Goal: Task Accomplishment & Management: Use online tool/utility

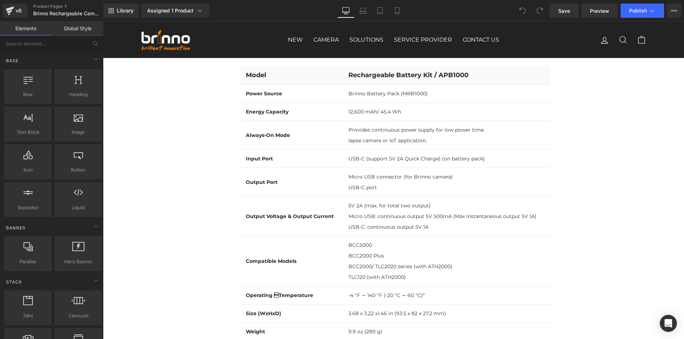
scroll to position [2314, 0]
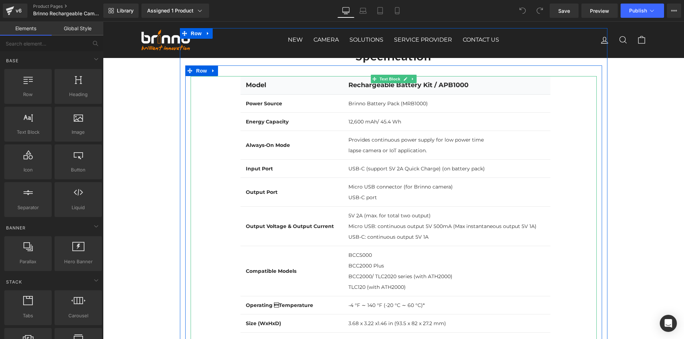
click at [249, 172] on span "Input Port" at bounding box center [259, 169] width 27 height 6
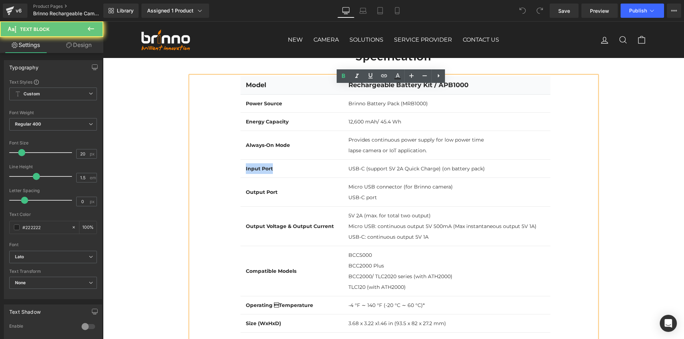
drag, startPoint x: 249, startPoint y: 178, endPoint x: 267, endPoint y: 179, distance: 18.2
click at [267, 172] on span "Input Port" at bounding box center [259, 169] width 27 height 6
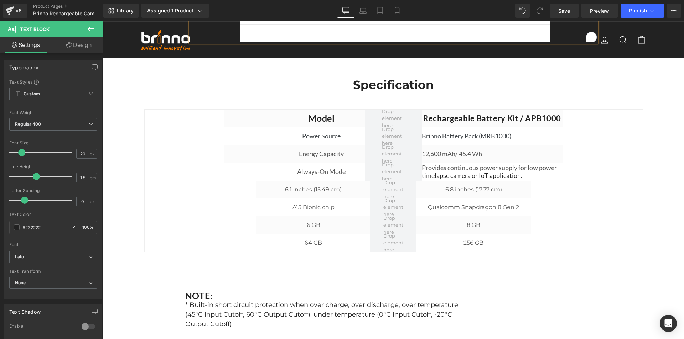
scroll to position [2670, 0]
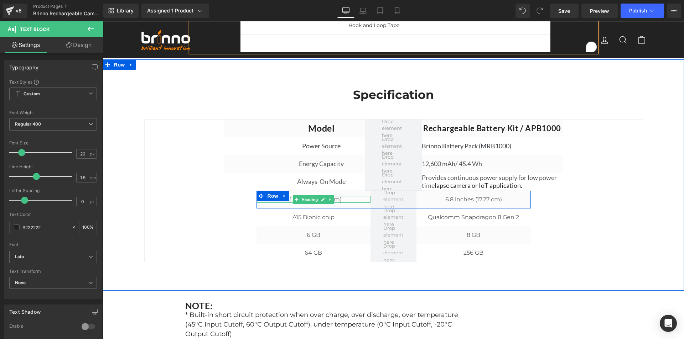
click at [350, 203] on h1 "6.1 inches (15.49 cm)" at bounding box center [313, 199] width 114 height 7
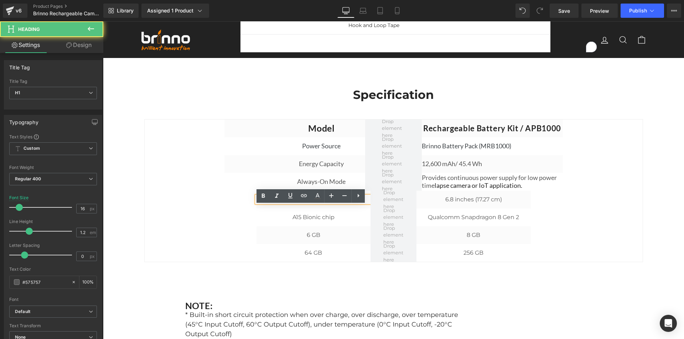
click at [350, 203] on h1 "6.1 inches (15.49 cm)" at bounding box center [313, 199] width 114 height 7
paste div
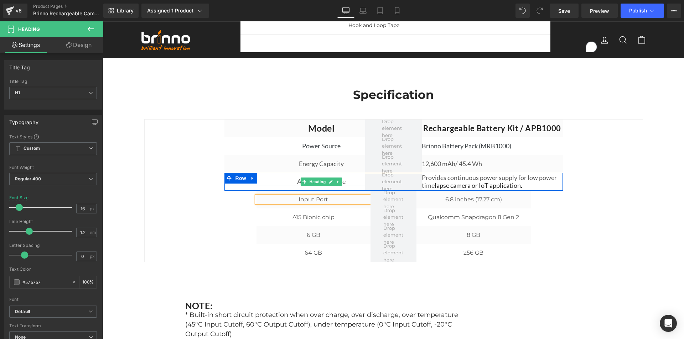
click at [350, 186] on h1 "Always-On Mode" at bounding box center [321, 182] width 194 height 8
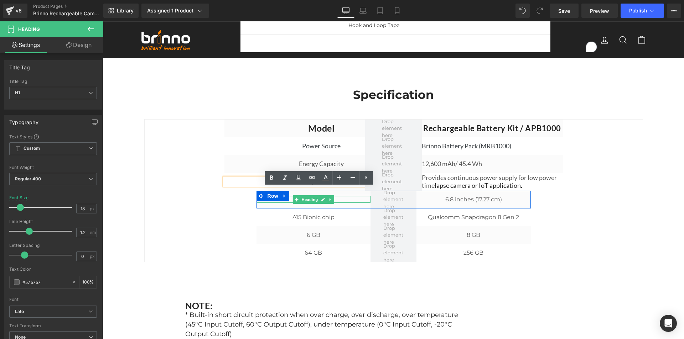
click at [343, 203] on h1 "Input Port" at bounding box center [313, 199] width 114 height 7
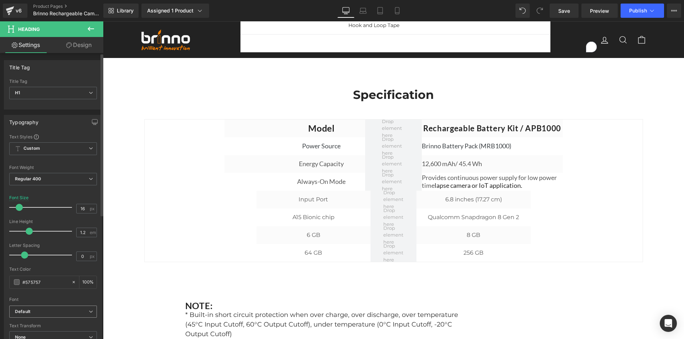
click at [79, 309] on b "Default" at bounding box center [52, 312] width 74 height 6
click at [79, 309] on b "Default" at bounding box center [50, 312] width 71 height 6
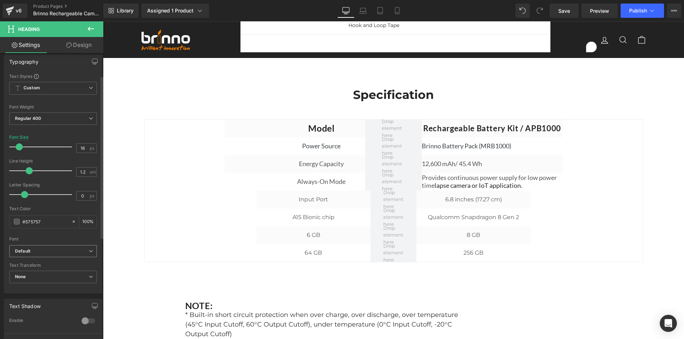
scroll to position [71, 0]
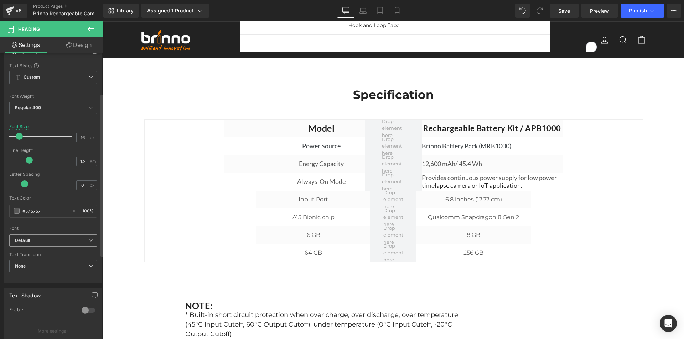
click at [78, 241] on b "Default" at bounding box center [52, 241] width 74 height 6
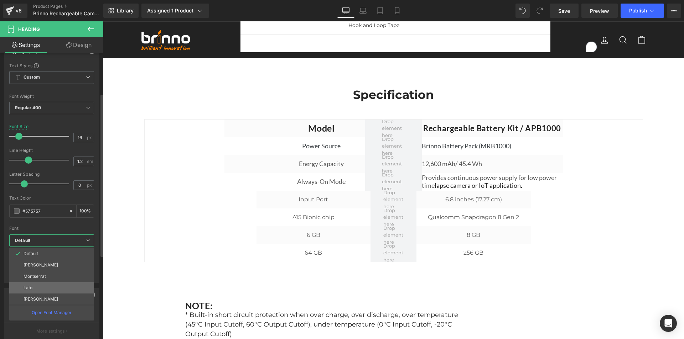
click at [55, 285] on li "Lato" at bounding box center [51, 287] width 85 height 11
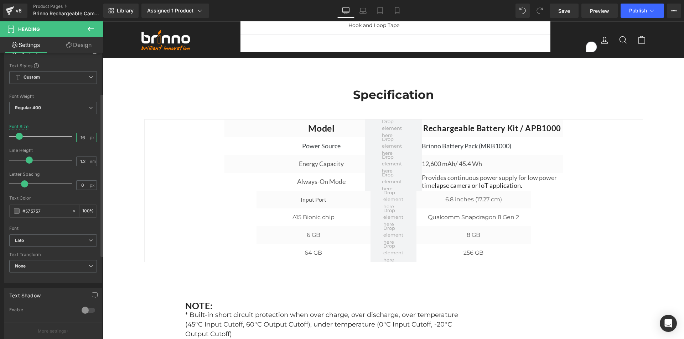
click at [83, 139] on input "16" at bounding box center [83, 137] width 12 height 9
type input "18"
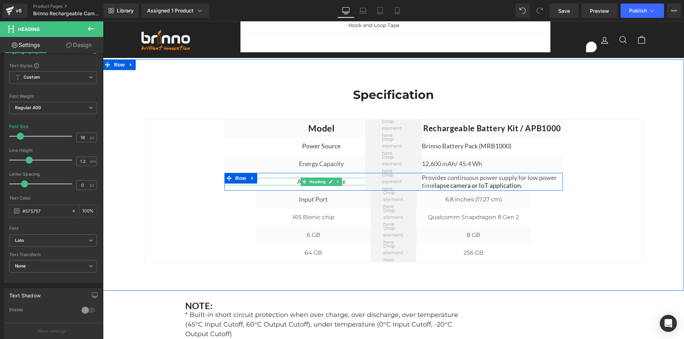
click at [346, 186] on h1 "Always-On Mode" at bounding box center [321, 182] width 194 height 8
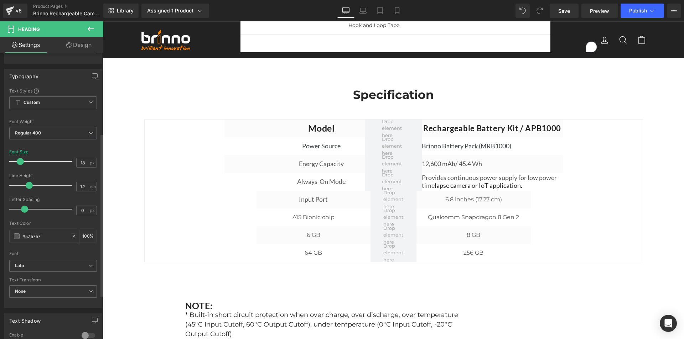
scroll to position [142, 0]
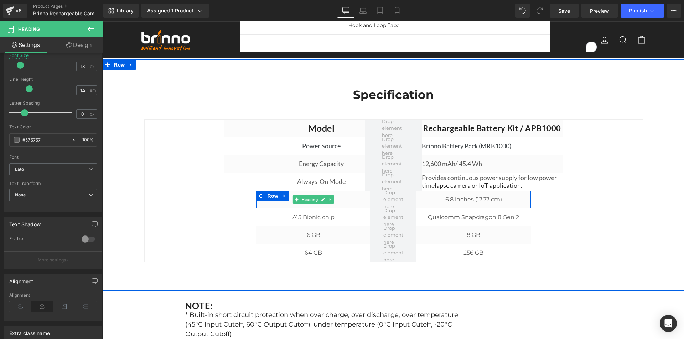
click at [344, 204] on h1 "Input Port" at bounding box center [313, 200] width 114 height 8
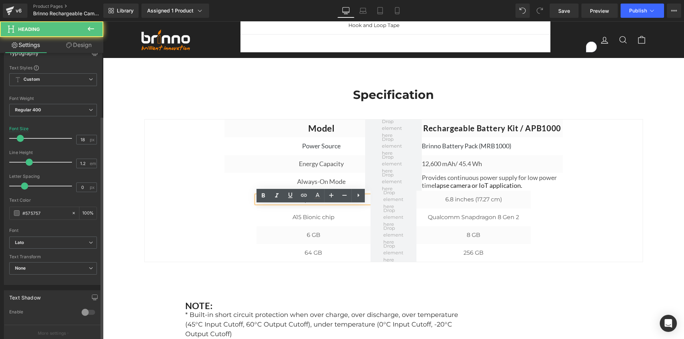
scroll to position [178, 0]
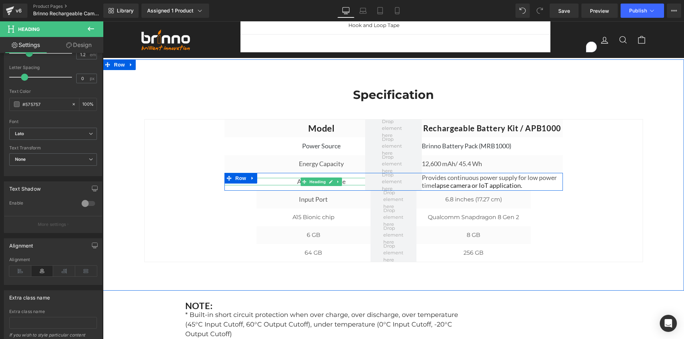
click at [344, 186] on h1 "Always-On Mode" at bounding box center [321, 182] width 194 height 8
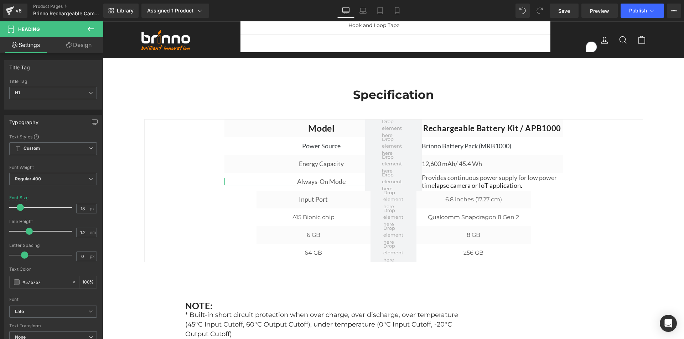
click at [87, 45] on link "Design" at bounding box center [79, 45] width 52 height 16
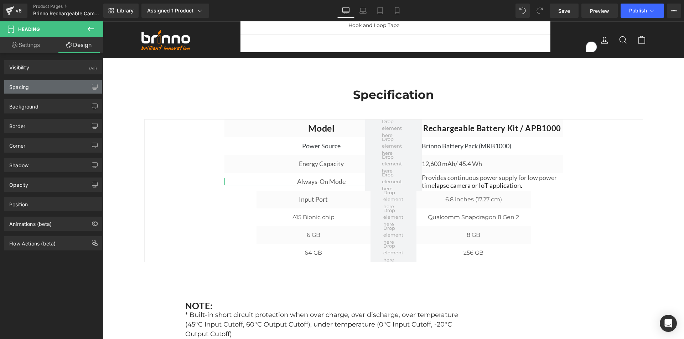
click at [36, 85] on div "Spacing" at bounding box center [53, 87] width 98 height 14
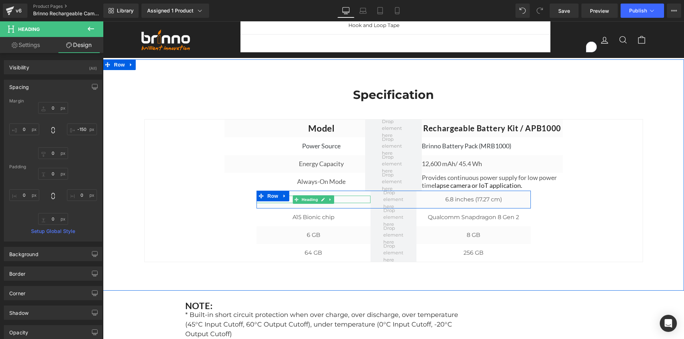
click at [340, 204] on h1 "Input Port" at bounding box center [313, 200] width 114 height 8
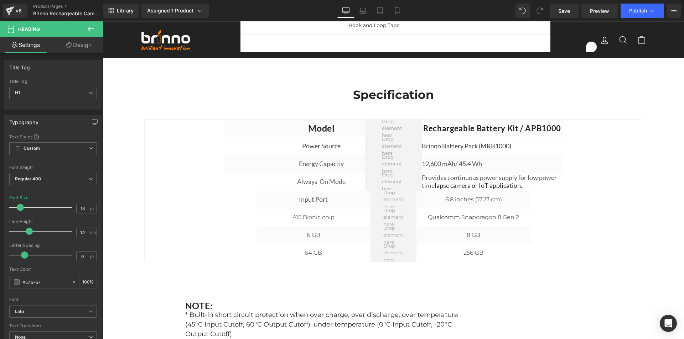
click at [80, 48] on link "Design" at bounding box center [79, 45] width 52 height 16
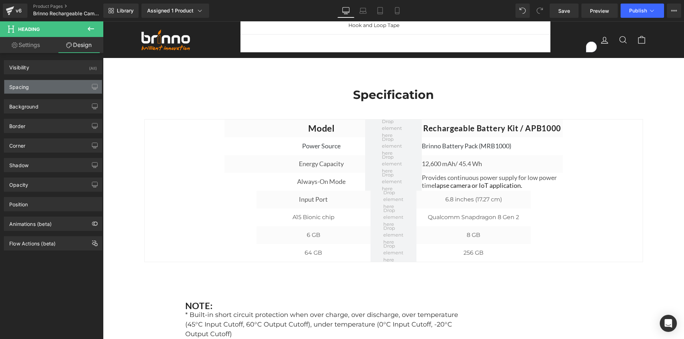
click at [57, 87] on div "Spacing" at bounding box center [53, 87] width 98 height 14
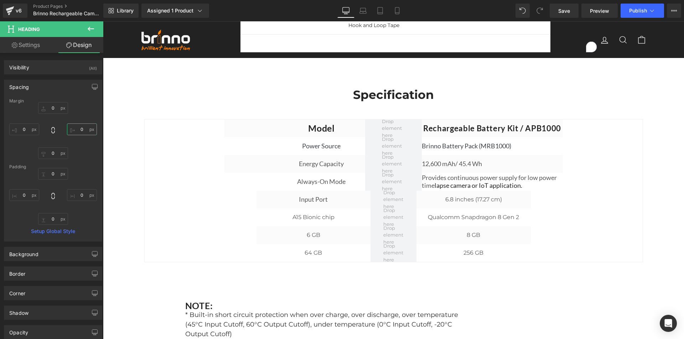
click at [82, 129] on input "text" at bounding box center [82, 130] width 30 height 12
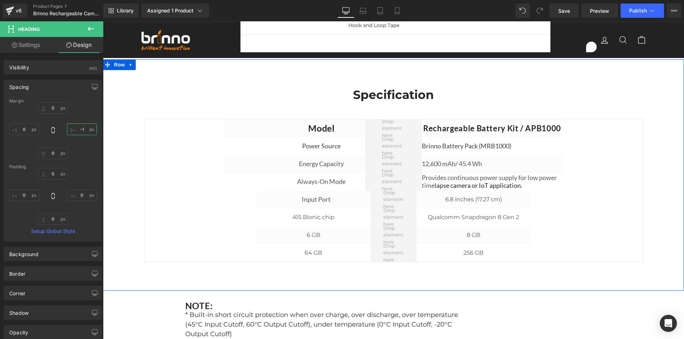
type input "-"
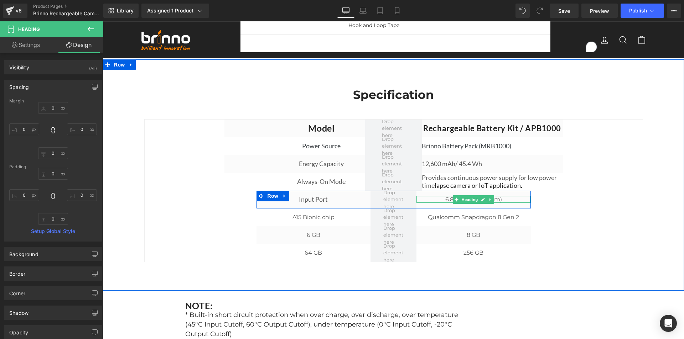
click at [512, 203] on h1 "6.8 inches (17.27 cm)" at bounding box center [473, 199] width 114 height 7
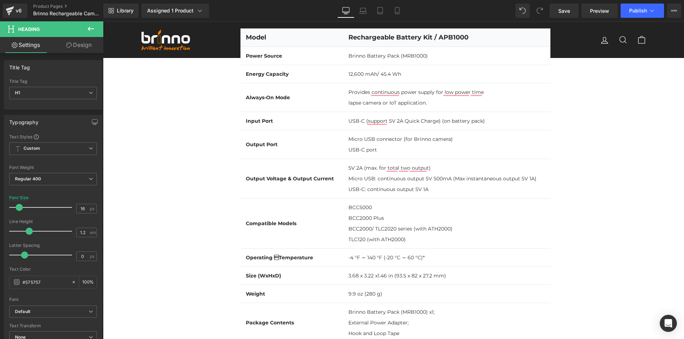
scroll to position [2350, 0]
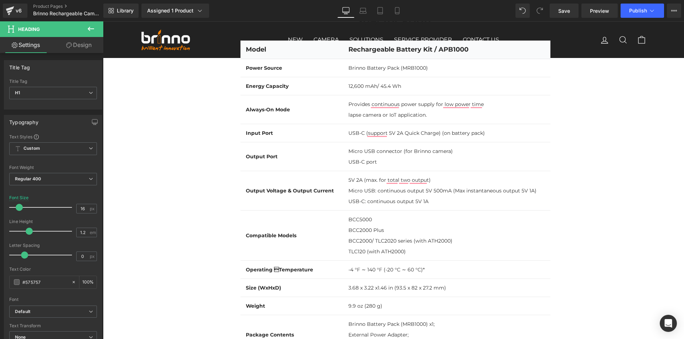
click at [422, 142] on td "USB-C (support 5V 2A Quick Charge) (on battery pack)" at bounding box center [446, 133] width 207 height 18
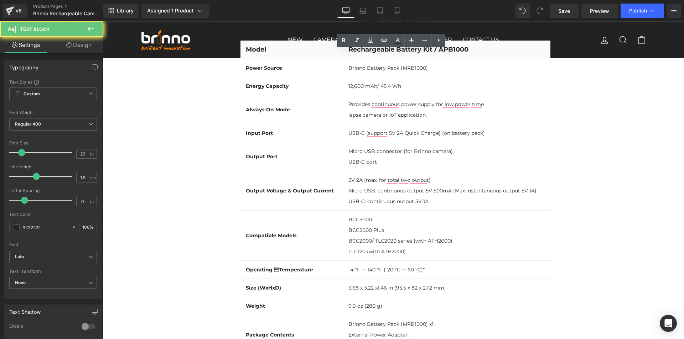
click at [422, 142] on td "USB-C (support 5V 2A Quick Charge) (on battery pack)" at bounding box center [446, 133] width 207 height 18
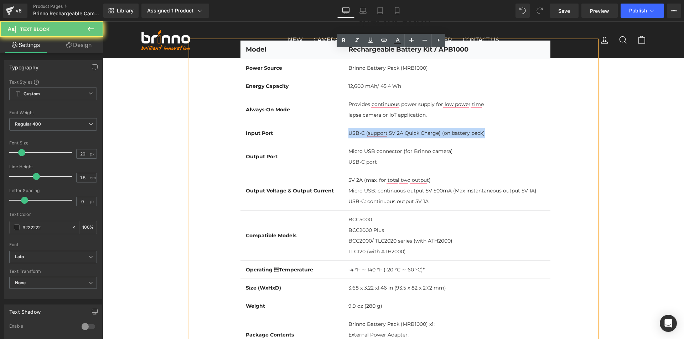
click at [422, 142] on td "USB-C (support 5V 2A Quick Charge) (on battery pack)" at bounding box center [446, 133] width 207 height 18
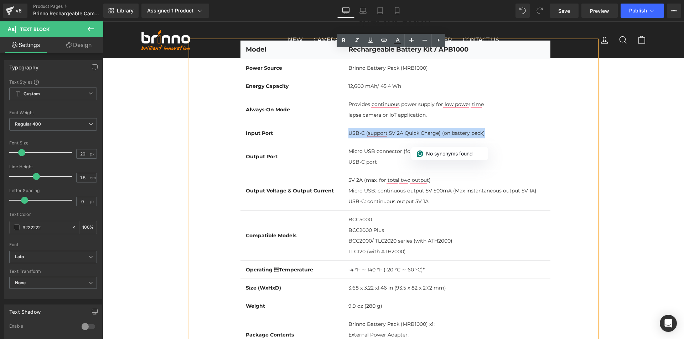
copy td "USB-C (support 5V 2A Quick Charge) (on battery pack)"
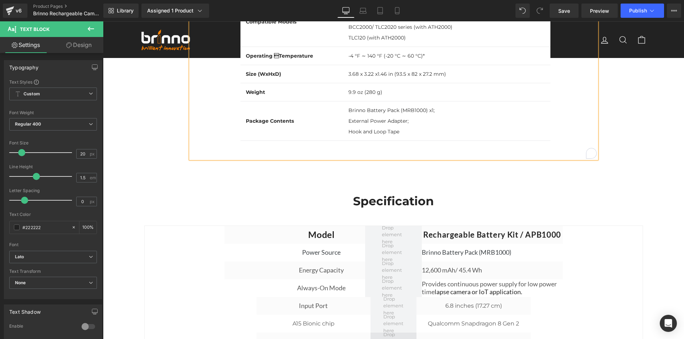
scroll to position [2706, 0]
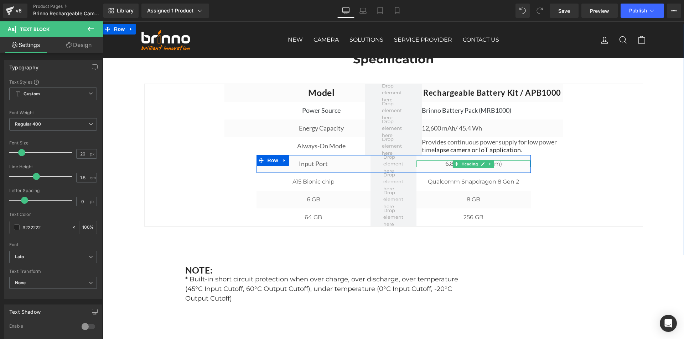
click at [502, 167] on h1 "6.8 inches (17.27 cm)" at bounding box center [473, 164] width 114 height 7
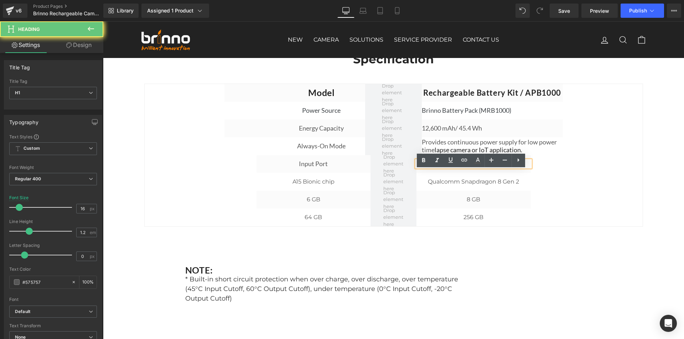
click at [502, 167] on h1 "6.8 inches (17.27 cm)" at bounding box center [473, 164] width 114 height 7
paste div
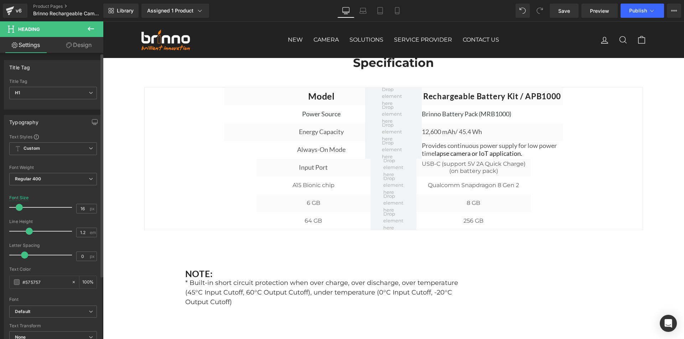
scroll to position [178, 0]
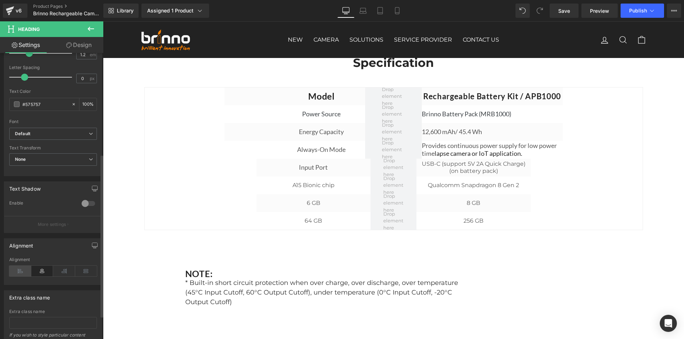
click at [25, 271] on icon at bounding box center [20, 271] width 22 height 11
click at [75, 131] on b "Default" at bounding box center [52, 134] width 74 height 6
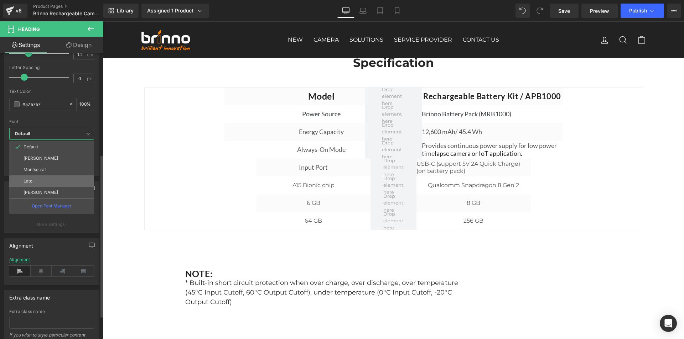
click at [64, 178] on li "Lato" at bounding box center [51, 181] width 85 height 11
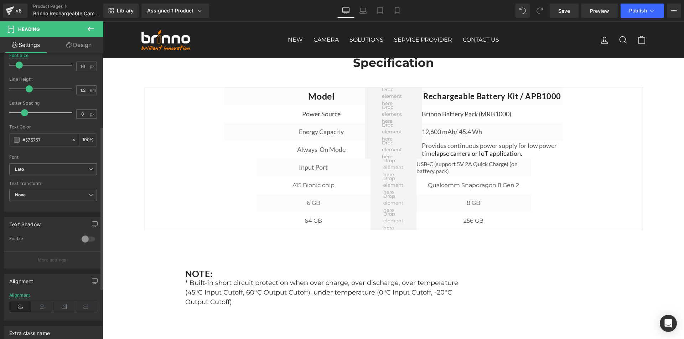
scroll to position [107, 0]
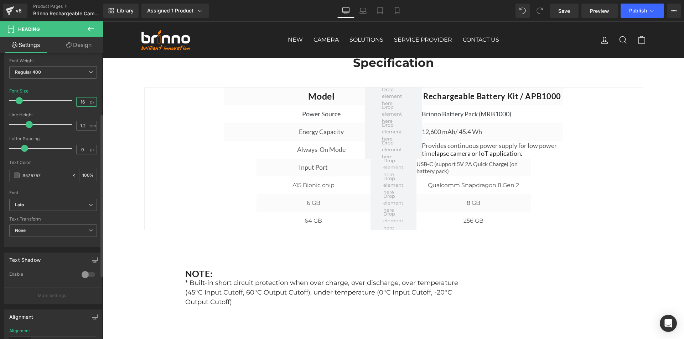
click at [83, 101] on input "16" at bounding box center [83, 102] width 12 height 9
type input "18"
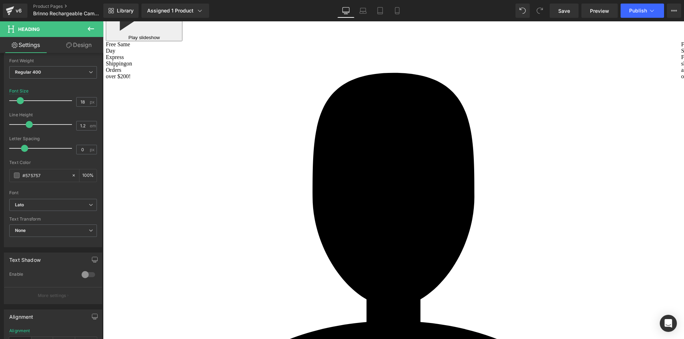
click at [430, 157] on h1 "Provides continuous power supply for low power time lapse camera or IoT applica…" at bounding box center [492, 149] width 141 height 15
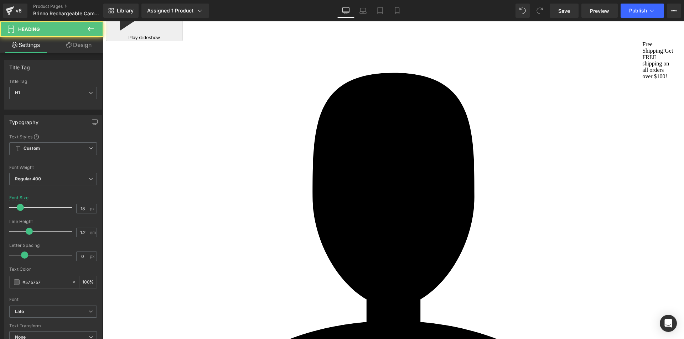
click at [79, 44] on link "Design" at bounding box center [79, 45] width 52 height 16
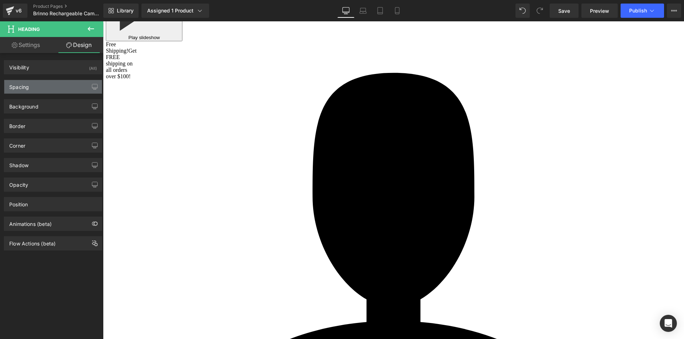
click at [50, 89] on div "Spacing" at bounding box center [53, 87] width 98 height 14
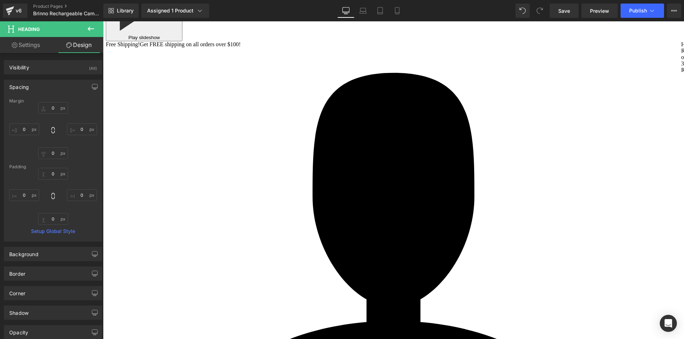
click at [434, 172] on h1 "USB-C (support 5V 2A Quick Charge) (on battery pack)" at bounding box center [473, 167] width 114 height 15
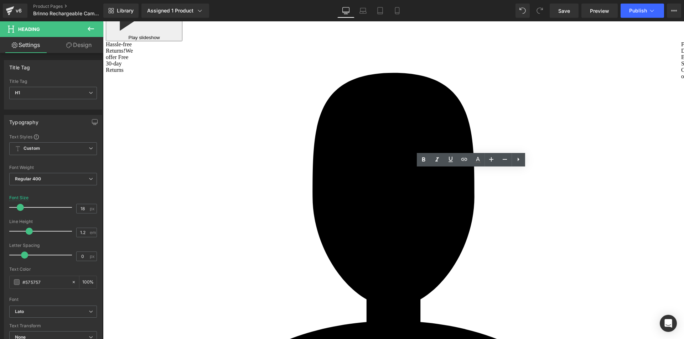
click at [238, 134] on span "Row" at bounding box center [241, 128] width 14 height 11
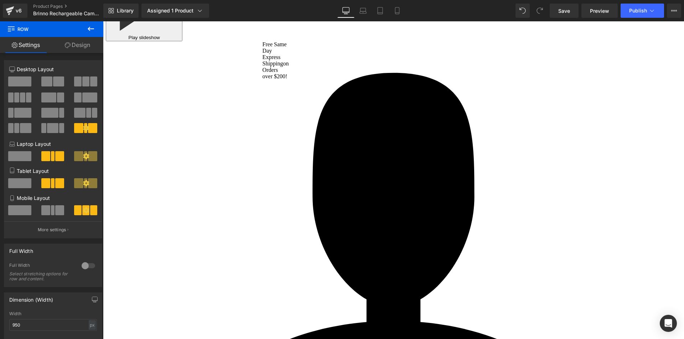
click at [84, 47] on link "Design" at bounding box center [78, 45] width 52 height 16
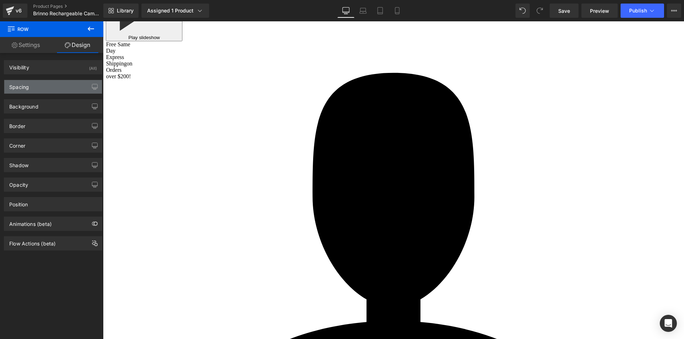
click at [29, 87] on div "Spacing" at bounding box center [19, 85] width 20 height 10
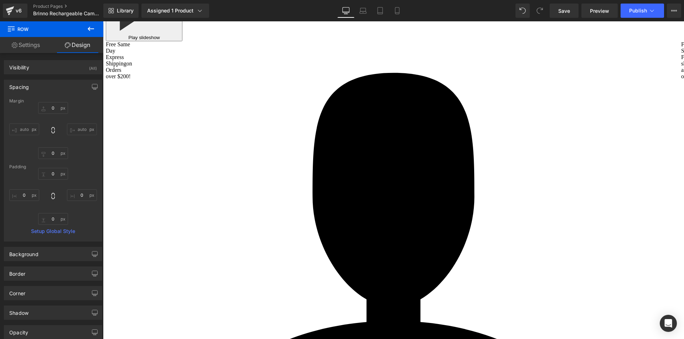
click at [40, 45] on link "Settings" at bounding box center [26, 45] width 52 height 16
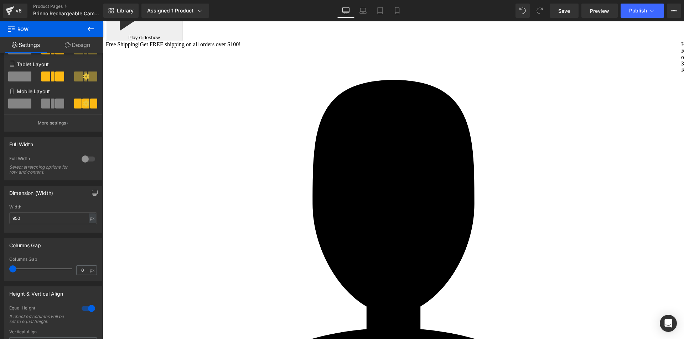
click at [267, 169] on span "Row" at bounding box center [273, 164] width 14 height 11
click at [35, 216] on input "770" at bounding box center [53, 219] width 88 height 12
type input "950"
click at [315, 154] on span "Heading" at bounding box center [317, 150] width 19 height 9
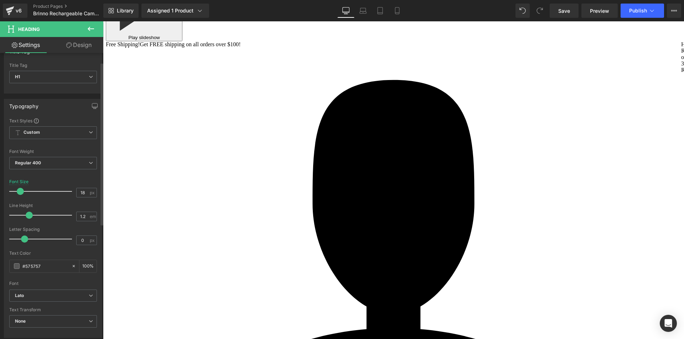
scroll to position [0, 0]
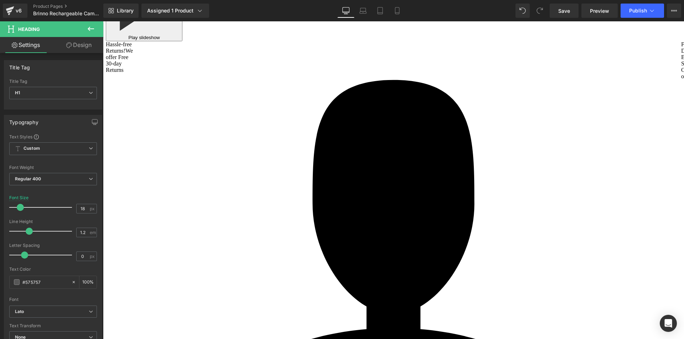
click at [289, 172] on span "Heading" at bounding box center [290, 167] width 19 height 9
click at [83, 44] on link "Design" at bounding box center [79, 45] width 52 height 16
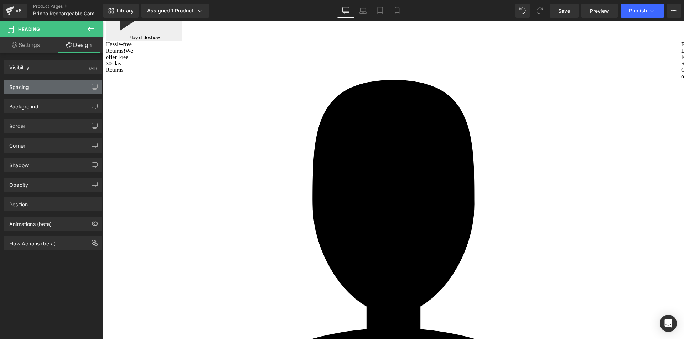
click at [45, 87] on div "Spacing" at bounding box center [53, 87] width 98 height 14
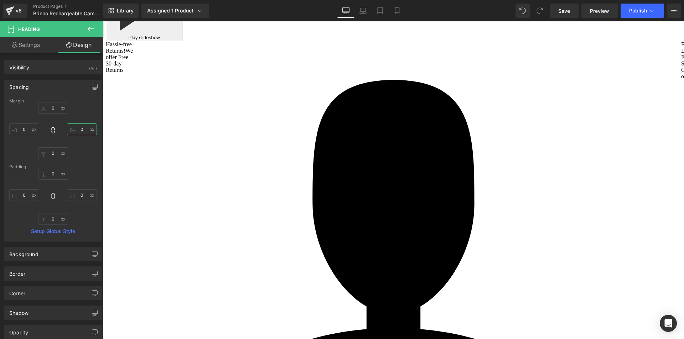
click at [84, 129] on input "text" at bounding box center [82, 130] width 30 height 12
type input "-120"
click at [236, 98] on span "Row" at bounding box center [241, 93] width 14 height 11
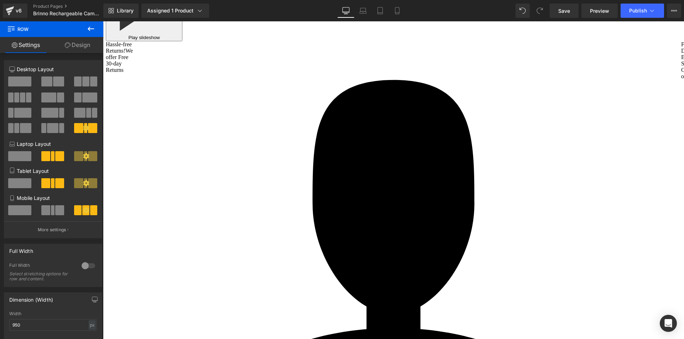
click at [53, 81] on span at bounding box center [58, 82] width 11 height 10
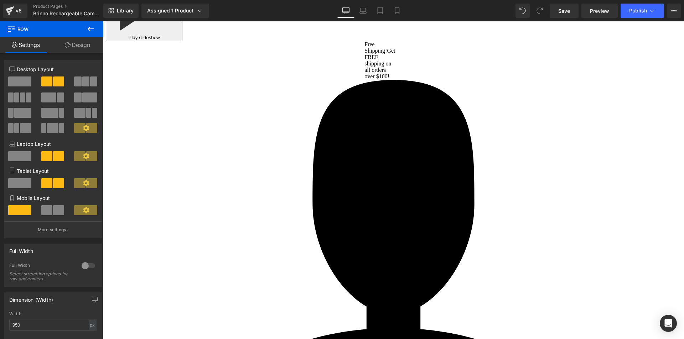
click at [240, 108] on span "Row" at bounding box center [241, 102] width 14 height 11
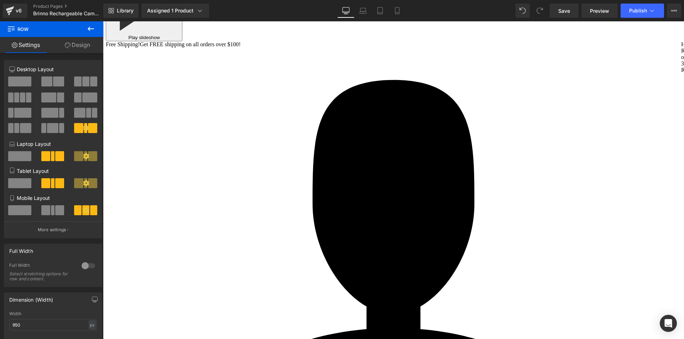
click at [48, 82] on span at bounding box center [46, 82] width 11 height 10
click at [83, 128] on icon at bounding box center [86, 128] width 6 height 6
click at [89, 127] on span at bounding box center [92, 128] width 9 height 10
click at [57, 81] on span at bounding box center [58, 82] width 11 height 10
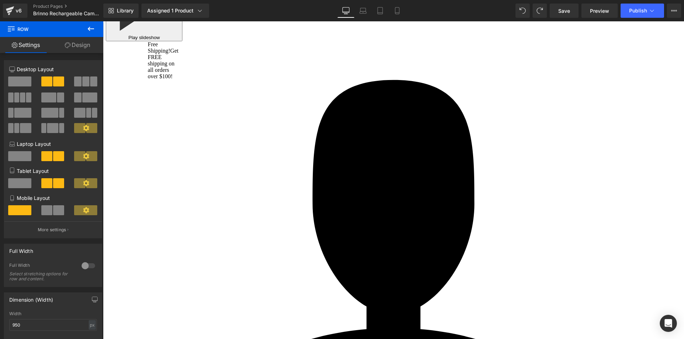
click at [234, 115] on span "Row" at bounding box center [241, 109] width 14 height 11
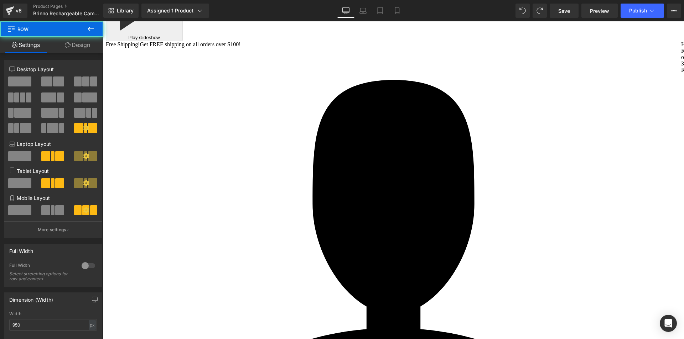
click at [53, 82] on span at bounding box center [58, 82] width 11 height 10
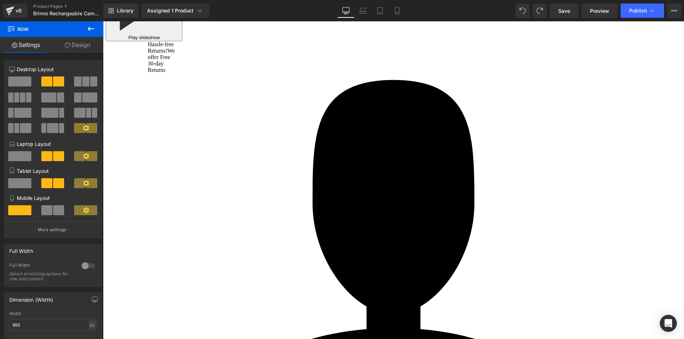
click at [244, 122] on span "Row" at bounding box center [241, 117] width 14 height 11
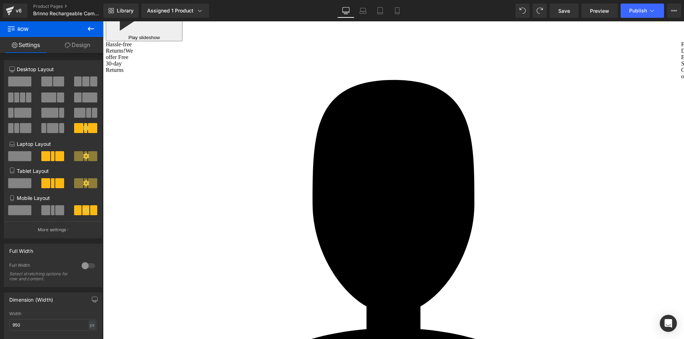
click at [53, 80] on span at bounding box center [58, 82] width 11 height 10
click at [239, 138] on span "Row" at bounding box center [241, 132] width 14 height 11
click at [53, 81] on span at bounding box center [58, 82] width 11 height 10
click at [271, 146] on span "Row" at bounding box center [273, 140] width 14 height 11
click at [53, 84] on span at bounding box center [58, 82] width 11 height 10
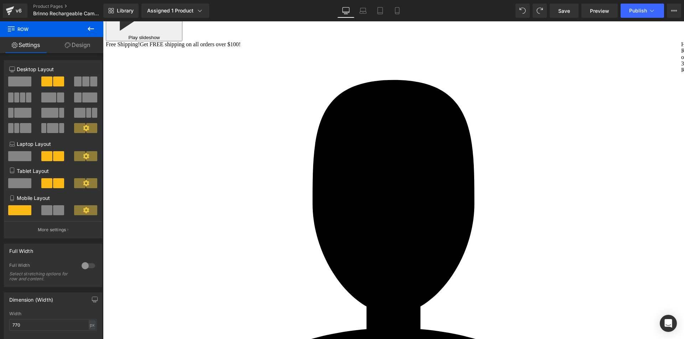
click at [271, 152] on span "Row" at bounding box center [273, 147] width 14 height 11
click at [51, 84] on span at bounding box center [46, 82] width 11 height 10
click at [272, 159] on span "Row" at bounding box center [273, 154] width 14 height 11
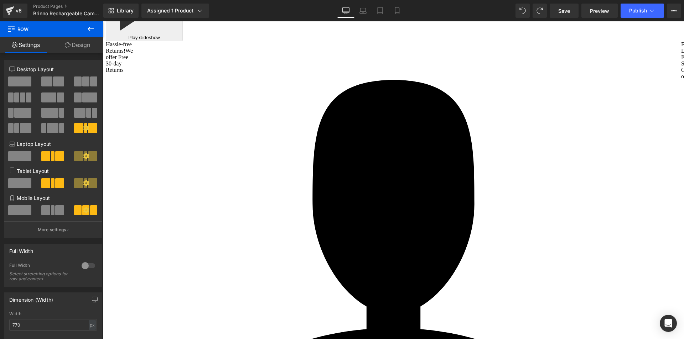
click at [53, 80] on span at bounding box center [58, 82] width 11 height 10
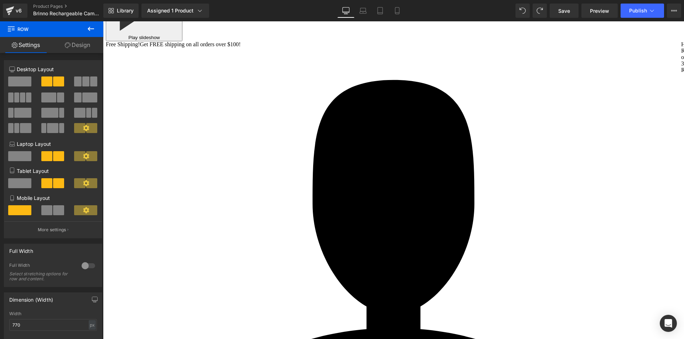
click at [427, 135] on h1 "USB-C (support 5V 2A Quick Charge) (on battery pack)" at bounding box center [477, 131] width 169 height 8
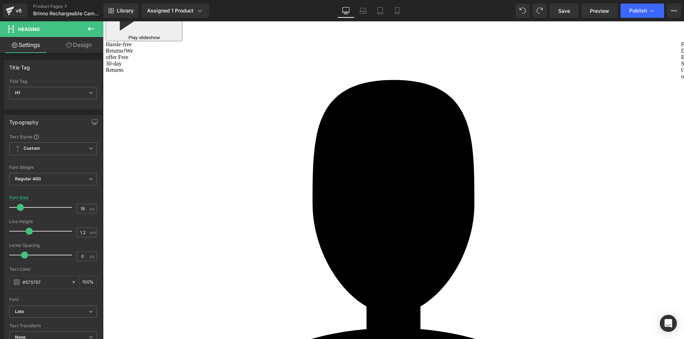
click at [429, 127] on h1 "Provides continuous power supply for low power time lapse camera or IoT applica…" at bounding box center [477, 119] width 169 height 15
click at [433, 135] on h1 "USB-C (support 5V 2A Quick Charge) (on battery pack)" at bounding box center [477, 131] width 169 height 8
click at [239, 107] on span "Row" at bounding box center [241, 101] width 14 height 11
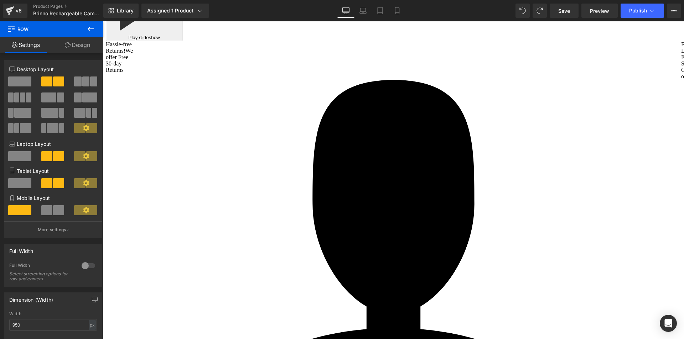
click at [80, 45] on link "Design" at bounding box center [78, 45] width 52 height 16
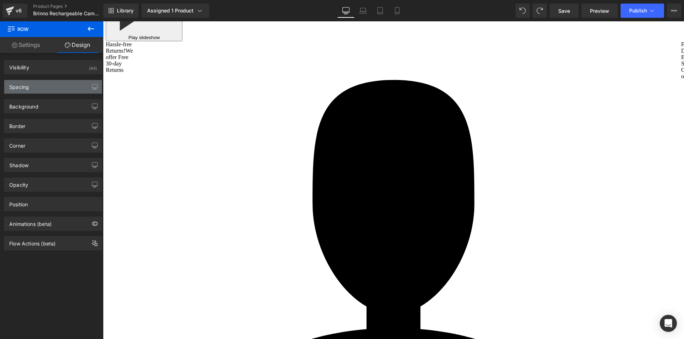
click at [37, 84] on div "Spacing" at bounding box center [53, 87] width 98 height 14
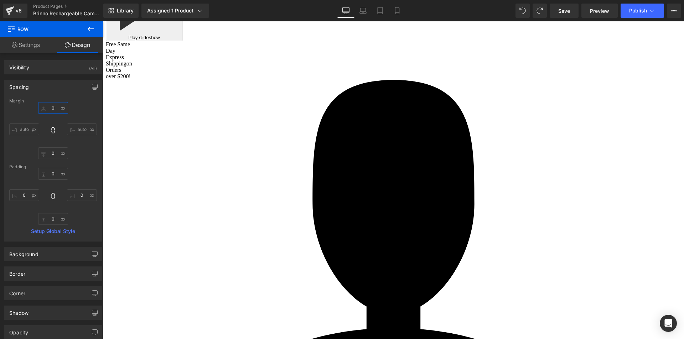
click at [54, 107] on input "text" at bounding box center [53, 108] width 30 height 12
type input "10"
click at [422, 96] on span "Rechargeable Battery Kit / APB1000" at bounding box center [478, 92] width 138 height 10
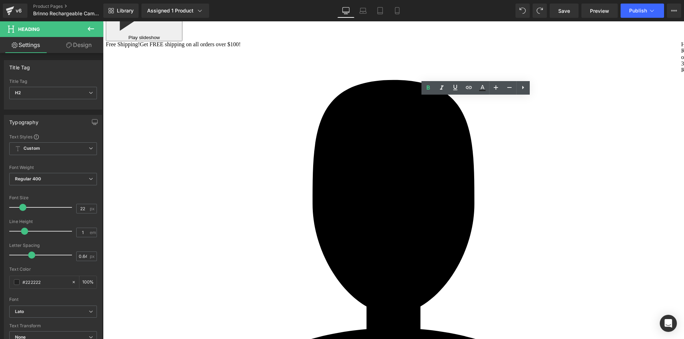
click at [78, 45] on link "Design" at bounding box center [79, 45] width 52 height 16
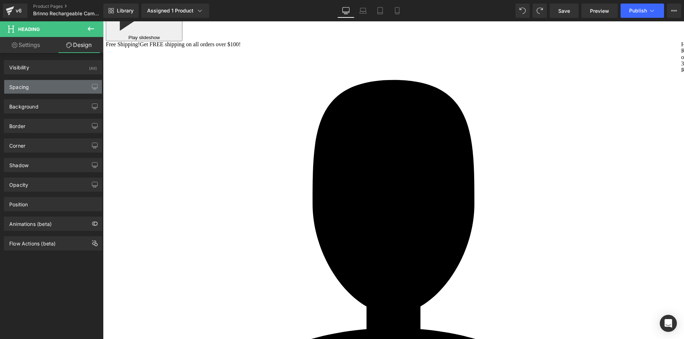
click at [28, 88] on div "Spacing" at bounding box center [19, 85] width 20 height 10
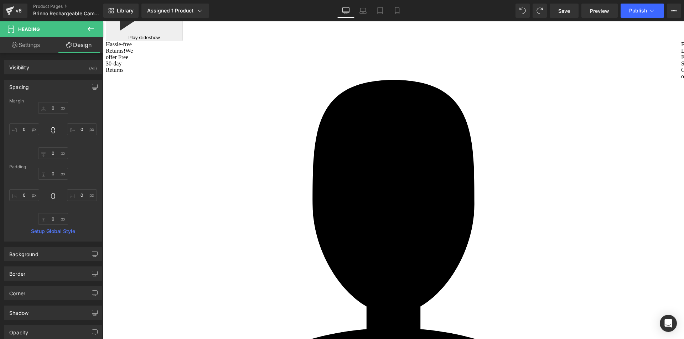
click at [31, 44] on link "Settings" at bounding box center [26, 45] width 52 height 16
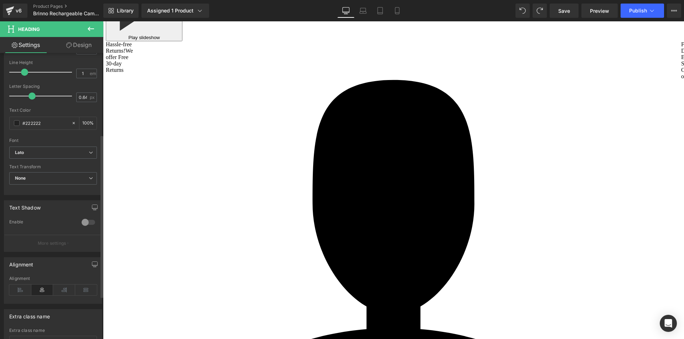
scroll to position [178, 0]
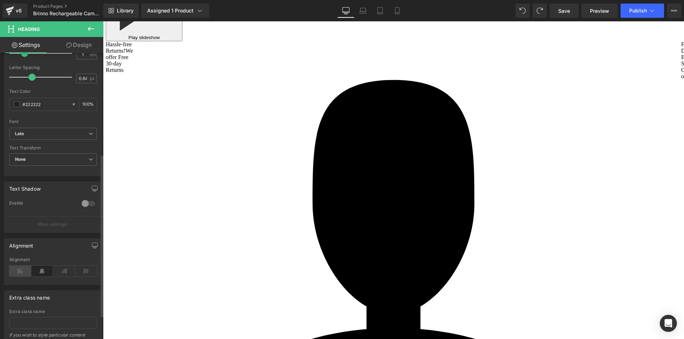
click at [23, 271] on icon at bounding box center [20, 271] width 22 height 11
click at [238, 118] on span "Row" at bounding box center [241, 113] width 14 height 11
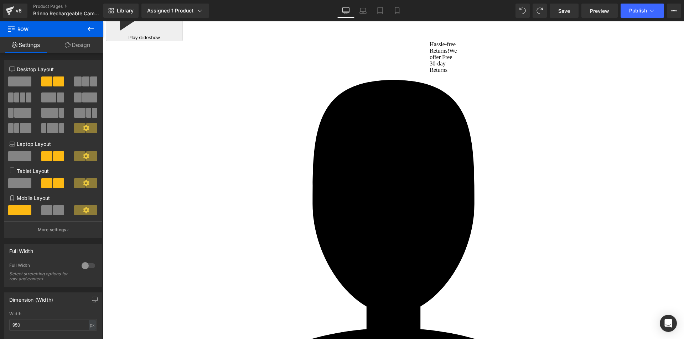
click at [80, 48] on link "Design" at bounding box center [78, 45] width 52 height 16
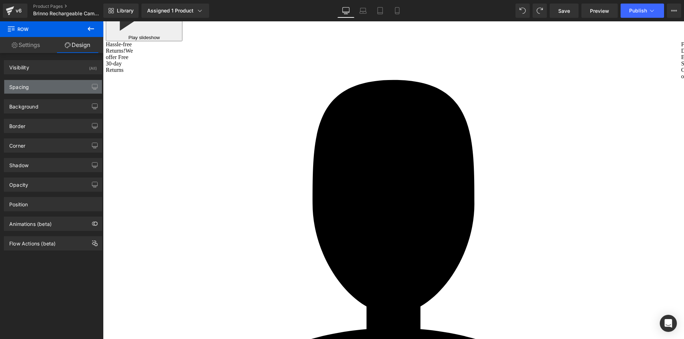
click at [34, 90] on div "Spacing" at bounding box center [53, 87] width 98 height 14
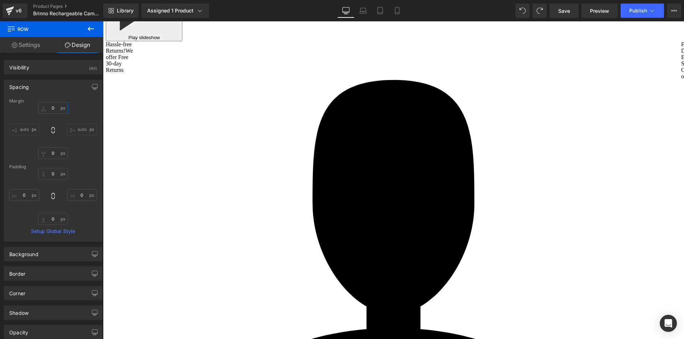
click at [53, 108] on input "0" at bounding box center [53, 108] width 30 height 12
type input "10"
click at [240, 130] on span "Row" at bounding box center [241, 124] width 14 height 11
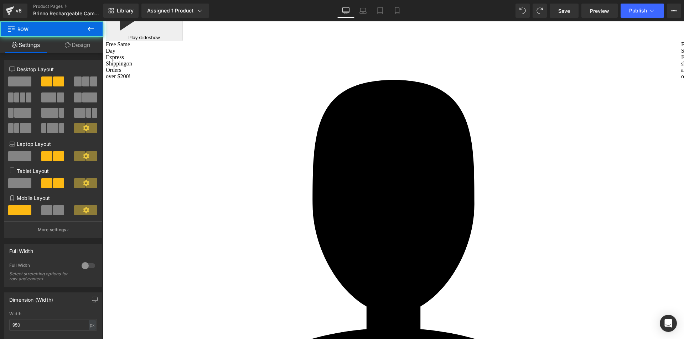
click at [79, 45] on link "Design" at bounding box center [78, 45] width 52 height 16
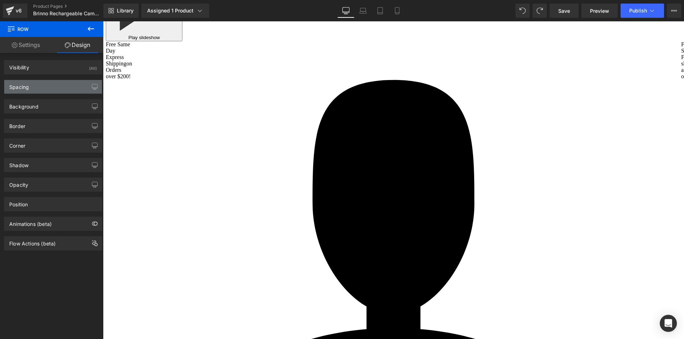
click at [30, 89] on div "Spacing" at bounding box center [53, 87] width 98 height 14
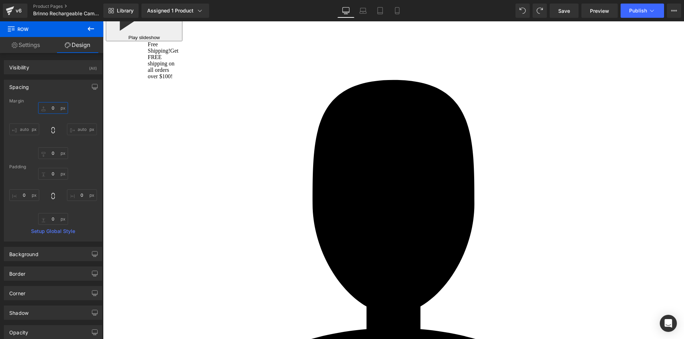
click at [55, 109] on input "0" at bounding box center [53, 108] width 30 height 12
type input "10"
click at [241, 149] on span "Row" at bounding box center [241, 143] width 14 height 11
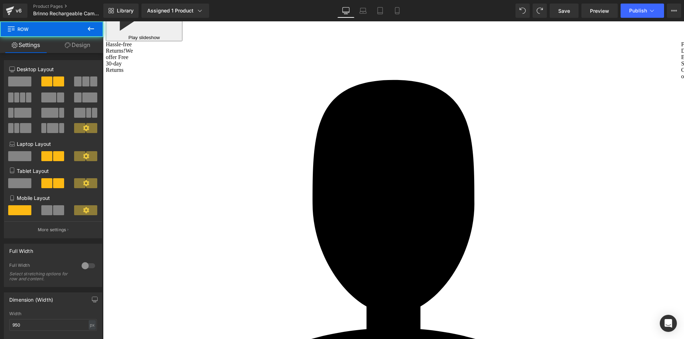
click at [86, 48] on link "Design" at bounding box center [78, 45] width 52 height 16
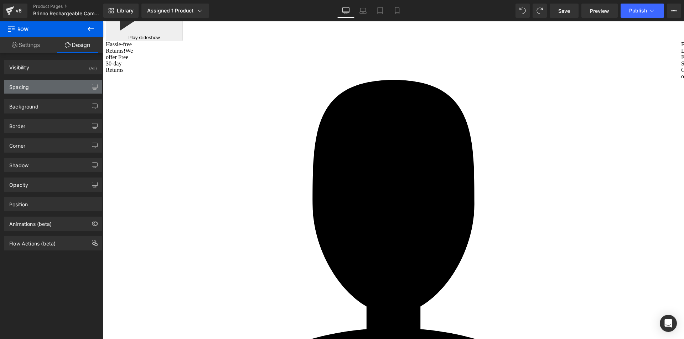
click at [31, 84] on div "Spacing" at bounding box center [53, 87] width 98 height 14
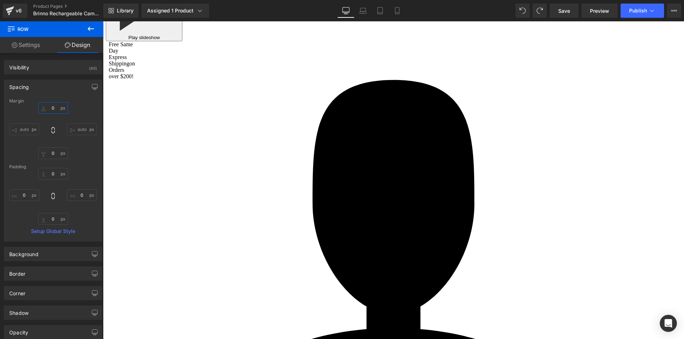
click at [54, 107] on input "0" at bounding box center [53, 108] width 30 height 12
type input "10"
click at [269, 160] on span "Row" at bounding box center [273, 154] width 14 height 11
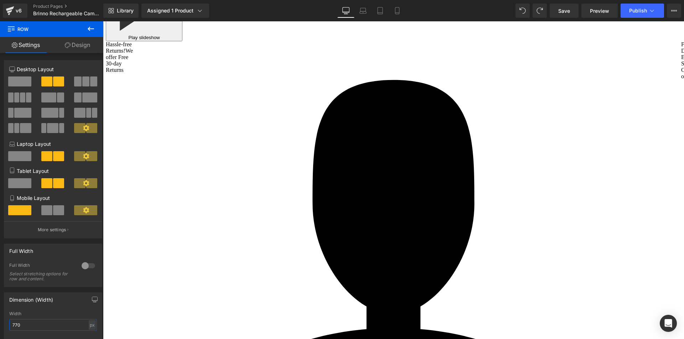
click at [36, 325] on input "770" at bounding box center [53, 325] width 88 height 12
type input "950"
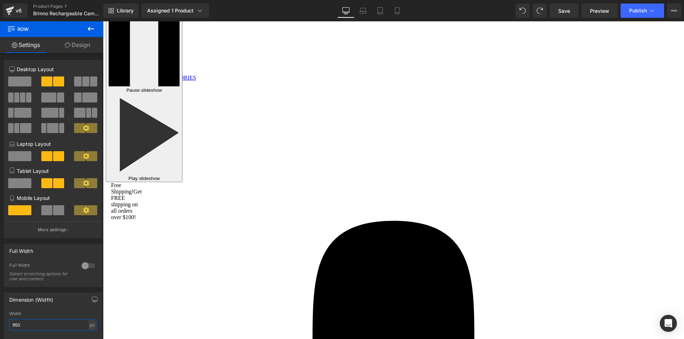
scroll to position [2624, 0]
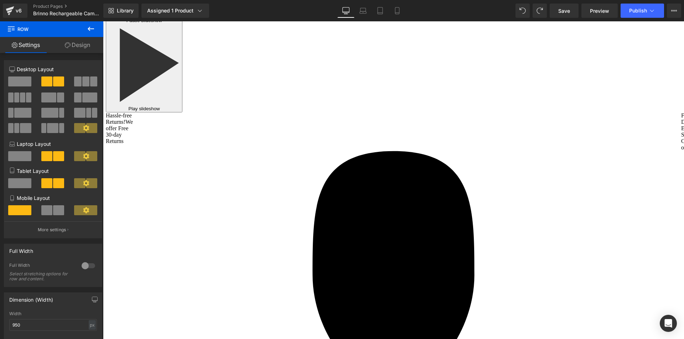
click at [236, 193] on span "Row" at bounding box center [241, 187] width 14 height 11
click at [78, 46] on link "Design" at bounding box center [78, 45] width 52 height 16
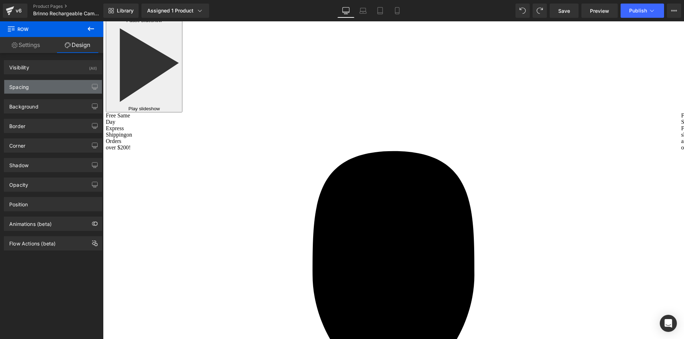
click at [48, 90] on div "Spacing" at bounding box center [53, 87] width 98 height 14
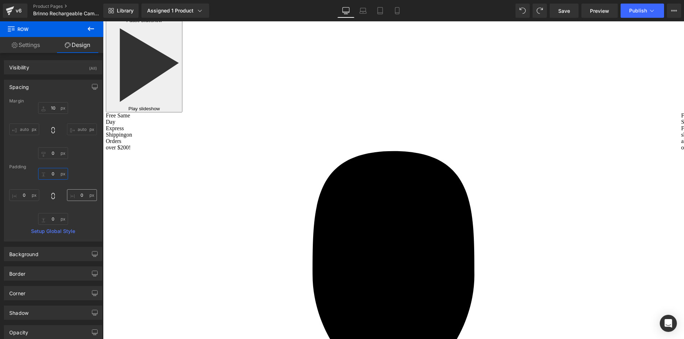
drag, startPoint x: 54, startPoint y: 173, endPoint x: 75, endPoint y: 190, distance: 26.1
click at [54, 173] on input "text" at bounding box center [53, 174] width 30 height 12
type input "5"
click at [49, 216] on input "text" at bounding box center [53, 219] width 30 height 12
type input "5"
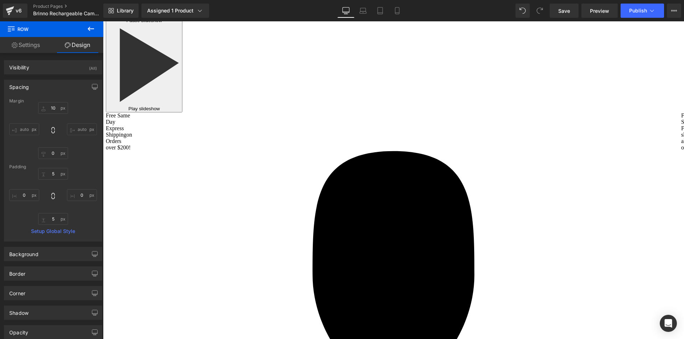
click at [236, 227] on span "Row" at bounding box center [241, 221] width 14 height 11
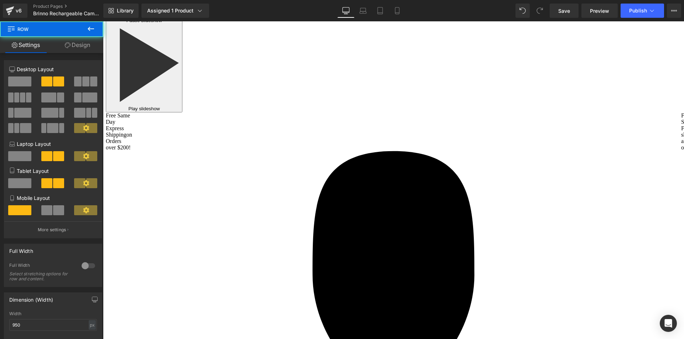
click at [77, 45] on link "Design" at bounding box center [78, 45] width 52 height 16
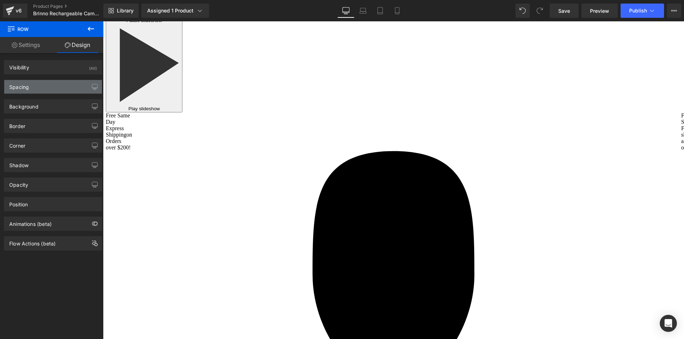
click at [37, 90] on div "Spacing" at bounding box center [53, 87] width 98 height 14
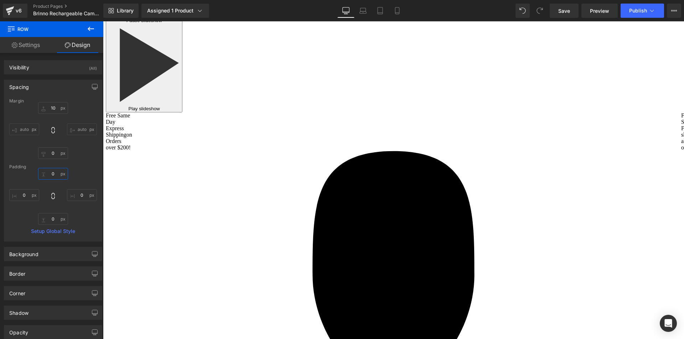
click at [51, 173] on input "0" at bounding box center [53, 174] width 30 height 12
type input "5"
click at [55, 218] on input "0" at bounding box center [53, 219] width 30 height 12
type input "5"
click at [238, 227] on span "Row" at bounding box center [241, 221] width 14 height 11
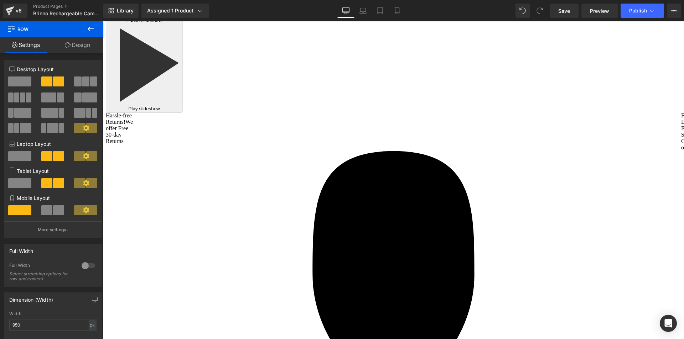
drag, startPoint x: 84, startPoint y: 47, endPoint x: 44, endPoint y: 82, distance: 53.0
click at [84, 47] on link "Design" at bounding box center [78, 45] width 52 height 16
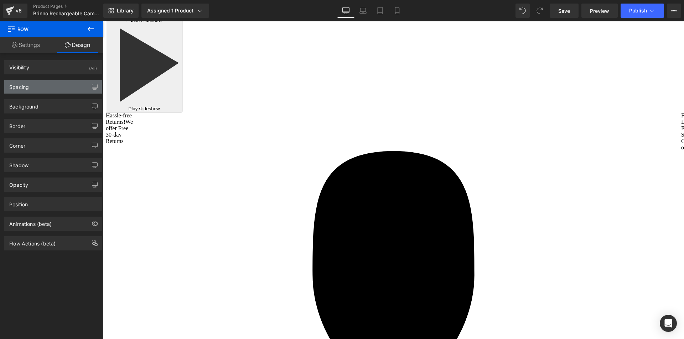
click at [39, 87] on div "Spacing" at bounding box center [53, 87] width 98 height 14
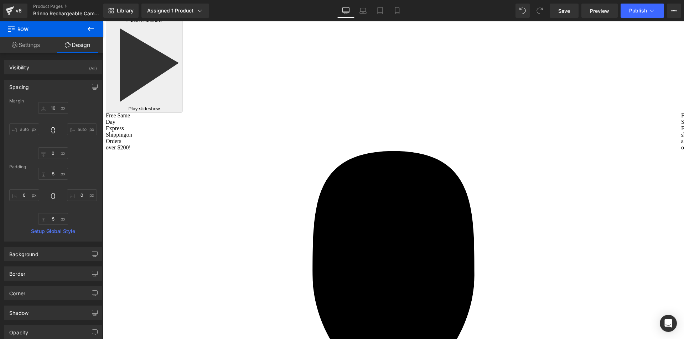
click at [365, 226] on h1 "Input Port" at bounding box center [330, 222] width 212 height 8
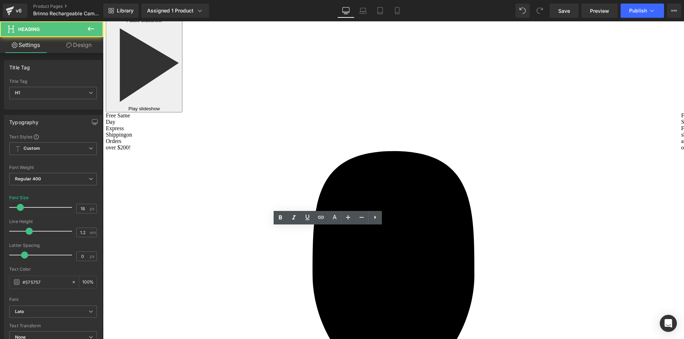
click at [335, 226] on h1 "Input Port" at bounding box center [330, 222] width 212 height 8
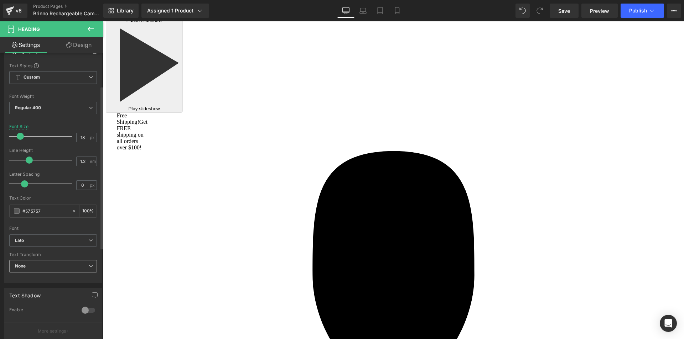
scroll to position [36, 0]
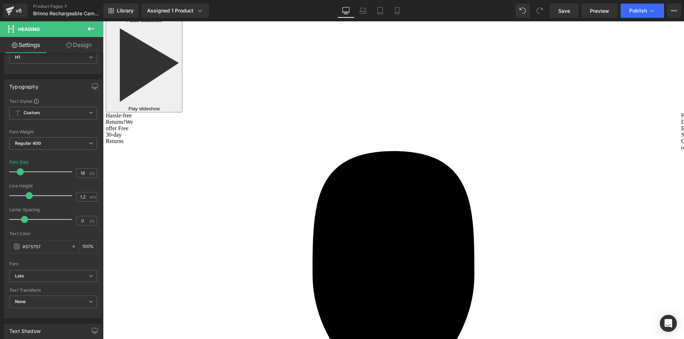
click at [412, 226] on h1 "USB-C (support 5V 2A Quick Charge) (on battery pack)" at bounding box center [477, 222] width 169 height 8
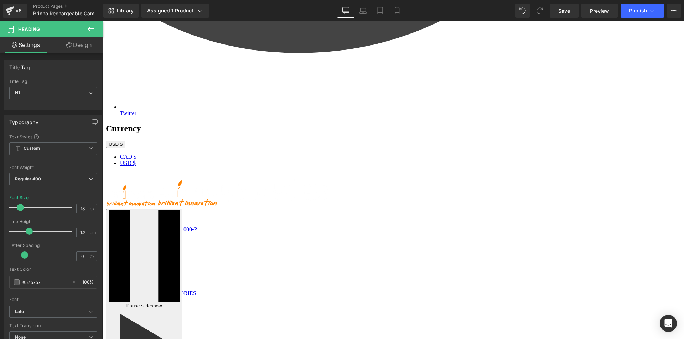
scroll to position [2339, 0]
click at [269, 163] on span "Output Port" at bounding box center [262, 160] width 32 height 6
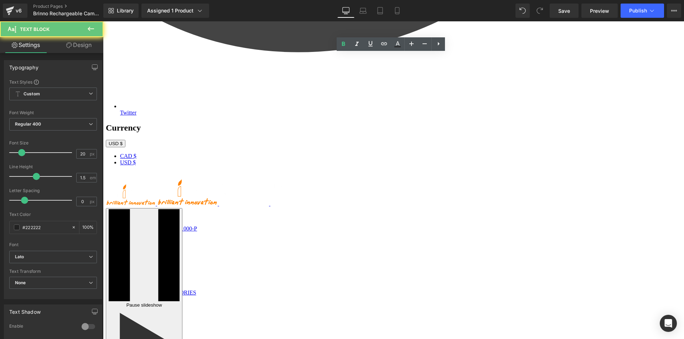
click at [269, 163] on span "Output Port" at bounding box center [262, 160] width 32 height 6
copy span "Output Port"
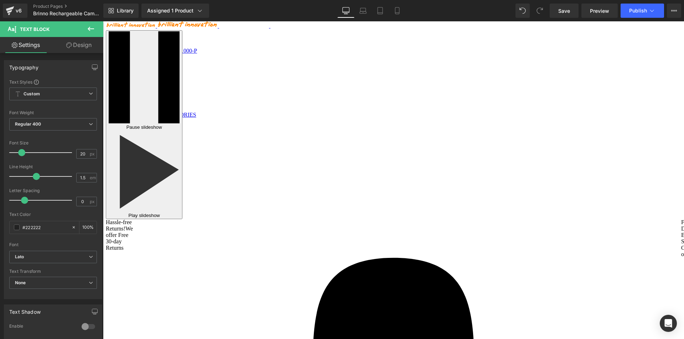
scroll to position [2624, 0]
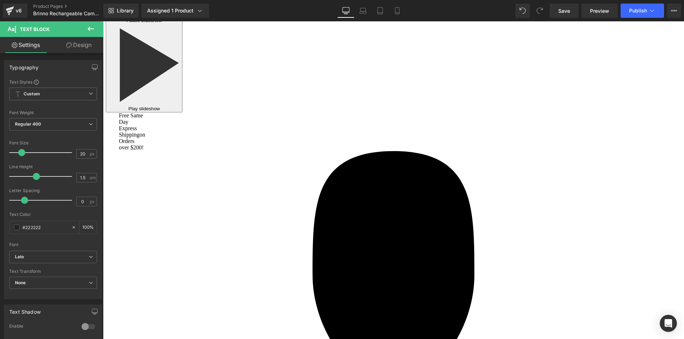
click at [340, 234] on h1 "A15 Bionic chip" at bounding box center [308, 230] width 169 height 7
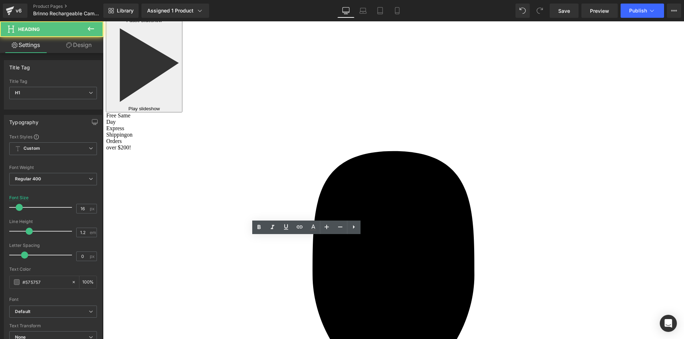
click at [340, 234] on h1 "A15 Bionic chip" at bounding box center [308, 230] width 169 height 7
paste div
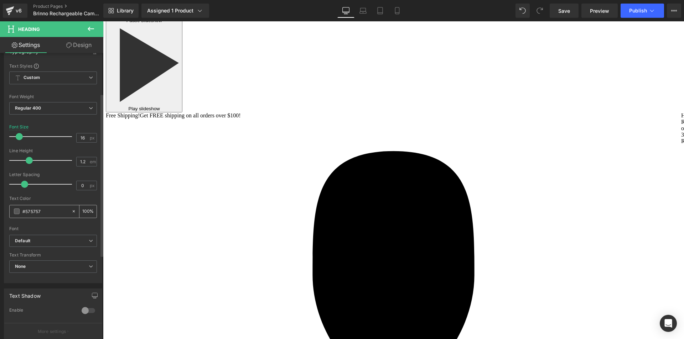
scroll to position [71, 0]
click at [59, 240] on b "Default" at bounding box center [52, 241] width 74 height 6
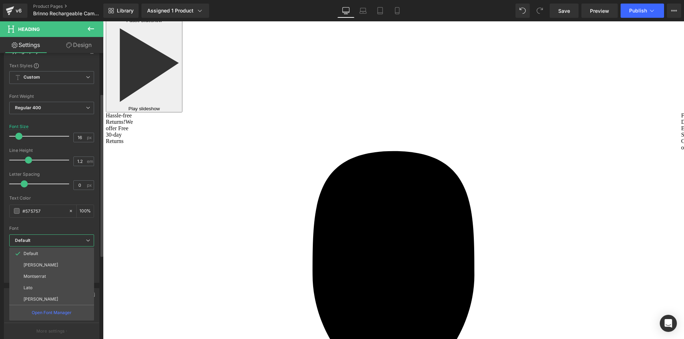
click at [59, 286] on li "Lato" at bounding box center [51, 287] width 85 height 11
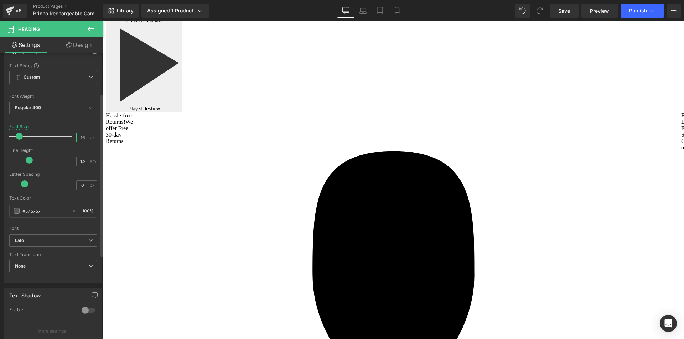
click at [83, 138] on input "16" at bounding box center [83, 137] width 12 height 9
type input "18"
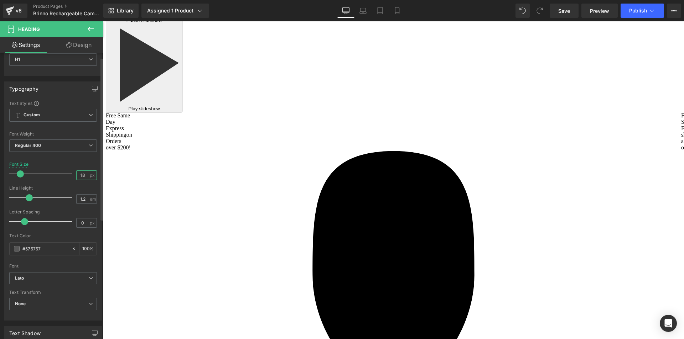
scroll to position [0, 0]
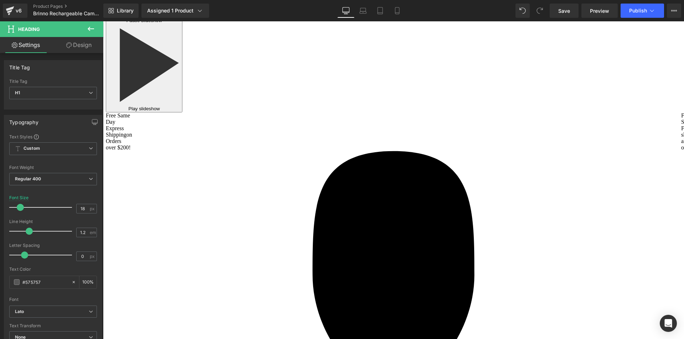
click at [87, 45] on link "Design" at bounding box center [79, 45] width 52 height 16
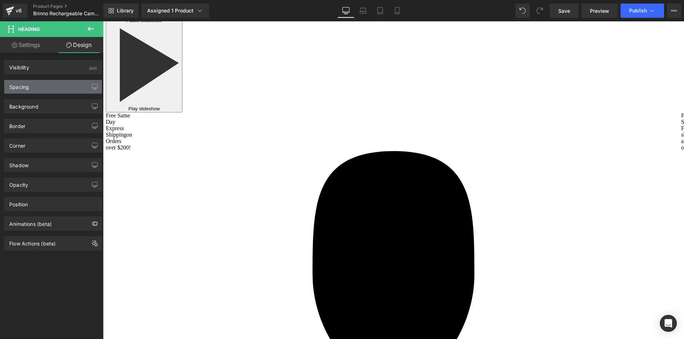
click at [39, 85] on div "Spacing" at bounding box center [53, 87] width 98 height 14
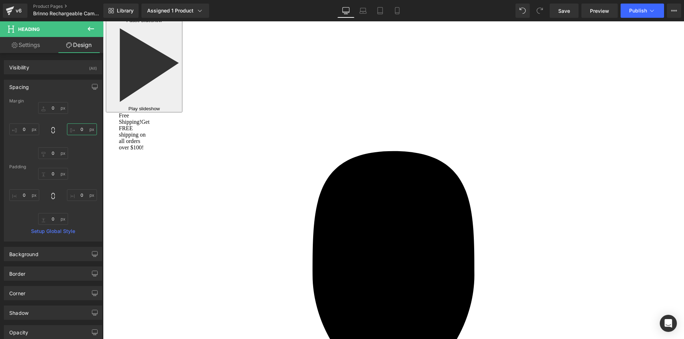
click at [81, 126] on input "text" at bounding box center [82, 130] width 30 height 12
click at [81, 130] on input "-110" at bounding box center [82, 130] width 30 height 12
type input "-0"
click at [36, 45] on link "Settings" at bounding box center [26, 45] width 52 height 16
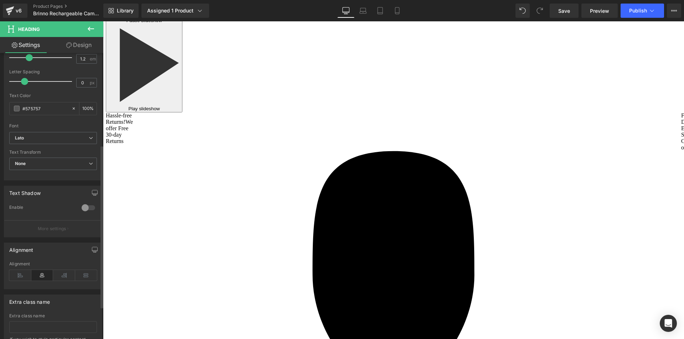
scroll to position [178, 0]
click at [61, 273] on icon at bounding box center [64, 271] width 22 height 11
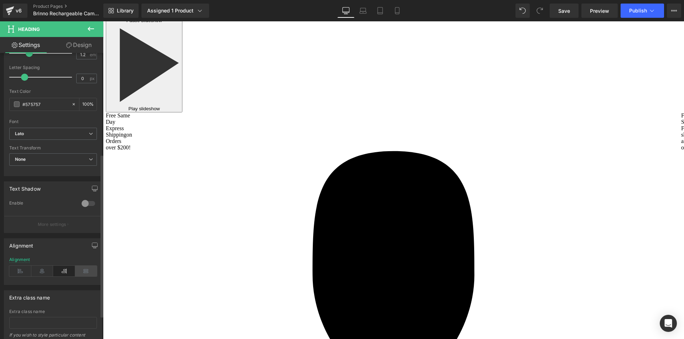
click at [85, 272] on icon at bounding box center [86, 271] width 22 height 11
click at [21, 272] on icon at bounding box center [20, 271] width 22 height 11
click at [84, 270] on icon at bounding box center [86, 271] width 22 height 11
click at [38, 270] on icon at bounding box center [42, 271] width 22 height 11
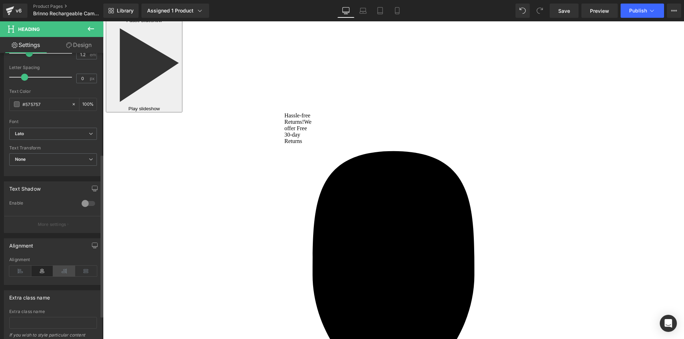
click at [58, 271] on icon at bounding box center [64, 271] width 22 height 11
click at [51, 271] on icon at bounding box center [42, 271] width 22 height 11
click at [440, 235] on h1 "Qualcomm Snapdragon 8 Gen 2" at bounding box center [477, 231] width 169 height 7
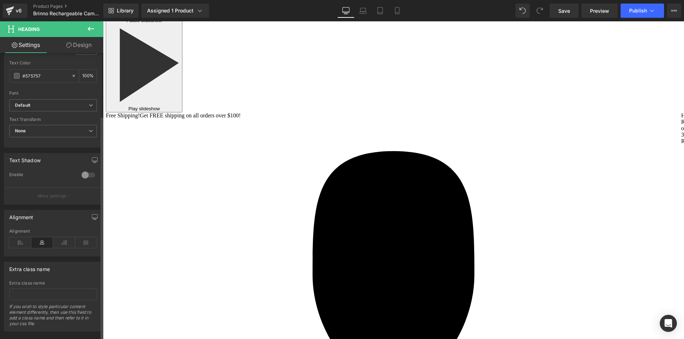
scroll to position [214, 0]
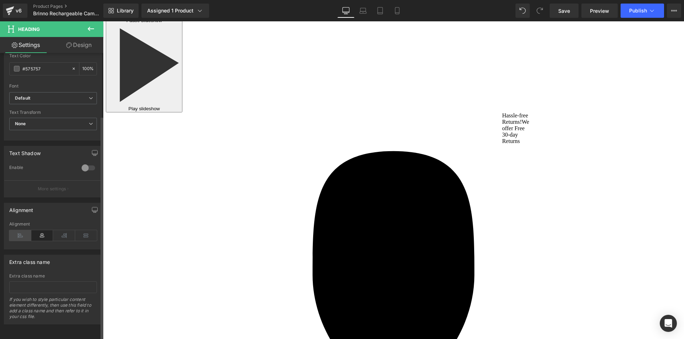
click at [23, 237] on icon at bounding box center [20, 235] width 22 height 11
click at [318, 226] on span "Heading" at bounding box center [326, 222] width 19 height 9
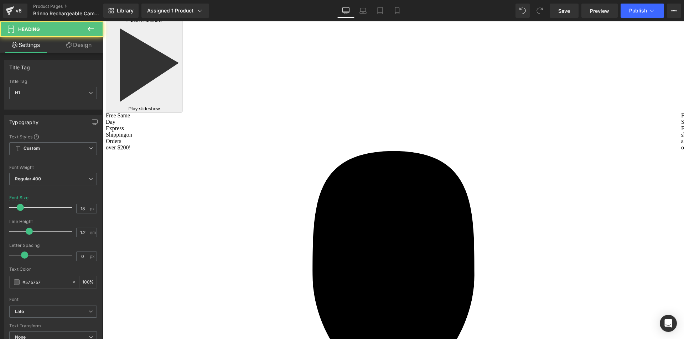
click at [82, 46] on link "Design" at bounding box center [79, 45] width 52 height 16
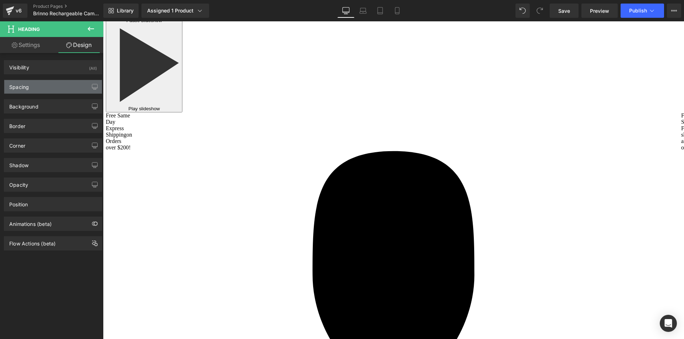
click at [55, 89] on div "Spacing" at bounding box center [53, 87] width 98 height 14
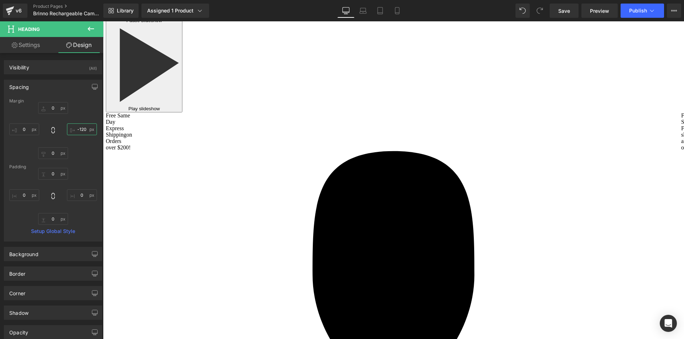
click at [78, 128] on input "-120" at bounding box center [82, 130] width 30 height 12
type input "0"
click at [329, 209] on span "Heading" at bounding box center [331, 204] width 19 height 9
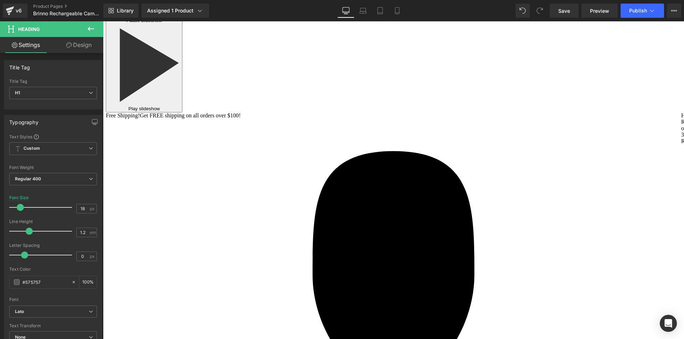
click at [79, 44] on link "Design" at bounding box center [79, 45] width 52 height 16
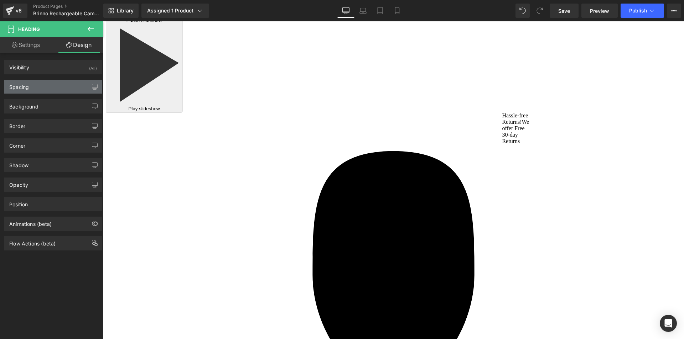
click at [38, 87] on div "Spacing" at bounding box center [53, 87] width 98 height 14
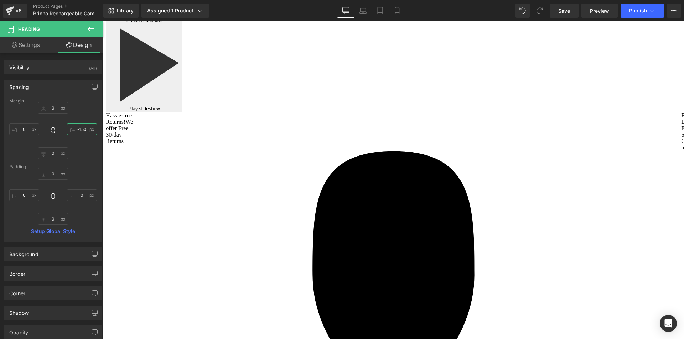
click at [78, 127] on input "-150" at bounding box center [82, 130] width 30 height 12
type input "0"
click at [327, 193] on span "Heading" at bounding box center [331, 188] width 19 height 9
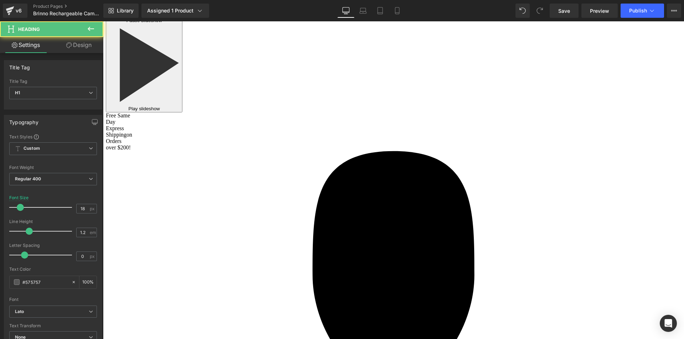
click at [85, 49] on link "Design" at bounding box center [79, 45] width 52 height 16
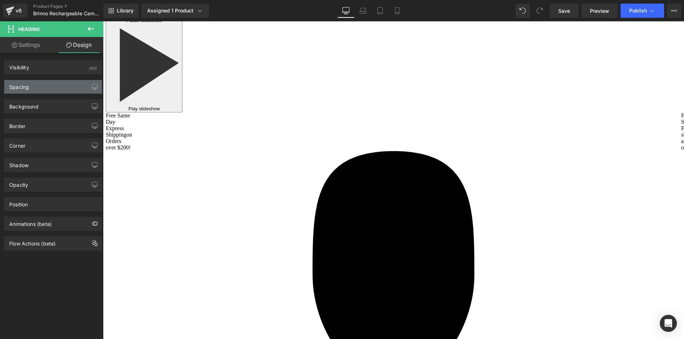
click at [58, 84] on div "Spacing" at bounding box center [53, 87] width 98 height 14
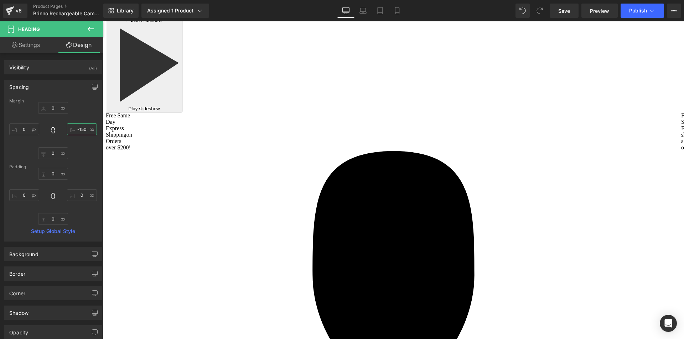
click at [80, 125] on input "text" at bounding box center [82, 130] width 30 height 12
type input "0"
click at [330, 179] on span "Heading" at bounding box center [331, 175] width 19 height 9
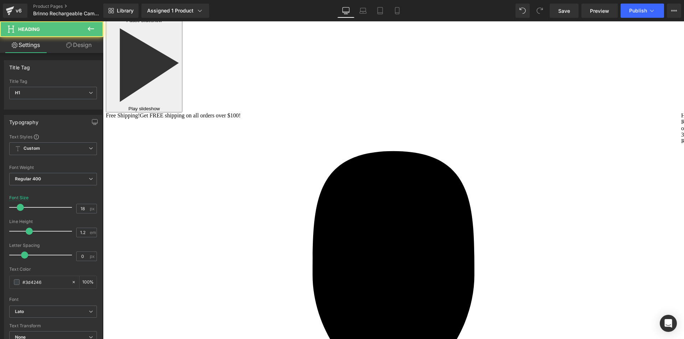
click at [82, 48] on link "Design" at bounding box center [79, 45] width 52 height 16
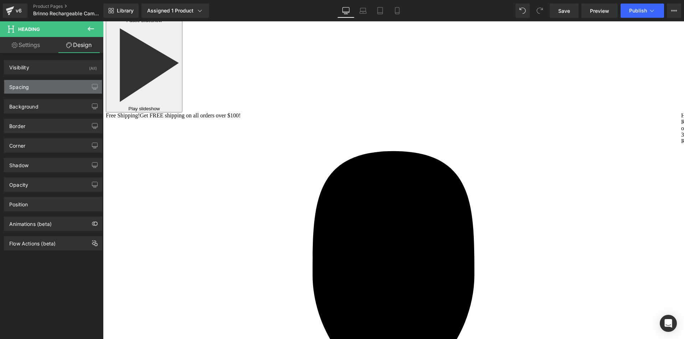
click at [47, 87] on div "Spacing" at bounding box center [53, 87] width 98 height 14
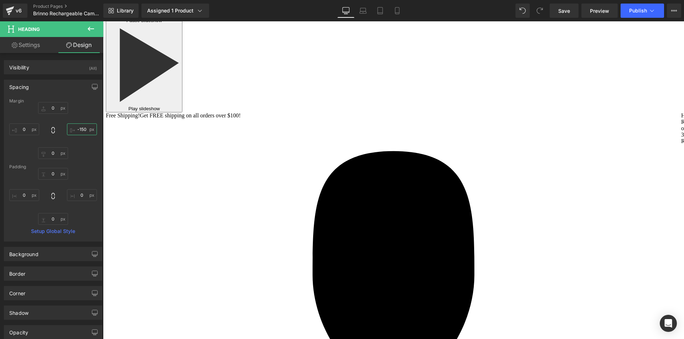
click at [79, 126] on input "-150" at bounding box center [82, 130] width 30 height 12
type input "0"
click at [562, 10] on span "Save" at bounding box center [564, 10] width 12 height 7
click at [408, 235] on h1 "Qualcomm Snapdragon 8 Gen 2" at bounding box center [477, 231] width 169 height 7
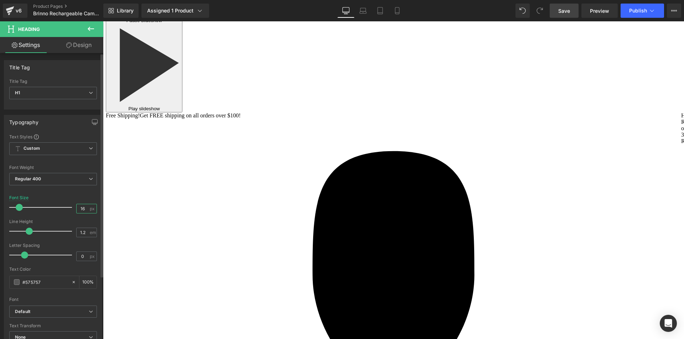
click at [82, 207] on input "16" at bounding box center [83, 208] width 12 height 9
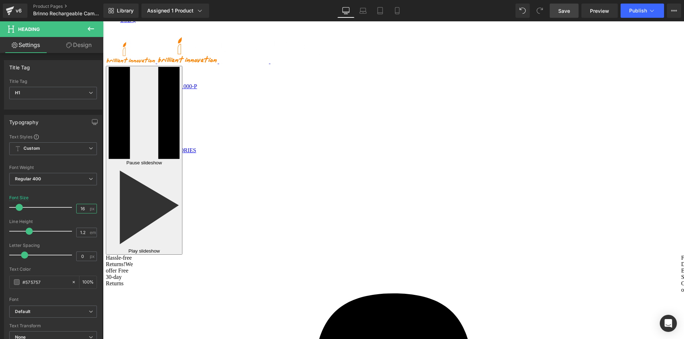
scroll to position [2375, 0]
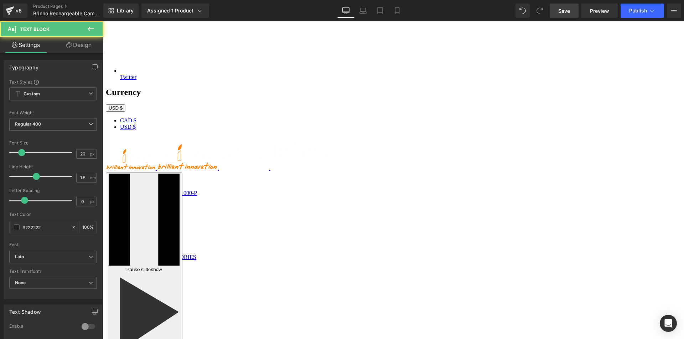
drag, startPoint x: 377, startPoint y: 141, endPoint x: 346, endPoint y: 133, distance: 31.3
click at [346, 133] on td "Micro USB connector (for Brinno camera) USB-C port" at bounding box center [446, 124] width 207 height 29
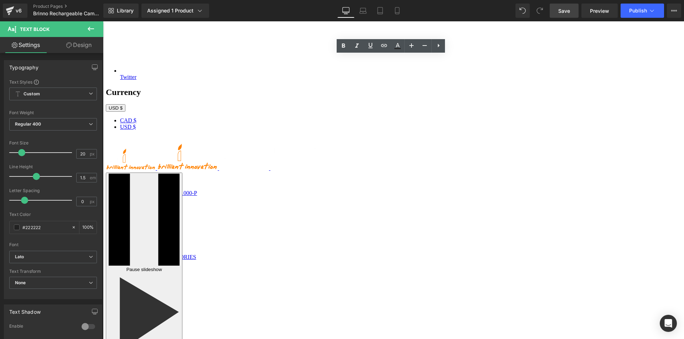
copy td "Micro USB connector (for Brinno camera) USB-C port"
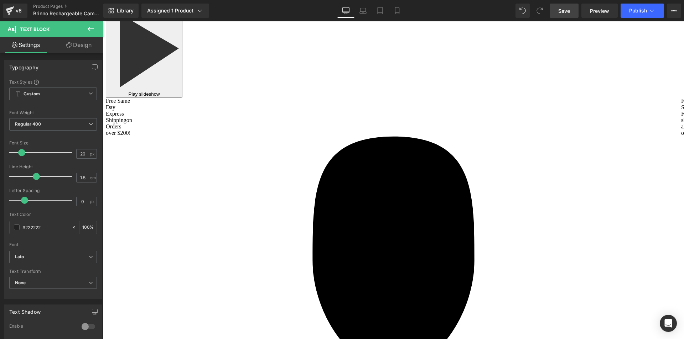
scroll to position [2659, 0]
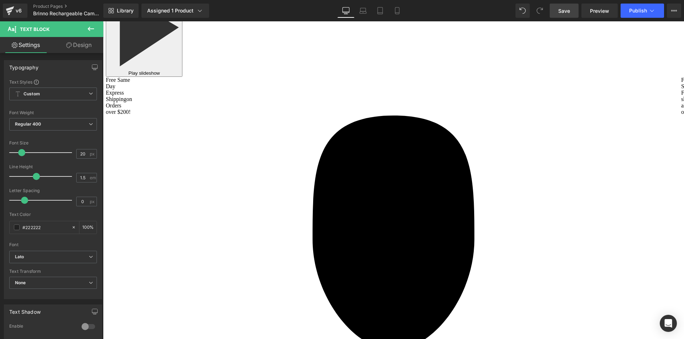
click at [425, 199] on h1 "Qualcomm Snapdragon 8 Gen 2" at bounding box center [477, 195] width 169 height 7
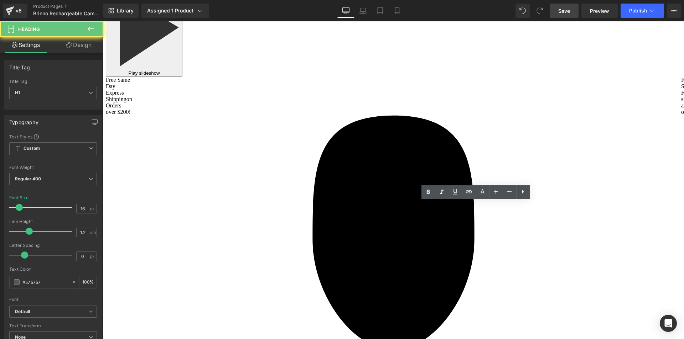
click at [425, 199] on h1 "Qualcomm Snapdragon 8 Gen 2" at bounding box center [477, 195] width 169 height 7
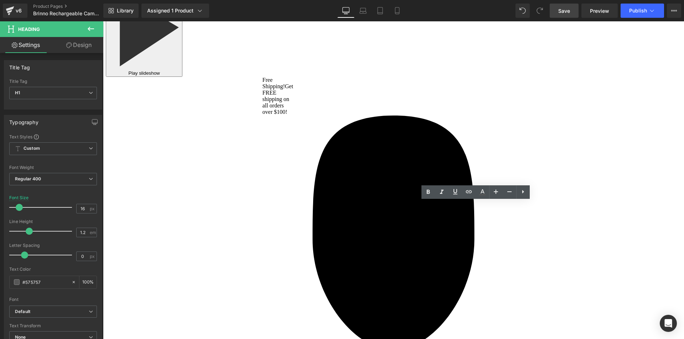
paste div
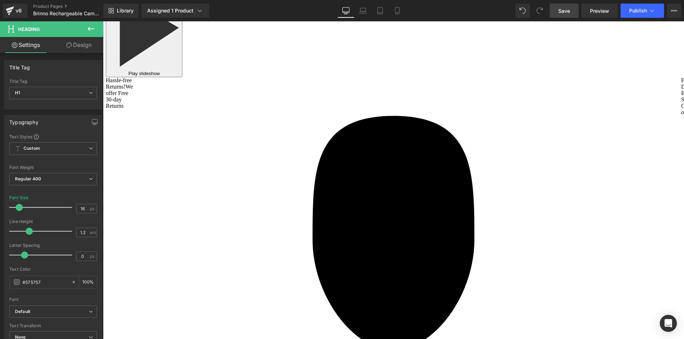
drag, startPoint x: 426, startPoint y: 213, endPoint x: 392, endPoint y: 204, distance: 35.7
click at [393, 204] on div "Micro USB connector (for Brinno camera) USB-C port" at bounding box center [477, 199] width 169 height 15
click at [82, 206] on input "16" at bounding box center [83, 208] width 12 height 9
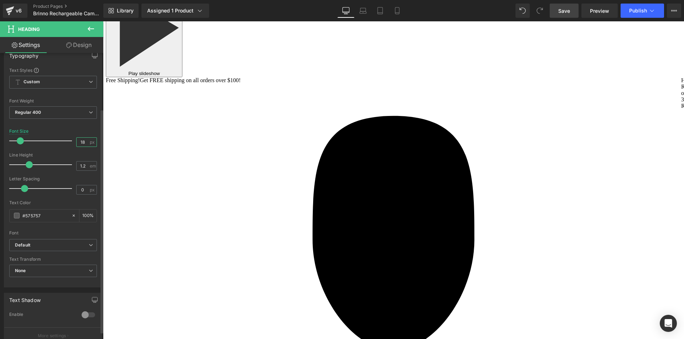
scroll to position [71, 0]
type input "18"
click at [57, 240] on b "Default" at bounding box center [52, 241] width 74 height 6
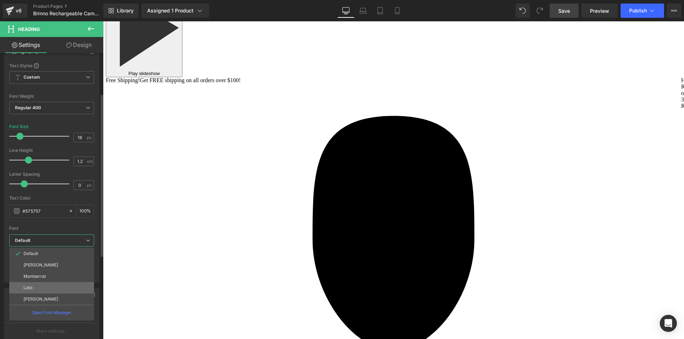
click at [43, 292] on li "Lato" at bounding box center [51, 287] width 85 height 11
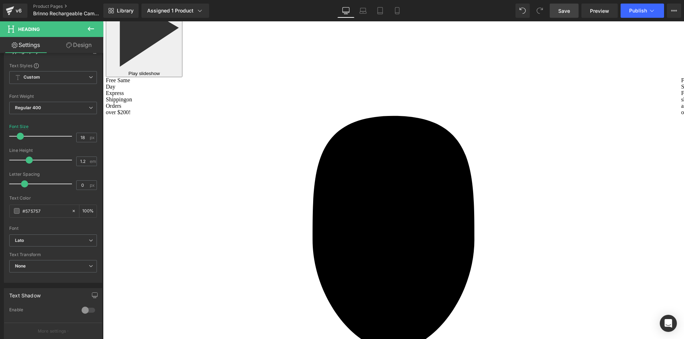
click at [354, 215] on h1 "6 GB" at bounding box center [324, 211] width 137 height 7
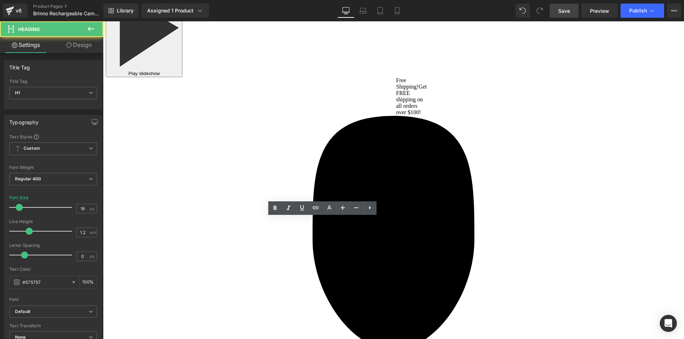
click at [354, 215] on h1 "6 GB" at bounding box center [324, 211] width 137 height 7
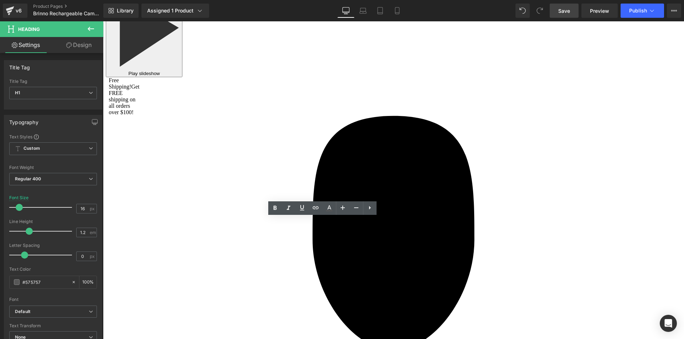
click at [354, 215] on h1 "6 GB" at bounding box center [324, 211] width 137 height 7
paste div
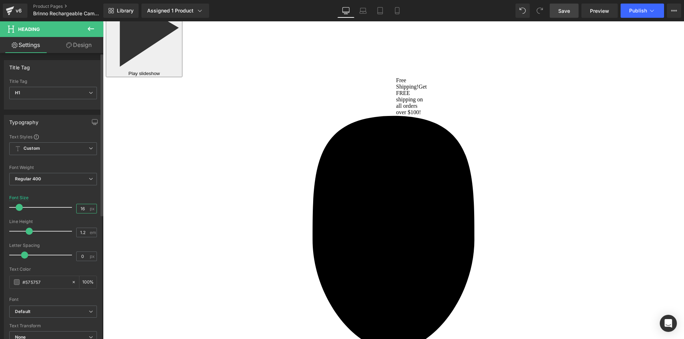
click at [82, 208] on input "16" at bounding box center [83, 208] width 12 height 9
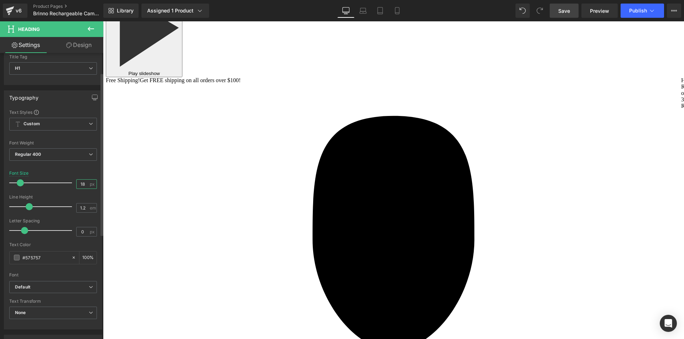
scroll to position [36, 0]
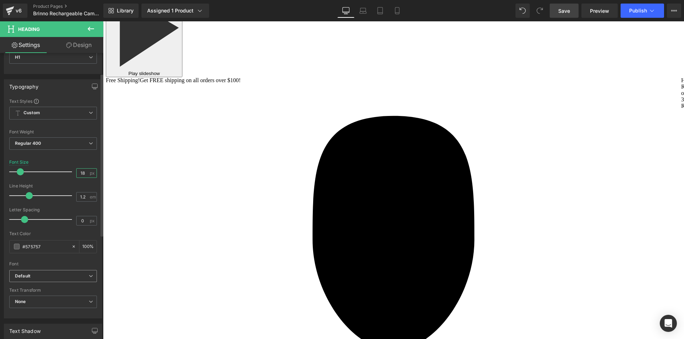
type input "18"
click at [38, 274] on b "Default" at bounding box center [52, 276] width 74 height 6
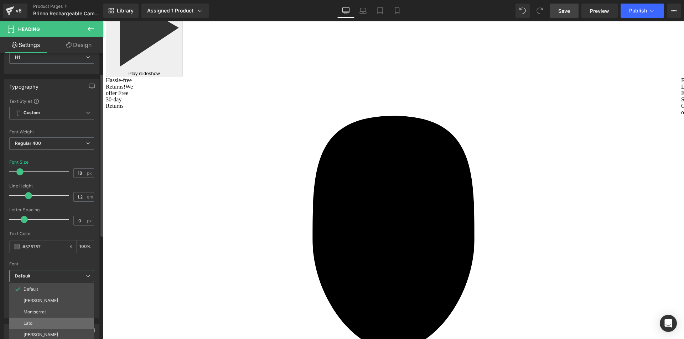
click at [37, 322] on li "Lato" at bounding box center [51, 323] width 85 height 11
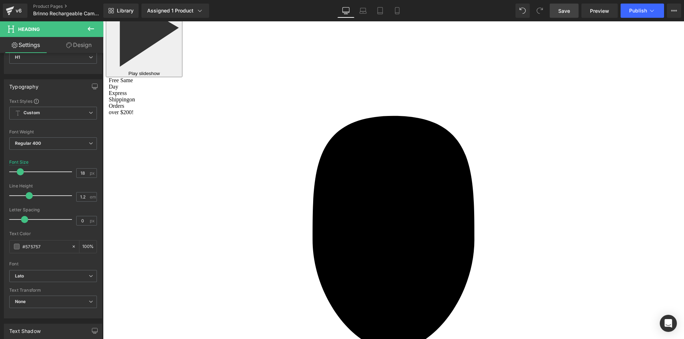
click at [268, 219] on span "Row" at bounding box center [273, 214] width 14 height 11
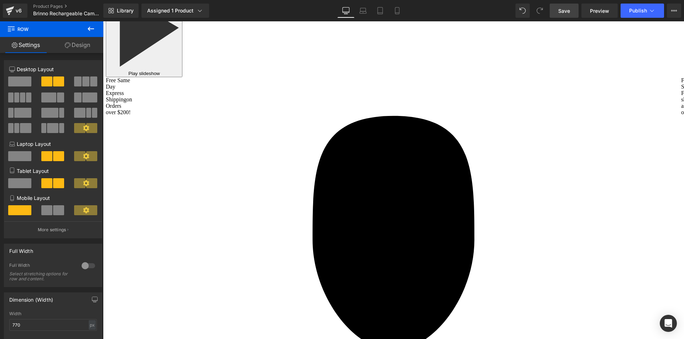
click at [239, 203] on span "Row" at bounding box center [241, 198] width 14 height 11
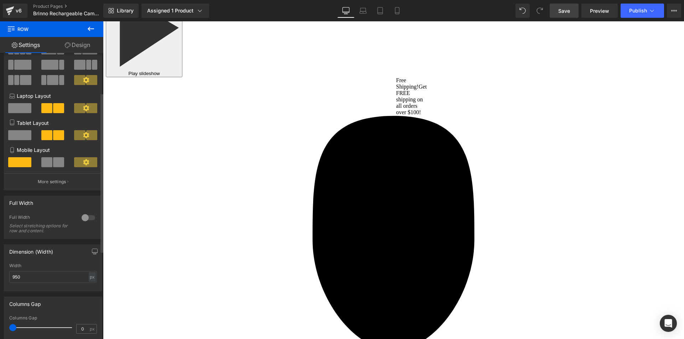
scroll to position [71, 0]
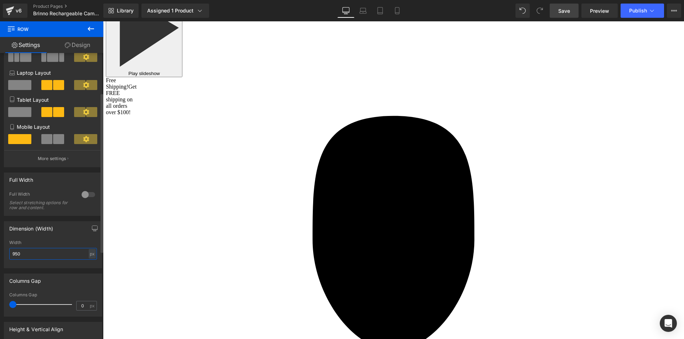
click at [41, 255] on input "950" at bounding box center [53, 254] width 88 height 12
type input "770"
click at [236, 192] on span "Row" at bounding box center [241, 186] width 14 height 11
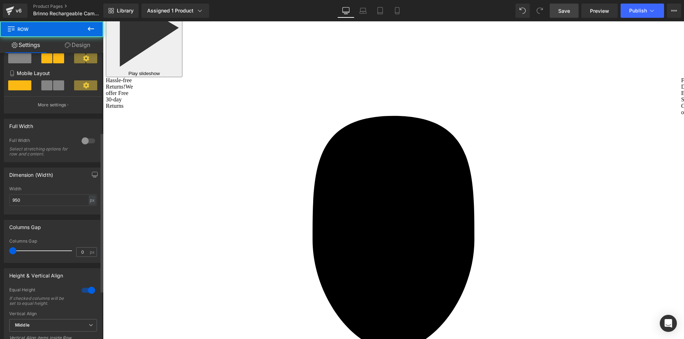
scroll to position [142, 0]
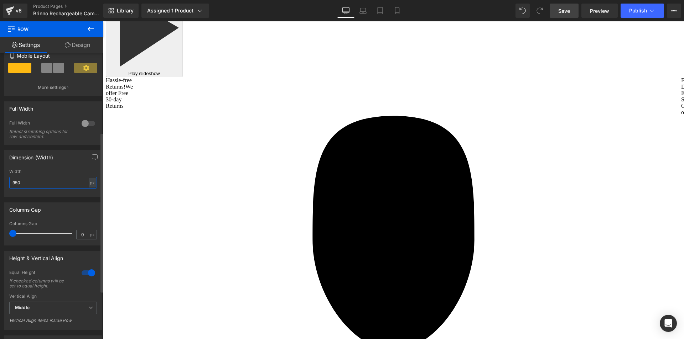
click at [37, 181] on input "950" at bounding box center [53, 183] width 88 height 12
click at [36, 180] on input "950" at bounding box center [53, 183] width 88 height 12
type input "770"
click at [235, 173] on span "Row" at bounding box center [241, 167] width 14 height 11
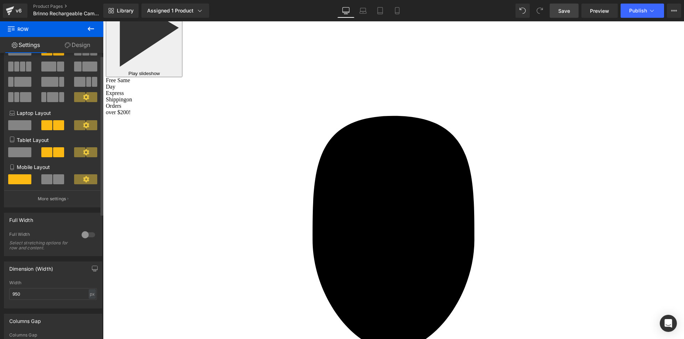
scroll to position [71, 0]
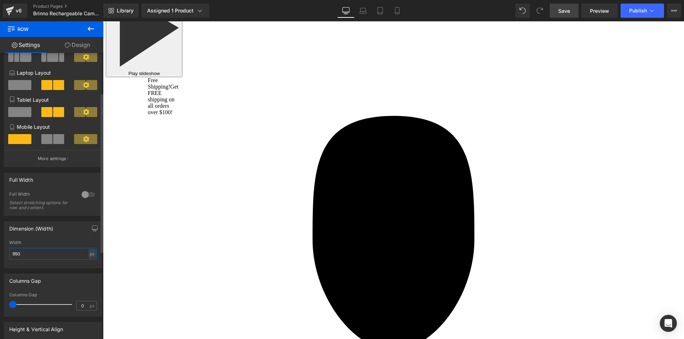
click at [35, 253] on input "950" at bounding box center [53, 254] width 88 height 12
type input "770"
click at [241, 158] on span "Row" at bounding box center [241, 152] width 14 height 11
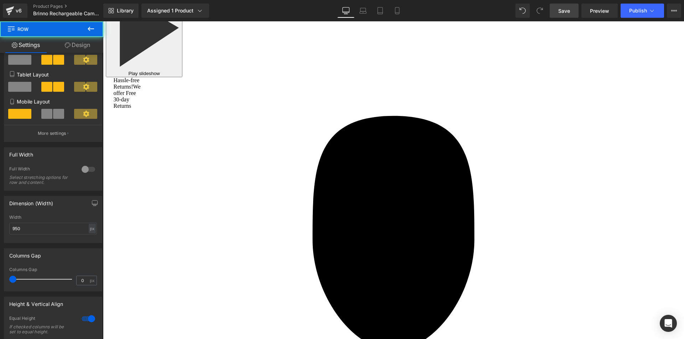
scroll to position [107, 0]
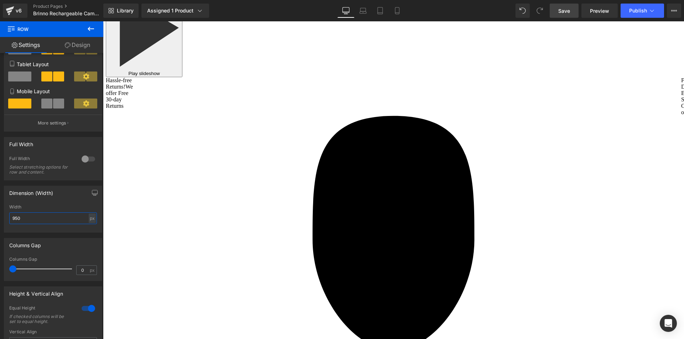
click at [42, 217] on input "950" at bounding box center [53, 219] width 88 height 12
type input "770"
click at [240, 147] on span "Row" at bounding box center [241, 141] width 14 height 11
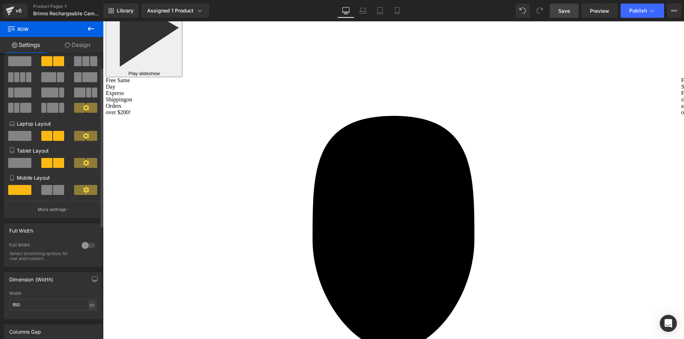
scroll to position [36, 0]
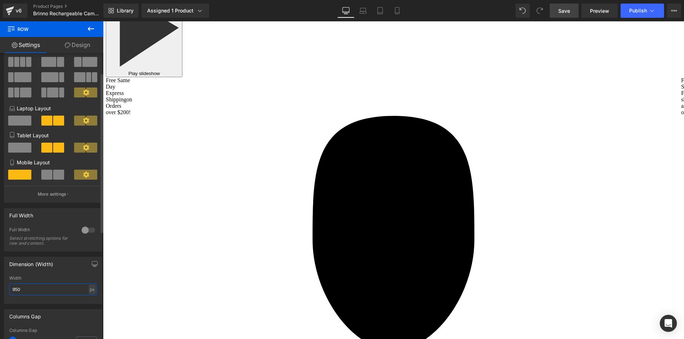
click at [29, 293] on input "950" at bounding box center [53, 290] width 88 height 12
type input "770"
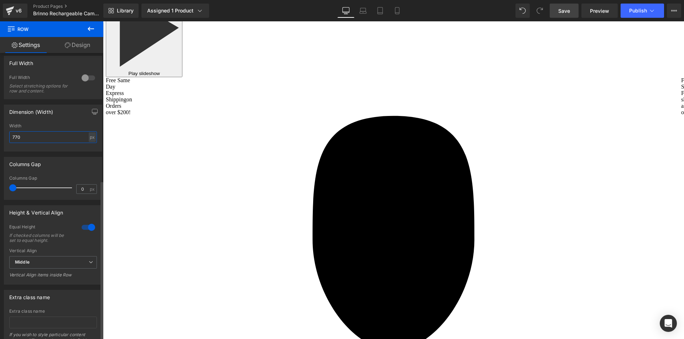
scroll to position [229, 0]
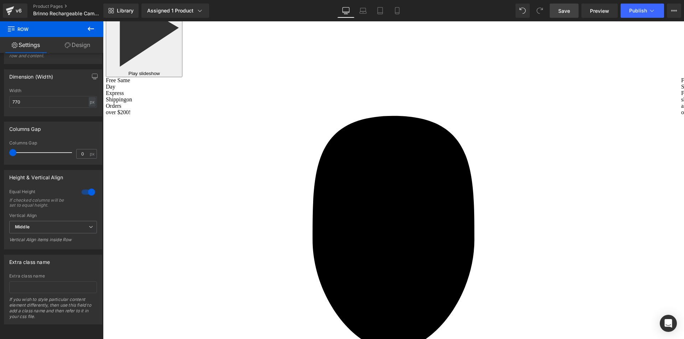
click at [322, 144] on span "Heading" at bounding box center [321, 139] width 19 height 9
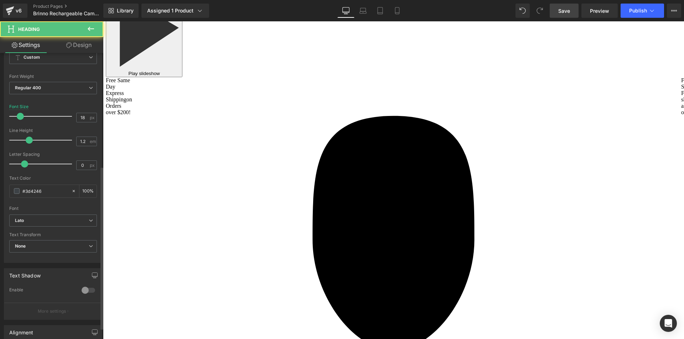
scroll to position [214, 0]
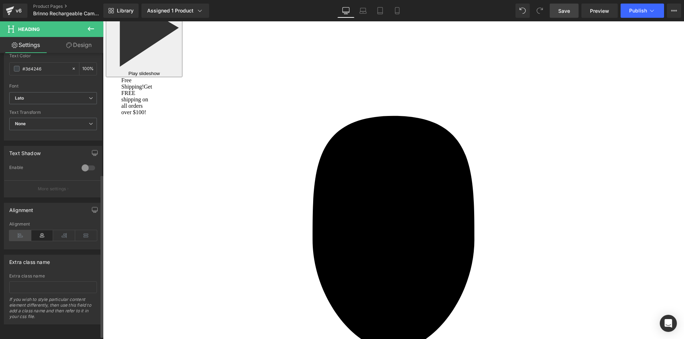
click at [21, 234] on icon at bounding box center [20, 235] width 22 height 11
click at [40, 233] on icon at bounding box center [42, 235] width 22 height 11
click at [83, 234] on icon at bounding box center [86, 235] width 22 height 11
click at [45, 236] on icon at bounding box center [42, 235] width 22 height 11
click at [499, 223] on h1 "8 GB" at bounding box center [461, 219] width 137 height 7
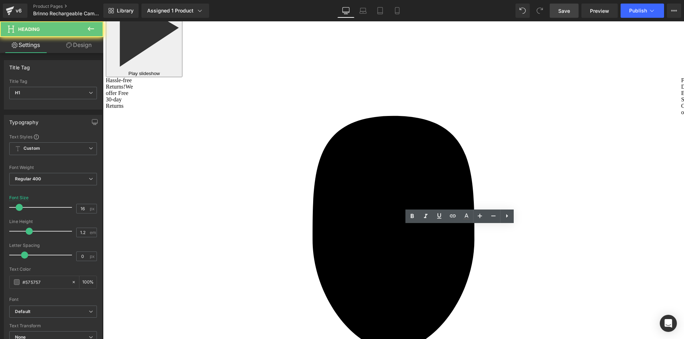
click at [499, 223] on h1 "8 GB" at bounding box center [461, 219] width 137 height 7
paste div
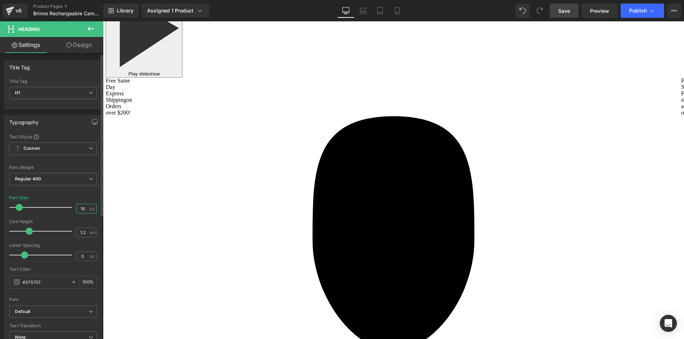
drag, startPoint x: 82, startPoint y: 206, endPoint x: 92, endPoint y: 216, distance: 14.4
click at [82, 206] on input "16" at bounding box center [83, 208] width 12 height 9
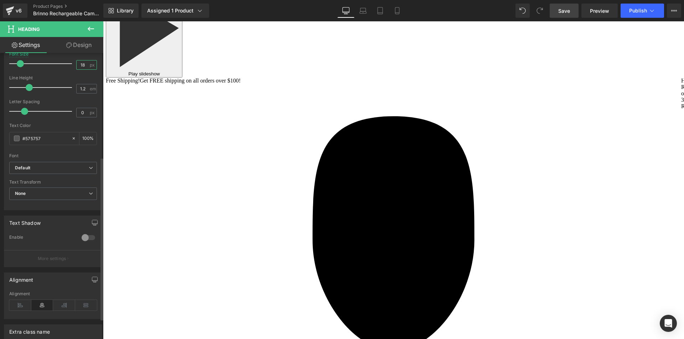
scroll to position [214, 0]
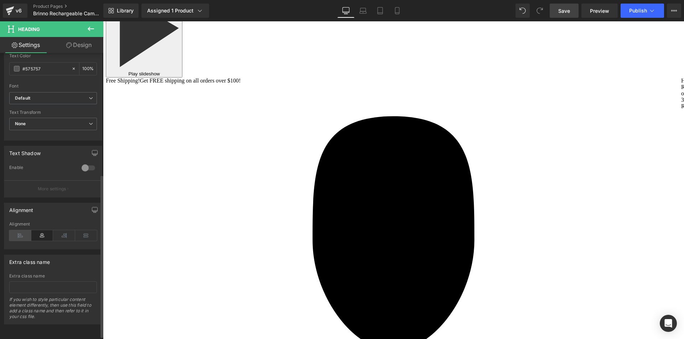
type input "18"
click at [17, 236] on icon at bounding box center [20, 235] width 22 height 11
click at [77, 102] on span "Default" at bounding box center [53, 98] width 88 height 12
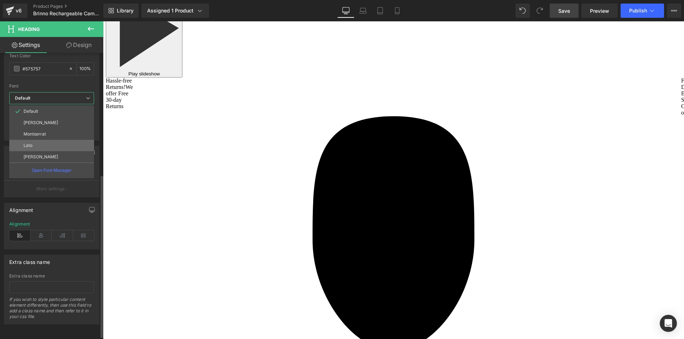
click at [52, 149] on li "Lato" at bounding box center [51, 145] width 85 height 11
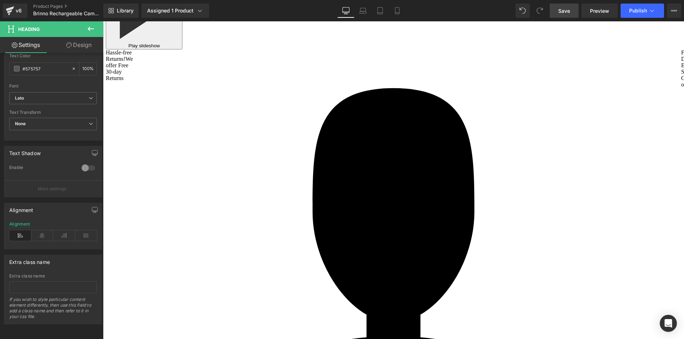
scroll to position [2694, 0]
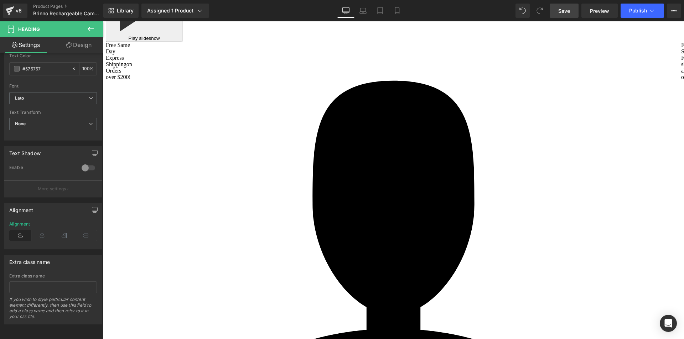
click at [352, 221] on h1 "64 GB" at bounding box center [324, 217] width 137 height 7
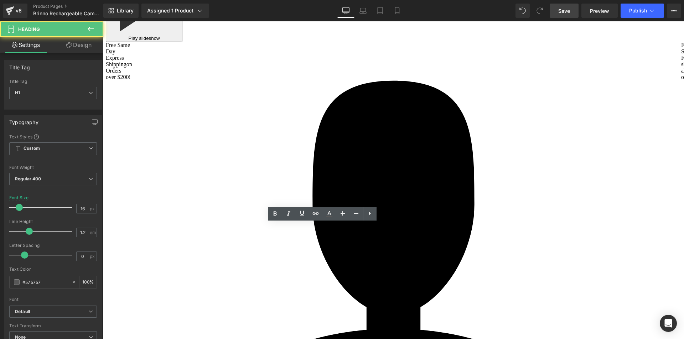
click at [353, 221] on h1 "64 GB" at bounding box center [324, 217] width 137 height 7
paste div
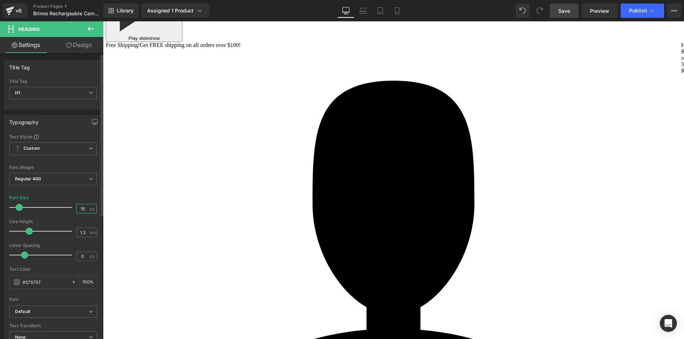
click at [83, 206] on input "16" at bounding box center [83, 208] width 12 height 9
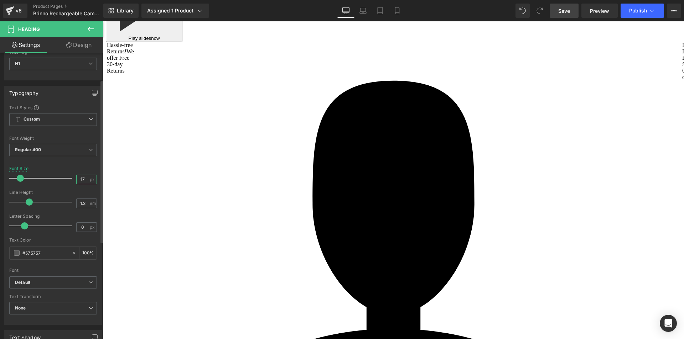
scroll to position [71, 0]
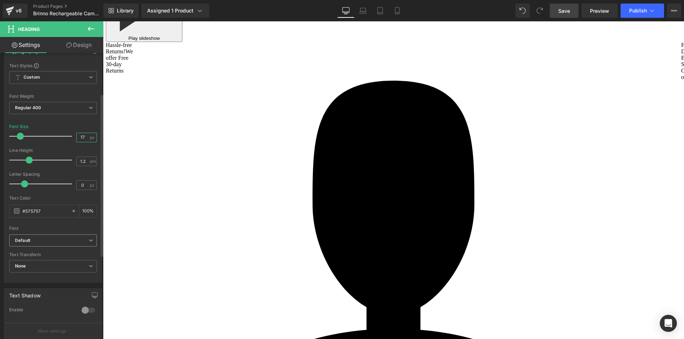
type input "17"
click at [68, 237] on span "Default" at bounding box center [53, 241] width 88 height 12
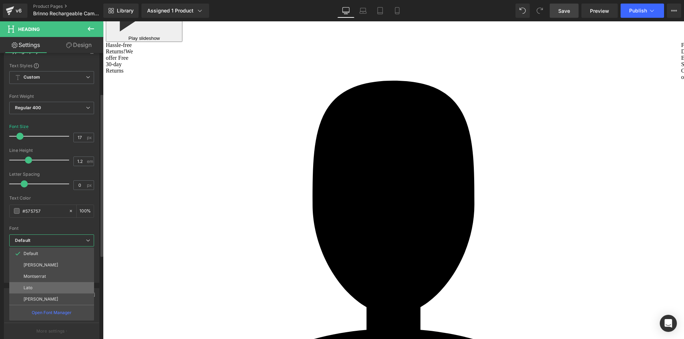
click at [54, 291] on li "Lato" at bounding box center [51, 287] width 85 height 11
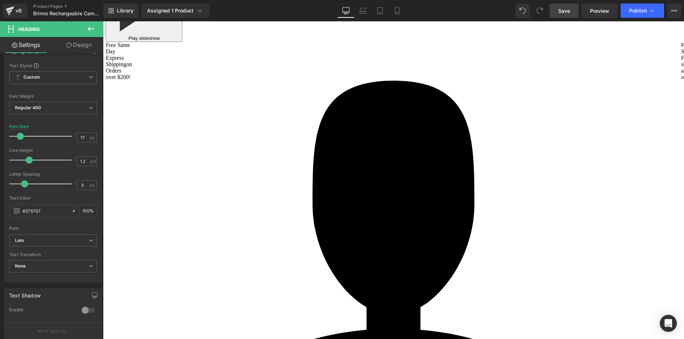
click at [359, 177] on div at bounding box center [324, 176] width 137 height 2
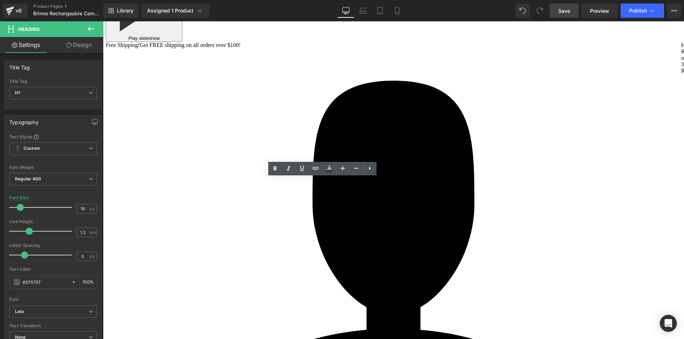
click at [354, 222] on h1 "Compatible Models" at bounding box center [324, 218] width 137 height 8
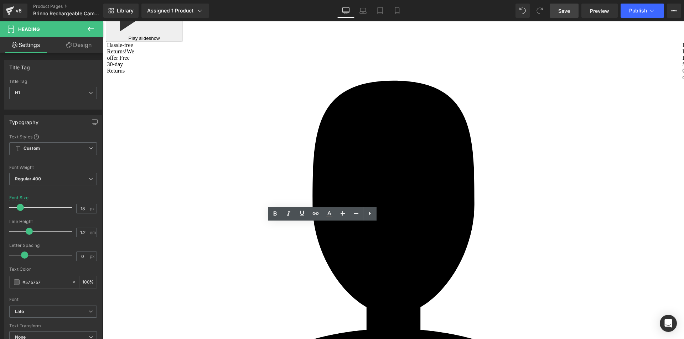
click at [383, 213] on div "Output Voltage & Output Current Heading" at bounding box center [324, 197] width 137 height 33
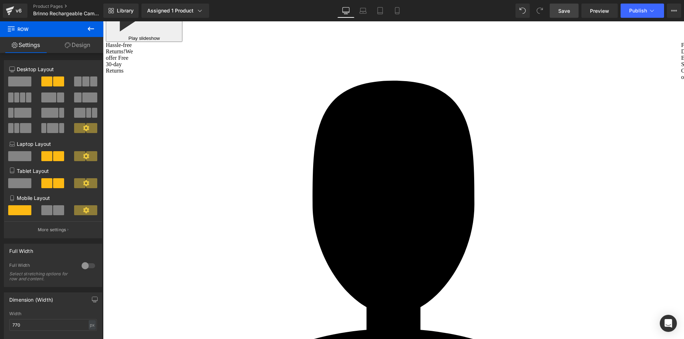
click at [364, 202] on h1 "Output Voltage & Output Current" at bounding box center [324, 198] width 137 height 8
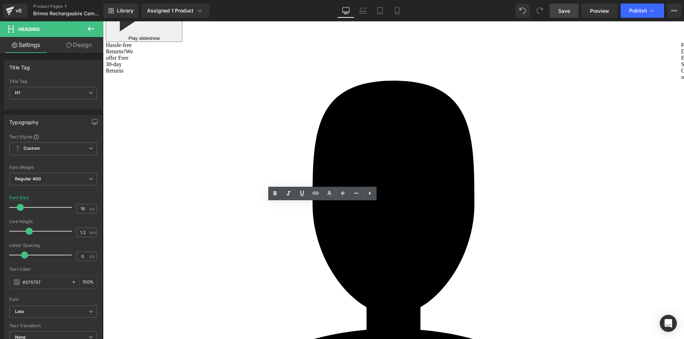
click at [103, 21] on div at bounding box center [103, 21] width 0 height 0
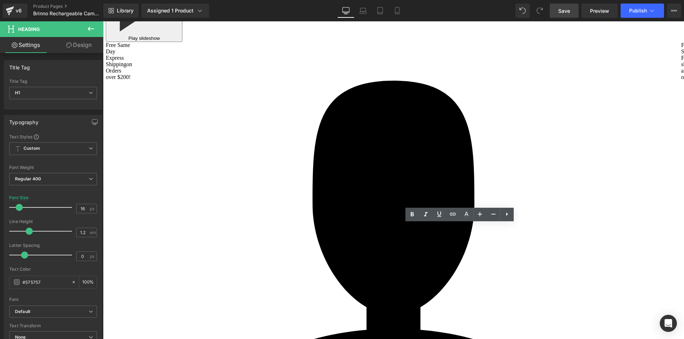
click at [352, 222] on h1 "Compatible Models" at bounding box center [324, 218] width 137 height 8
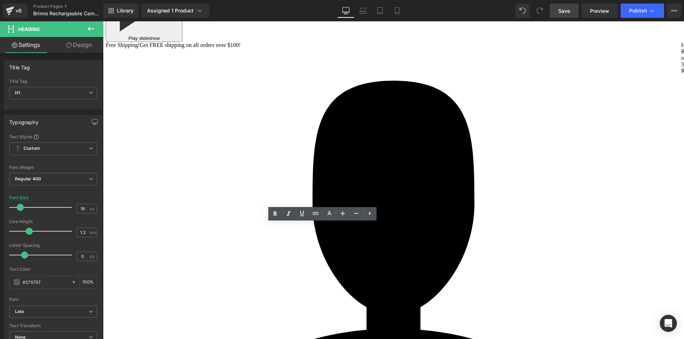
click at [351, 109] on h1 "Power Source" at bounding box center [324, 105] width 137 height 8
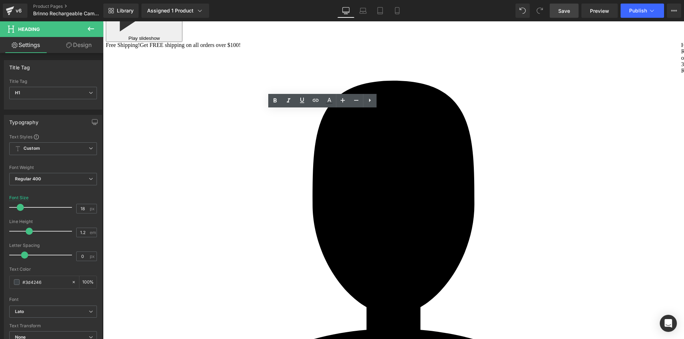
click at [351, 109] on h1 "Power Source" at bounding box center [324, 105] width 137 height 8
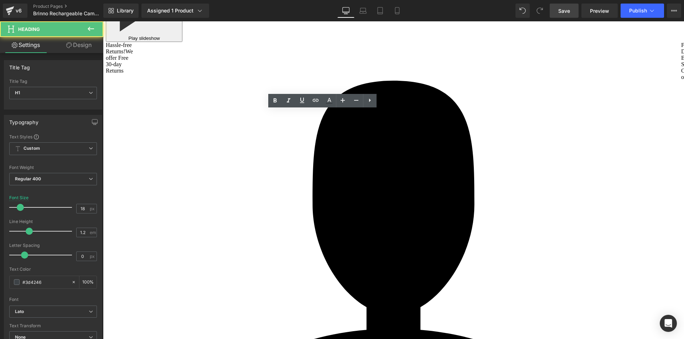
click at [351, 121] on h1 "Energy Capacity" at bounding box center [324, 118] width 137 height 8
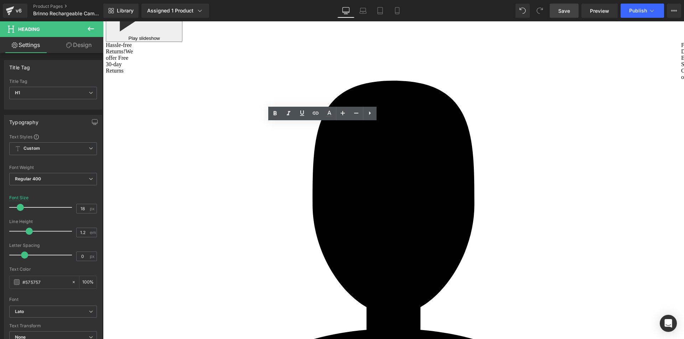
click at [351, 138] on h1 "Always-On Mode" at bounding box center [324, 135] width 137 height 8
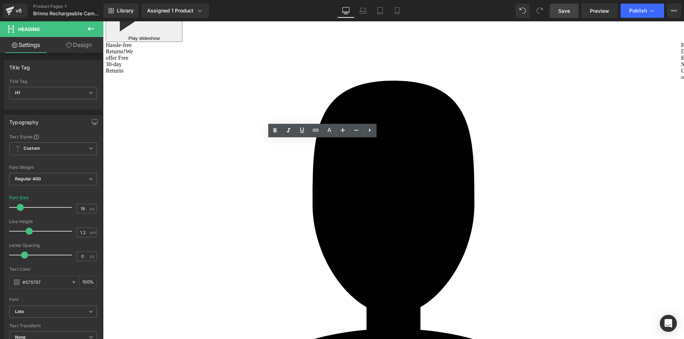
click at [349, 159] on h1 "Input Port" at bounding box center [324, 155] width 137 height 8
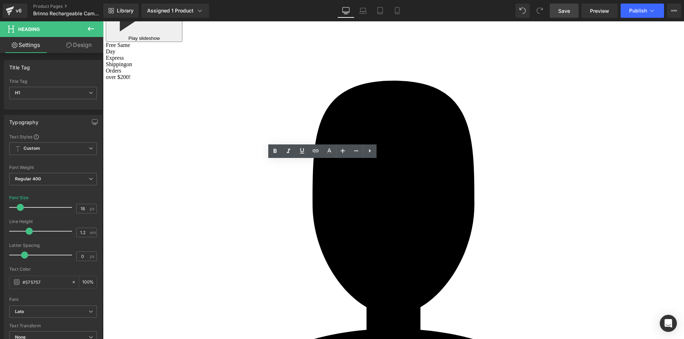
click at [350, 177] on h1 "Output Port" at bounding box center [324, 173] width 137 height 8
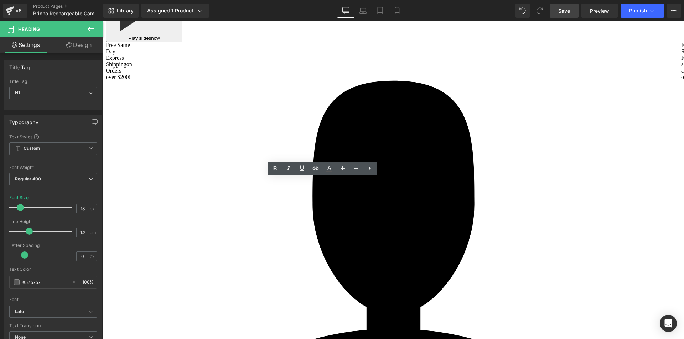
click at [353, 202] on h1 "Output Voltage & Output Current" at bounding box center [324, 198] width 137 height 8
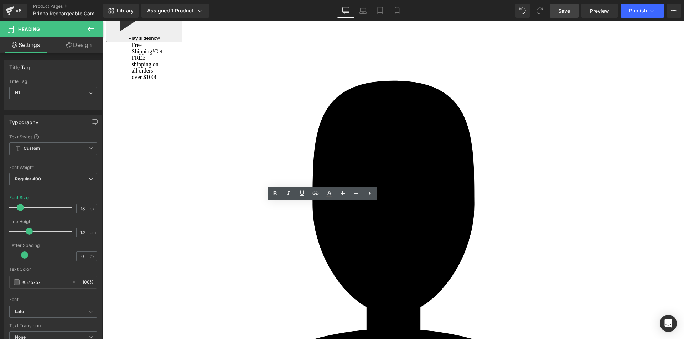
click at [355, 222] on h1 "Compatible Models" at bounding box center [324, 218] width 137 height 8
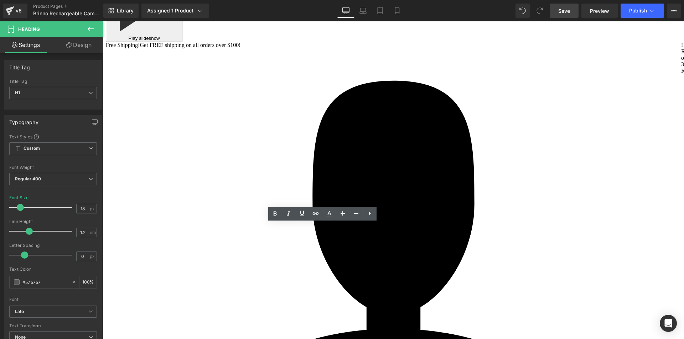
click at [478, 199] on div "Micro USB: continuous output 5V 500mA (Max instantaneous output 5V 1A)" at bounding box center [461, 196] width 137 height 17
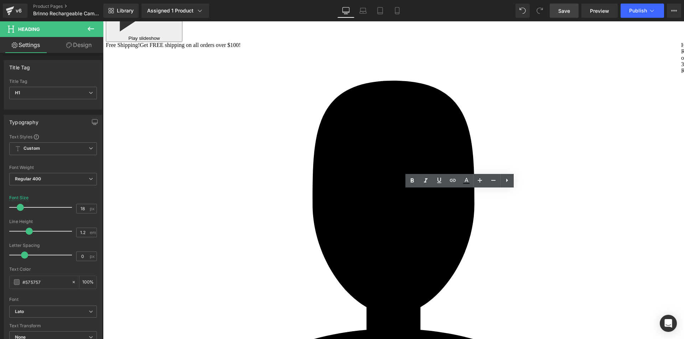
click at [491, 221] on h1 "256 GB" at bounding box center [461, 218] width 137 height 7
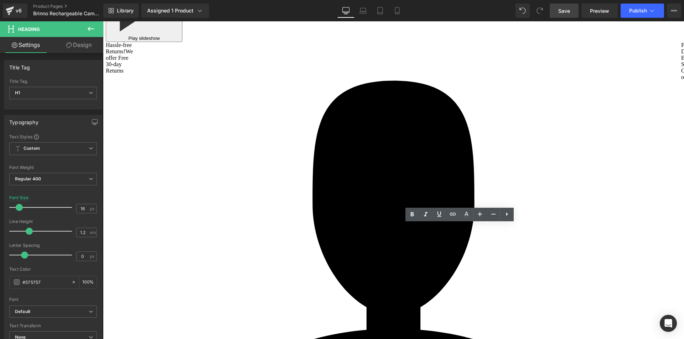
click at [481, 221] on h1 "256 GB" at bounding box center [461, 218] width 137 height 7
paste div
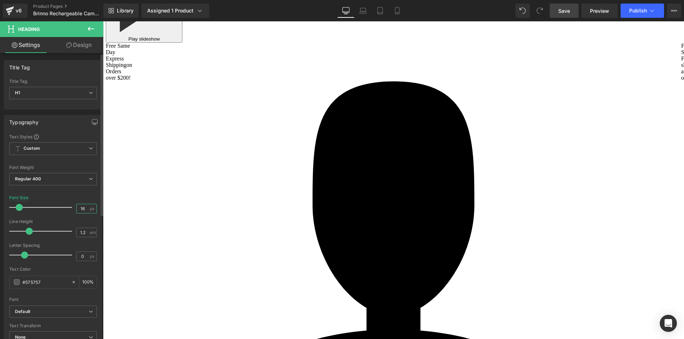
click at [83, 207] on input "16" at bounding box center [83, 208] width 12 height 9
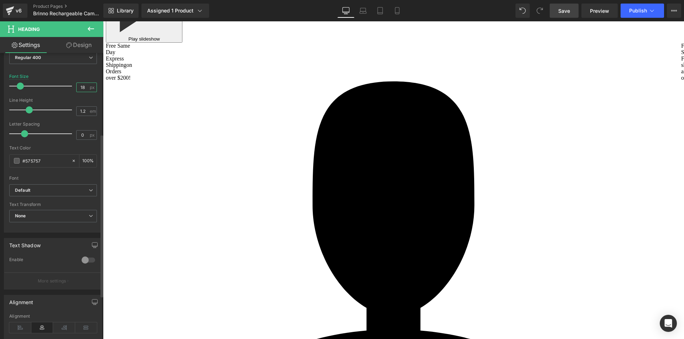
scroll to position [142, 0]
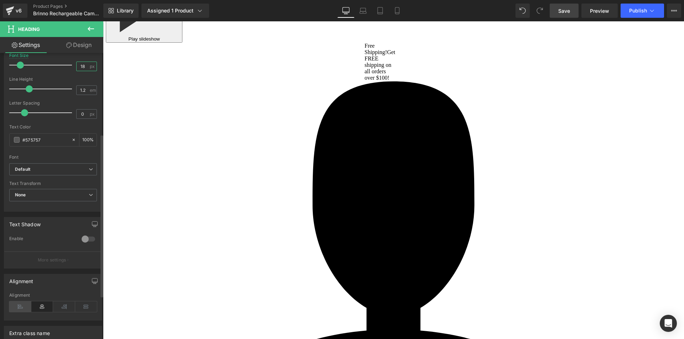
type input "18"
click at [17, 305] on icon at bounding box center [20, 307] width 22 height 11
click at [51, 171] on b "Default" at bounding box center [52, 170] width 74 height 6
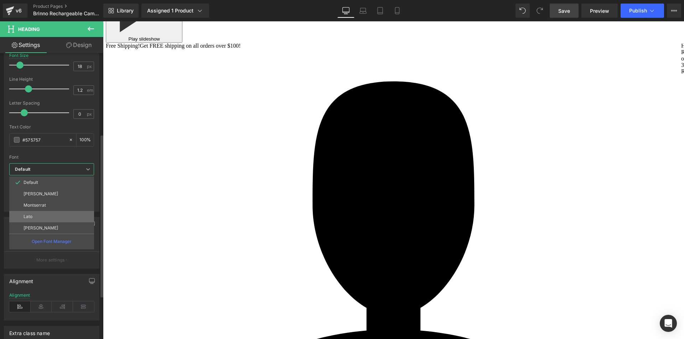
click at [41, 216] on li "Lato" at bounding box center [51, 216] width 85 height 11
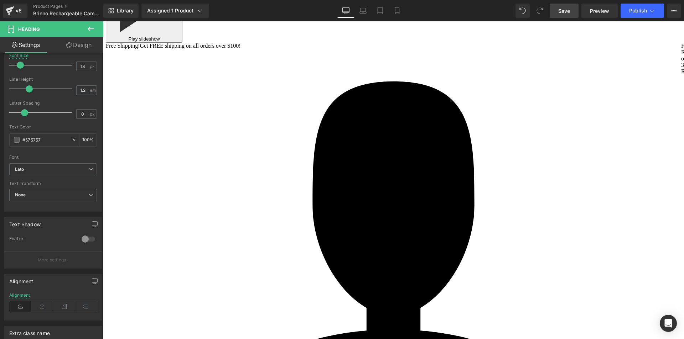
click at [330, 98] on span "Heading" at bounding box center [331, 93] width 19 height 9
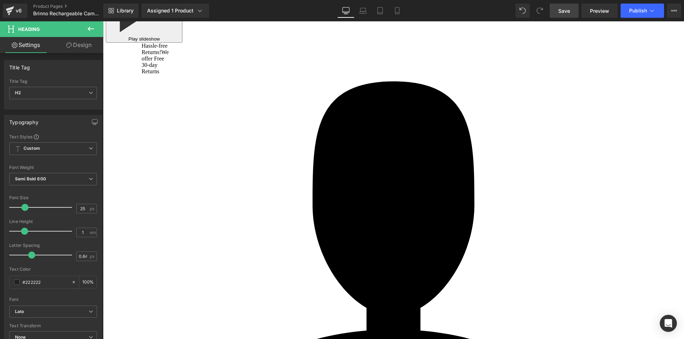
click at [89, 47] on link "Design" at bounding box center [79, 45] width 52 height 16
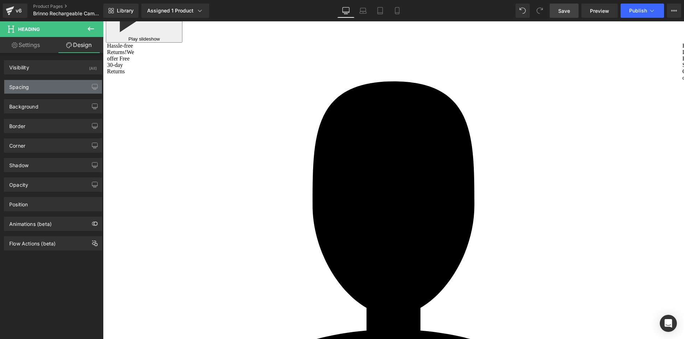
click at [58, 87] on div "Spacing" at bounding box center [53, 87] width 98 height 14
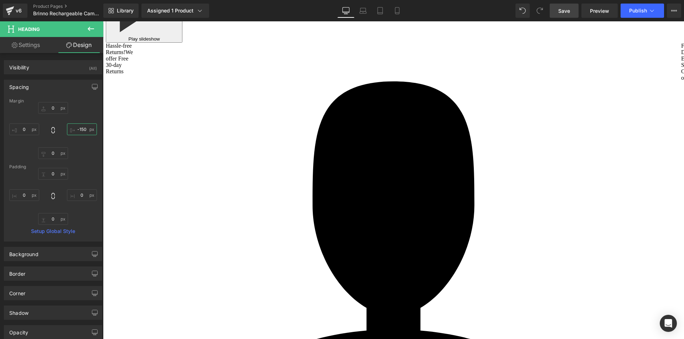
click at [80, 130] on input "-150" at bounding box center [82, 130] width 30 height 12
type input "0"
click at [92, 110] on div "0 0 0 0" at bounding box center [53, 130] width 88 height 57
click at [465, 98] on span "Heading" at bounding box center [474, 93] width 19 height 9
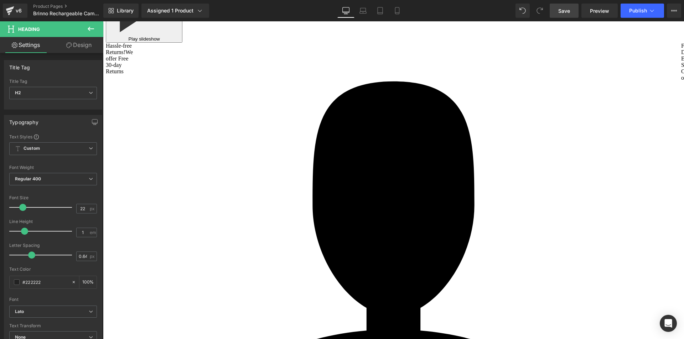
click at [85, 47] on link "Design" at bounding box center [79, 45] width 52 height 16
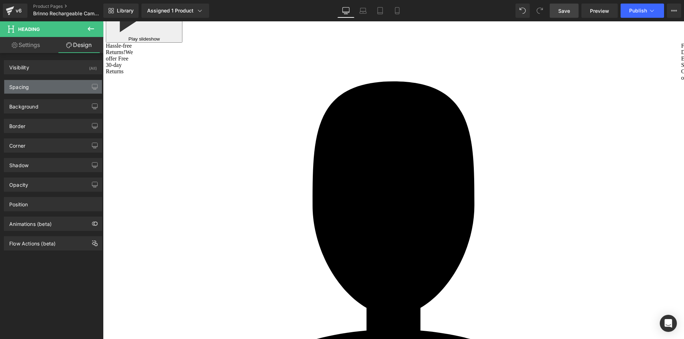
click at [54, 89] on div "Spacing" at bounding box center [53, 87] width 98 height 14
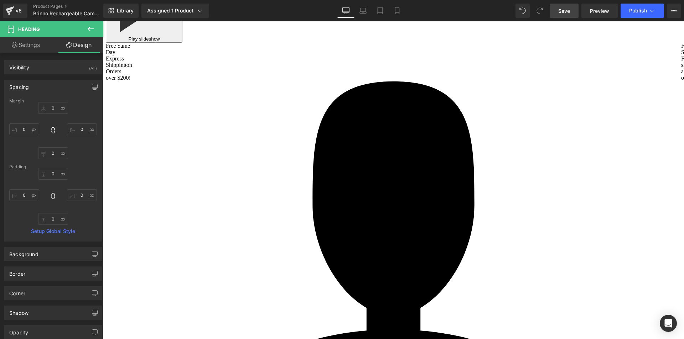
click at [71, 85] on div "Spacing" at bounding box center [53, 87] width 98 height 14
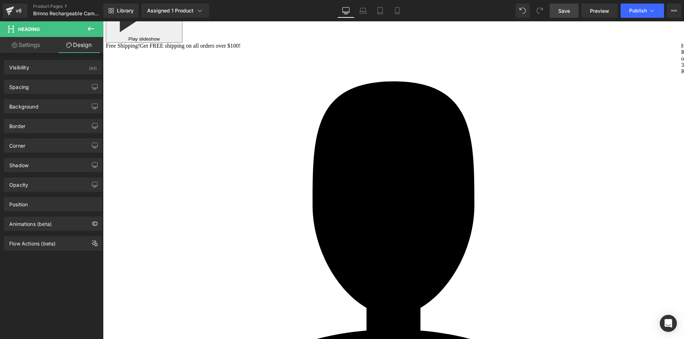
click at [272, 225] on span "Row" at bounding box center [273, 220] width 14 height 11
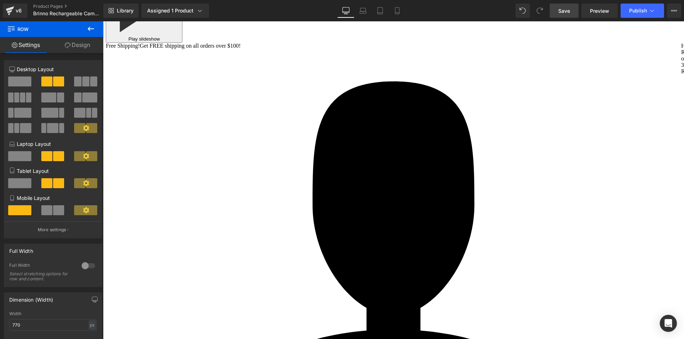
click at [80, 45] on link "Design" at bounding box center [78, 45] width 52 height 16
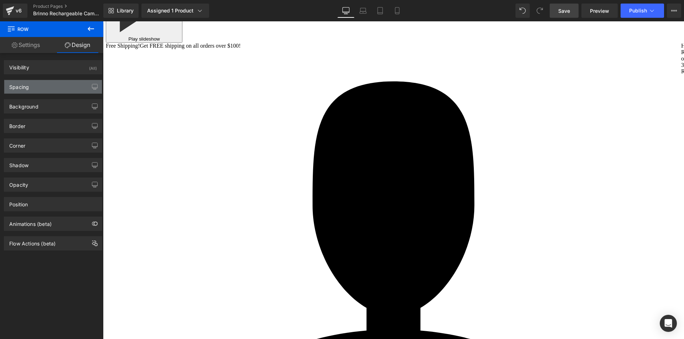
click at [41, 89] on div "Spacing" at bounding box center [53, 87] width 98 height 14
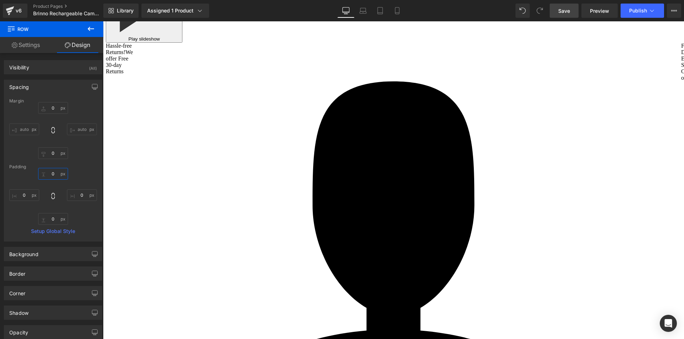
click at [53, 173] on input "0" at bounding box center [53, 174] width 30 height 12
type input "2"
type input "5"
click at [54, 220] on input "0" at bounding box center [53, 219] width 30 height 12
type input "5"
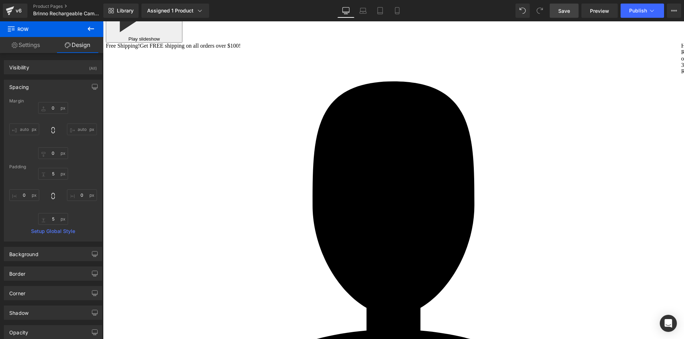
click at [454, 203] on span "Heading" at bounding box center [458, 198] width 19 height 9
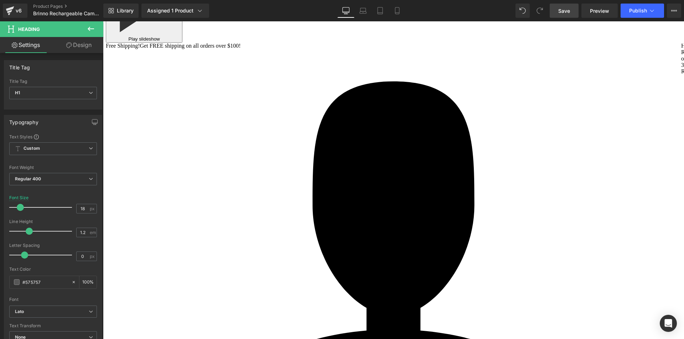
click at [86, 45] on link "Design" at bounding box center [79, 45] width 52 height 16
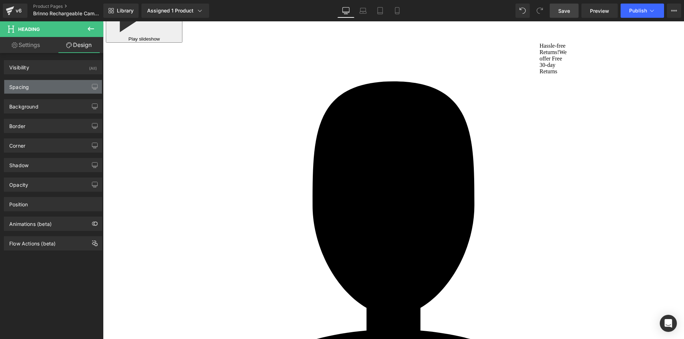
click at [41, 89] on div "Spacing" at bounding box center [53, 87] width 98 height 14
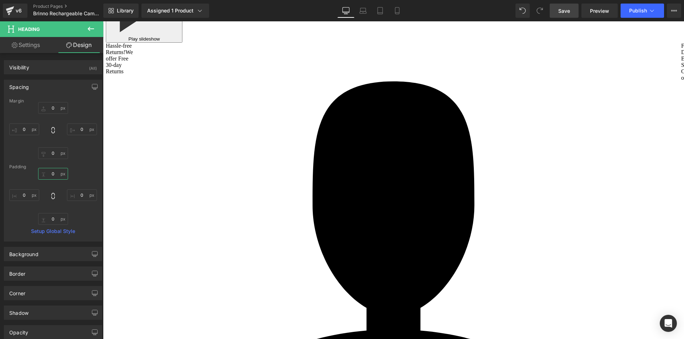
click at [52, 172] on input "text" at bounding box center [53, 174] width 30 height 12
type input "5"
click at [54, 220] on input "text" at bounding box center [53, 219] width 30 height 12
type input "5"
click at [450, 178] on span "Heading" at bounding box center [458, 173] width 19 height 9
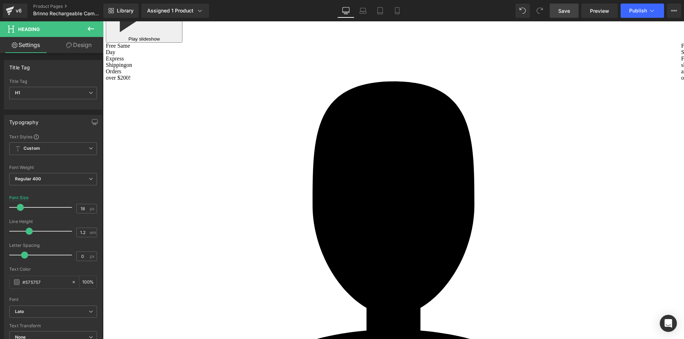
click at [83, 42] on link "Design" at bounding box center [79, 45] width 52 height 16
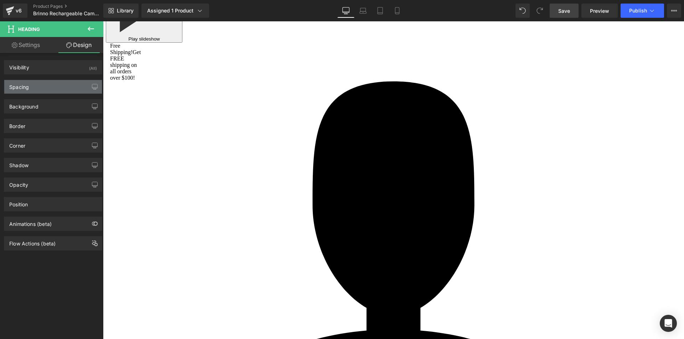
click at [35, 87] on div "Spacing" at bounding box center [53, 87] width 98 height 14
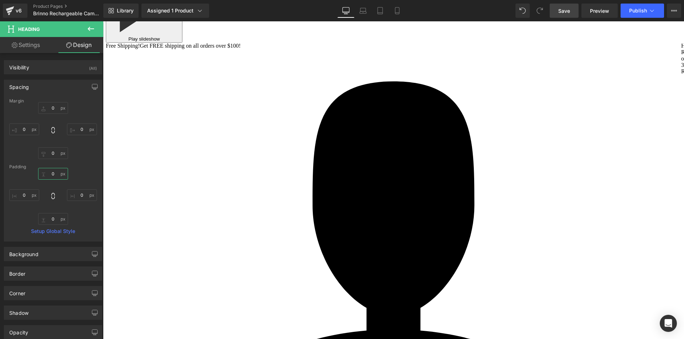
click at [52, 172] on input "0" at bounding box center [53, 174] width 30 height 12
type input "5"
click at [53, 218] on input "0" at bounding box center [53, 219] width 30 height 12
type input "5"
drag, startPoint x: 455, startPoint y: 168, endPoint x: 286, endPoint y: 145, distance: 170.1
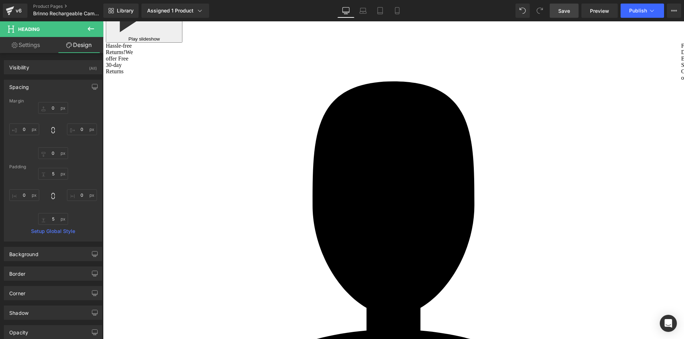
click at [455, 160] on span "Heading" at bounding box center [458, 156] width 19 height 9
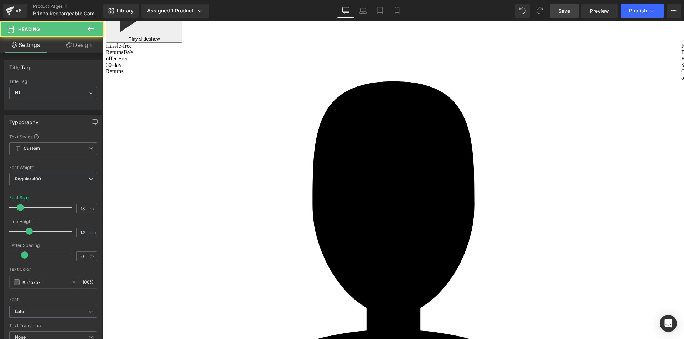
click at [85, 45] on link "Design" at bounding box center [79, 45] width 52 height 16
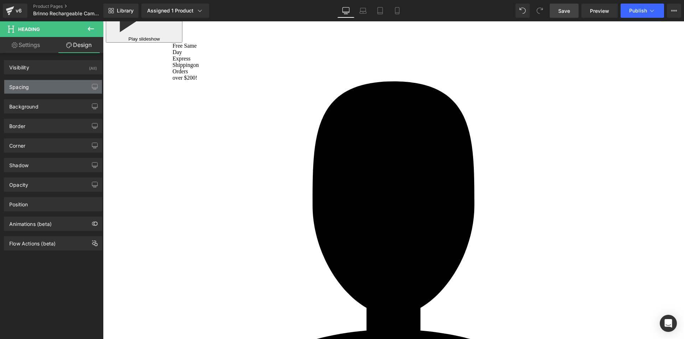
click at [50, 90] on div "Spacing" at bounding box center [53, 87] width 98 height 14
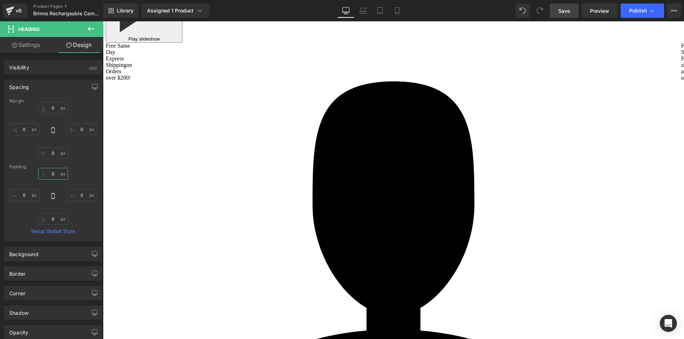
click at [53, 172] on input "0" at bounding box center [53, 174] width 30 height 12
type input "5"
click at [54, 221] on input "0" at bounding box center [53, 219] width 30 height 12
type input "5"
click at [451, 139] on span "Heading" at bounding box center [458, 135] width 19 height 9
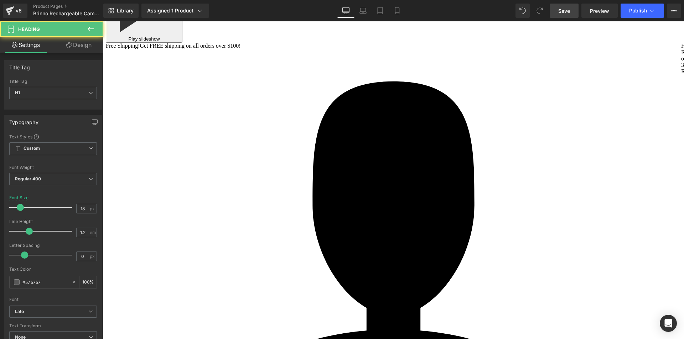
click at [87, 46] on link "Design" at bounding box center [79, 45] width 52 height 16
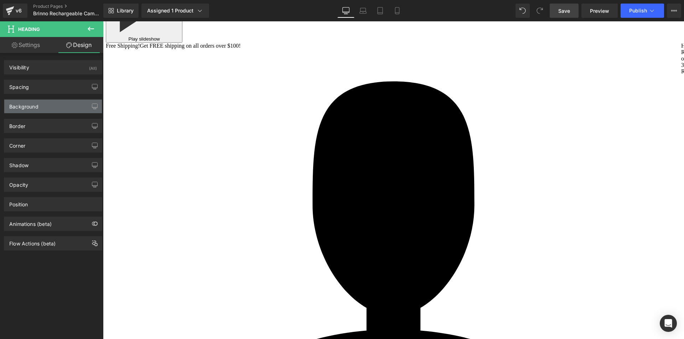
click at [38, 104] on div "Background" at bounding box center [53, 107] width 98 height 14
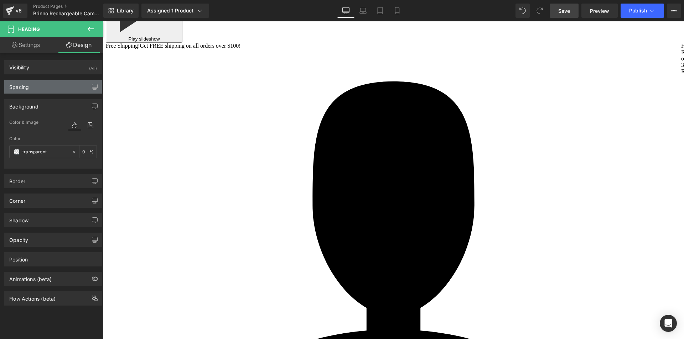
click at [38, 93] on div "Spacing" at bounding box center [53, 87] width 98 height 14
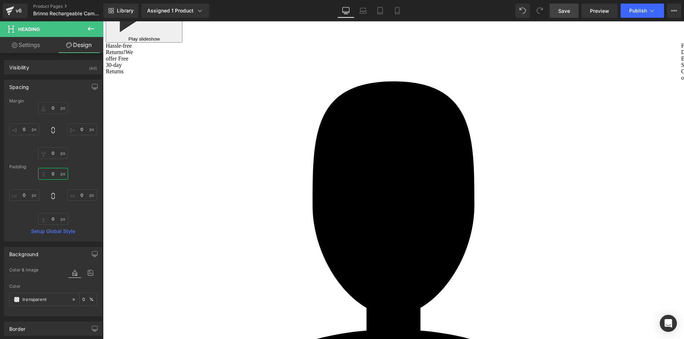
click at [54, 173] on input "text" at bounding box center [53, 174] width 30 height 12
type input "5"
click at [51, 221] on input "text" at bounding box center [53, 219] width 30 height 12
type input "5"
click at [452, 122] on span "Heading" at bounding box center [458, 118] width 19 height 9
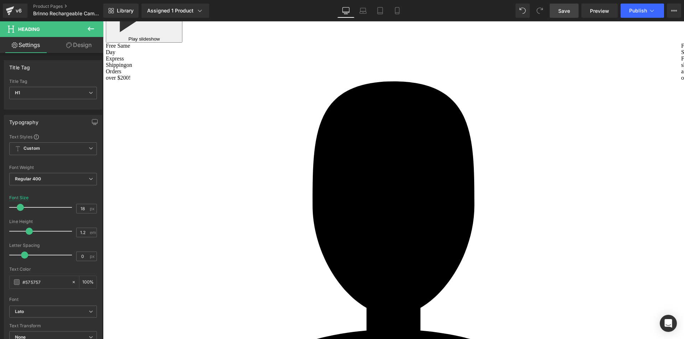
click at [84, 43] on link "Design" at bounding box center [79, 45] width 52 height 16
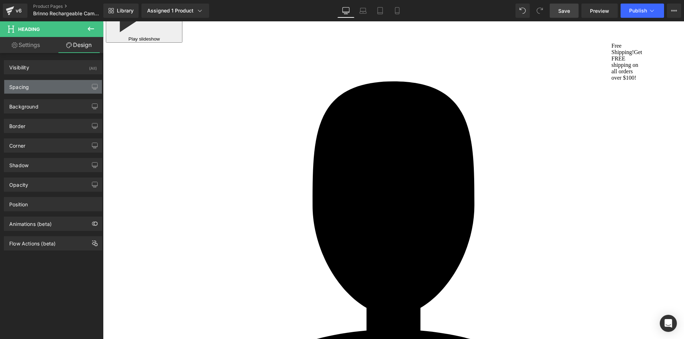
click at [33, 86] on div "Spacing" at bounding box center [53, 87] width 98 height 14
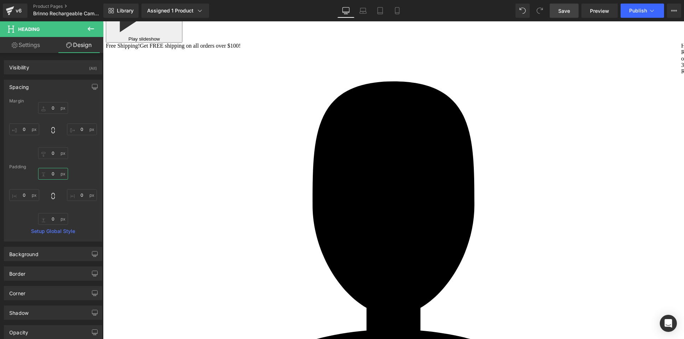
click at [52, 174] on input "text" at bounding box center [53, 174] width 30 height 12
type input "5"
click at [53, 220] on input "text" at bounding box center [53, 219] width 30 height 12
type input "5"
click at [452, 109] on span "Heading" at bounding box center [458, 105] width 19 height 9
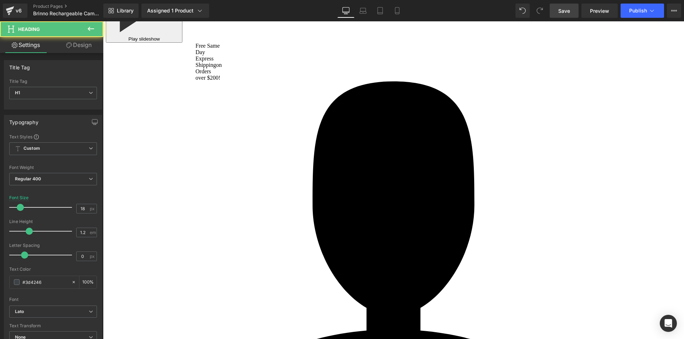
click at [86, 49] on link "Design" at bounding box center [79, 45] width 52 height 16
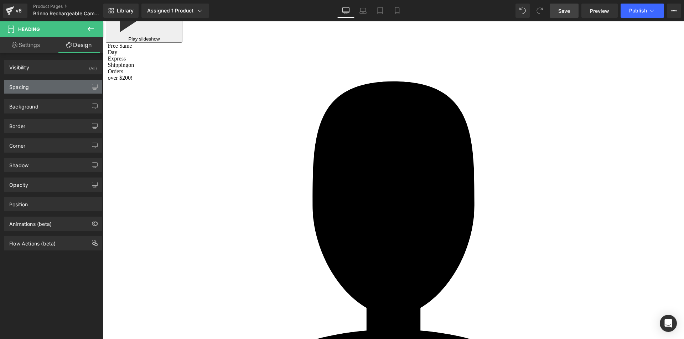
click at [37, 90] on div "Spacing" at bounding box center [53, 87] width 98 height 14
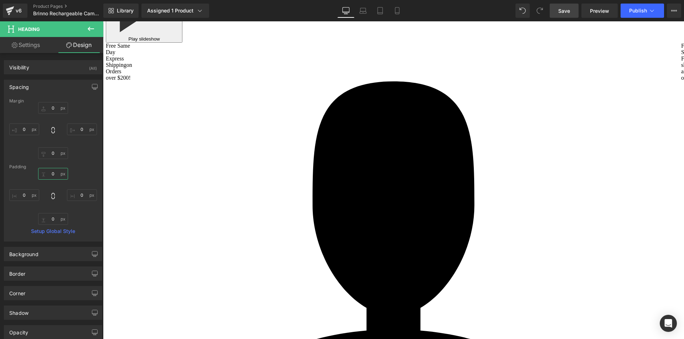
click at [52, 172] on input "0" at bounding box center [53, 174] width 30 height 12
type input "5"
click at [52, 217] on input "0" at bounding box center [53, 219] width 30 height 12
type input "5"
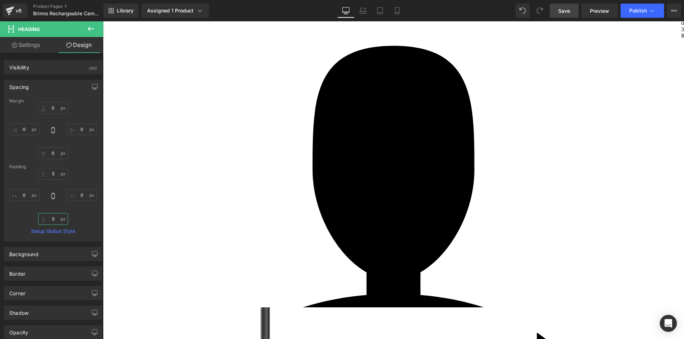
scroll to position [2694, 0]
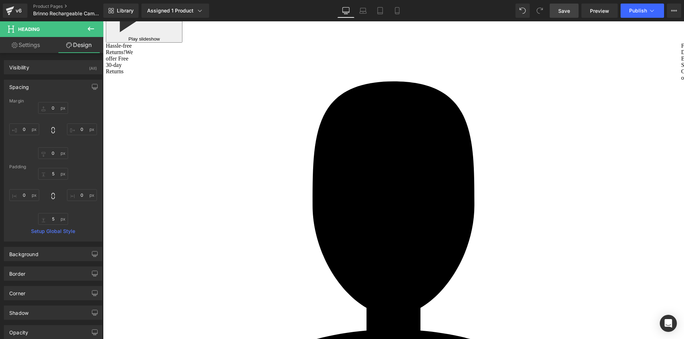
click at [320, 259] on span "Heading" at bounding box center [321, 254] width 19 height 9
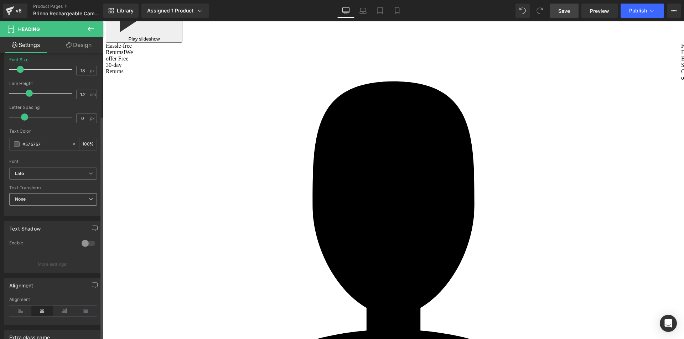
scroll to position [142, 0]
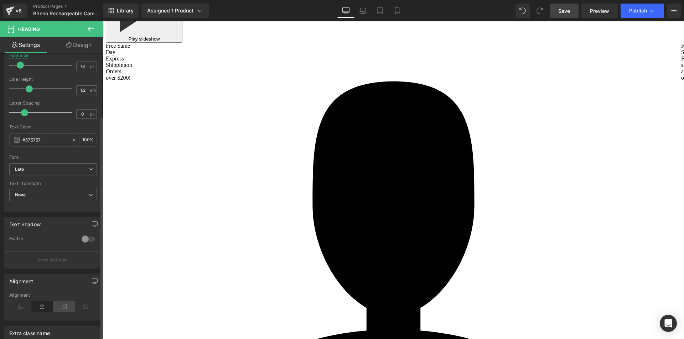
click at [63, 310] on icon at bounding box center [64, 307] width 22 height 11
click at [82, 309] on icon at bounding box center [86, 307] width 22 height 11
click at [33, 309] on icon at bounding box center [42, 307] width 22 height 11
click at [24, 307] on icon at bounding box center [20, 307] width 22 height 11
click at [41, 307] on icon at bounding box center [42, 307] width 22 height 11
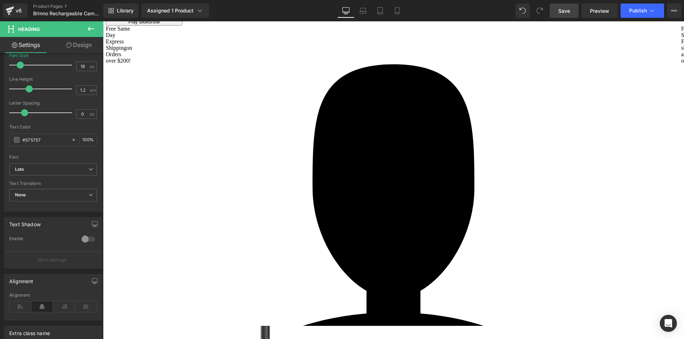
scroll to position [2694, 0]
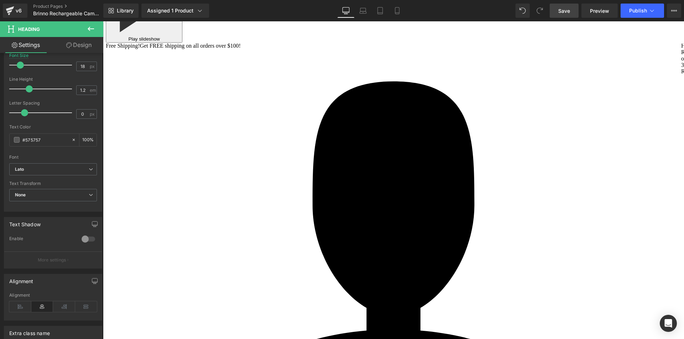
drag, startPoint x: 233, startPoint y: 105, endPoint x: 230, endPoint y: 103, distance: 3.8
click at [234, 100] on span "Row" at bounding box center [241, 94] width 14 height 11
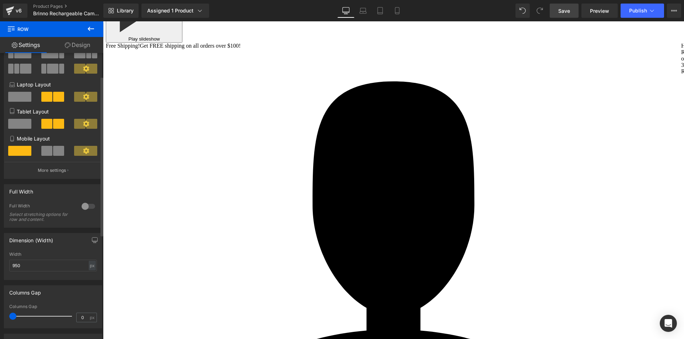
scroll to position [71, 0]
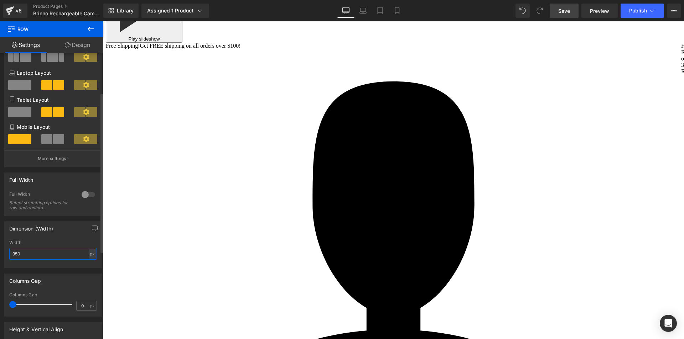
click at [33, 252] on input "950" at bounding box center [53, 254] width 88 height 12
type input "770"
click at [456, 101] on span "Heading" at bounding box center [458, 97] width 19 height 9
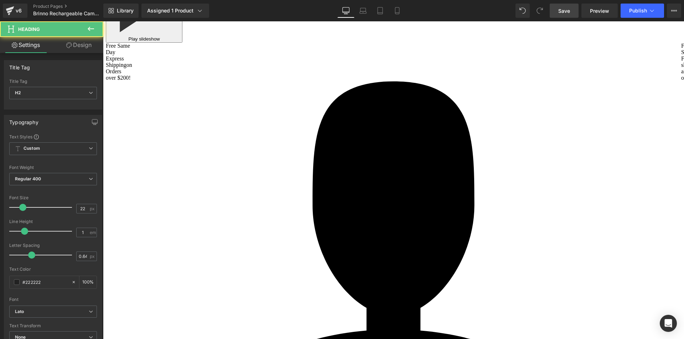
click at [87, 45] on link "Design" at bounding box center [79, 45] width 52 height 16
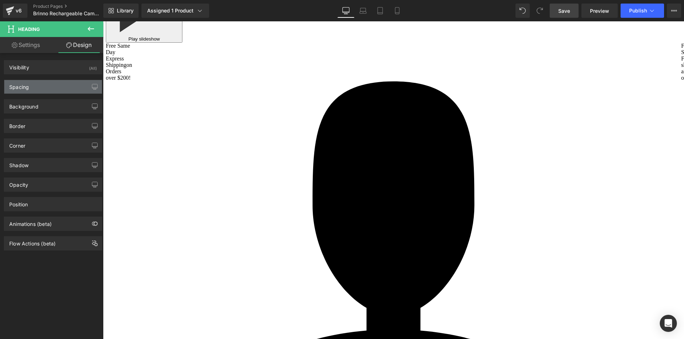
click at [39, 90] on div "Spacing" at bounding box center [53, 87] width 98 height 14
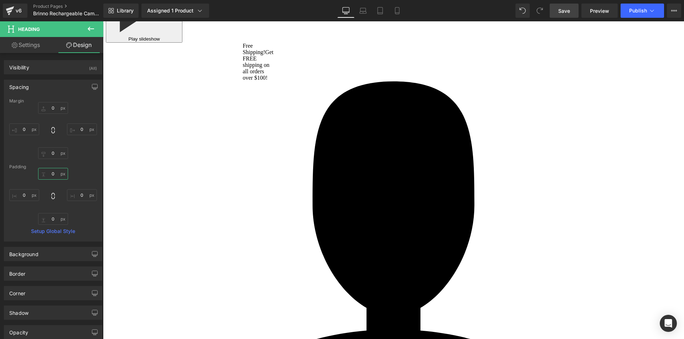
click at [51, 171] on input "text" at bounding box center [53, 174] width 30 height 12
type input "7"
click at [51, 217] on input "text" at bounding box center [53, 219] width 30 height 12
type input "7"
drag, startPoint x: 561, startPoint y: 9, endPoint x: 330, endPoint y: 227, distance: 317.1
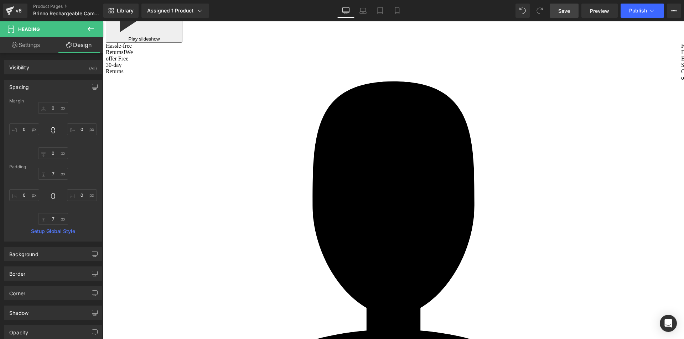
click at [561, 9] on span "Save" at bounding box center [564, 10] width 12 height 7
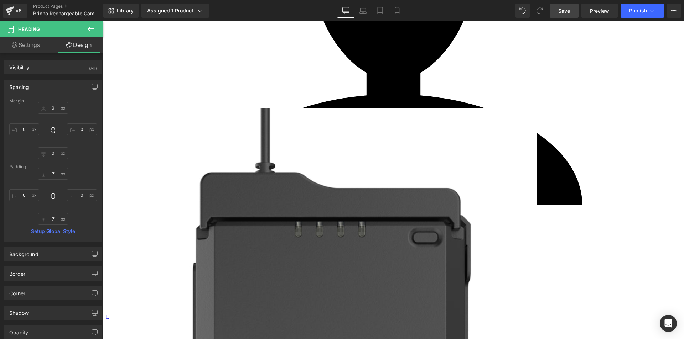
scroll to position [2824, 0]
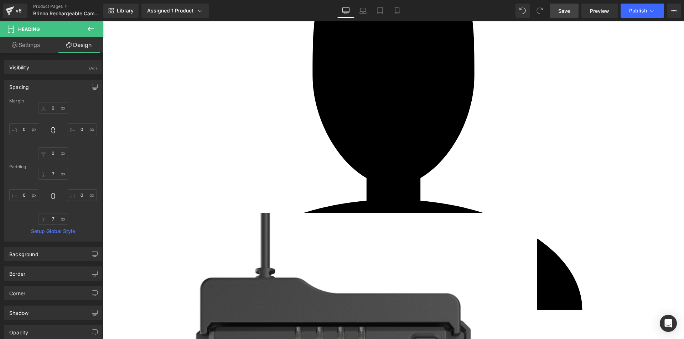
click at [356, 175] on h1 "Output Voltage & Output Current" at bounding box center [324, 173] width 137 height 8
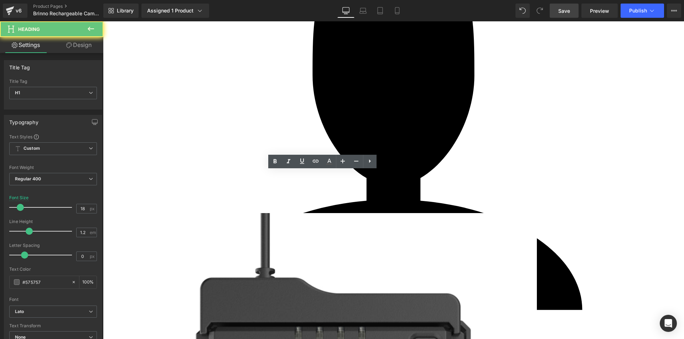
click at [356, 175] on h1 "Output Voltage & Output Current" at bounding box center [324, 173] width 137 height 8
click at [357, 174] on h1 "Output Voltage & Output Current" at bounding box center [324, 173] width 137 height 8
paste div
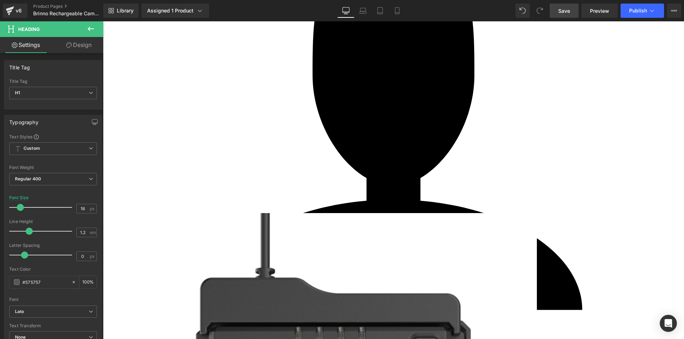
click at [423, 173] on div "Micro USB: continuous output 5V 500mA (Max instantaneous output 5V 1A)" at bounding box center [461, 172] width 137 height 17
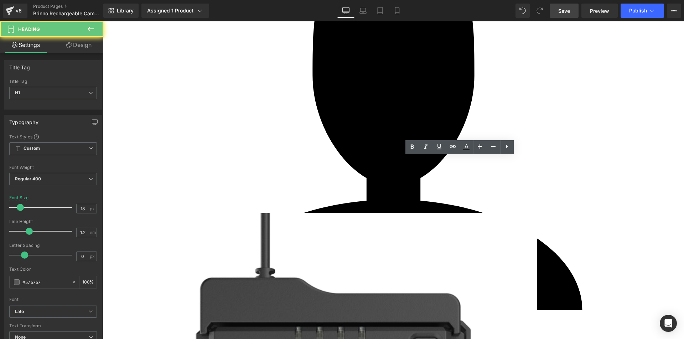
click at [423, 173] on div "Micro USB: continuous output 5V 500mA (Max instantaneous output 5V 1A)" at bounding box center [461, 172] width 137 height 17
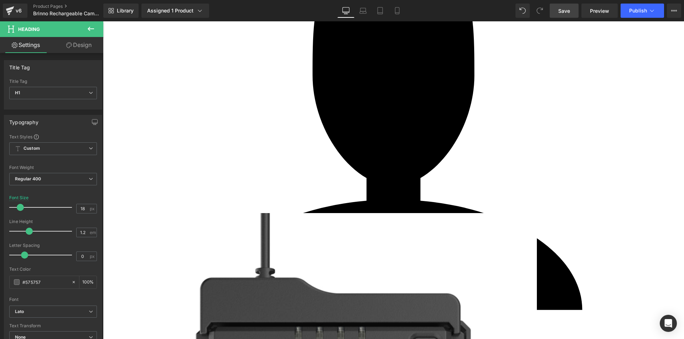
paste div
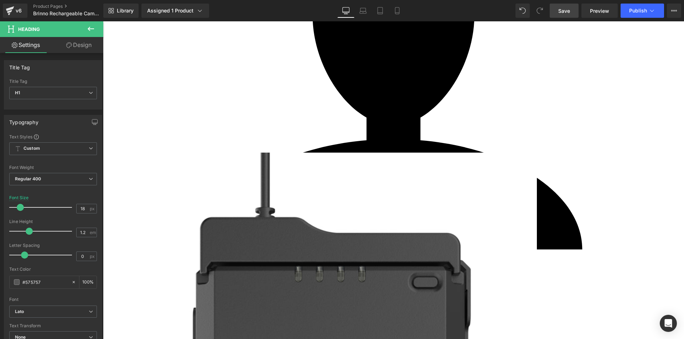
scroll to position [2871, 0]
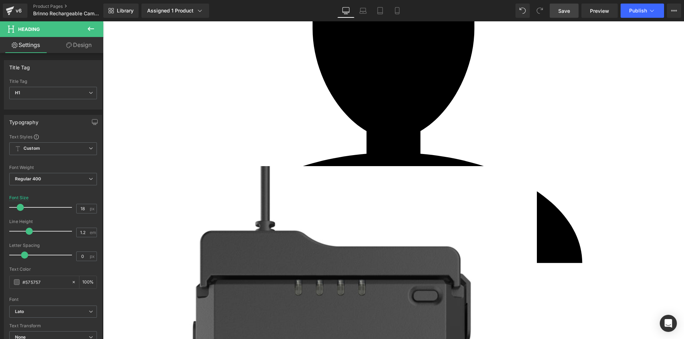
click at [354, 139] on h1 "Compatible Models" at bounding box center [324, 138] width 137 height 8
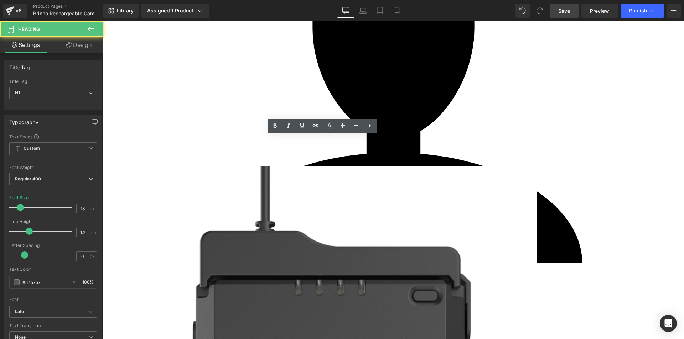
click at [354, 139] on h1 "Compatible Models" at bounding box center [324, 138] width 137 height 8
paste div
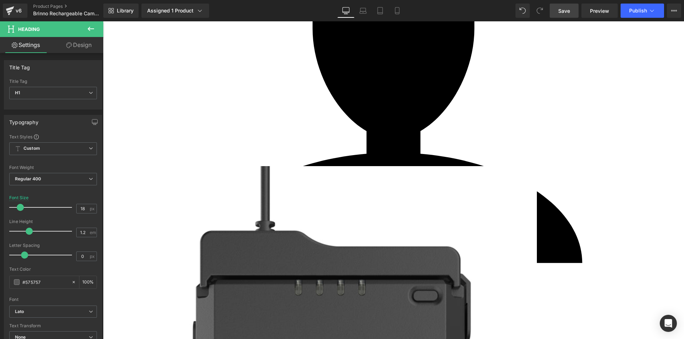
click at [426, 144] on div "BCC2000/ TLC2020 series (with ATH2000)" at bounding box center [461, 141] width 137 height 9
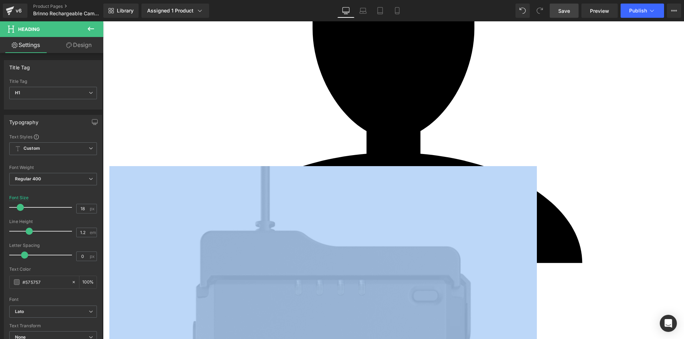
click at [426, 143] on div "BCC2000/ TLC2020 series (with ATH2000)" at bounding box center [461, 141] width 137 height 9
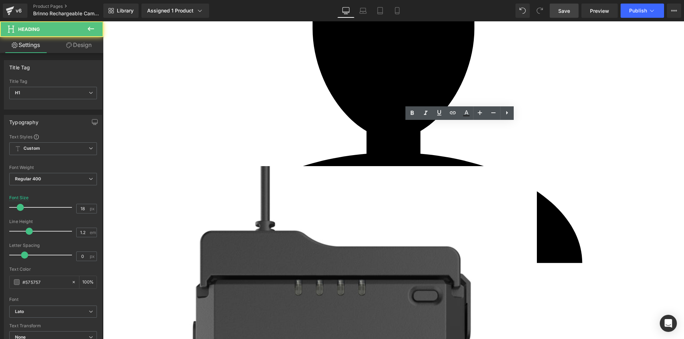
click at [426, 143] on div "BCC2000/ TLC2020 series (with ATH2000)" at bounding box center [461, 141] width 137 height 9
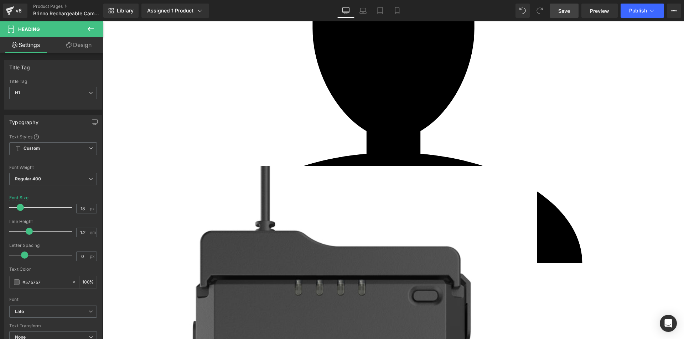
paste div
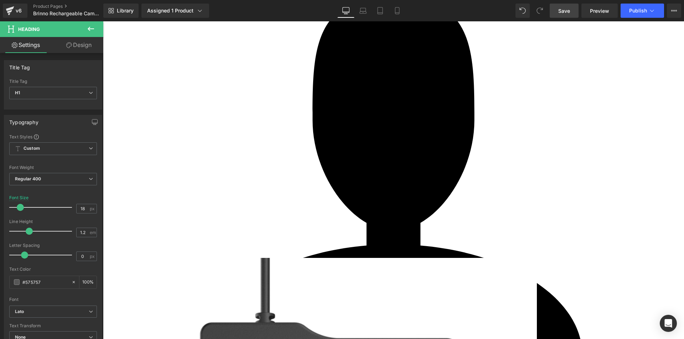
scroll to position [2775, 0]
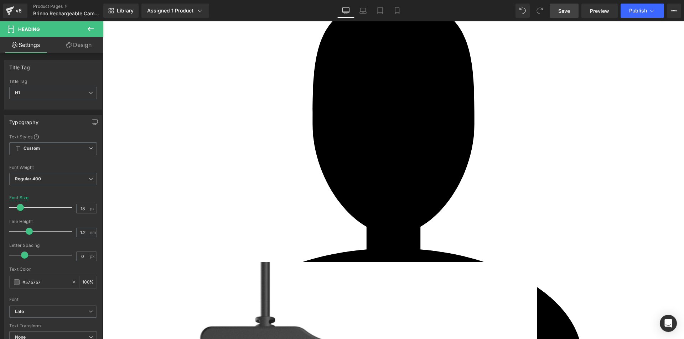
click at [359, 233] on h1 "Operating Temperature" at bounding box center [324, 232] width 137 height 8
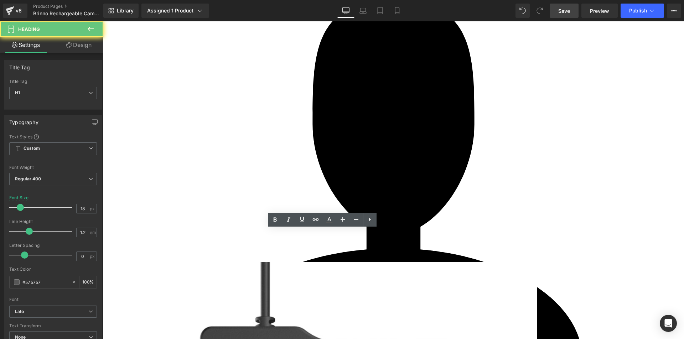
click at [359, 233] on h1 "Operating Temperature" at bounding box center [324, 232] width 137 height 8
paste div
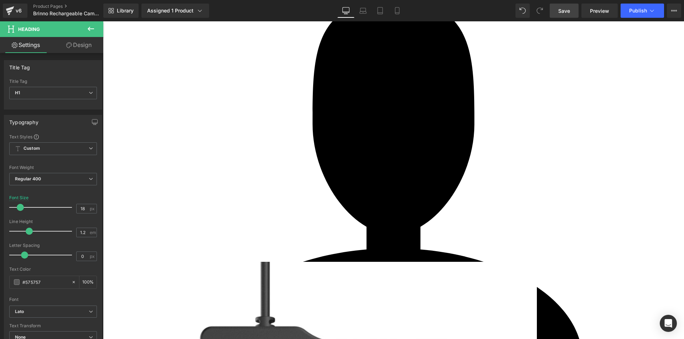
click at [484, 234] on h1 "-4 °F ∼ 140 °F (-20 °C ∼ 60 °C)*" at bounding box center [461, 232] width 137 height 8
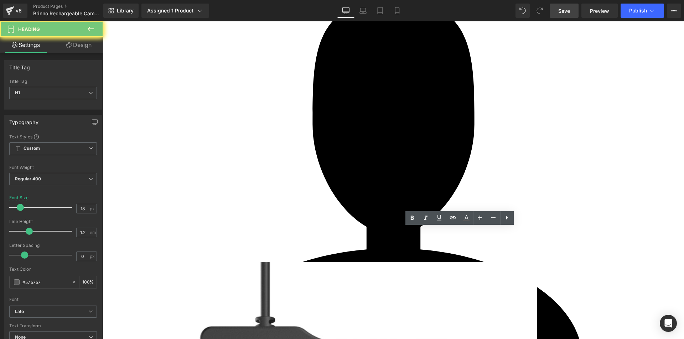
click at [484, 234] on h1 "-4 °F ∼ 140 °F (-20 °C ∼ 60 °C)*" at bounding box center [461, 232] width 137 height 8
paste div
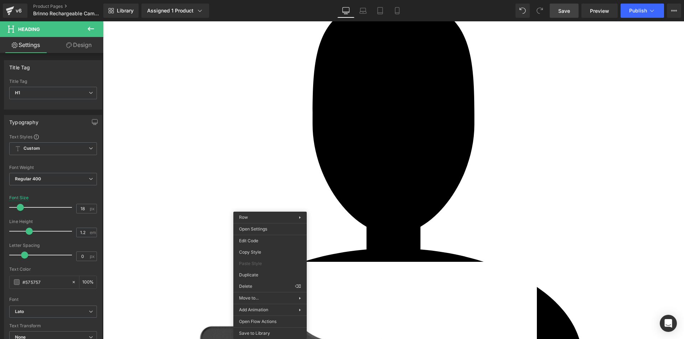
click at [324, 307] on div "Rendering Content" at bounding box center [342, 311] width 44 height 8
click at [326, 309] on div "Rendering Content" at bounding box center [342, 311] width 44 height 8
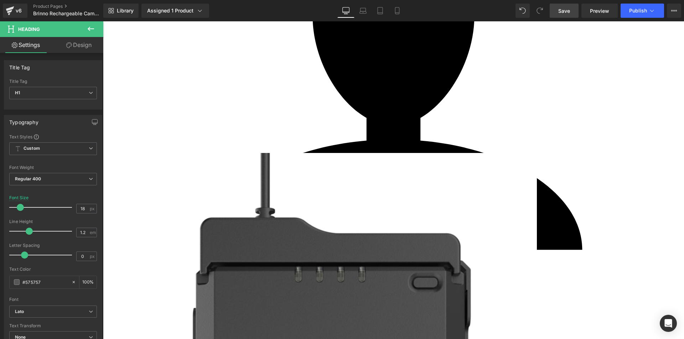
scroll to position [2857, 0]
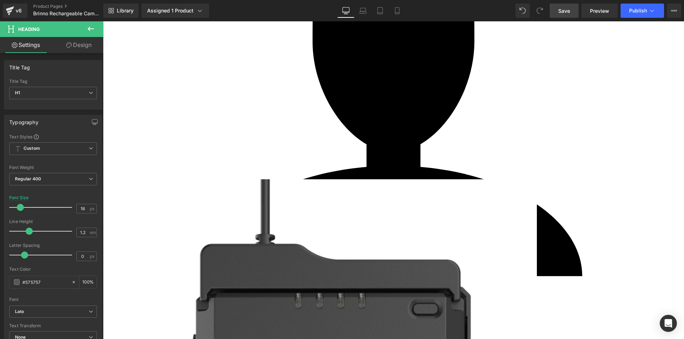
click at [357, 161] on h1 "Size (WxHxD)" at bounding box center [324, 161] width 137 height 8
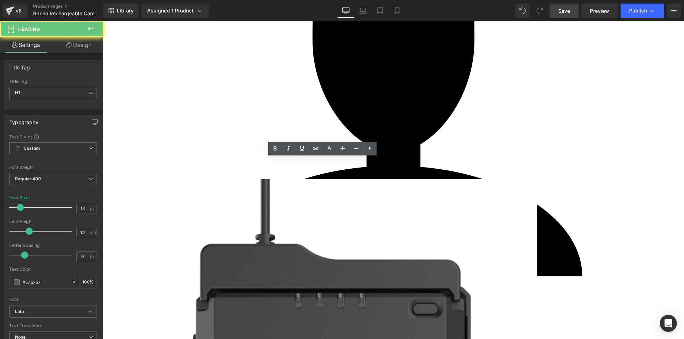
click at [357, 161] on h1 "Size (WxHxD)" at bounding box center [324, 161] width 137 height 8
paste div
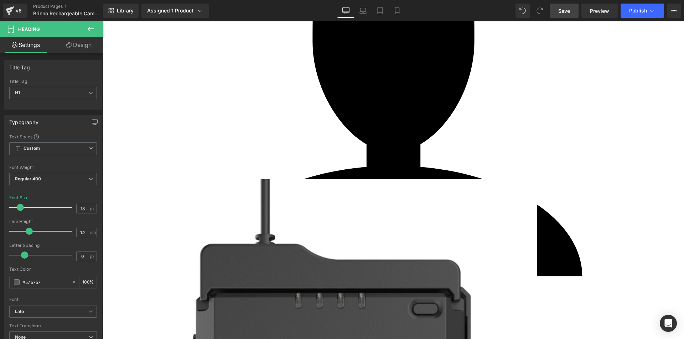
click at [501, 163] on h1 "3.68 x 3.22 x1.46 in (93.5 x 82 x 27.2 mm)" at bounding box center [461, 161] width 137 height 8
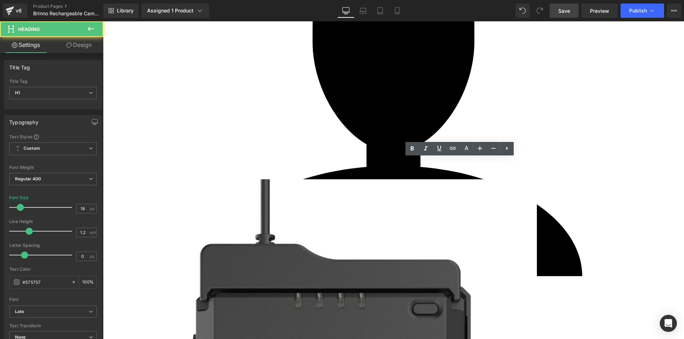
click at [501, 163] on h1 "3.68 x 3.22 x1.46 in (93.5 x 82 x 27.2 mm)" at bounding box center [461, 161] width 137 height 8
paste div
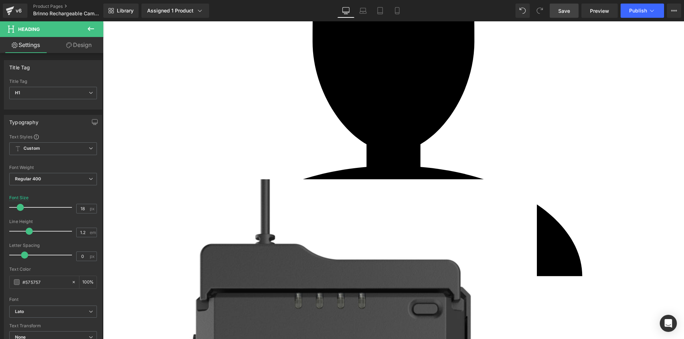
click at [445, 200] on div "Specification Heading Model Heading Rechargeable Battery Kit / APB1000 Heading …" at bounding box center [393, 38] width 581 height 347
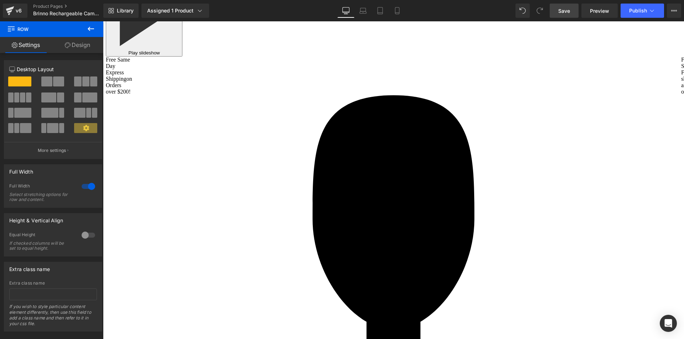
scroll to position [2679, 0]
click at [567, 10] on span "Save" at bounding box center [564, 10] width 12 height 7
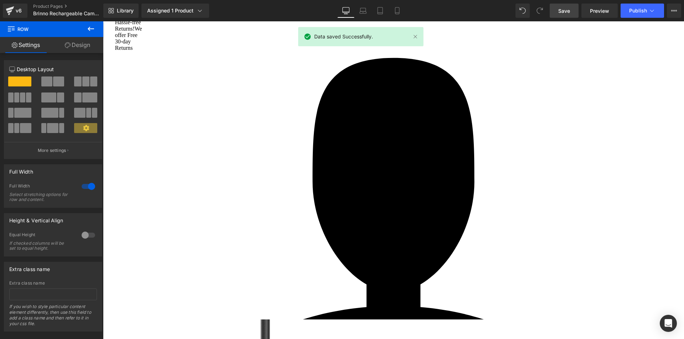
scroll to position [2715, 0]
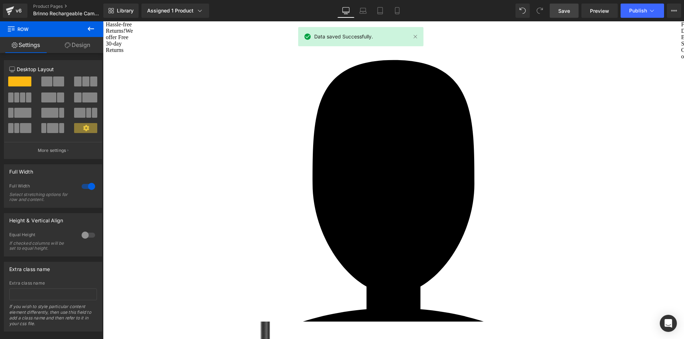
click at [324, 99] on span "Heading" at bounding box center [321, 97] width 19 height 9
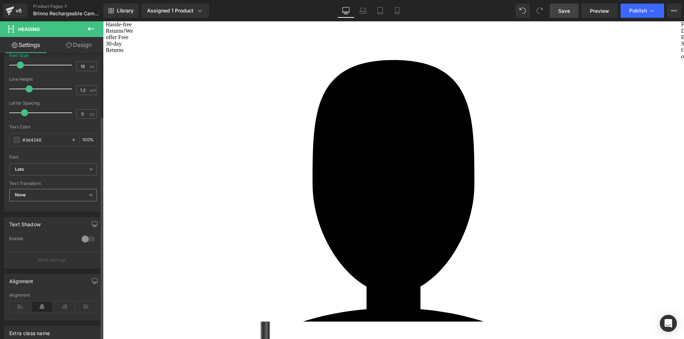
scroll to position [178, 0]
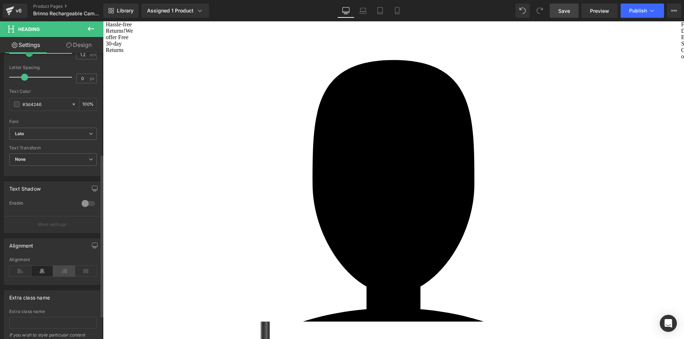
click at [61, 273] on icon at bounding box center [64, 271] width 22 height 11
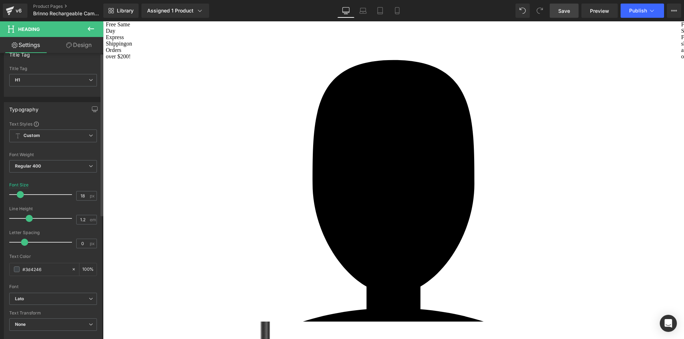
scroll to position [0, 0]
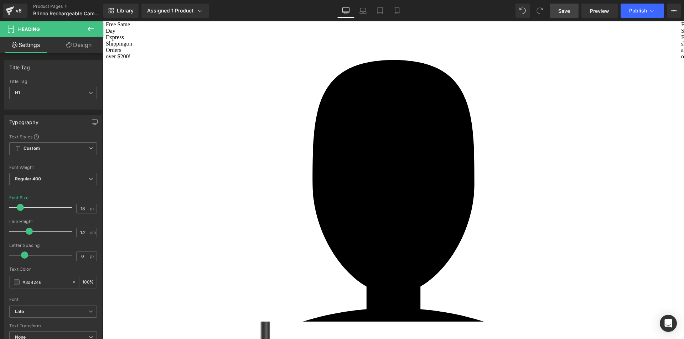
drag, startPoint x: 82, startPoint y: 47, endPoint x: 49, endPoint y: 82, distance: 48.1
click at [82, 48] on link "Design" at bounding box center [79, 45] width 52 height 16
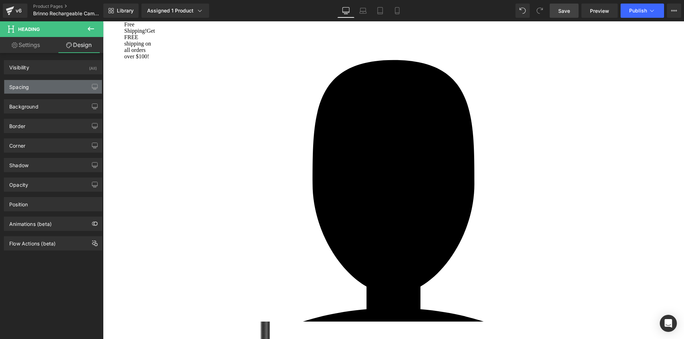
click at [42, 87] on div "Spacing" at bounding box center [53, 87] width 98 height 14
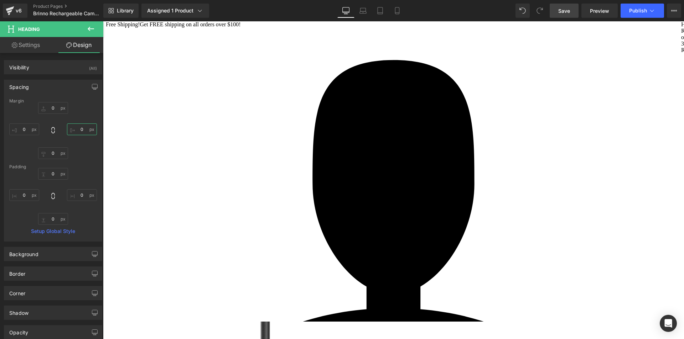
click at [79, 130] on input "text" at bounding box center [82, 130] width 30 height 12
type input "5"
type input "7"
type input "100"
click at [321, 116] on span "Heading" at bounding box center [321, 114] width 19 height 9
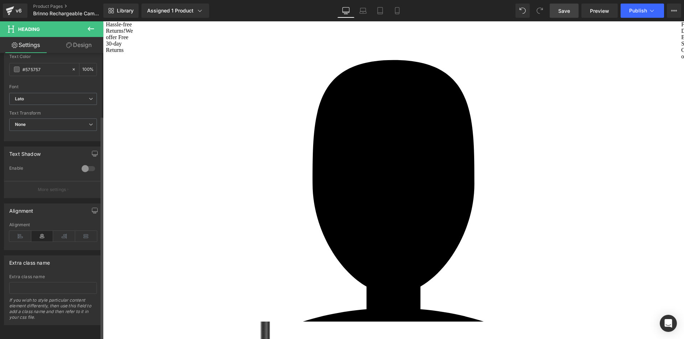
scroll to position [214, 0]
click at [61, 236] on icon at bounding box center [64, 235] width 22 height 11
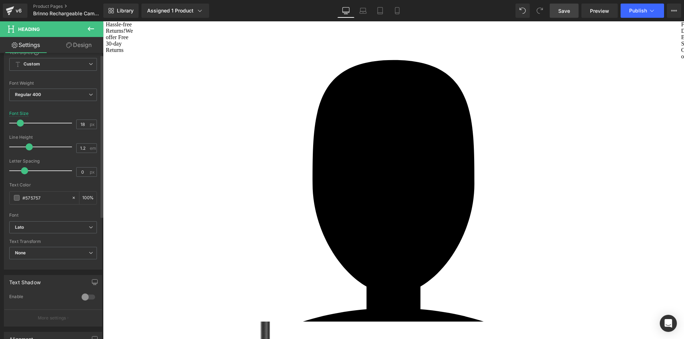
scroll to position [0, 0]
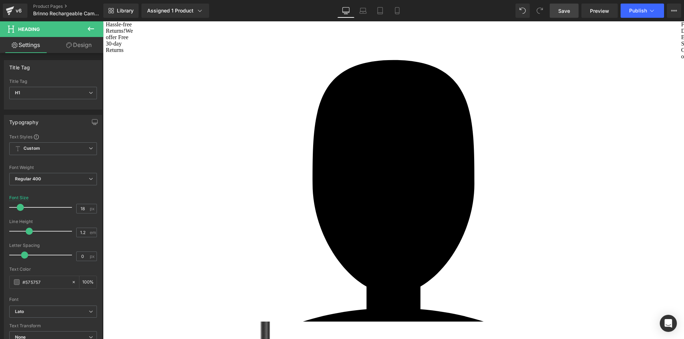
click at [87, 46] on link "Design" at bounding box center [79, 45] width 52 height 16
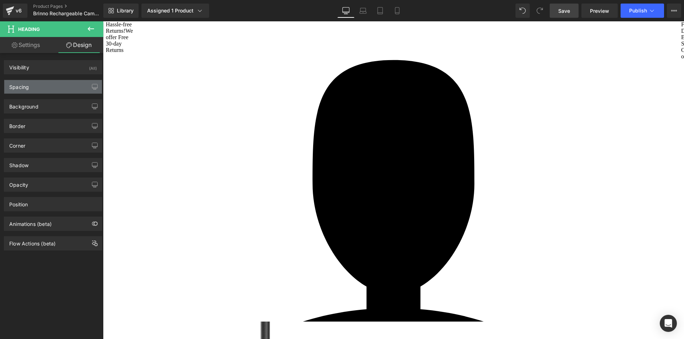
click at [34, 92] on div "Spacing" at bounding box center [53, 87] width 98 height 14
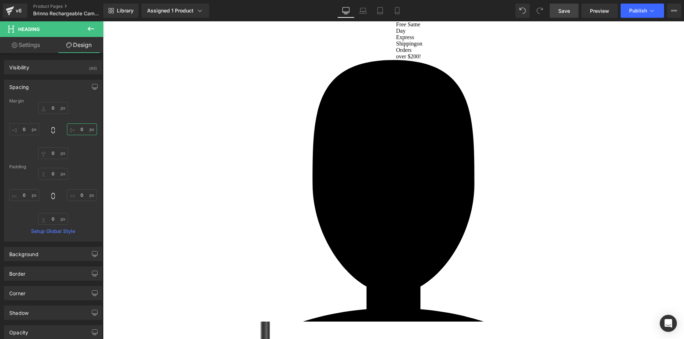
click at [79, 130] on input "0" at bounding box center [82, 130] width 30 height 12
type input "1"
click at [28, 132] on input "0" at bounding box center [24, 130] width 30 height 12
type input "-"
click at [30, 47] on link "Settings" at bounding box center [26, 45] width 52 height 16
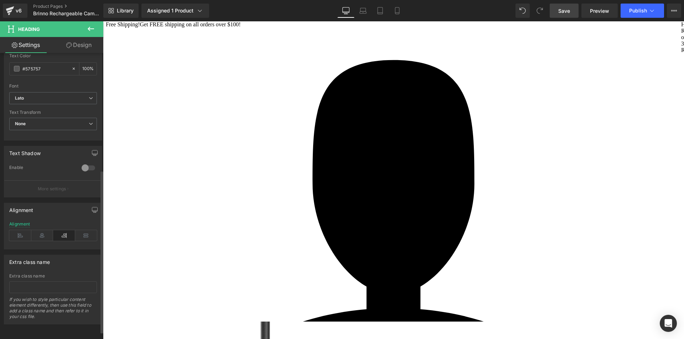
scroll to position [219, 0]
click at [20, 230] on icon at bounding box center [20, 235] width 22 height 11
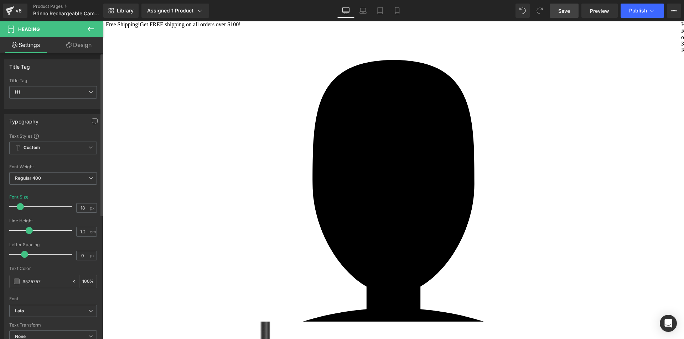
scroll to position [0, 0]
click at [84, 45] on link "Design" at bounding box center [79, 45] width 52 height 16
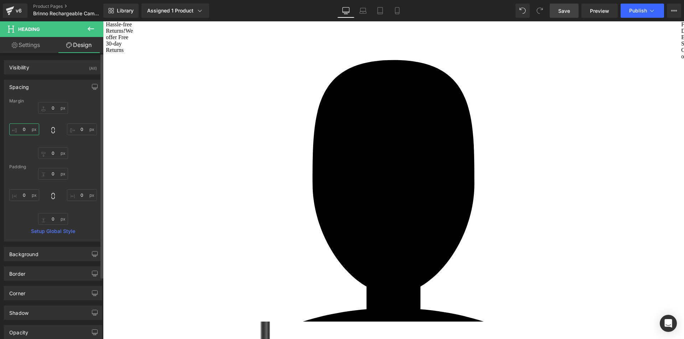
click at [28, 131] on input "text" at bounding box center [24, 130] width 30 height 12
type input "1"
type input "150"
click at [302, 100] on span "Heading" at bounding box center [303, 97] width 19 height 9
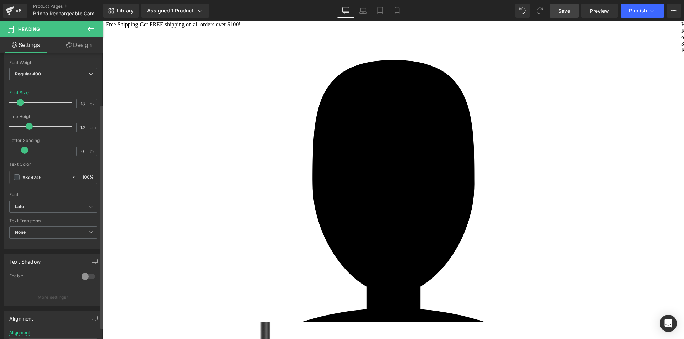
scroll to position [178, 0]
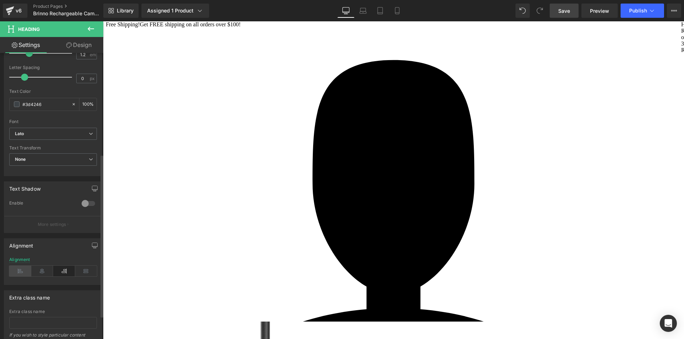
click at [23, 269] on icon at bounding box center [20, 271] width 22 height 11
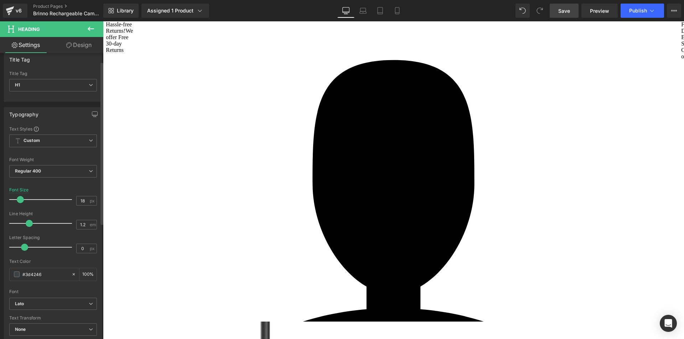
scroll to position [0, 0]
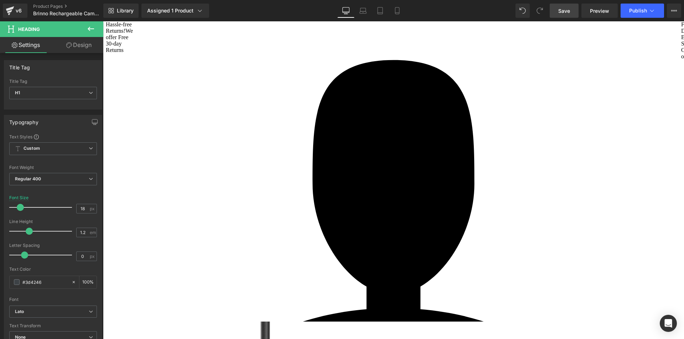
click at [82, 45] on link "Design" at bounding box center [79, 45] width 52 height 16
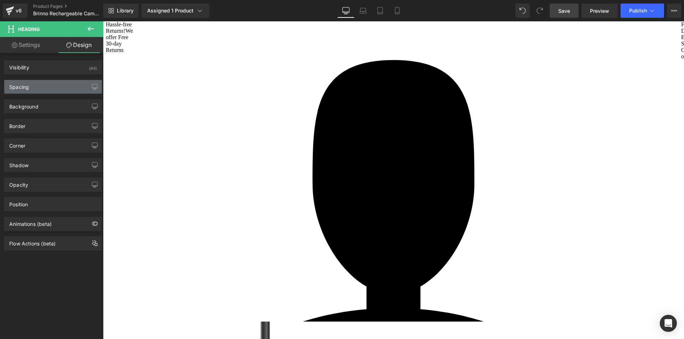
click at [54, 89] on div "Spacing" at bounding box center [53, 87] width 98 height 14
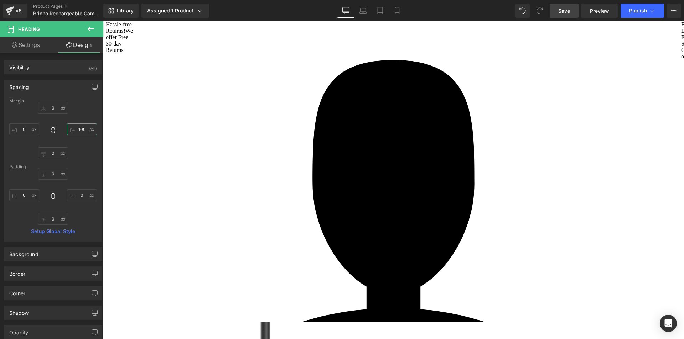
click at [79, 129] on input "100" at bounding box center [82, 130] width 30 height 12
type input "0"
click at [27, 129] on input "0" at bounding box center [24, 130] width 30 height 12
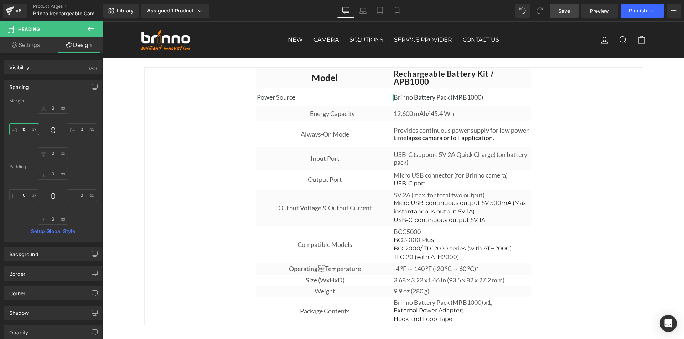
type input "150"
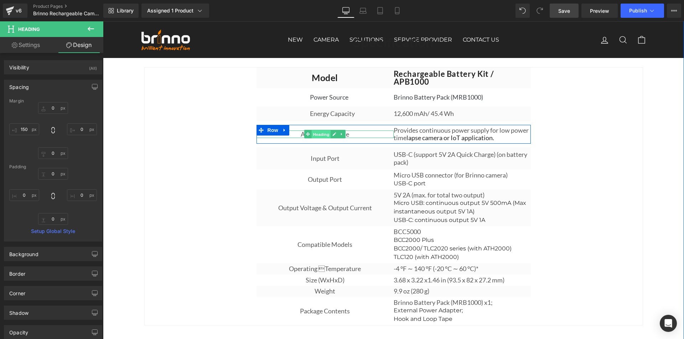
click at [319, 137] on span "Heading" at bounding box center [321, 134] width 19 height 9
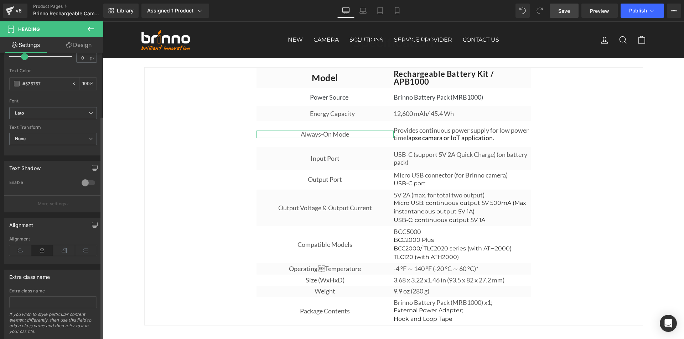
scroll to position [219, 0]
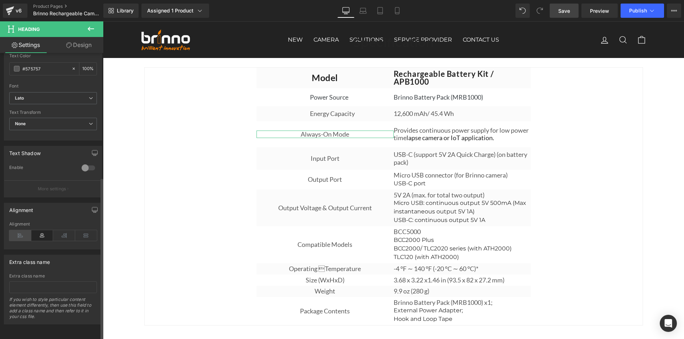
click at [23, 231] on icon at bounding box center [20, 235] width 22 height 11
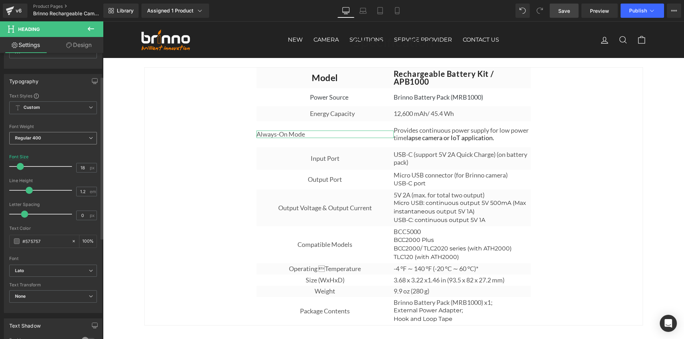
scroll to position [0, 0]
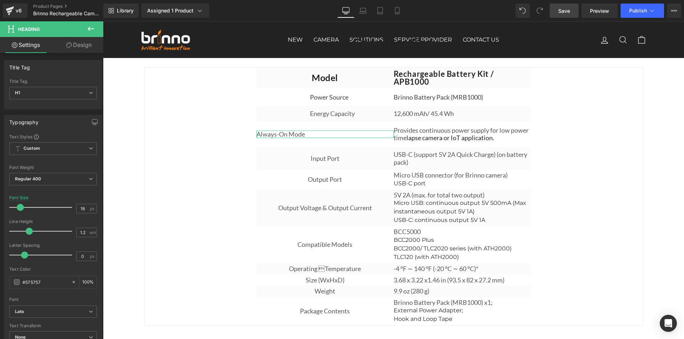
click at [82, 46] on link "Design" at bounding box center [79, 45] width 52 height 16
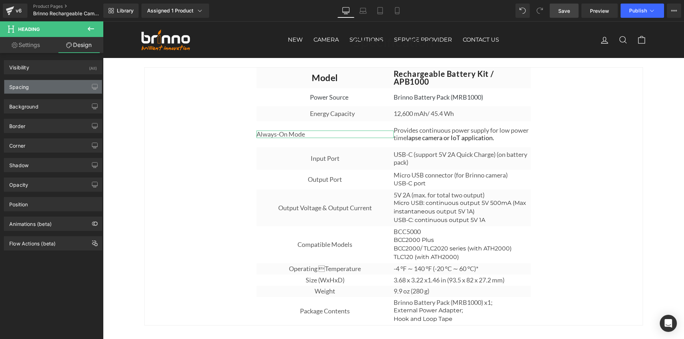
click at [30, 86] on div "Spacing" at bounding box center [53, 87] width 98 height 14
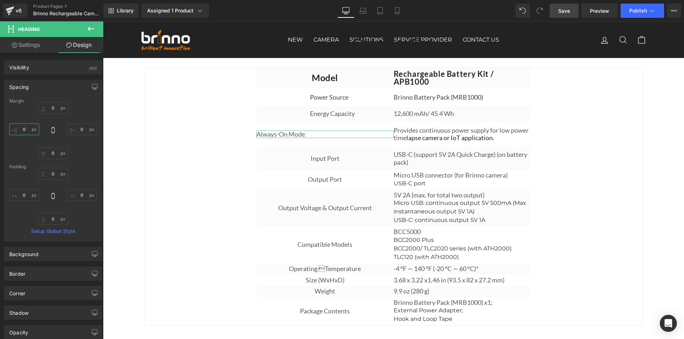
click at [24, 129] on input "0" at bounding box center [24, 130] width 30 height 12
type input "150"
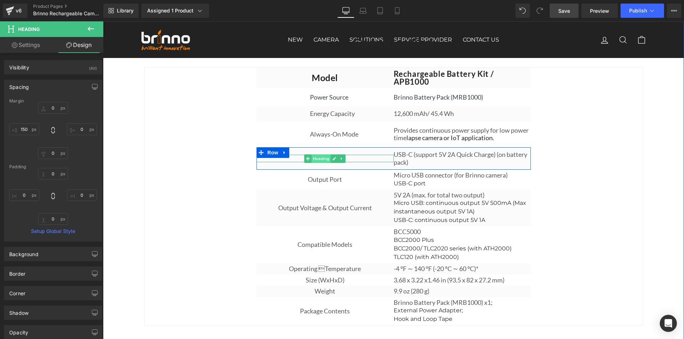
click at [321, 160] on span "Heading" at bounding box center [321, 159] width 19 height 9
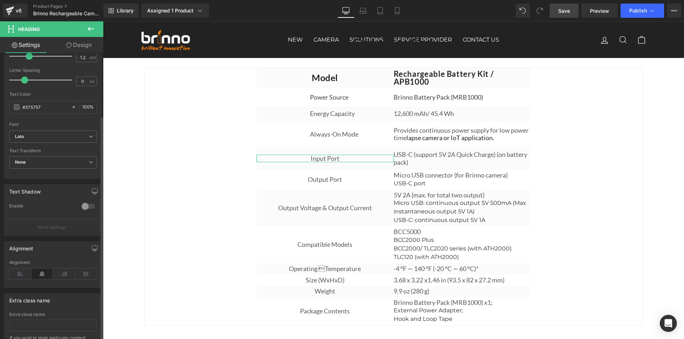
scroll to position [178, 0]
click at [15, 273] on icon at bounding box center [20, 271] width 22 height 11
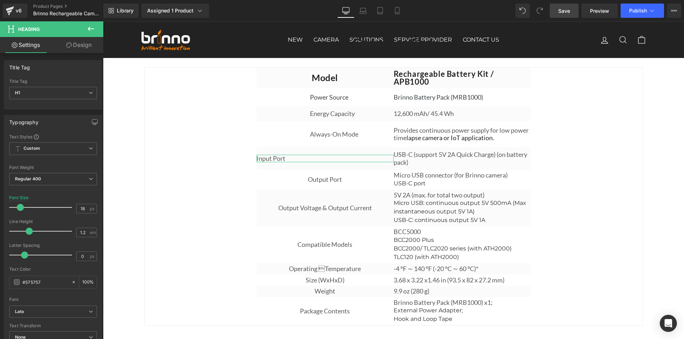
click at [86, 48] on link "Design" at bounding box center [79, 45] width 52 height 16
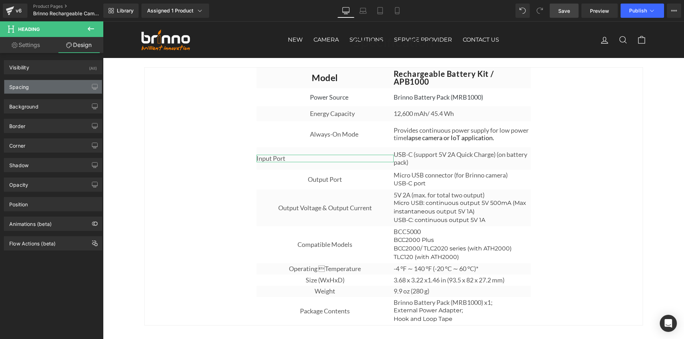
click at [28, 83] on div "Spacing" at bounding box center [19, 85] width 20 height 10
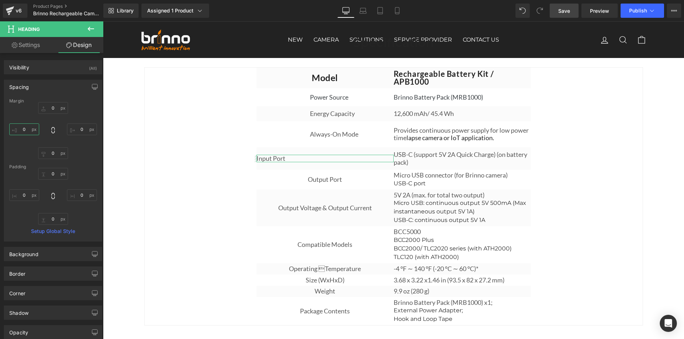
click at [27, 131] on input "text" at bounding box center [24, 130] width 30 height 12
type input "150"
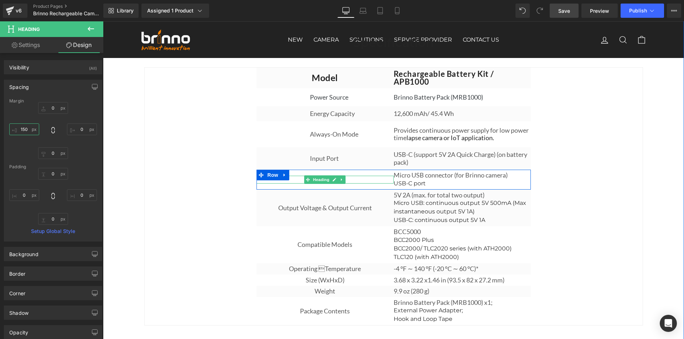
drag, startPoint x: 319, startPoint y: 182, endPoint x: 213, endPoint y: 173, distance: 106.5
click at [319, 182] on span "Heading" at bounding box center [321, 180] width 19 height 9
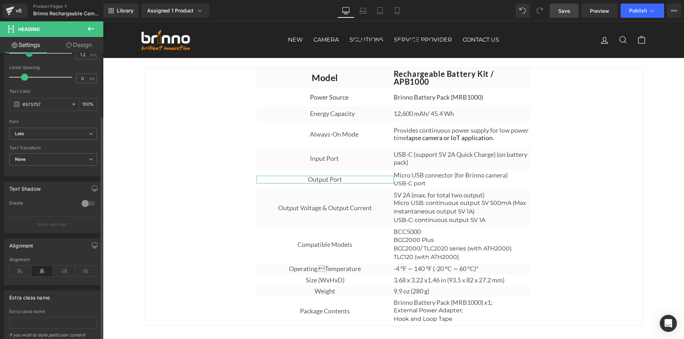
scroll to position [219, 0]
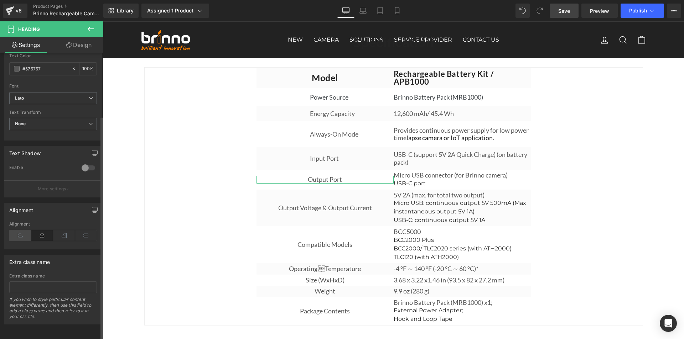
click at [18, 230] on icon at bounding box center [20, 235] width 22 height 11
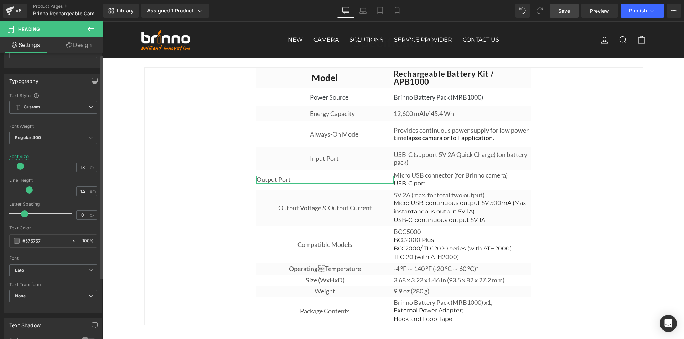
scroll to position [0, 0]
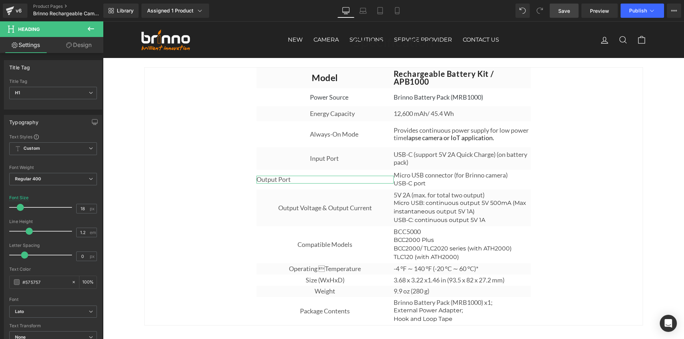
click at [84, 43] on link "Design" at bounding box center [79, 45] width 52 height 16
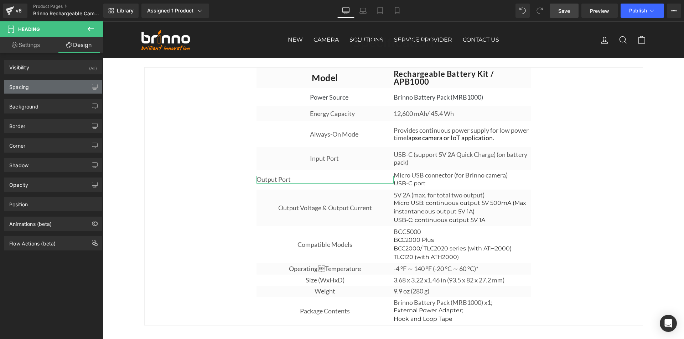
click at [44, 88] on div "Spacing" at bounding box center [53, 87] width 98 height 14
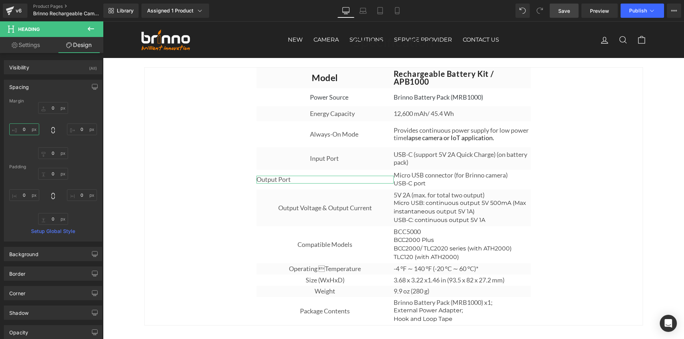
click at [26, 130] on input "0" at bounding box center [24, 130] width 30 height 12
type input "150"
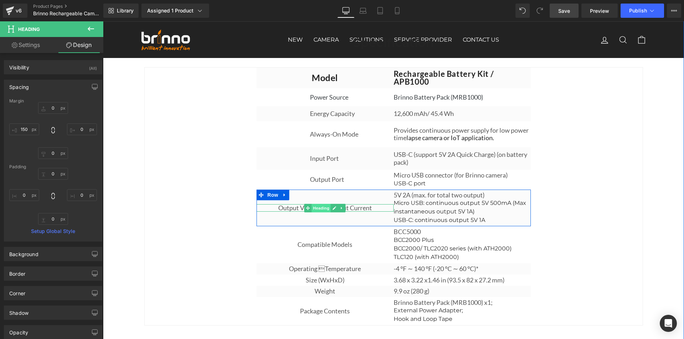
click at [319, 211] on span "Heading" at bounding box center [321, 208] width 19 height 9
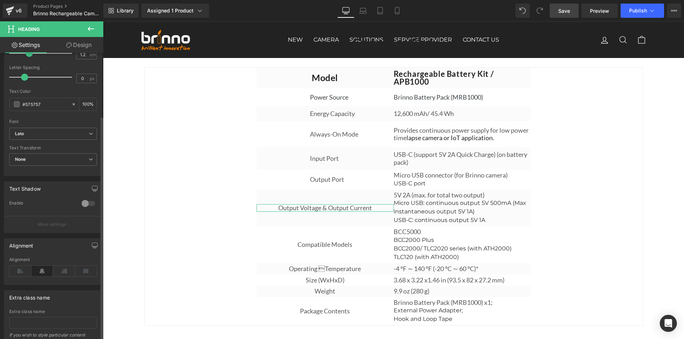
scroll to position [219, 0]
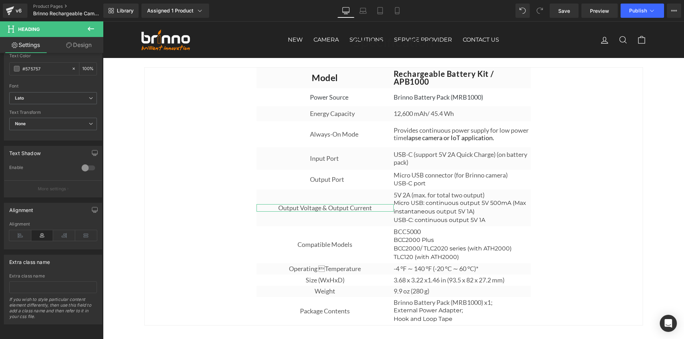
click at [21, 230] on icon at bounding box center [20, 235] width 22 height 11
click at [82, 45] on link "Design" at bounding box center [79, 45] width 52 height 16
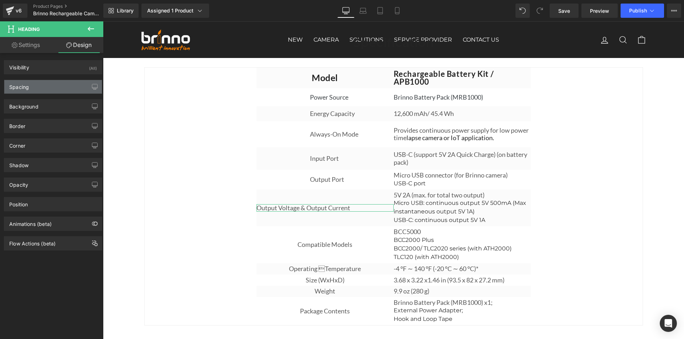
type input "0"
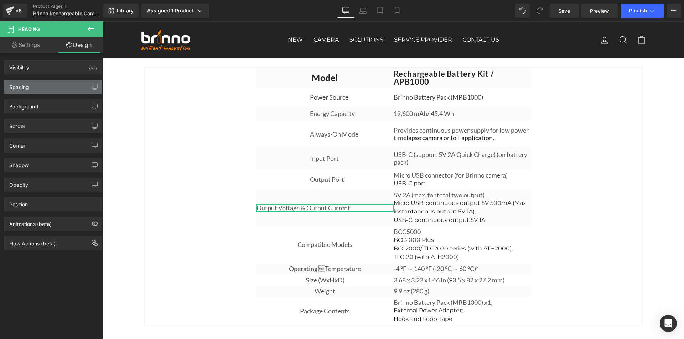
type input "0"
click at [29, 86] on div "Spacing" at bounding box center [19, 85] width 20 height 10
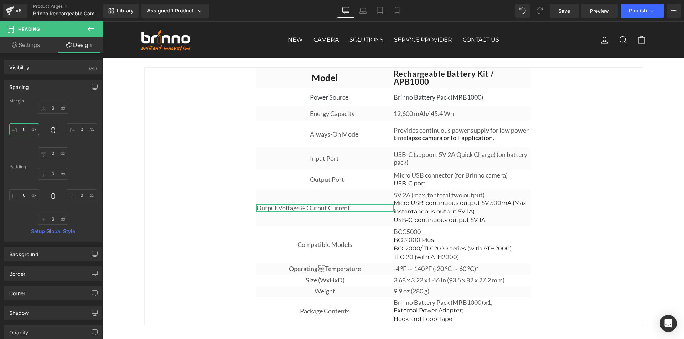
click at [27, 126] on input "0" at bounding box center [24, 130] width 30 height 12
type input "150"
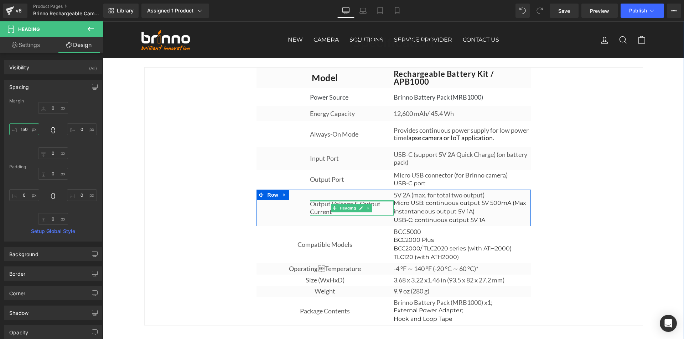
click at [357, 202] on div at bounding box center [352, 201] width 84 height 2
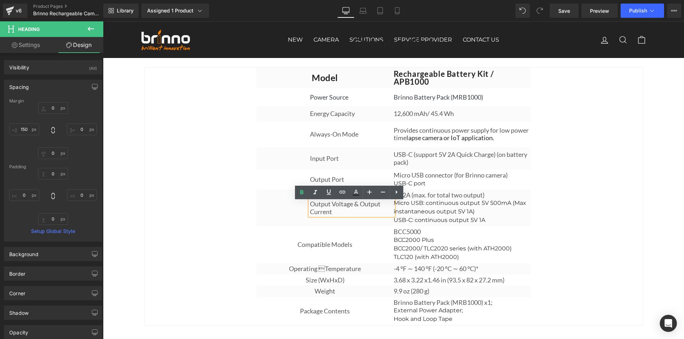
drag, startPoint x: 357, startPoint y: 207, endPoint x: 372, endPoint y: 209, distance: 15.2
click at [356, 206] on h1 "Output Voltage & Output Current" at bounding box center [352, 207] width 84 height 15
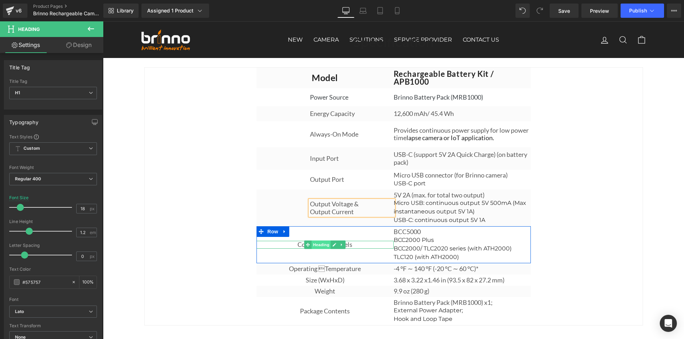
click at [320, 248] on span "Heading" at bounding box center [321, 245] width 19 height 9
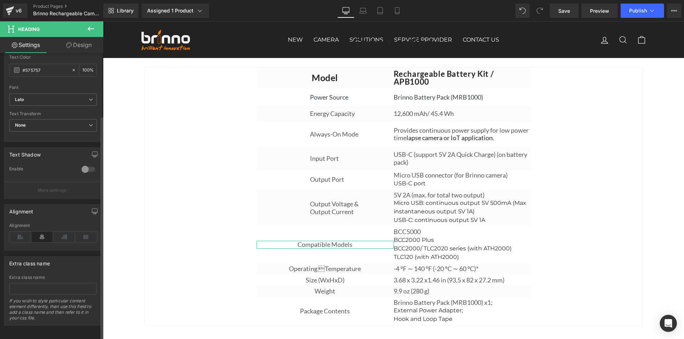
scroll to position [214, 0]
click at [19, 238] on icon at bounding box center [20, 235] width 22 height 11
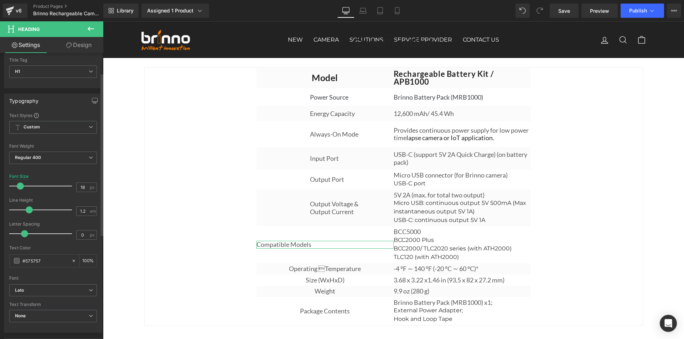
scroll to position [0, 0]
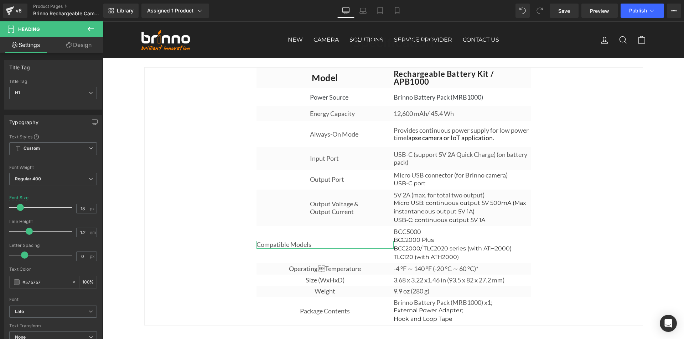
click at [83, 49] on link "Design" at bounding box center [79, 45] width 52 height 16
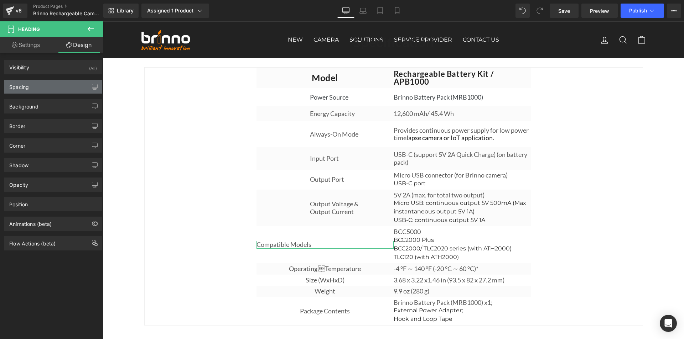
click at [33, 88] on div "Spacing" at bounding box center [53, 87] width 98 height 14
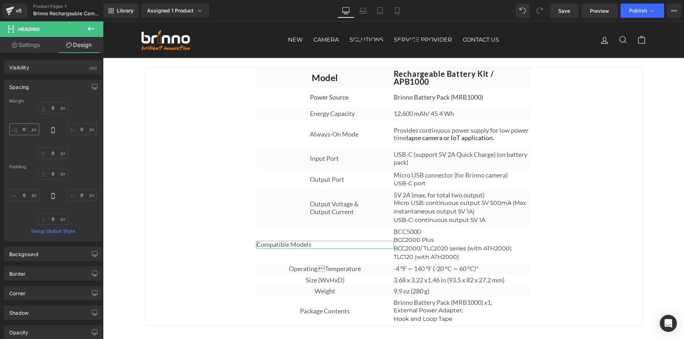
click at [26, 129] on input "0" at bounding box center [24, 130] width 30 height 12
type input "150"
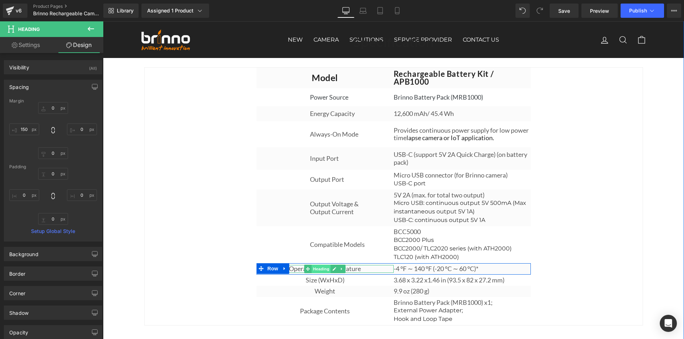
click at [316, 269] on span "Heading" at bounding box center [321, 269] width 19 height 9
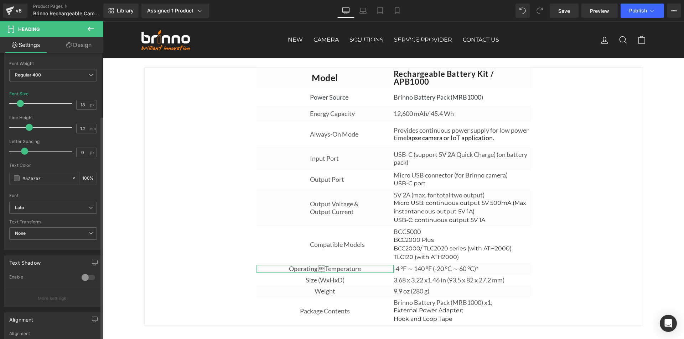
scroll to position [178, 0]
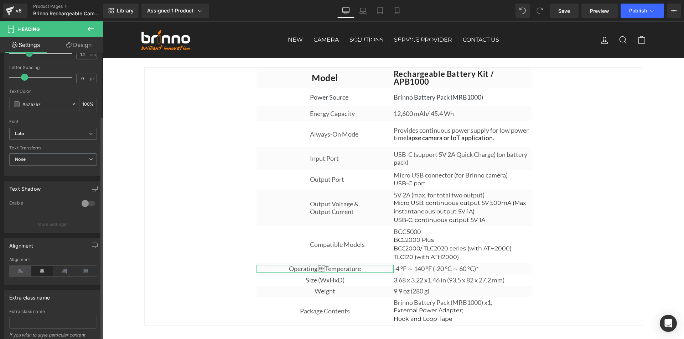
click at [25, 269] on icon at bounding box center [20, 271] width 22 height 11
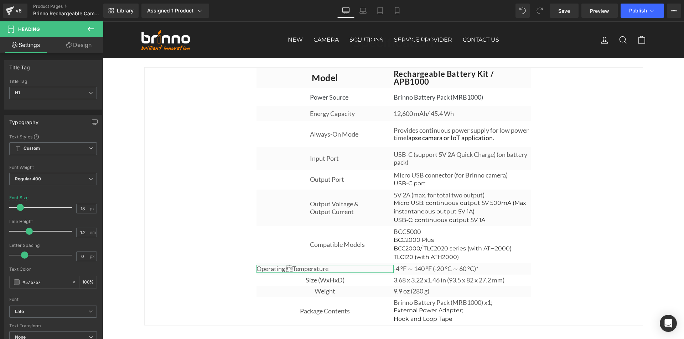
click at [83, 46] on link "Design" at bounding box center [79, 45] width 52 height 16
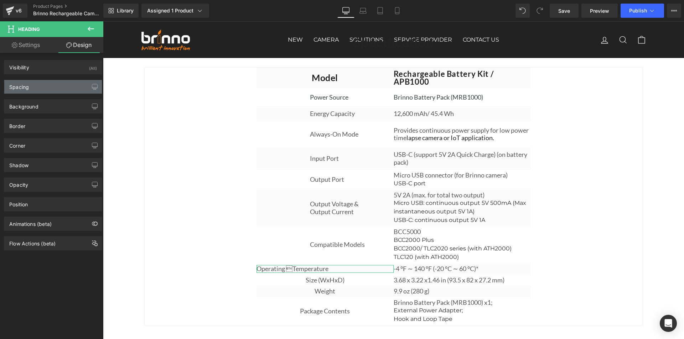
click at [45, 90] on div "Spacing" at bounding box center [53, 87] width 98 height 14
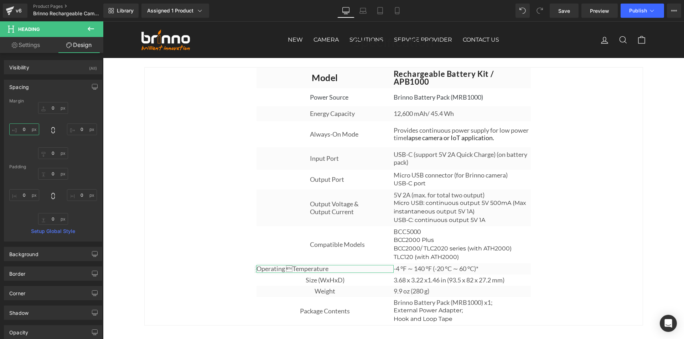
click at [27, 126] on input "0" at bounding box center [24, 130] width 30 height 12
type input "150"
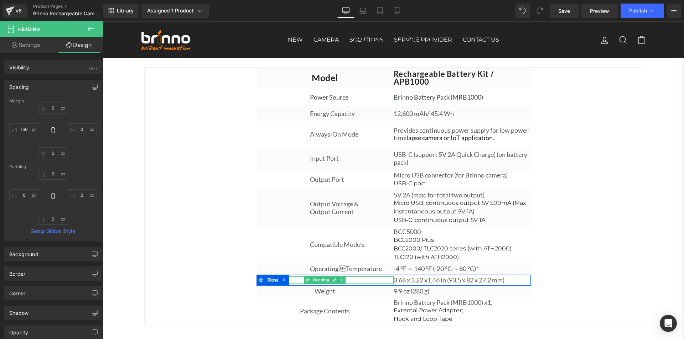
click at [319, 283] on span "Heading" at bounding box center [321, 280] width 19 height 9
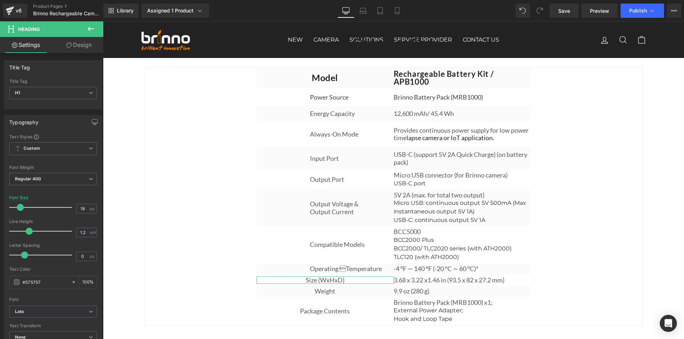
click at [82, 46] on link "Design" at bounding box center [79, 45] width 52 height 16
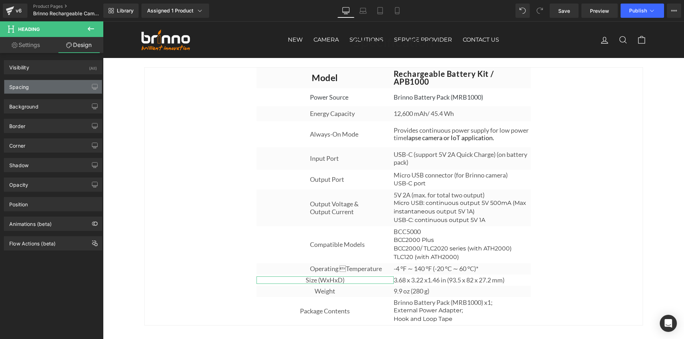
click at [31, 90] on div "Spacing" at bounding box center [53, 87] width 98 height 14
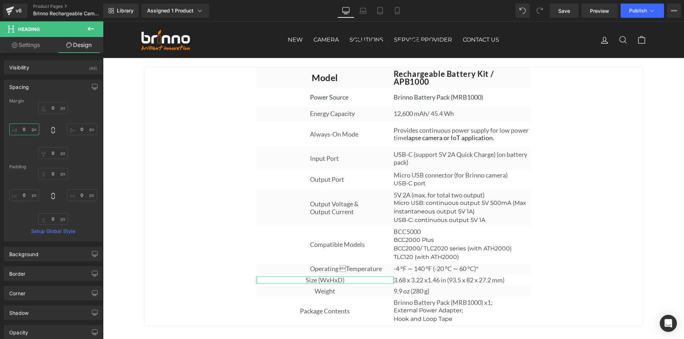
click at [25, 124] on input "0" at bounding box center [24, 130] width 30 height 12
type input "150"
click at [32, 45] on link "Settings" at bounding box center [26, 45] width 52 height 16
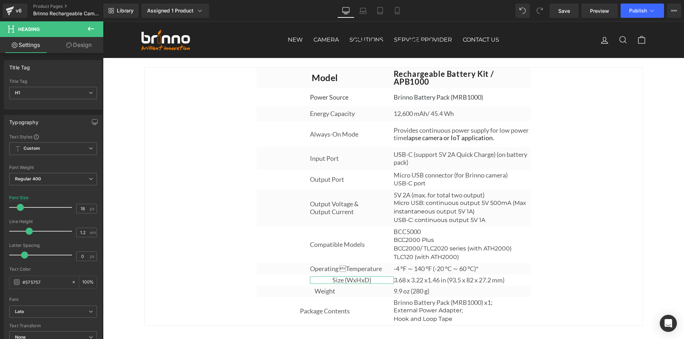
type input "100"
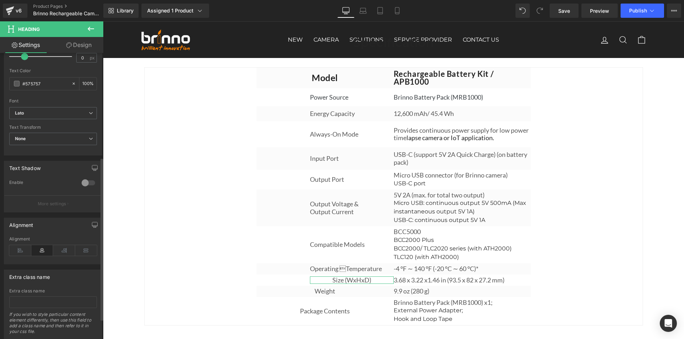
scroll to position [219, 0]
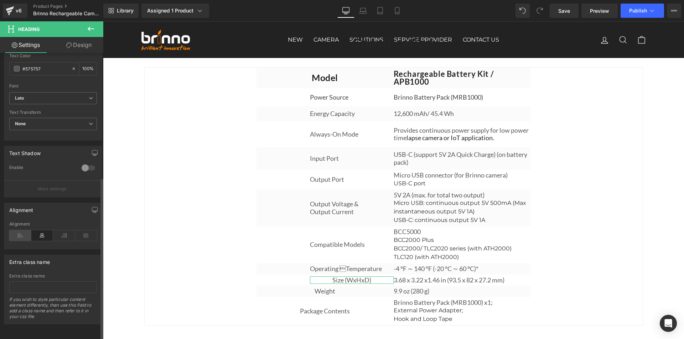
click at [22, 230] on icon at bounding box center [20, 235] width 22 height 11
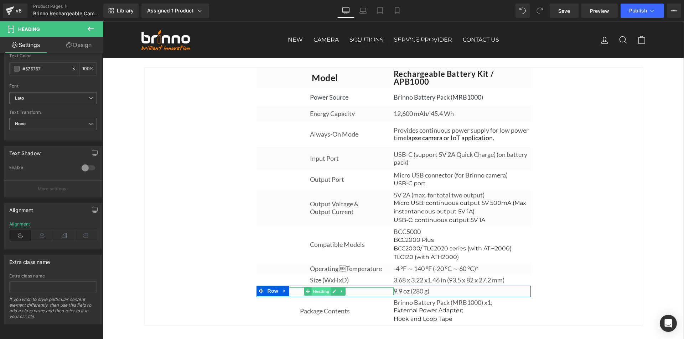
click at [319, 293] on span "Heading" at bounding box center [321, 291] width 19 height 9
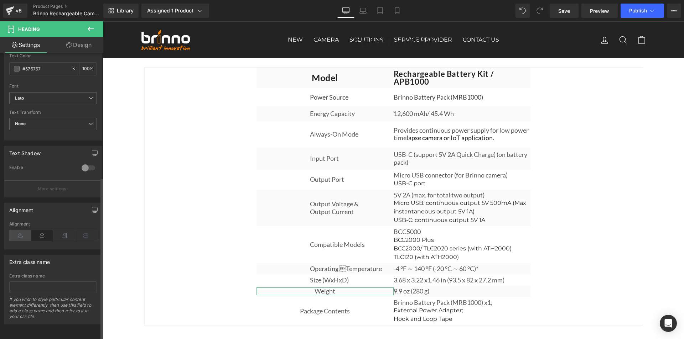
click at [23, 230] on icon at bounding box center [20, 235] width 22 height 11
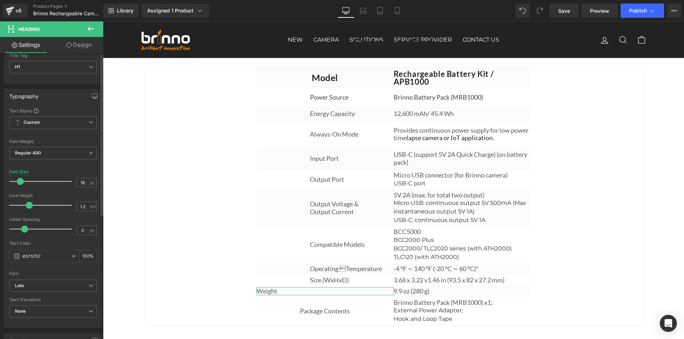
scroll to position [0, 0]
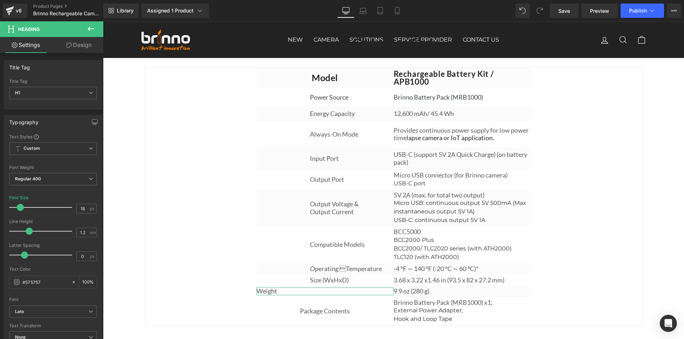
click at [88, 45] on link "Design" at bounding box center [79, 45] width 52 height 16
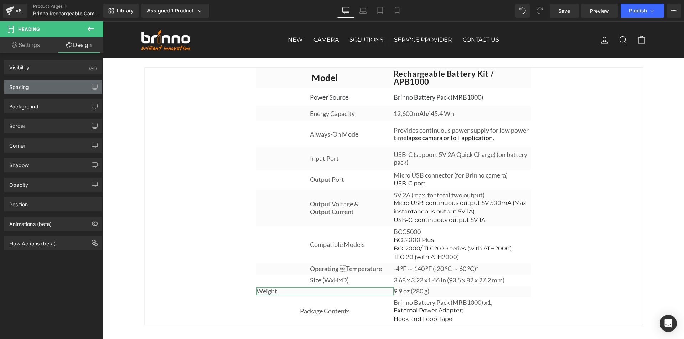
type input "0"
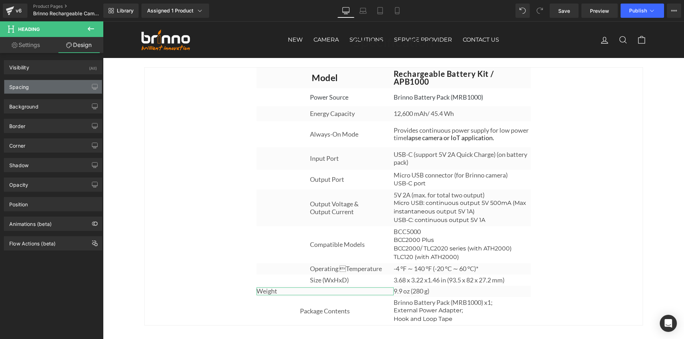
type input "0"
click at [35, 85] on div "Spacing" at bounding box center [53, 87] width 98 height 14
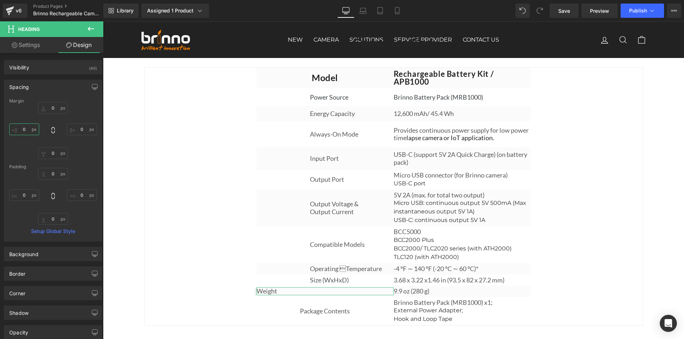
click at [29, 129] on input "0" at bounding box center [24, 130] width 30 height 12
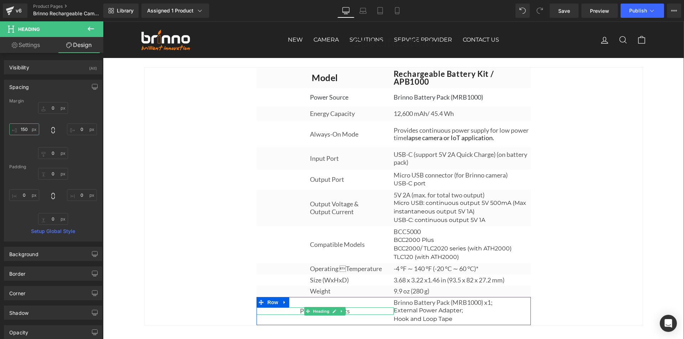
type input "150"
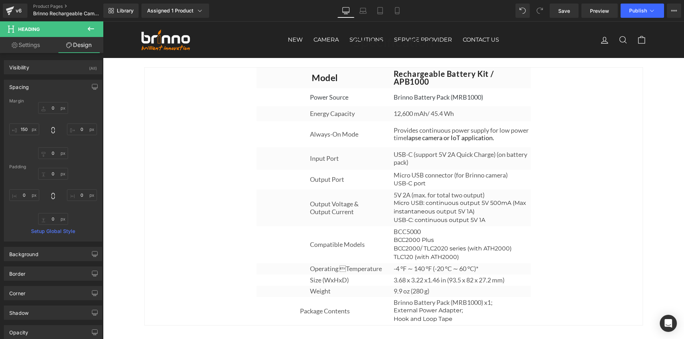
click at [322, 315] on div "Rendering Content" at bounding box center [342, 311] width 44 height 8
click at [319, 314] on span "Heading" at bounding box center [321, 311] width 19 height 9
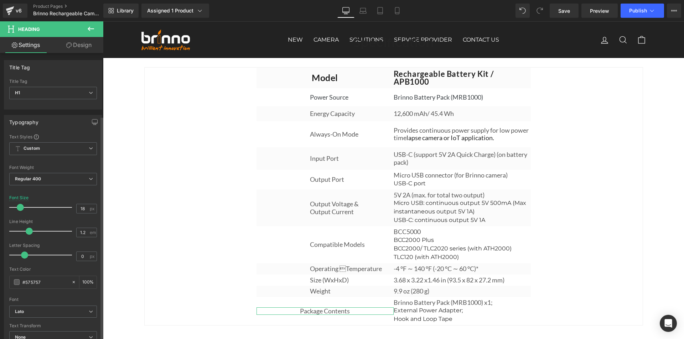
scroll to position [178, 0]
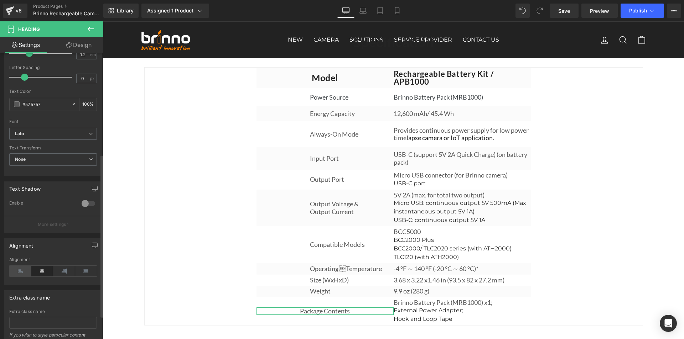
click at [19, 269] on icon at bounding box center [20, 271] width 22 height 11
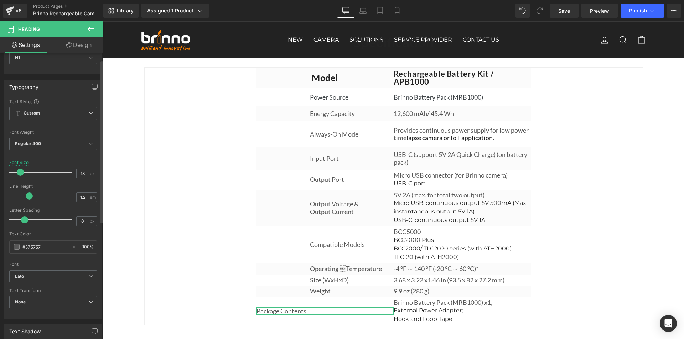
scroll to position [0, 0]
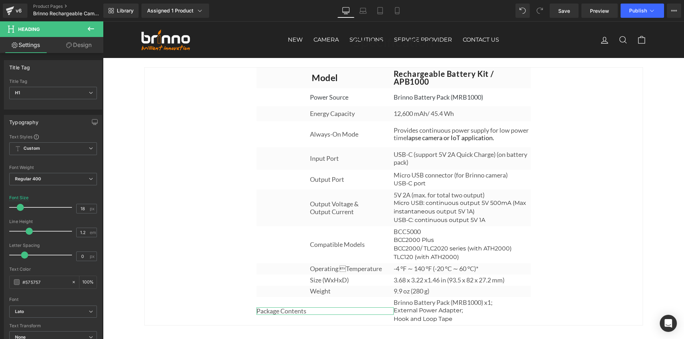
click at [82, 47] on link "Design" at bounding box center [79, 45] width 52 height 16
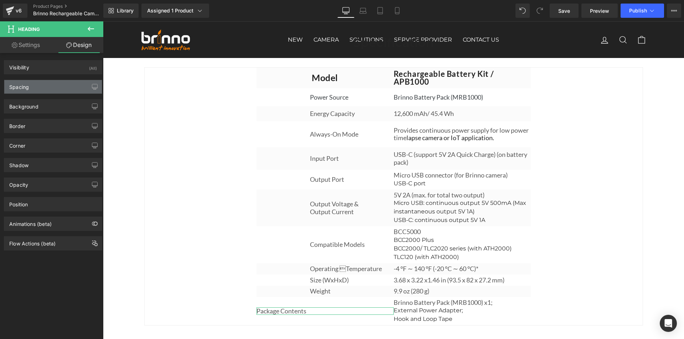
click at [37, 85] on div "Spacing" at bounding box center [53, 87] width 98 height 14
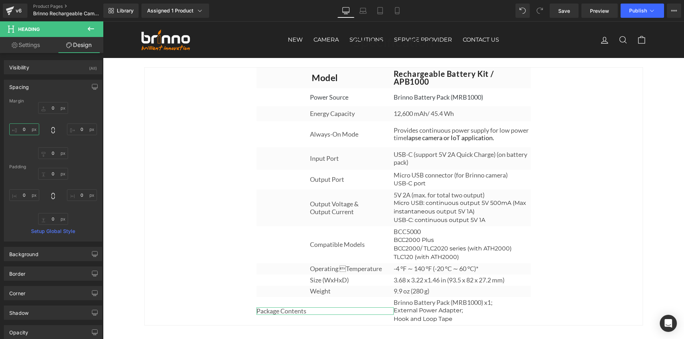
click at [26, 134] on input "0" at bounding box center [24, 130] width 30 height 12
type input "150"
click at [569, 9] on span "Save" at bounding box center [564, 10] width 12 height 7
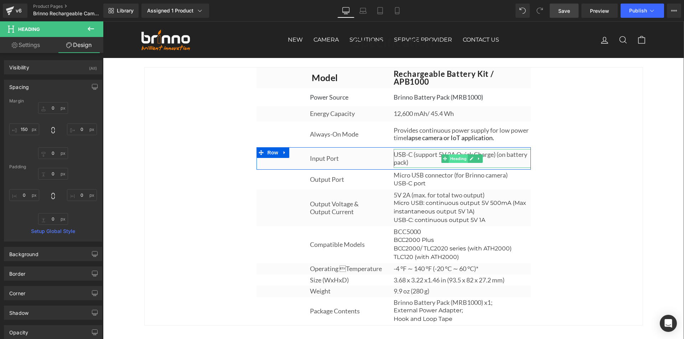
click at [456, 163] on span "Heading" at bounding box center [458, 159] width 19 height 9
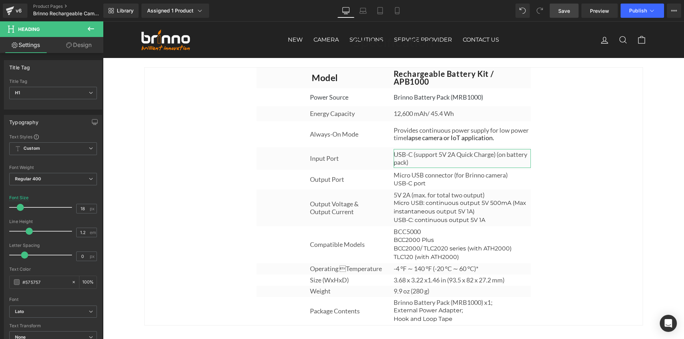
click at [86, 43] on link "Design" at bounding box center [79, 45] width 52 height 16
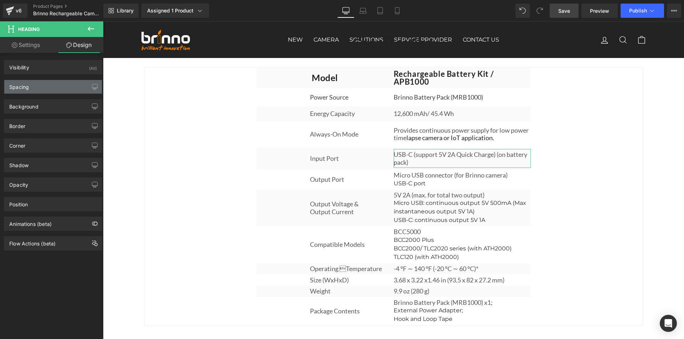
type input "0"
type input "5"
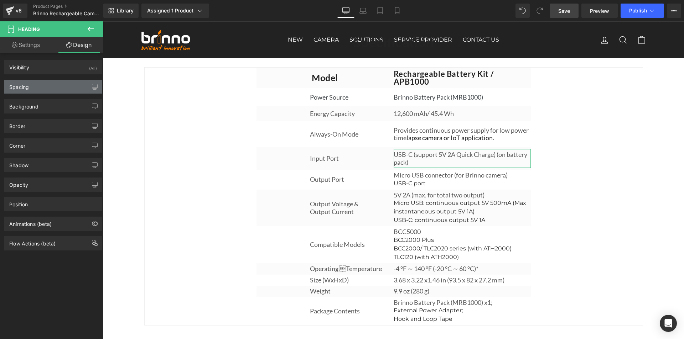
type input "0"
type input "5"
type input "0"
click at [36, 85] on div "Spacing" at bounding box center [53, 87] width 98 height 14
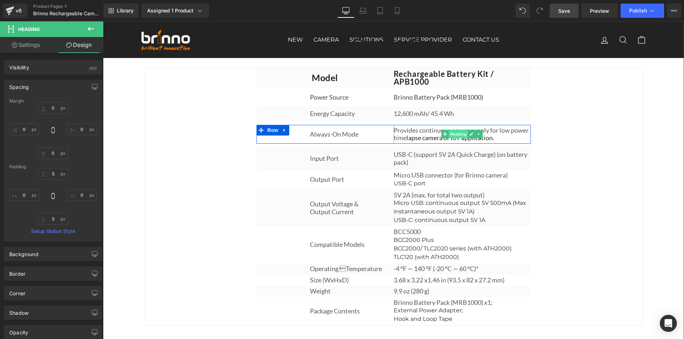
click at [461, 137] on span "Heading" at bounding box center [458, 134] width 19 height 9
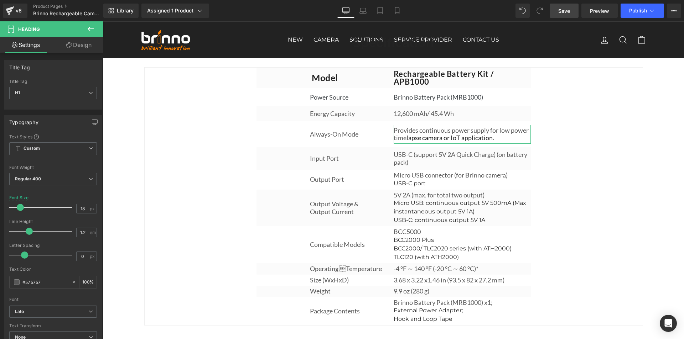
click at [84, 47] on link "Design" at bounding box center [79, 45] width 52 height 16
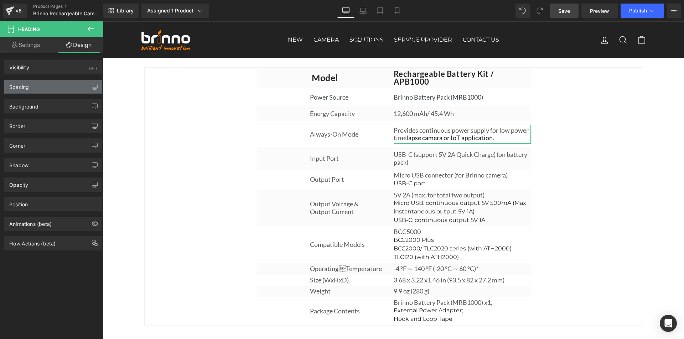
click at [42, 89] on div "Spacing" at bounding box center [53, 87] width 98 height 14
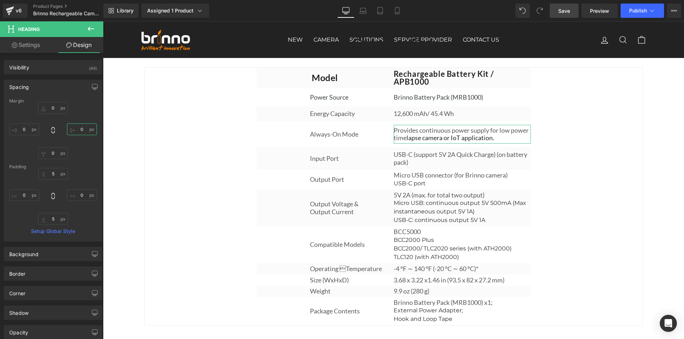
click at [79, 130] on input "0" at bounding box center [82, 130] width 30 height 12
type input "1"
click at [80, 193] on input "0" at bounding box center [82, 195] width 30 height 12
type input "1"
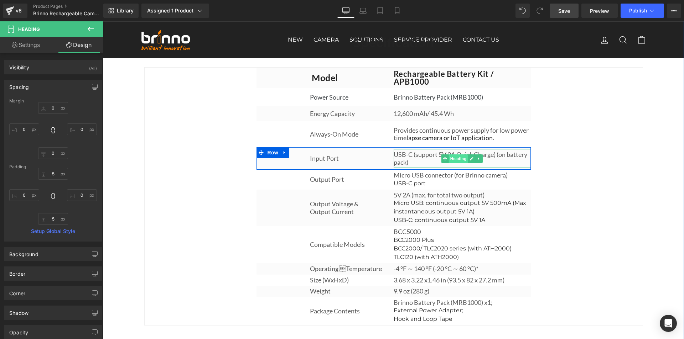
click at [458, 161] on span "Heading" at bounding box center [458, 159] width 19 height 9
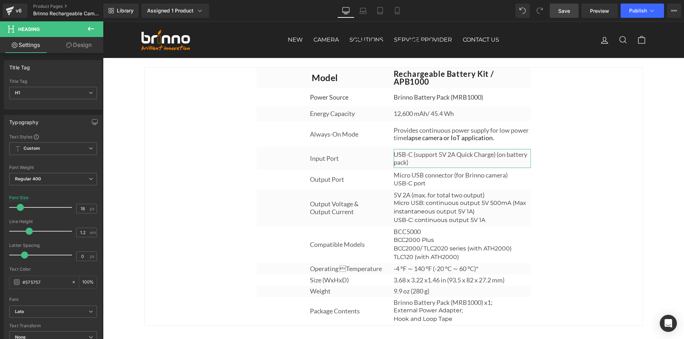
click at [86, 47] on link "Design" at bounding box center [79, 45] width 52 height 16
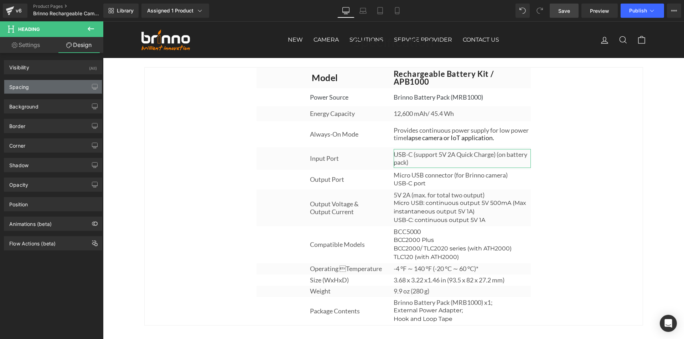
type input "0"
type input "5"
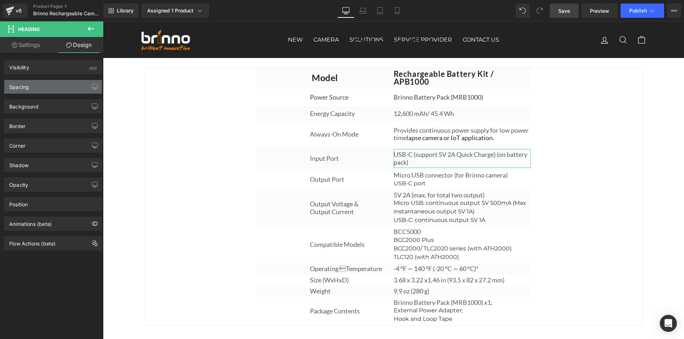
type input "0"
type input "5"
type input "0"
click at [45, 87] on div "Spacing" at bounding box center [53, 87] width 98 height 14
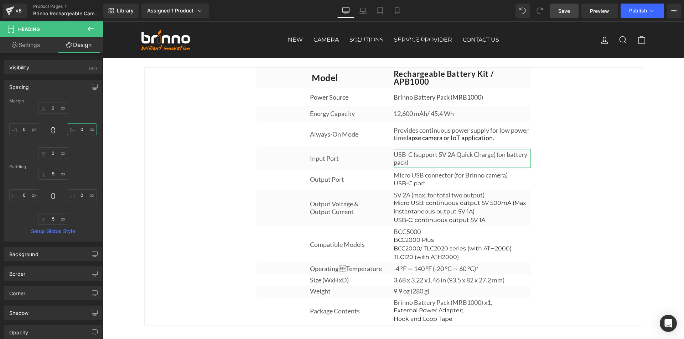
click at [79, 131] on input "0" at bounding box center [82, 130] width 30 height 12
type input "1"
click at [80, 196] on input "0" at bounding box center [82, 195] width 30 height 12
type input "10"
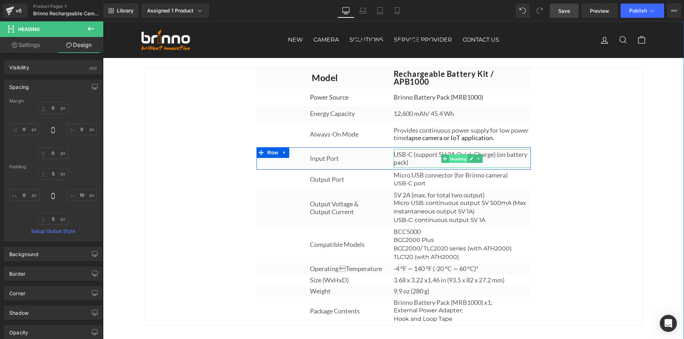
click at [456, 162] on span "Heading" at bounding box center [458, 159] width 19 height 9
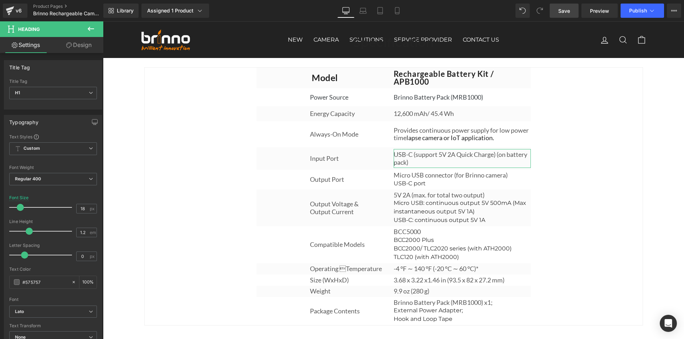
click at [91, 48] on link "Design" at bounding box center [79, 45] width 52 height 16
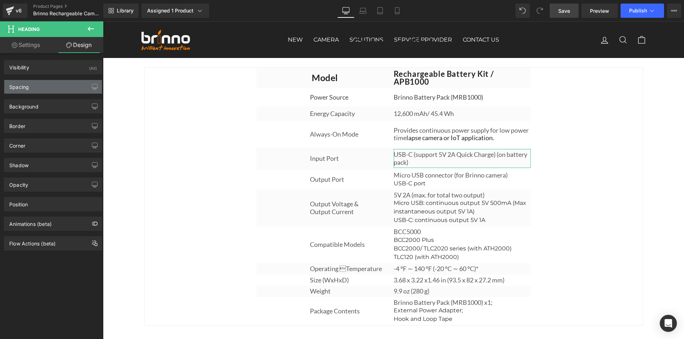
type input "0"
type input "5"
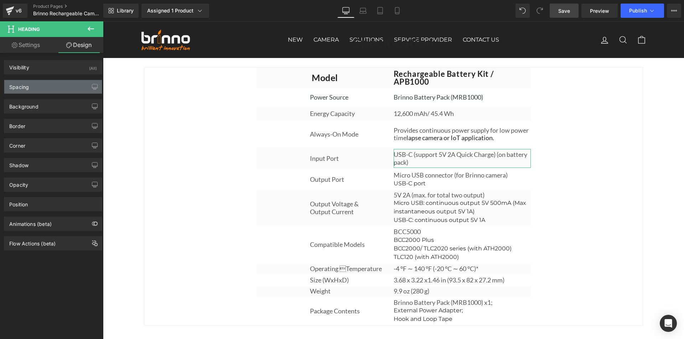
type input "10"
type input "5"
type input "0"
click at [34, 90] on div "Spacing" at bounding box center [53, 87] width 98 height 14
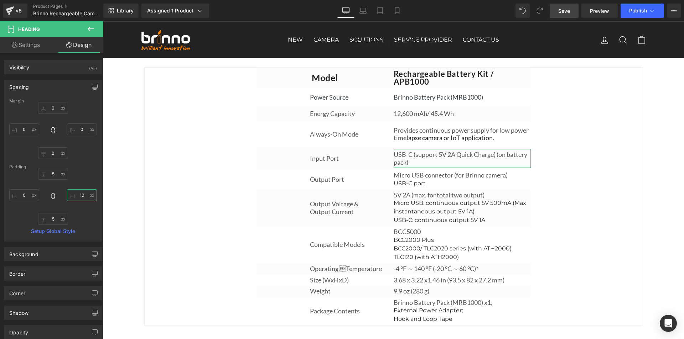
click at [78, 191] on input "10" at bounding box center [82, 195] width 30 height 12
type input "0"
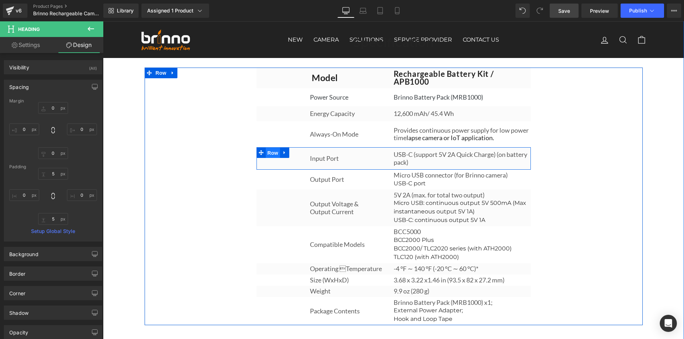
click at [266, 155] on span "Row" at bounding box center [273, 153] width 14 height 11
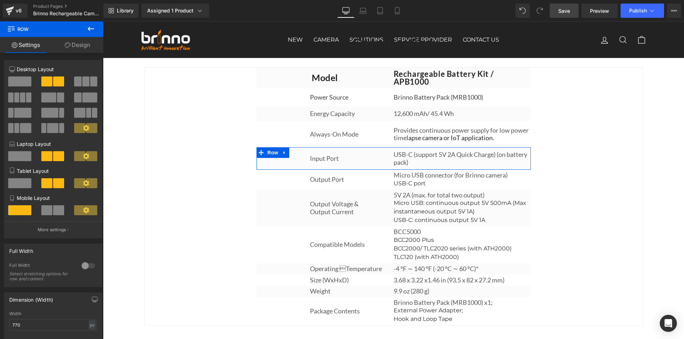
click at [73, 48] on link "Design" at bounding box center [78, 45] width 52 height 16
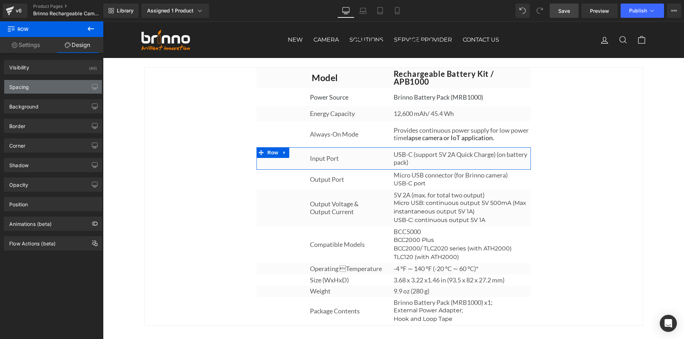
click at [63, 87] on div "Spacing" at bounding box center [53, 87] width 98 height 14
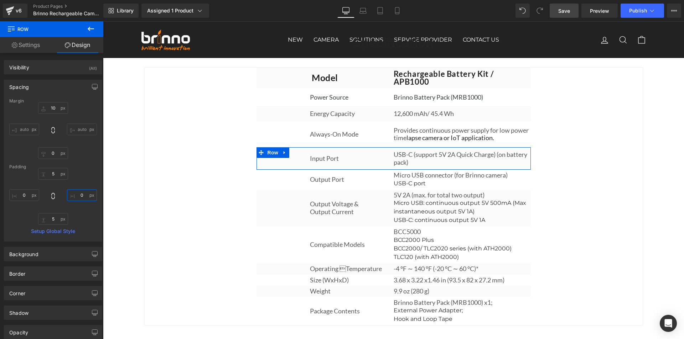
click at [79, 195] on input "0" at bounding box center [82, 195] width 30 height 12
type input "1"
type input "5"
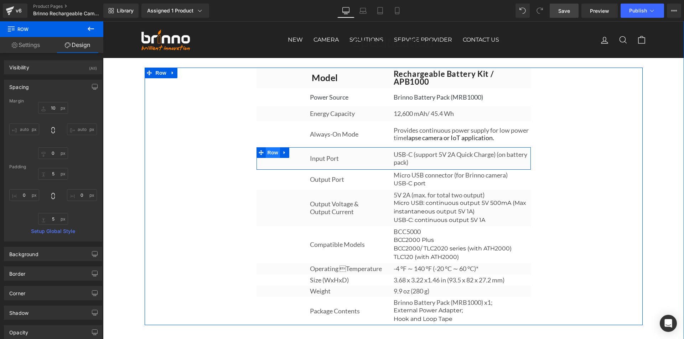
click at [266, 153] on span "Row" at bounding box center [273, 152] width 14 height 11
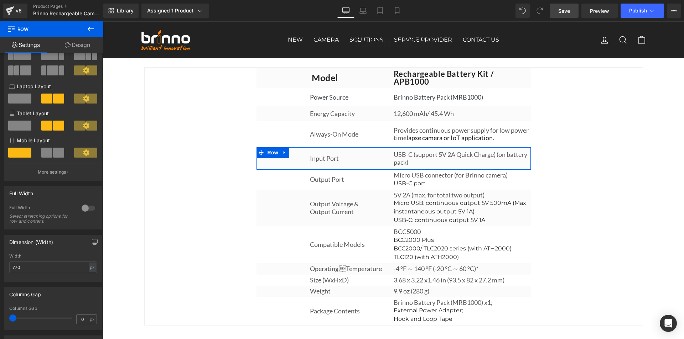
scroll to position [71, 0]
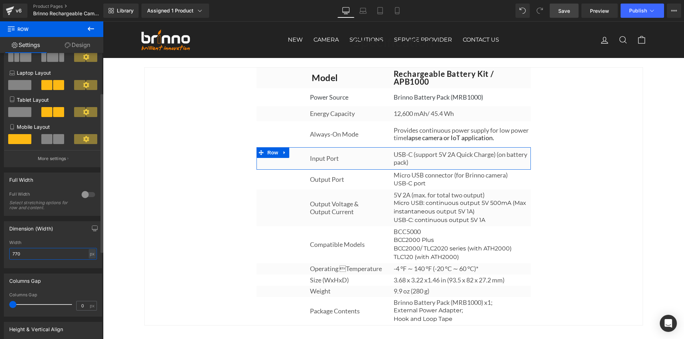
click at [31, 250] on input "770" at bounding box center [53, 254] width 88 height 12
type input "870"
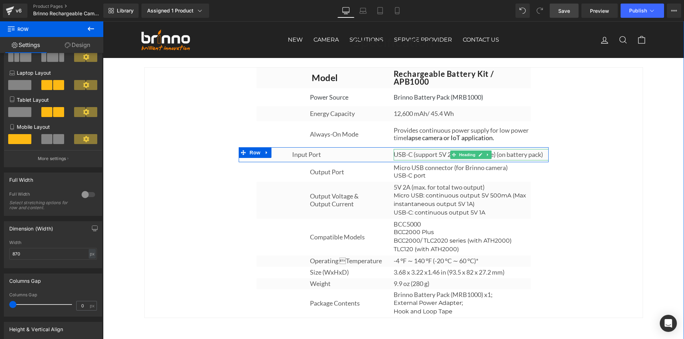
click at [494, 156] on h1 "USB-C (support 5V 2A Quick Charge) (on battery pack)" at bounding box center [470, 155] width 155 height 8
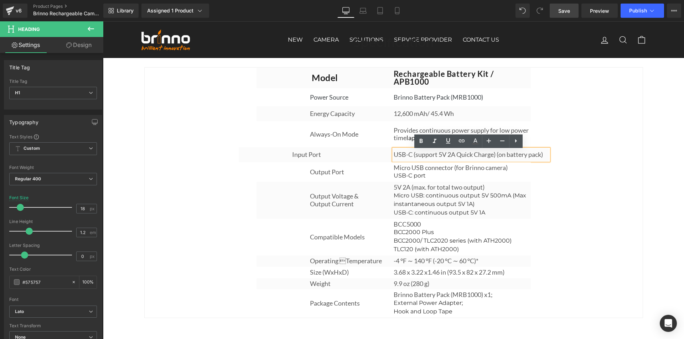
click at [496, 158] on h1 "USB-C (support 5V 2A Quick Charge) (on battery pack)" at bounding box center [470, 155] width 155 height 8
click at [506, 158] on h1 "USB-C (support 5V 2A Quick Charge) (on battery pack)" at bounding box center [470, 155] width 155 height 8
click at [526, 156] on h1 "USB-C (support 5V 2A Quick Charge) (on battery pack)" at bounding box center [470, 155] width 155 height 8
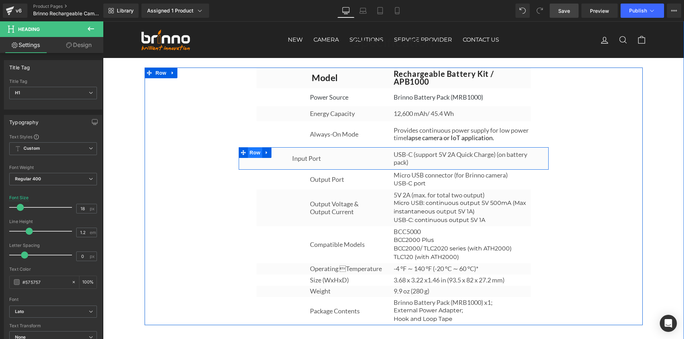
click at [250, 152] on span "Row" at bounding box center [255, 152] width 14 height 11
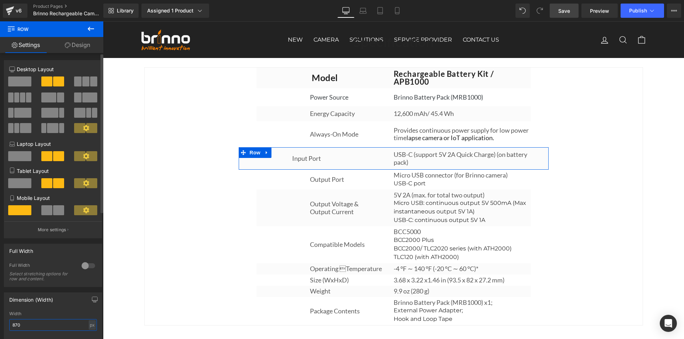
click at [26, 322] on input "870" at bounding box center [53, 325] width 88 height 12
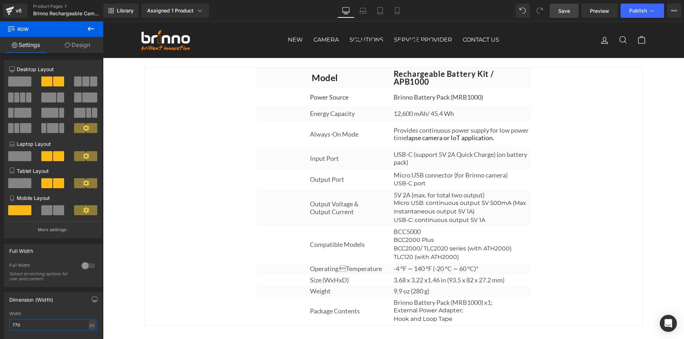
type input "770"
click at [569, 12] on span "Save" at bounding box center [564, 10] width 12 height 7
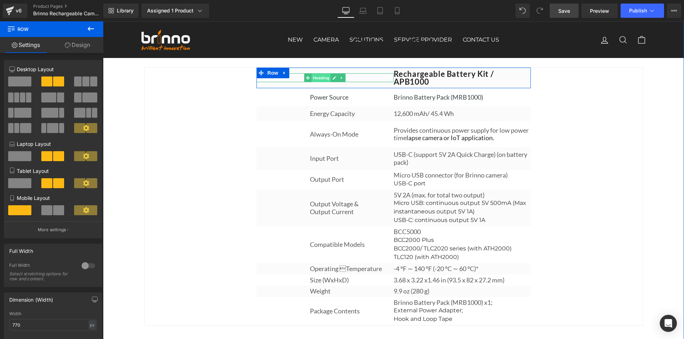
click at [320, 82] on span "Heading" at bounding box center [321, 78] width 19 height 9
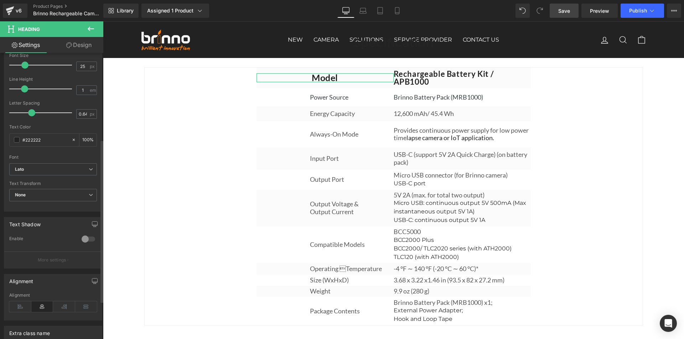
scroll to position [219, 0]
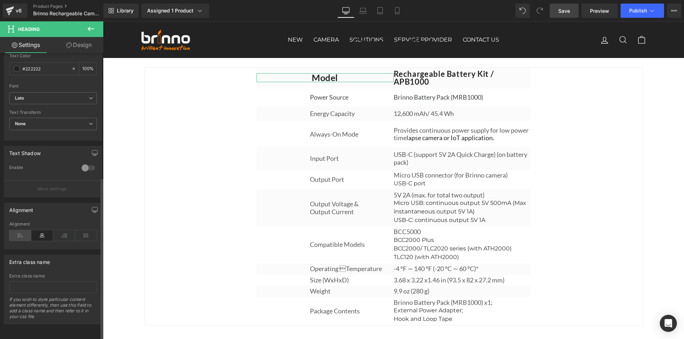
click at [17, 230] on icon at bounding box center [20, 235] width 22 height 11
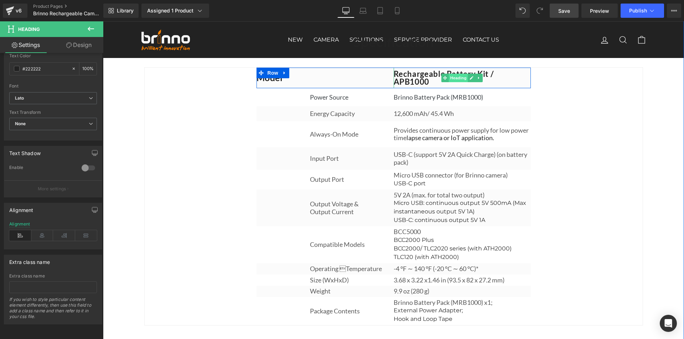
click at [454, 82] on span "Heading" at bounding box center [458, 78] width 19 height 9
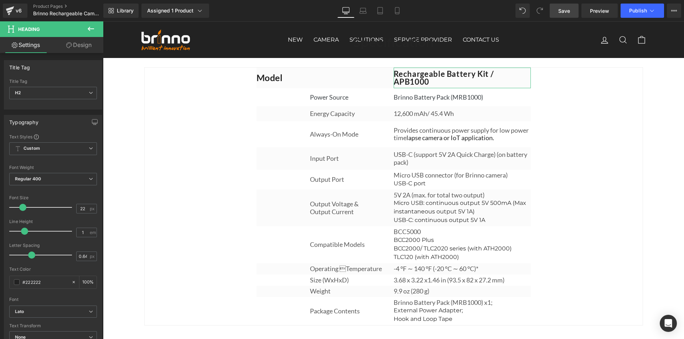
click at [84, 47] on link "Design" at bounding box center [79, 45] width 52 height 16
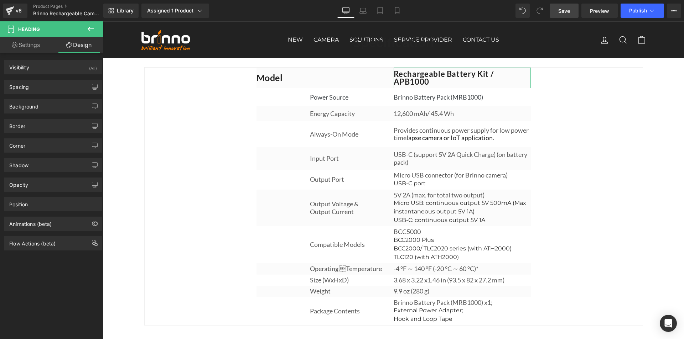
type input "0"
type input "7"
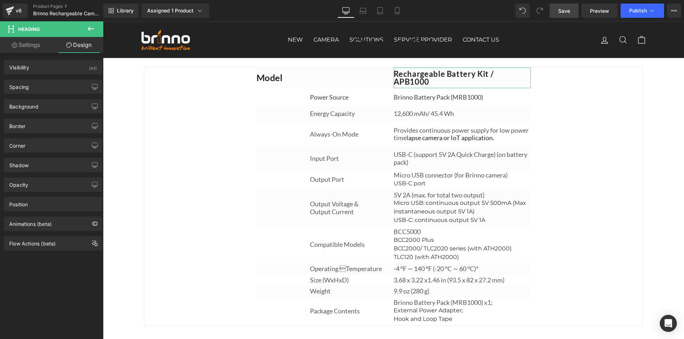
type input "0"
type input "7"
type input "0"
click at [58, 88] on div "Spacing" at bounding box center [53, 87] width 98 height 14
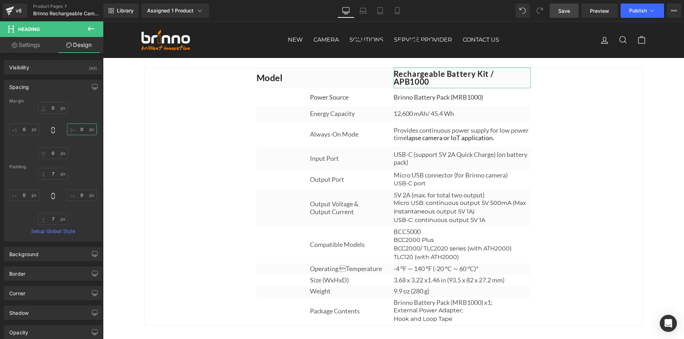
click at [80, 130] on input "0" at bounding box center [82, 130] width 30 height 12
type input "-"
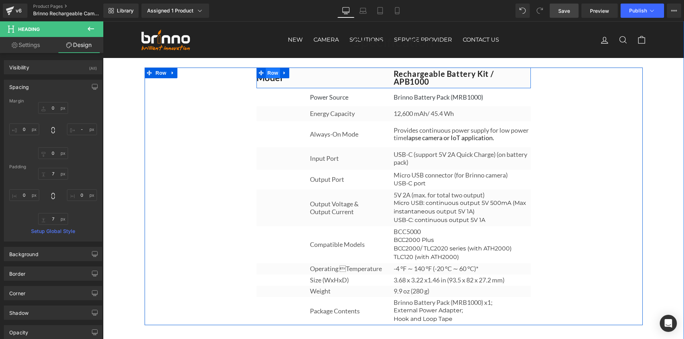
click at [271, 78] on span "Row" at bounding box center [273, 73] width 14 height 11
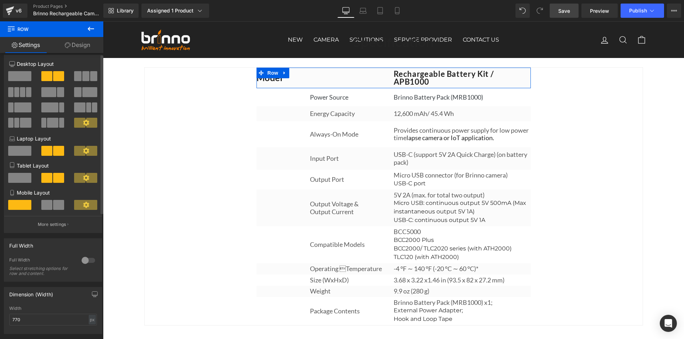
scroll to position [0, 0]
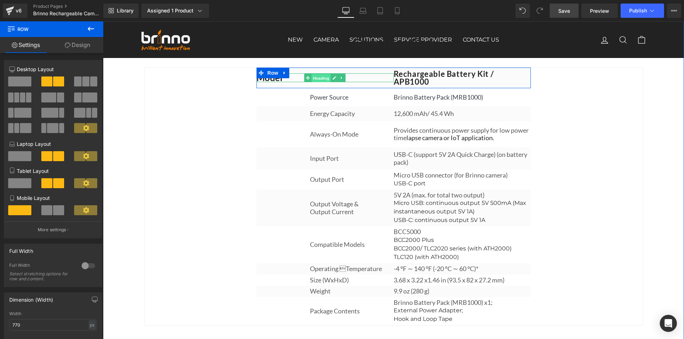
click at [319, 82] on span "Heading" at bounding box center [321, 78] width 19 height 9
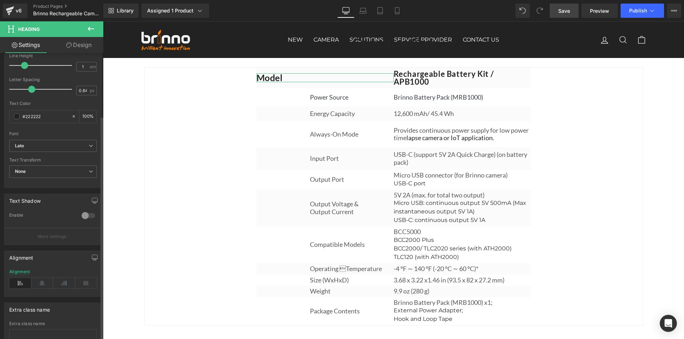
scroll to position [219, 0]
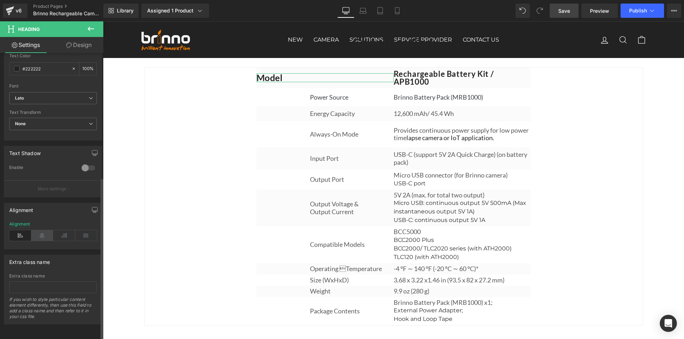
click at [40, 230] on icon at bounding box center [42, 235] width 22 height 11
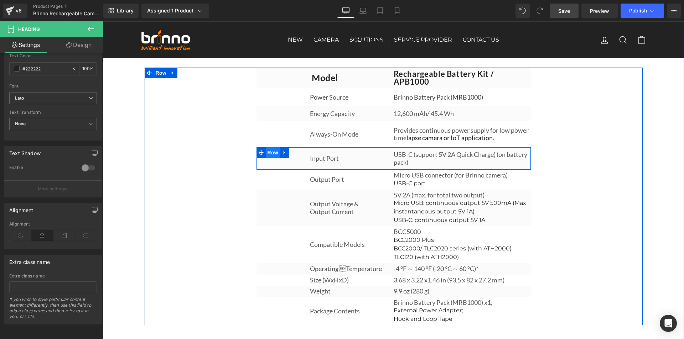
click at [273, 153] on span "Row" at bounding box center [273, 152] width 14 height 11
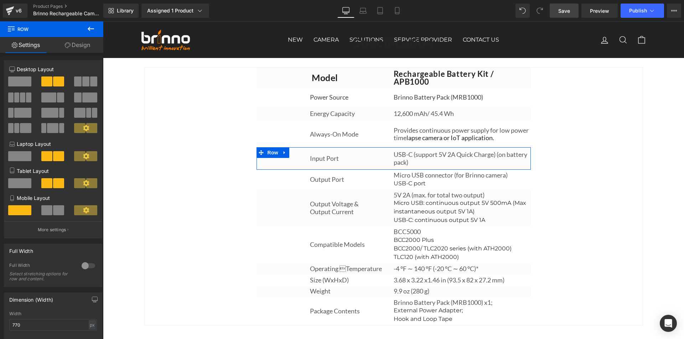
click at [87, 42] on link "Design" at bounding box center [78, 45] width 52 height 16
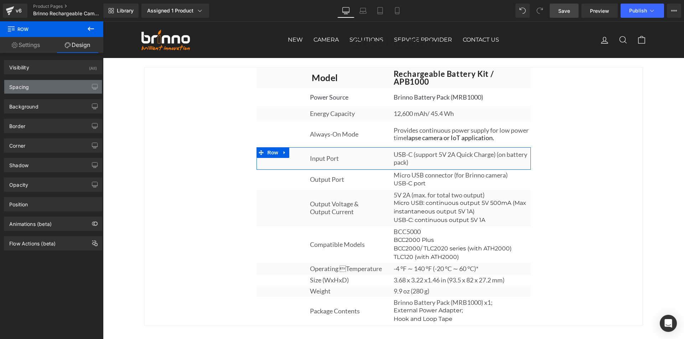
type input "10"
type input "0"
type input "5"
type input "0"
type input "5"
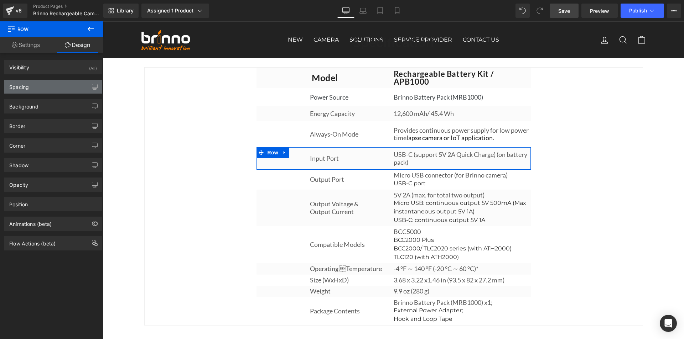
click at [59, 88] on div "Spacing" at bounding box center [53, 87] width 98 height 14
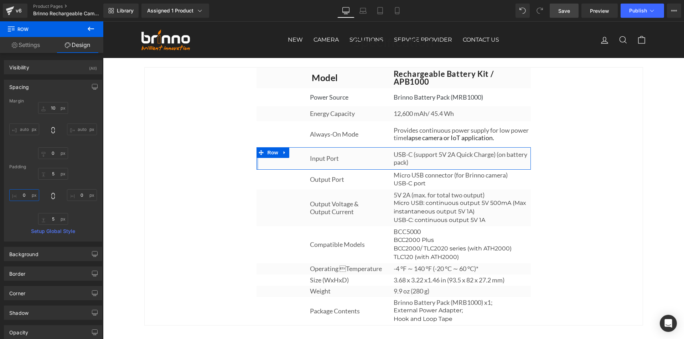
click at [25, 196] on input "0" at bounding box center [24, 195] width 30 height 12
type input "-"
click at [81, 197] on input "0" at bounding box center [82, 195] width 30 height 12
type input "-"
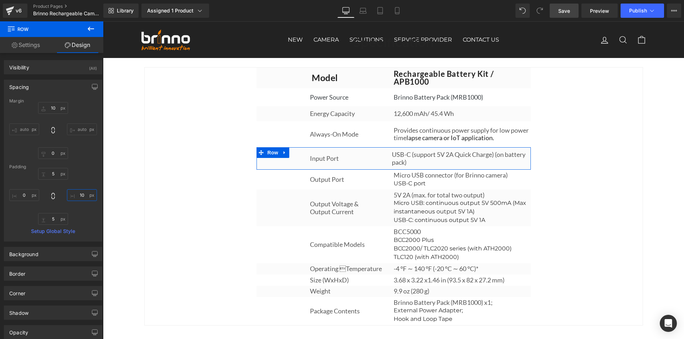
type input "1"
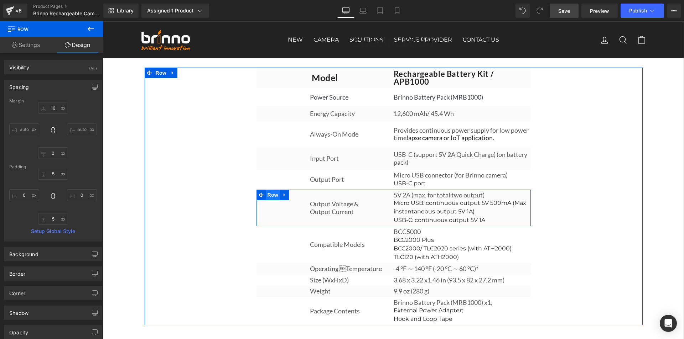
click at [270, 198] on span "Row" at bounding box center [273, 195] width 14 height 11
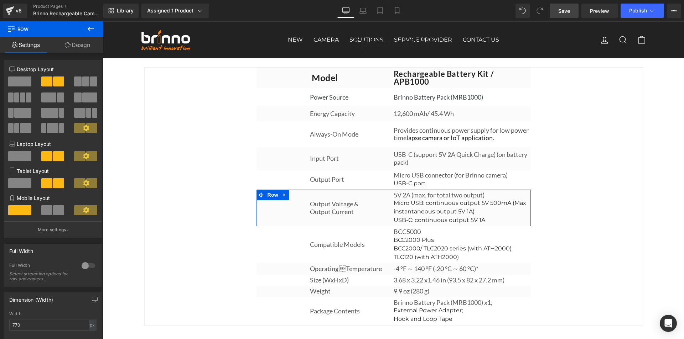
click at [80, 44] on link "Design" at bounding box center [78, 45] width 52 height 16
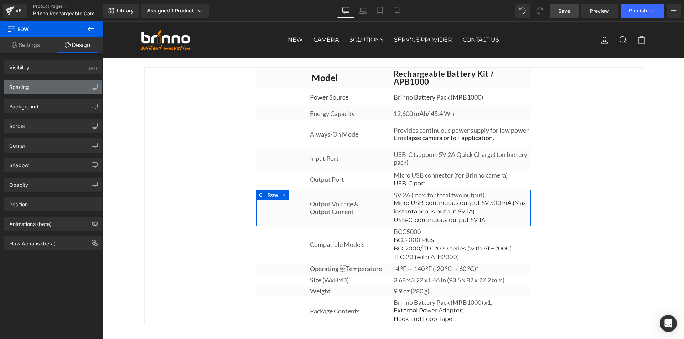
click at [32, 84] on div "Spacing" at bounding box center [53, 87] width 98 height 14
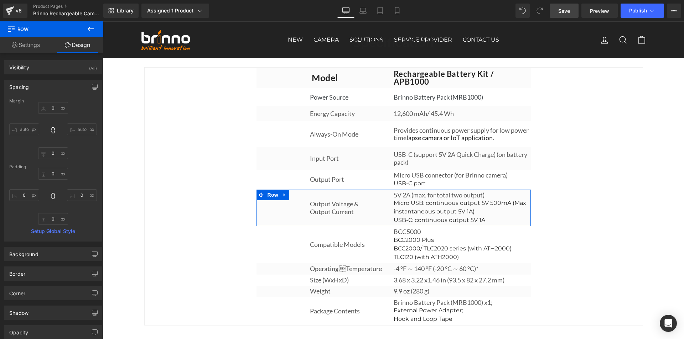
type input "0"
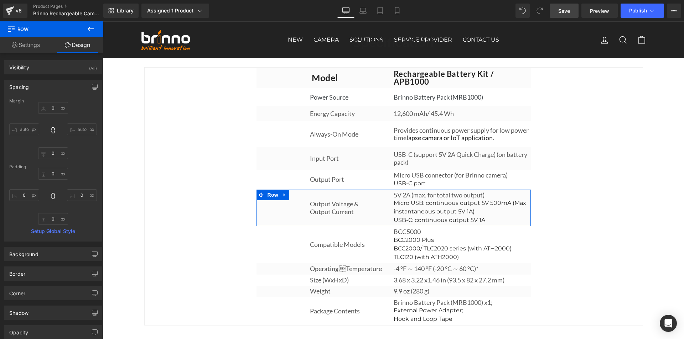
type input "0"
click at [51, 129] on icon at bounding box center [52, 130] width 7 height 7
type input "0"
click at [51, 130] on icon at bounding box center [52, 130] width 7 height 7
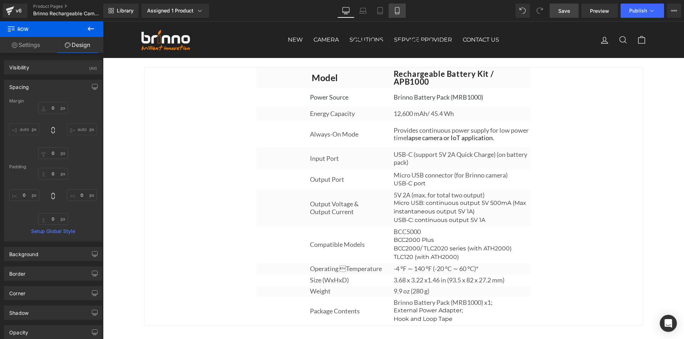
click at [398, 13] on icon at bounding box center [397, 13] width 4 height 0
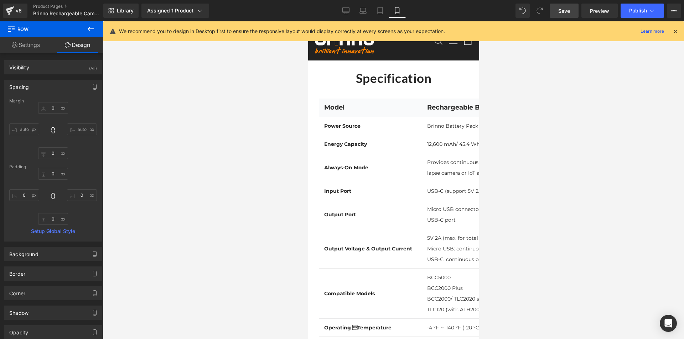
type input "0"
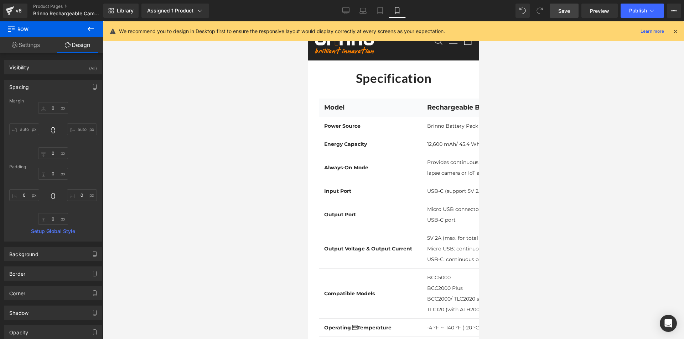
type input "0"
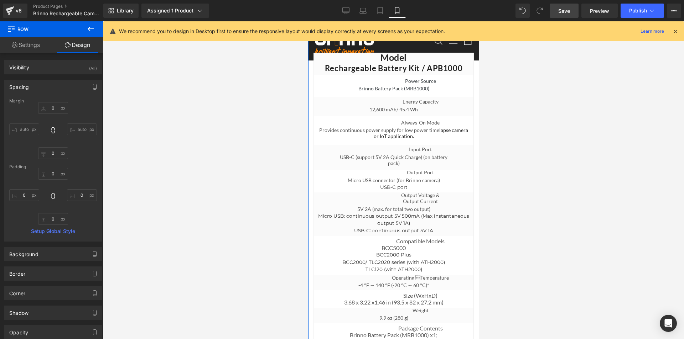
scroll to position [3151, 0]
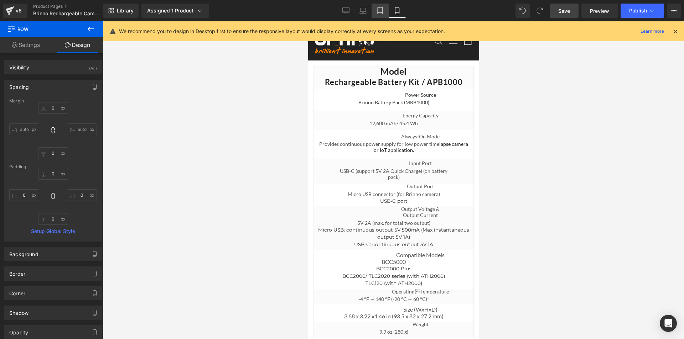
click at [382, 8] on icon at bounding box center [379, 10] width 7 height 7
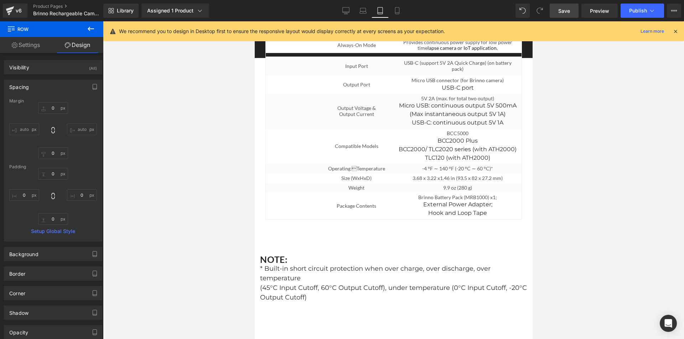
type input "0"
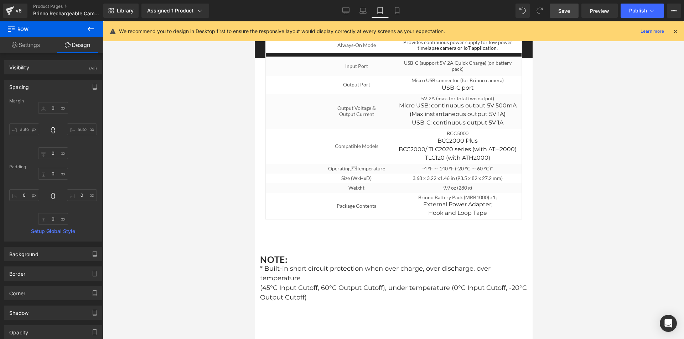
type input "0"
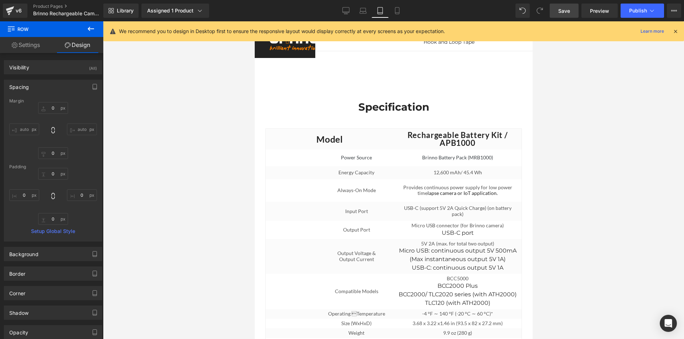
scroll to position [2974, 0]
click at [399, 8] on icon at bounding box center [397, 10] width 4 height 7
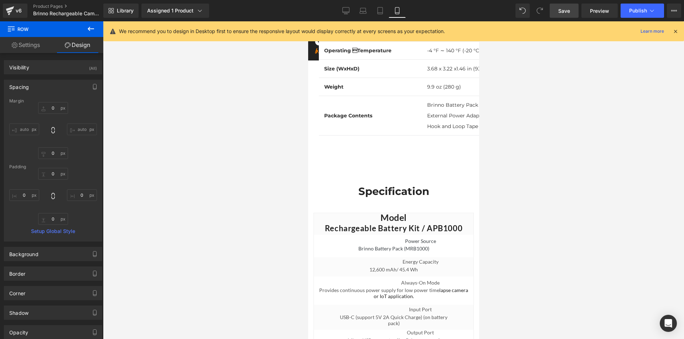
type input "0"
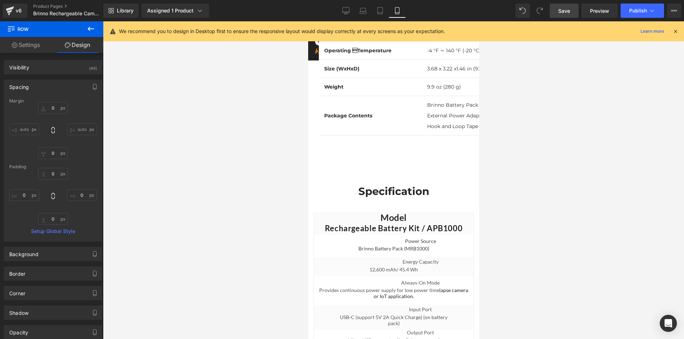
type input "0"
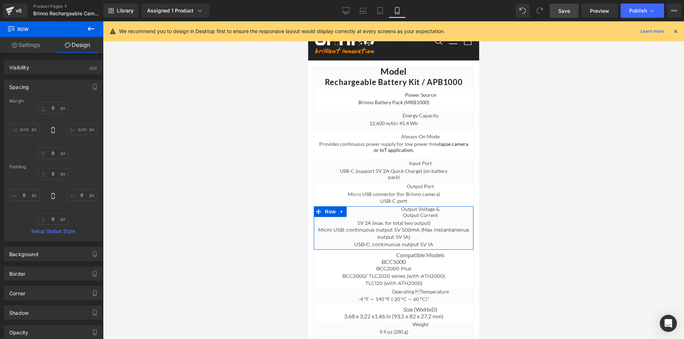
scroll to position [3151, 0]
click at [38, 43] on link "Settings" at bounding box center [26, 45] width 52 height 16
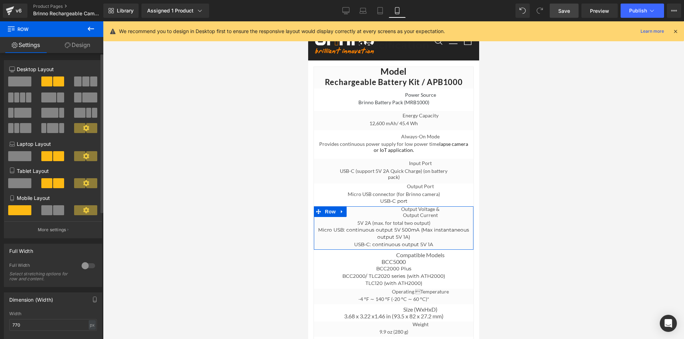
click at [50, 210] on span at bounding box center [46, 210] width 11 height 10
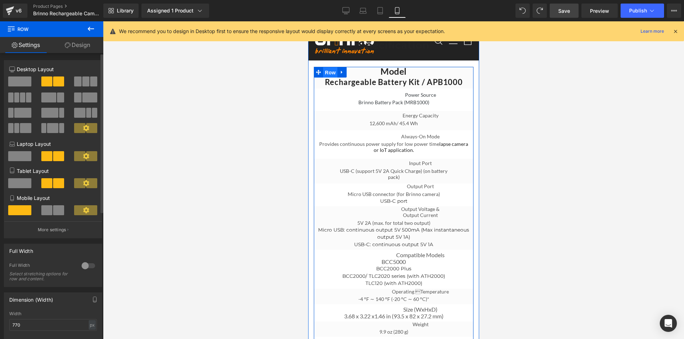
click at [325, 78] on span "Row" at bounding box center [330, 72] width 14 height 11
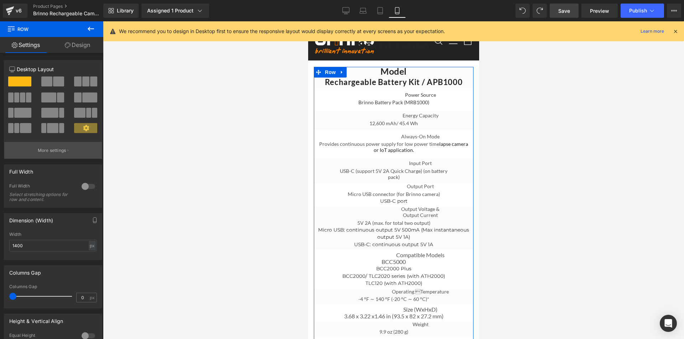
click at [60, 150] on p "More settings" at bounding box center [52, 150] width 28 height 6
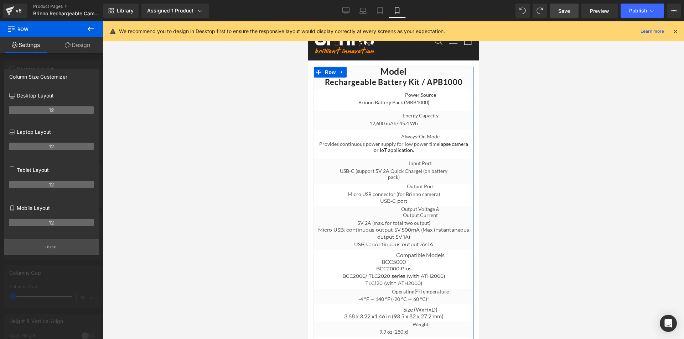
click at [52, 248] on p "Back" at bounding box center [51, 247] width 9 height 5
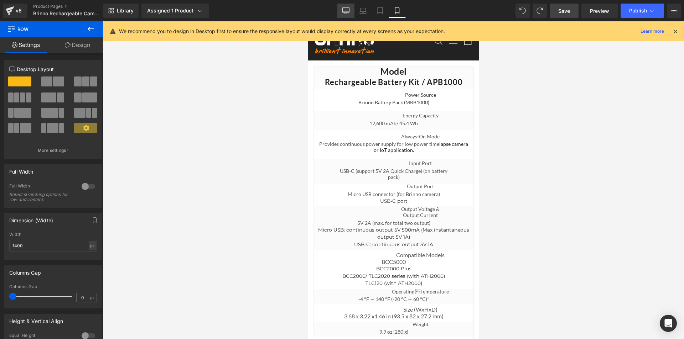
click at [344, 8] on icon at bounding box center [345, 10] width 7 height 7
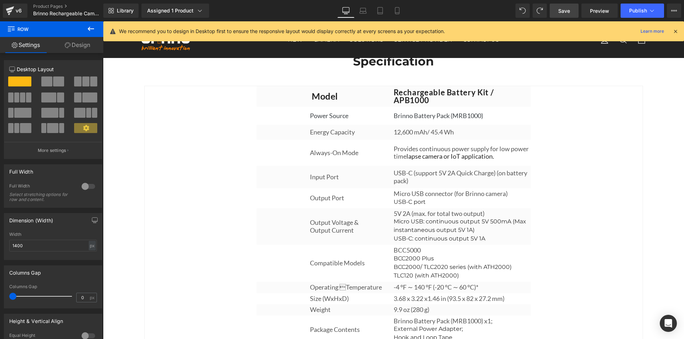
scroll to position [2694, 0]
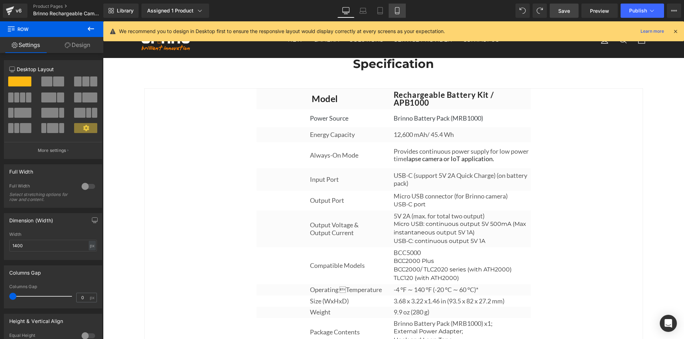
click at [400, 13] on icon at bounding box center [396, 10] width 7 height 7
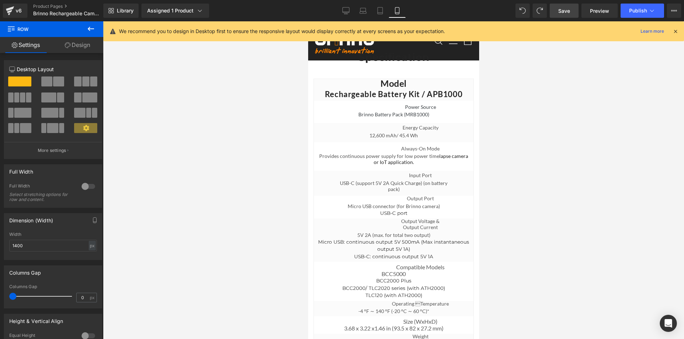
scroll to position [3151, 0]
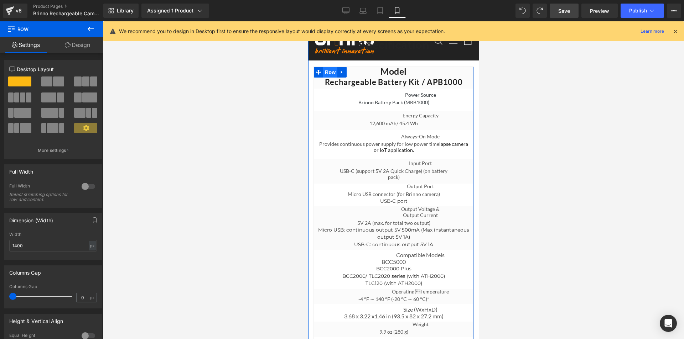
click at [328, 78] on span "Row" at bounding box center [330, 72] width 14 height 11
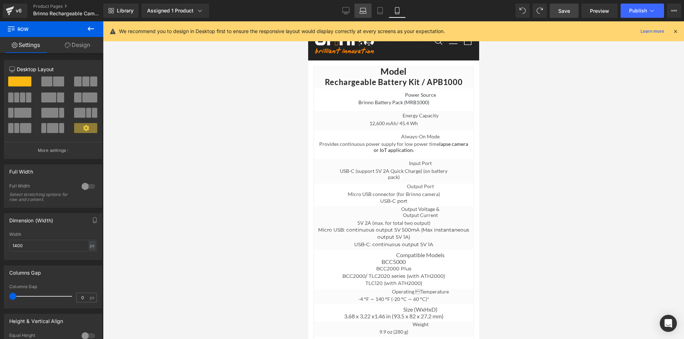
click at [365, 11] on icon at bounding box center [362, 10] width 7 height 7
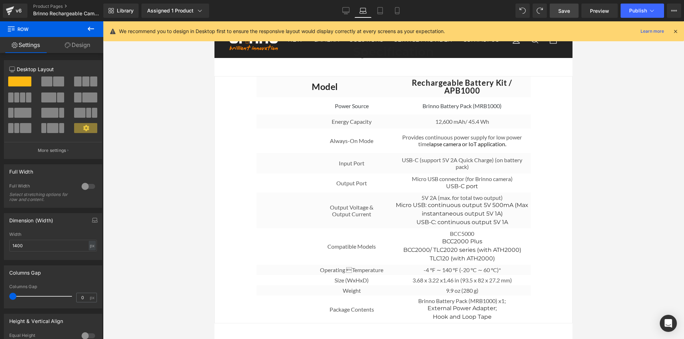
scroll to position [2609, 0]
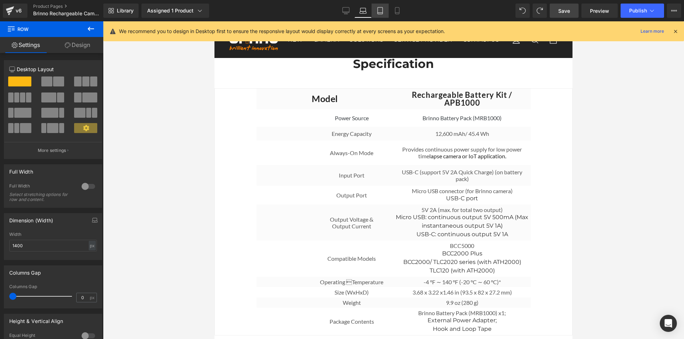
click at [383, 13] on icon at bounding box center [379, 10] width 7 height 7
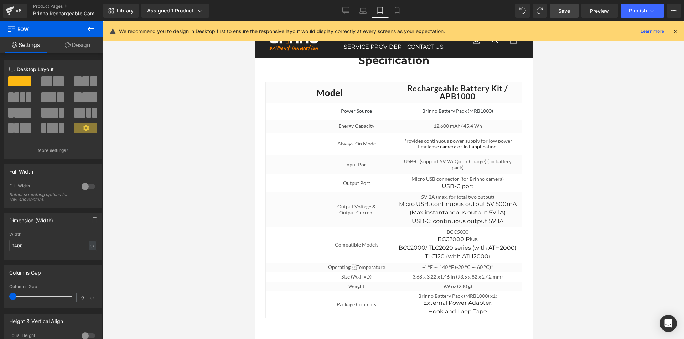
scroll to position [3002, 0]
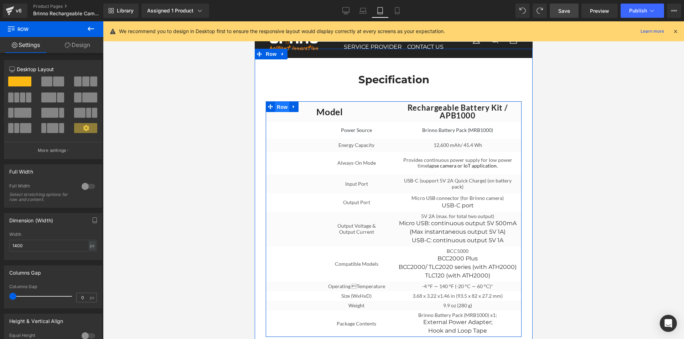
click at [282, 102] on span "Row" at bounding box center [281, 107] width 14 height 11
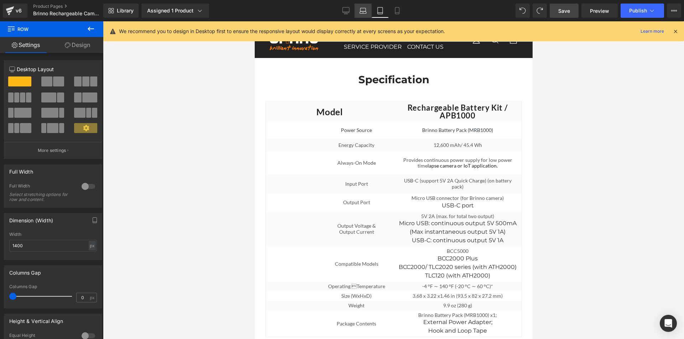
click at [364, 10] on icon at bounding box center [362, 10] width 7 height 7
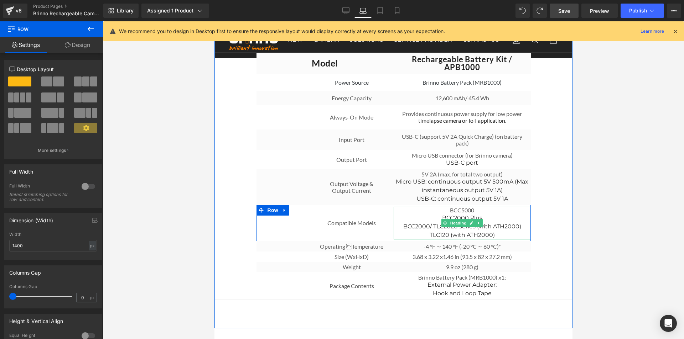
scroll to position [2609, 0]
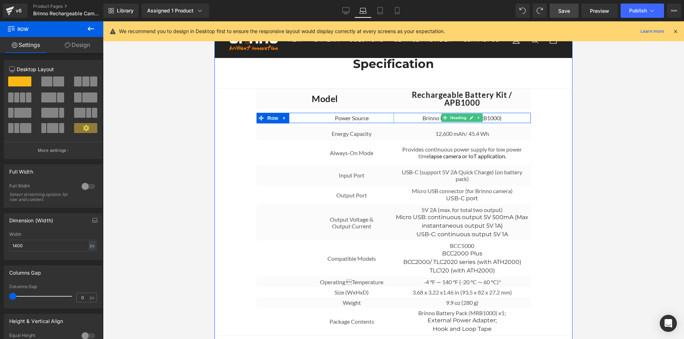
click at [454, 121] on span "Heading" at bounding box center [458, 118] width 19 height 9
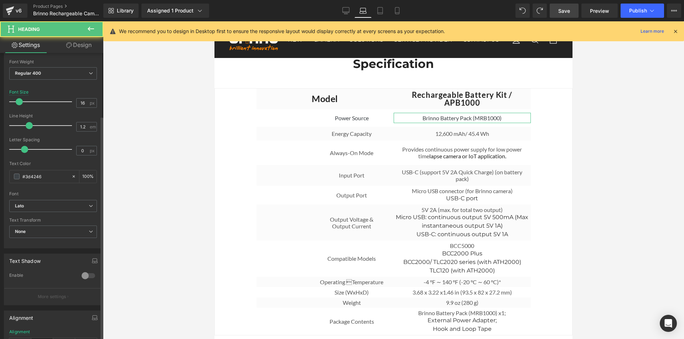
scroll to position [178, 0]
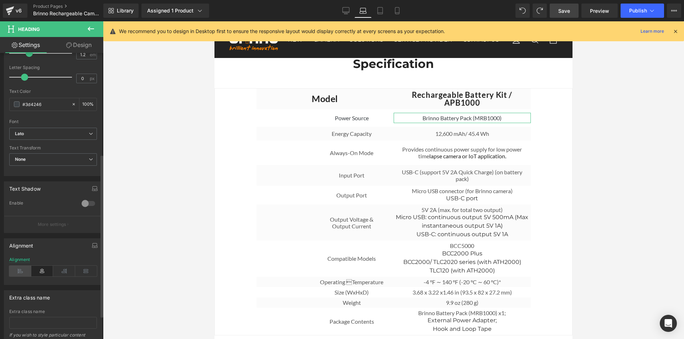
click at [22, 269] on icon at bounding box center [20, 271] width 22 height 11
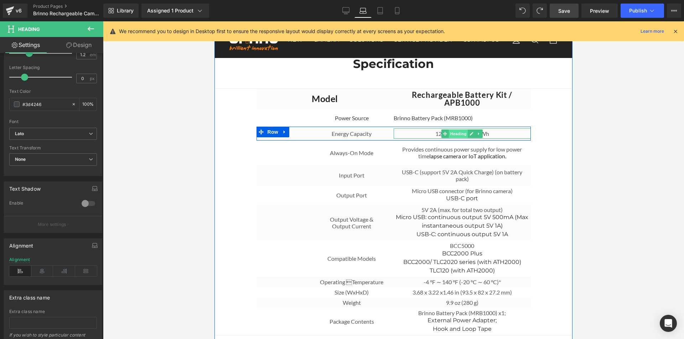
click at [456, 135] on span "Heading" at bounding box center [458, 134] width 19 height 9
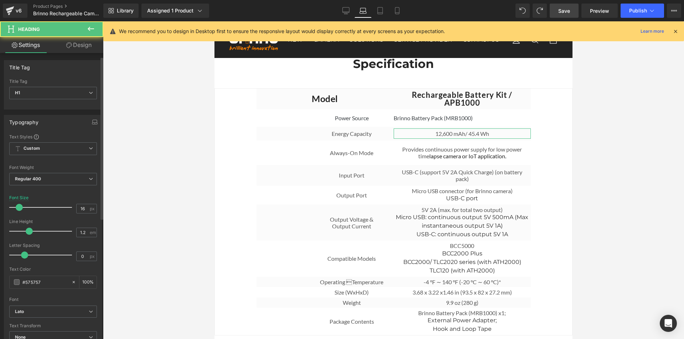
scroll to position [142, 0]
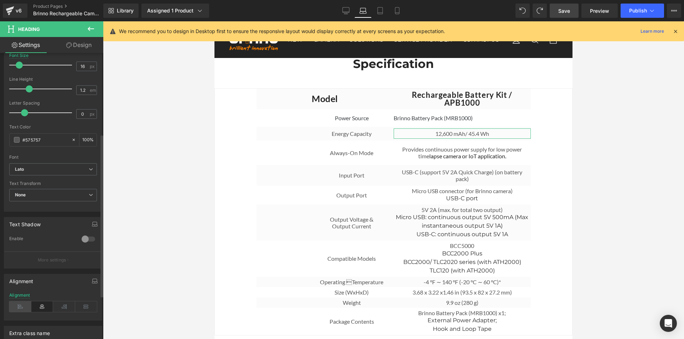
click at [17, 304] on icon at bounding box center [20, 307] width 22 height 11
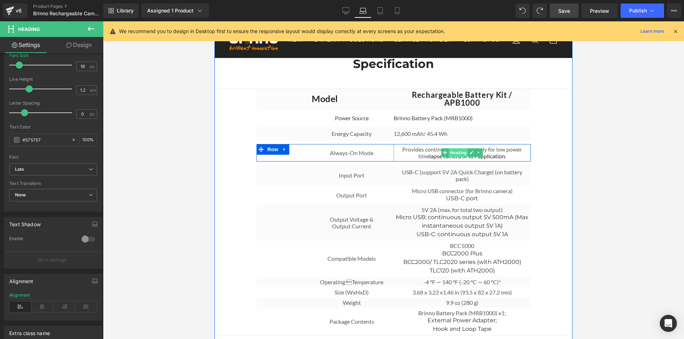
click at [456, 154] on span "Heading" at bounding box center [458, 152] width 19 height 9
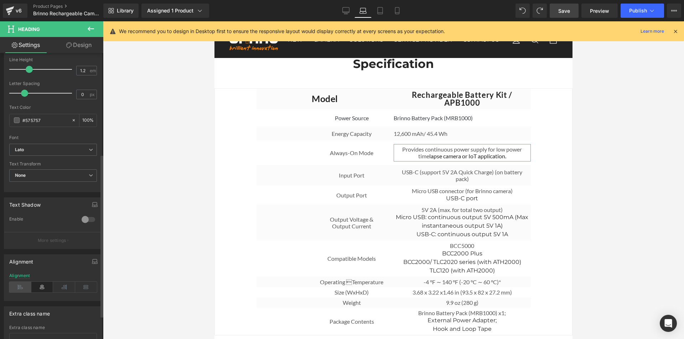
scroll to position [178, 0]
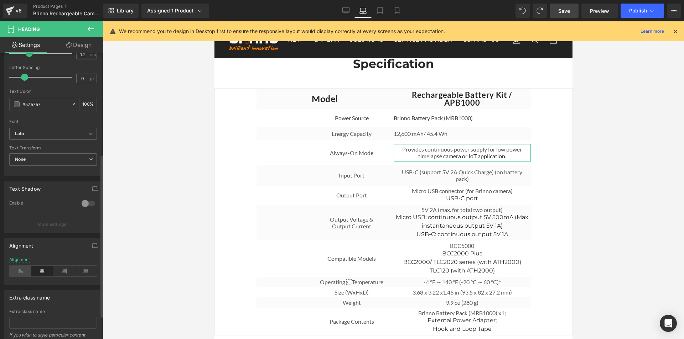
click at [20, 272] on icon at bounding box center [20, 271] width 22 height 11
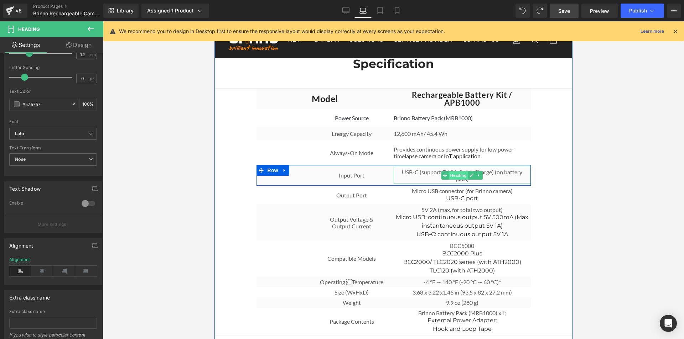
click at [458, 178] on span "Heading" at bounding box center [458, 175] width 19 height 9
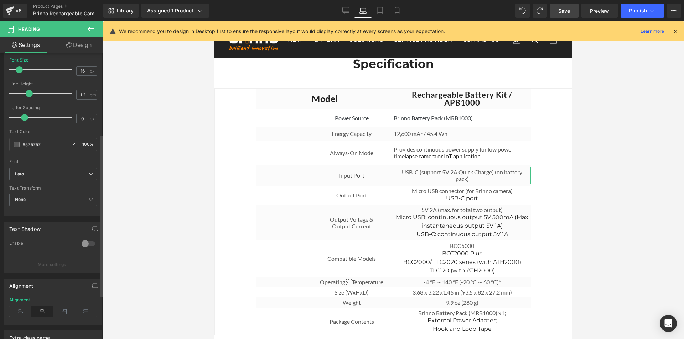
scroll to position [142, 0]
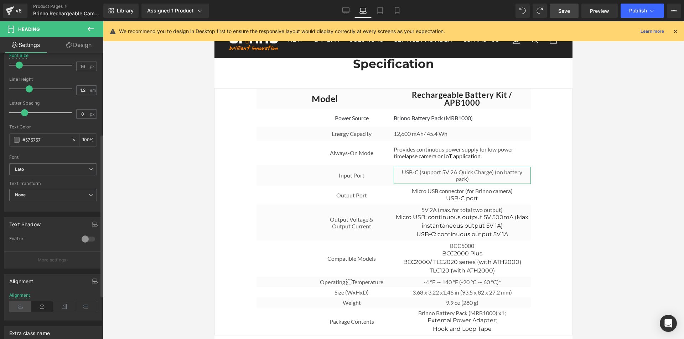
click at [19, 309] on icon at bounding box center [20, 307] width 22 height 11
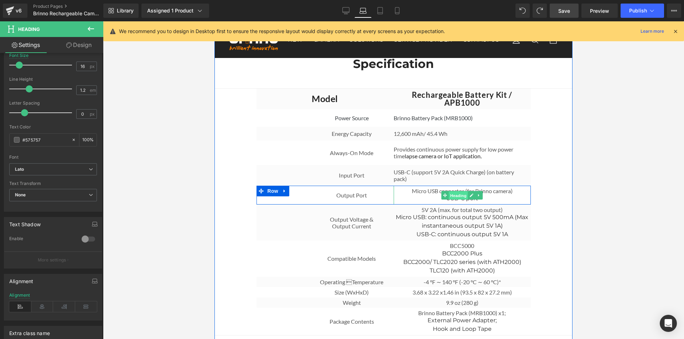
drag, startPoint x: 455, startPoint y: 195, endPoint x: 367, endPoint y: 313, distance: 147.5
click at [455, 195] on span "Heading" at bounding box center [458, 195] width 19 height 9
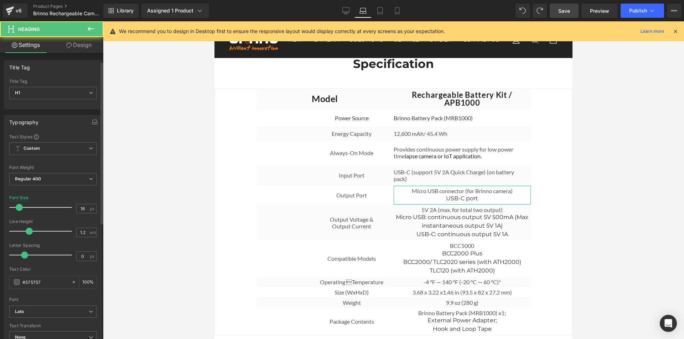
scroll to position [178, 0]
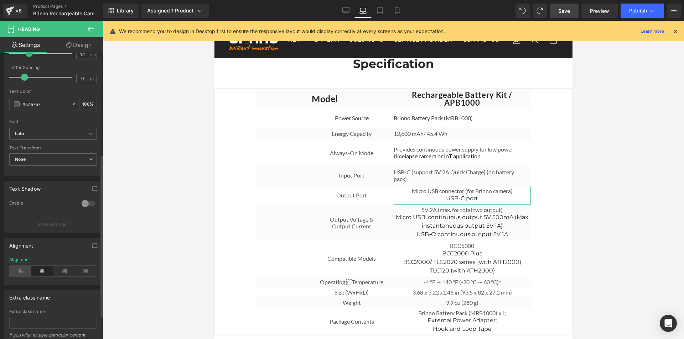
click at [23, 271] on icon at bounding box center [20, 271] width 22 height 11
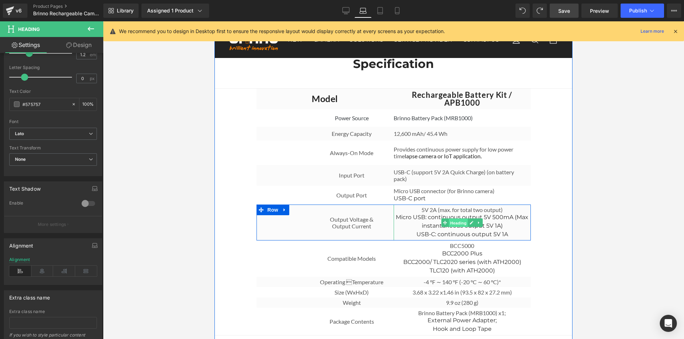
drag, startPoint x: 460, startPoint y: 225, endPoint x: 365, endPoint y: 301, distance: 121.8
click at [460, 225] on span "Heading" at bounding box center [458, 223] width 19 height 9
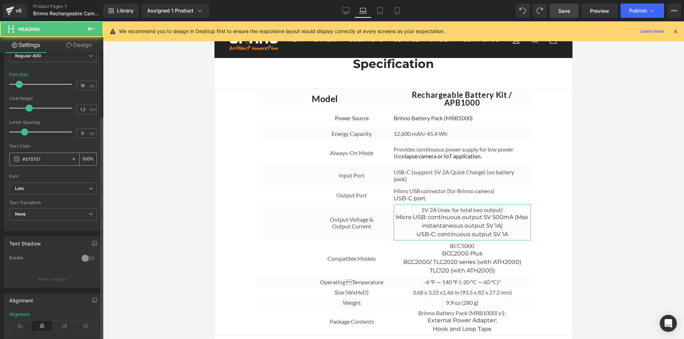
scroll to position [142, 0]
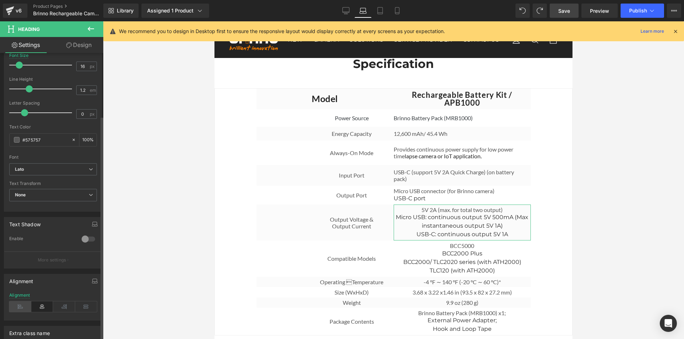
click at [22, 305] on icon at bounding box center [20, 307] width 22 height 11
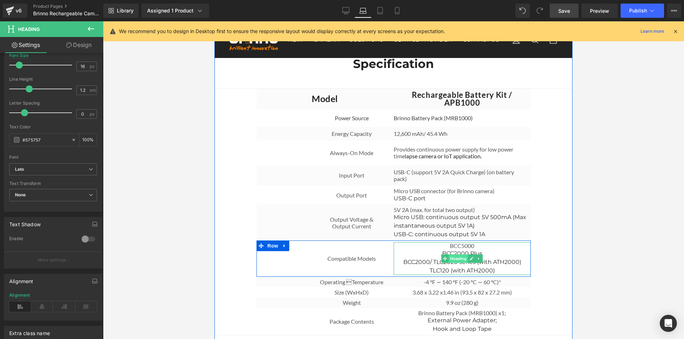
click at [456, 262] on span "Heading" at bounding box center [458, 259] width 19 height 9
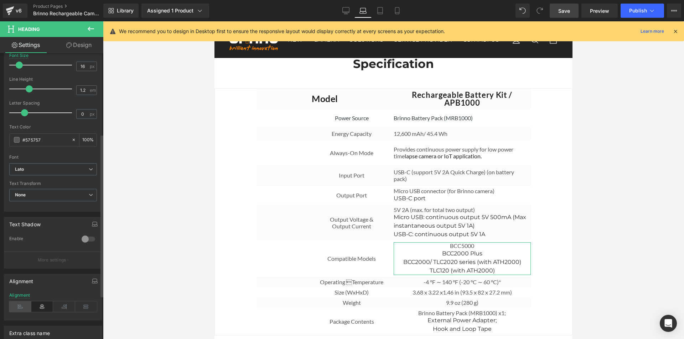
click at [21, 308] on icon at bounding box center [20, 307] width 22 height 11
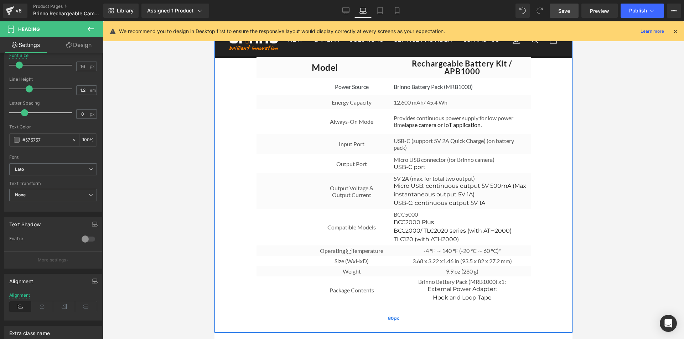
scroll to position [2716, 0]
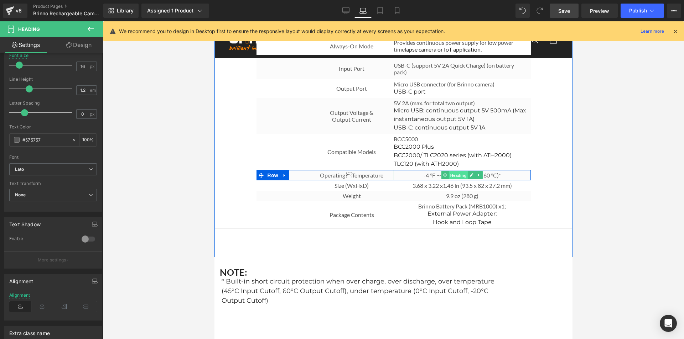
drag, startPoint x: 450, startPoint y: 178, endPoint x: 413, endPoint y: 297, distance: 124.8
click at [450, 178] on span "Heading" at bounding box center [458, 175] width 19 height 9
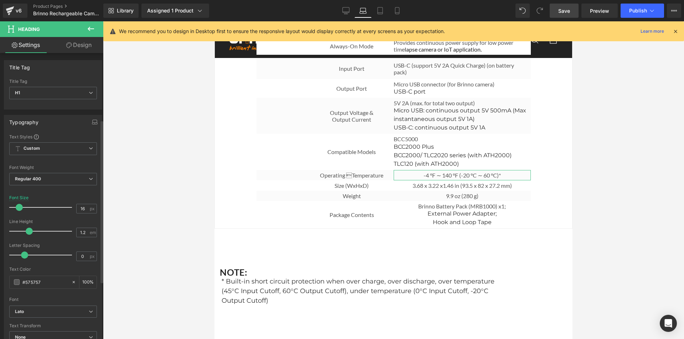
scroll to position [142, 0]
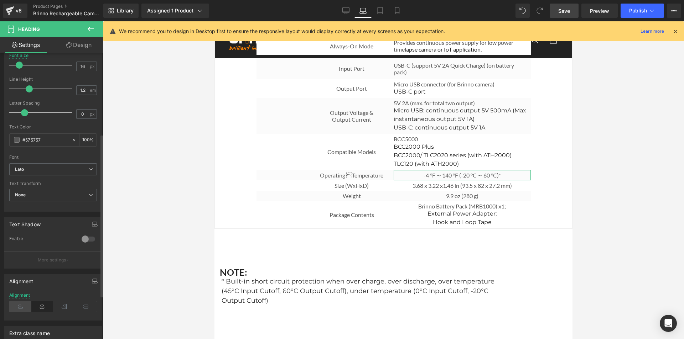
click at [19, 305] on icon at bounding box center [20, 307] width 22 height 11
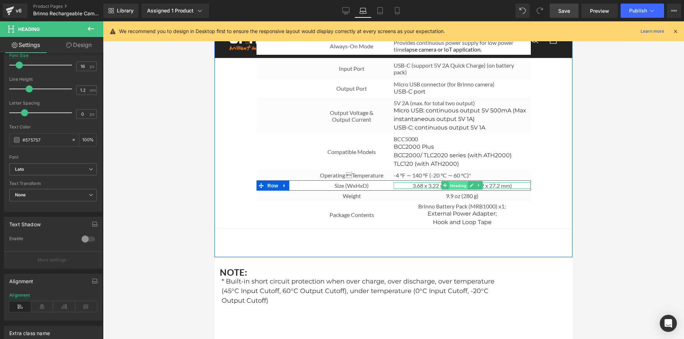
drag, startPoint x: 457, startPoint y: 187, endPoint x: 302, endPoint y: 277, distance: 179.6
click at [457, 187] on span "Heading" at bounding box center [458, 186] width 19 height 9
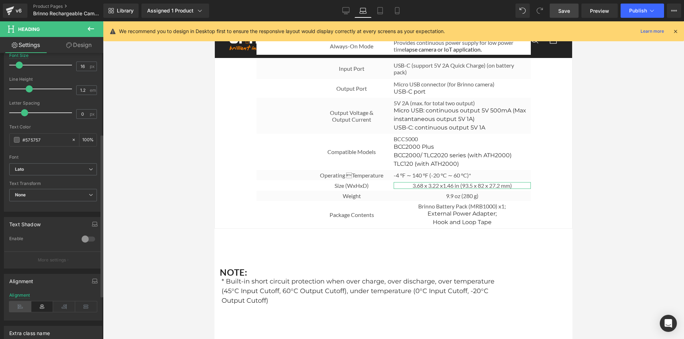
click at [22, 305] on icon at bounding box center [20, 307] width 22 height 11
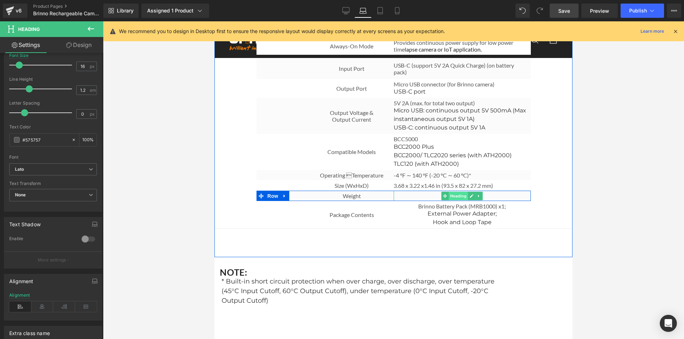
click at [458, 198] on span "Heading" at bounding box center [458, 196] width 19 height 9
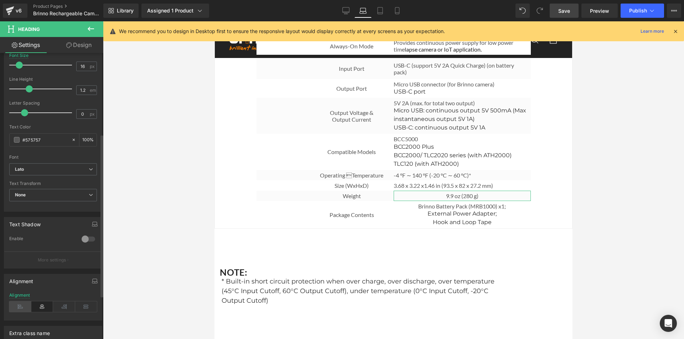
click at [23, 303] on icon at bounding box center [20, 307] width 22 height 11
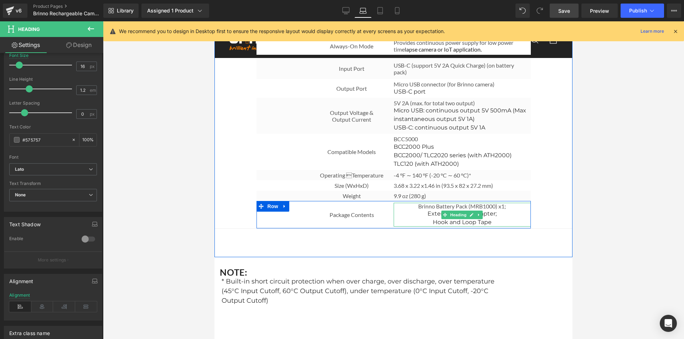
click at [460, 217] on span "Heading" at bounding box center [458, 215] width 19 height 9
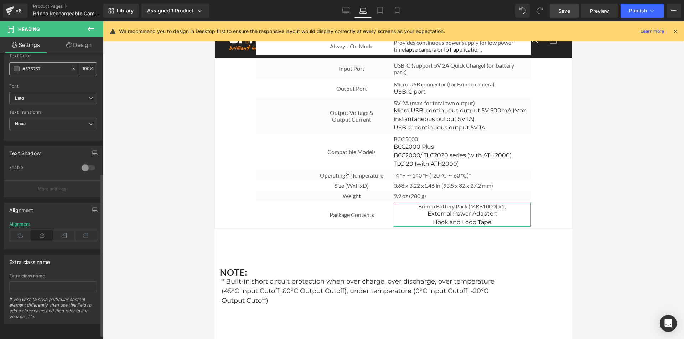
scroll to position [219, 0]
click at [18, 230] on icon at bounding box center [20, 235] width 22 height 11
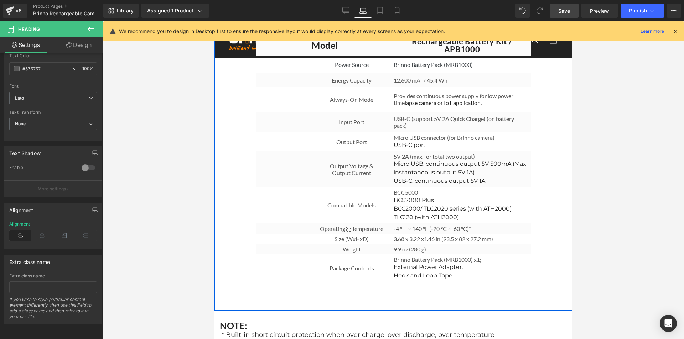
scroll to position [2609, 0]
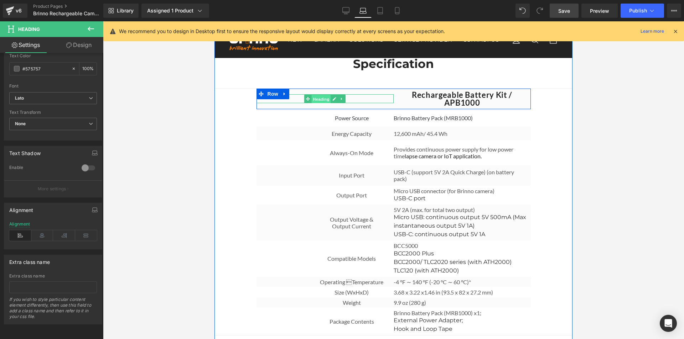
click at [320, 103] on span "Heading" at bounding box center [321, 99] width 19 height 9
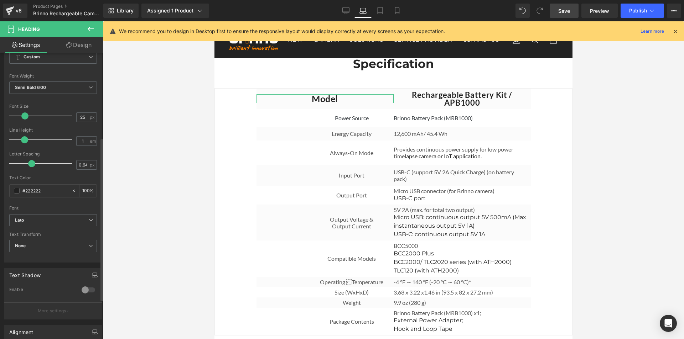
scroll to position [178, 0]
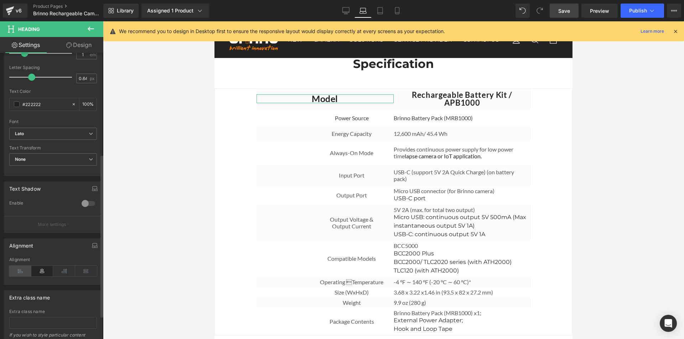
click at [19, 268] on icon at bounding box center [20, 271] width 22 height 11
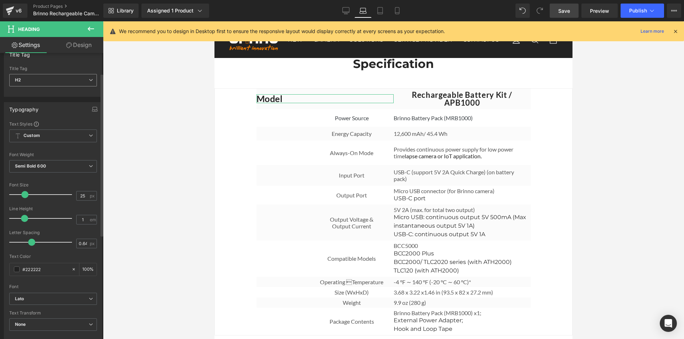
scroll to position [0, 0]
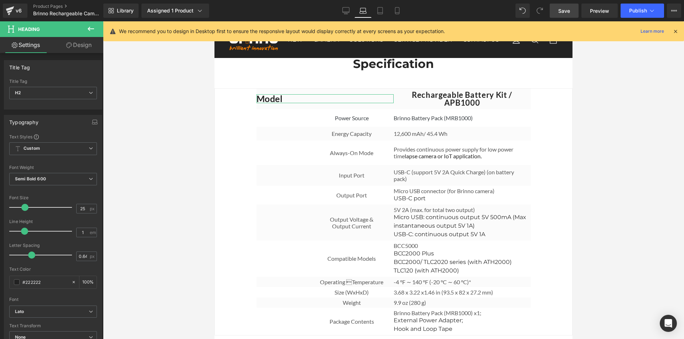
click at [92, 45] on link "Design" at bounding box center [79, 45] width 52 height 16
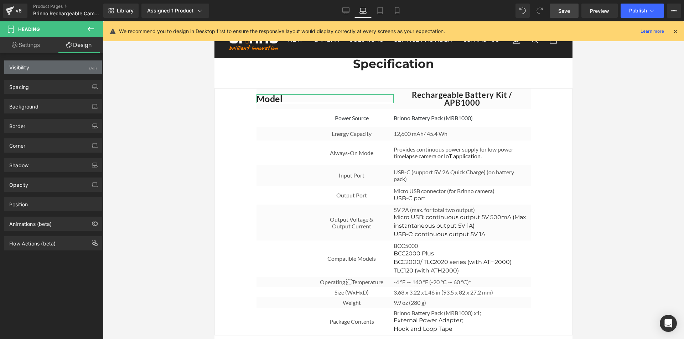
click at [52, 68] on div "Visibility (All)" at bounding box center [53, 68] width 98 height 14
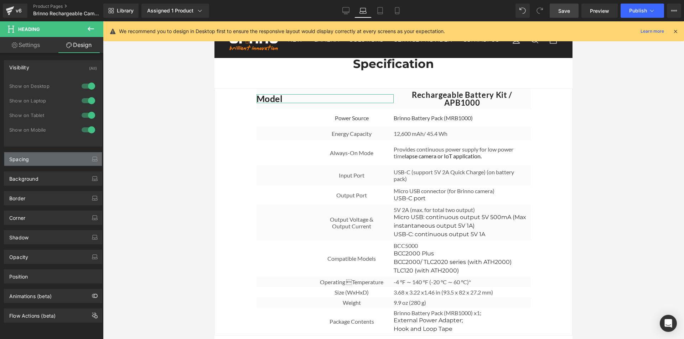
click at [40, 156] on div "Spacing" at bounding box center [53, 159] width 98 height 14
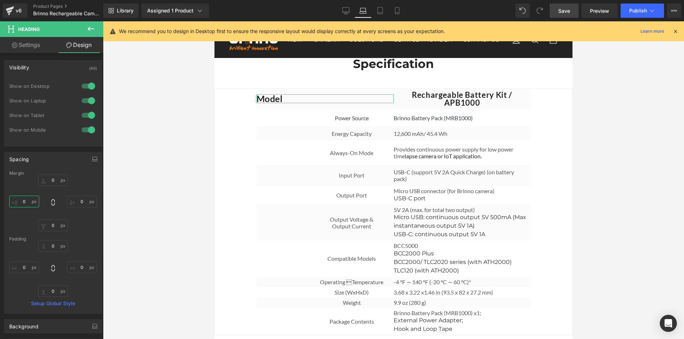
click at [27, 201] on input "0" at bounding box center [24, 202] width 30 height 12
type input "1"
click at [24, 269] on input "0" at bounding box center [24, 268] width 30 height 12
type input "1"
type input "200"
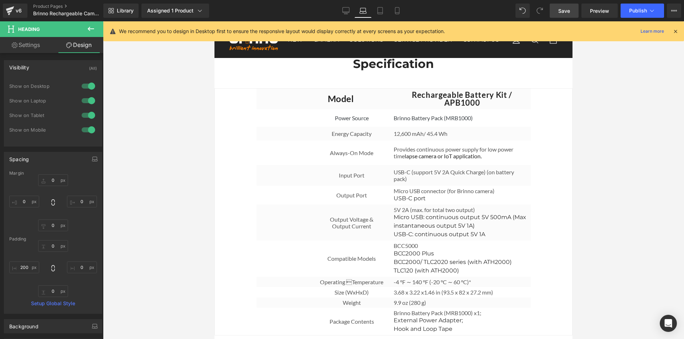
click at [564, 11] on span "Save" at bounding box center [564, 10] width 12 height 7
click at [374, 13] on icon at bounding box center [372, 13] width 5 height 0
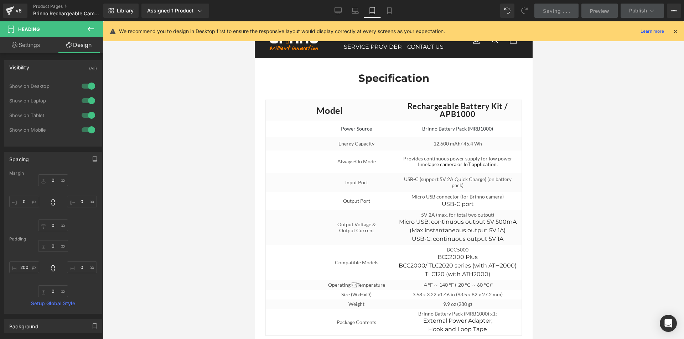
type input "0"
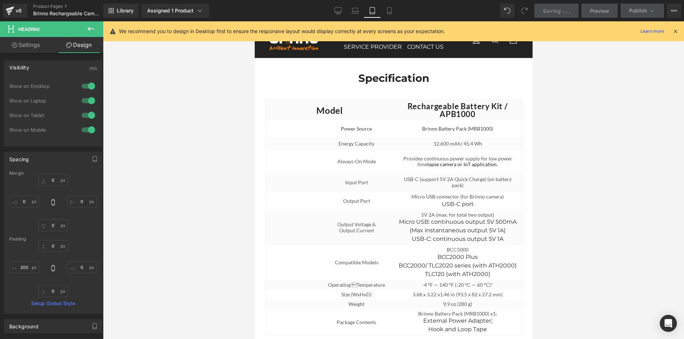
type input "0"
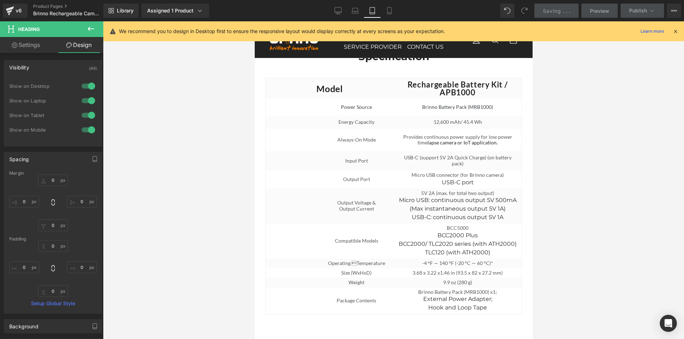
scroll to position [3005, 0]
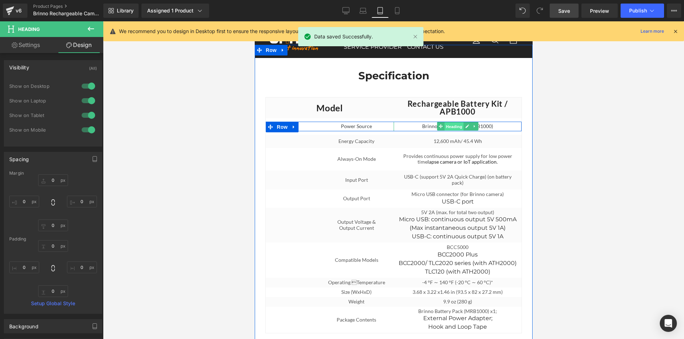
click at [452, 123] on span "Heading" at bounding box center [453, 126] width 19 height 9
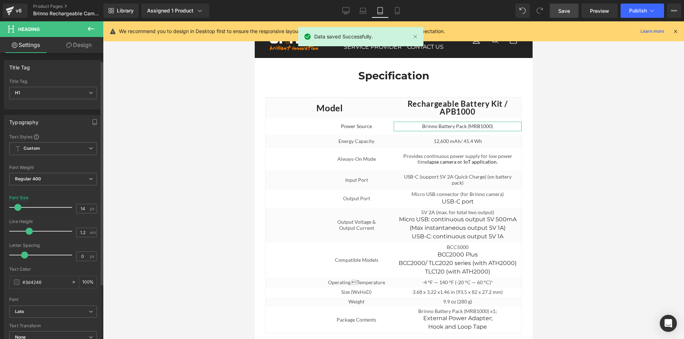
scroll to position [214, 0]
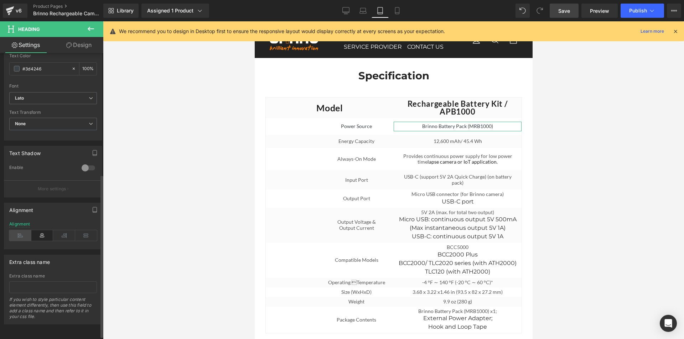
click at [18, 237] on icon at bounding box center [20, 235] width 22 height 11
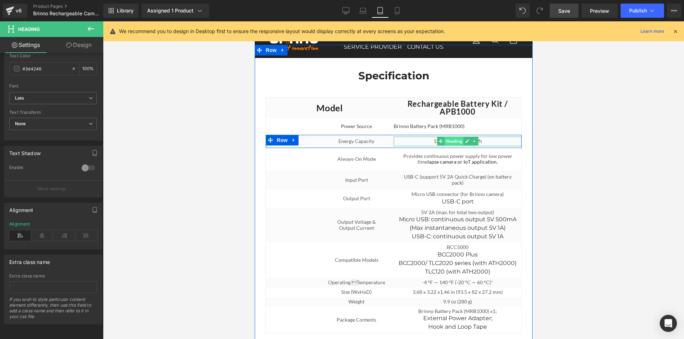
click at [452, 138] on span "Heading" at bounding box center [453, 141] width 19 height 9
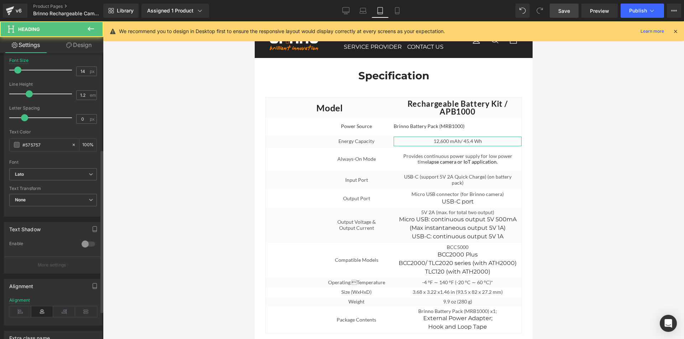
scroll to position [178, 0]
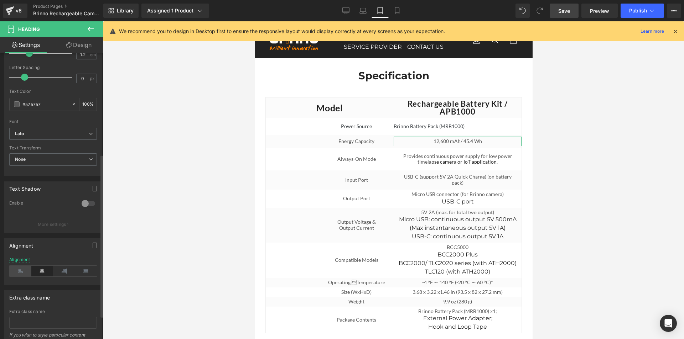
click at [22, 271] on icon at bounding box center [20, 271] width 22 height 11
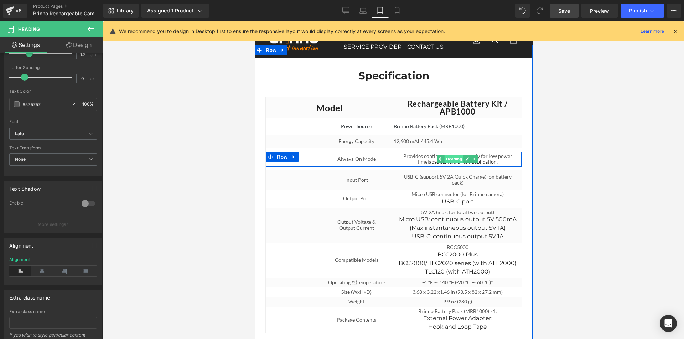
click at [452, 156] on span "Heading" at bounding box center [453, 159] width 19 height 9
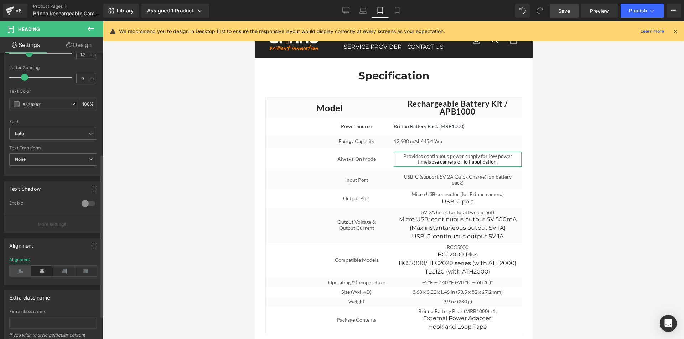
click at [20, 272] on icon at bounding box center [20, 271] width 22 height 11
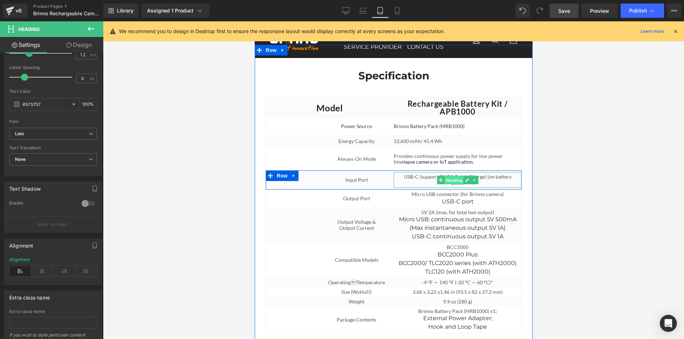
click at [452, 176] on span "Heading" at bounding box center [453, 180] width 19 height 9
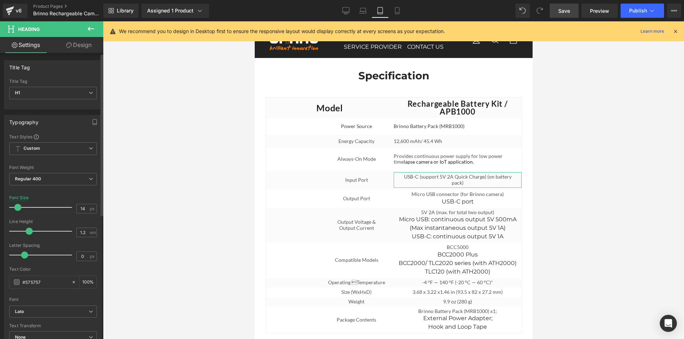
scroll to position [214, 0]
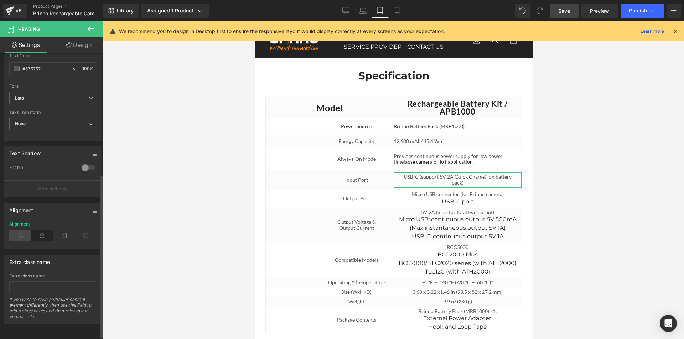
click at [19, 237] on icon at bounding box center [20, 235] width 22 height 11
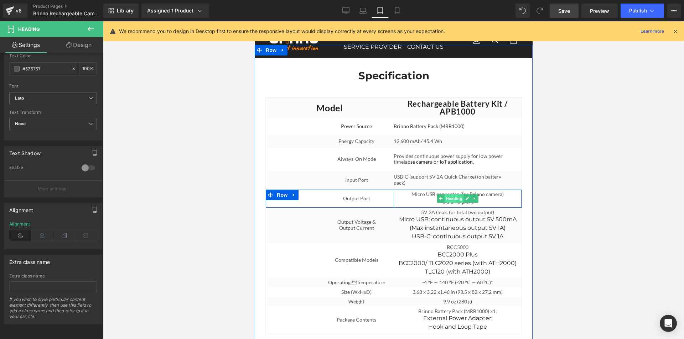
drag, startPoint x: 394, startPoint y: 208, endPoint x: 451, endPoint y: 194, distance: 58.3
click at [451, 194] on span "Heading" at bounding box center [453, 198] width 19 height 9
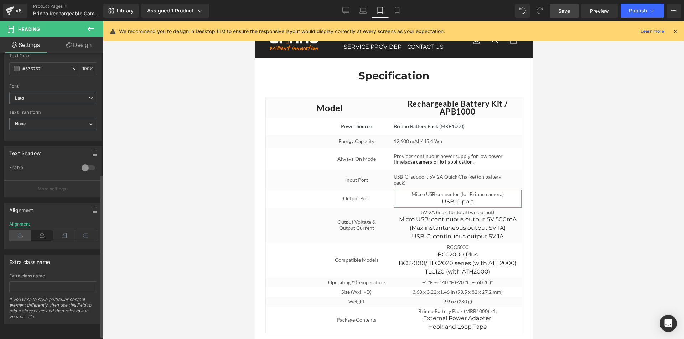
click at [19, 237] on icon at bounding box center [20, 235] width 22 height 11
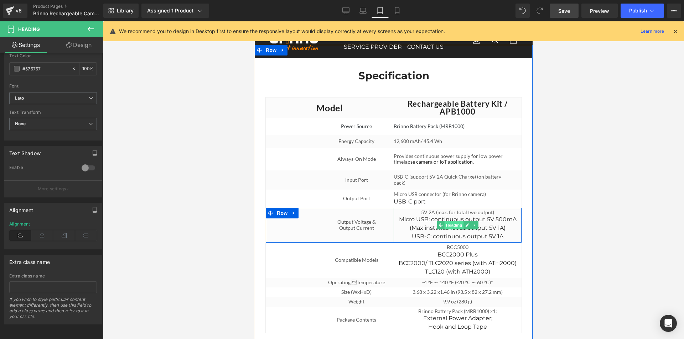
click at [452, 222] on span "Heading" at bounding box center [453, 225] width 19 height 9
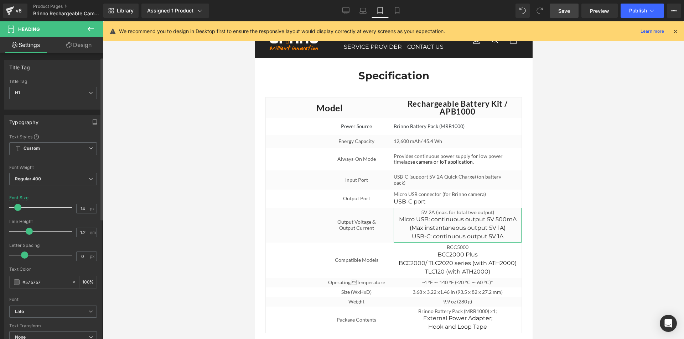
scroll to position [178, 0]
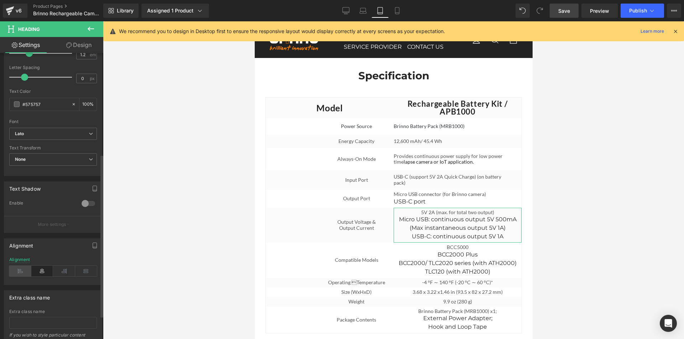
click at [21, 273] on icon at bounding box center [20, 271] width 22 height 11
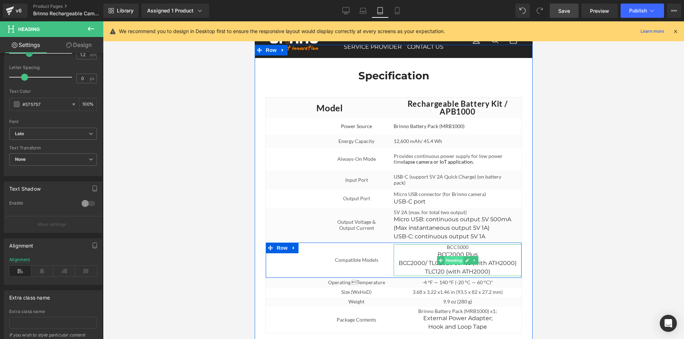
click at [453, 258] on span "Heading" at bounding box center [453, 260] width 19 height 9
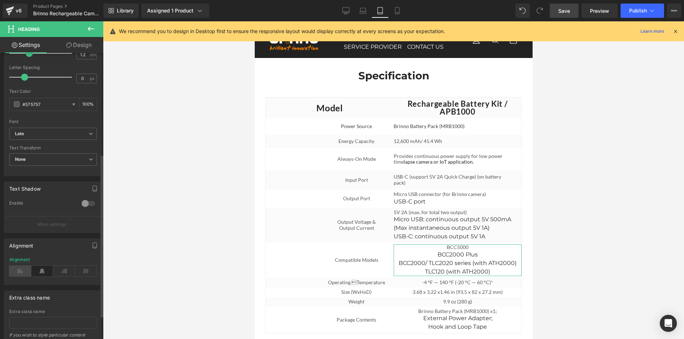
click at [21, 272] on icon at bounding box center [20, 271] width 22 height 11
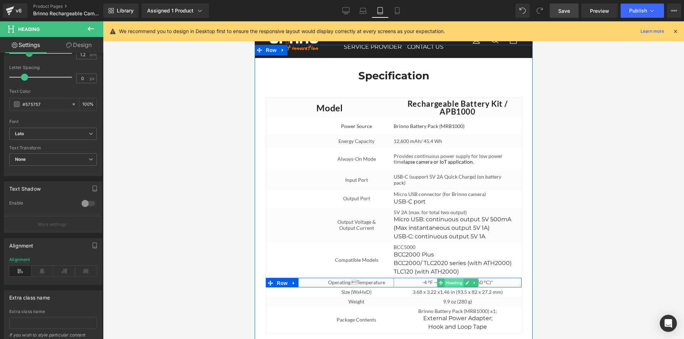
click at [453, 279] on span "Heading" at bounding box center [453, 283] width 19 height 9
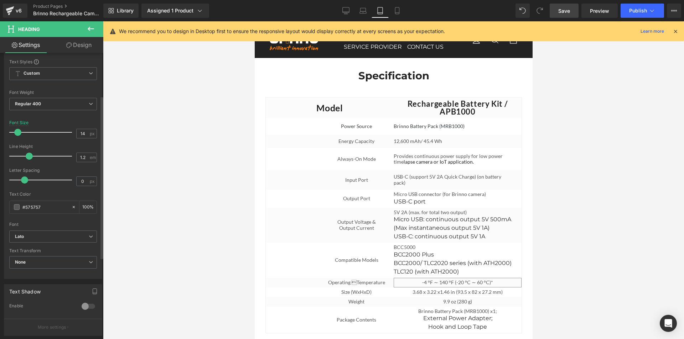
scroll to position [142, 0]
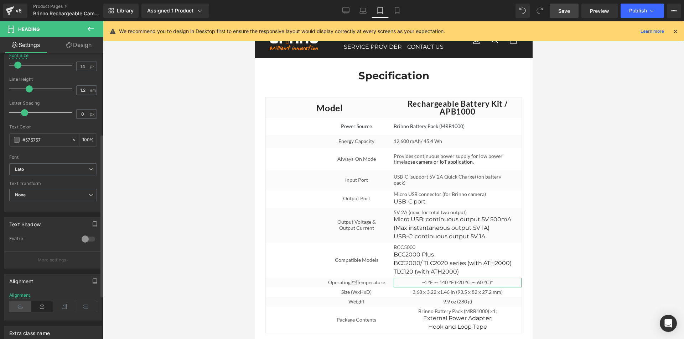
click at [21, 305] on icon at bounding box center [20, 307] width 22 height 11
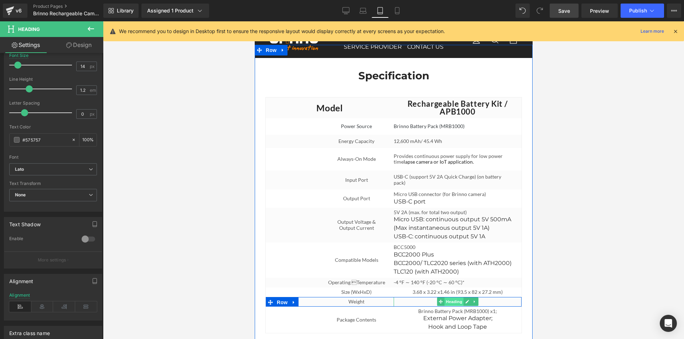
click at [450, 298] on span "Heading" at bounding box center [453, 302] width 19 height 9
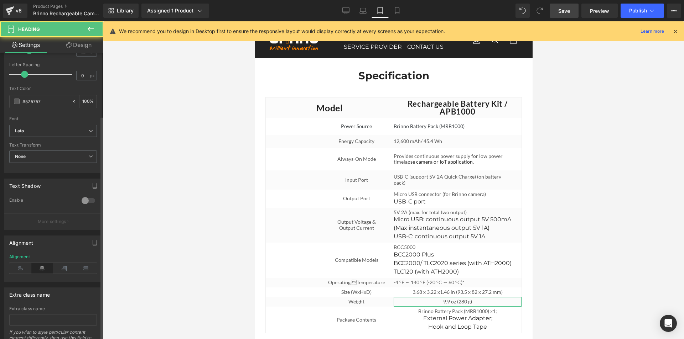
scroll to position [214, 0]
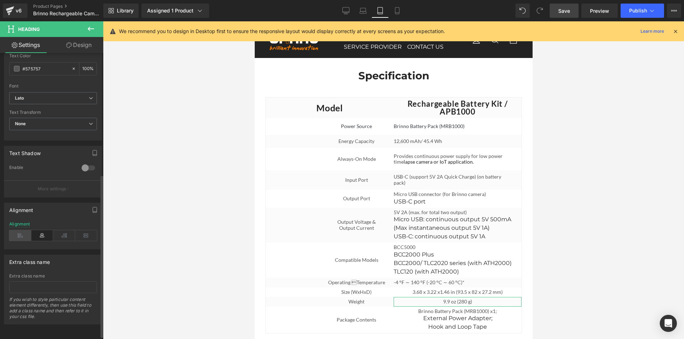
click at [20, 238] on icon at bounding box center [20, 235] width 22 height 11
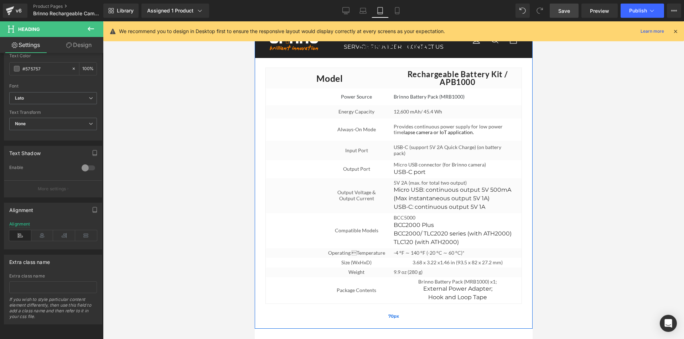
scroll to position [3077, 0]
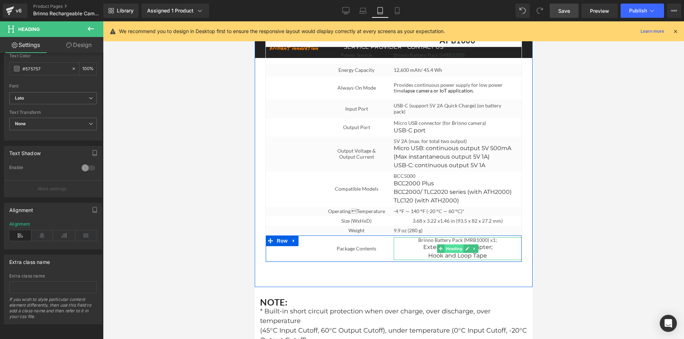
click at [453, 245] on span "Heading" at bounding box center [453, 249] width 19 height 9
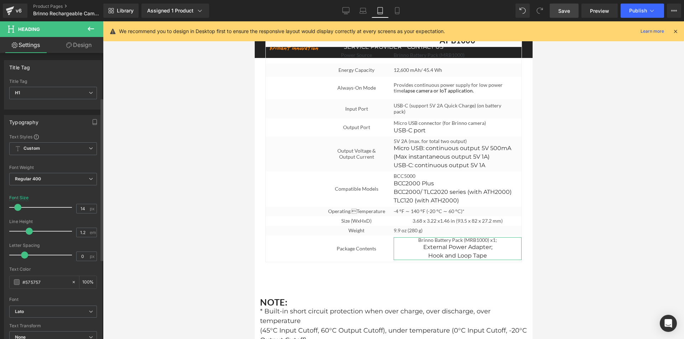
scroll to position [214, 0]
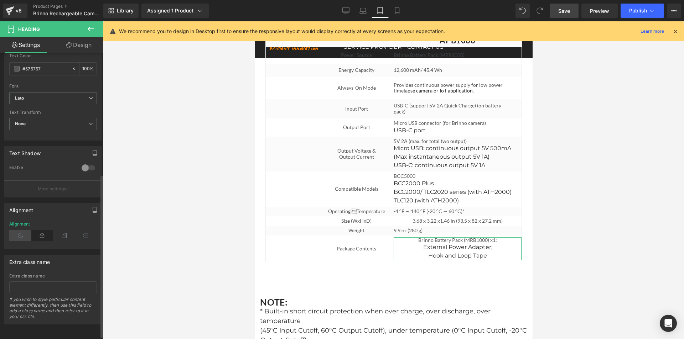
click at [21, 234] on icon at bounding box center [20, 235] width 22 height 11
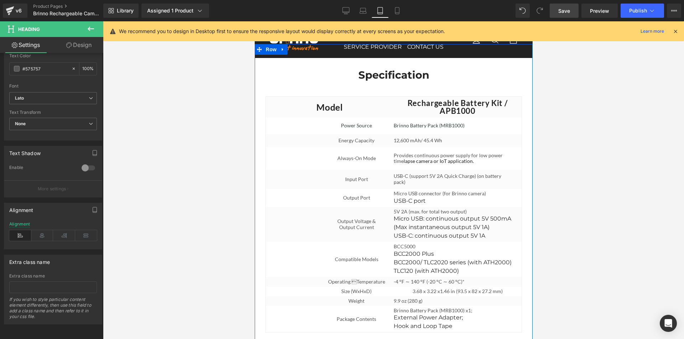
scroll to position [3005, 0]
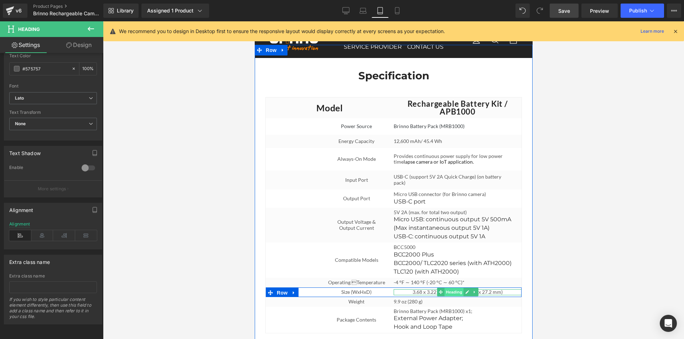
click at [449, 288] on span "Heading" at bounding box center [453, 292] width 19 height 9
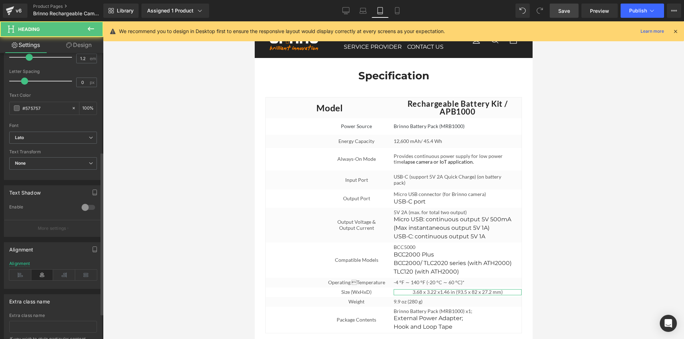
scroll to position [178, 0]
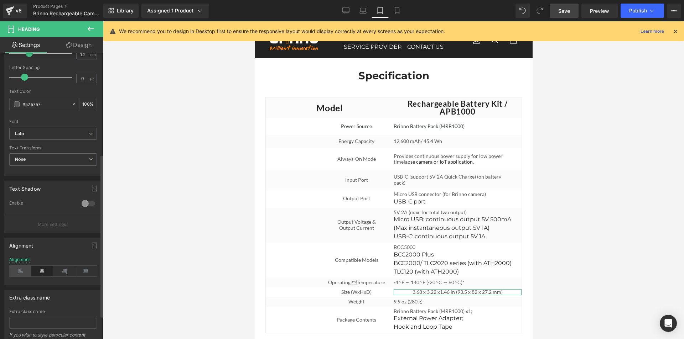
click at [20, 273] on icon at bounding box center [20, 271] width 22 height 11
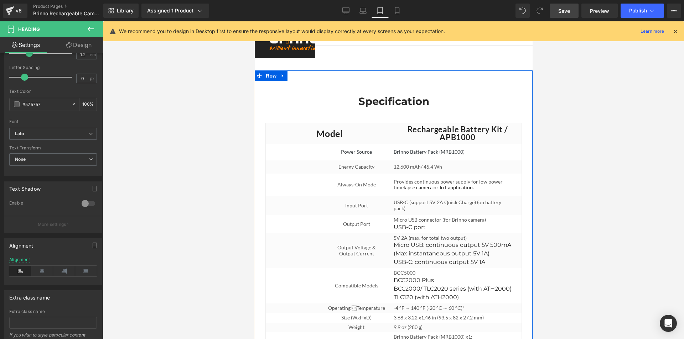
scroll to position [2970, 0]
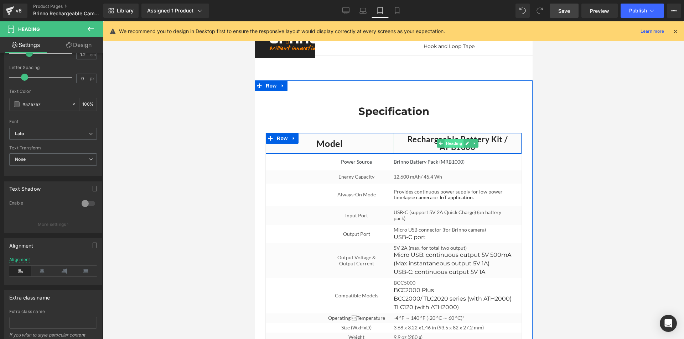
click at [453, 140] on span "Heading" at bounding box center [453, 143] width 19 height 9
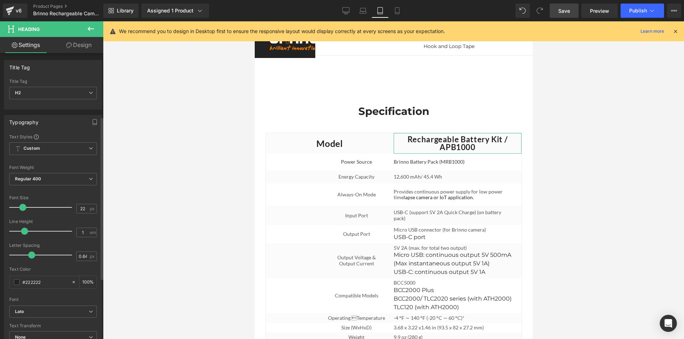
scroll to position [142, 0]
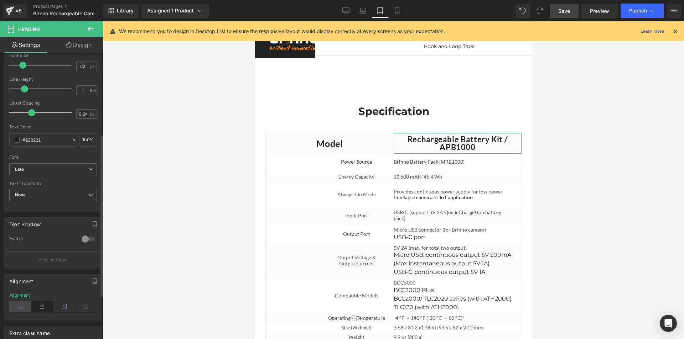
click at [22, 307] on icon at bounding box center [20, 307] width 22 height 11
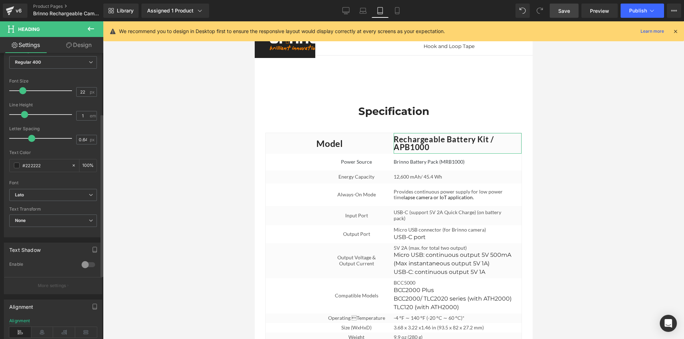
scroll to position [107, 0]
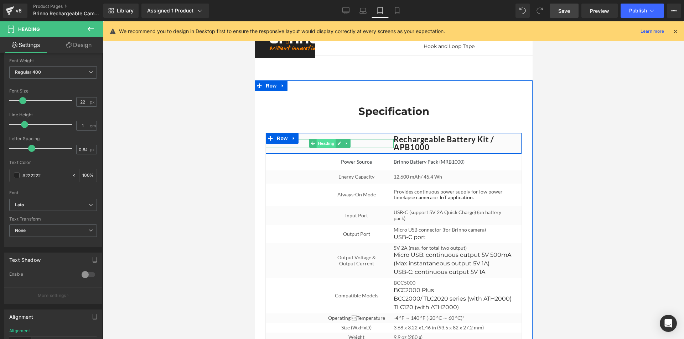
click at [324, 140] on span "Heading" at bounding box center [325, 143] width 19 height 9
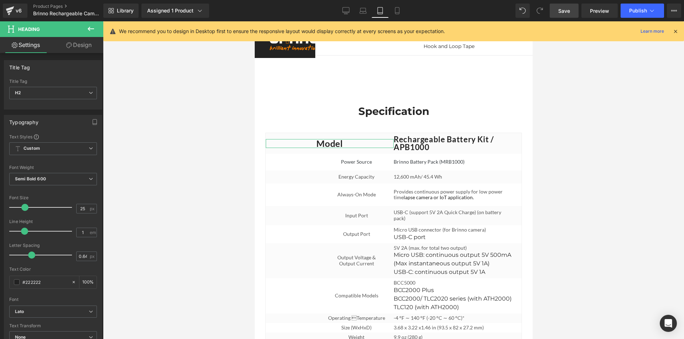
click at [86, 45] on link "Design" at bounding box center [79, 45] width 52 height 16
click at [0, 0] on div "Spacing" at bounding box center [0, 0] width 0 height 0
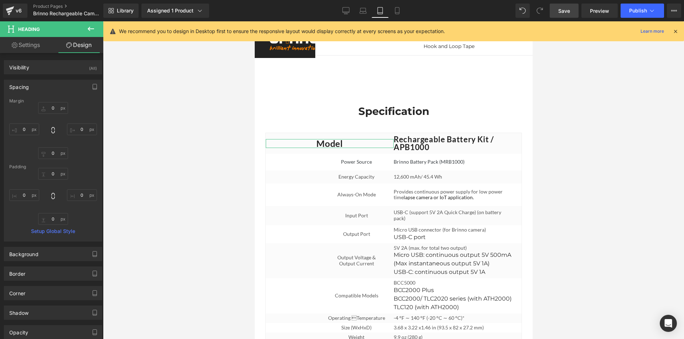
type input "0"
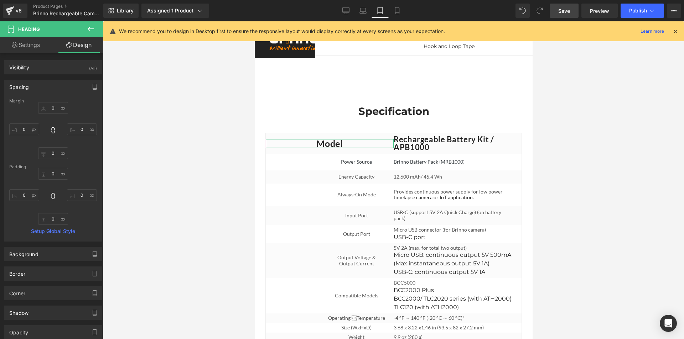
type input "0"
click at [26, 130] on input "0" at bounding box center [24, 130] width 30 height 12
type input "100"
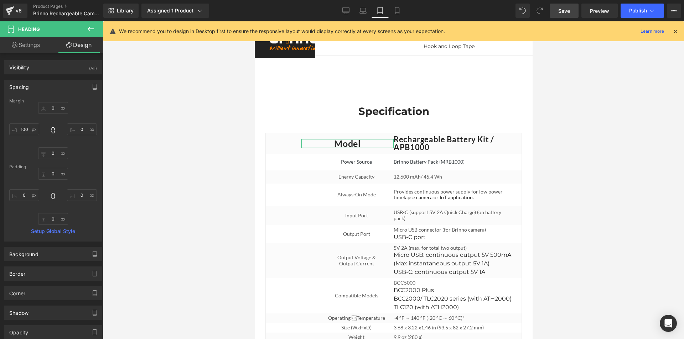
click at [25, 48] on link "Settings" at bounding box center [26, 45] width 52 height 16
type input "100"
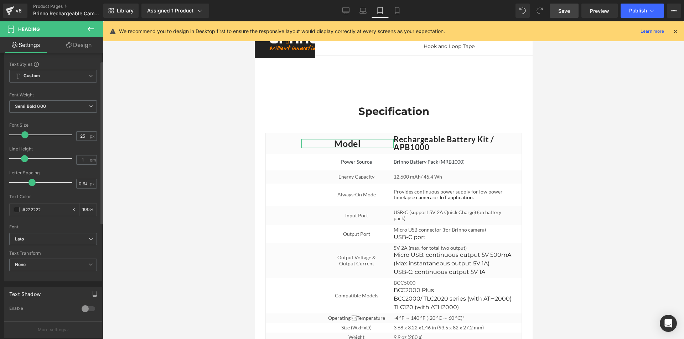
scroll to position [178, 0]
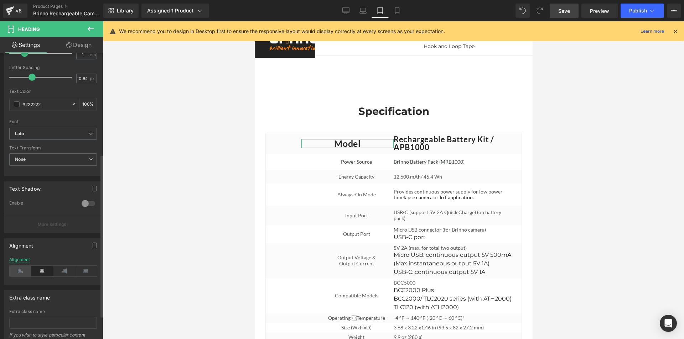
click at [17, 271] on icon at bounding box center [20, 271] width 22 height 11
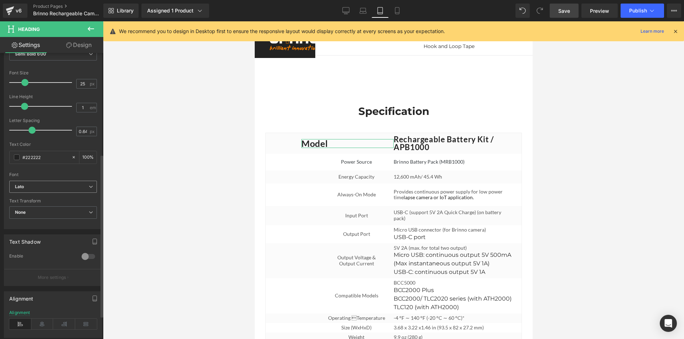
scroll to position [71, 0]
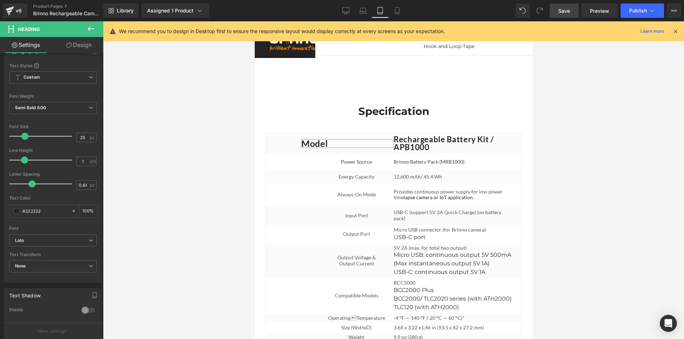
click at [90, 42] on link "Design" at bounding box center [79, 45] width 52 height 16
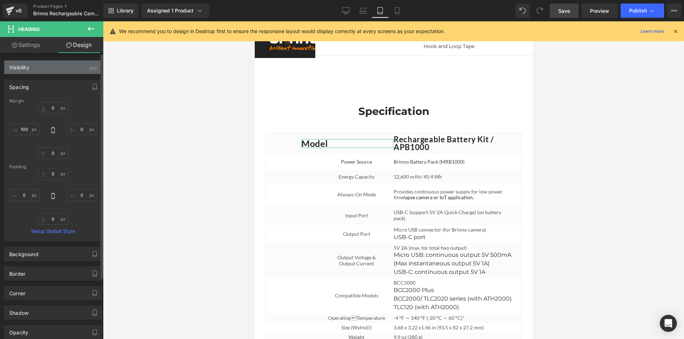
type input "0"
type input "100"
type input "0"
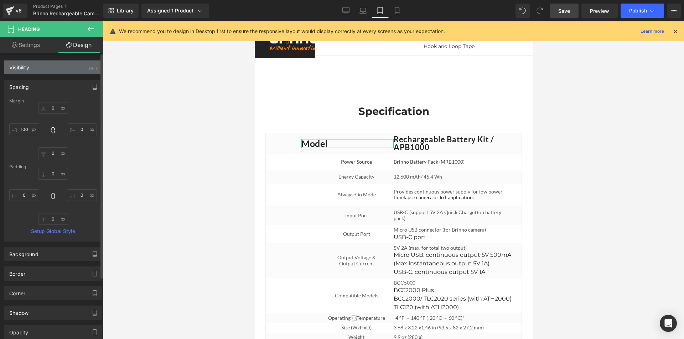
type input "0"
drag, startPoint x: 23, startPoint y: 131, endPoint x: 31, endPoint y: 137, distance: 9.3
click at [25, 130] on input "100" at bounding box center [24, 130] width 30 height 12
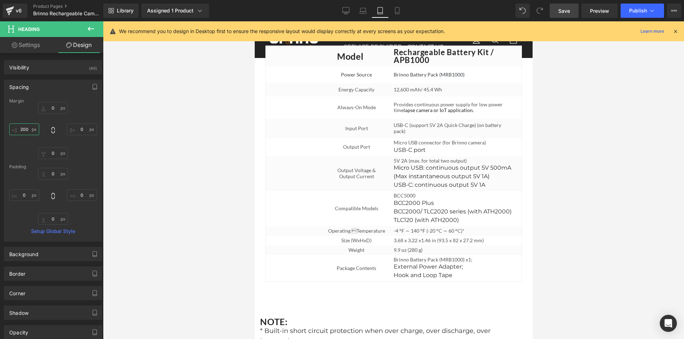
scroll to position [3041, 0]
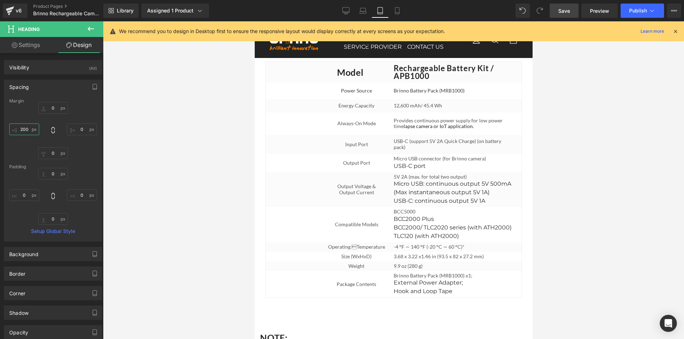
type input "200"
click at [565, 13] on span "Save" at bounding box center [564, 10] width 12 height 7
click at [389, 10] on link "Mobile" at bounding box center [389, 11] width 17 height 14
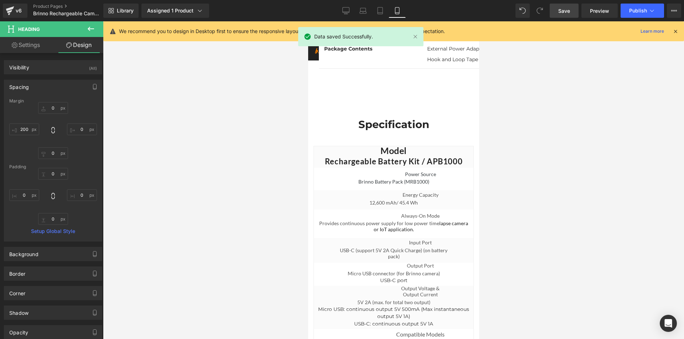
type input "0"
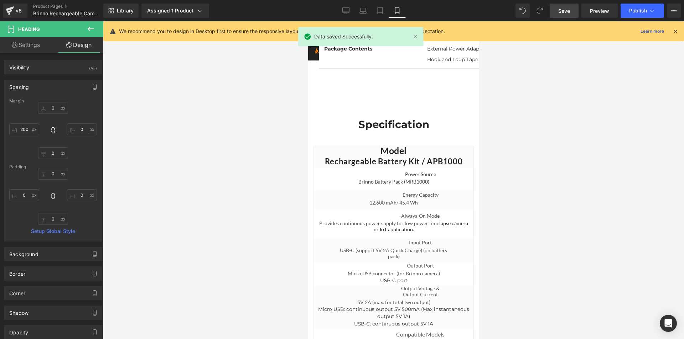
type input "10"
type input "0"
type input "10"
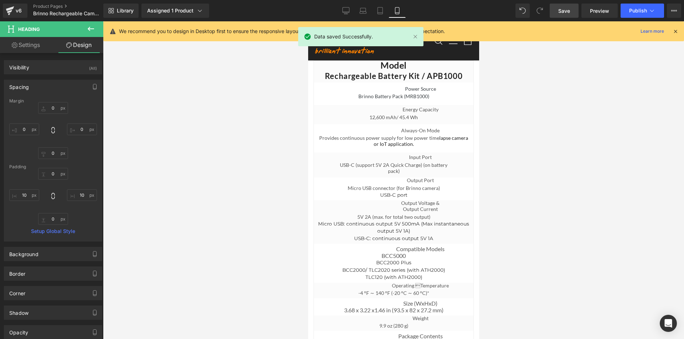
scroll to position [3185, 0]
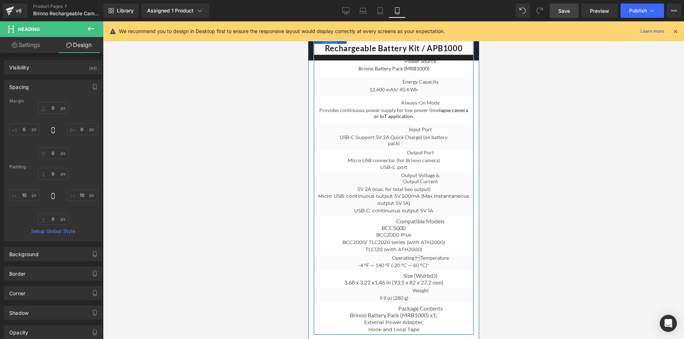
click at [323, 44] on span "Row" at bounding box center [330, 38] width 14 height 11
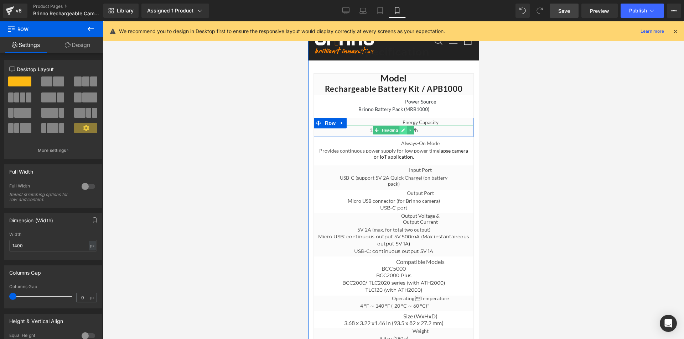
scroll to position [3113, 0]
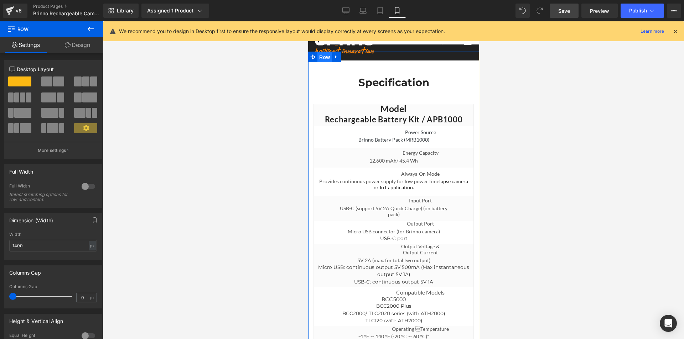
click at [322, 63] on span "Row" at bounding box center [324, 57] width 14 height 11
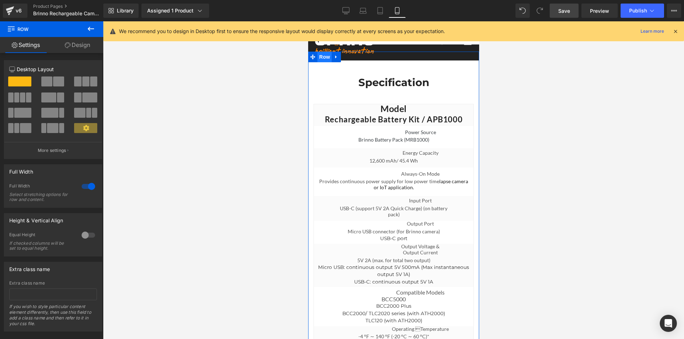
click at [321, 62] on span "Row" at bounding box center [324, 57] width 14 height 11
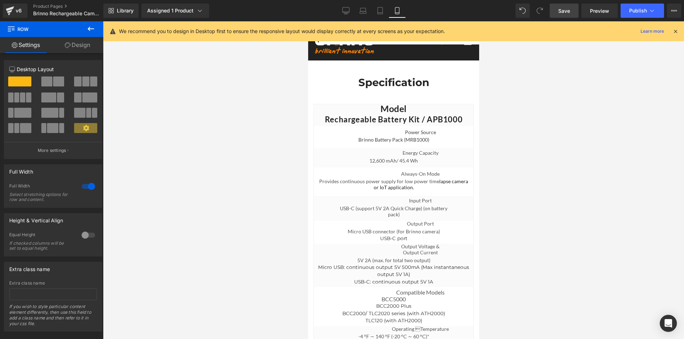
click at [399, 12] on icon at bounding box center [396, 10] width 7 height 7
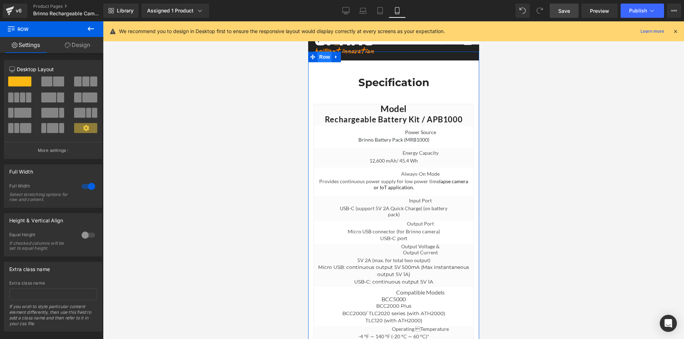
click at [321, 62] on span "Row" at bounding box center [324, 57] width 14 height 11
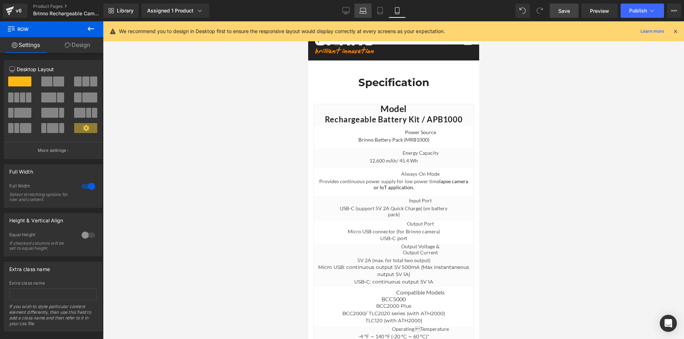
click at [361, 11] on icon at bounding box center [363, 12] width 7 height 2
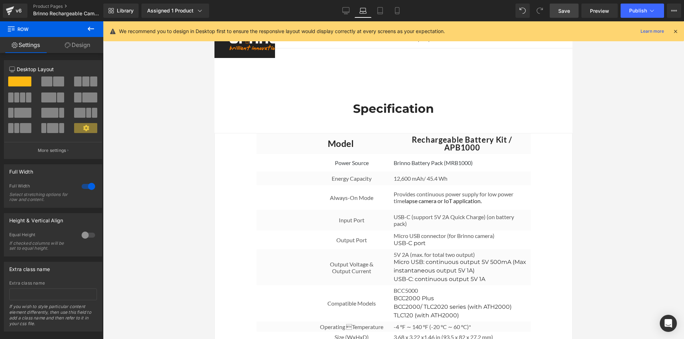
scroll to position [2564, 0]
click at [379, 14] on link "Tablet" at bounding box center [379, 11] width 17 height 14
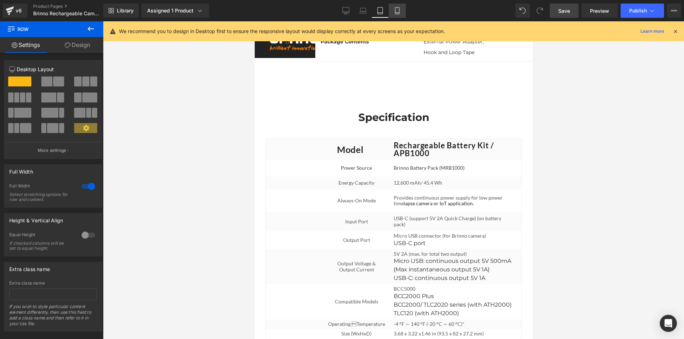
click at [397, 14] on icon at bounding box center [397, 10] width 4 height 7
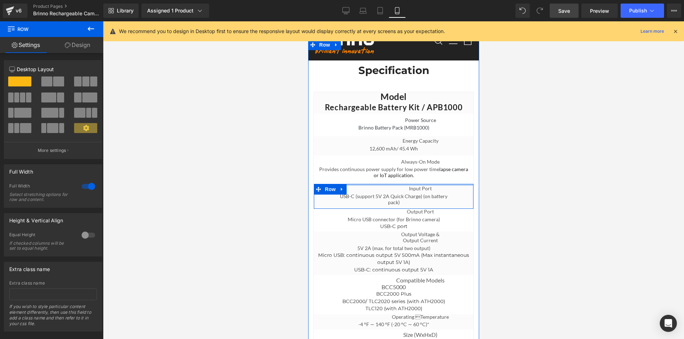
scroll to position [3113, 0]
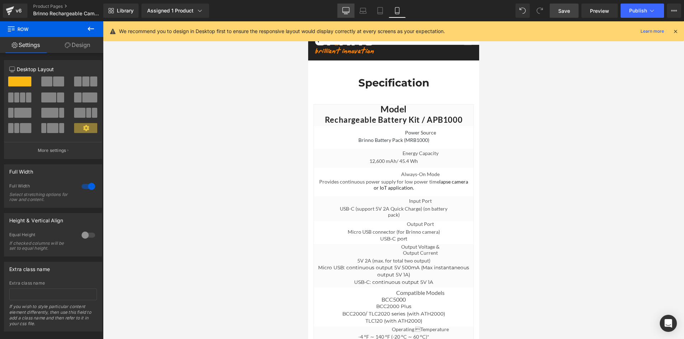
click at [343, 11] on icon at bounding box center [345, 10] width 7 height 7
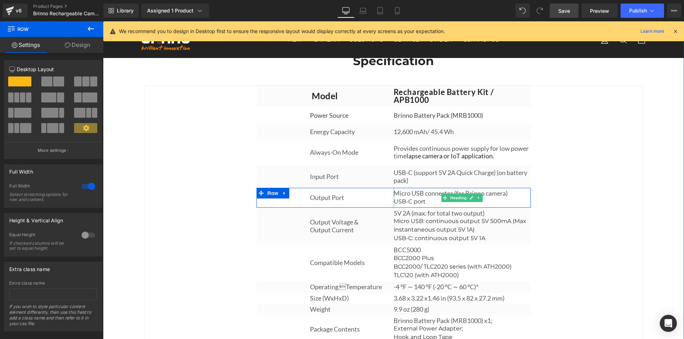
scroll to position [2684, 0]
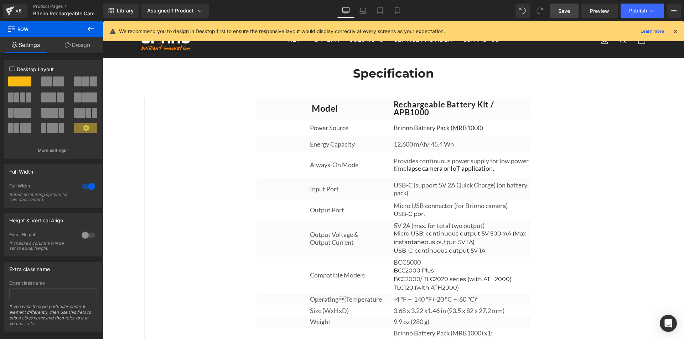
click at [563, 11] on span "Save" at bounding box center [564, 10] width 12 height 7
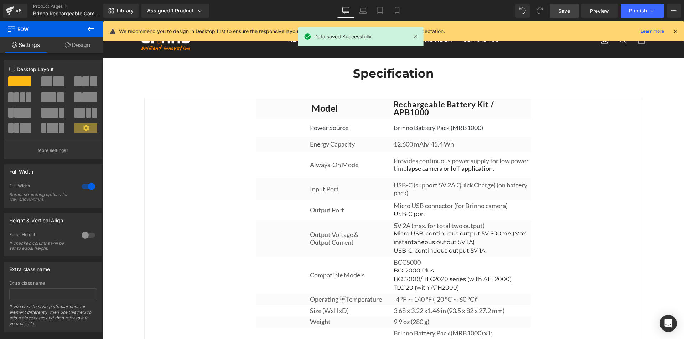
click at [676, 30] on icon at bounding box center [675, 31] width 6 height 6
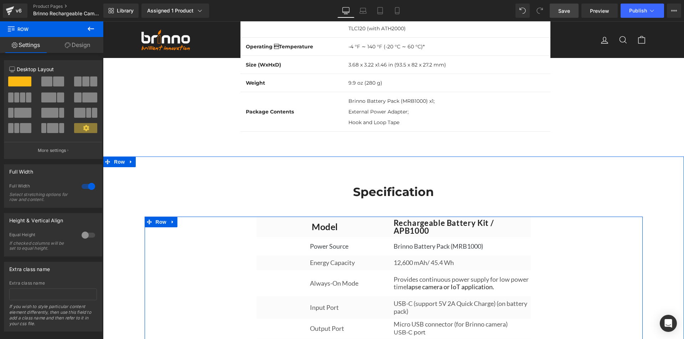
scroll to position [2578, 0]
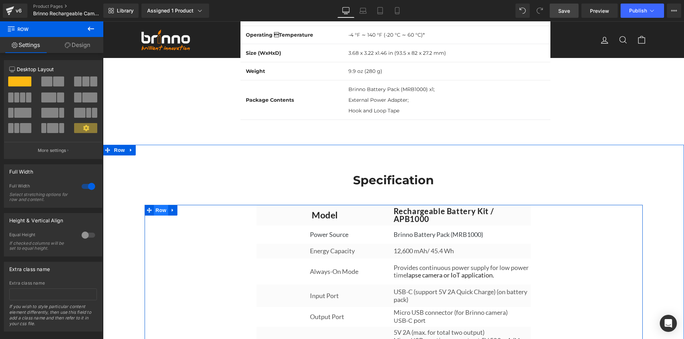
click at [159, 216] on span "Row" at bounding box center [161, 210] width 14 height 11
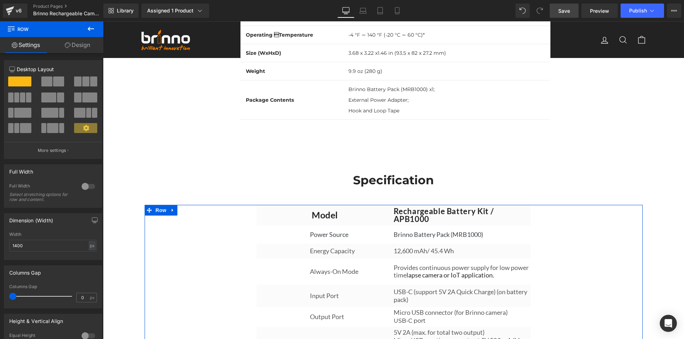
click at [86, 45] on link "Design" at bounding box center [78, 45] width 52 height 16
click at [0, 0] on div "Spacing" at bounding box center [0, 0] width 0 height 0
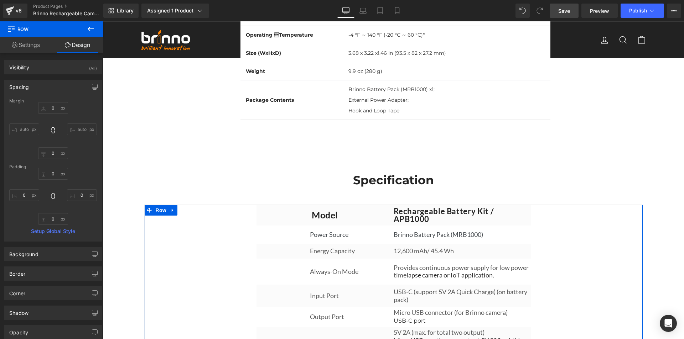
type input "0"
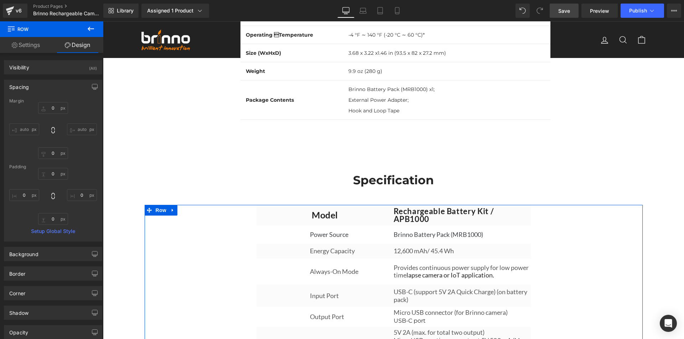
type input "0"
click at [39, 84] on div "Spacing" at bounding box center [53, 87] width 98 height 14
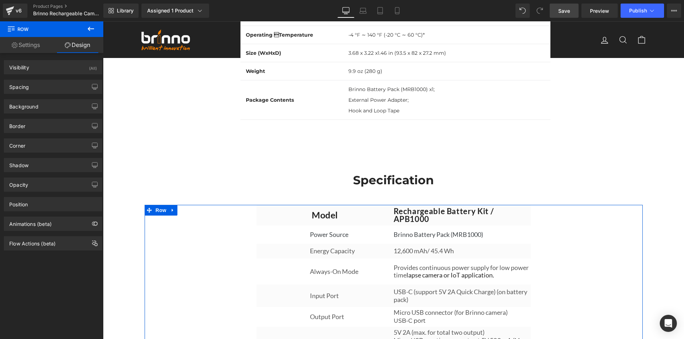
click at [37, 47] on link "Settings" at bounding box center [26, 45] width 52 height 16
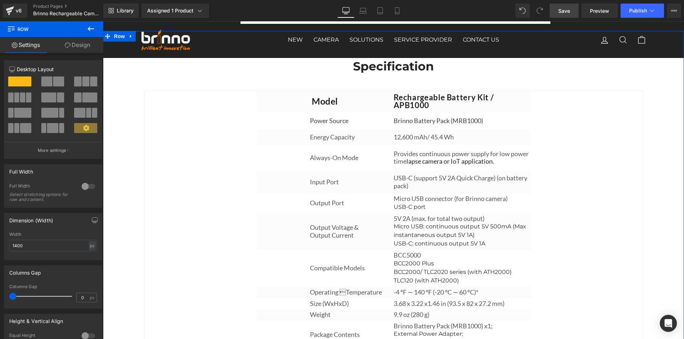
scroll to position [2684, 0]
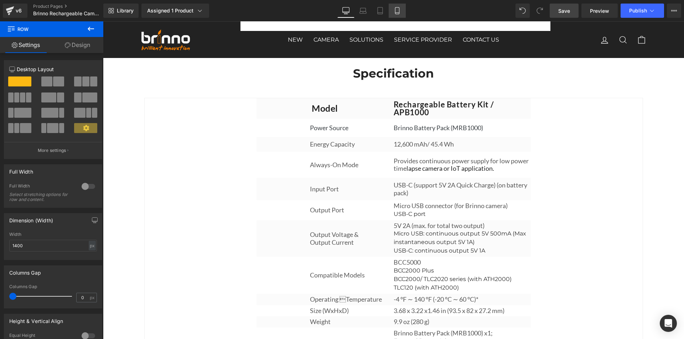
click at [396, 11] on icon at bounding box center [396, 10] width 7 height 7
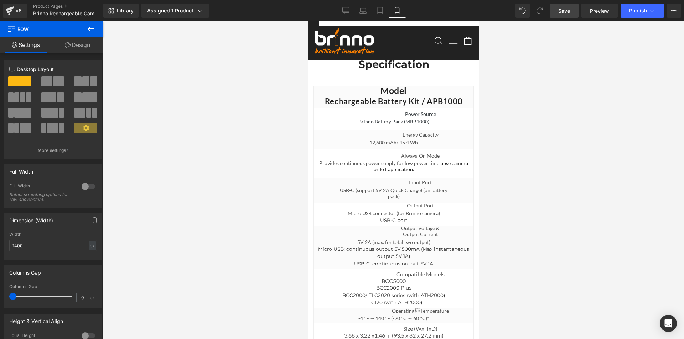
scroll to position [3141, 0]
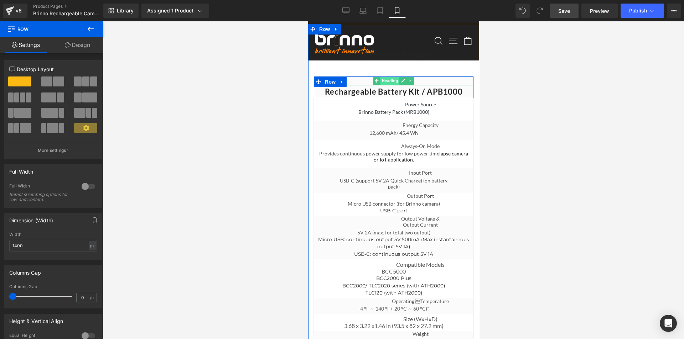
click at [388, 85] on span "Heading" at bounding box center [389, 81] width 19 height 9
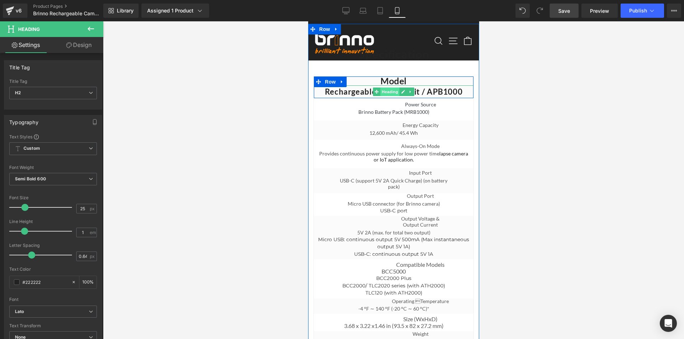
click at [383, 96] on span "Heading" at bounding box center [389, 92] width 19 height 9
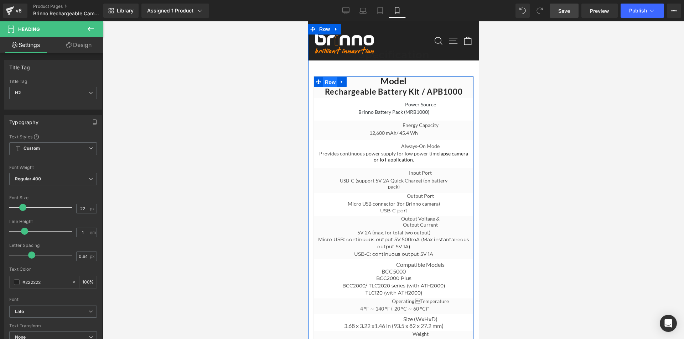
click at [326, 88] on span "Row" at bounding box center [330, 82] width 14 height 11
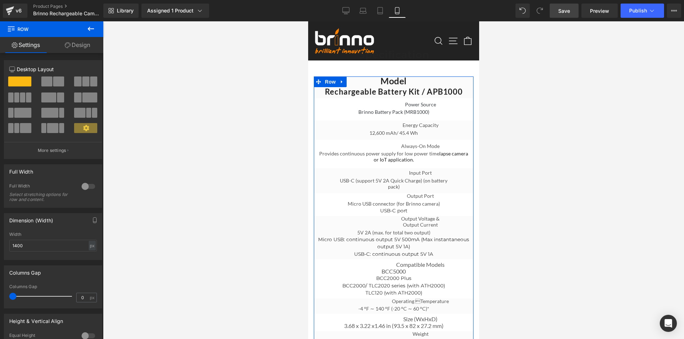
click at [49, 81] on span at bounding box center [46, 82] width 11 height 10
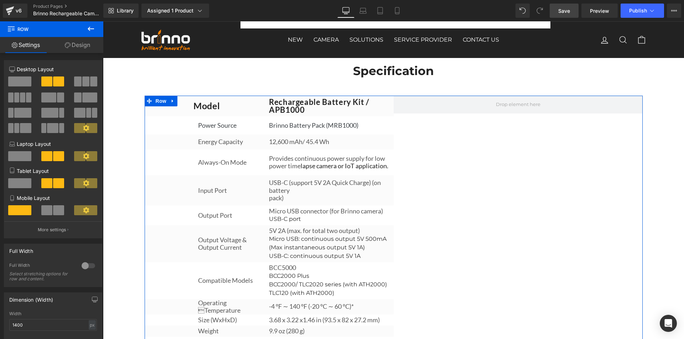
scroll to position [2684, 0]
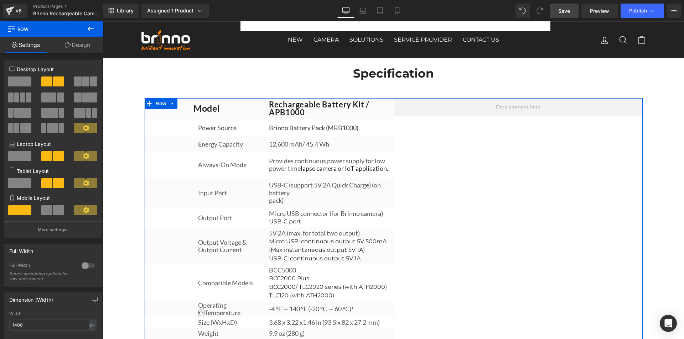
click at [24, 80] on span at bounding box center [19, 82] width 23 height 10
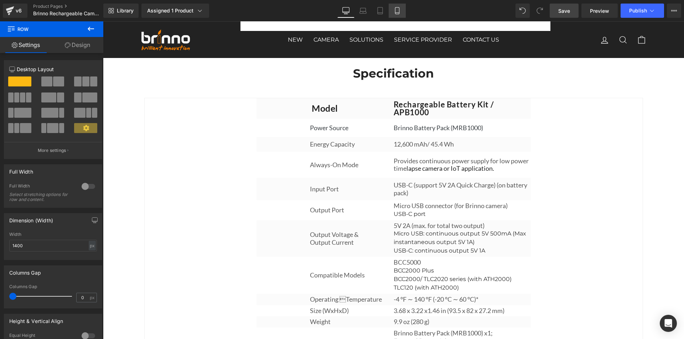
click at [396, 12] on icon at bounding box center [396, 10] width 7 height 7
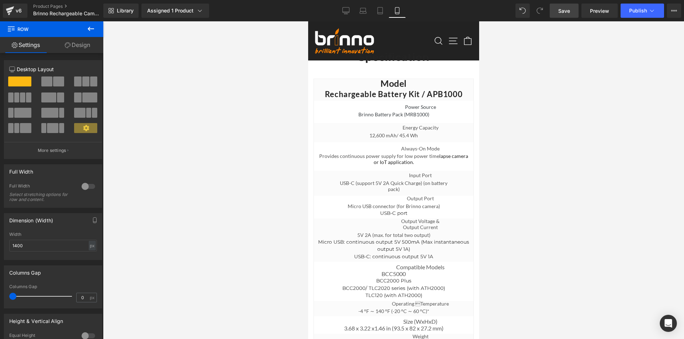
scroll to position [3141, 0]
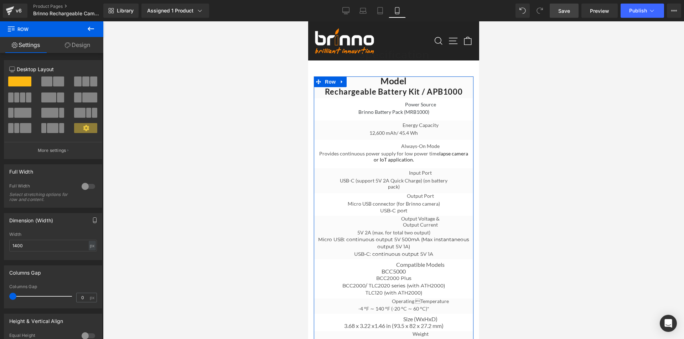
click at [92, 220] on icon "button" at bounding box center [95, 221] width 6 height 6
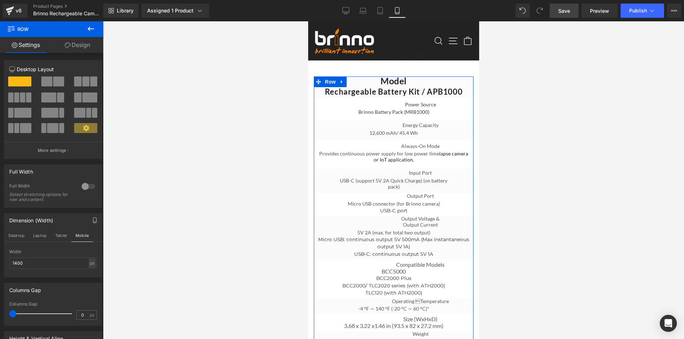
click at [92, 220] on icon "button" at bounding box center [95, 221] width 6 height 6
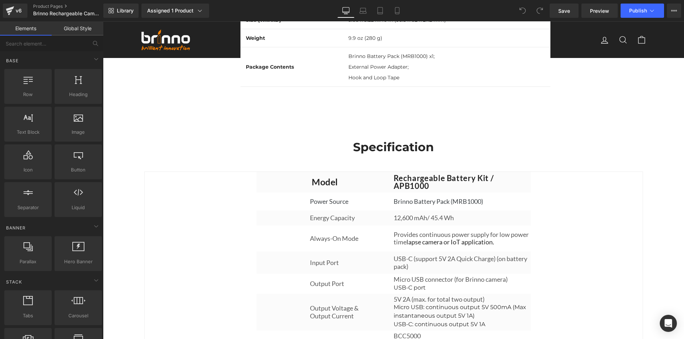
scroll to position [2599, 0]
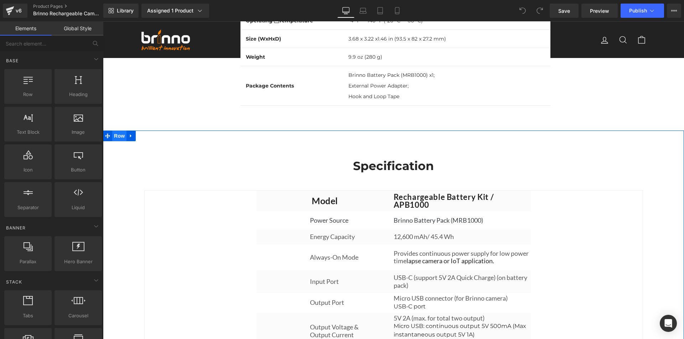
click at [119, 141] on span "Row" at bounding box center [119, 136] width 14 height 11
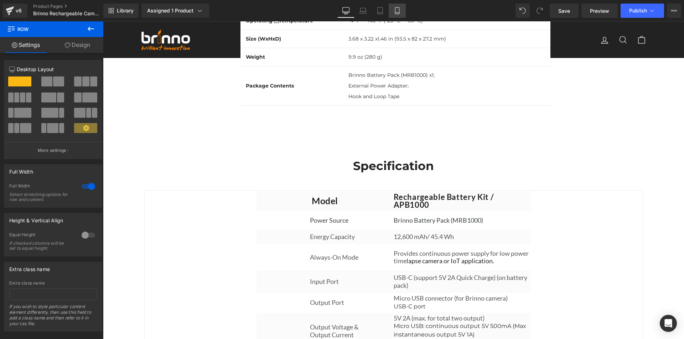
click at [398, 10] on icon at bounding box center [396, 10] width 7 height 7
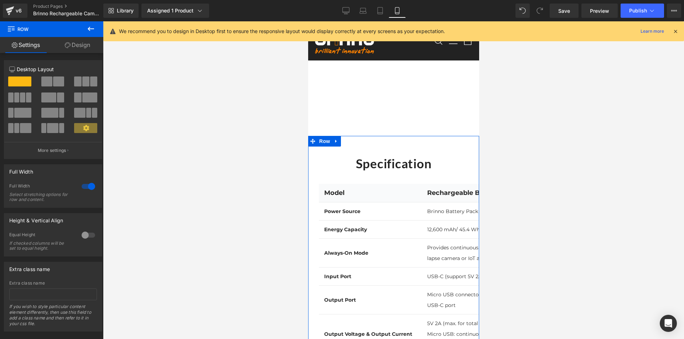
scroll to position [2641, 0]
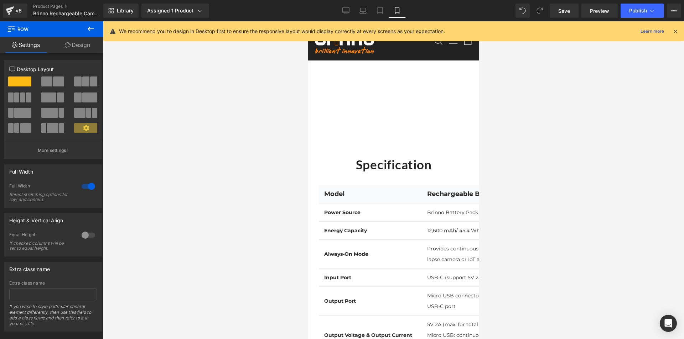
click at [256, 206] on div at bounding box center [393, 180] width 581 height 318
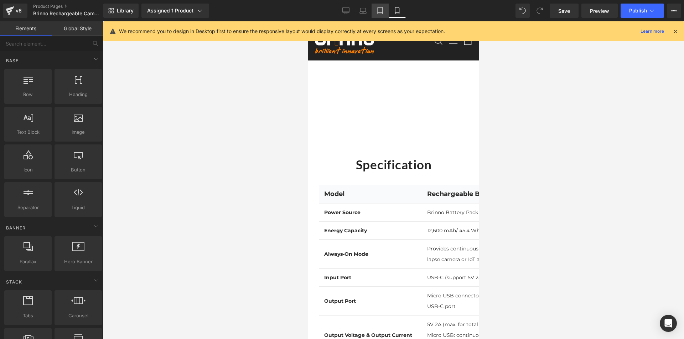
click at [382, 11] on icon at bounding box center [379, 10] width 7 height 7
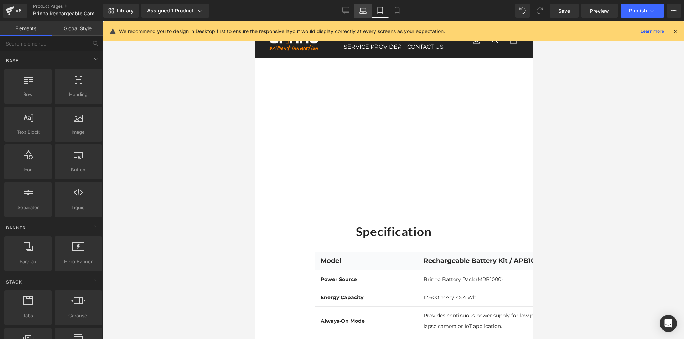
click at [366, 11] on icon at bounding box center [362, 10] width 7 height 7
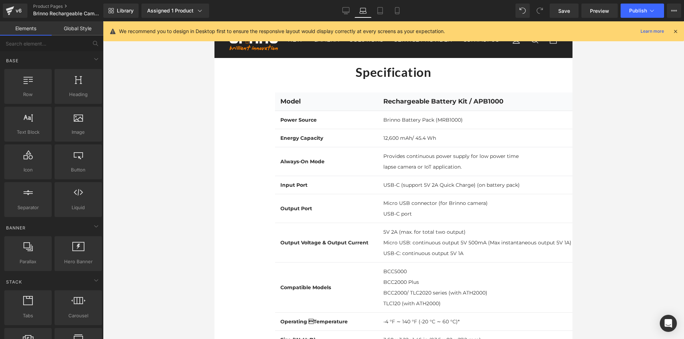
scroll to position [2167, 0]
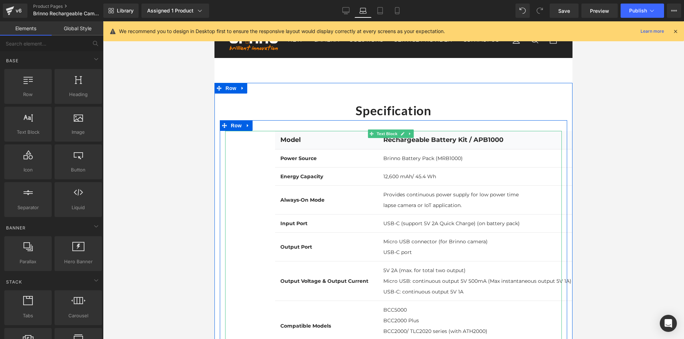
click at [273, 151] on div "Model Rechargeable Battery Kit / APB1000 Power Source Brinno Battery Pack (MRB1…" at bounding box center [393, 297] width 336 height 332
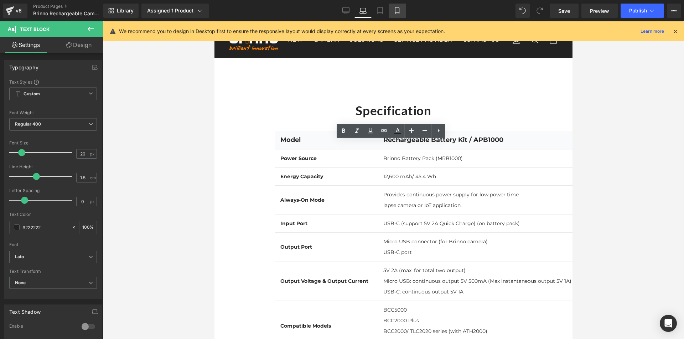
click at [399, 12] on icon at bounding box center [397, 10] width 4 height 7
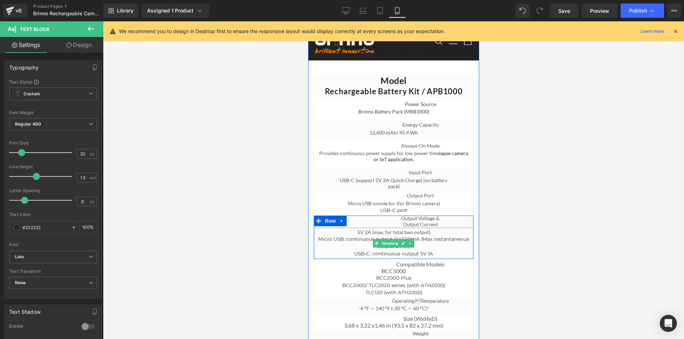
scroll to position [3141, 0]
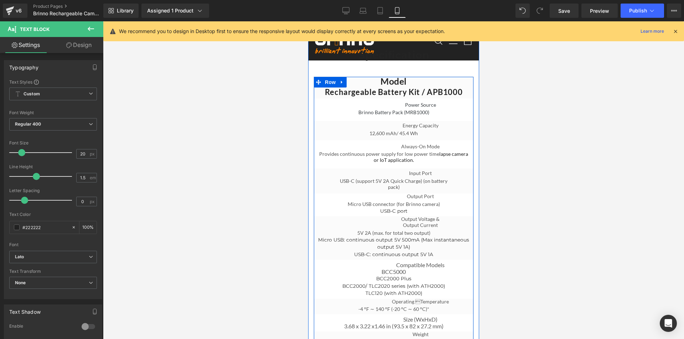
click at [326, 88] on span "Row" at bounding box center [330, 82] width 14 height 11
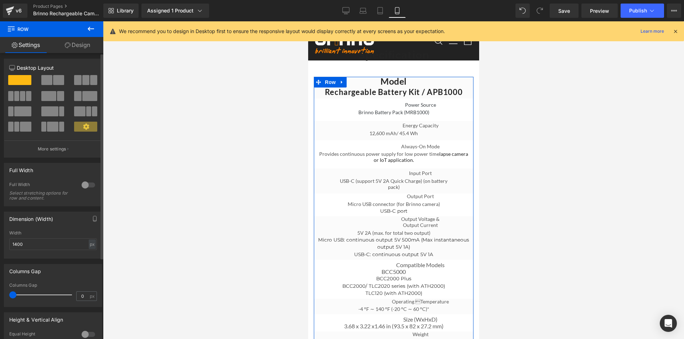
scroll to position [0, 0]
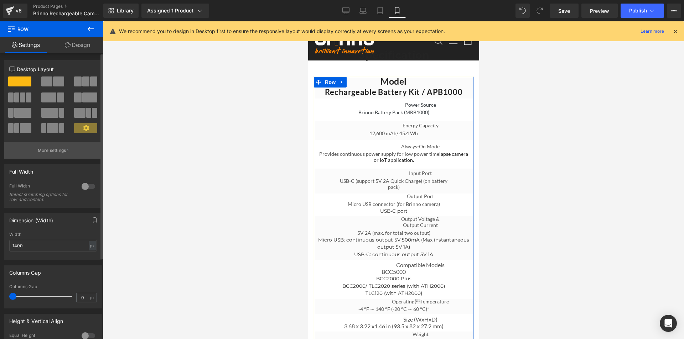
click at [56, 150] on p "More settings" at bounding box center [52, 150] width 28 height 6
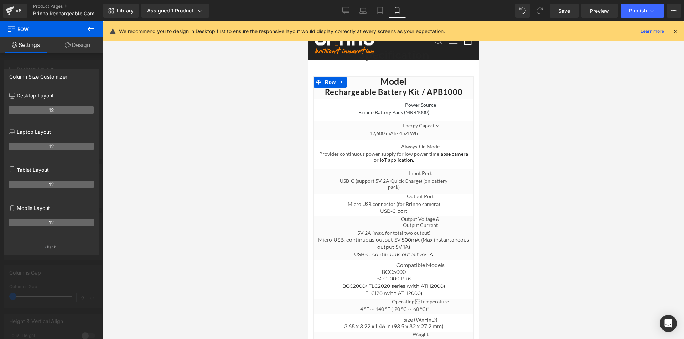
click at [56, 223] on th "12" at bounding box center [51, 222] width 84 height 7
click at [57, 222] on th "12" at bounding box center [51, 222] width 84 height 7
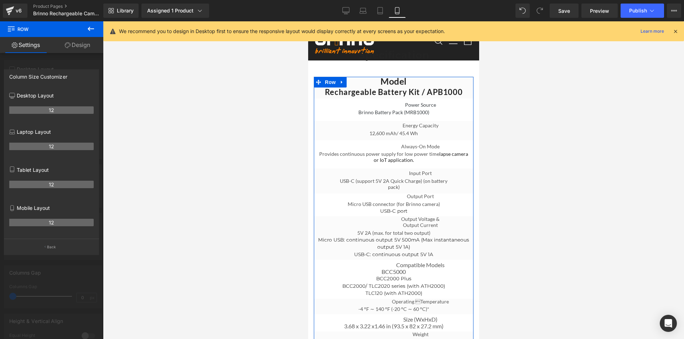
click at [57, 222] on th "12" at bounding box center [51, 222] width 84 height 7
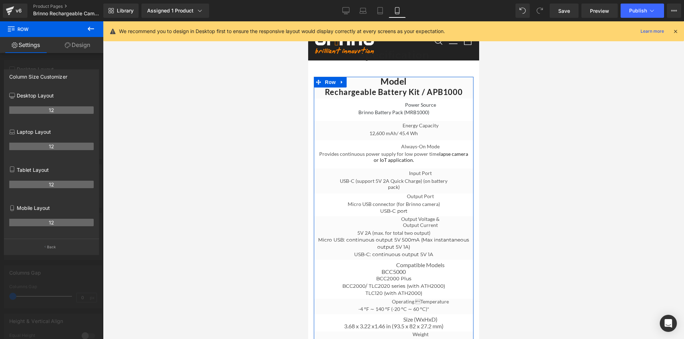
click at [57, 222] on th "12" at bounding box center [51, 222] width 84 height 7
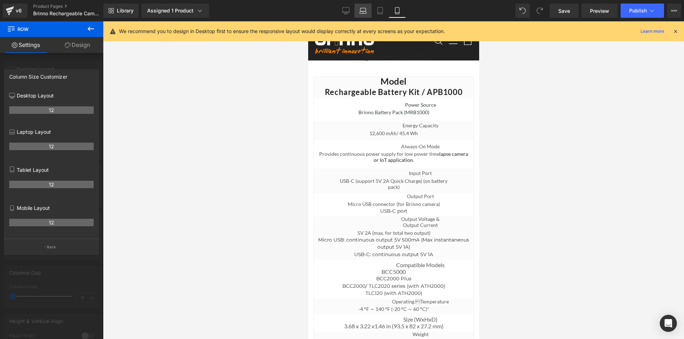
click at [363, 7] on icon at bounding box center [362, 10] width 7 height 7
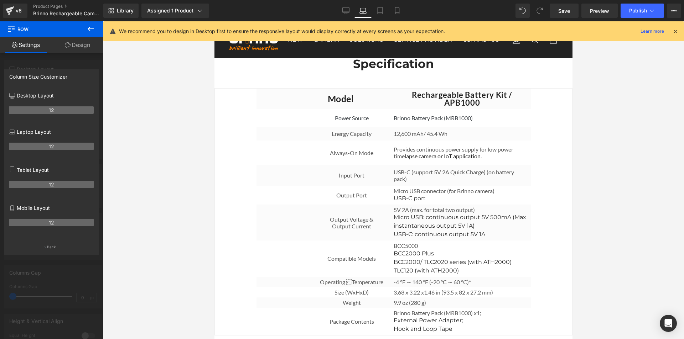
scroll to position [2599, 0]
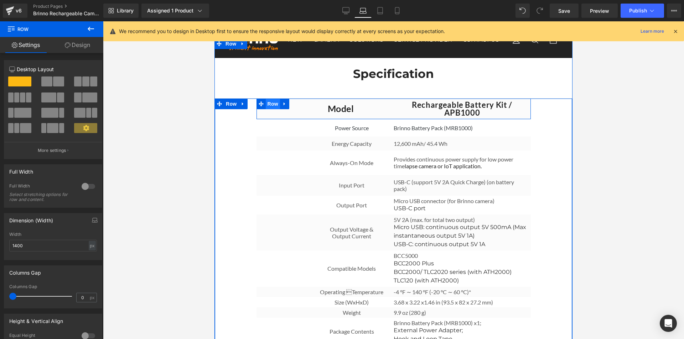
click at [274, 109] on span "Row" at bounding box center [273, 104] width 14 height 11
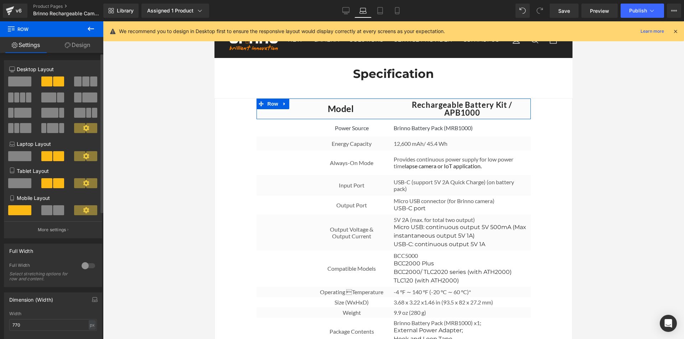
click at [48, 210] on span at bounding box center [46, 210] width 11 height 10
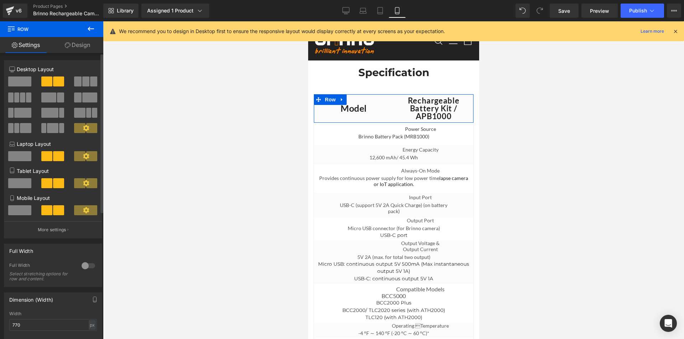
scroll to position [3126, 0]
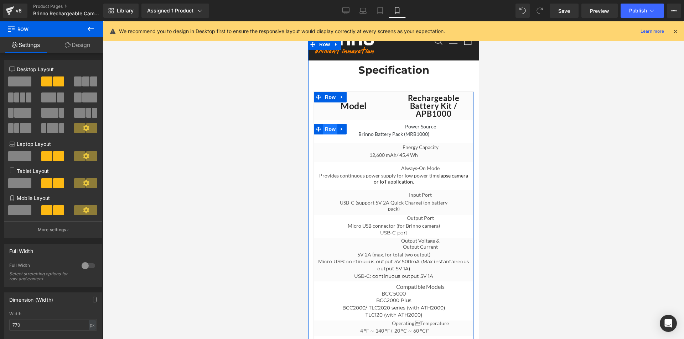
click at [325, 135] on span "Row" at bounding box center [330, 129] width 14 height 11
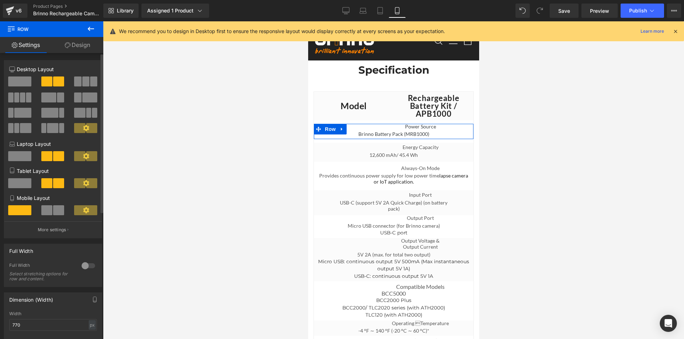
click at [53, 209] on span at bounding box center [58, 210] width 11 height 10
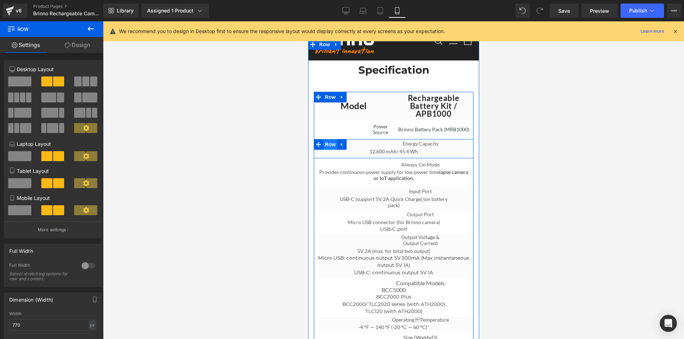
click at [329, 150] on span "Row" at bounding box center [330, 144] width 14 height 11
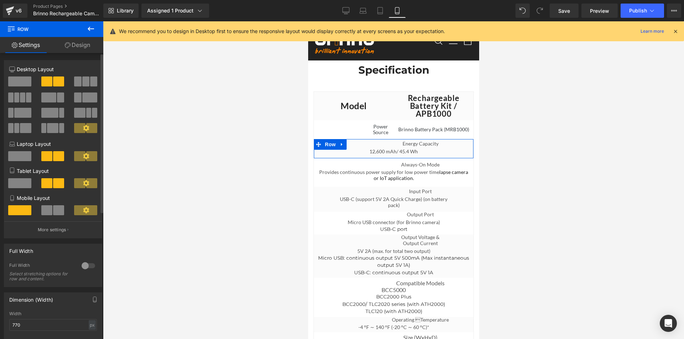
click at [53, 209] on span at bounding box center [58, 210] width 11 height 10
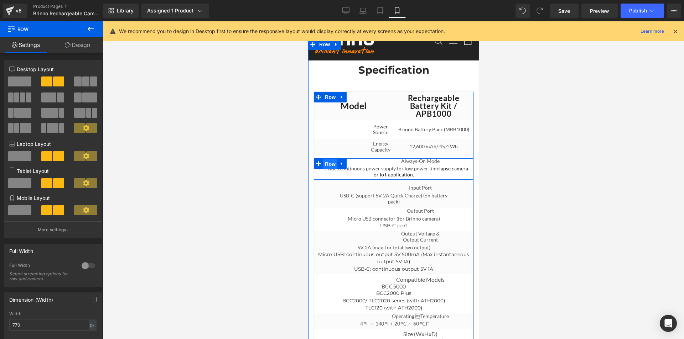
click at [326, 169] on span "Row" at bounding box center [330, 164] width 14 height 11
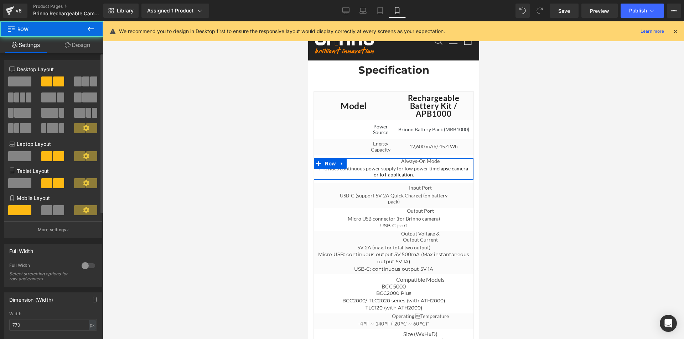
click at [48, 209] on span at bounding box center [46, 210] width 11 height 10
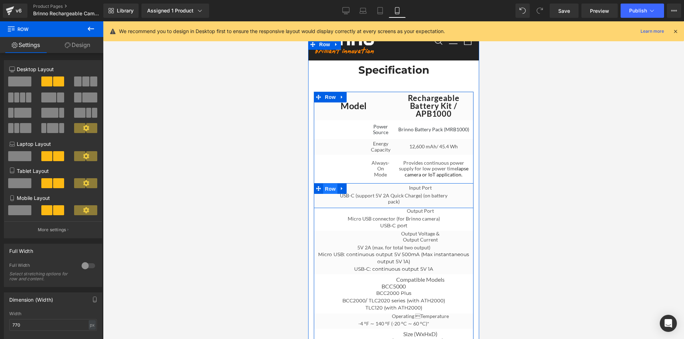
click at [330, 194] on span "Row" at bounding box center [330, 189] width 14 height 11
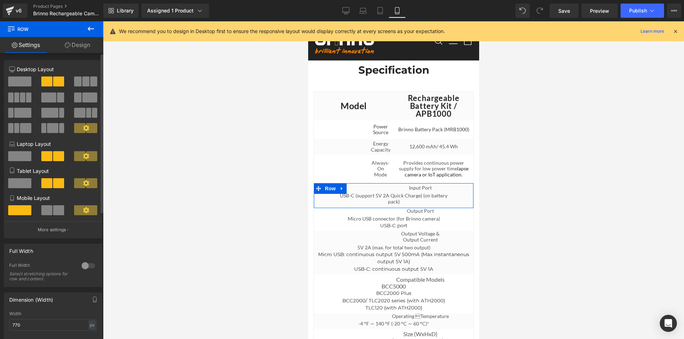
click at [49, 209] on span at bounding box center [46, 210] width 11 height 10
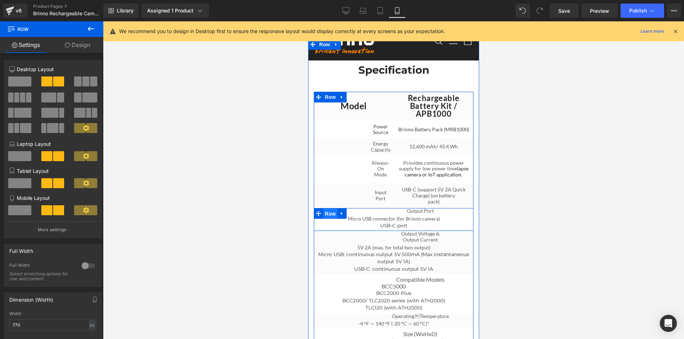
click at [325, 219] on span "Row" at bounding box center [330, 214] width 14 height 11
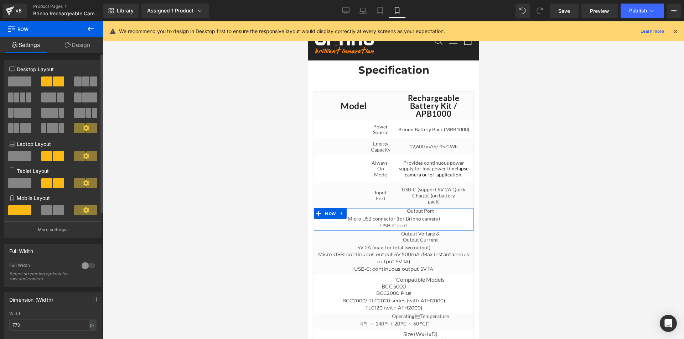
click at [50, 211] on span at bounding box center [46, 210] width 11 height 10
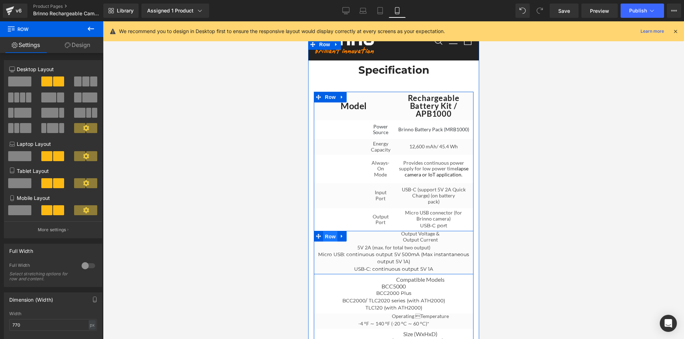
click at [331, 242] on span "Row" at bounding box center [330, 236] width 14 height 11
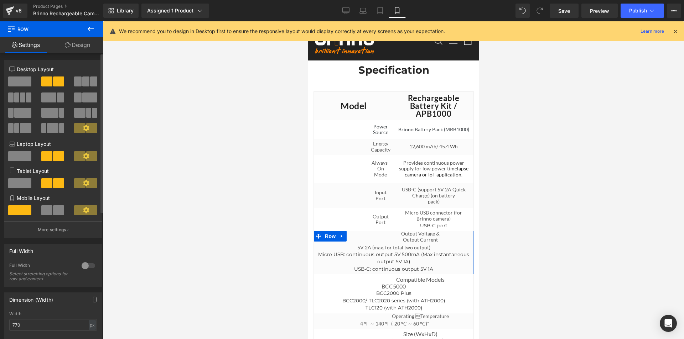
click at [49, 210] on span at bounding box center [46, 210] width 11 height 10
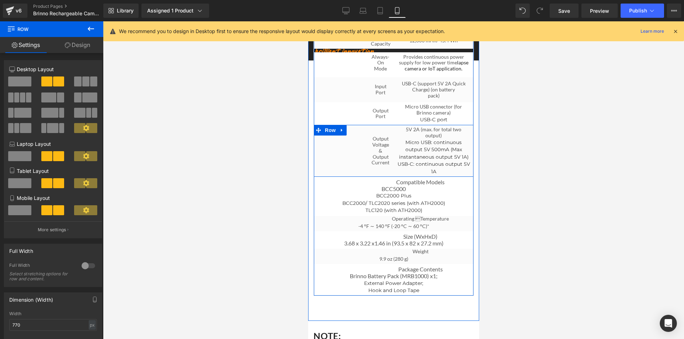
scroll to position [3233, 0]
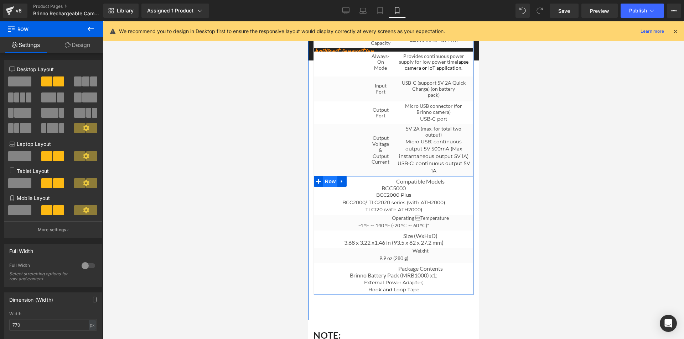
click at [328, 187] on span "Row" at bounding box center [330, 181] width 14 height 11
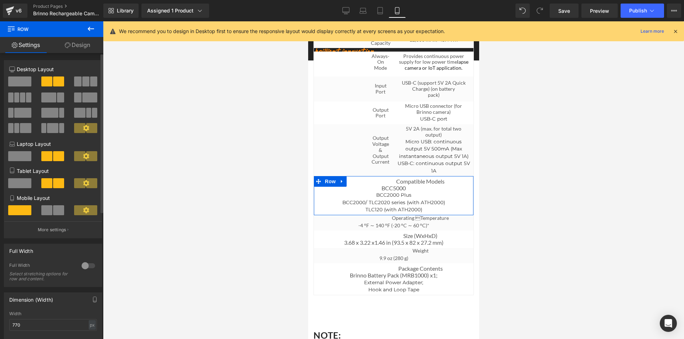
click at [53, 209] on span at bounding box center [58, 210] width 11 height 10
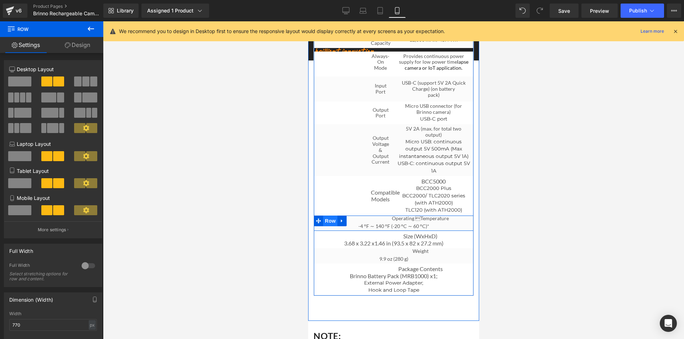
click at [329, 226] on span "Row" at bounding box center [330, 221] width 14 height 11
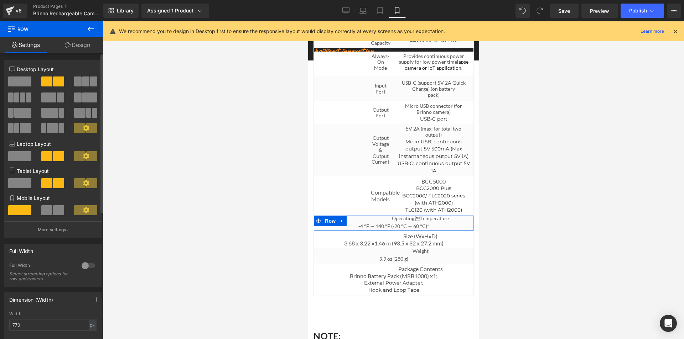
click at [54, 210] on span at bounding box center [58, 210] width 11 height 10
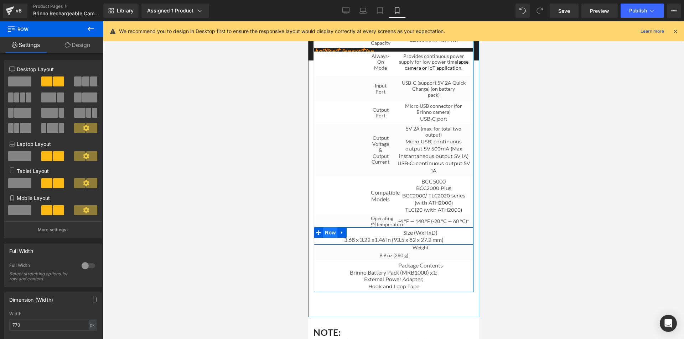
click at [329, 238] on span "Row" at bounding box center [330, 232] width 14 height 11
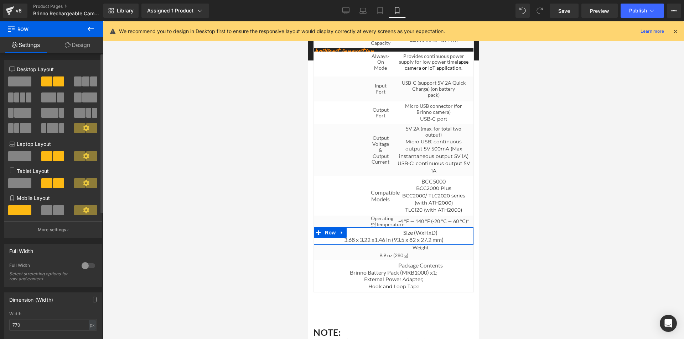
click at [53, 211] on span at bounding box center [58, 210] width 11 height 10
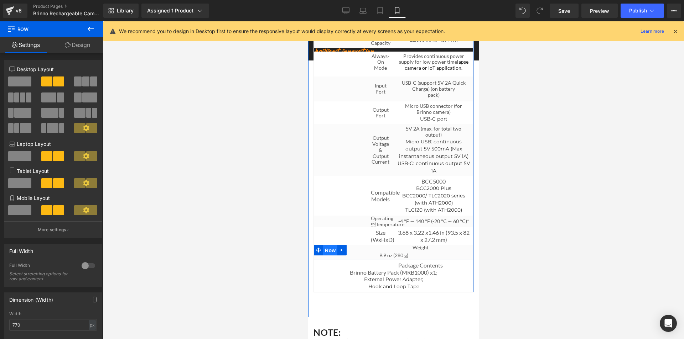
click at [330, 256] on span "Row" at bounding box center [330, 250] width 14 height 11
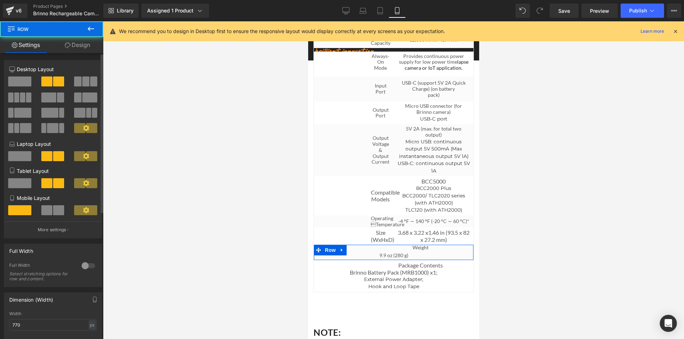
click at [53, 208] on span at bounding box center [58, 210] width 11 height 10
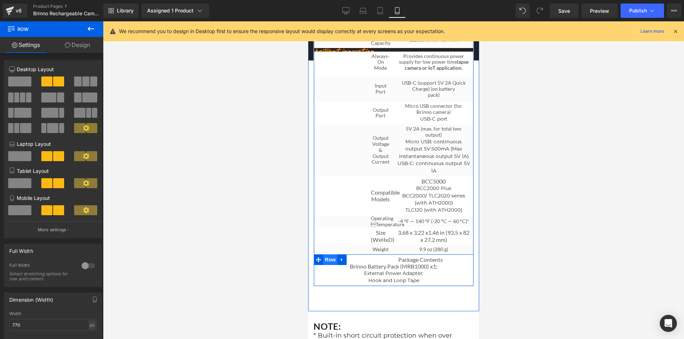
click at [328, 265] on span "Row" at bounding box center [330, 260] width 14 height 11
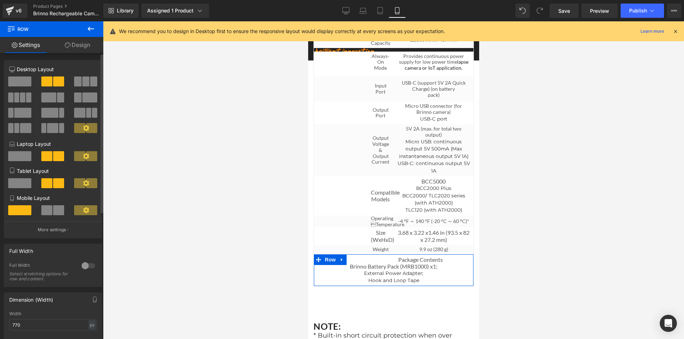
click at [55, 210] on span at bounding box center [58, 210] width 11 height 10
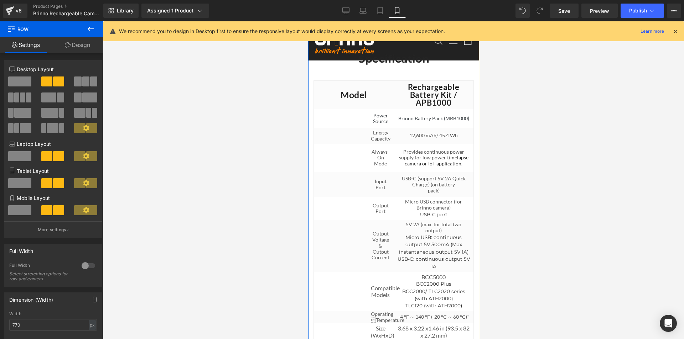
scroll to position [3126, 0]
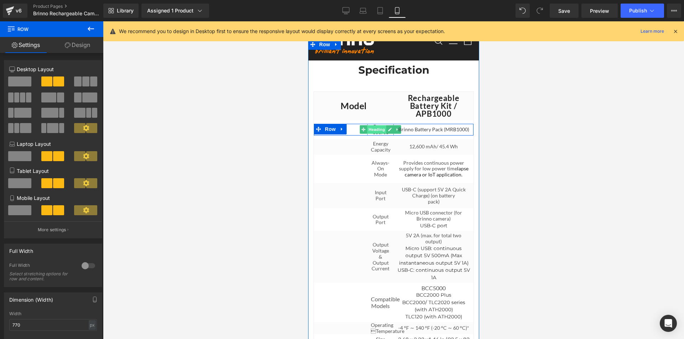
click at [374, 134] on span "Heading" at bounding box center [376, 129] width 19 height 9
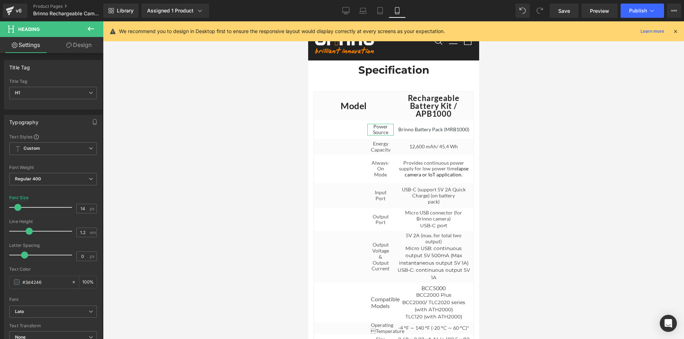
click at [80, 46] on link "Design" at bounding box center [79, 45] width 52 height 16
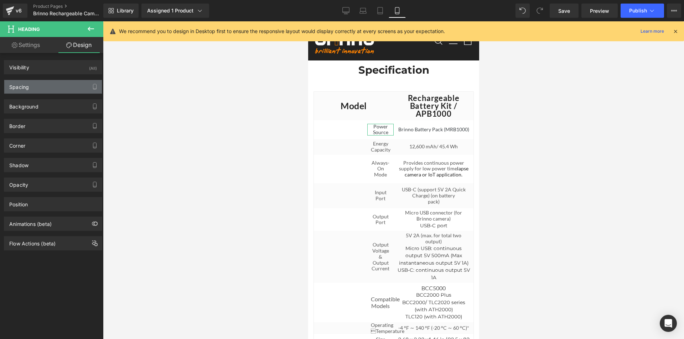
click at [35, 86] on div "Spacing" at bounding box center [53, 87] width 98 height 14
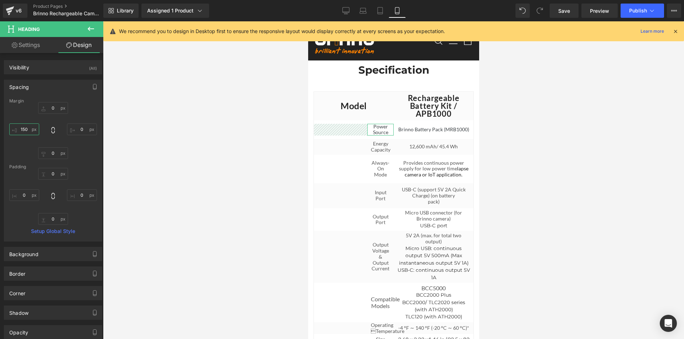
click at [23, 128] on input "text" at bounding box center [24, 130] width 30 height 12
type input "100"
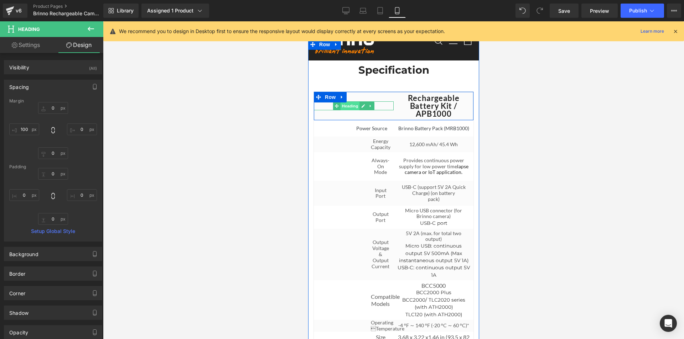
click at [351, 110] on span "Heading" at bounding box center [349, 106] width 19 height 9
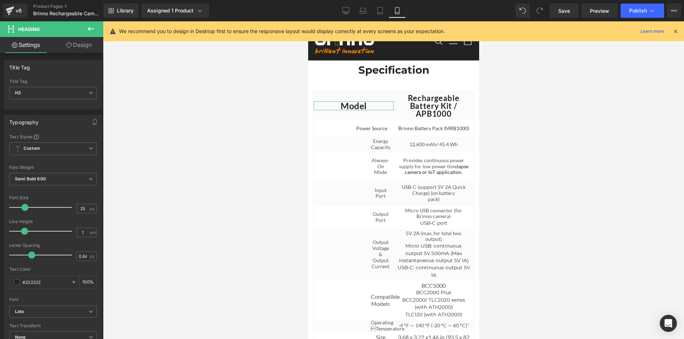
click at [82, 44] on link "Design" at bounding box center [79, 45] width 52 height 16
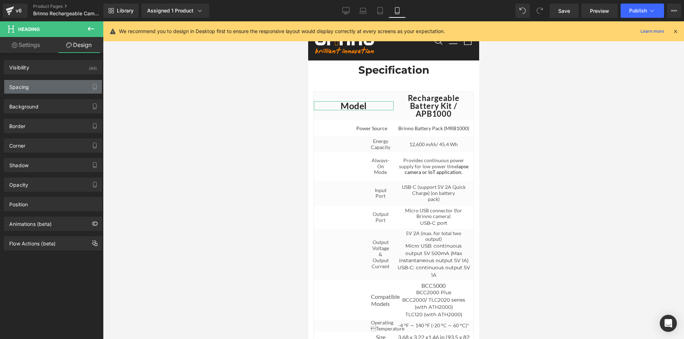
click at [29, 87] on div "Spacing" at bounding box center [53, 87] width 98 height 14
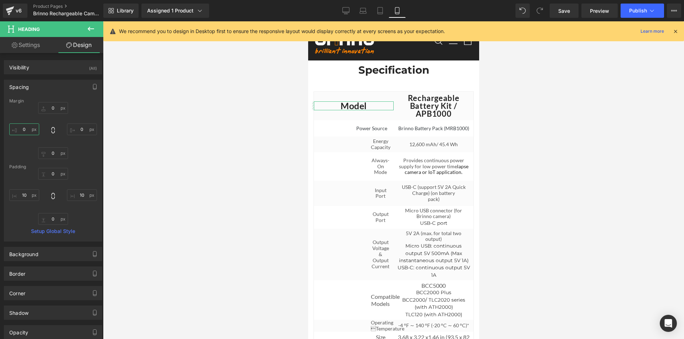
click at [28, 131] on input "text" at bounding box center [24, 130] width 30 height 12
type input "1"
type input "2"
type input "3"
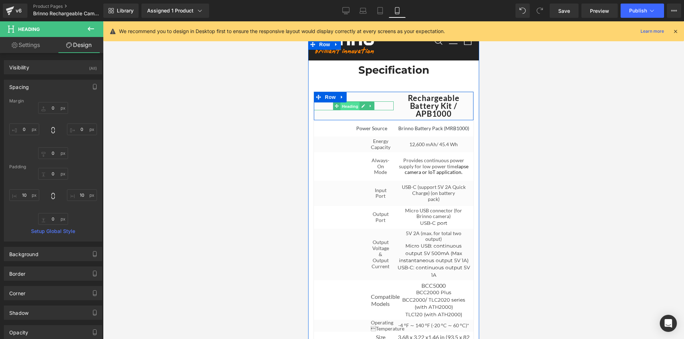
click at [350, 110] on span "Heading" at bounding box center [349, 106] width 19 height 9
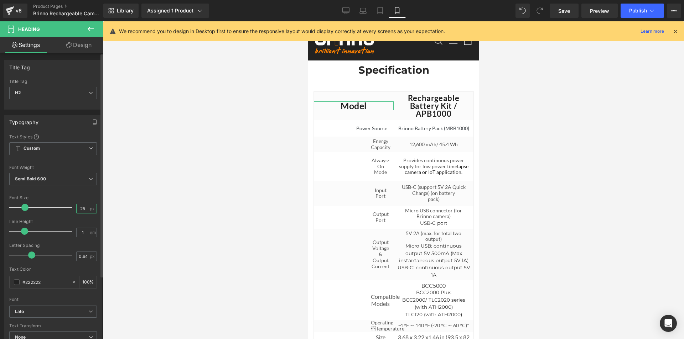
click at [81, 210] on input "25" at bounding box center [83, 208] width 12 height 9
type input "20"
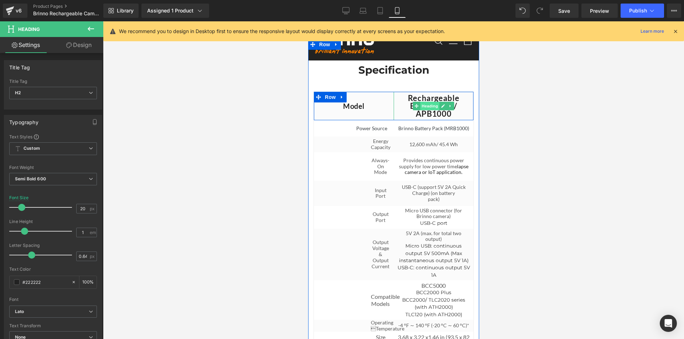
click at [426, 110] on span "Heading" at bounding box center [429, 106] width 19 height 9
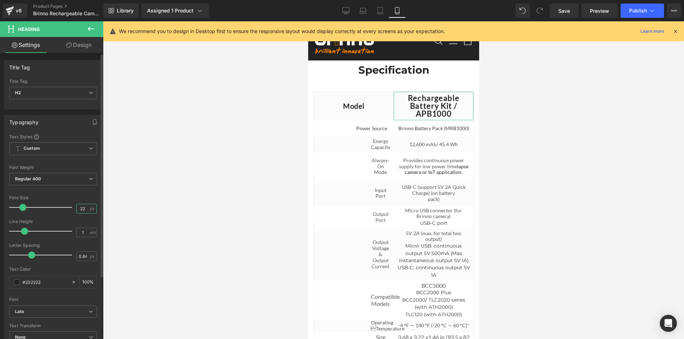
click at [80, 208] on input "22" at bounding box center [83, 208] width 12 height 9
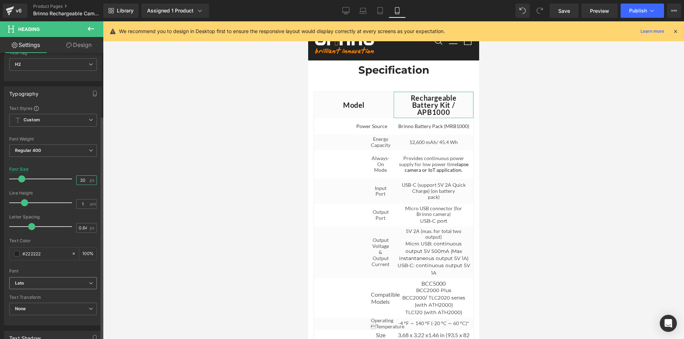
scroll to position [178, 0]
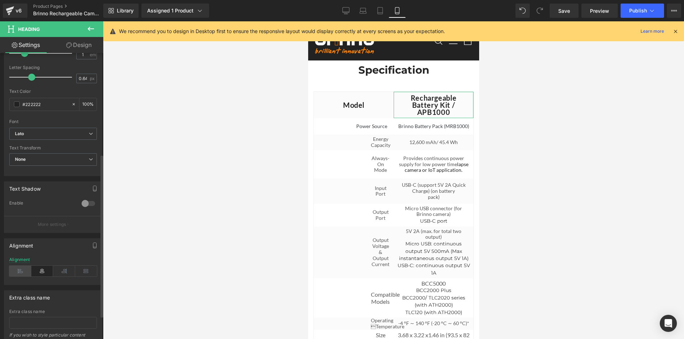
type input "20"
click at [14, 268] on icon at bounding box center [20, 271] width 22 height 11
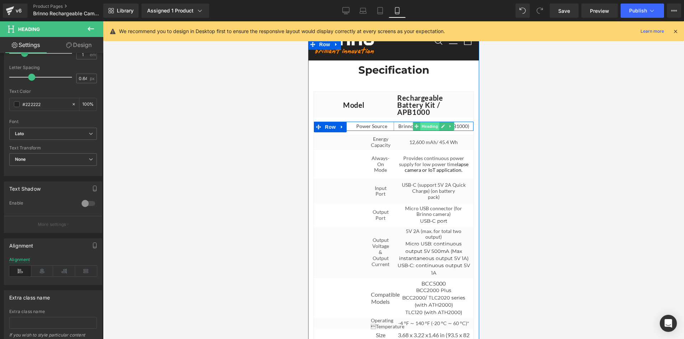
click at [427, 131] on span "Heading" at bounding box center [429, 126] width 19 height 9
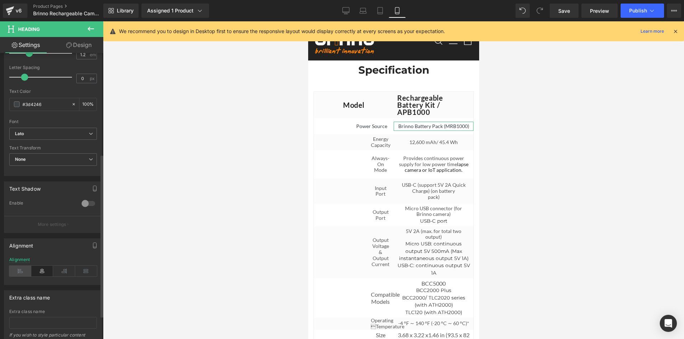
click at [24, 270] on icon at bounding box center [20, 271] width 22 height 11
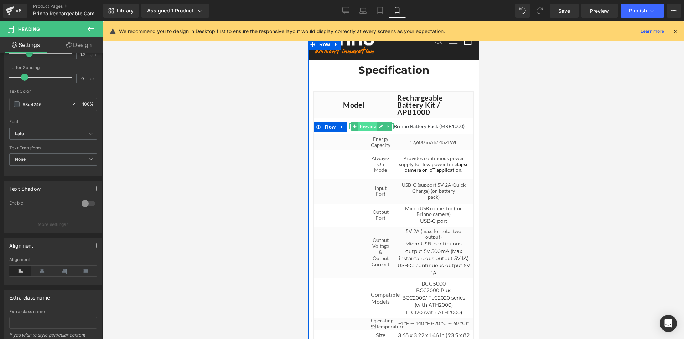
click at [363, 131] on span "Heading" at bounding box center [367, 126] width 19 height 9
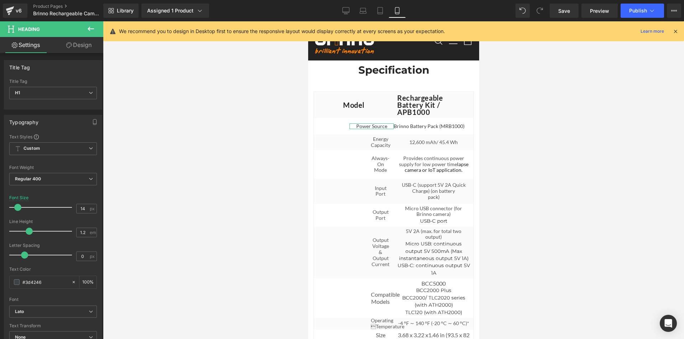
click at [86, 44] on link "Design" at bounding box center [79, 45] width 52 height 16
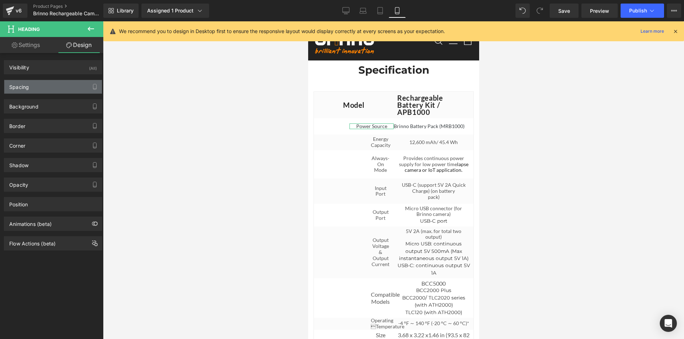
click at [33, 87] on div "Spacing" at bounding box center [53, 87] width 98 height 14
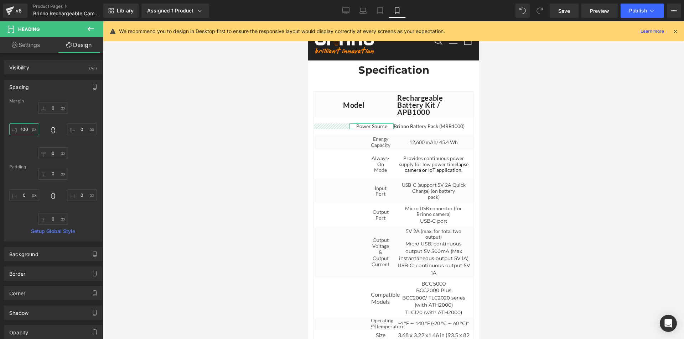
click at [25, 128] on input "text" at bounding box center [24, 130] width 30 height 12
type input "70"
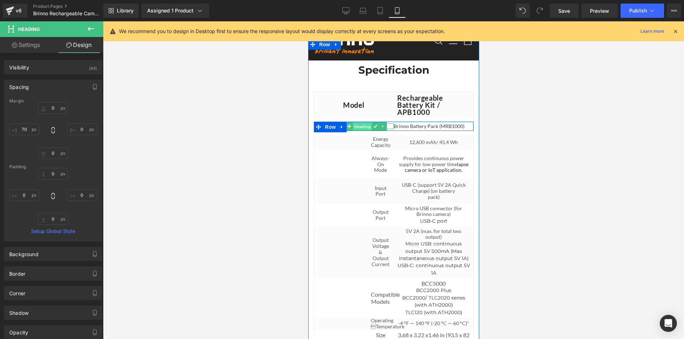
click at [361, 131] on span "Heading" at bounding box center [361, 126] width 19 height 9
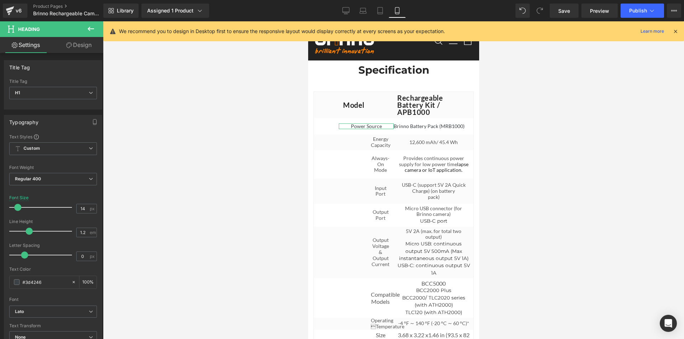
click at [74, 48] on link "Design" at bounding box center [79, 45] width 52 height 16
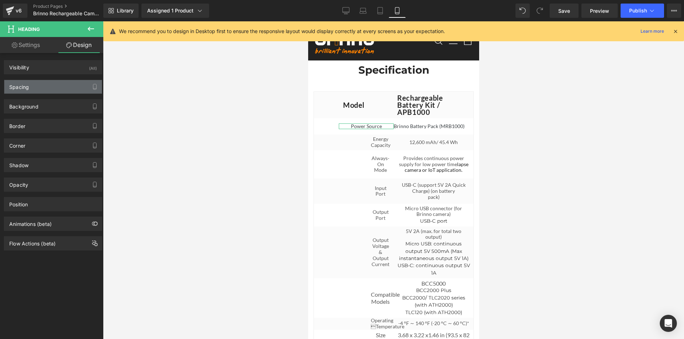
click at [36, 86] on div "Spacing" at bounding box center [53, 87] width 98 height 14
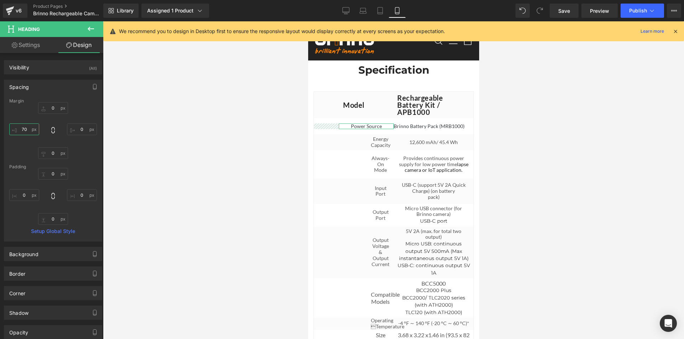
click at [24, 130] on input "text" at bounding box center [24, 130] width 30 height 12
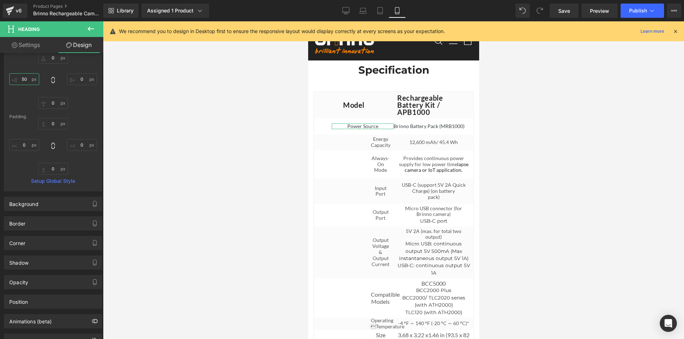
scroll to position [79, 0]
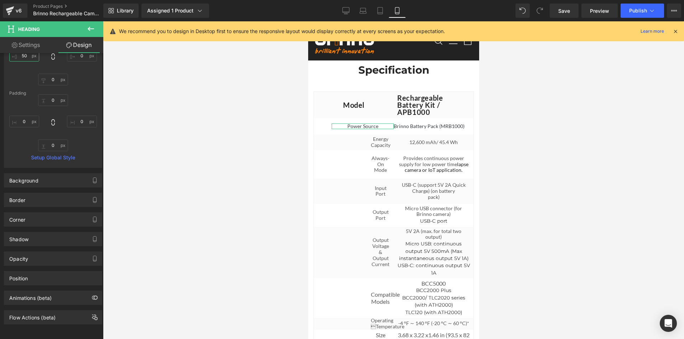
type input "50"
click at [20, 44] on link "Settings" at bounding box center [26, 45] width 52 height 16
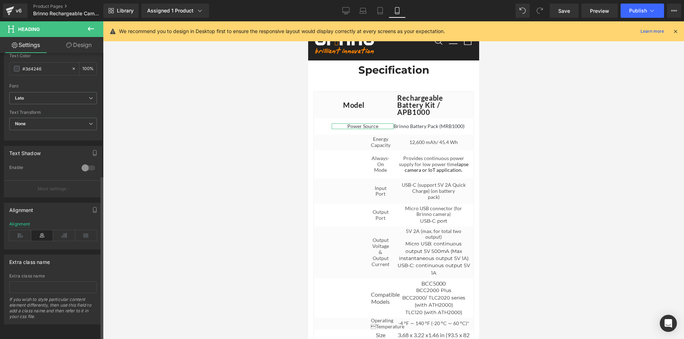
scroll to position [219, 0]
click at [19, 230] on icon at bounding box center [20, 235] width 22 height 11
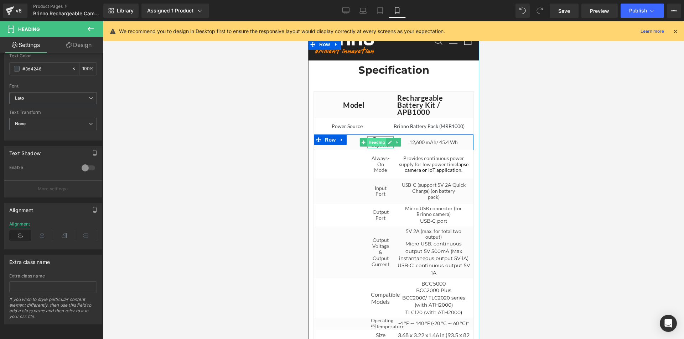
click at [374, 147] on span "Heading" at bounding box center [376, 142] width 19 height 9
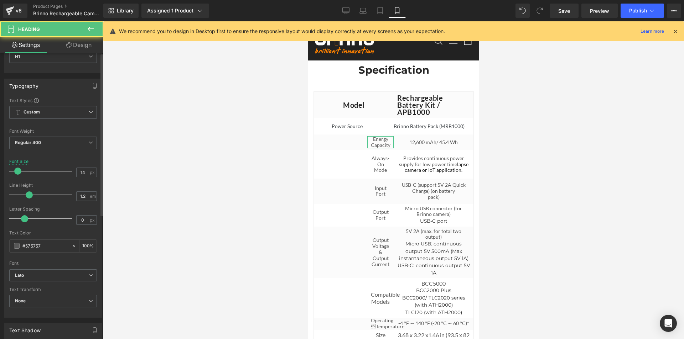
scroll to position [178, 0]
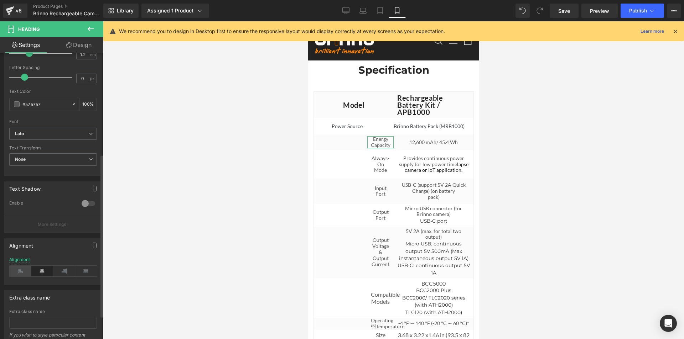
click at [18, 273] on icon at bounding box center [20, 271] width 22 height 11
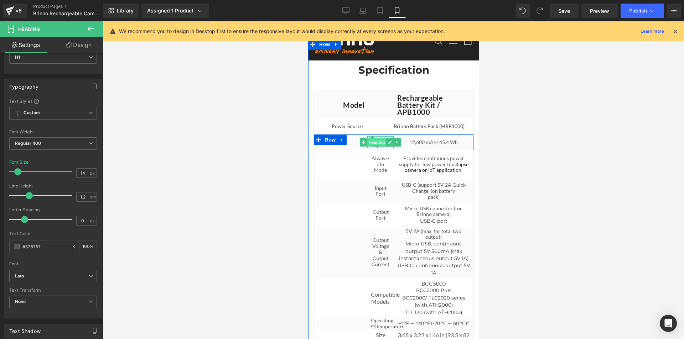
click at [375, 147] on span "Heading" at bounding box center [376, 142] width 19 height 9
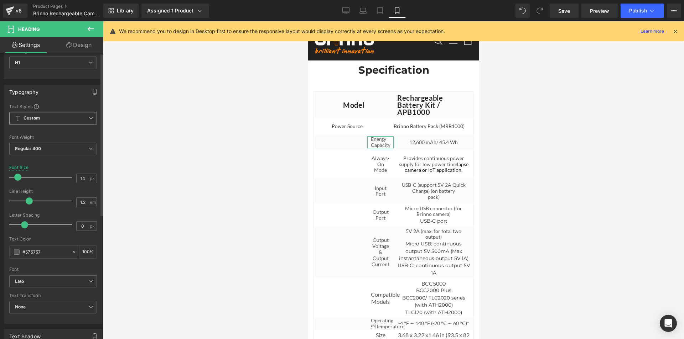
scroll to position [0, 0]
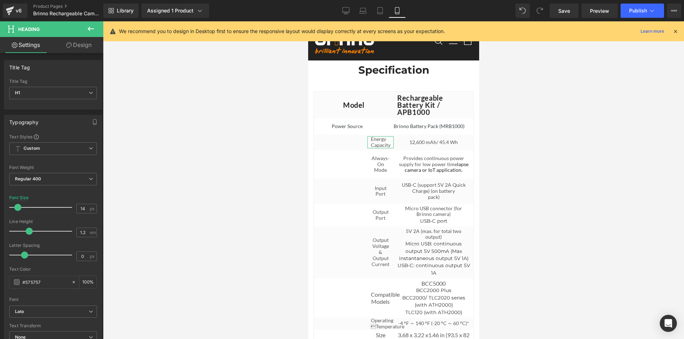
click at [85, 47] on link "Design" at bounding box center [79, 45] width 52 height 16
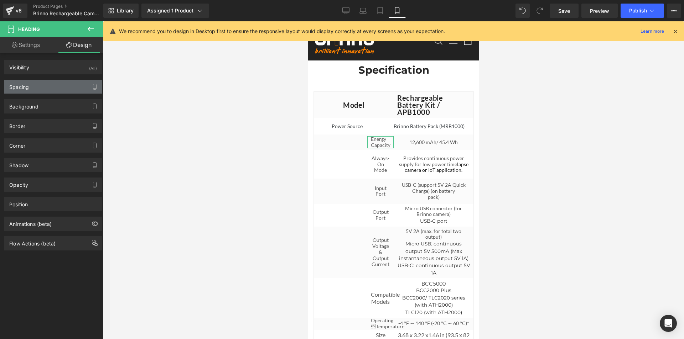
click at [32, 87] on div "Spacing" at bounding box center [53, 87] width 98 height 14
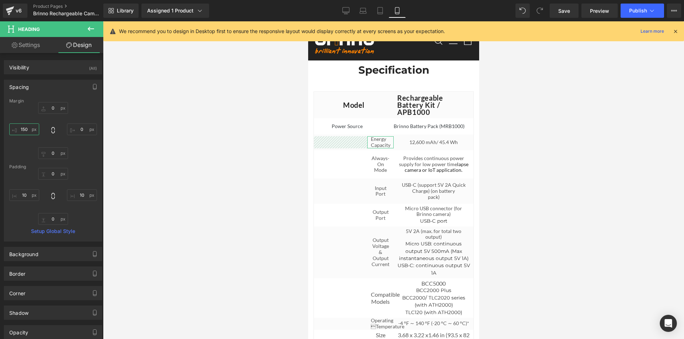
click at [25, 129] on input "text" at bounding box center [24, 130] width 30 height 12
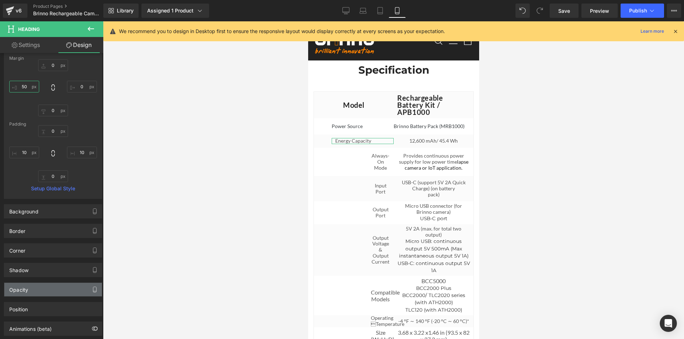
scroll to position [79, 0]
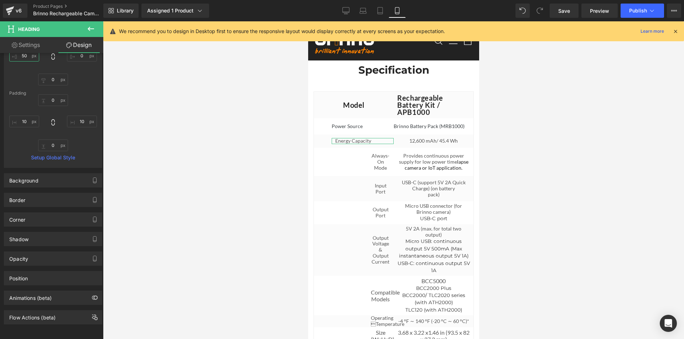
type input "50"
click at [32, 47] on link "Settings" at bounding box center [26, 45] width 52 height 16
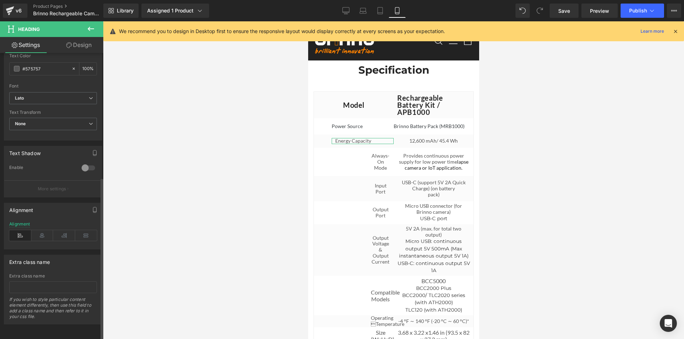
scroll to position [219, 0]
click at [41, 230] on icon at bounding box center [42, 235] width 22 height 11
click at [17, 230] on icon at bounding box center [20, 235] width 22 height 11
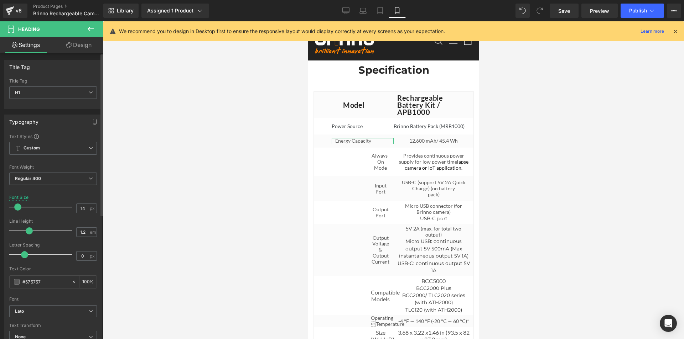
scroll to position [0, 0]
click at [87, 47] on link "Design" at bounding box center [79, 45] width 52 height 16
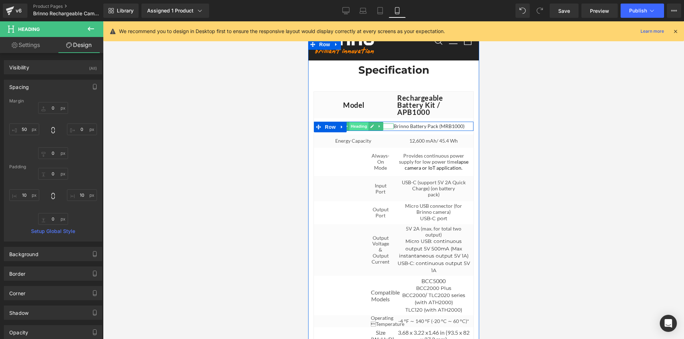
click at [354, 131] on span "Heading" at bounding box center [358, 126] width 19 height 9
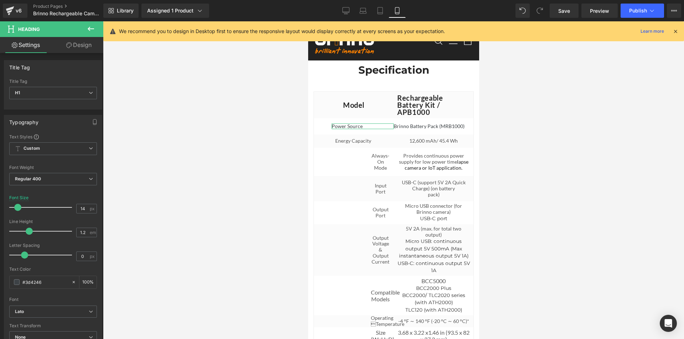
click at [78, 45] on link "Design" at bounding box center [79, 45] width 52 height 16
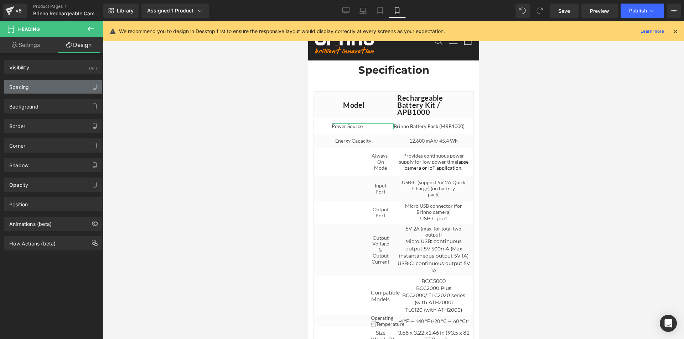
click at [32, 89] on div "Spacing" at bounding box center [53, 87] width 98 height 14
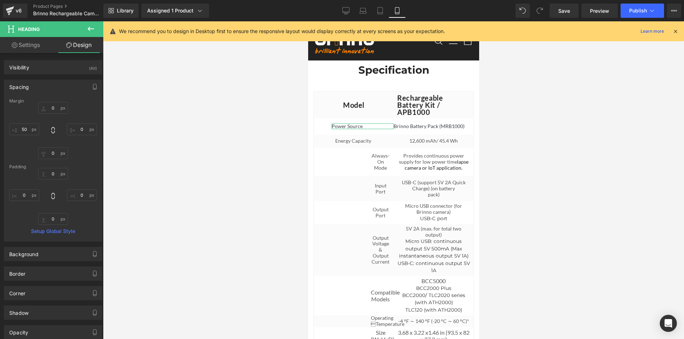
click at [73, 45] on link "Design" at bounding box center [79, 45] width 52 height 16
click at [37, 45] on link "Settings" at bounding box center [26, 45] width 52 height 16
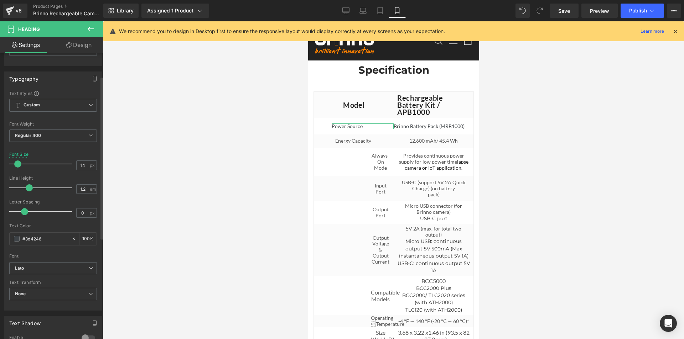
scroll to position [41, 0]
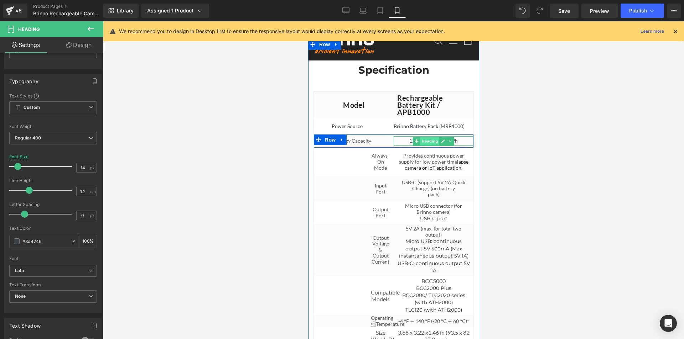
click at [425, 146] on span "Heading" at bounding box center [429, 141] width 19 height 9
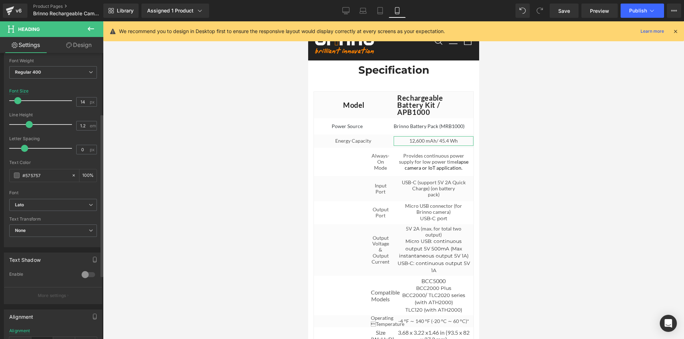
scroll to position [219, 0]
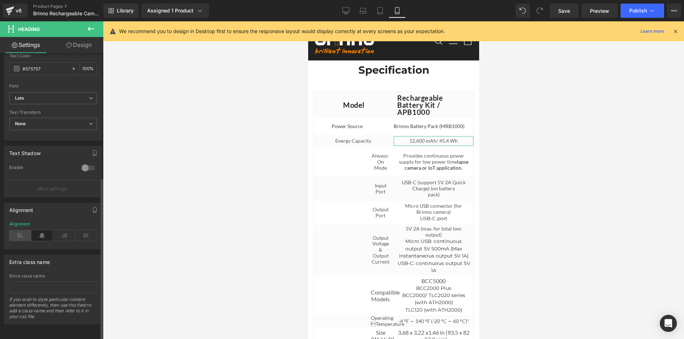
click at [22, 230] on icon at bounding box center [20, 235] width 22 height 11
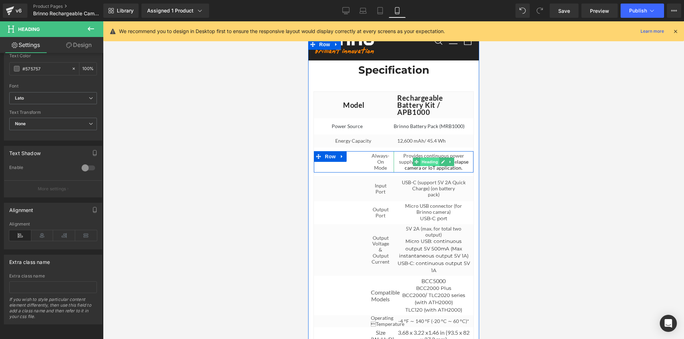
click at [429, 166] on span "Heading" at bounding box center [429, 162] width 19 height 9
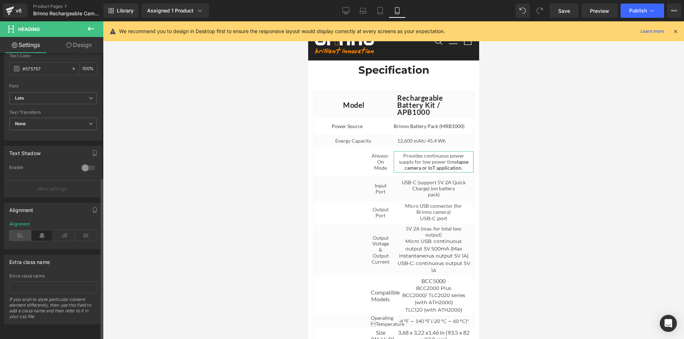
click at [20, 230] on icon at bounding box center [20, 235] width 22 height 11
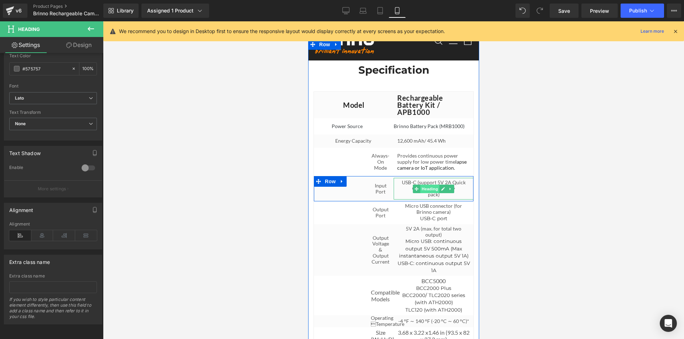
click at [429, 193] on span "Heading" at bounding box center [429, 189] width 19 height 9
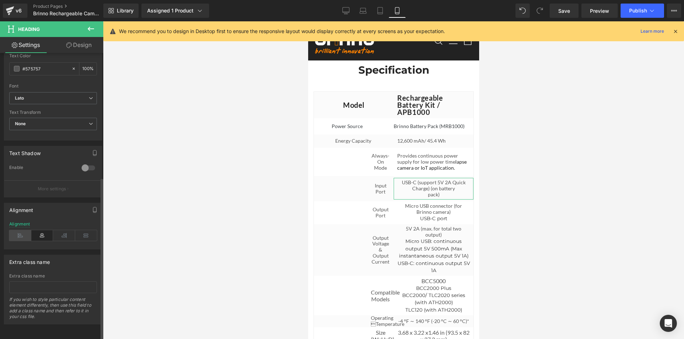
click at [23, 232] on icon at bounding box center [20, 235] width 22 height 11
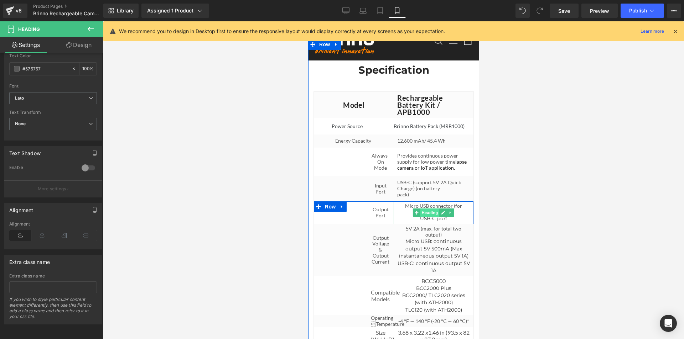
click at [429, 217] on span "Heading" at bounding box center [429, 213] width 19 height 9
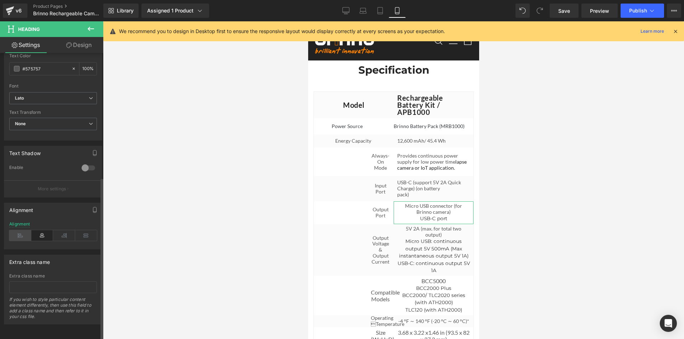
click at [22, 231] on icon at bounding box center [20, 235] width 22 height 11
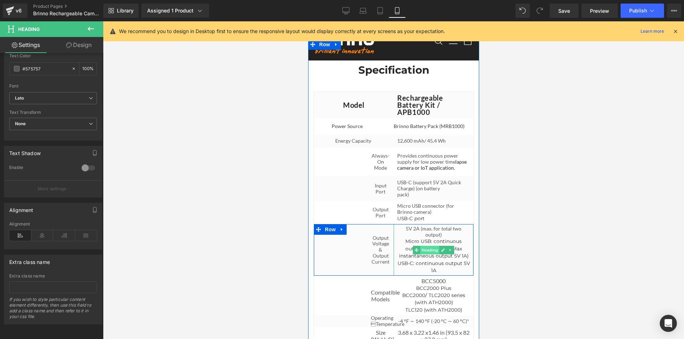
click at [426, 255] on span "Heading" at bounding box center [429, 250] width 19 height 9
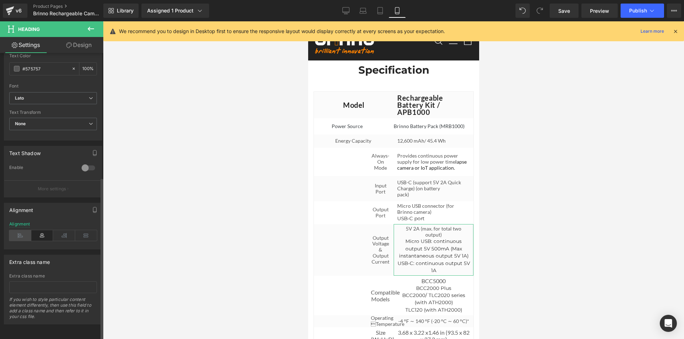
click at [17, 231] on icon at bounding box center [20, 235] width 22 height 11
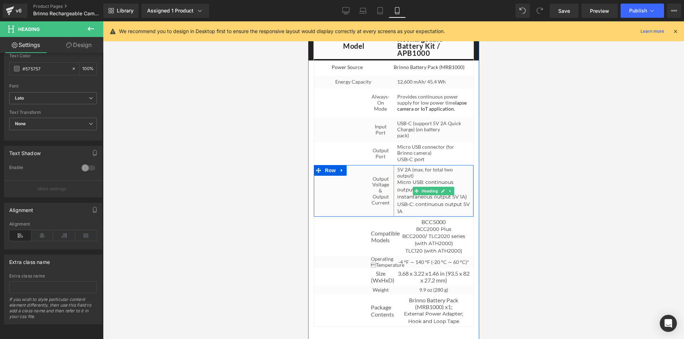
scroll to position [3197, 0]
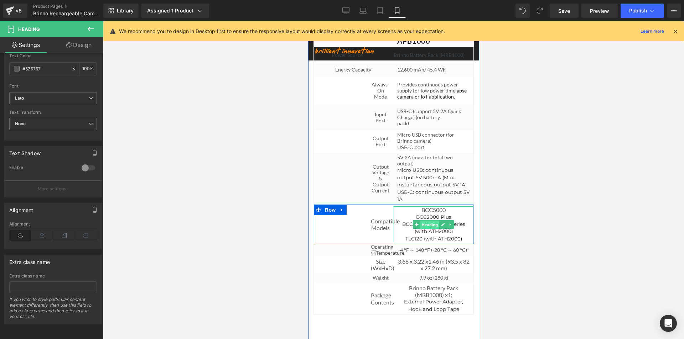
click at [430, 229] on span "Heading" at bounding box center [429, 225] width 19 height 9
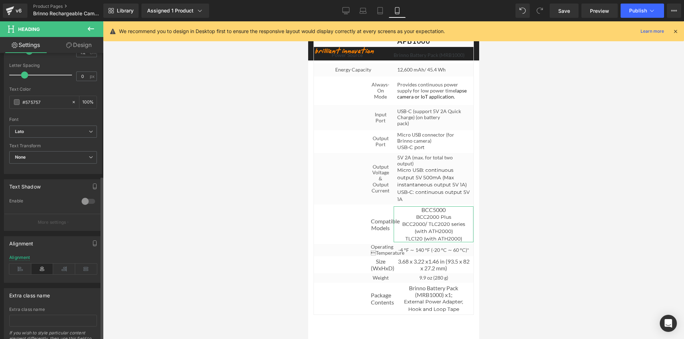
scroll to position [219, 0]
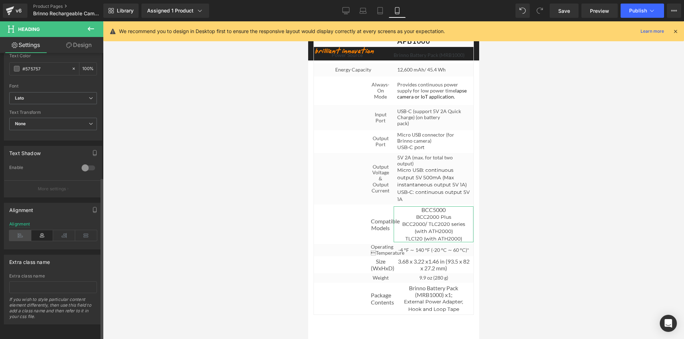
click at [21, 234] on icon at bounding box center [20, 235] width 22 height 11
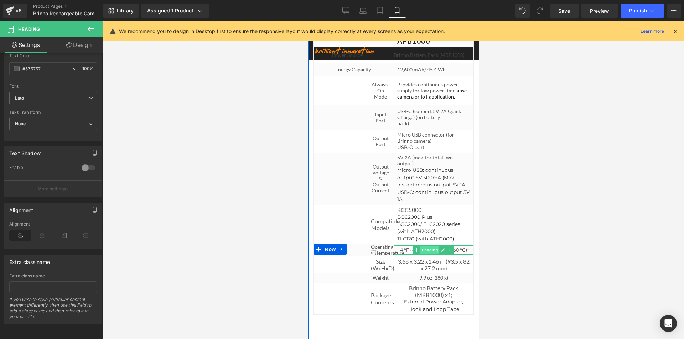
click at [429, 255] on span "Heading" at bounding box center [429, 250] width 19 height 9
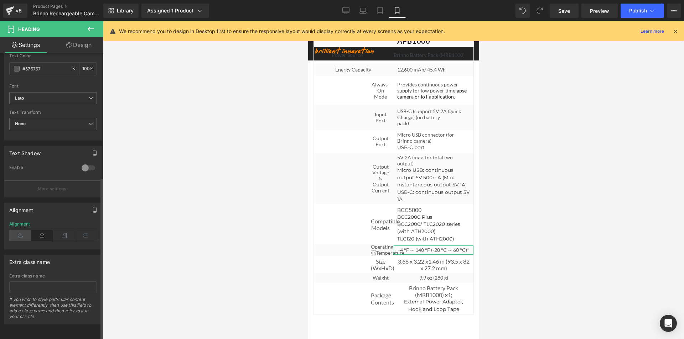
click at [22, 230] on icon at bounding box center [20, 235] width 22 height 11
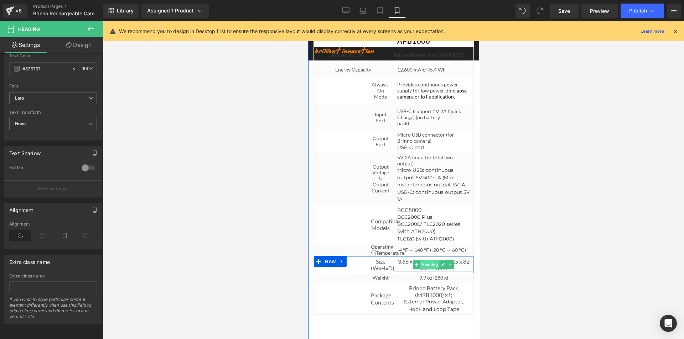
click at [427, 269] on span "Heading" at bounding box center [429, 265] width 19 height 9
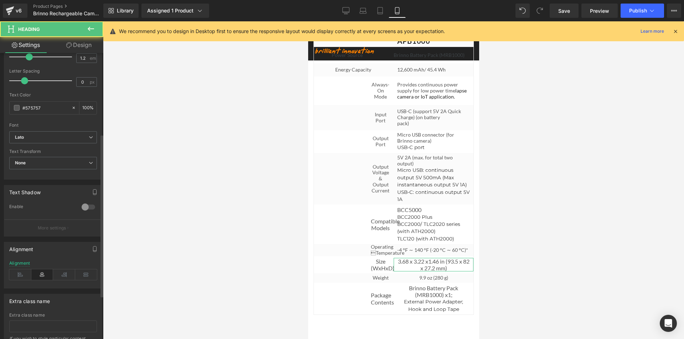
scroll to position [183, 0]
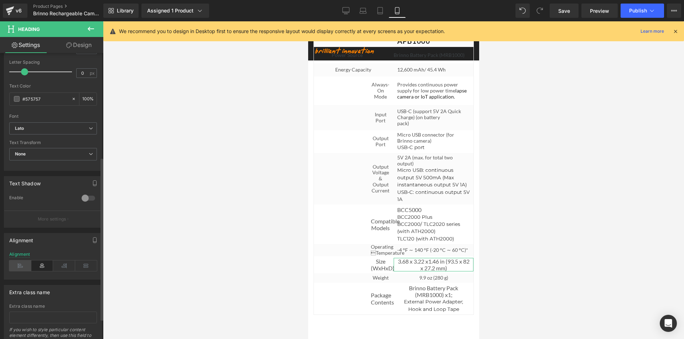
click at [22, 263] on icon at bounding box center [20, 266] width 22 height 11
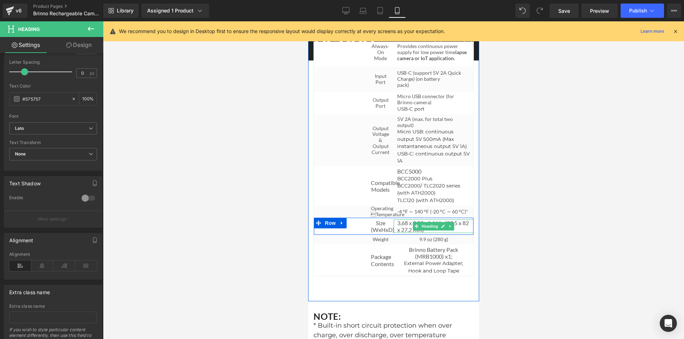
scroll to position [3304, 0]
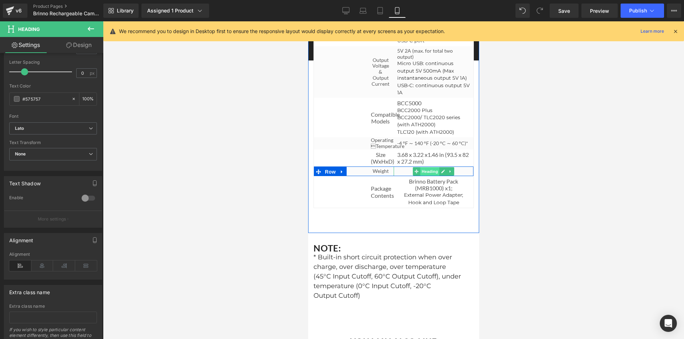
click at [428, 176] on span "Heading" at bounding box center [429, 171] width 19 height 9
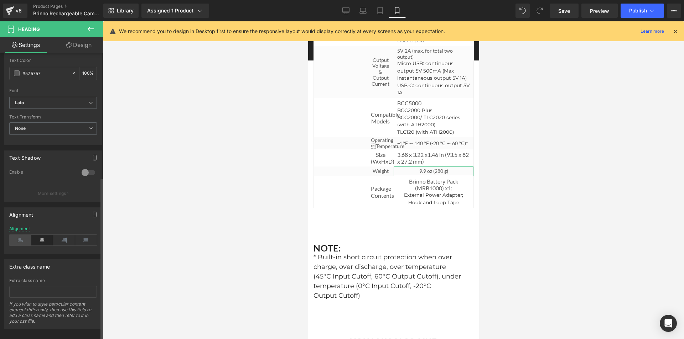
scroll to position [219, 0]
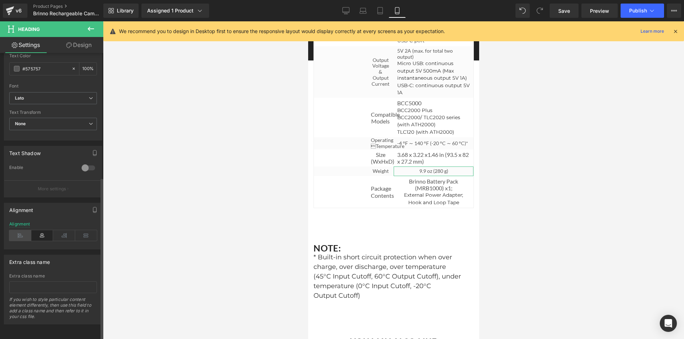
click at [21, 231] on icon at bounding box center [20, 235] width 22 height 11
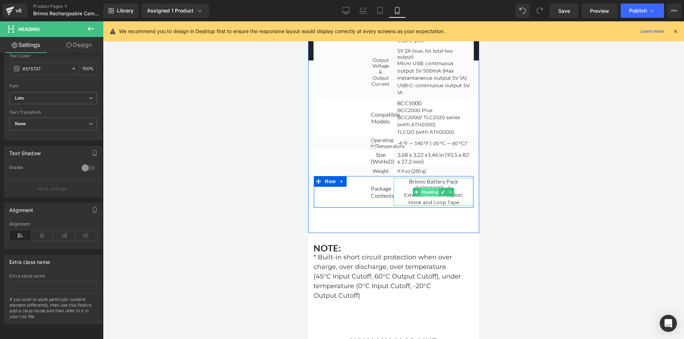
click at [428, 197] on span "Heading" at bounding box center [429, 192] width 19 height 9
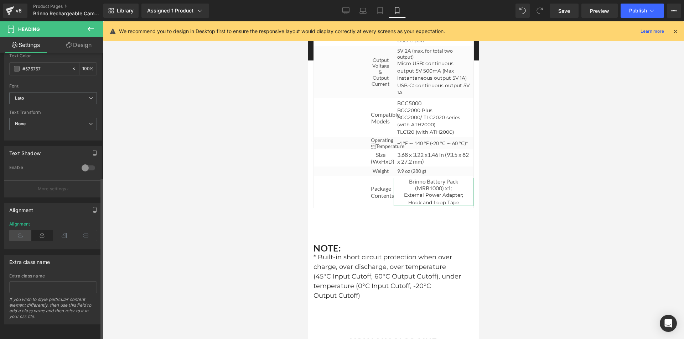
click at [19, 230] on icon at bounding box center [20, 235] width 22 height 11
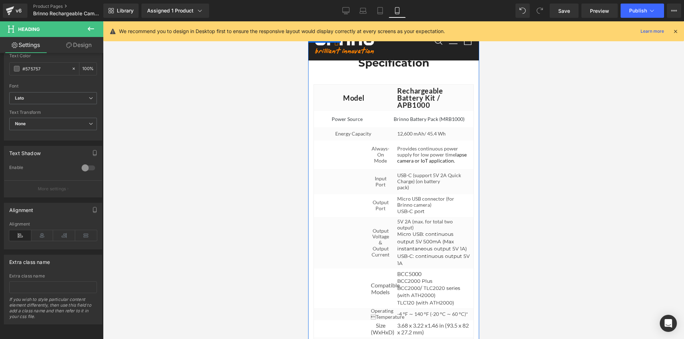
scroll to position [3090, 0]
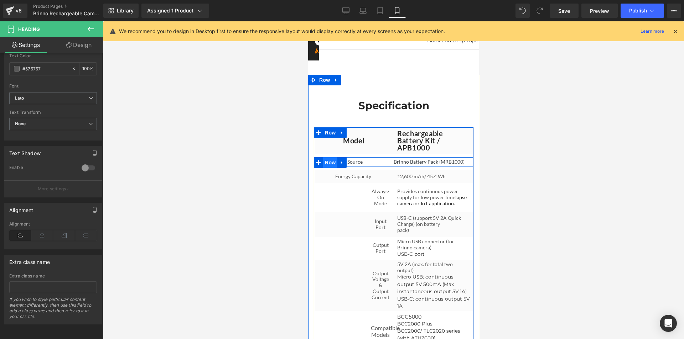
click at [330, 168] on span "Row" at bounding box center [330, 162] width 14 height 11
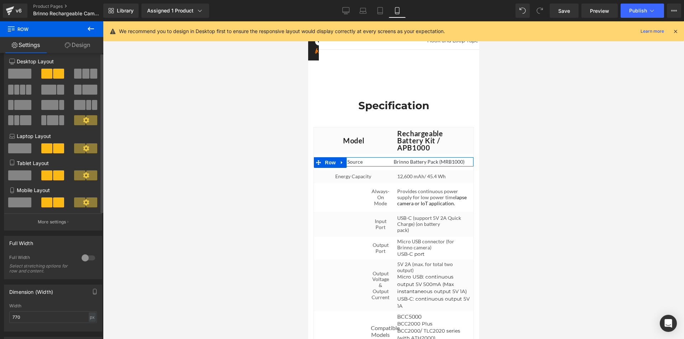
scroll to position [0, 0]
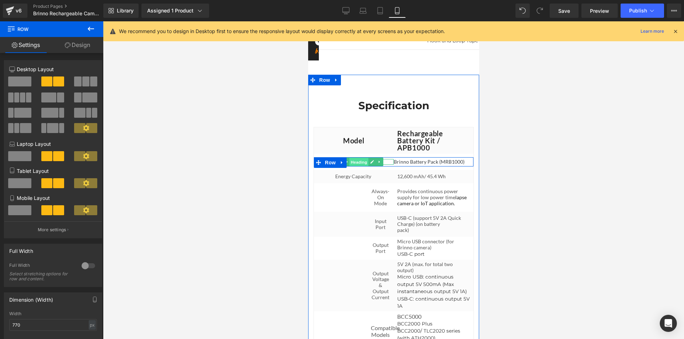
click at [353, 167] on span "Heading" at bounding box center [358, 162] width 19 height 9
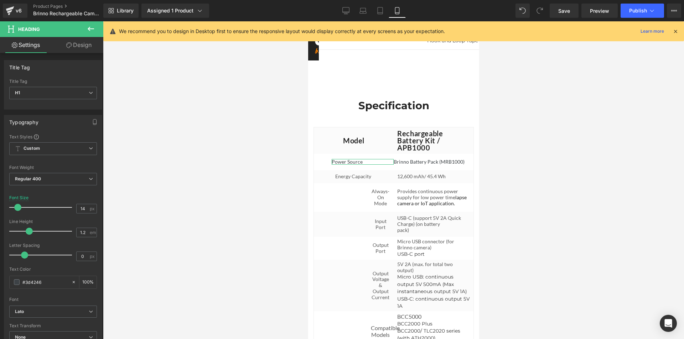
click at [80, 44] on link "Design" at bounding box center [79, 45] width 52 height 16
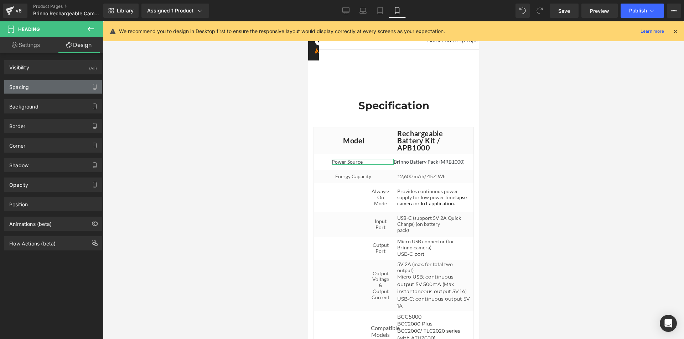
click at [29, 90] on div "Spacing" at bounding box center [53, 87] width 98 height 14
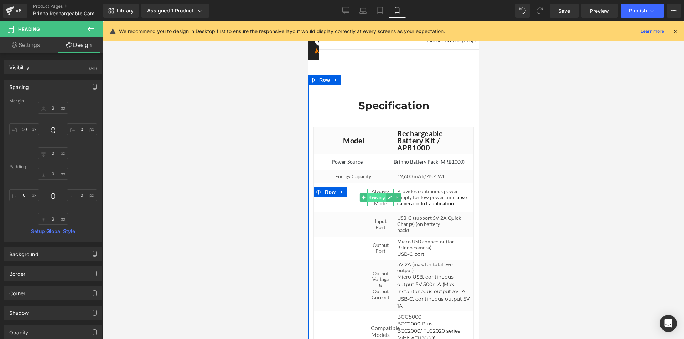
click at [374, 202] on span "Heading" at bounding box center [376, 197] width 19 height 9
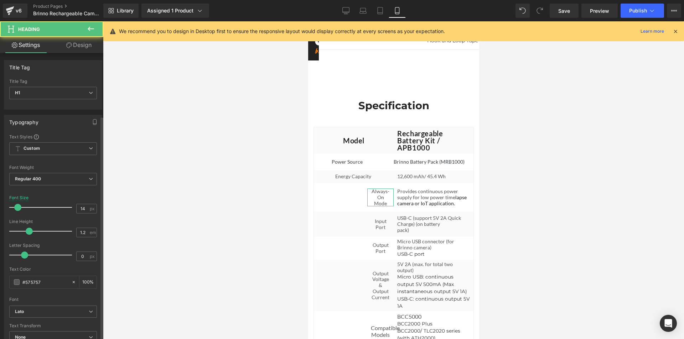
scroll to position [214, 0]
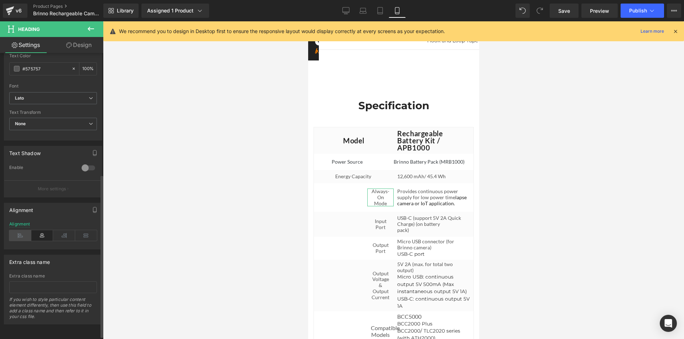
click at [20, 237] on icon at bounding box center [20, 235] width 22 height 11
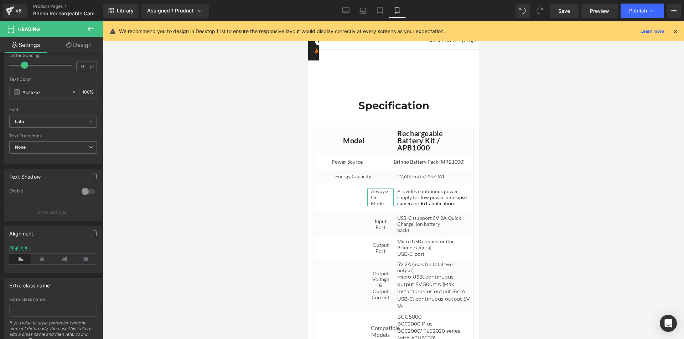
scroll to position [178, 0]
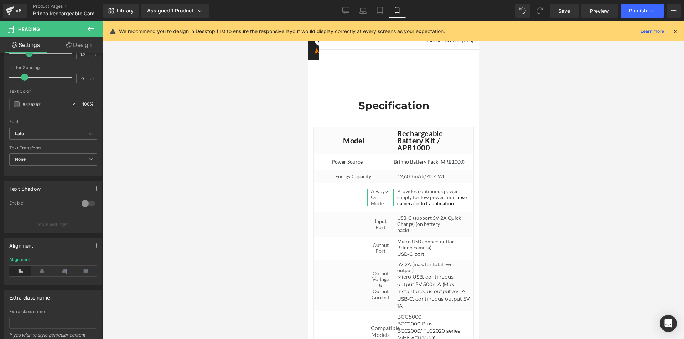
click at [77, 46] on link "Design" at bounding box center [79, 45] width 52 height 16
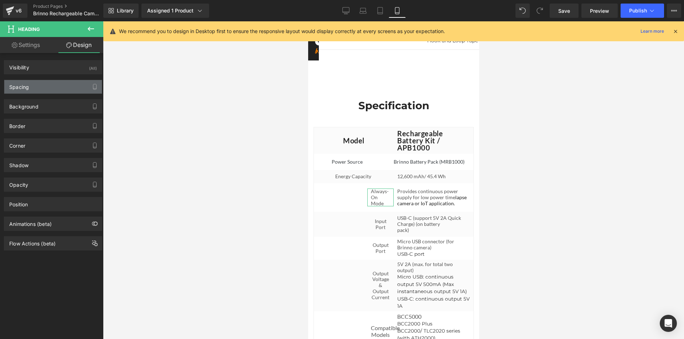
click at [30, 85] on div "Spacing" at bounding box center [53, 87] width 98 height 14
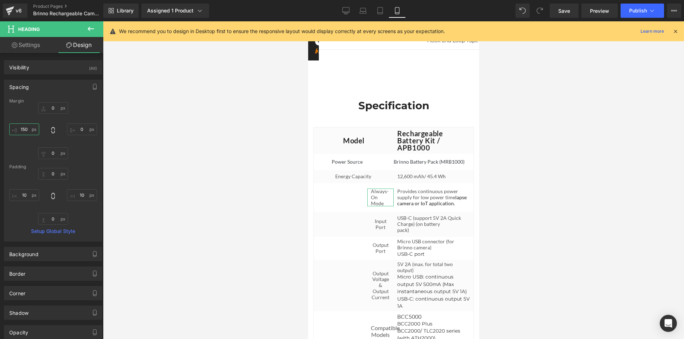
click at [24, 126] on input "150" at bounding box center [24, 130] width 30 height 12
type input "50"
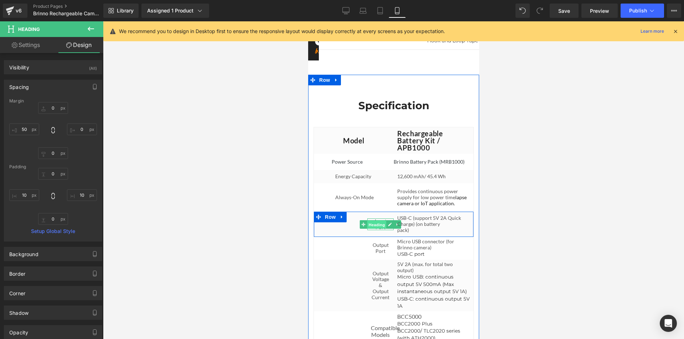
click at [378, 229] on span "Heading" at bounding box center [376, 224] width 19 height 9
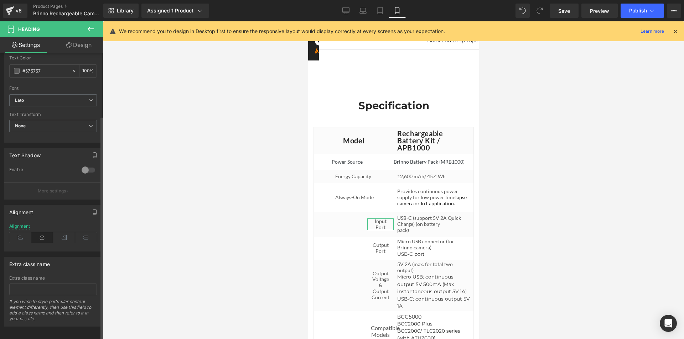
scroll to position [214, 0]
click at [22, 234] on icon at bounding box center [20, 235] width 22 height 11
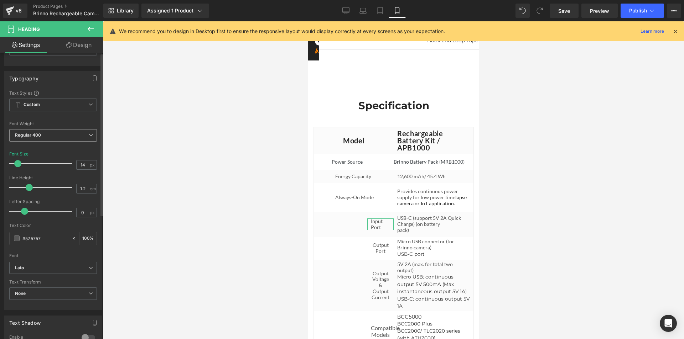
scroll to position [0, 0]
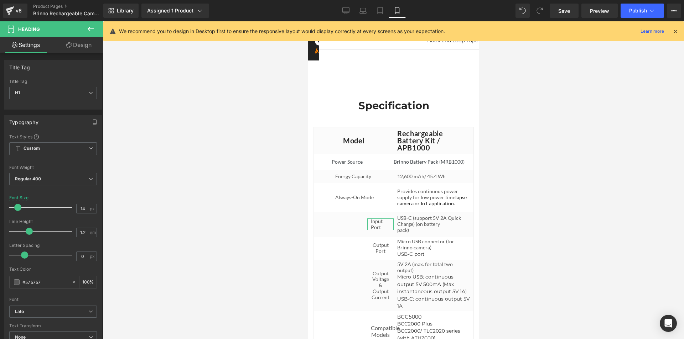
click at [83, 46] on link "Design" at bounding box center [79, 45] width 52 height 16
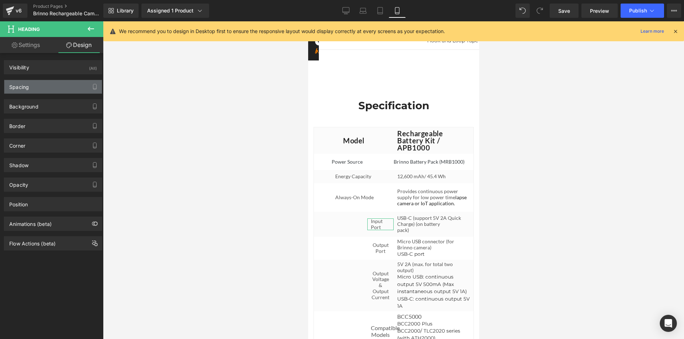
click at [39, 93] on div "Spacing" at bounding box center [53, 87] width 98 height 14
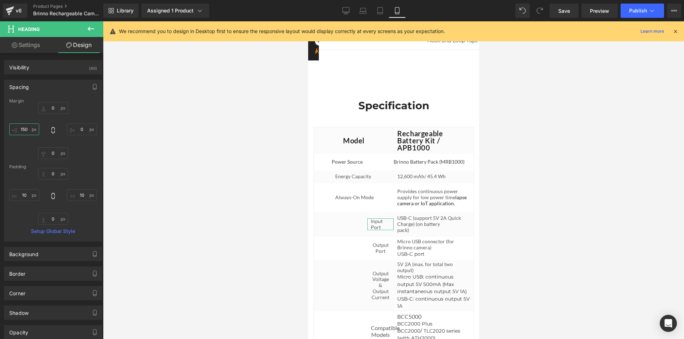
click at [25, 127] on input "text" at bounding box center [24, 130] width 30 height 12
type input "50"
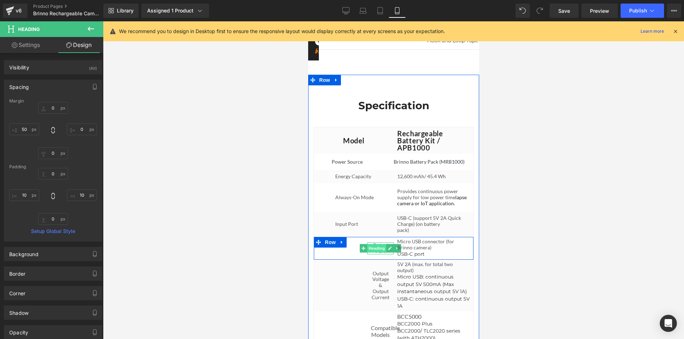
click at [376, 253] on span "Heading" at bounding box center [376, 248] width 19 height 9
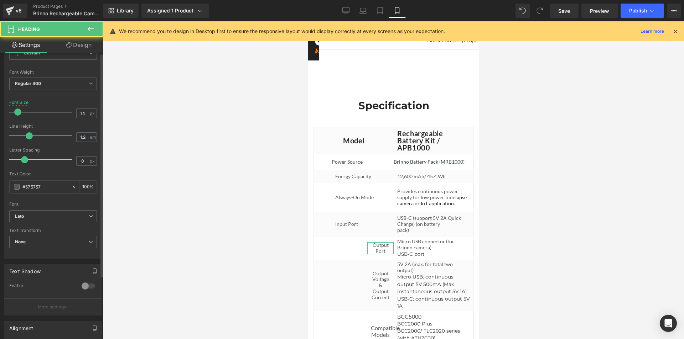
scroll to position [178, 0]
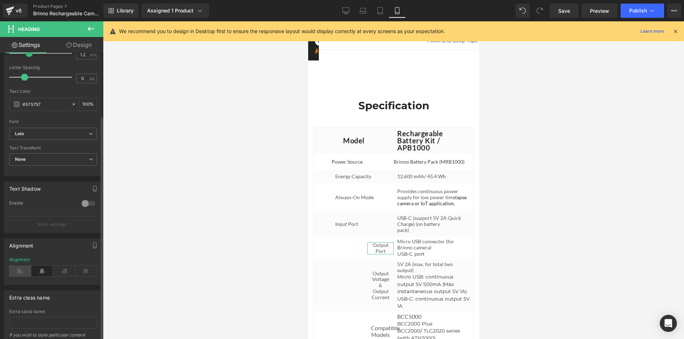
click at [20, 272] on icon at bounding box center [20, 271] width 22 height 11
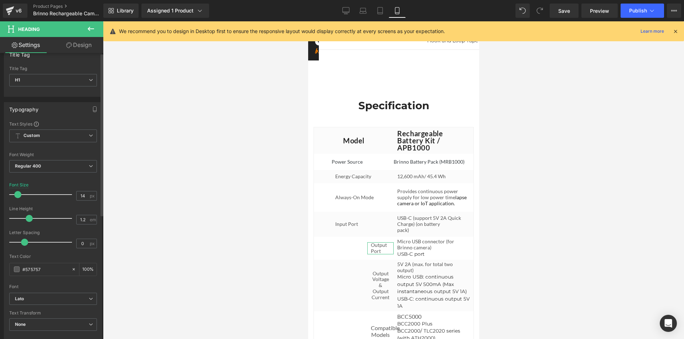
scroll to position [0, 0]
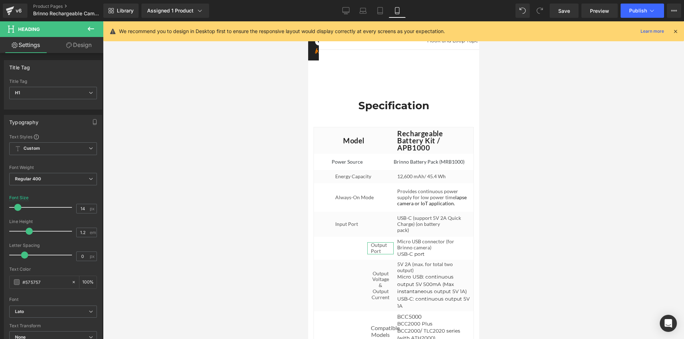
click at [86, 47] on link "Design" at bounding box center [79, 45] width 52 height 16
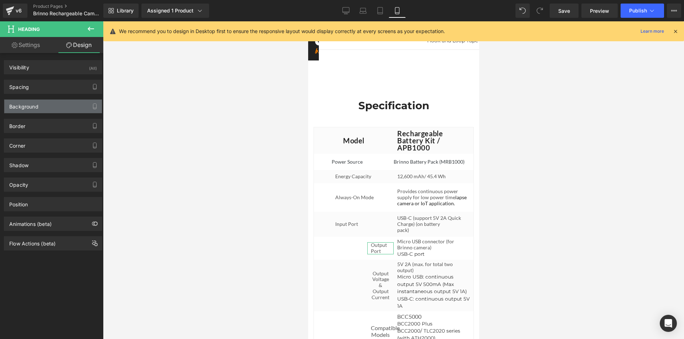
click at [29, 108] on div "Background" at bounding box center [23, 105] width 29 height 10
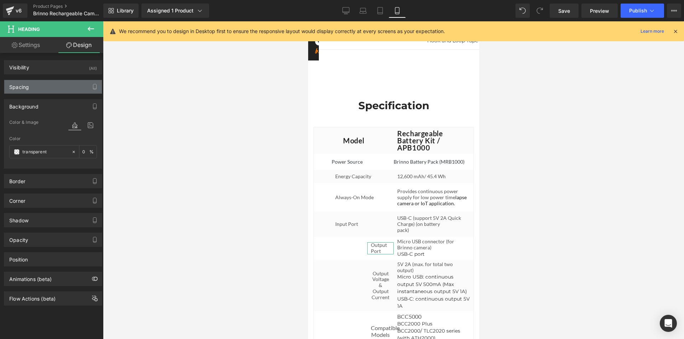
click at [56, 87] on div "Spacing" at bounding box center [53, 87] width 98 height 14
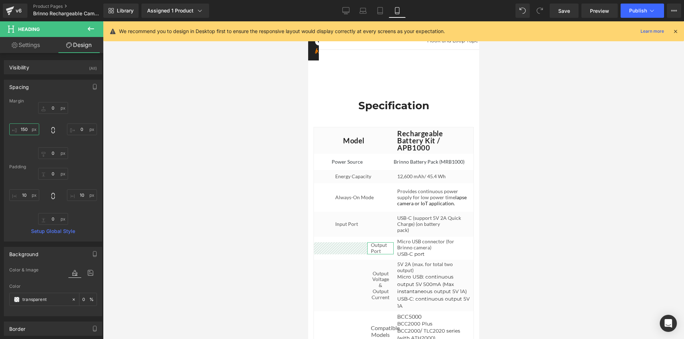
click at [27, 128] on input "150" at bounding box center [24, 130] width 30 height 12
type input "50"
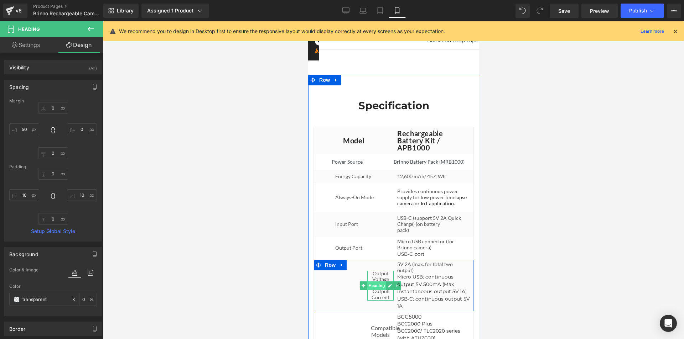
click at [375, 290] on span "Heading" at bounding box center [376, 286] width 19 height 9
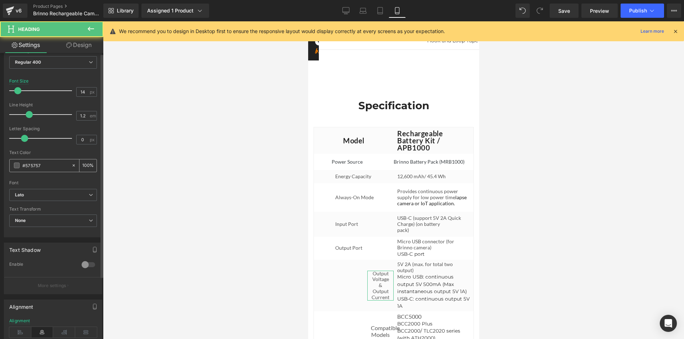
scroll to position [214, 0]
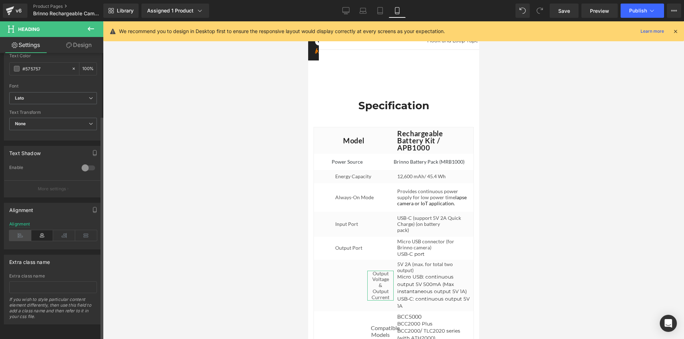
drag, startPoint x: 20, startPoint y: 236, endPoint x: 46, endPoint y: 109, distance: 129.7
click at [20, 235] on icon at bounding box center [20, 235] width 22 height 11
click at [80, 48] on link "Design" at bounding box center [79, 45] width 52 height 16
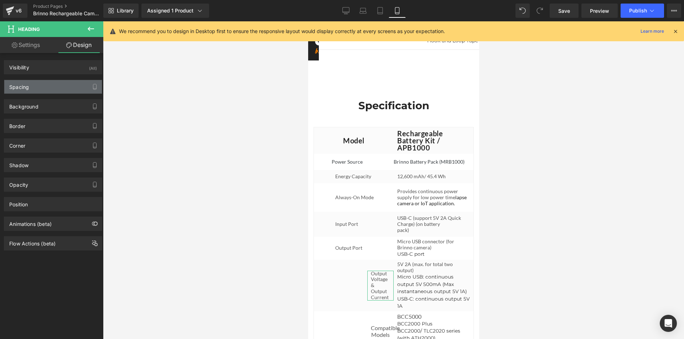
click at [34, 89] on div "Spacing" at bounding box center [53, 87] width 98 height 14
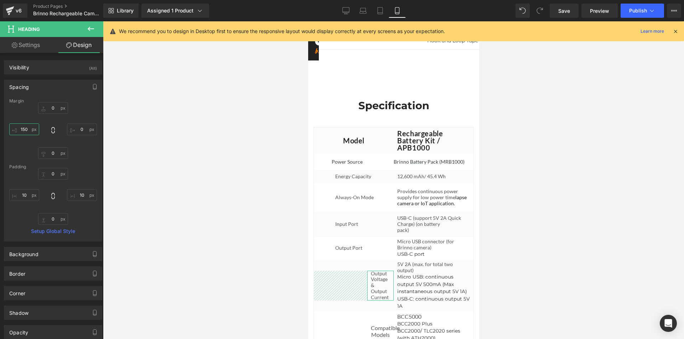
click at [23, 128] on input "150" at bounding box center [24, 130] width 30 height 12
type input "50"
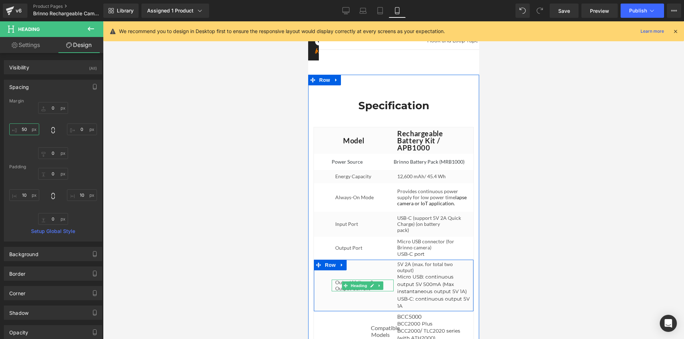
scroll to position [3197, 0]
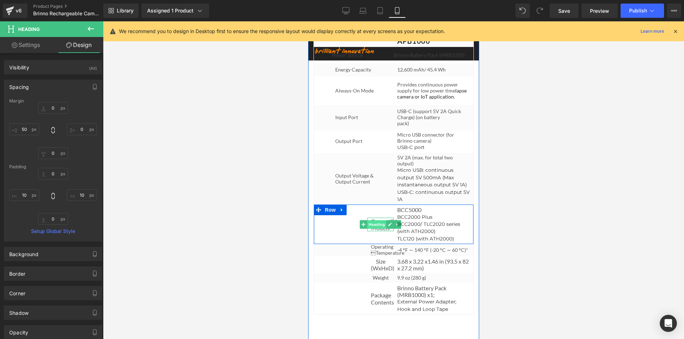
click at [375, 229] on span "Heading" at bounding box center [376, 224] width 19 height 9
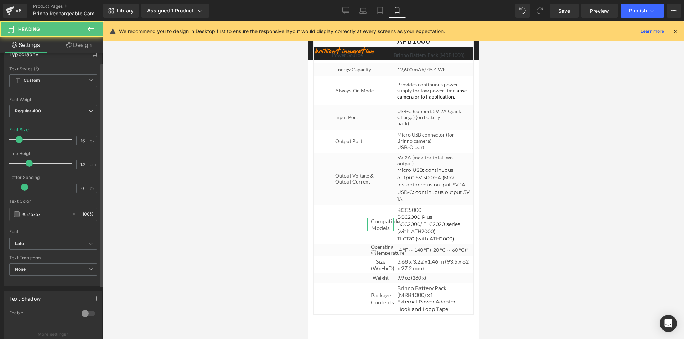
scroll to position [178, 0]
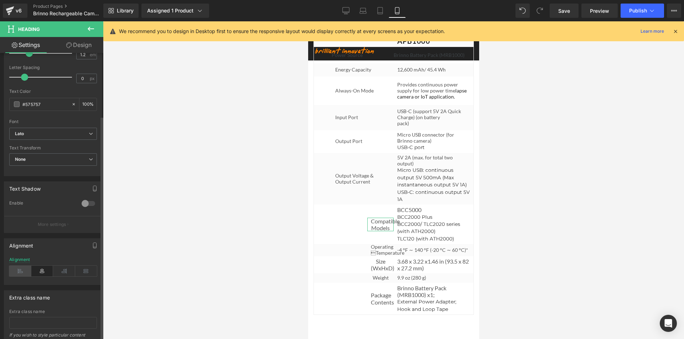
click at [19, 269] on icon at bounding box center [20, 271] width 22 height 11
click at [78, 45] on link "Design" at bounding box center [79, 45] width 52 height 16
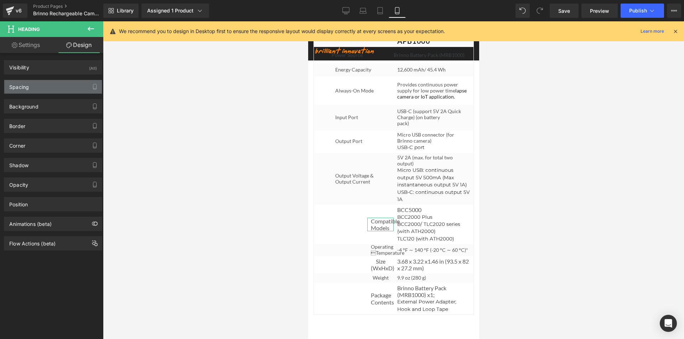
click at [43, 91] on div "Spacing" at bounding box center [53, 87] width 98 height 14
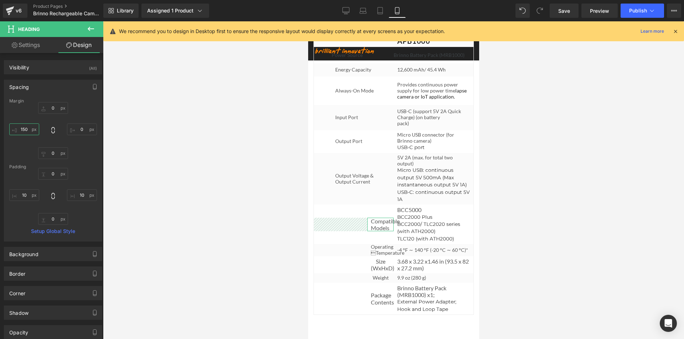
click at [26, 127] on input "text" at bounding box center [24, 130] width 30 height 12
type input "50"
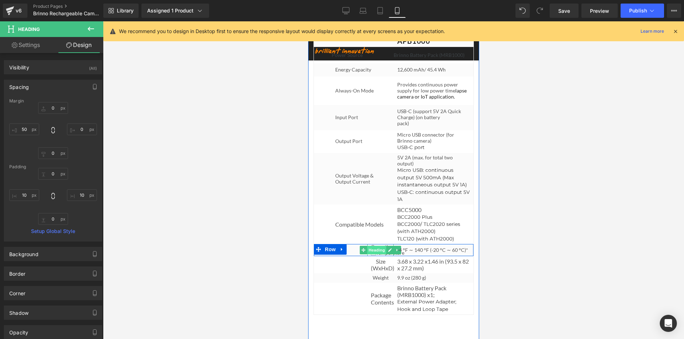
click at [379, 255] on span "Heading" at bounding box center [376, 250] width 19 height 9
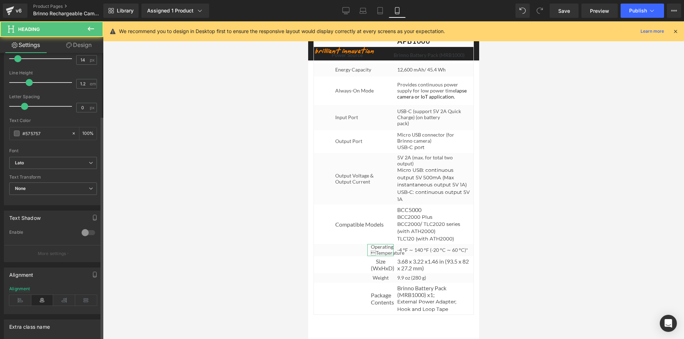
scroll to position [219, 0]
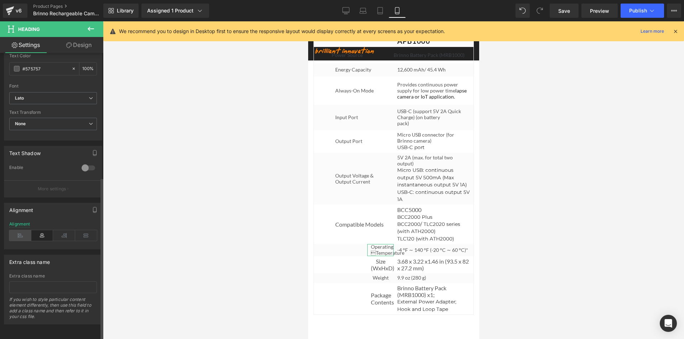
click at [20, 230] on icon at bounding box center [20, 235] width 22 height 11
click at [83, 45] on link "Design" at bounding box center [79, 45] width 52 height 16
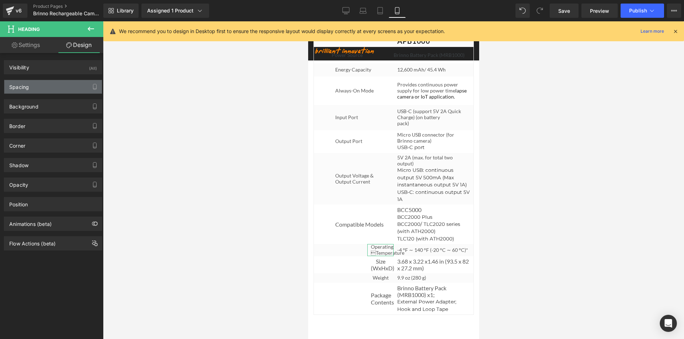
click at [37, 86] on div "Spacing" at bounding box center [53, 87] width 98 height 14
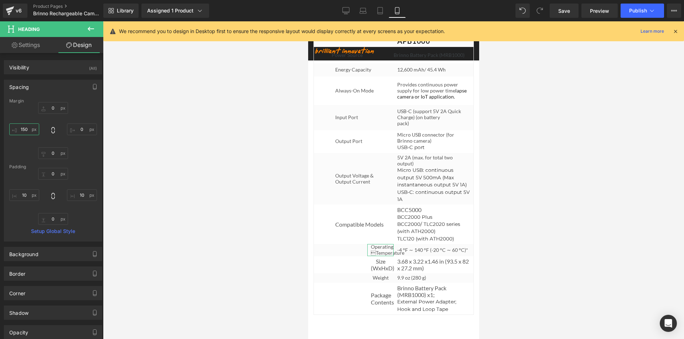
click at [26, 130] on input "150" at bounding box center [24, 130] width 30 height 12
type input "50"
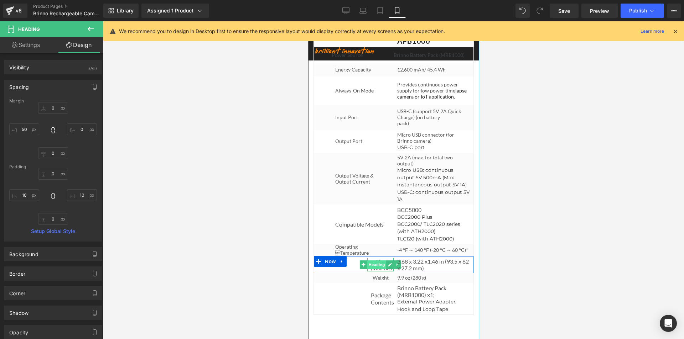
click at [375, 269] on span "Heading" at bounding box center [376, 265] width 19 height 9
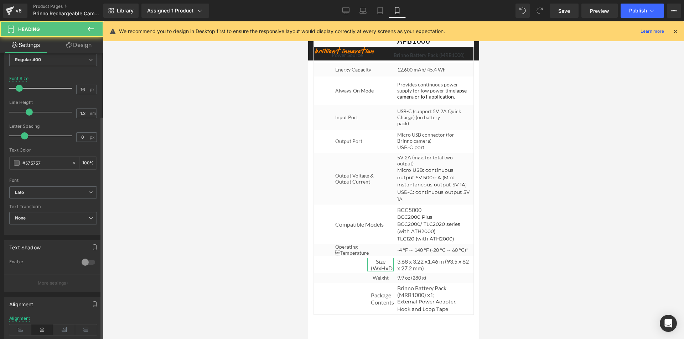
scroll to position [142, 0]
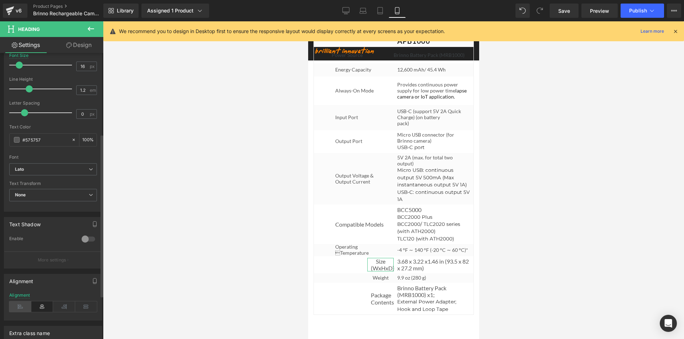
click at [23, 305] on icon at bounding box center [20, 307] width 22 height 11
click at [87, 43] on link "Design" at bounding box center [79, 45] width 52 height 16
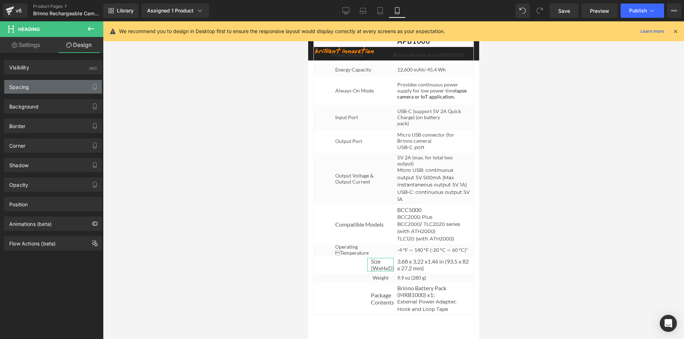
click at [36, 89] on div "Spacing" at bounding box center [53, 87] width 98 height 14
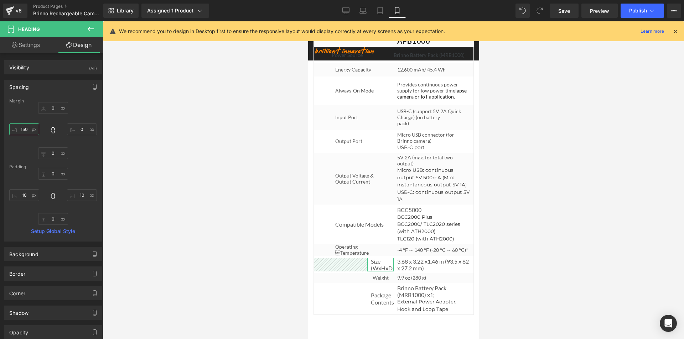
click at [25, 126] on input "150" at bounding box center [24, 130] width 30 height 12
type input "50"
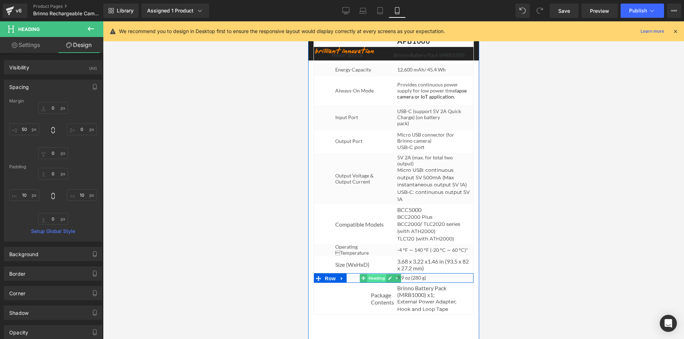
click at [372, 283] on span "Heading" at bounding box center [376, 278] width 19 height 9
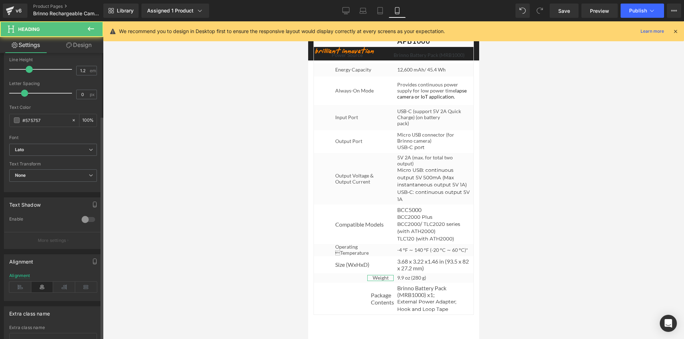
scroll to position [178, 0]
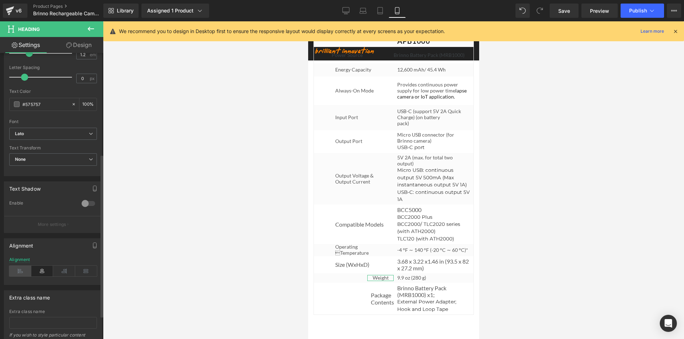
click at [20, 272] on icon at bounding box center [20, 271] width 22 height 11
click at [77, 45] on link "Design" at bounding box center [79, 45] width 52 height 16
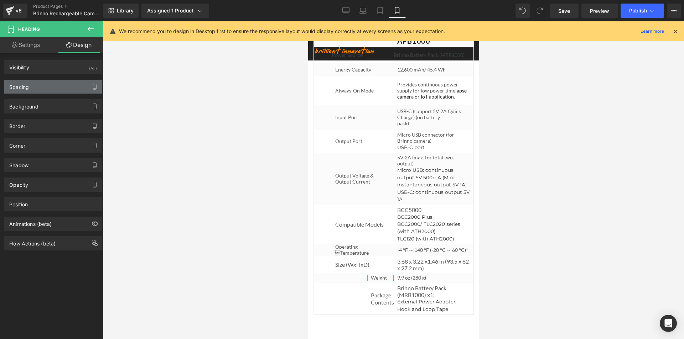
click at [37, 85] on div "Spacing" at bounding box center [53, 87] width 98 height 14
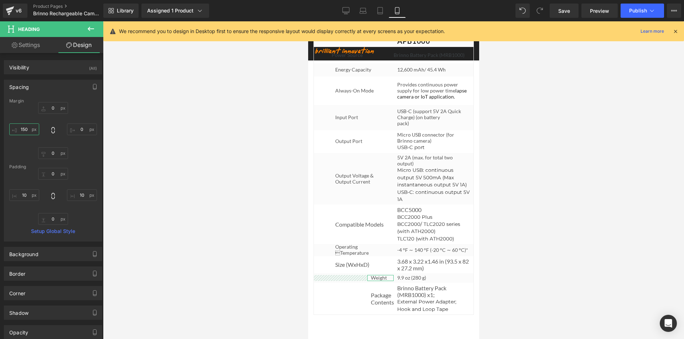
click at [24, 125] on input "text" at bounding box center [24, 130] width 30 height 12
type input "50"
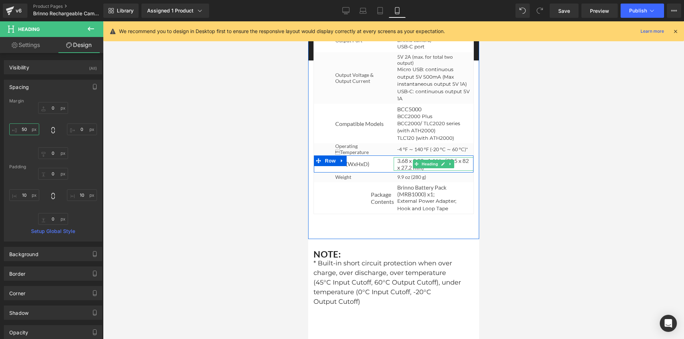
scroll to position [3304, 0]
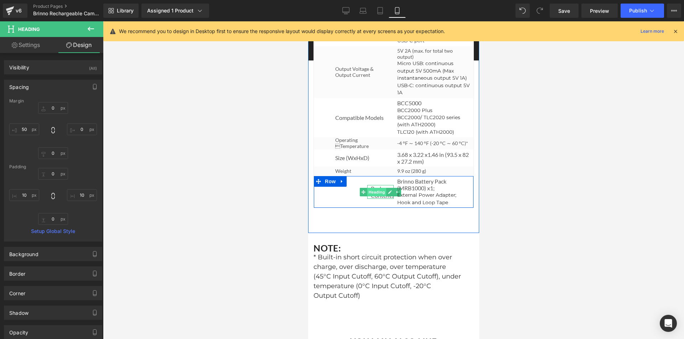
click at [375, 197] on span "Heading" at bounding box center [376, 192] width 19 height 9
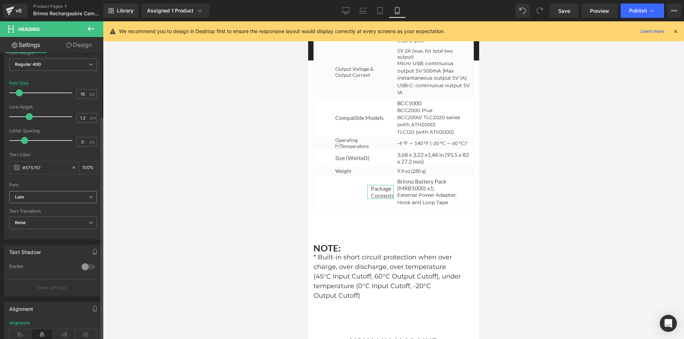
scroll to position [142, 0]
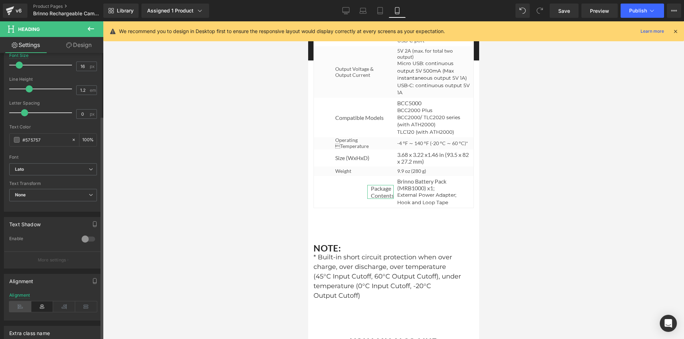
click at [21, 302] on icon at bounding box center [20, 307] width 22 height 11
click at [86, 47] on link "Design" at bounding box center [79, 45] width 52 height 16
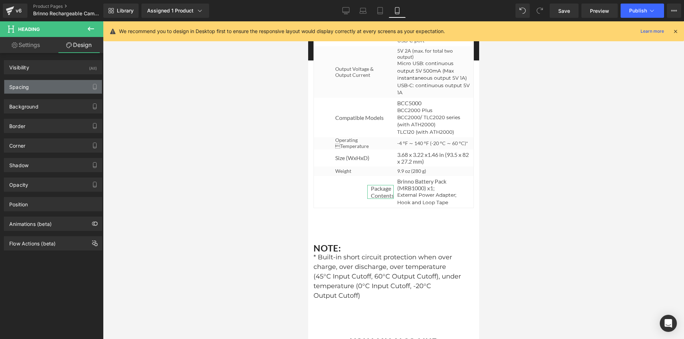
click at [30, 86] on div "Spacing" at bounding box center [53, 87] width 98 height 14
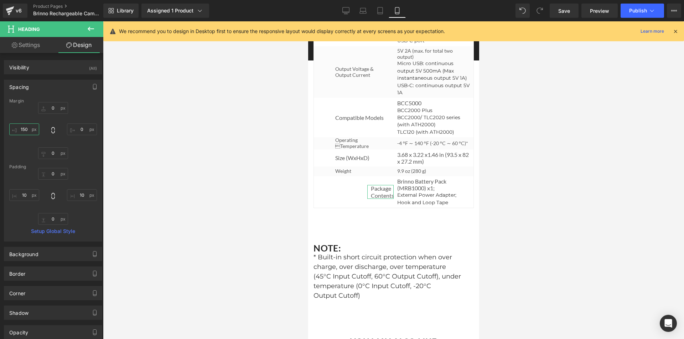
click at [26, 130] on input "text" at bounding box center [24, 130] width 30 height 12
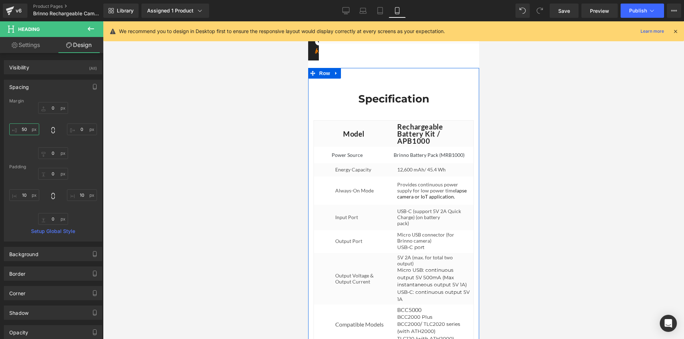
scroll to position [3055, 0]
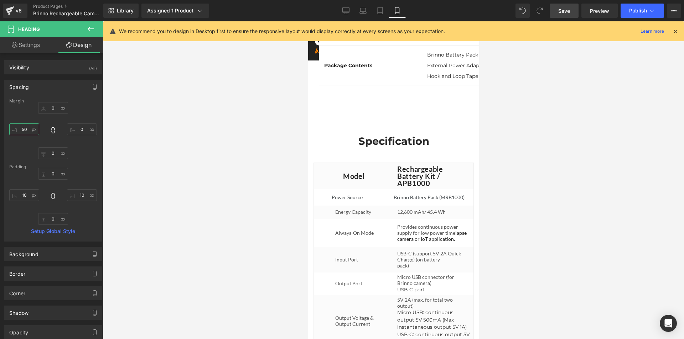
type input "50"
click at [567, 14] on span "Save" at bounding box center [564, 10] width 12 height 7
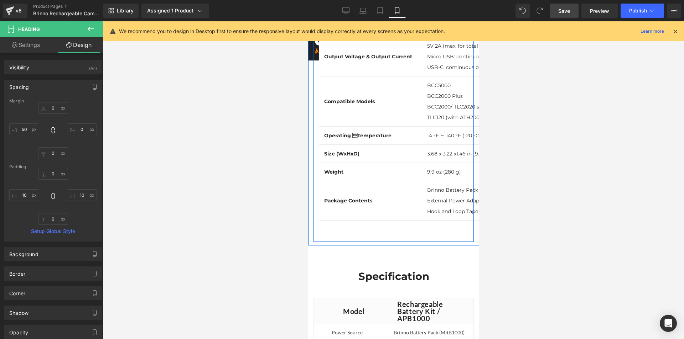
scroll to position [2983, 0]
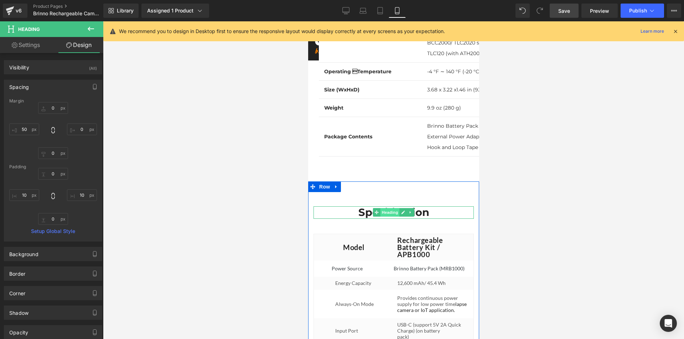
click at [389, 217] on span "Heading" at bounding box center [389, 212] width 19 height 9
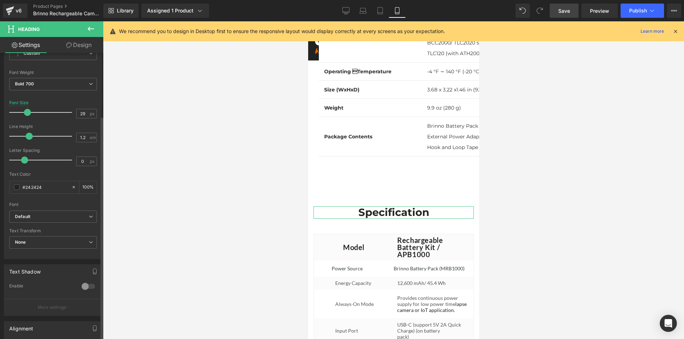
scroll to position [142, 0]
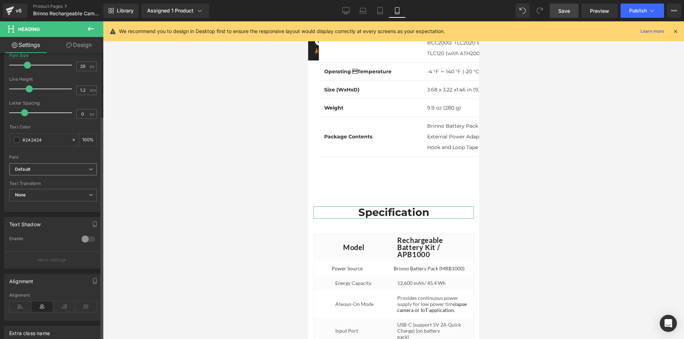
click at [64, 170] on b "Default" at bounding box center [52, 170] width 74 height 6
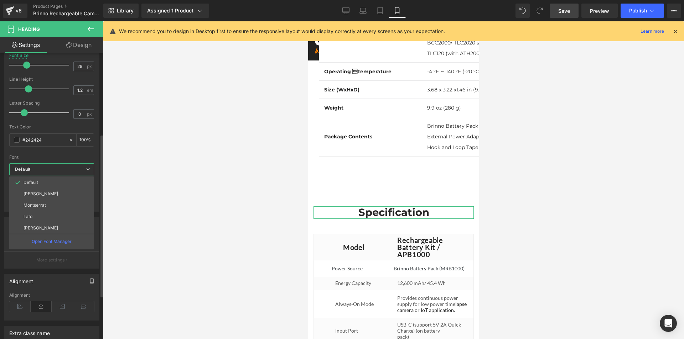
click at [52, 219] on li "Lato" at bounding box center [51, 216] width 85 height 11
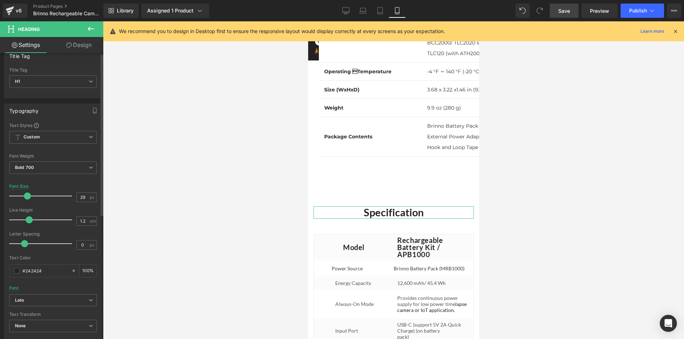
scroll to position [0, 0]
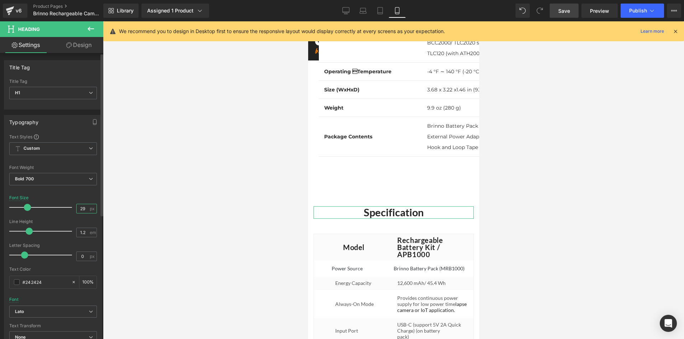
click at [79, 208] on input "29" at bounding box center [83, 208] width 12 height 9
type input "35"
click at [85, 194] on div "Font Default Montserrat Alternates Montserrat Lato Montserrat Subrayada Lato De…" at bounding box center [53, 220] width 88 height 172
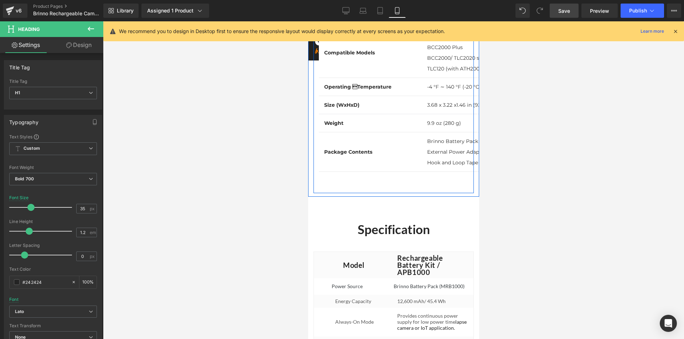
scroll to position [3019, 0]
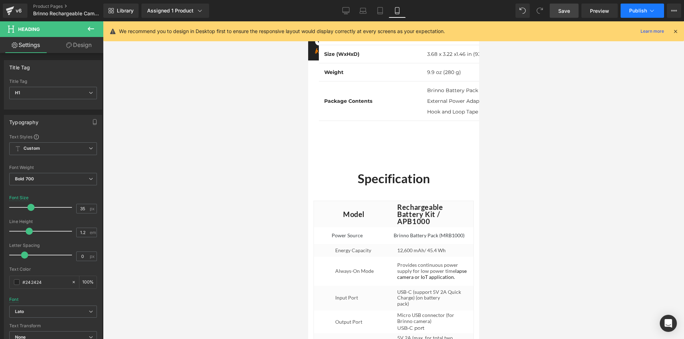
click at [637, 7] on button "Publish" at bounding box center [641, 11] width 43 height 14
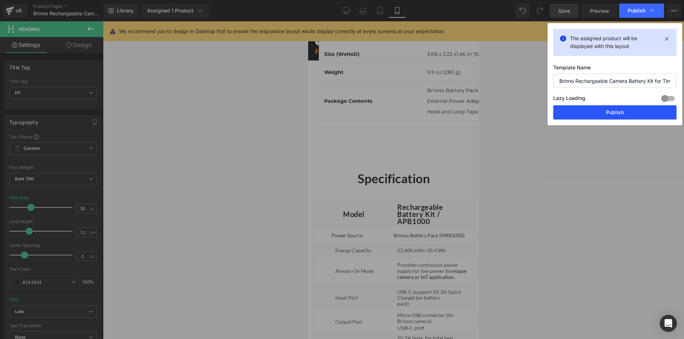
click at [607, 112] on button "Publish" at bounding box center [614, 112] width 123 height 14
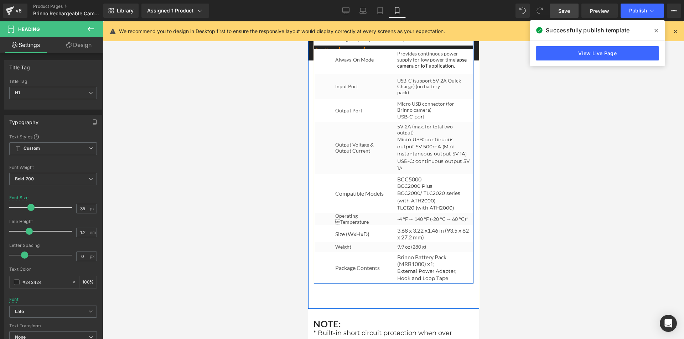
scroll to position [3126, 0]
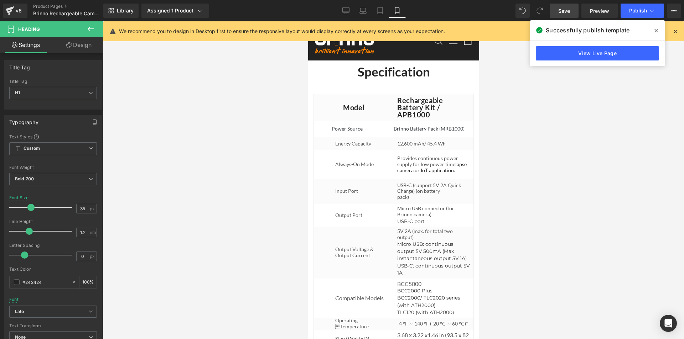
click at [673, 30] on icon at bounding box center [675, 31] width 6 height 6
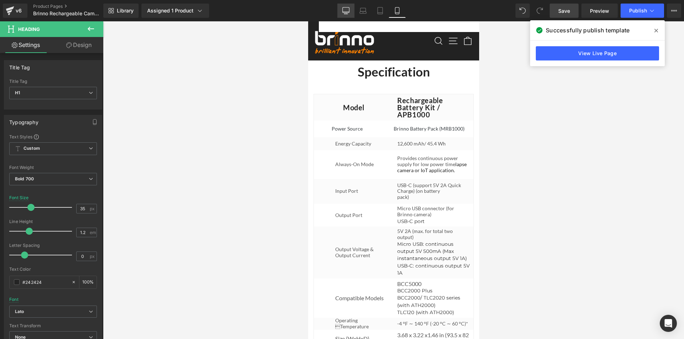
click at [345, 12] on icon at bounding box center [345, 10] width 7 height 7
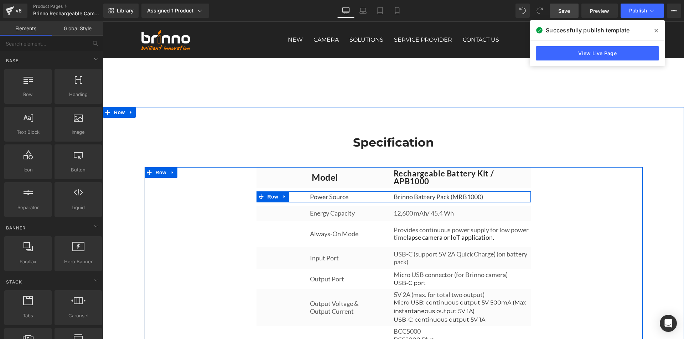
scroll to position [2240, 0]
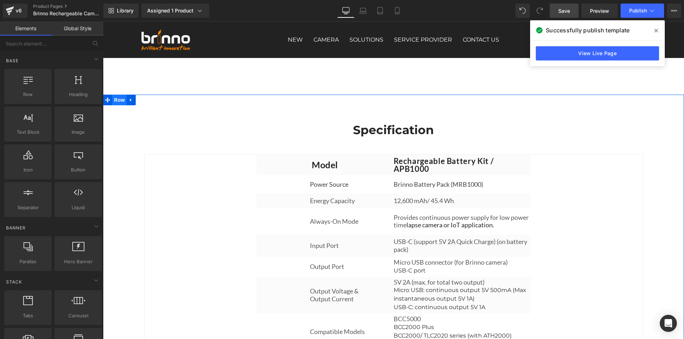
click at [117, 105] on span "Row" at bounding box center [119, 100] width 14 height 11
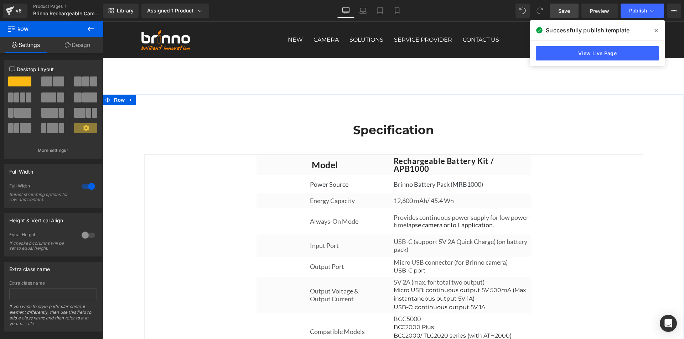
click at [79, 45] on link "Design" at bounding box center [78, 45] width 52 height 16
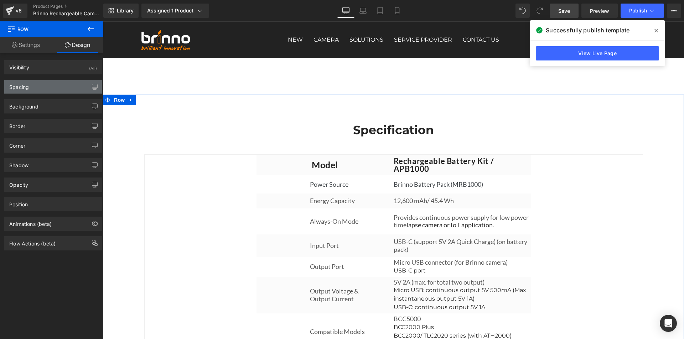
click at [48, 87] on div "Spacing" at bounding box center [53, 87] width 98 height 14
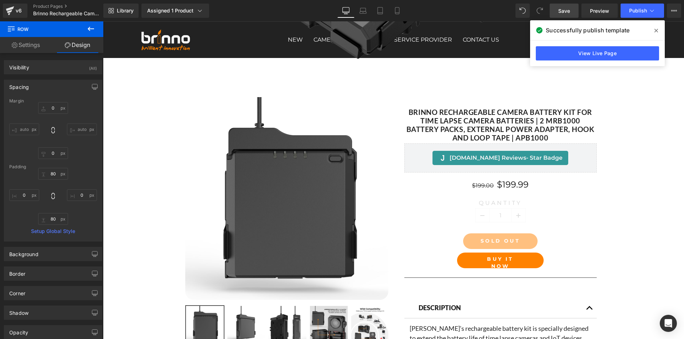
scroll to position [318, 0]
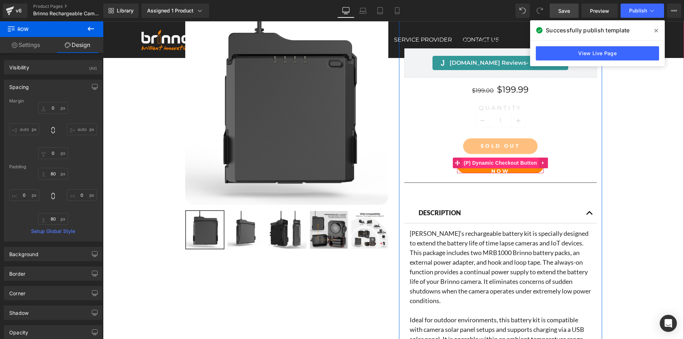
click at [497, 165] on span "(P) Dynamic Checkout Button" at bounding box center [500, 163] width 77 height 11
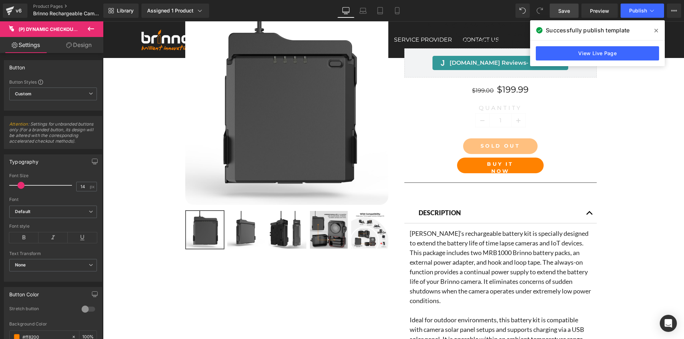
click at [89, 45] on link "Design" at bounding box center [79, 45] width 52 height 16
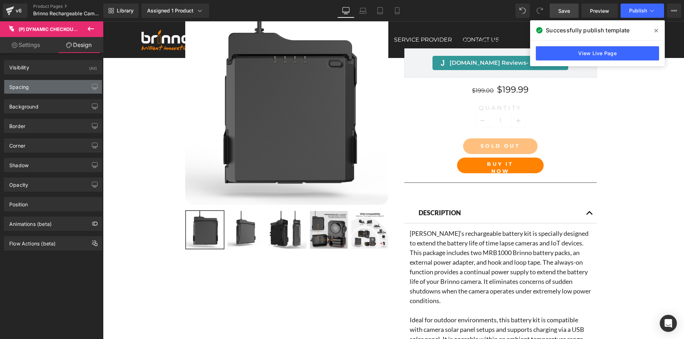
click at [47, 85] on div "Spacing" at bounding box center [53, 87] width 98 height 14
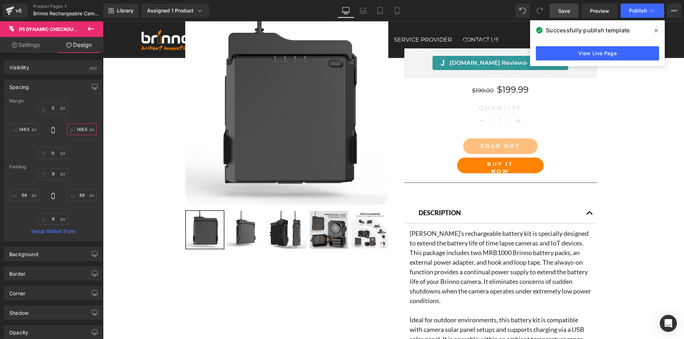
click at [77, 129] on input "text" at bounding box center [82, 130] width 30 height 12
type input "284"
drag, startPoint x: 27, startPoint y: 130, endPoint x: 30, endPoint y: 132, distance: 3.8
click at [27, 129] on input "text" at bounding box center [24, 130] width 30 height 12
type input "2"
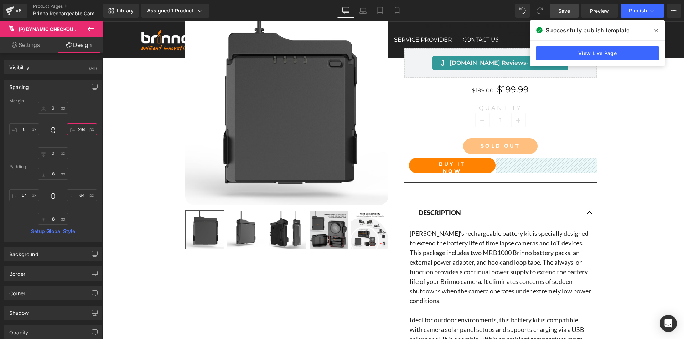
click at [77, 129] on input "284" at bounding box center [82, 130] width 30 height 12
click at [78, 130] on input "284" at bounding box center [82, 130] width 30 height 12
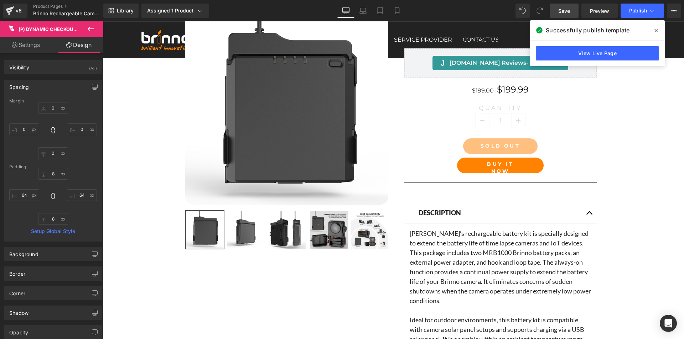
click at [79, 105] on div at bounding box center [53, 130] width 88 height 57
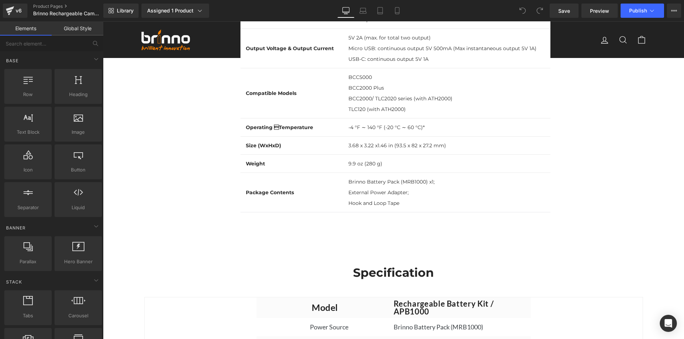
scroll to position [2670, 0]
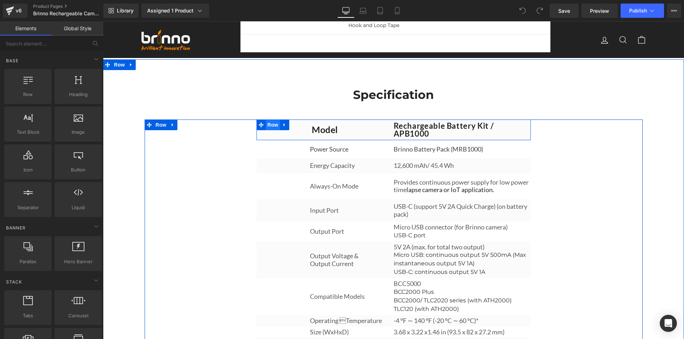
click at [271, 130] on span "Row" at bounding box center [273, 125] width 14 height 11
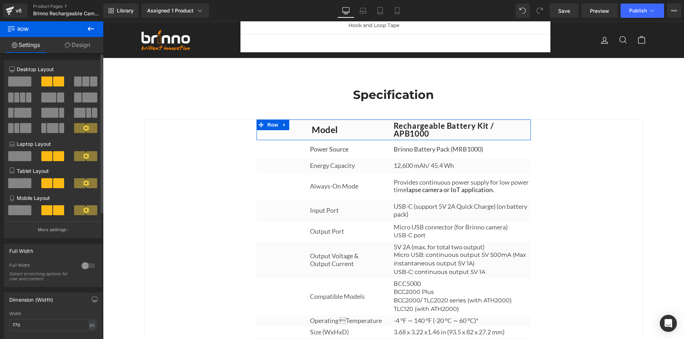
click at [82, 80] on span at bounding box center [85, 82] width 7 height 10
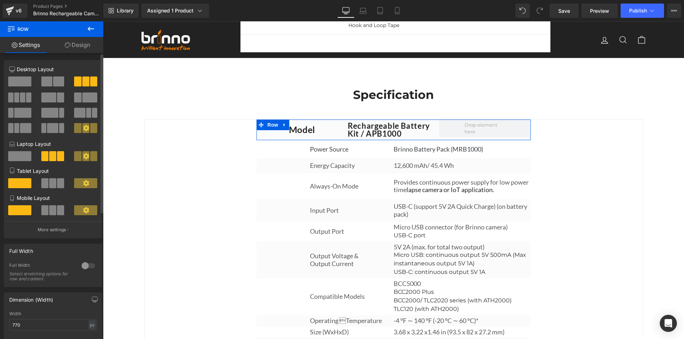
scroll to position [2663, 0]
click at [51, 79] on button at bounding box center [53, 82] width 24 height 10
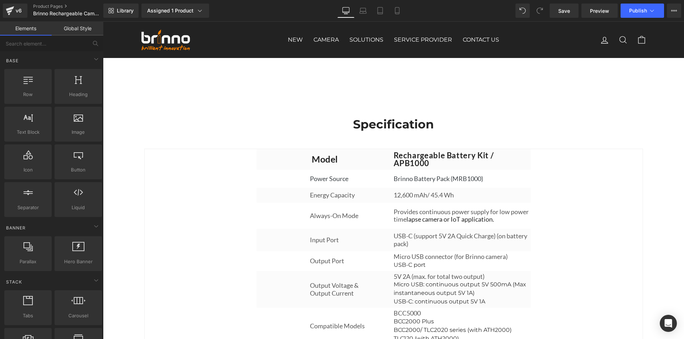
scroll to position [2236, 0]
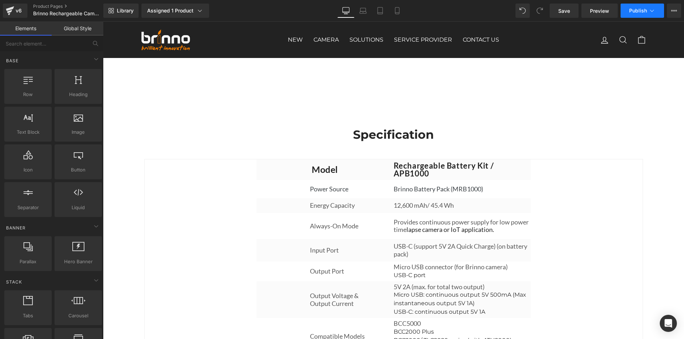
click at [637, 8] on span "Publish" at bounding box center [638, 11] width 18 height 6
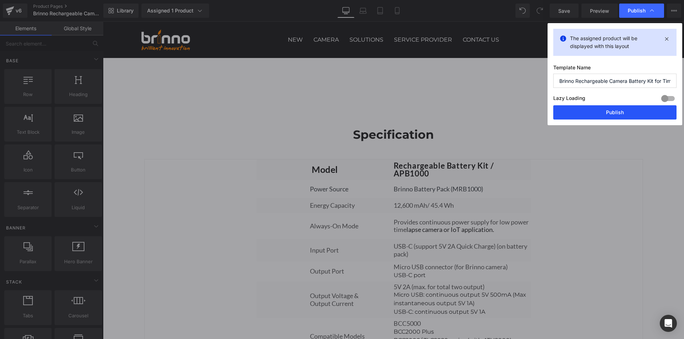
drag, startPoint x: 594, startPoint y: 111, endPoint x: 253, endPoint y: 80, distance: 342.5
click at [594, 111] on button "Publish" at bounding box center [614, 112] width 123 height 14
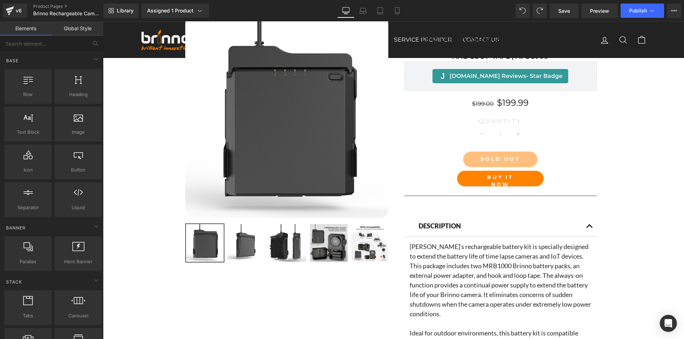
scroll to position [420, 0]
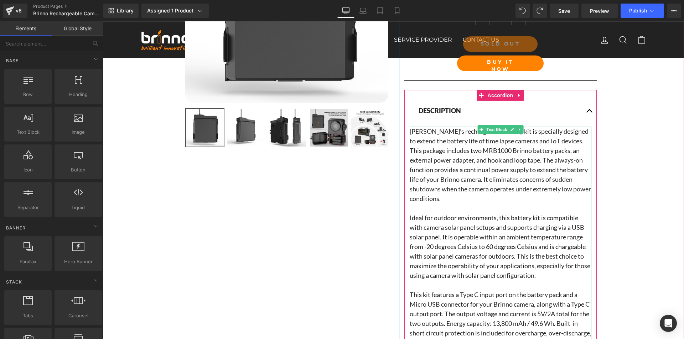
click at [450, 209] on p at bounding box center [500, 209] width 182 height 10
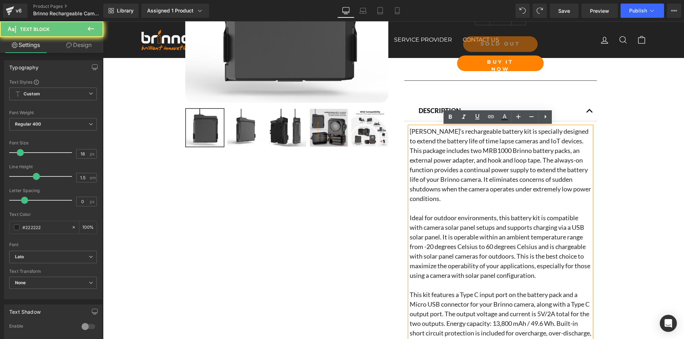
click at [445, 210] on p at bounding box center [500, 209] width 182 height 10
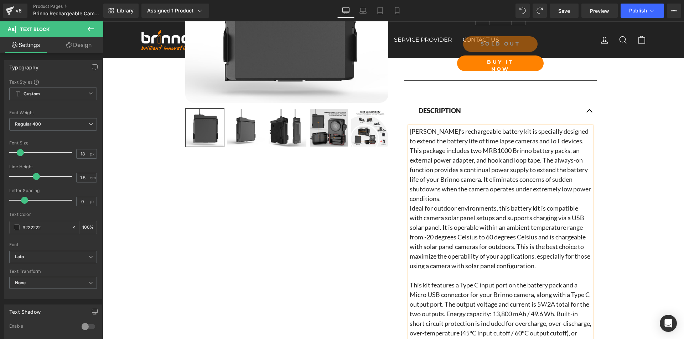
click at [438, 276] on p at bounding box center [500, 276] width 182 height 10
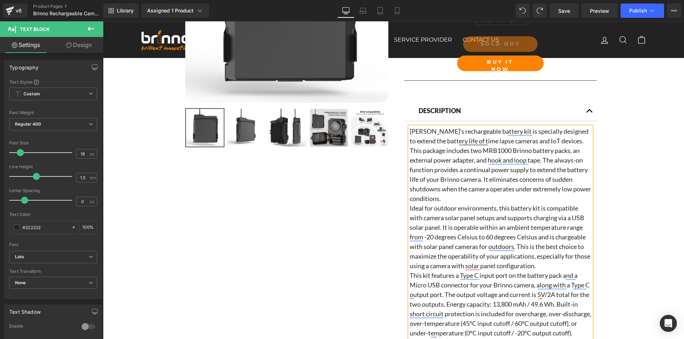
scroll to position [527, 0]
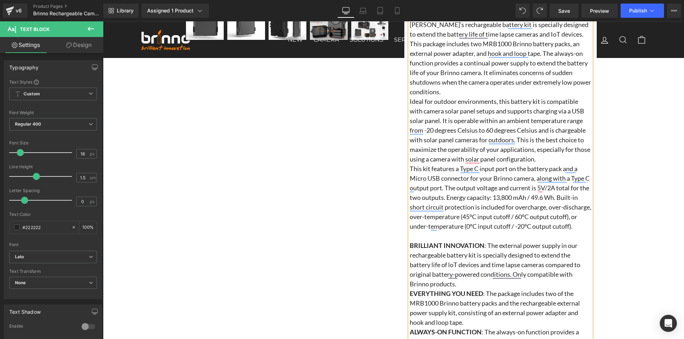
click at [435, 245] on p "This kit features a Type C input port on the battery pack and a Micro USB conne…" at bounding box center [500, 226] width 182 height 125
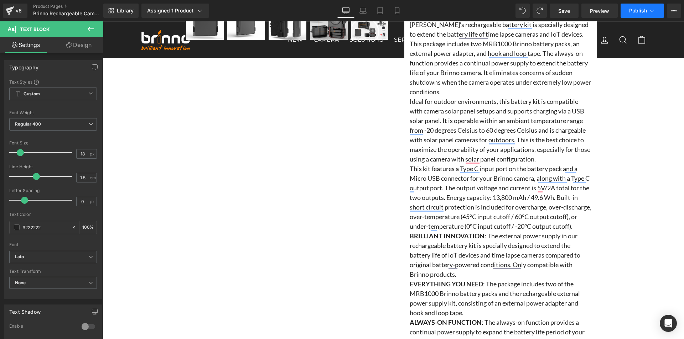
click at [634, 11] on span "Publish" at bounding box center [638, 11] width 18 height 6
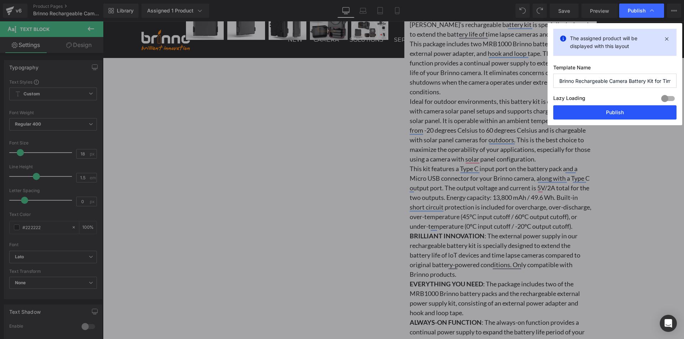
click at [605, 114] on button "Publish" at bounding box center [614, 112] width 123 height 14
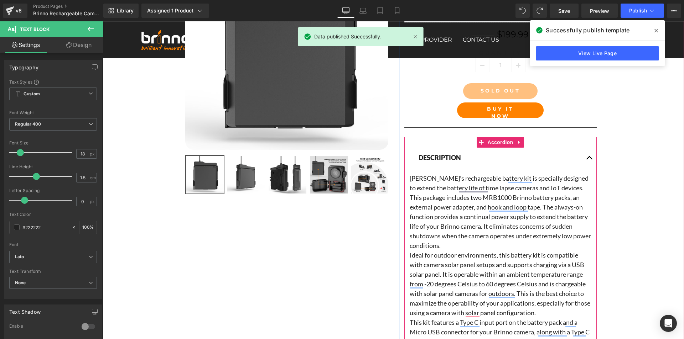
scroll to position [313, 0]
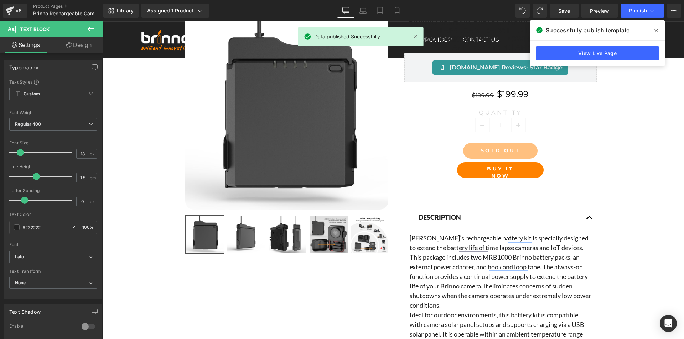
click at [441, 215] on div "description Text Block" at bounding box center [500, 218] width 164 height 10
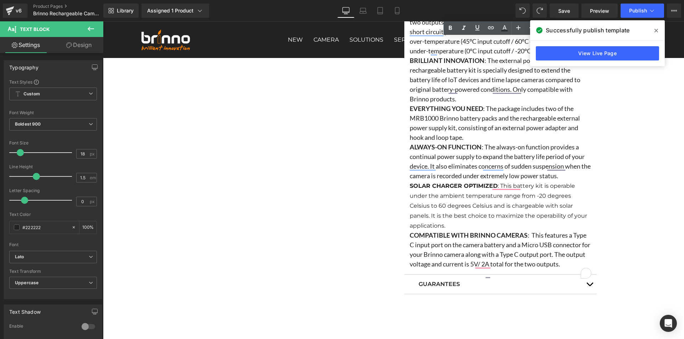
scroll to position [705, 0]
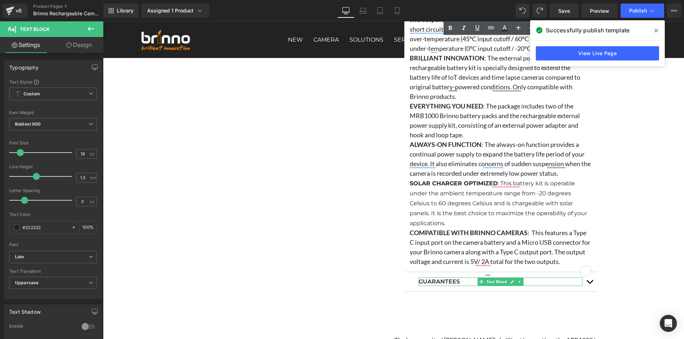
click at [440, 286] on p "Guarantees" at bounding box center [500, 282] width 164 height 9
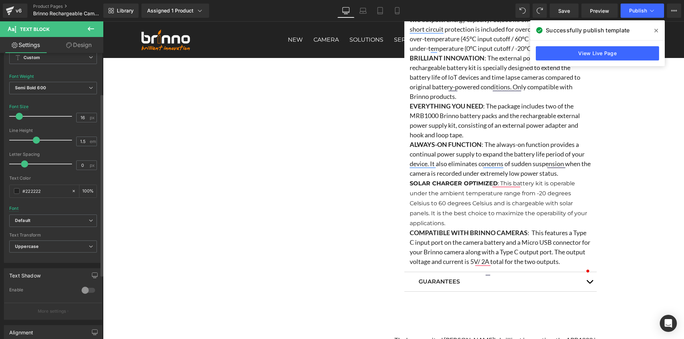
scroll to position [107, 0]
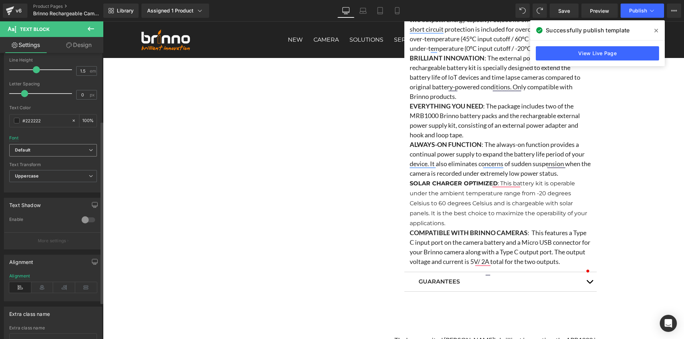
click at [73, 151] on b "Default" at bounding box center [52, 150] width 74 height 6
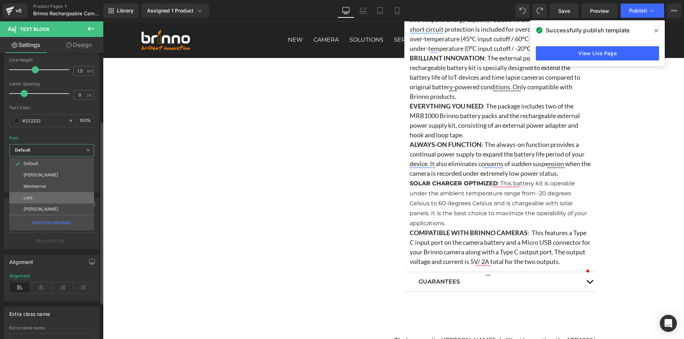
click at [60, 195] on li "Lato" at bounding box center [51, 197] width 85 height 11
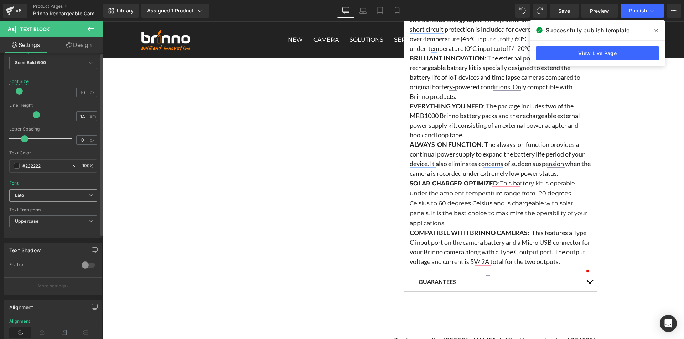
scroll to position [0, 0]
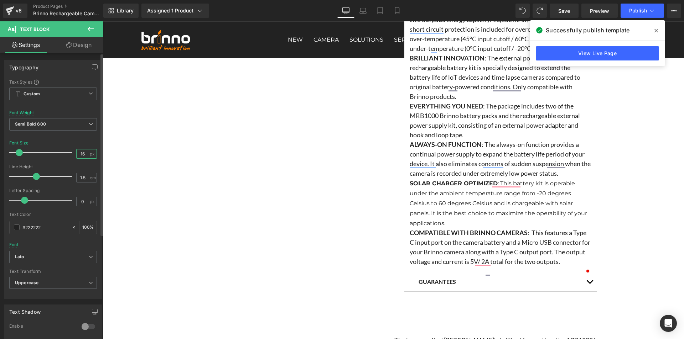
click at [85, 155] on input "16" at bounding box center [83, 154] width 12 height 9
type input "18"
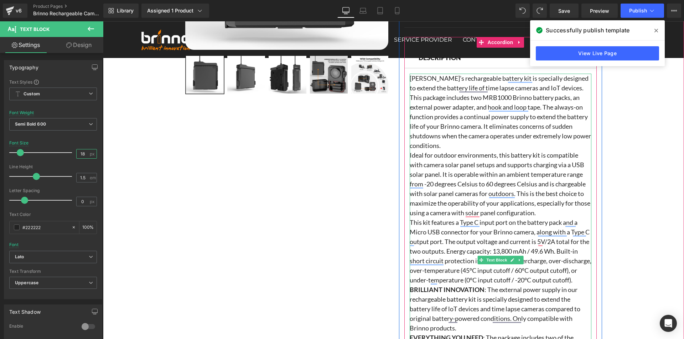
scroll to position [384, 0]
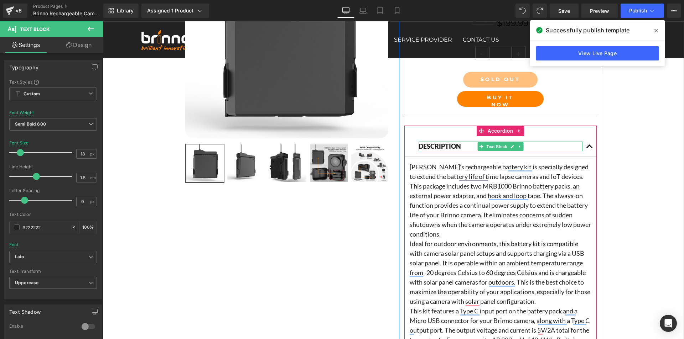
click at [435, 145] on p "description" at bounding box center [500, 147] width 164 height 10
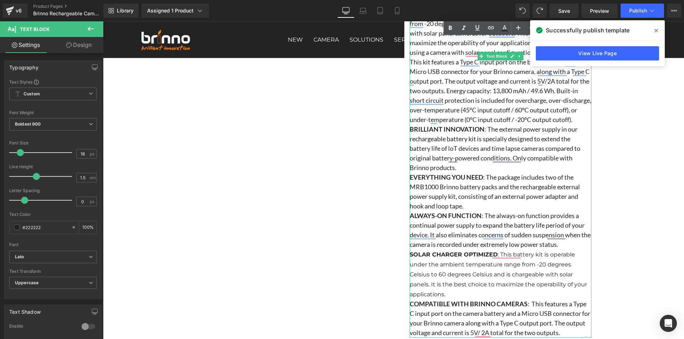
scroll to position [812, 0]
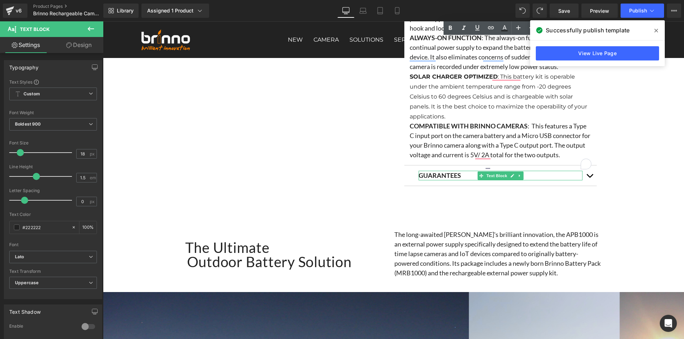
click at [442, 180] on p "Guarantees" at bounding box center [500, 176] width 164 height 10
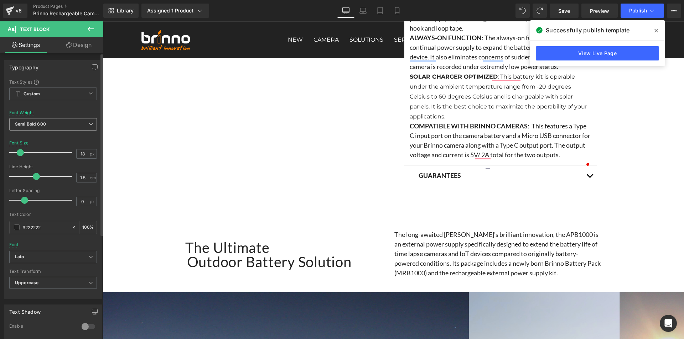
click at [69, 124] on span "Semi Bold 600" at bounding box center [53, 124] width 88 height 12
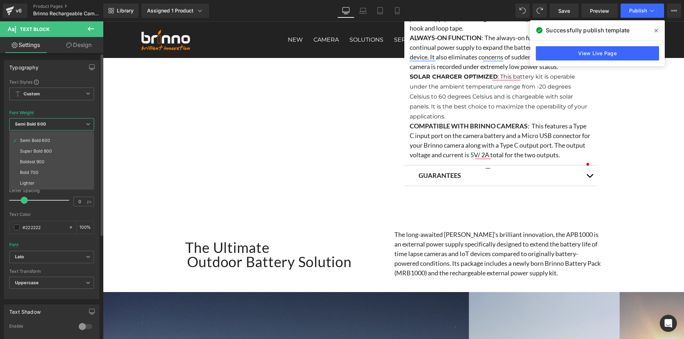
scroll to position [59, 0]
click at [65, 153] on li "Boldest 900" at bounding box center [53, 152] width 88 height 11
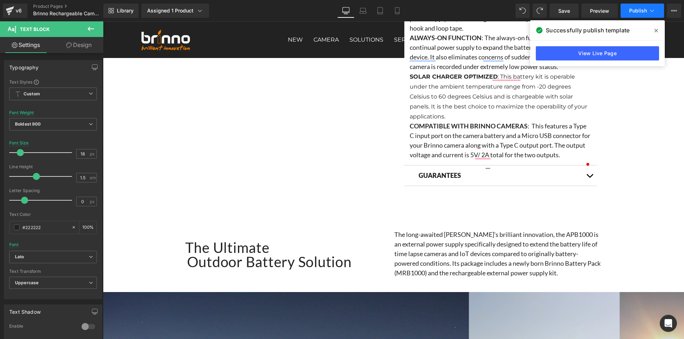
click at [642, 8] on span "Publish" at bounding box center [638, 11] width 18 height 6
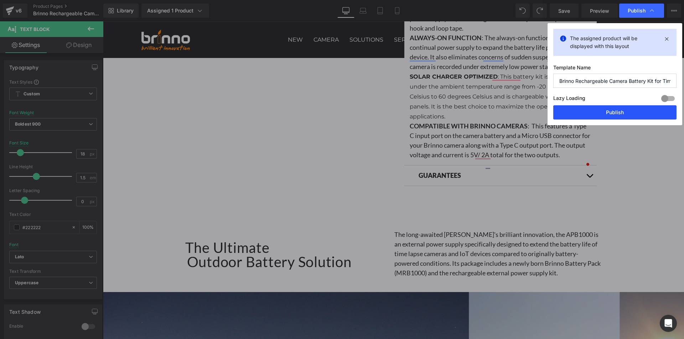
click at [612, 109] on button "Publish" at bounding box center [614, 112] width 123 height 14
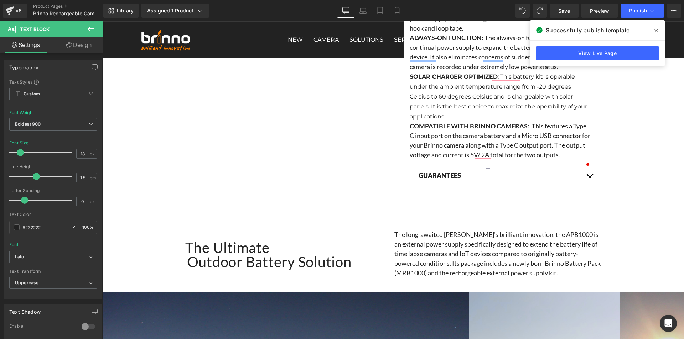
click at [656, 31] on icon at bounding box center [656, 31] width 4 height 4
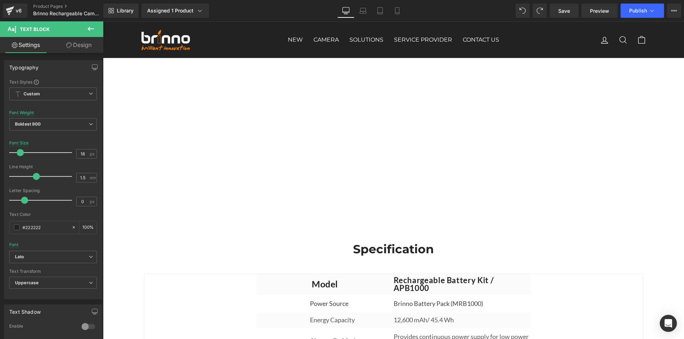
scroll to position [1915, 0]
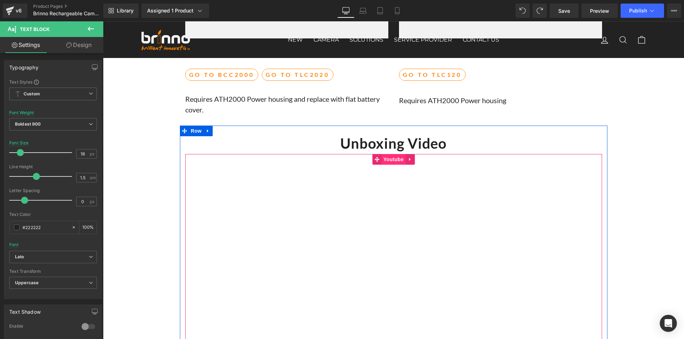
click at [388, 165] on span "Youtube" at bounding box center [393, 159] width 24 height 11
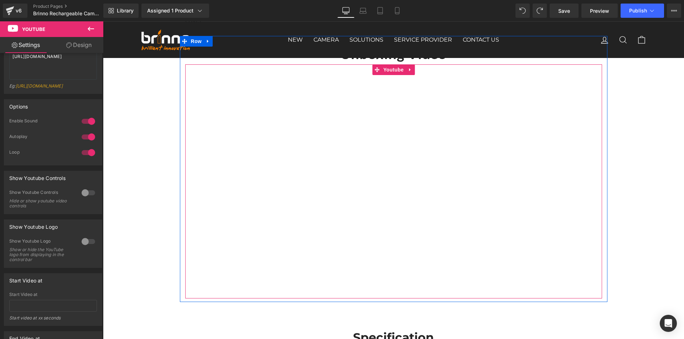
scroll to position [2022, 0]
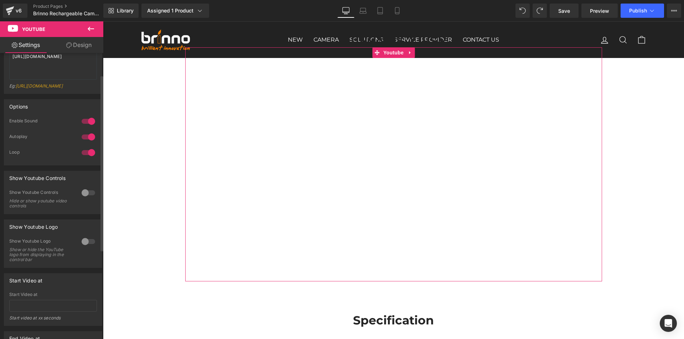
click at [81, 143] on div at bounding box center [88, 136] width 17 height 11
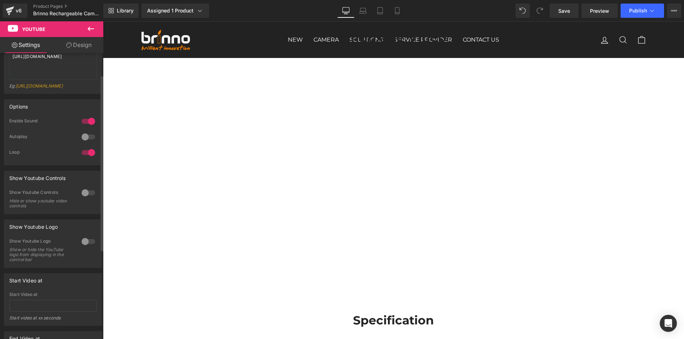
click at [81, 143] on div at bounding box center [88, 136] width 17 height 11
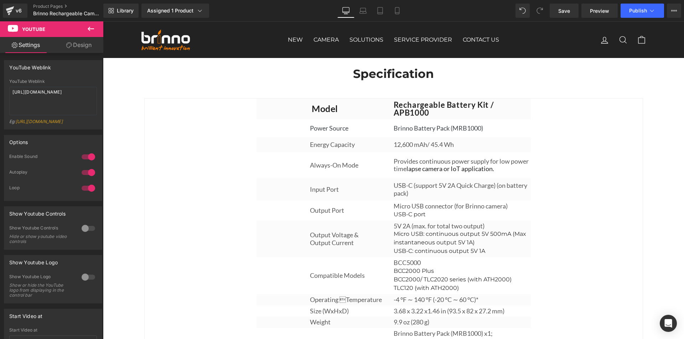
scroll to position [2236, 0]
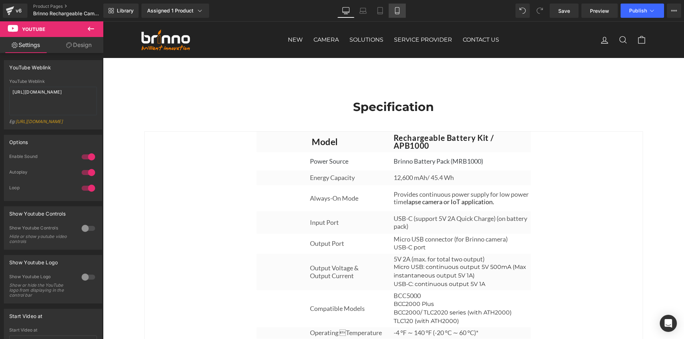
click at [398, 9] on icon at bounding box center [396, 10] width 7 height 7
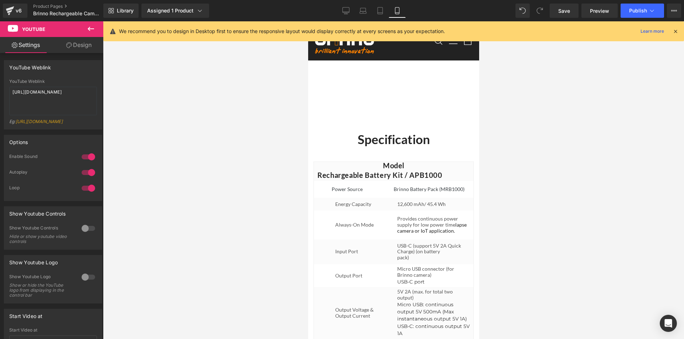
scroll to position [2701, 0]
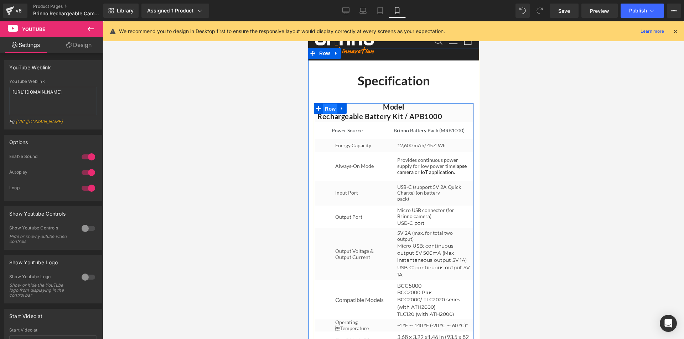
click at [329, 114] on span "Row" at bounding box center [330, 109] width 14 height 11
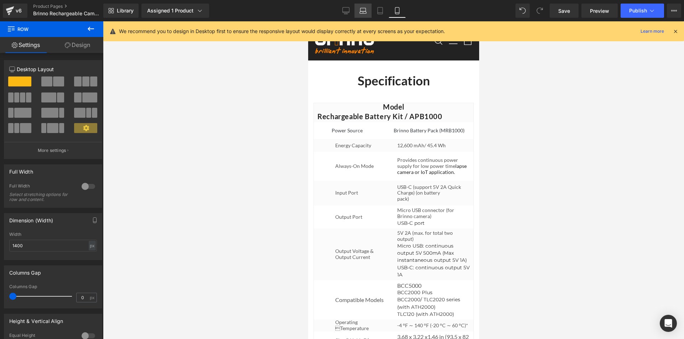
click at [363, 10] on icon at bounding box center [362, 10] width 7 height 7
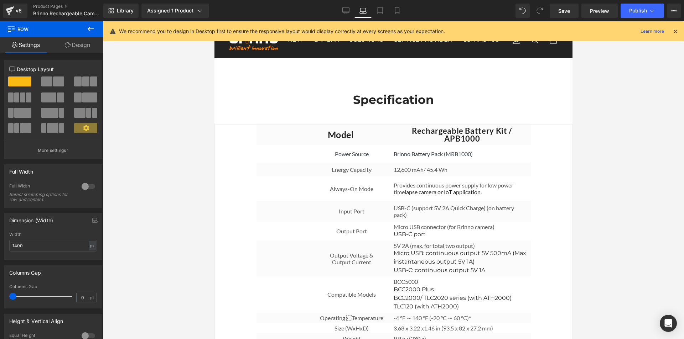
scroll to position [2157, 0]
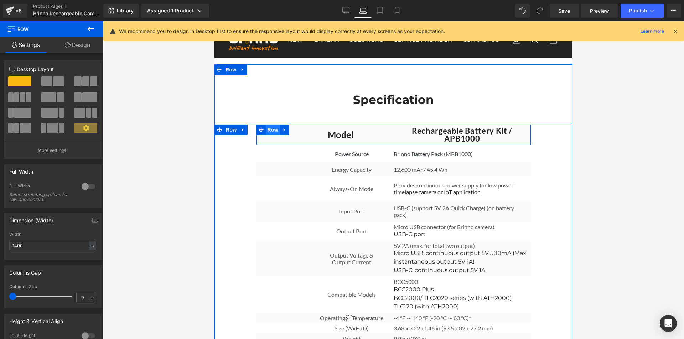
click at [266, 135] on span "Row" at bounding box center [273, 130] width 14 height 11
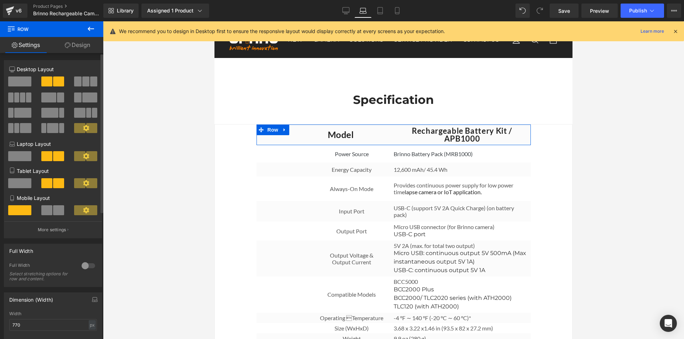
click at [49, 210] on span at bounding box center [46, 210] width 11 height 10
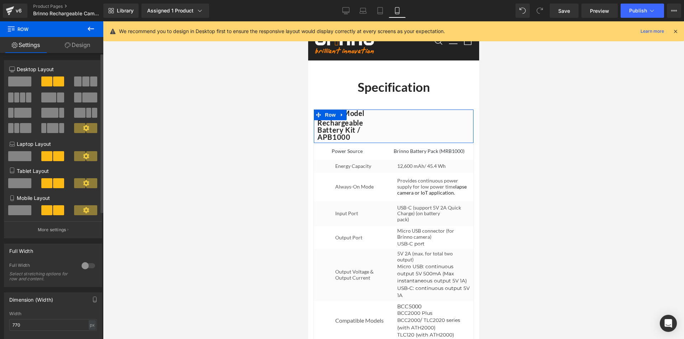
scroll to position [2701, 0]
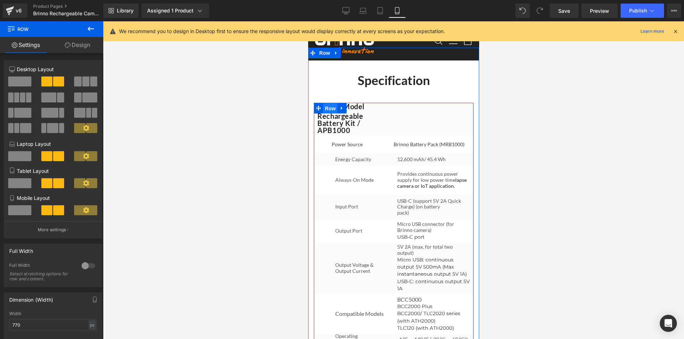
click at [328, 114] on span "Row" at bounding box center [330, 108] width 14 height 11
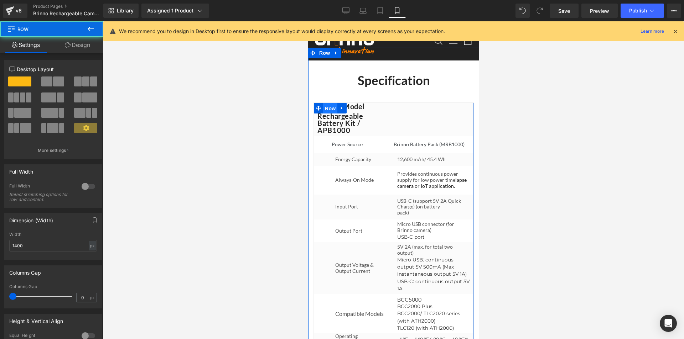
click at [328, 114] on span "Row" at bounding box center [330, 108] width 14 height 11
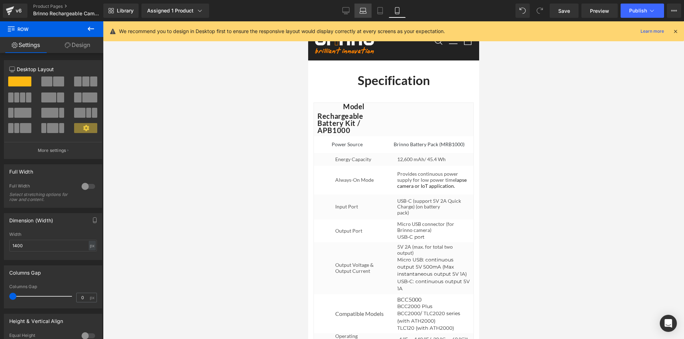
click at [363, 10] on icon at bounding box center [362, 10] width 7 height 7
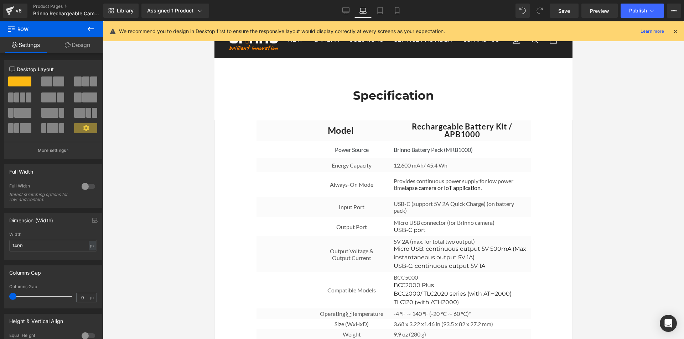
scroll to position [2158, 0]
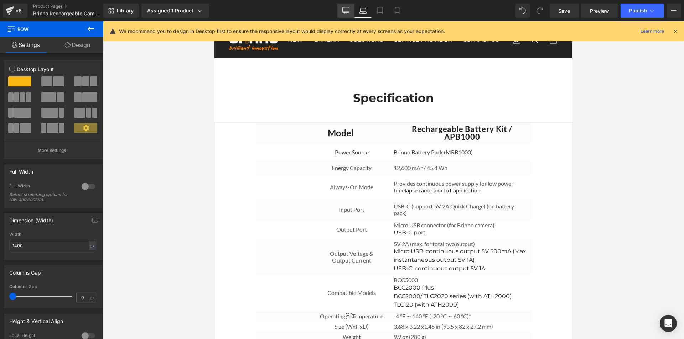
click at [346, 11] on icon at bounding box center [345, 10] width 7 height 7
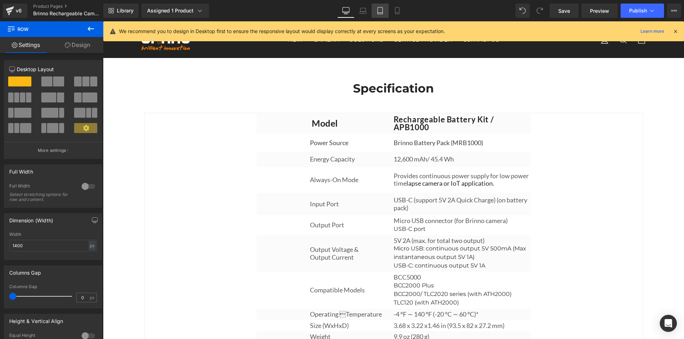
scroll to position [2245, 0]
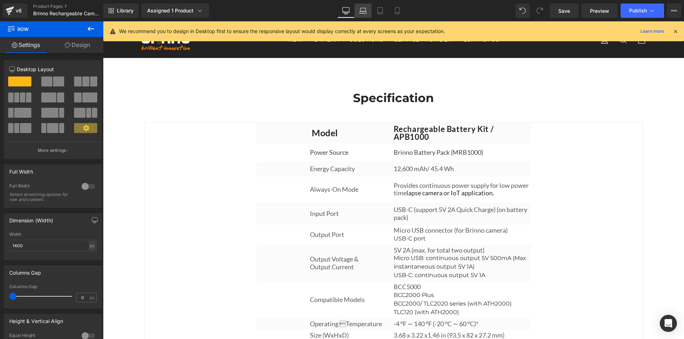
click at [362, 9] on icon at bounding box center [362, 10] width 7 height 7
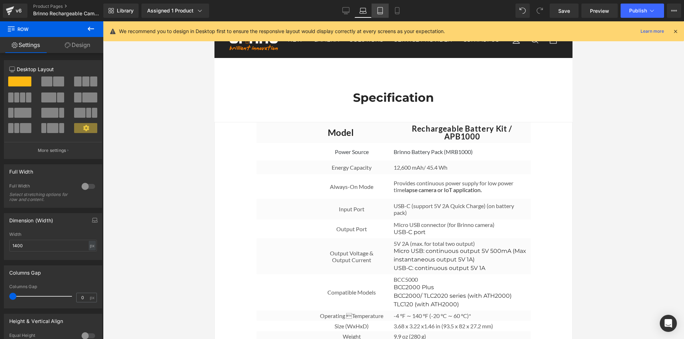
click at [377, 12] on icon at bounding box center [379, 10] width 7 height 7
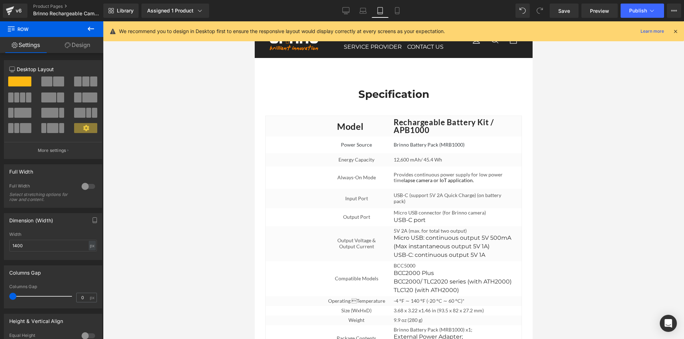
scroll to position [2552, 0]
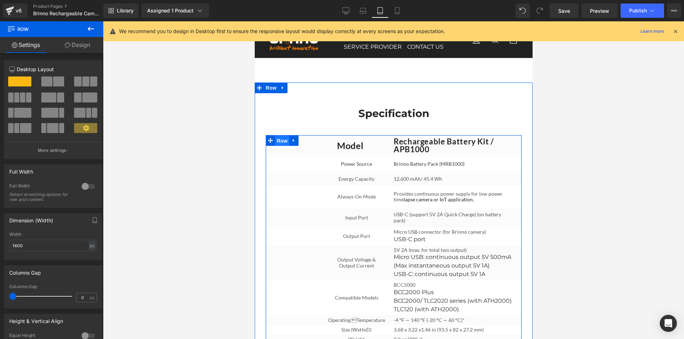
click at [278, 138] on span "Row" at bounding box center [281, 141] width 14 height 11
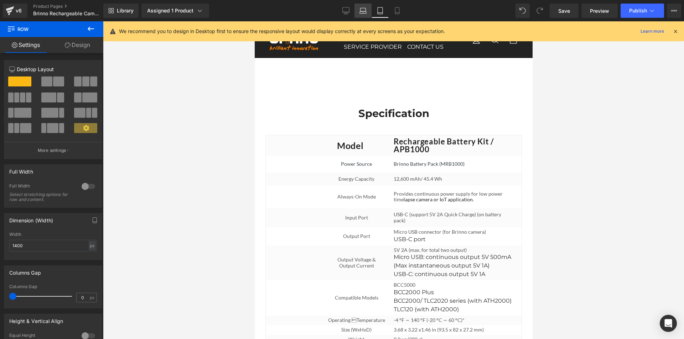
click at [362, 10] on icon at bounding box center [362, 10] width 7 height 7
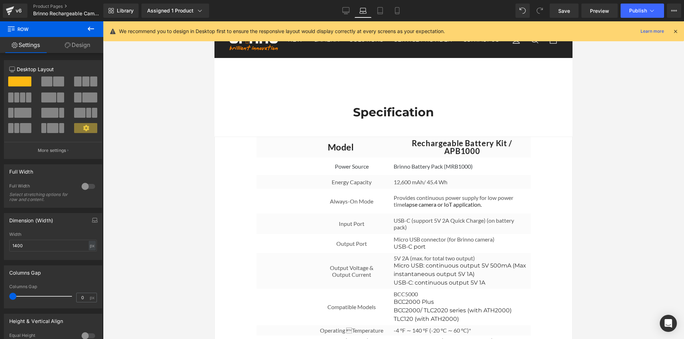
scroll to position [2159, 0]
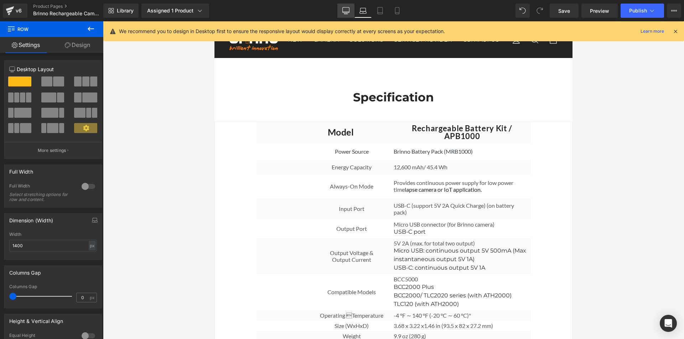
click at [345, 10] on icon at bounding box center [345, 10] width 7 height 7
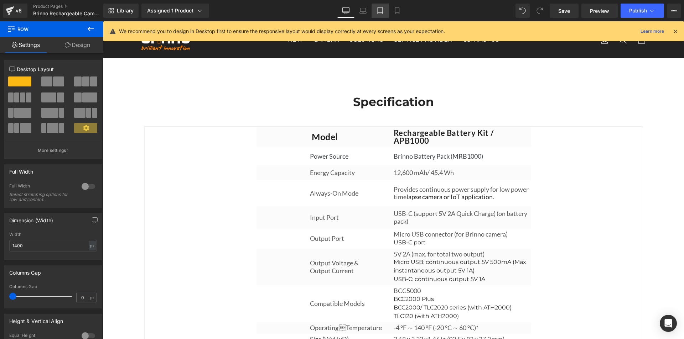
click at [380, 13] on icon at bounding box center [379, 13] width 5 height 0
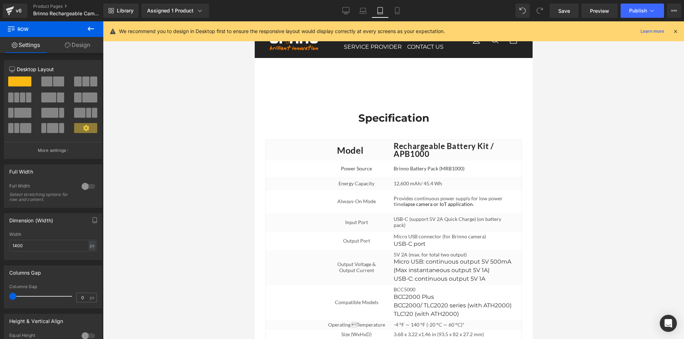
scroll to position [2547, 0]
click at [398, 13] on icon at bounding box center [397, 13] width 4 height 0
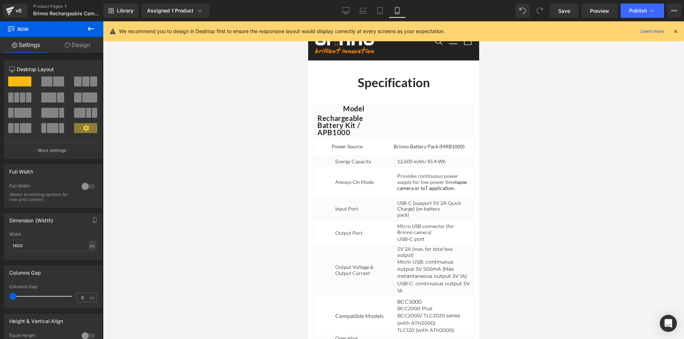
scroll to position [2699, 0]
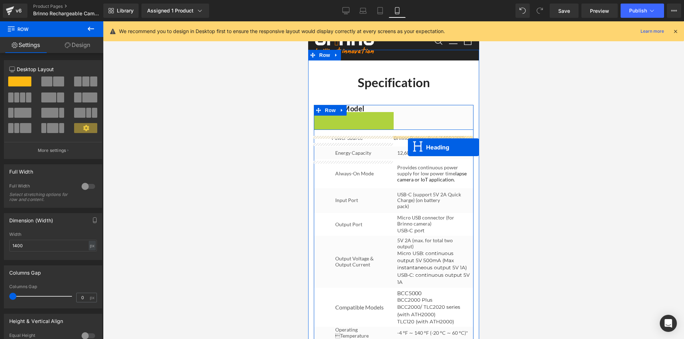
drag, startPoint x: 353, startPoint y: 157, endPoint x: 407, endPoint y: 147, distance: 55.0
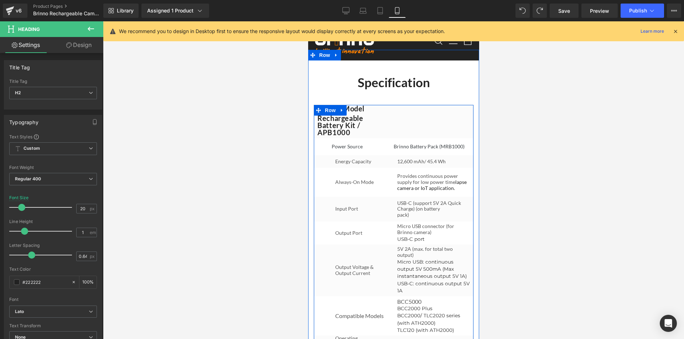
click at [328, 116] on span "Row" at bounding box center [330, 110] width 14 height 11
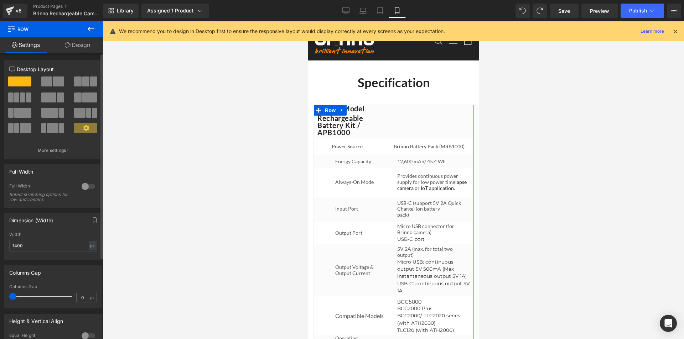
click at [51, 78] on span at bounding box center [46, 82] width 11 height 10
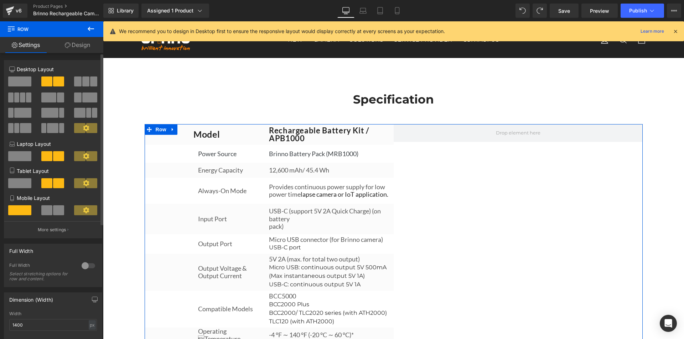
scroll to position [2241, 0]
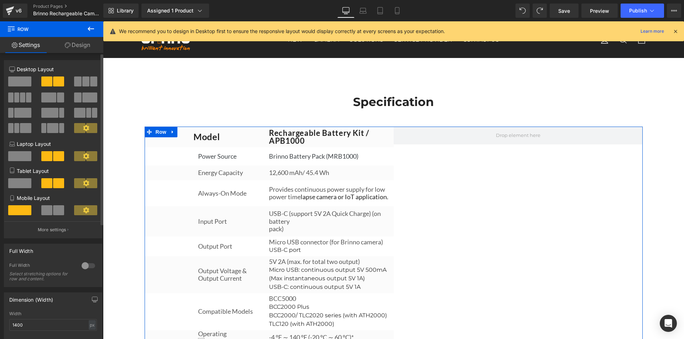
click at [50, 210] on span at bounding box center [46, 210] width 11 height 10
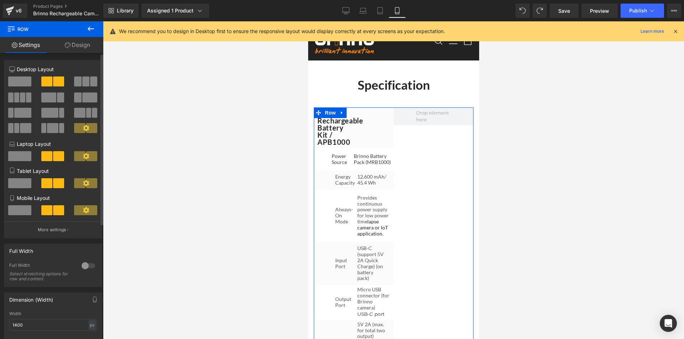
scroll to position [2699, 0]
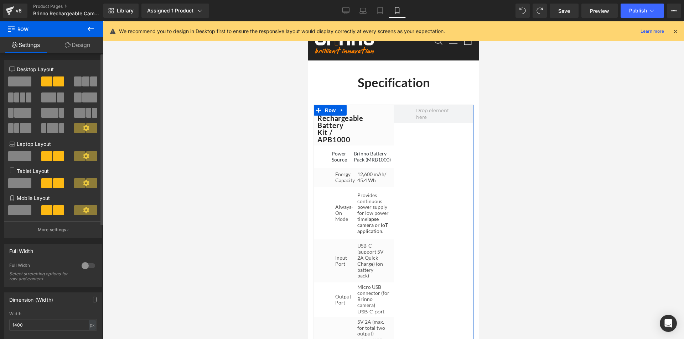
click at [24, 81] on span at bounding box center [19, 82] width 23 height 10
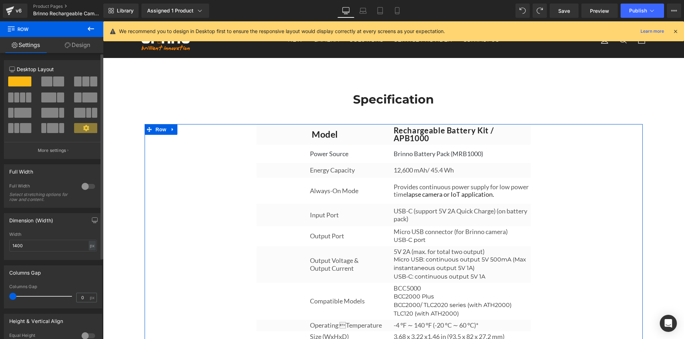
scroll to position [2241, 0]
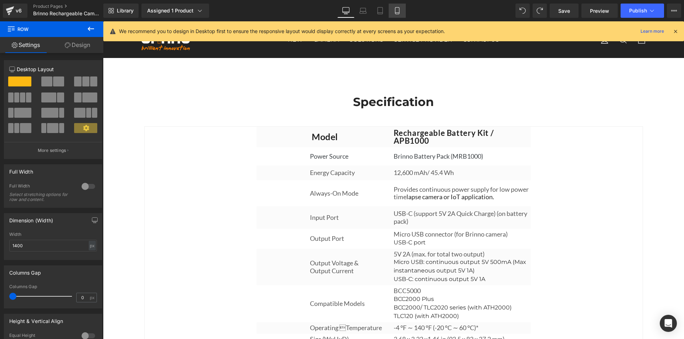
click at [393, 9] on icon at bounding box center [396, 10] width 7 height 7
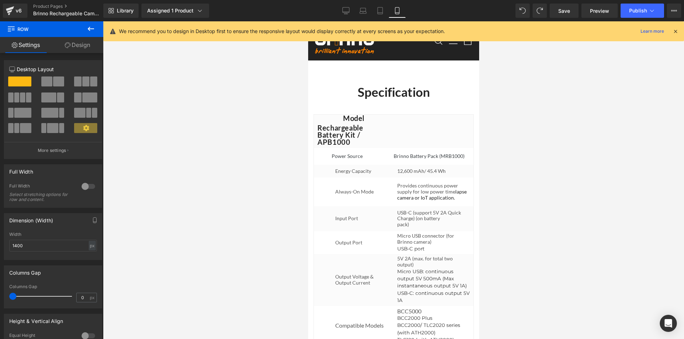
scroll to position [2699, 0]
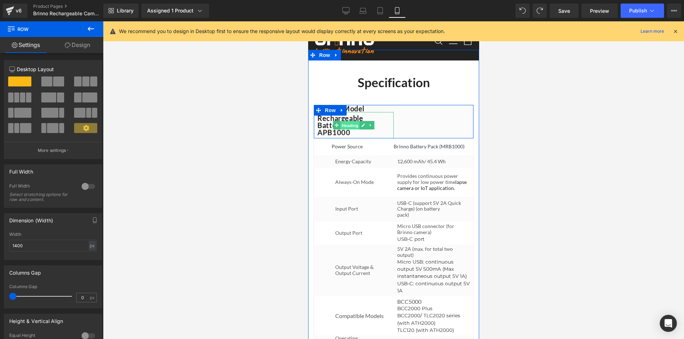
click at [348, 130] on span "Heading" at bounding box center [349, 125] width 19 height 9
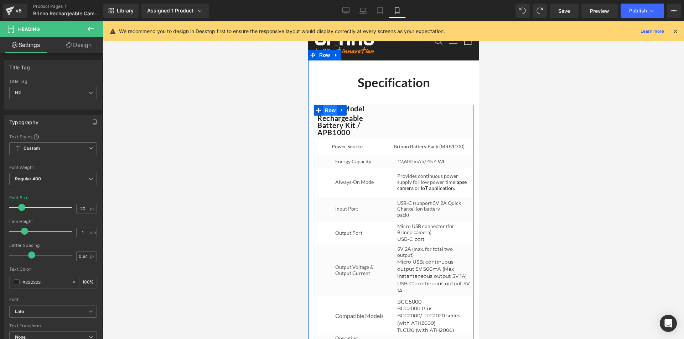
click at [329, 116] on span "Row" at bounding box center [330, 110] width 14 height 11
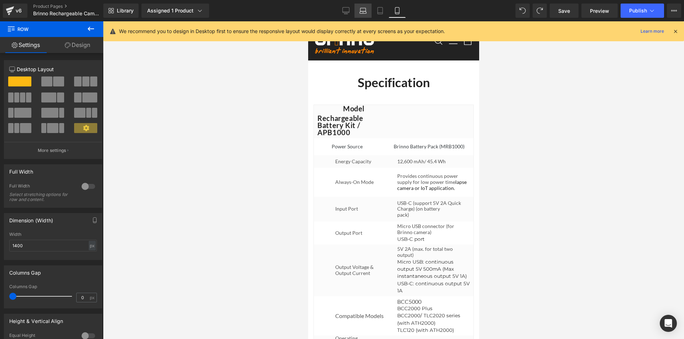
click at [368, 11] on link "Laptop" at bounding box center [362, 11] width 17 height 14
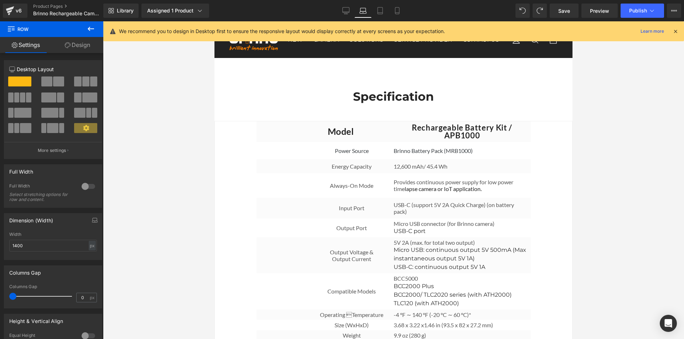
scroll to position [2156, 0]
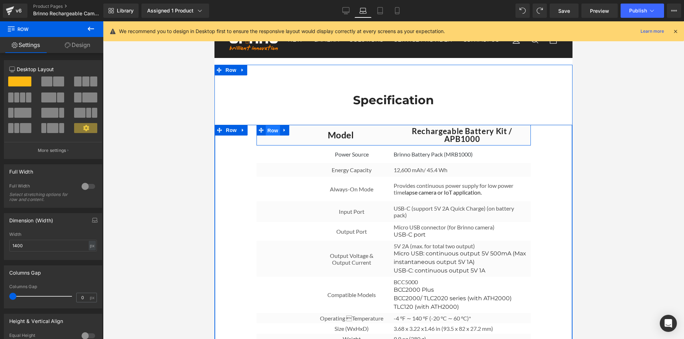
click at [271, 136] on span "Row" at bounding box center [273, 130] width 14 height 11
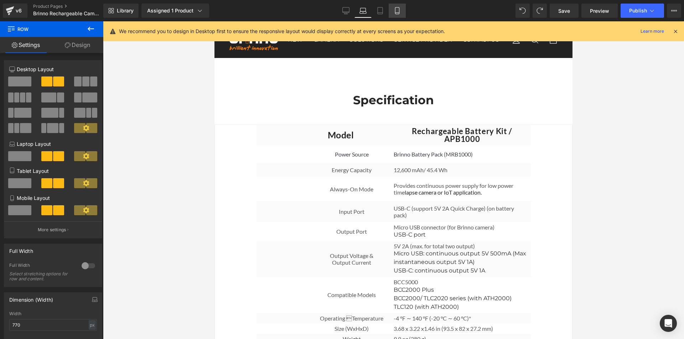
click at [398, 12] on icon at bounding box center [396, 10] width 7 height 7
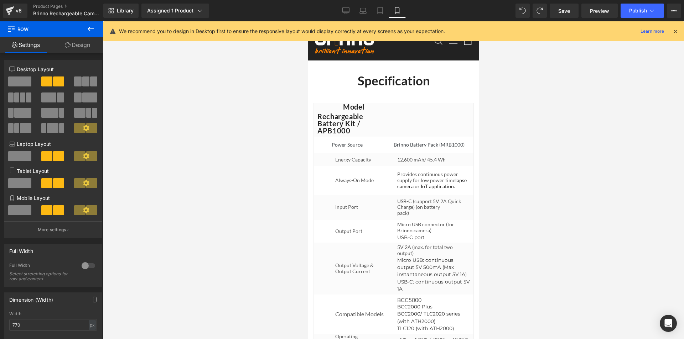
scroll to position [2701, 0]
click at [379, 9] on icon at bounding box center [379, 10] width 7 height 7
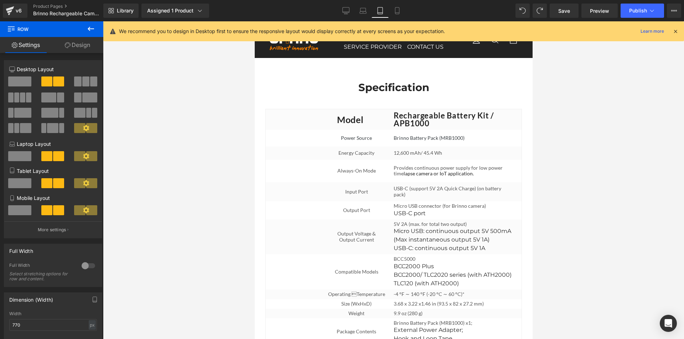
scroll to position [2549, 0]
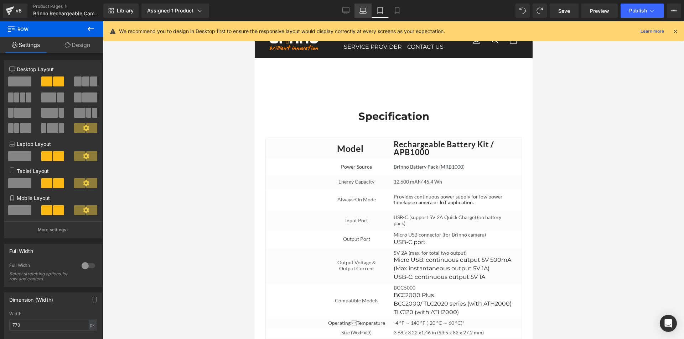
click at [362, 9] on icon at bounding box center [362, 10] width 7 height 7
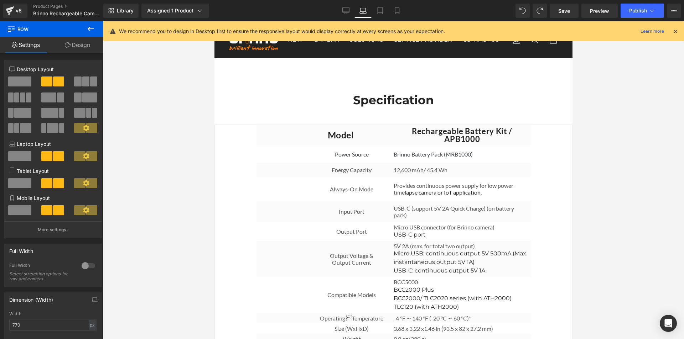
scroll to position [2156, 0]
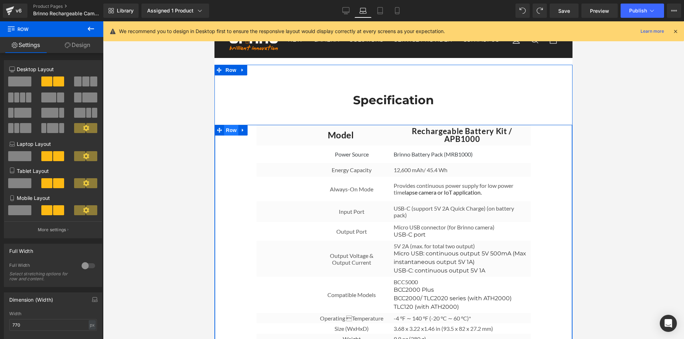
click at [228, 136] on span "Row" at bounding box center [231, 130] width 14 height 11
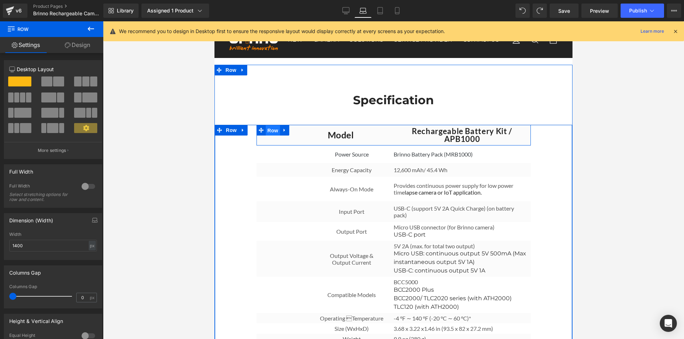
click at [268, 136] on span "Row" at bounding box center [273, 130] width 14 height 11
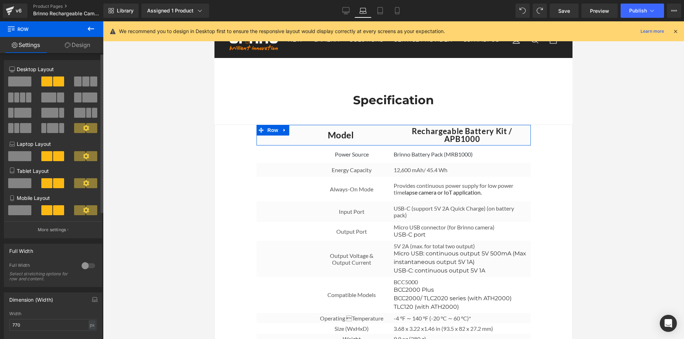
click at [17, 207] on span at bounding box center [19, 210] width 23 height 10
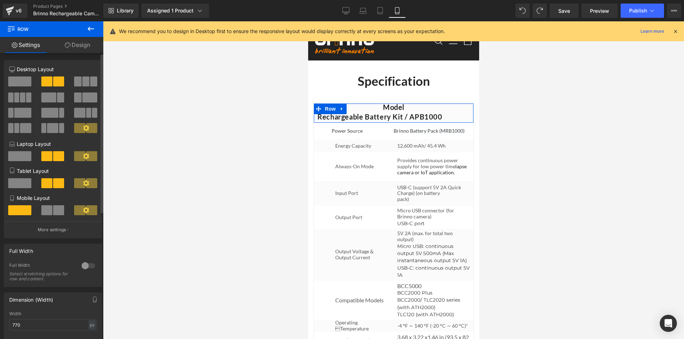
scroll to position [2700, 0]
click at [53, 209] on span at bounding box center [58, 210] width 11 height 10
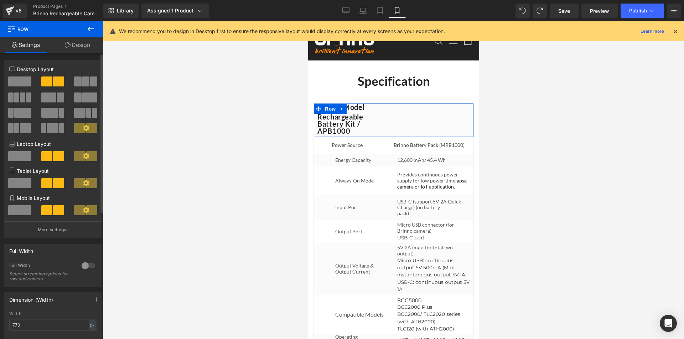
click at [20, 211] on span at bounding box center [19, 210] width 23 height 10
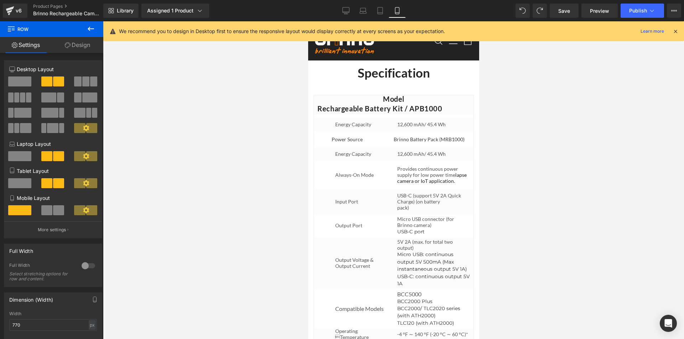
scroll to position [2701, 0]
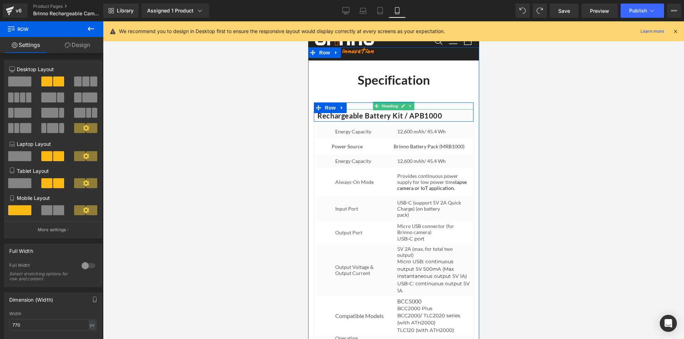
click at [428, 110] on h2 "Model" at bounding box center [393, 106] width 152 height 7
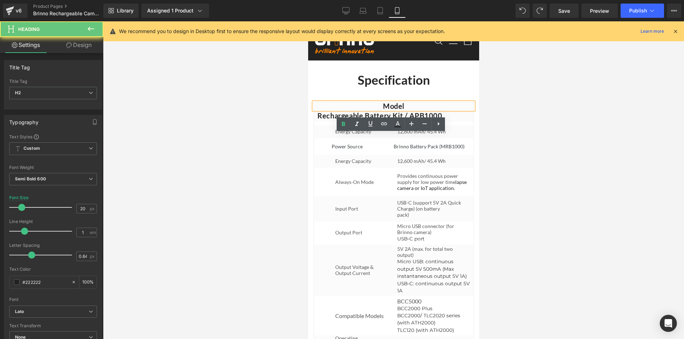
click at [428, 110] on h2 "Model" at bounding box center [393, 106] width 152 height 7
copy span "Model"
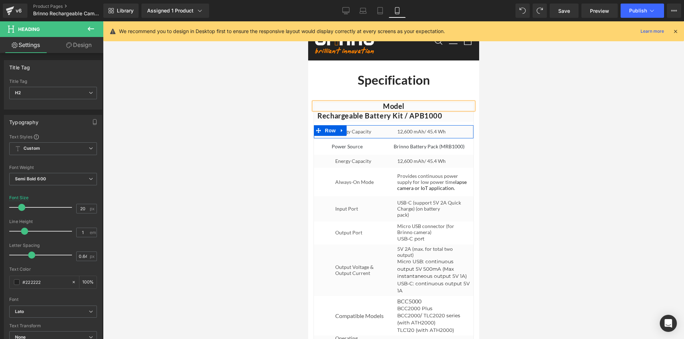
click at [379, 136] on link at bounding box center [378, 131] width 7 height 9
click at [359, 134] on icon at bounding box center [361, 132] width 4 height 4
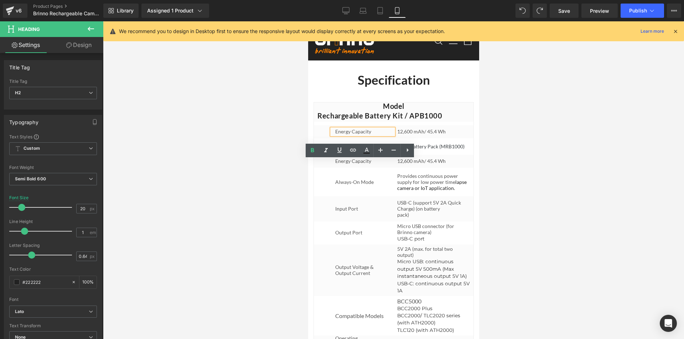
click at [361, 135] on h1 "Energy Capacity" at bounding box center [362, 132] width 55 height 6
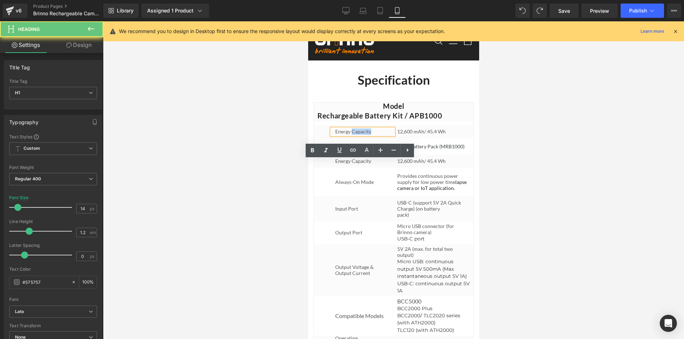
click at [361, 135] on h1 "Energy Capacity" at bounding box center [362, 132] width 55 height 6
paste div
click at [363, 135] on h1 "Energy Capacity" at bounding box center [362, 132] width 55 height 6
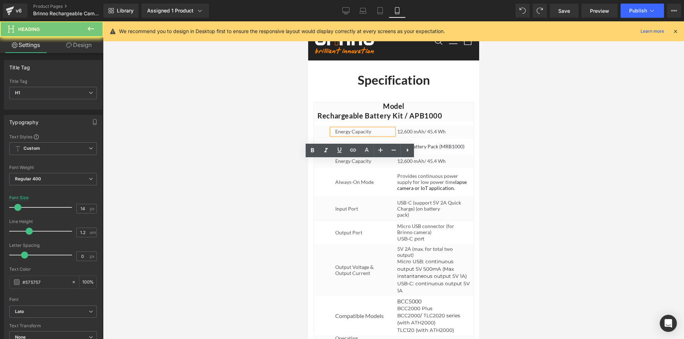
click at [363, 135] on h1 "Energy Capacity" at bounding box center [362, 132] width 55 height 6
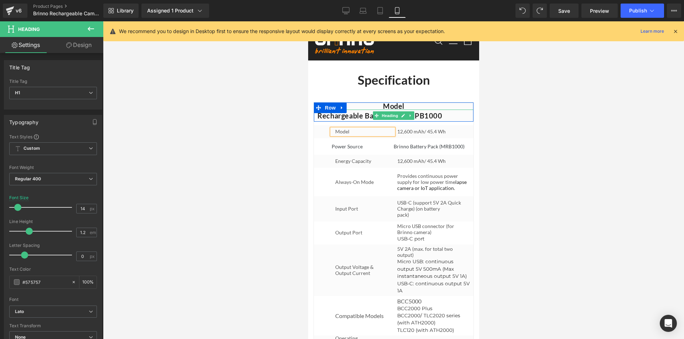
click at [360, 120] on span "Rechargeable Battery Kit / APB1000" at bounding box center [379, 115] width 125 height 9
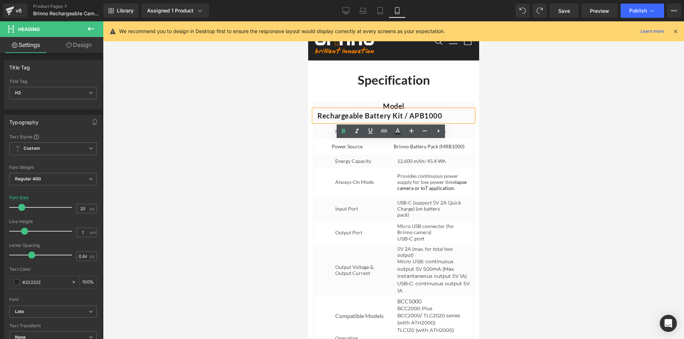
click at [429, 120] on span "Rechargeable Battery Kit / APB1000" at bounding box center [379, 115] width 125 height 9
click at [359, 134] on icon at bounding box center [361, 132] width 4 height 4
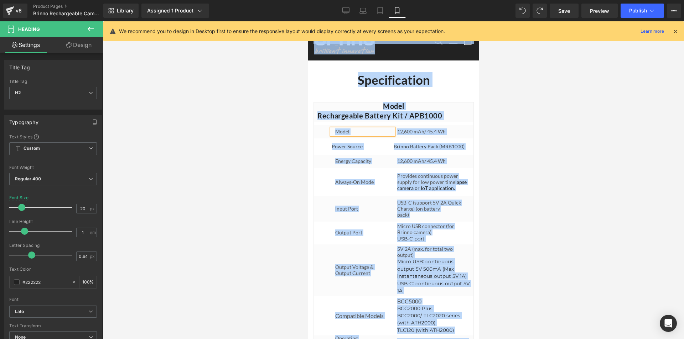
click at [358, 135] on h1 "Model" at bounding box center [362, 132] width 55 height 6
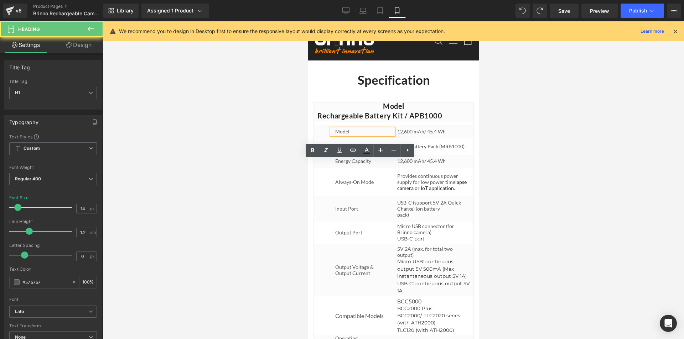
click at [358, 135] on h1 "Model" at bounding box center [362, 132] width 55 height 6
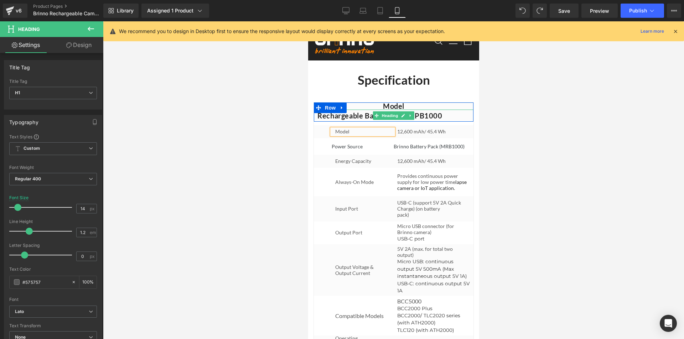
click at [429, 120] on span "Rechargeable Battery Kit / APB1000" at bounding box center [379, 115] width 125 height 9
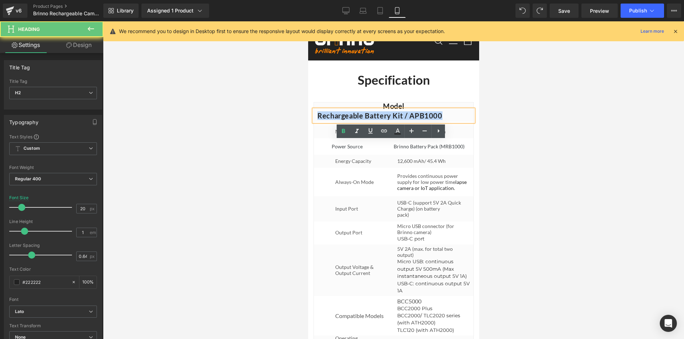
click at [429, 120] on span "Rechargeable Battery Kit / APB1000" at bounding box center [379, 115] width 125 height 9
copy span "Rechargeable Battery Kit / APB1000"
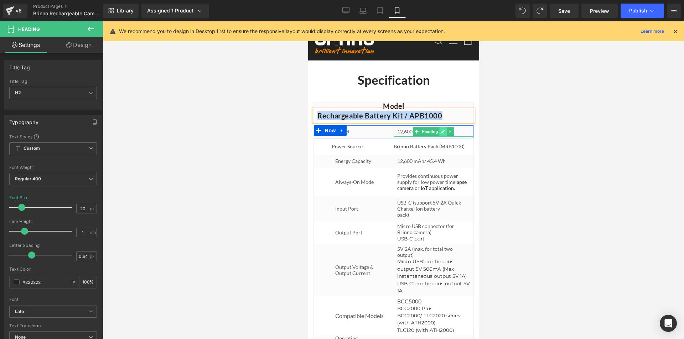
click at [440, 134] on icon at bounding box center [442, 132] width 4 height 4
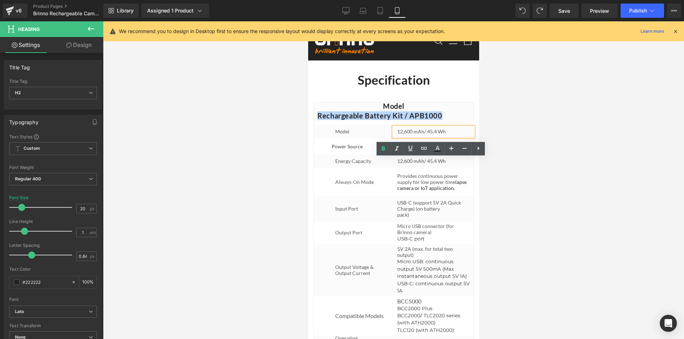
click at [430, 135] on h1 "12,600 mAh/ 45.4 Wh" at bounding box center [433, 132] width 73 height 6
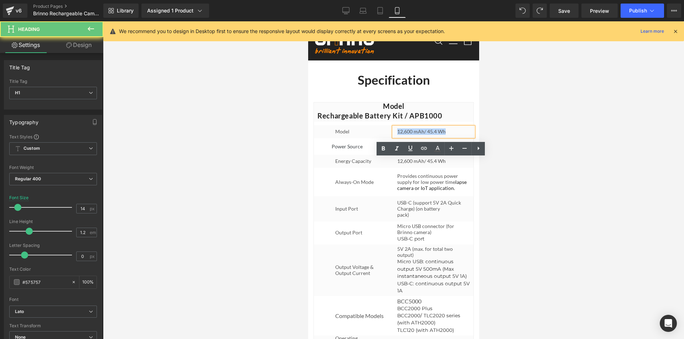
click at [430, 135] on h1 "12,600 mAh/ 45.4 Wh" at bounding box center [433, 132] width 73 height 6
paste div
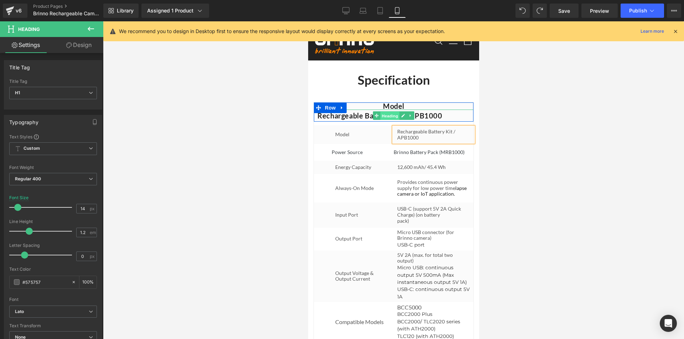
click at [384, 120] on span "Heading" at bounding box center [389, 116] width 19 height 9
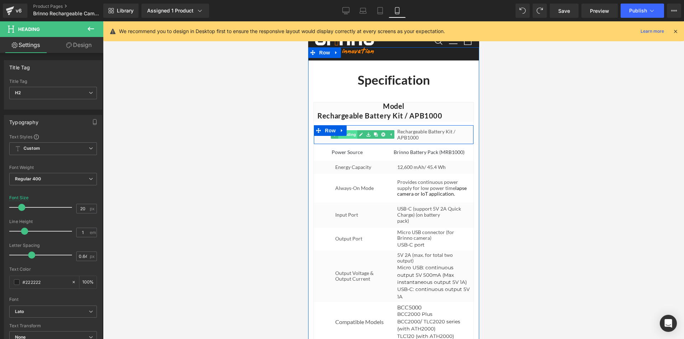
click at [346, 139] on span "Heading" at bounding box center [346, 134] width 19 height 9
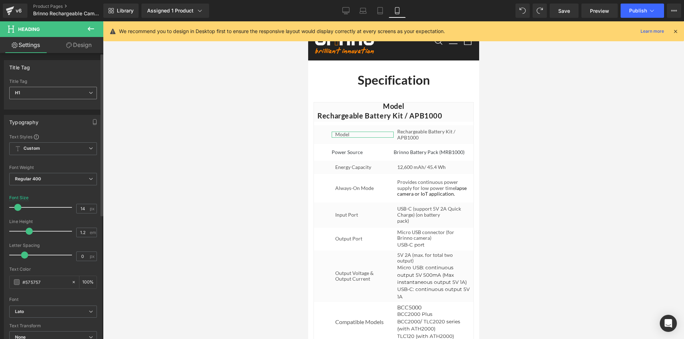
click at [77, 92] on span "H1" at bounding box center [53, 93] width 88 height 12
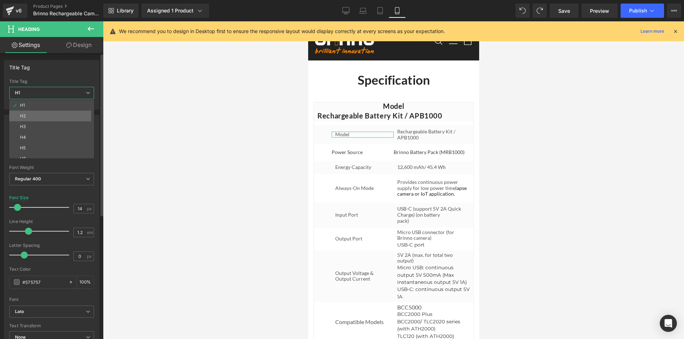
click at [62, 113] on li "H2" at bounding box center [53, 116] width 88 height 11
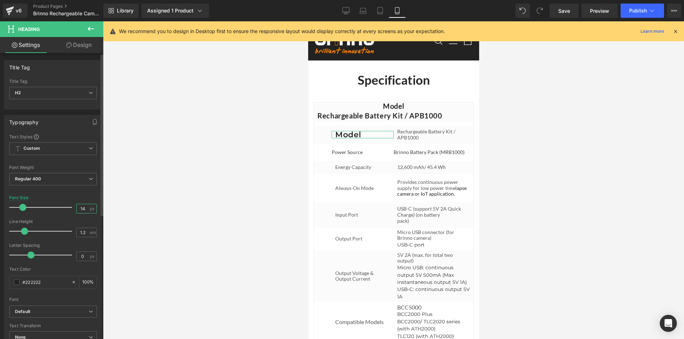
click at [79, 206] on input "14" at bounding box center [83, 208] width 12 height 9
click at [80, 206] on input "14" at bounding box center [83, 208] width 12 height 9
type input "20"
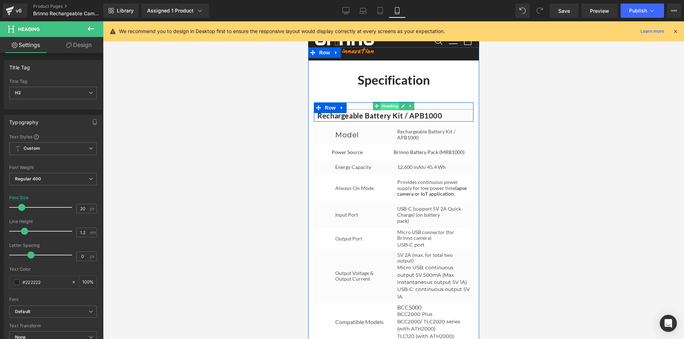
click at [391, 110] on span "Heading" at bounding box center [389, 106] width 19 height 9
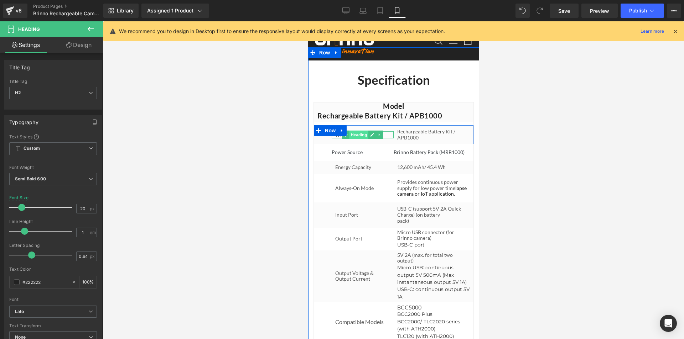
click at [349, 139] on span "Heading" at bounding box center [358, 135] width 19 height 9
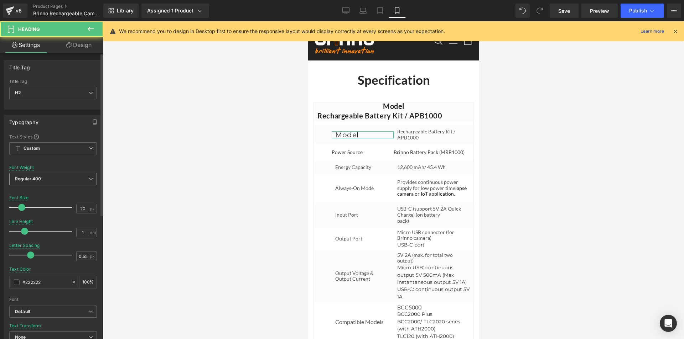
click at [72, 177] on span "Regular 400" at bounding box center [53, 179] width 88 height 12
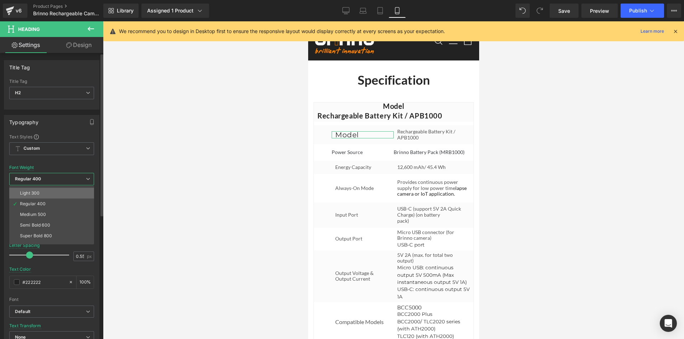
scroll to position [36, 0]
click at [64, 210] on li "Semi Bold 600" at bounding box center [53, 209] width 88 height 11
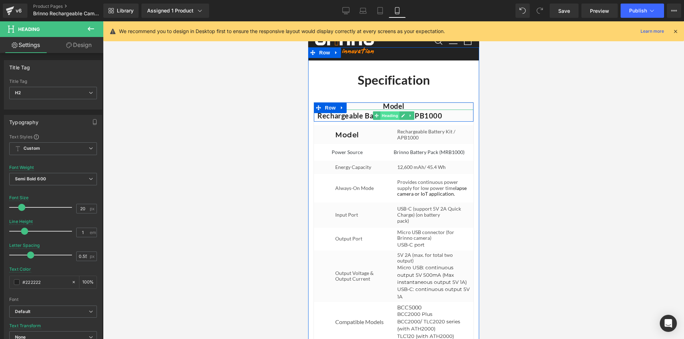
click at [387, 120] on span "Heading" at bounding box center [389, 115] width 19 height 9
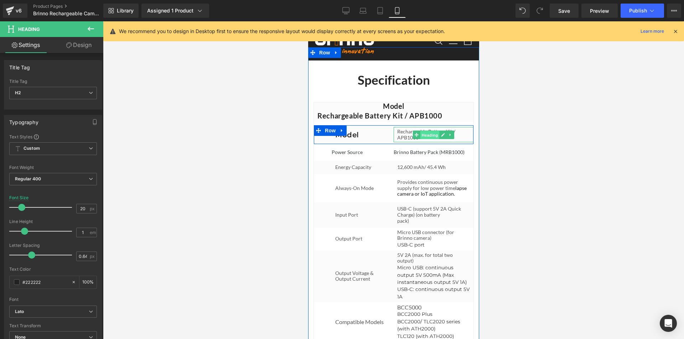
click at [424, 139] on span "Heading" at bounding box center [429, 135] width 19 height 9
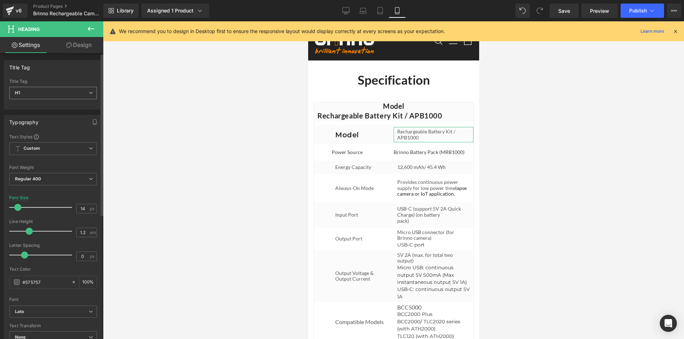
click at [84, 91] on span "H1" at bounding box center [53, 93] width 88 height 12
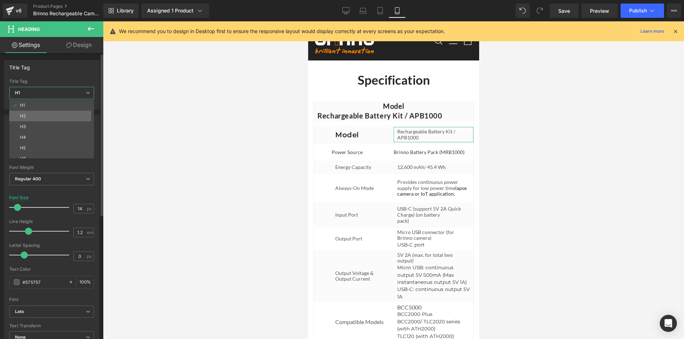
click at [70, 115] on li "H2" at bounding box center [53, 116] width 88 height 11
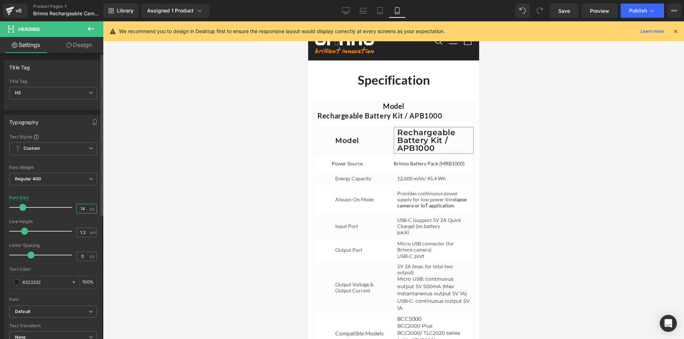
click at [80, 207] on input "14" at bounding box center [83, 208] width 12 height 9
type input "20"
click at [69, 94] on span "H2" at bounding box center [53, 93] width 88 height 12
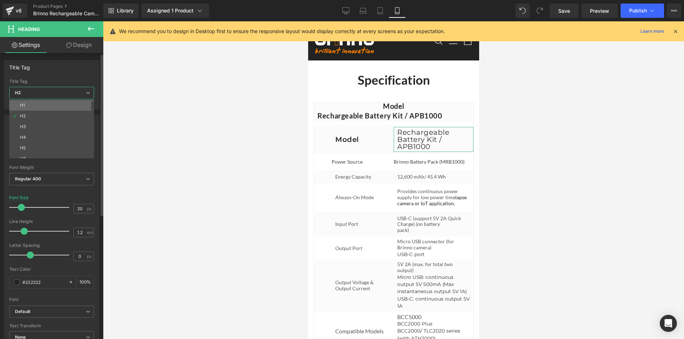
click at [69, 103] on li "H1" at bounding box center [53, 105] width 88 height 11
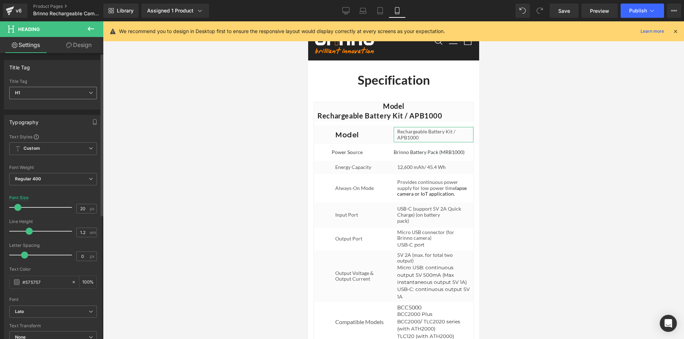
click at [72, 92] on span "H1" at bounding box center [53, 93] width 88 height 12
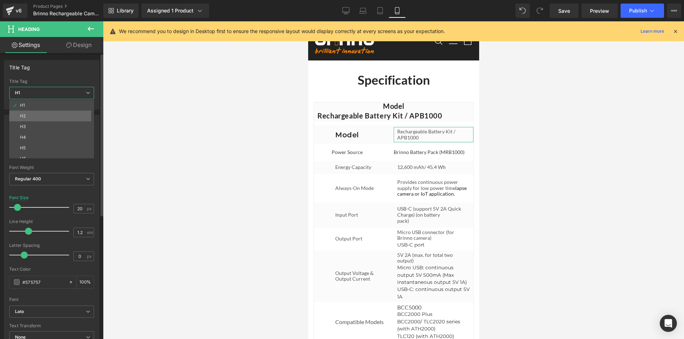
click at [64, 113] on li "H2" at bounding box center [53, 116] width 88 height 11
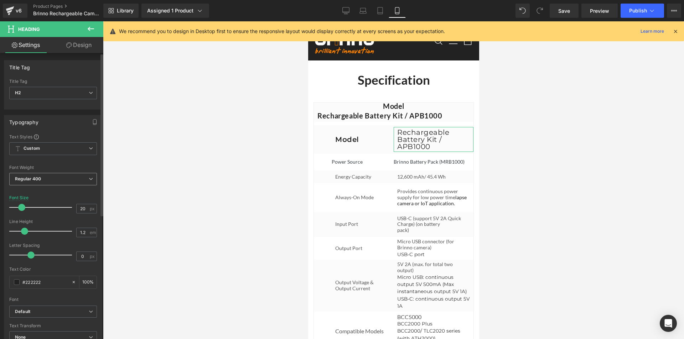
click at [74, 182] on span "Regular 400" at bounding box center [53, 179] width 88 height 12
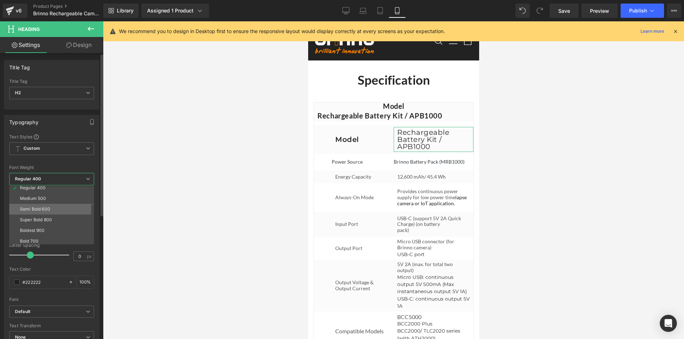
click at [59, 209] on li "Semi Bold 600" at bounding box center [53, 209] width 88 height 11
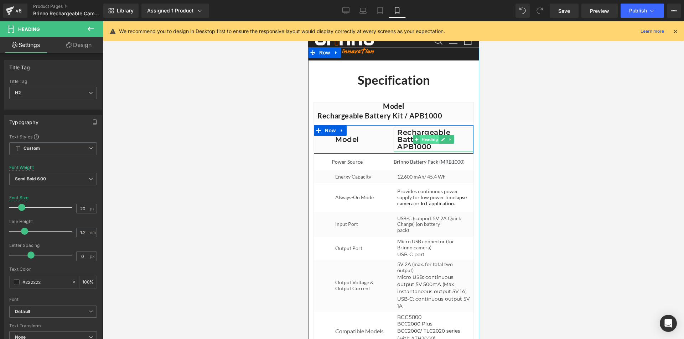
click at [425, 144] on span "Heading" at bounding box center [429, 139] width 19 height 9
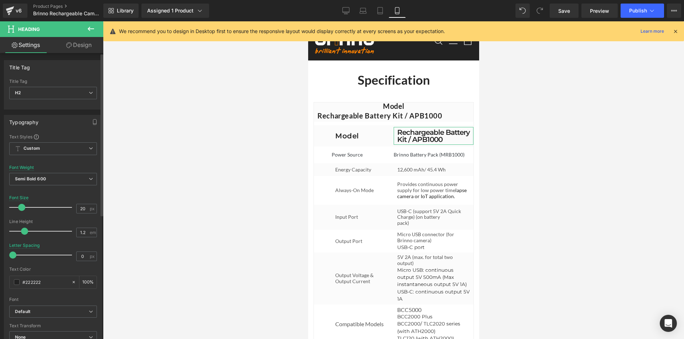
drag, startPoint x: 30, startPoint y: 255, endPoint x: 7, endPoint y: 253, distance: 22.9
click at [7, 253] on div "Text Styles Custom Custom Setup Global Style Custom Setup Global Style Thin 100…" at bounding box center [53, 244] width 98 height 220
click at [349, 8] on icon at bounding box center [345, 10] width 7 height 7
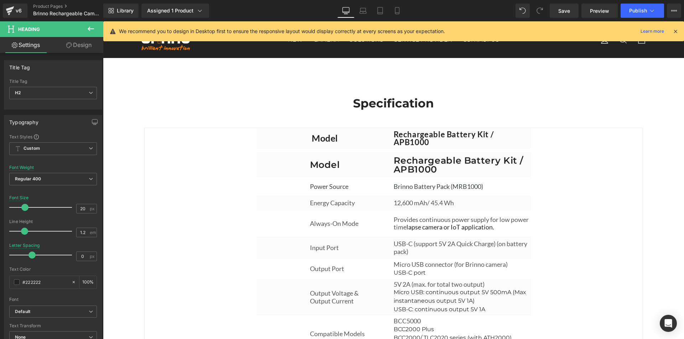
scroll to position [2239, 0]
click at [398, 9] on icon at bounding box center [396, 10] width 7 height 7
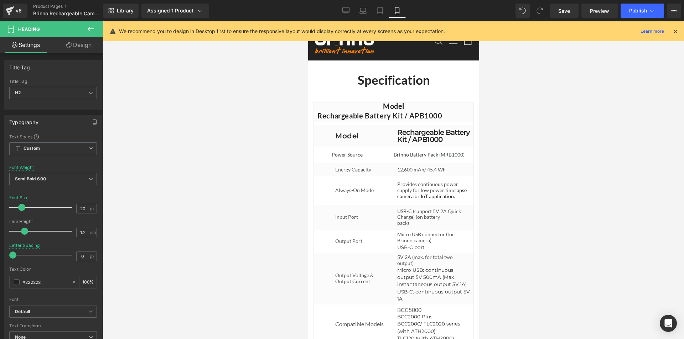
scroll to position [2701, 0]
click at [349, 12] on icon at bounding box center [345, 9] width 7 height 5
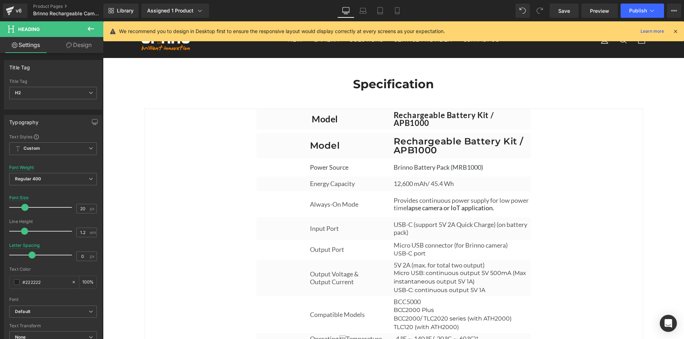
scroll to position [2239, 0]
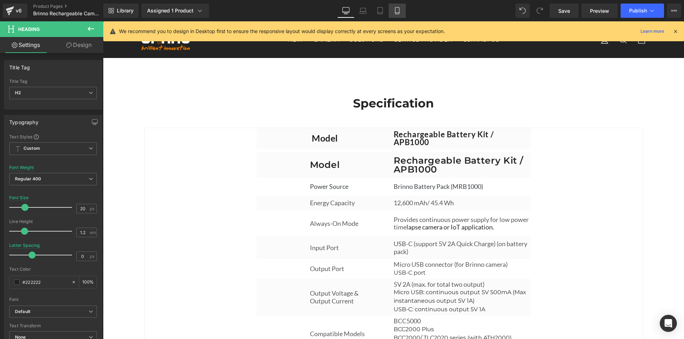
click at [399, 12] on icon at bounding box center [397, 10] width 4 height 7
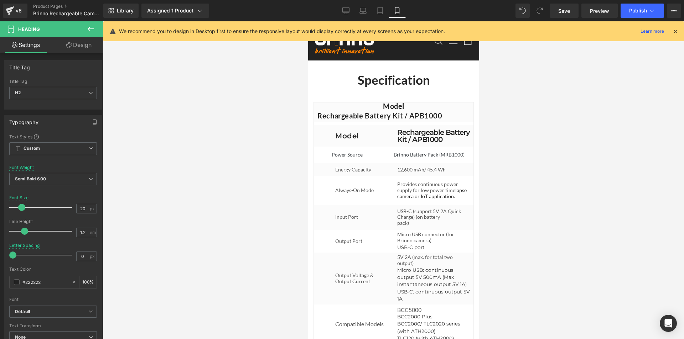
scroll to position [2701, 0]
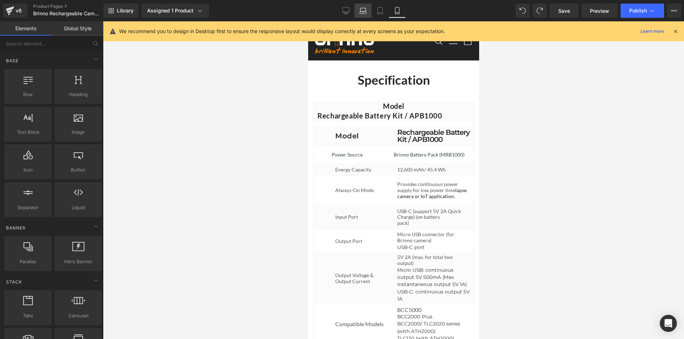
click at [363, 10] on icon at bounding box center [362, 10] width 7 height 7
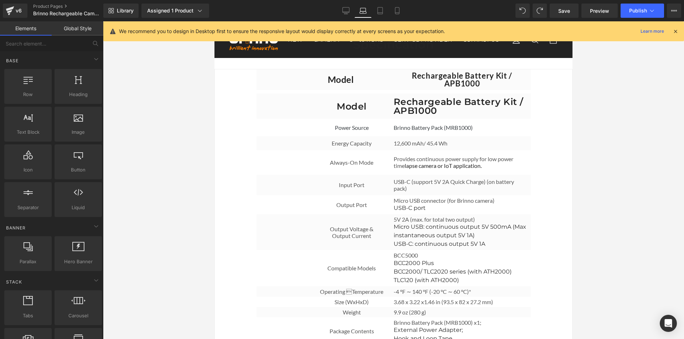
scroll to position [2212, 0]
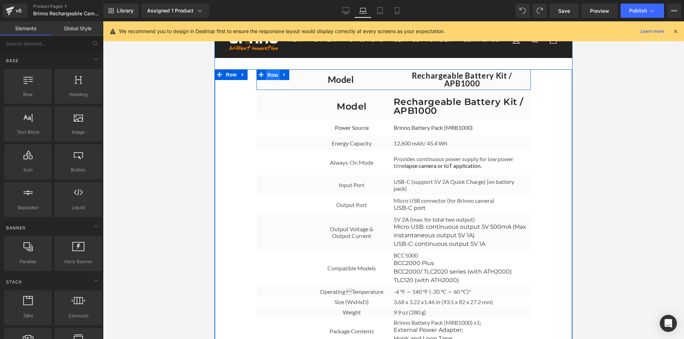
click at [272, 80] on span "Row" at bounding box center [273, 75] width 14 height 11
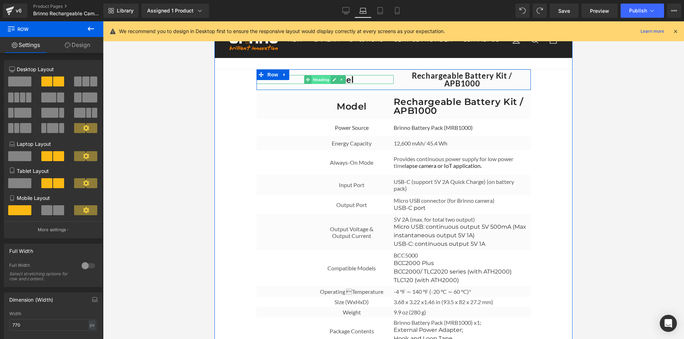
click at [320, 84] on span "Heading" at bounding box center [321, 79] width 19 height 9
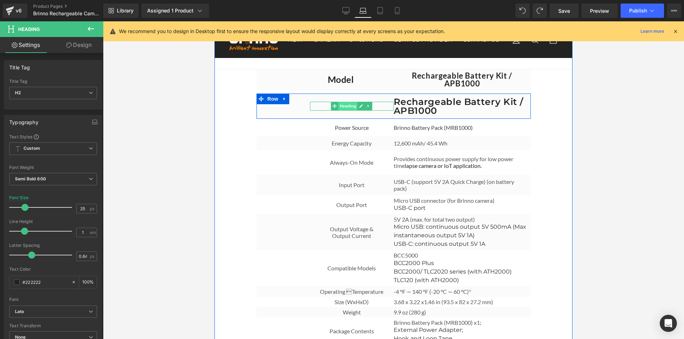
click at [346, 108] on span "Heading" at bounding box center [347, 106] width 19 height 9
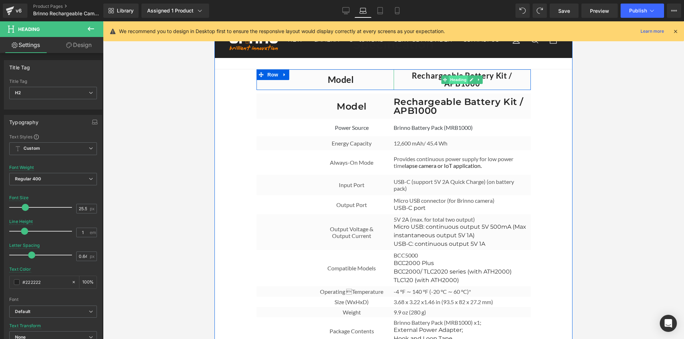
click at [454, 84] on span "Heading" at bounding box center [458, 79] width 19 height 9
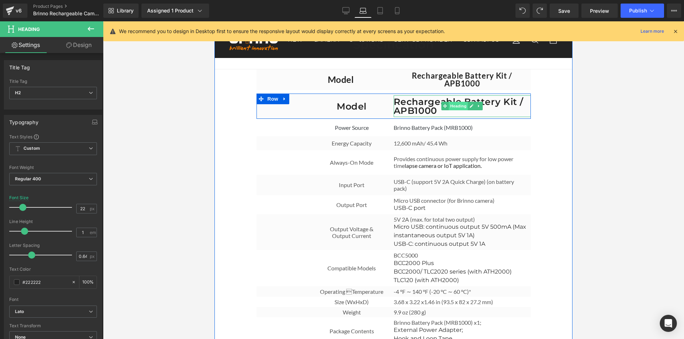
click at [451, 106] on span "Heading" at bounding box center [458, 106] width 19 height 9
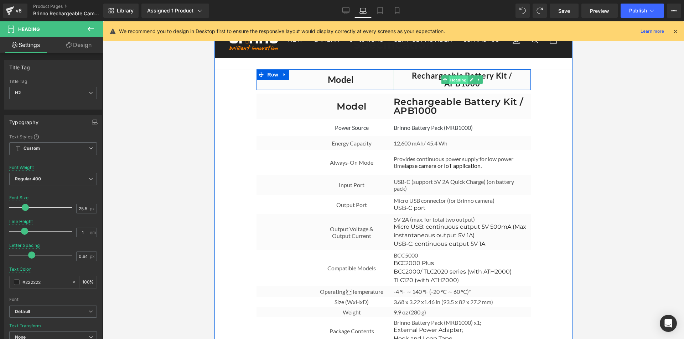
click at [452, 84] on span "Heading" at bounding box center [458, 80] width 19 height 9
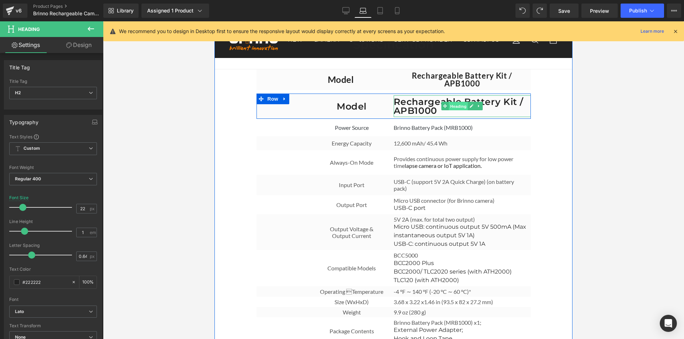
click at [456, 106] on span "Heading" at bounding box center [458, 106] width 19 height 9
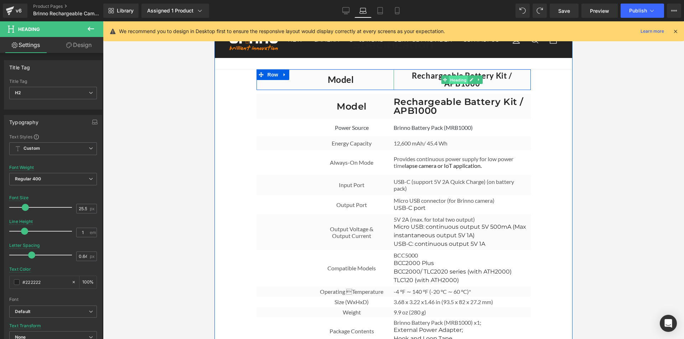
click at [452, 84] on span "Heading" at bounding box center [458, 80] width 19 height 9
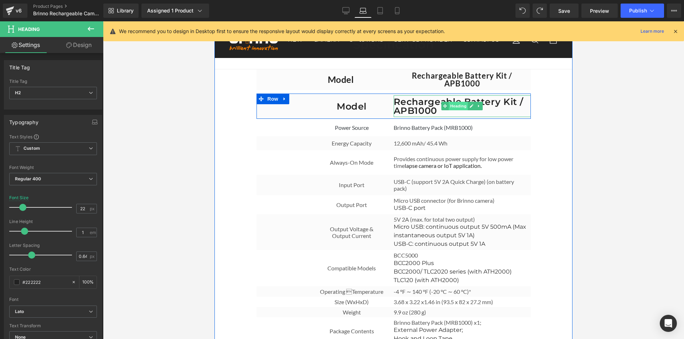
click at [454, 108] on span "Heading" at bounding box center [458, 106] width 19 height 9
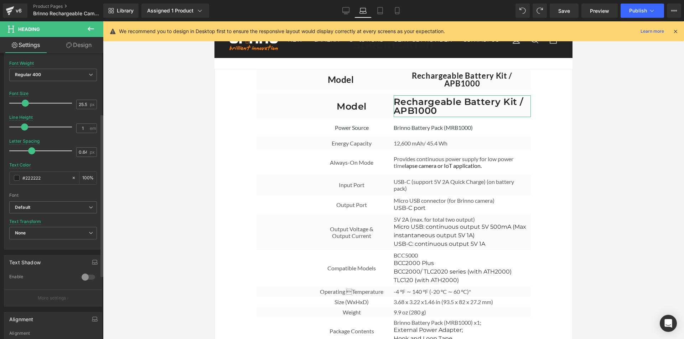
scroll to position [107, 0]
click at [74, 204] on b "Default" at bounding box center [52, 205] width 74 height 6
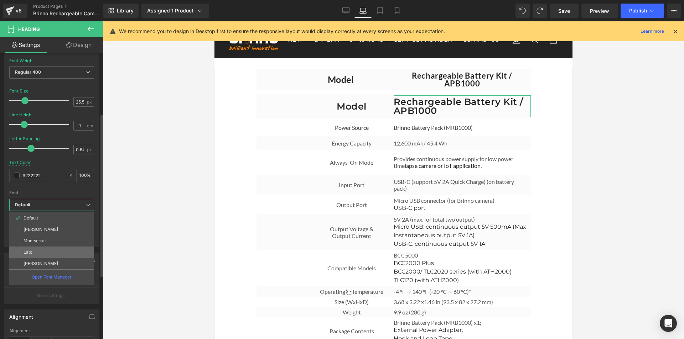
click at [62, 253] on li "Lato" at bounding box center [51, 252] width 85 height 11
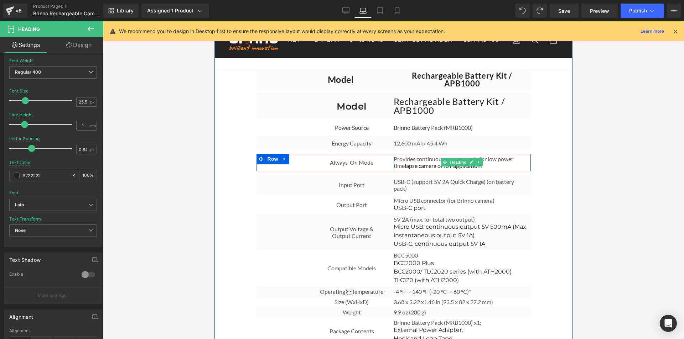
scroll to position [2176, 0]
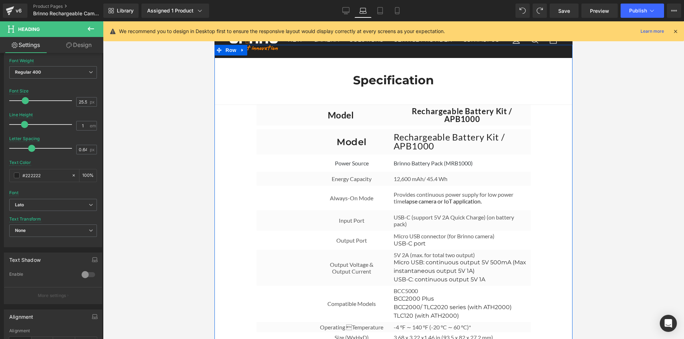
click at [355, 143] on div "Model Heading" at bounding box center [352, 141] width 84 height 9
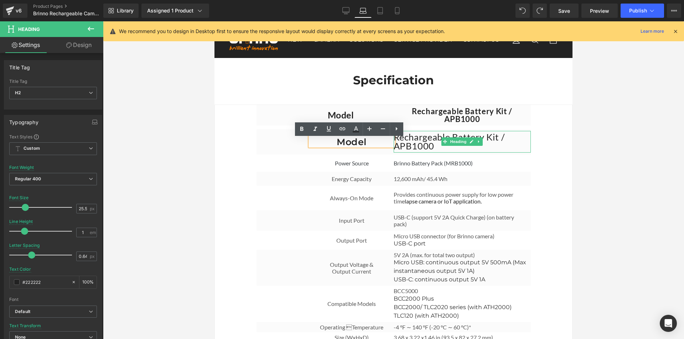
click at [419, 141] on h2 "Rechargeable Battery Kit / APB1000" at bounding box center [461, 142] width 137 height 18
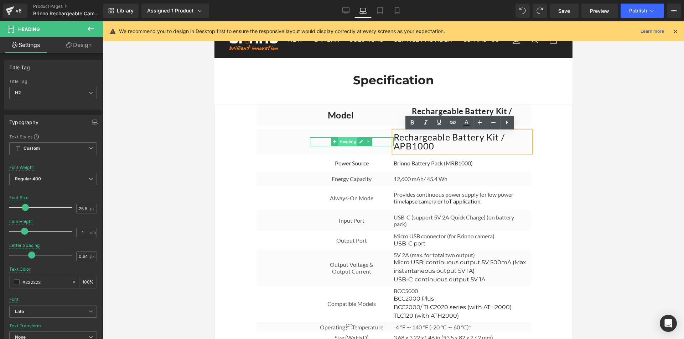
click at [346, 145] on span "Heading" at bounding box center [347, 141] width 19 height 9
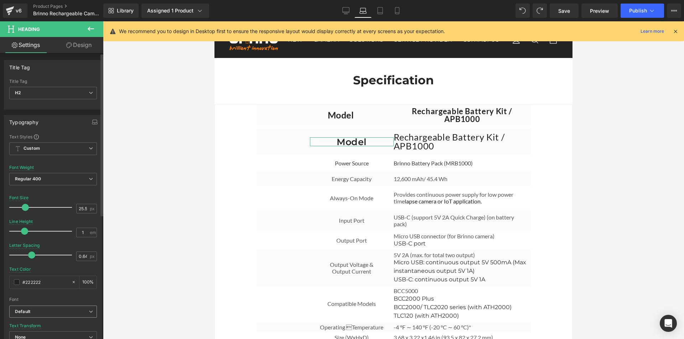
click at [41, 309] on b "Default" at bounding box center [52, 312] width 74 height 6
click at [52, 308] on span "Default" at bounding box center [51, 312] width 85 height 12
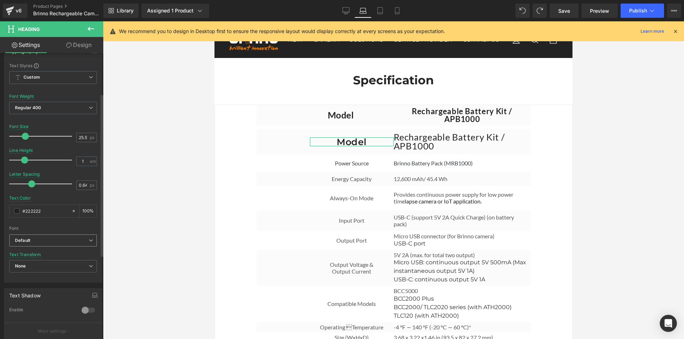
click at [68, 240] on b "Default" at bounding box center [52, 241] width 74 height 6
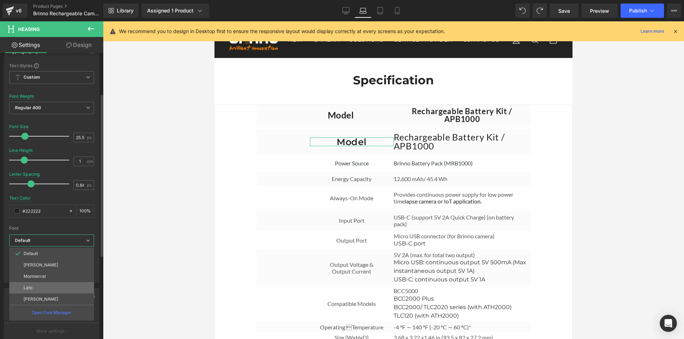
click at [47, 285] on li "Lato" at bounding box center [51, 287] width 85 height 11
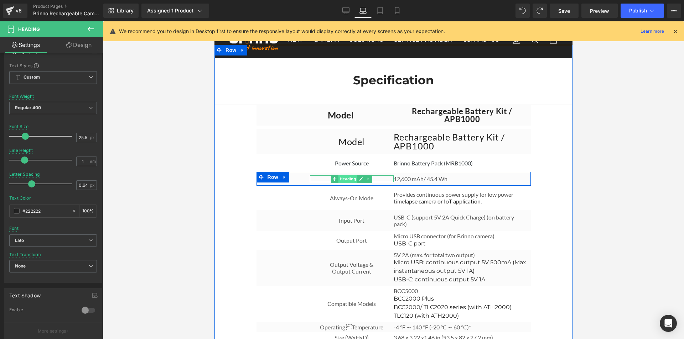
click at [349, 181] on span "Heading" at bounding box center [347, 179] width 19 height 9
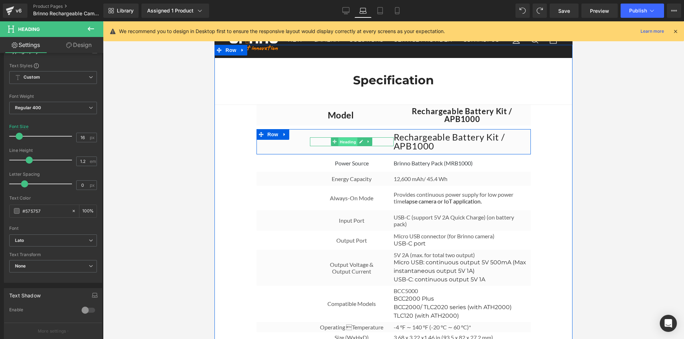
click at [348, 142] on span "Heading" at bounding box center [347, 142] width 19 height 9
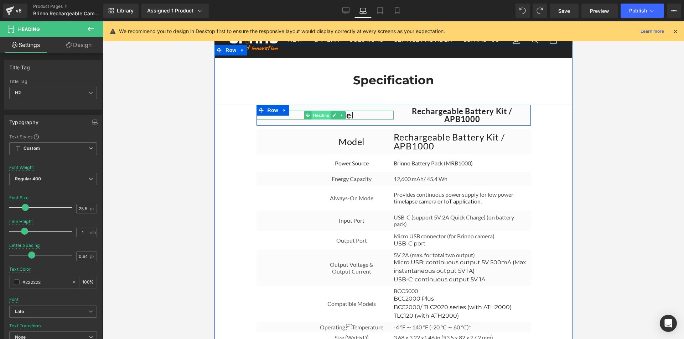
click at [314, 120] on span "Heading" at bounding box center [321, 115] width 19 height 9
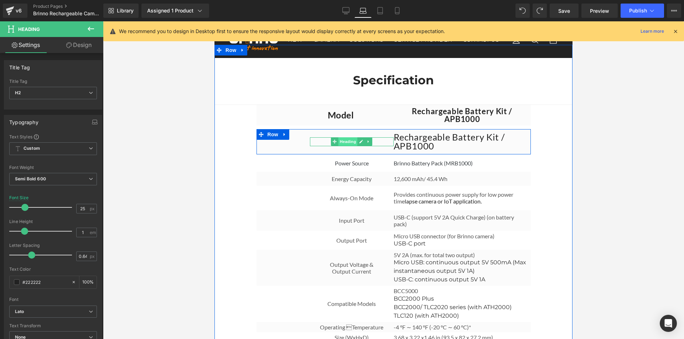
click at [346, 143] on span "Heading" at bounding box center [347, 141] width 19 height 9
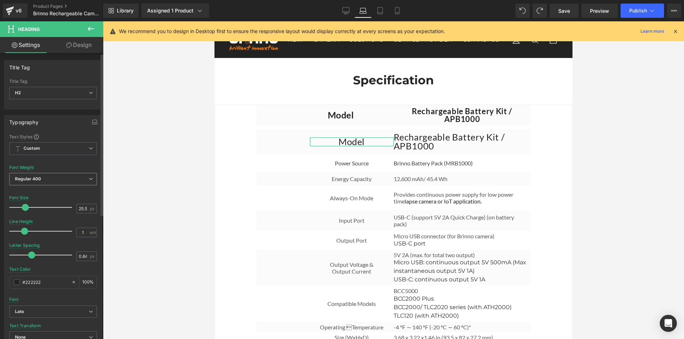
click at [74, 183] on span "Regular 400" at bounding box center [53, 179] width 88 height 12
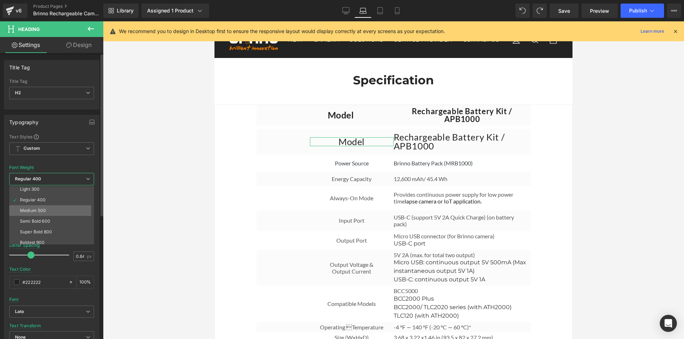
scroll to position [36, 0]
click at [67, 206] on li "Semi Bold 600" at bounding box center [53, 209] width 88 height 11
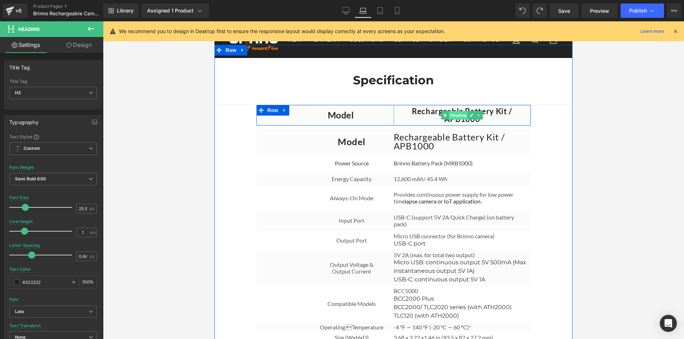
click at [457, 119] on span "Heading" at bounding box center [458, 115] width 19 height 9
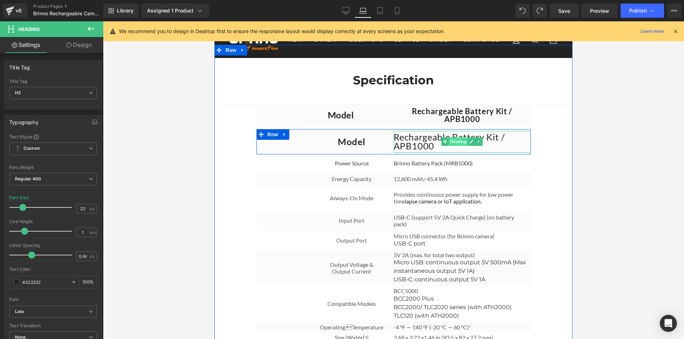
click at [457, 145] on span "Heading" at bounding box center [458, 141] width 19 height 9
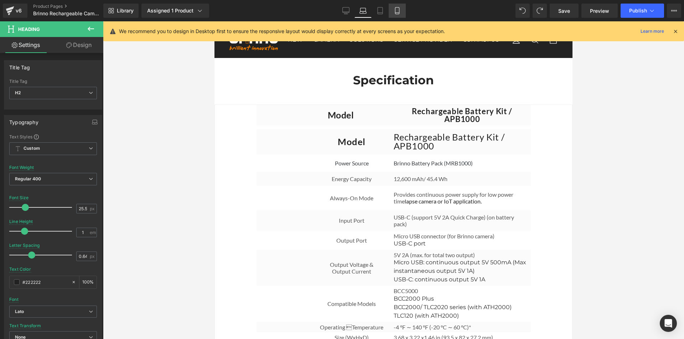
click at [396, 11] on icon at bounding box center [396, 10] width 7 height 7
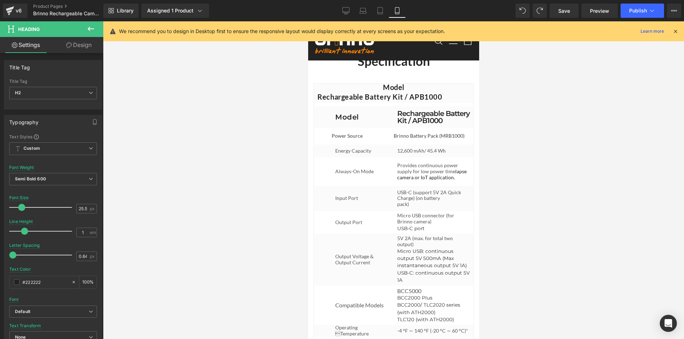
scroll to position [2727, 0]
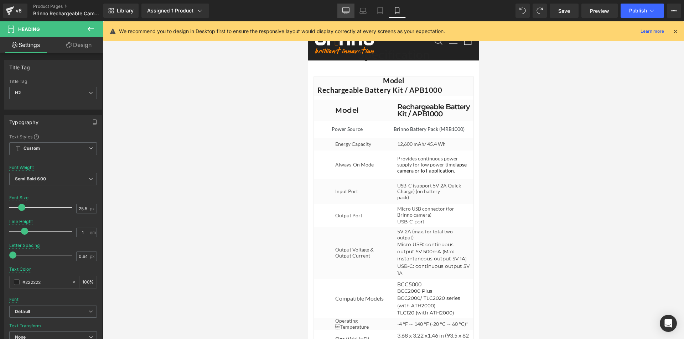
click at [350, 10] on link "Desktop" at bounding box center [345, 11] width 17 height 14
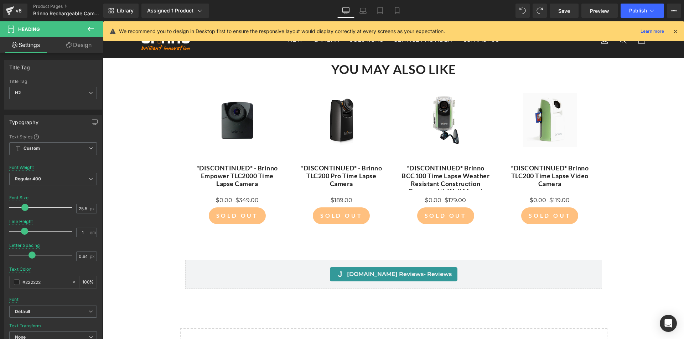
scroll to position [2265, 0]
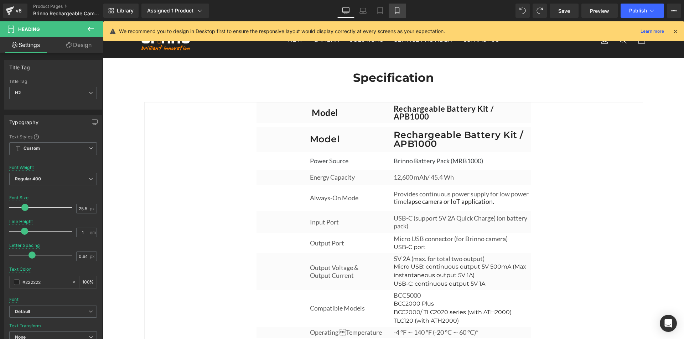
click at [398, 9] on icon at bounding box center [396, 10] width 7 height 7
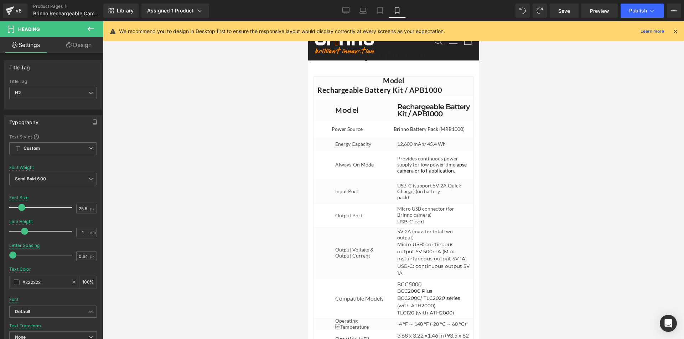
scroll to position [2727, 0]
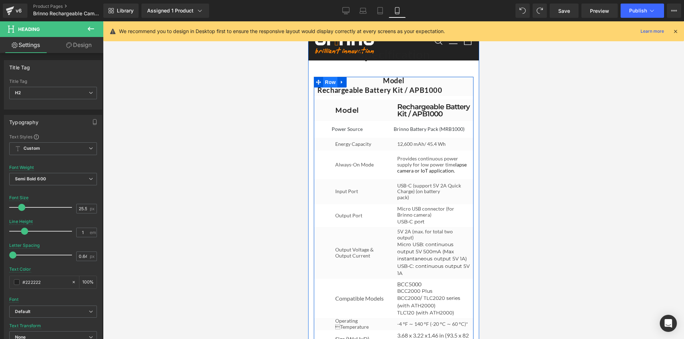
click at [327, 88] on span "Row" at bounding box center [330, 82] width 14 height 11
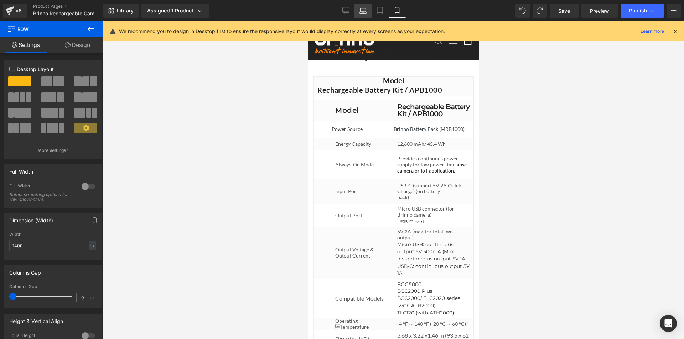
click at [361, 11] on icon at bounding box center [362, 10] width 7 height 7
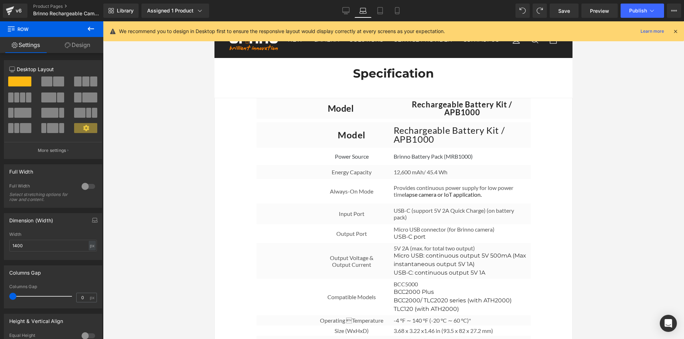
scroll to position [2183, 0]
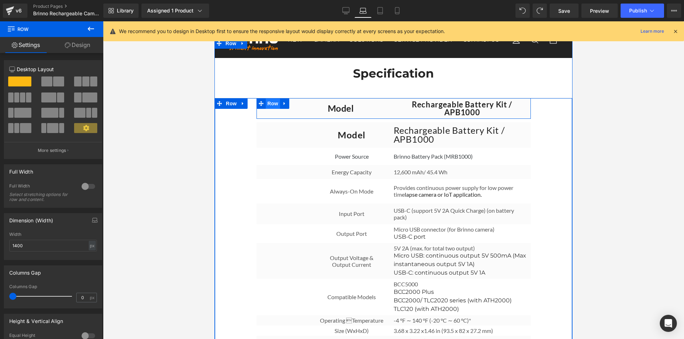
click at [270, 109] on span "Row" at bounding box center [273, 103] width 14 height 11
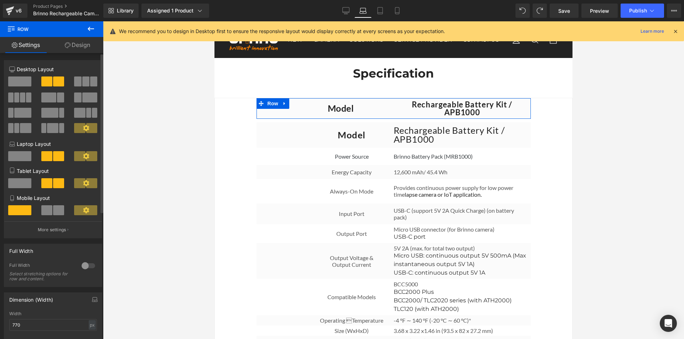
click at [50, 210] on span at bounding box center [46, 210] width 11 height 10
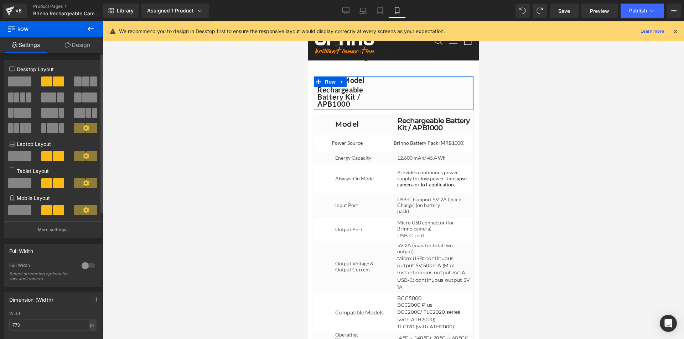
scroll to position [2727, 0]
click at [18, 208] on span at bounding box center [19, 210] width 23 height 10
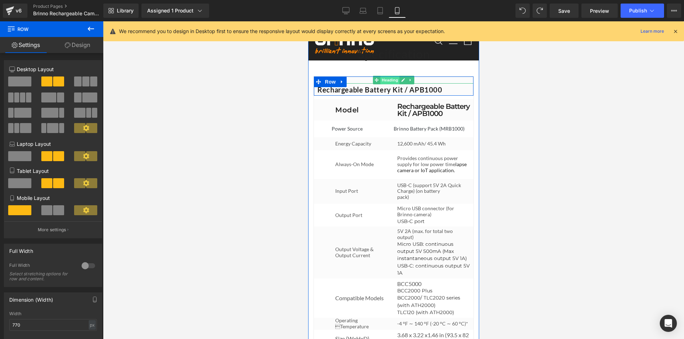
click at [383, 84] on span "Heading" at bounding box center [389, 80] width 19 height 9
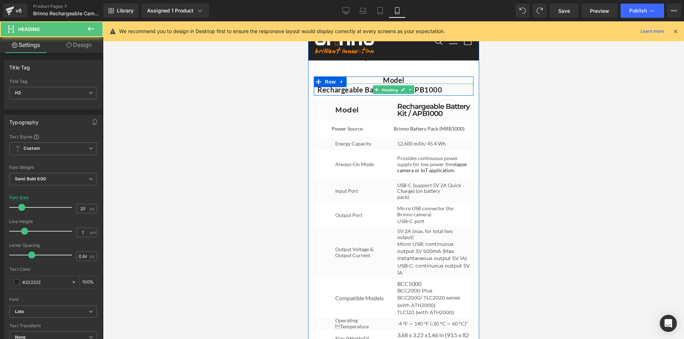
click at [382, 94] on span "Heading" at bounding box center [389, 90] width 19 height 9
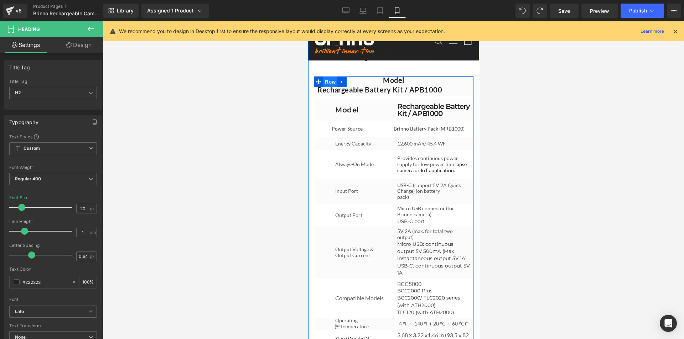
click at [328, 87] on span "Row" at bounding box center [330, 82] width 14 height 11
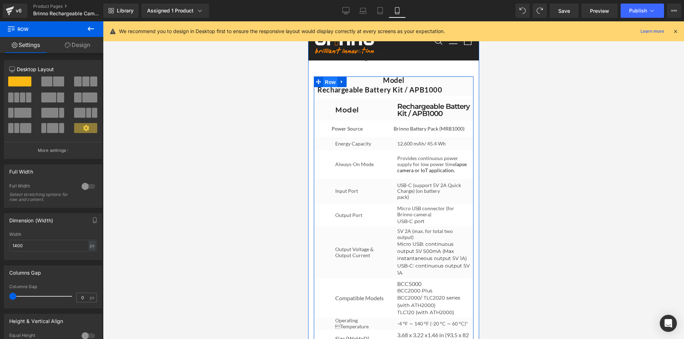
click at [324, 88] on span "Row" at bounding box center [330, 82] width 14 height 11
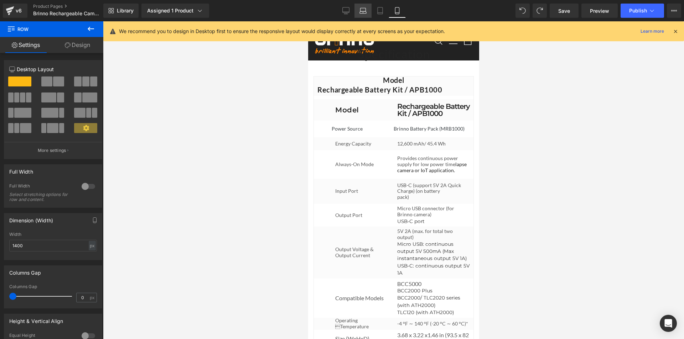
click at [367, 11] on link "Laptop" at bounding box center [362, 11] width 17 height 14
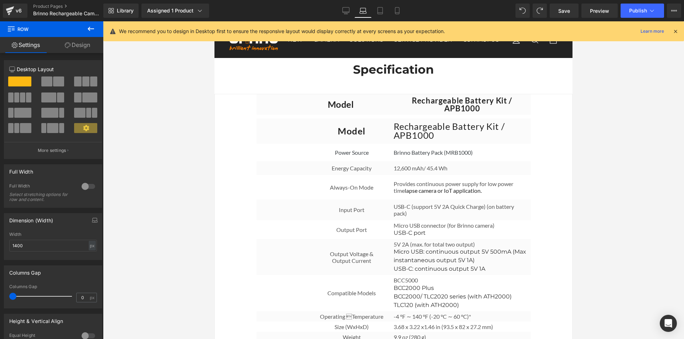
scroll to position [2184, 0]
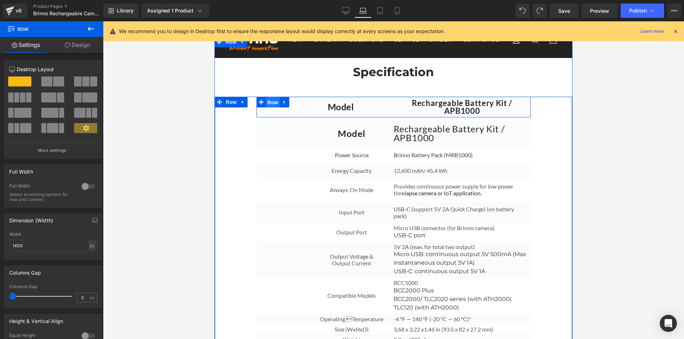
click at [267, 108] on span "Row" at bounding box center [273, 102] width 14 height 11
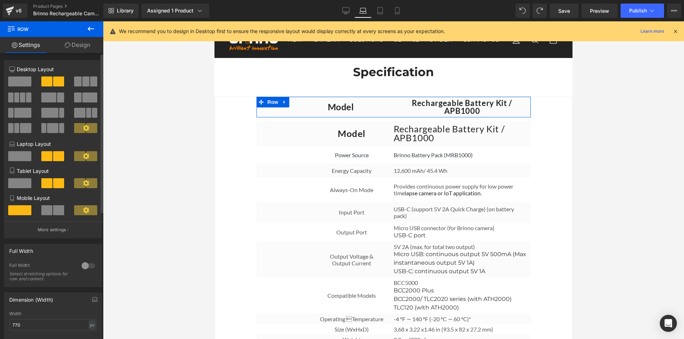
click at [54, 209] on span at bounding box center [58, 210] width 11 height 10
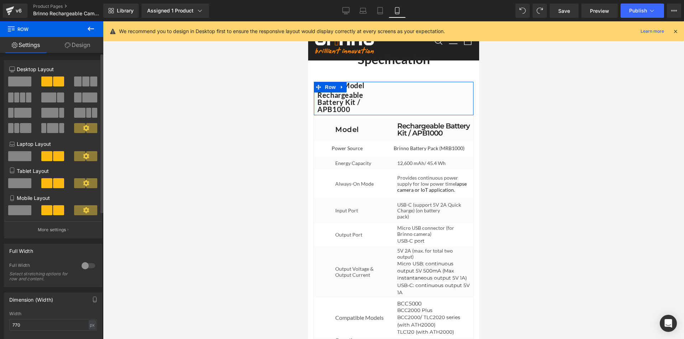
scroll to position [2729, 0]
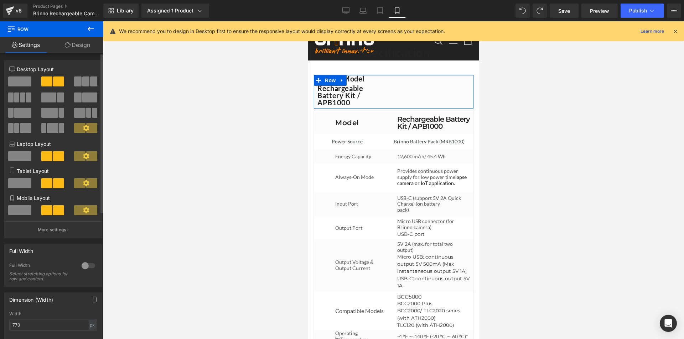
click at [20, 211] on span at bounding box center [19, 210] width 23 height 10
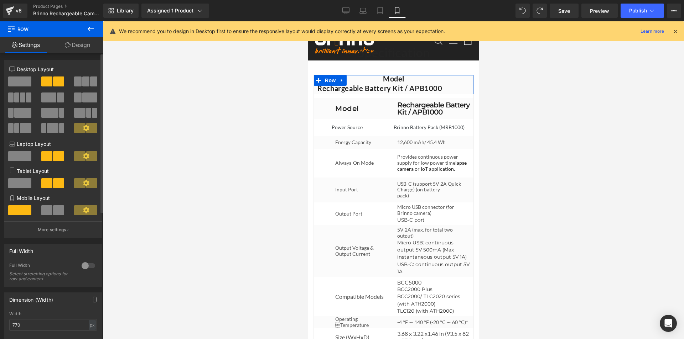
click at [53, 211] on span at bounding box center [58, 210] width 11 height 10
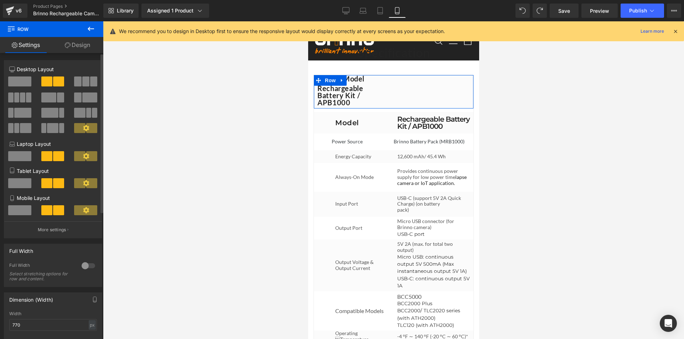
click at [26, 211] on span at bounding box center [19, 210] width 23 height 10
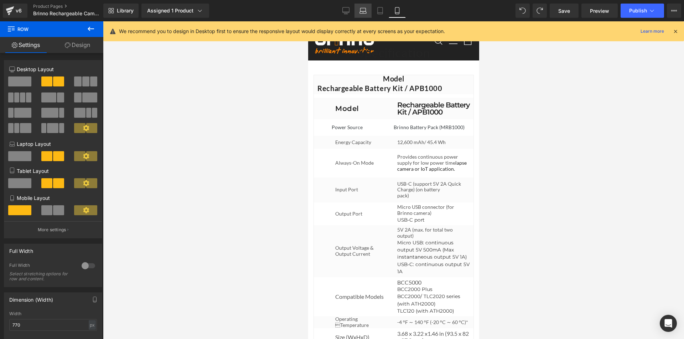
click at [365, 11] on icon at bounding box center [362, 10] width 7 height 7
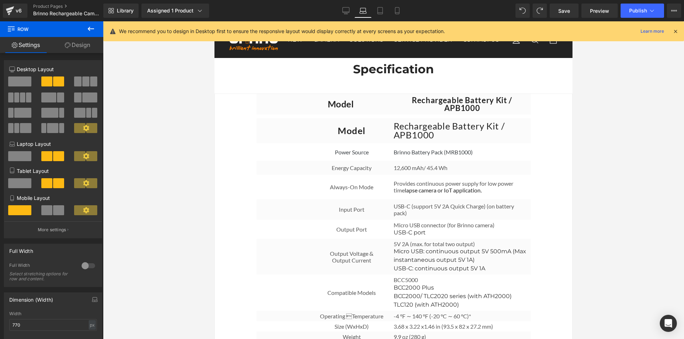
scroll to position [2185, 0]
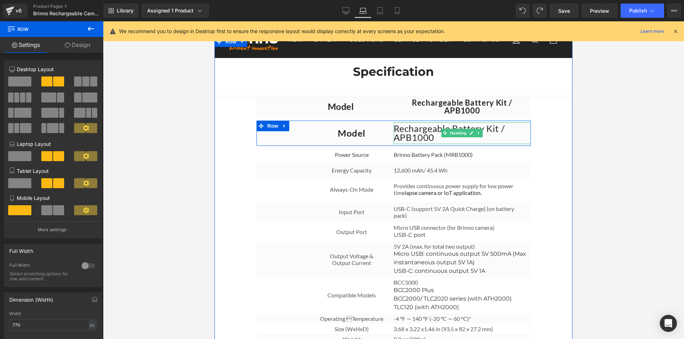
click at [418, 138] on h2 "Rechargeable Battery Kit / APB1000" at bounding box center [461, 133] width 137 height 18
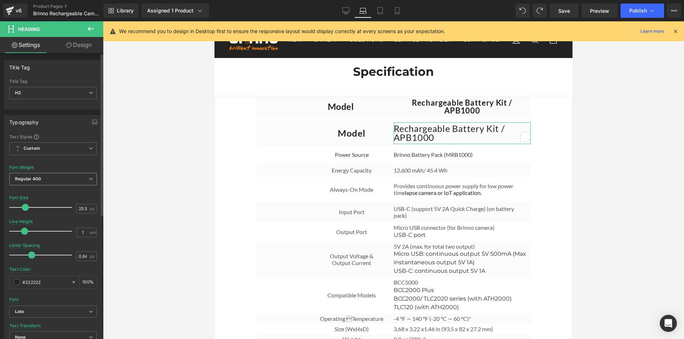
click at [65, 179] on span "Regular 400" at bounding box center [53, 179] width 88 height 12
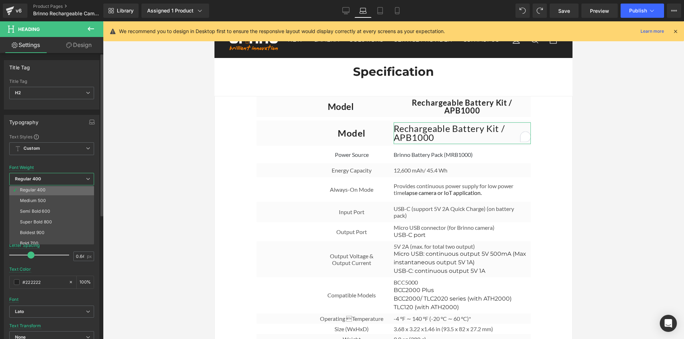
scroll to position [36, 0]
click at [62, 206] on li "Semi Bold 600" at bounding box center [53, 209] width 88 height 11
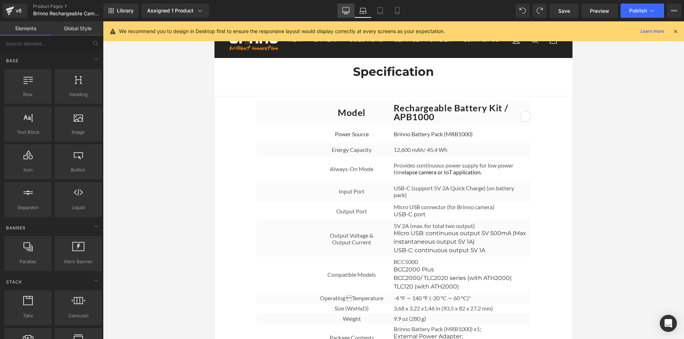
click at [350, 11] on link "Desktop" at bounding box center [345, 11] width 17 height 14
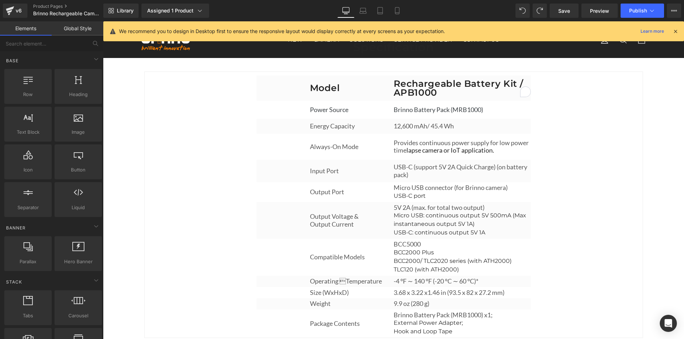
scroll to position [2296, 0]
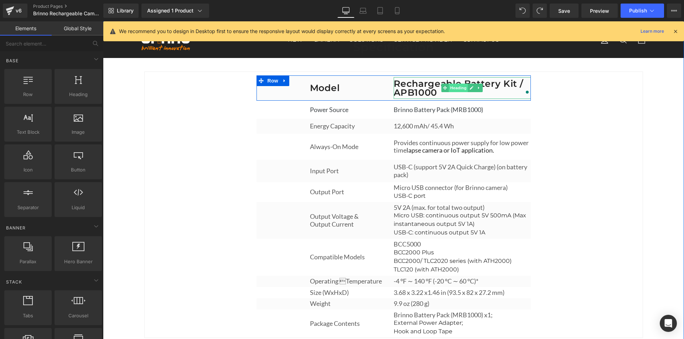
click at [453, 92] on span "Heading" at bounding box center [458, 88] width 19 height 9
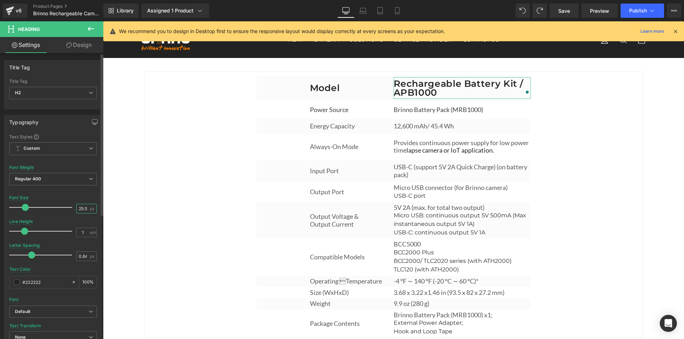
click at [80, 208] on input "25.5" at bounding box center [83, 208] width 12 height 9
click at [80, 207] on input "25.5" at bounding box center [83, 208] width 12 height 9
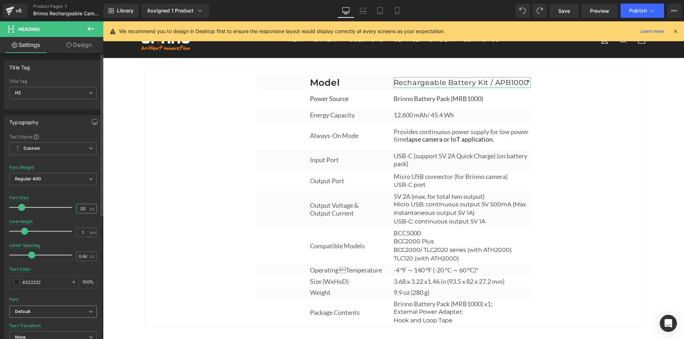
type input "20"
click at [62, 314] on b "Default" at bounding box center [52, 312] width 74 height 6
click at [63, 313] on b "Default" at bounding box center [50, 312] width 71 height 6
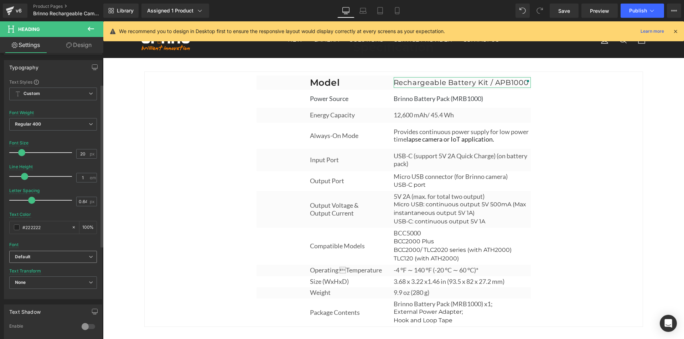
scroll to position [71, 0]
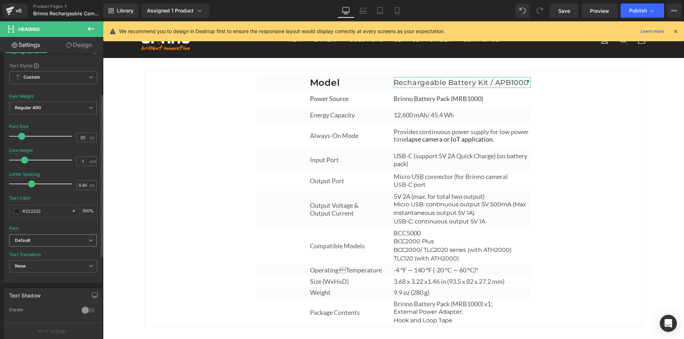
click at [71, 239] on b "Default" at bounding box center [52, 241] width 74 height 6
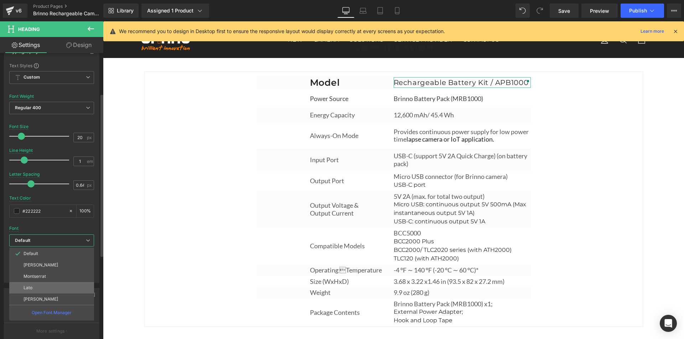
click at [54, 289] on li "Lato" at bounding box center [51, 287] width 85 height 11
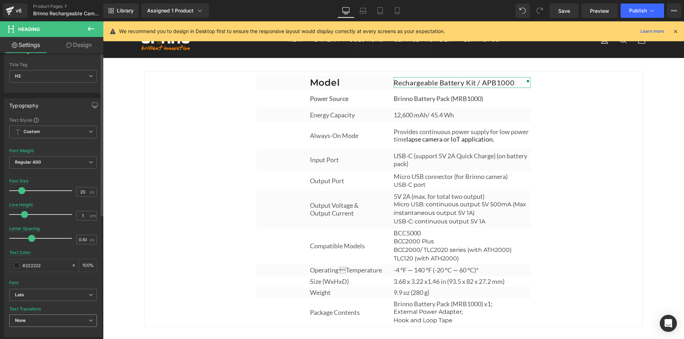
scroll to position [0, 0]
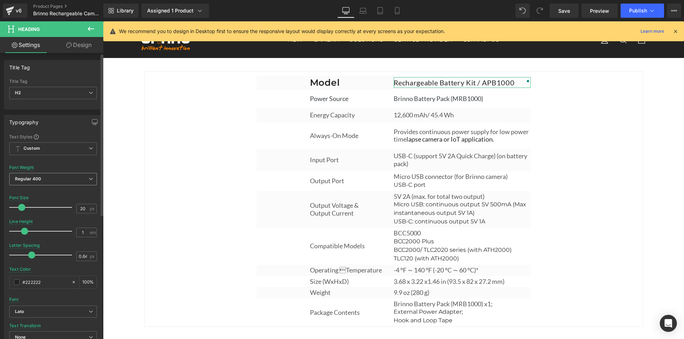
click at [77, 179] on span "Regular 400" at bounding box center [53, 179] width 88 height 12
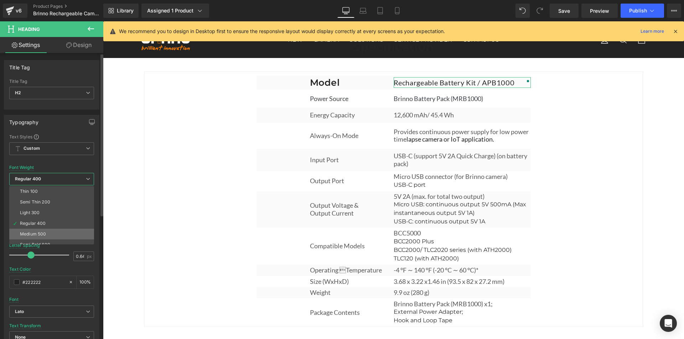
scroll to position [36, 0]
click at [63, 213] on li "Semi Bold 600" at bounding box center [53, 209] width 88 height 11
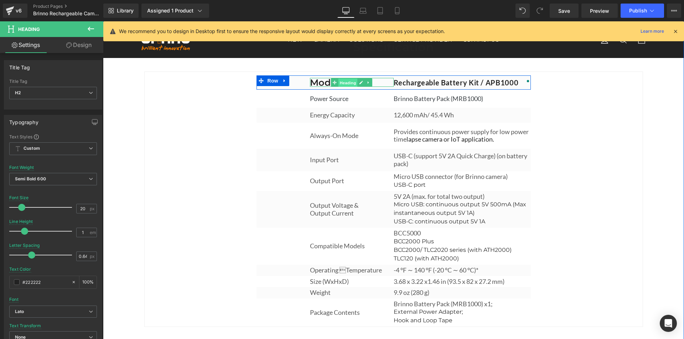
click at [350, 87] on span "Heading" at bounding box center [347, 82] width 19 height 9
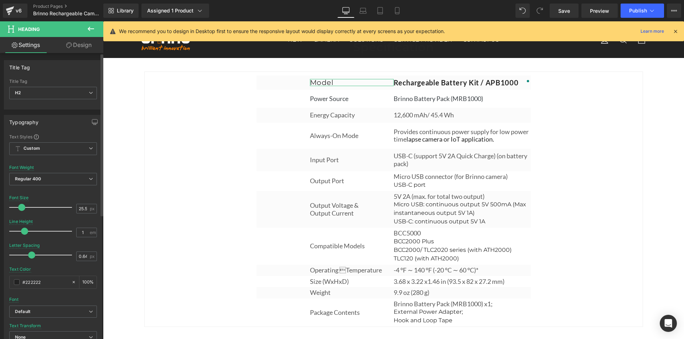
drag, startPoint x: 25, startPoint y: 208, endPoint x: 21, endPoint y: 206, distance: 4.0
click at [21, 206] on span at bounding box center [21, 207] width 7 height 7
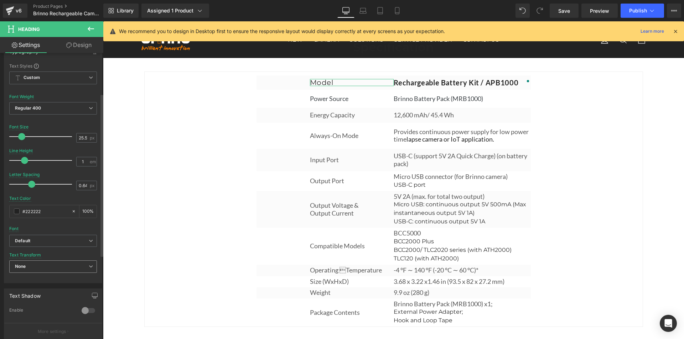
scroll to position [71, 0]
click at [67, 236] on span "Default" at bounding box center [53, 241] width 88 height 12
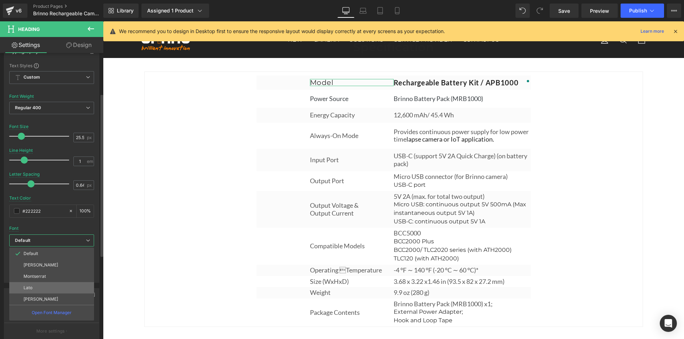
click at [52, 284] on li "Lato" at bounding box center [51, 287] width 85 height 11
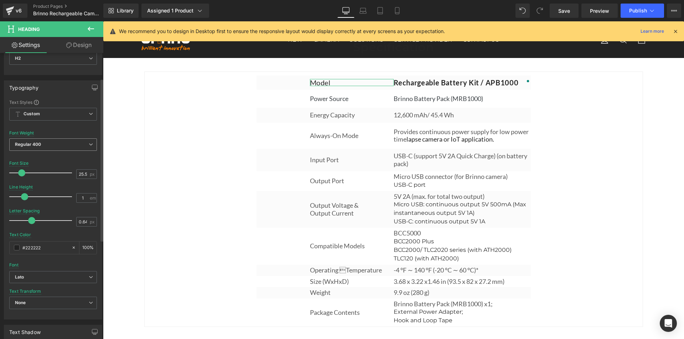
scroll to position [0, 0]
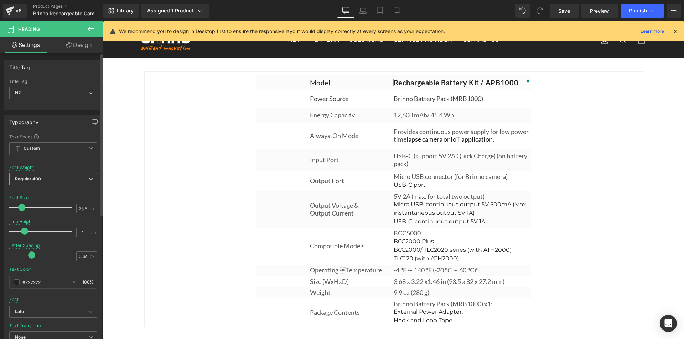
click at [59, 178] on span "Regular 400" at bounding box center [53, 179] width 88 height 12
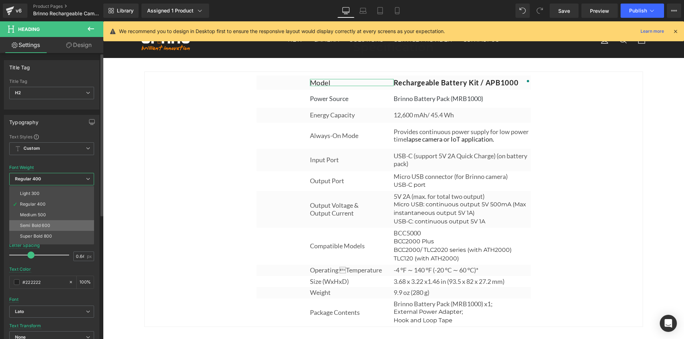
scroll to position [36, 0]
click at [51, 209] on li "Semi Bold 600" at bounding box center [53, 209] width 88 height 11
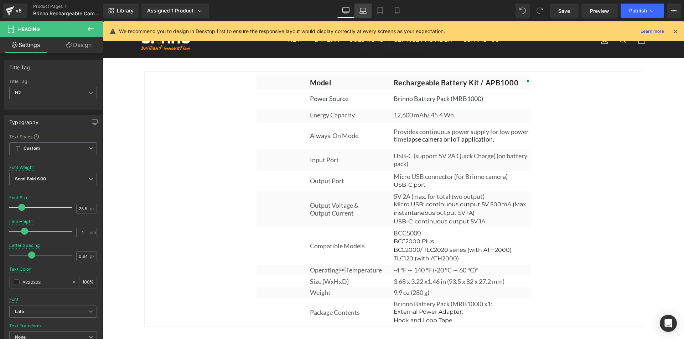
click at [359, 12] on icon at bounding box center [362, 10] width 7 height 7
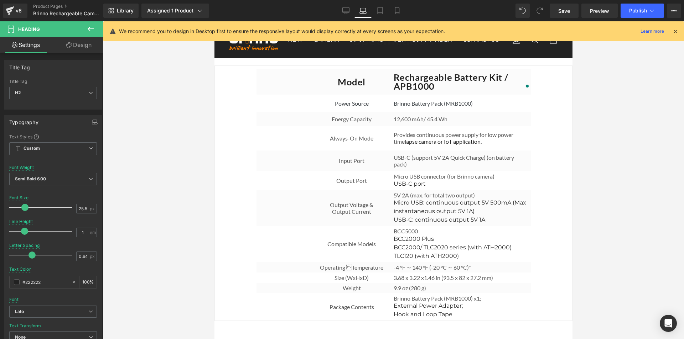
scroll to position [2215, 0]
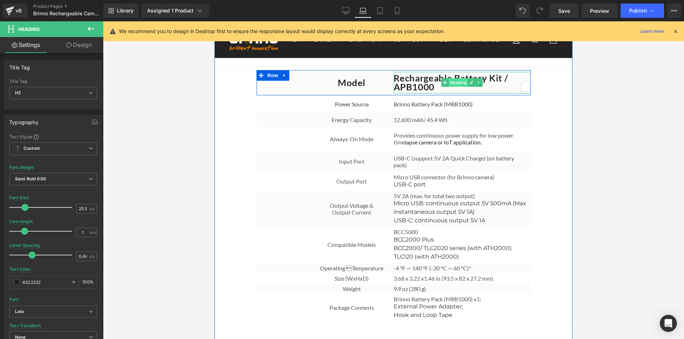
click at [459, 87] on span "Heading" at bounding box center [458, 82] width 19 height 9
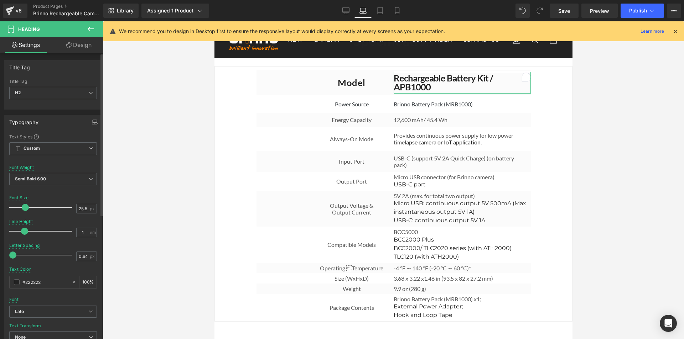
drag, startPoint x: 31, startPoint y: 255, endPoint x: 10, endPoint y: 255, distance: 21.7
click at [10, 255] on span at bounding box center [12, 255] width 7 height 7
click at [384, 12] on link "Tablet" at bounding box center [379, 11] width 17 height 14
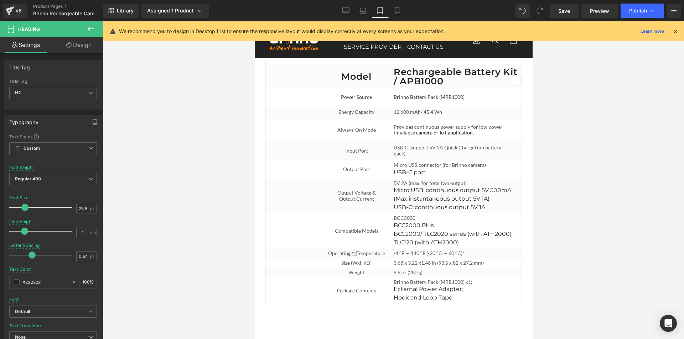
scroll to position [2607, 0]
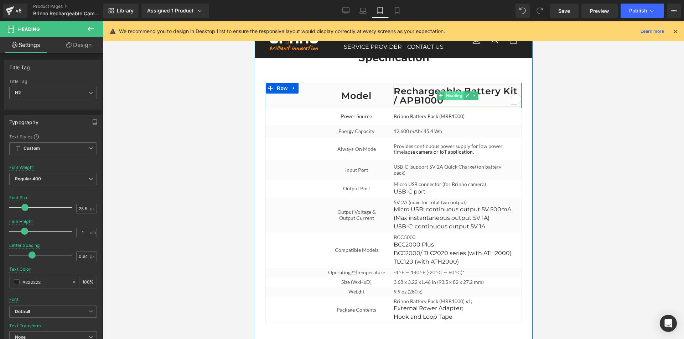
click at [448, 92] on span "Heading" at bounding box center [453, 95] width 19 height 9
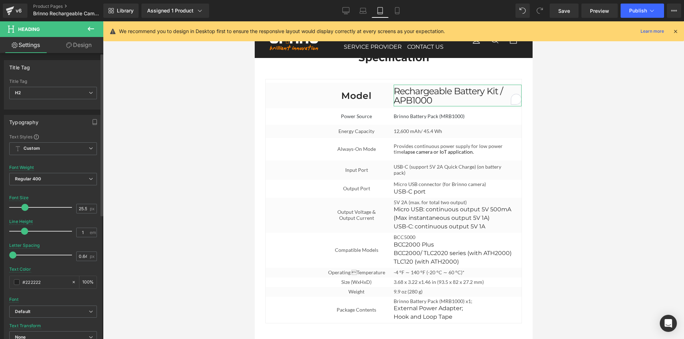
drag, startPoint x: 33, startPoint y: 255, endPoint x: 10, endPoint y: 255, distance: 23.5
click at [10, 255] on span at bounding box center [12, 255] width 7 height 7
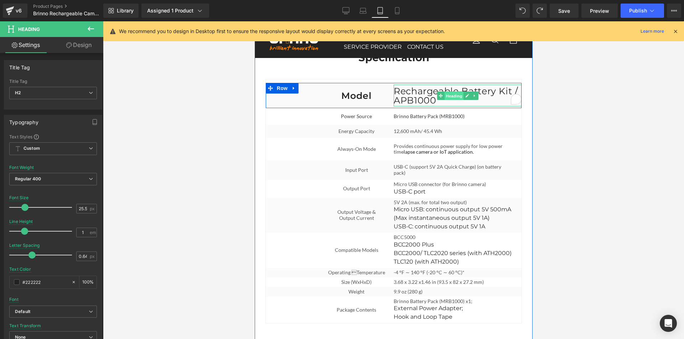
click at [445, 92] on span "Heading" at bounding box center [453, 95] width 19 height 9
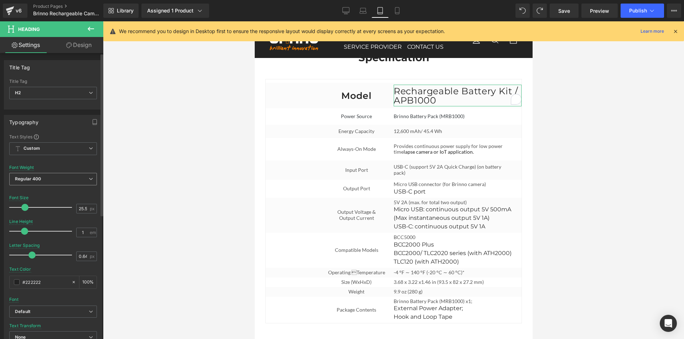
click at [74, 178] on span "Regular 400" at bounding box center [53, 179] width 88 height 12
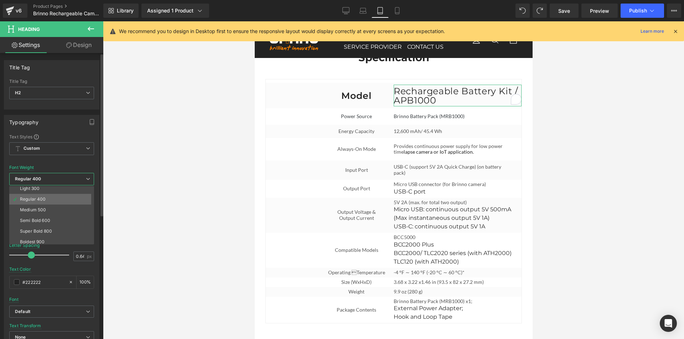
scroll to position [36, 0]
click at [60, 205] on li "Semi Bold 600" at bounding box center [53, 209] width 88 height 11
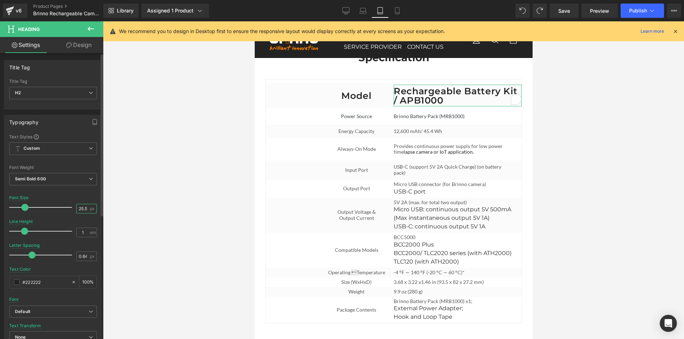
click at [80, 207] on input "25.5" at bounding box center [83, 208] width 12 height 9
click at [80, 206] on input "25.5" at bounding box center [83, 208] width 12 height 9
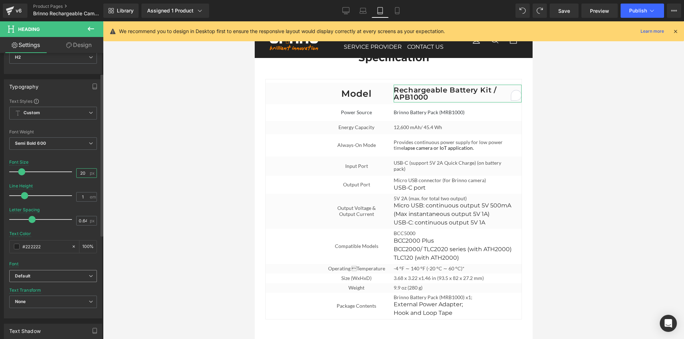
type input "20"
click at [66, 274] on b "Default" at bounding box center [52, 276] width 74 height 6
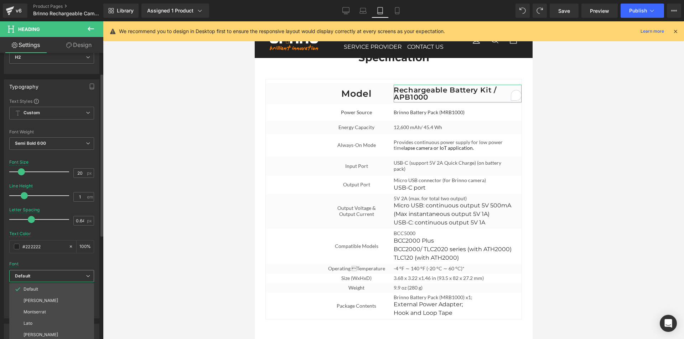
click at [51, 325] on li "Lato" at bounding box center [51, 323] width 85 height 11
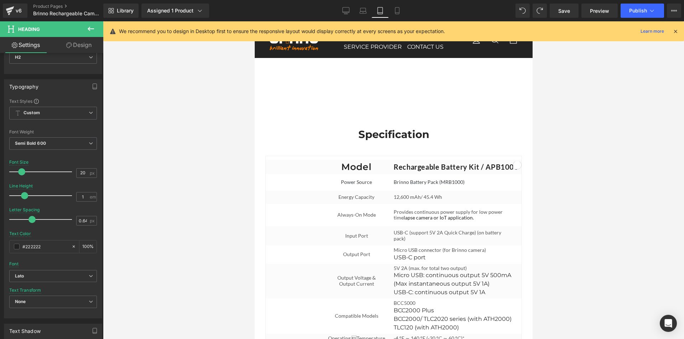
scroll to position [2501, 0]
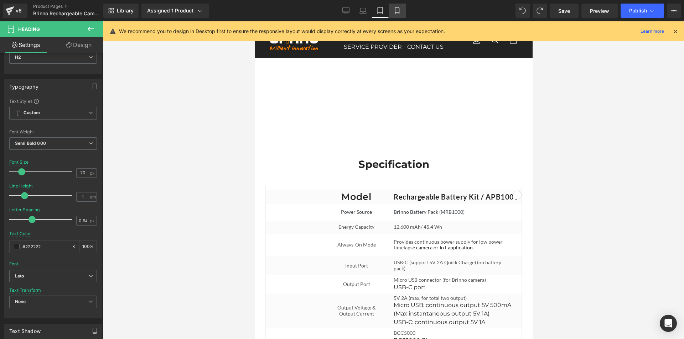
click at [397, 8] on icon at bounding box center [396, 10] width 7 height 7
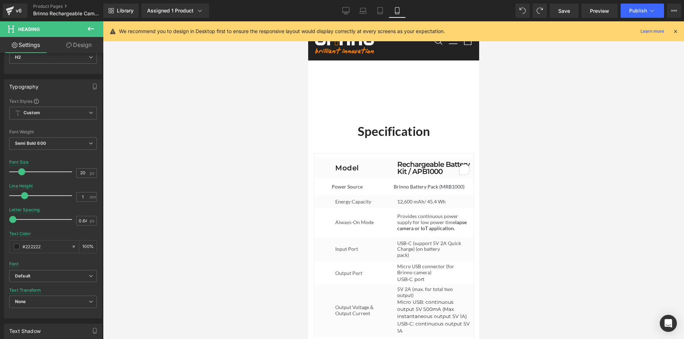
scroll to position [2650, 0]
click at [380, 14] on icon at bounding box center [379, 10] width 5 height 7
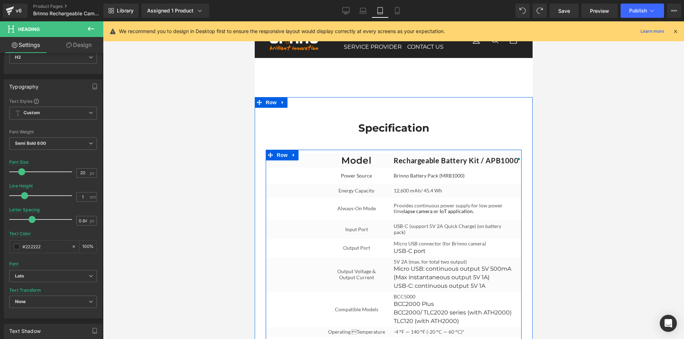
scroll to position [2501, 0]
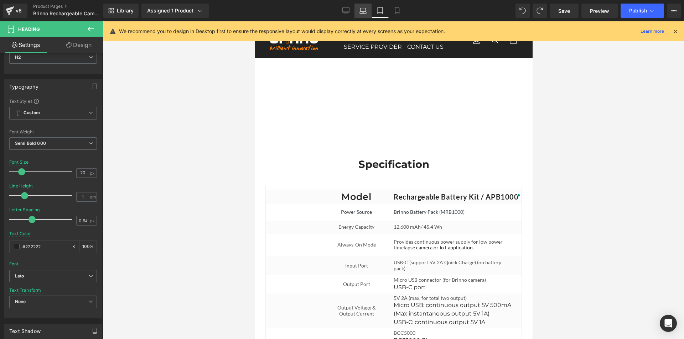
click at [363, 11] on icon at bounding box center [362, 10] width 7 height 7
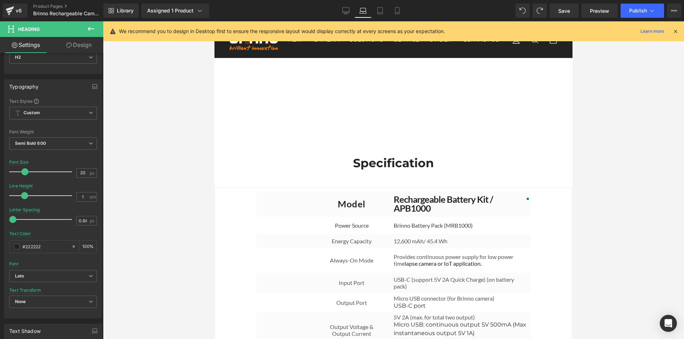
scroll to position [2108, 0]
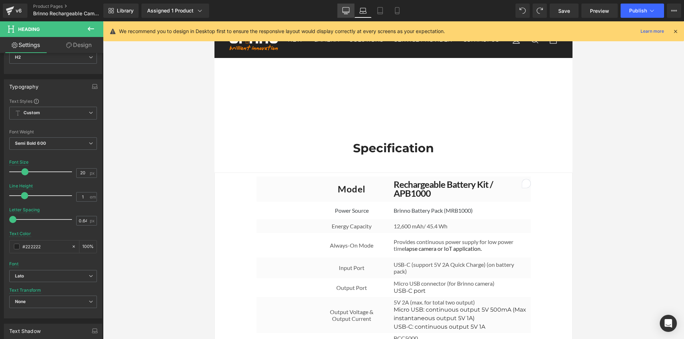
click at [345, 10] on icon at bounding box center [345, 10] width 7 height 7
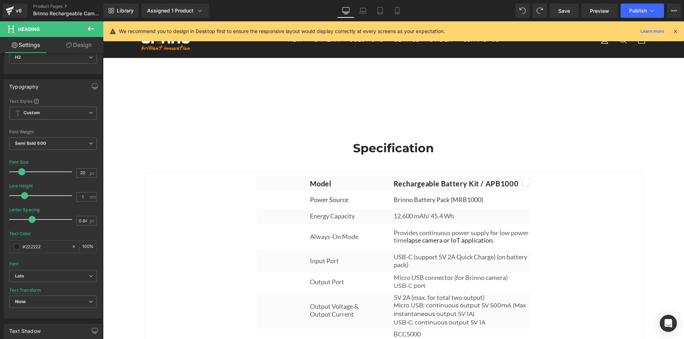
scroll to position [2194, 0]
click at [362, 10] on icon at bounding box center [362, 10] width 7 height 7
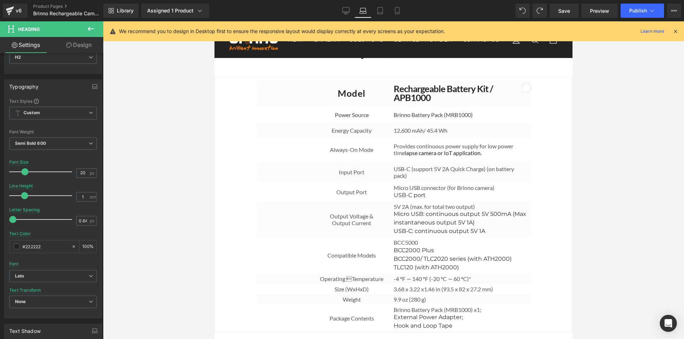
scroll to position [2110, 0]
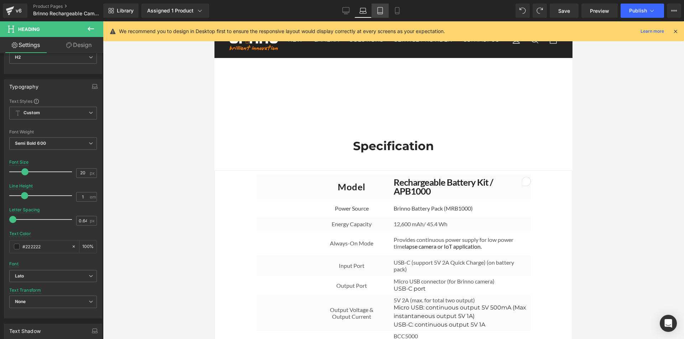
click at [379, 10] on icon at bounding box center [379, 10] width 7 height 7
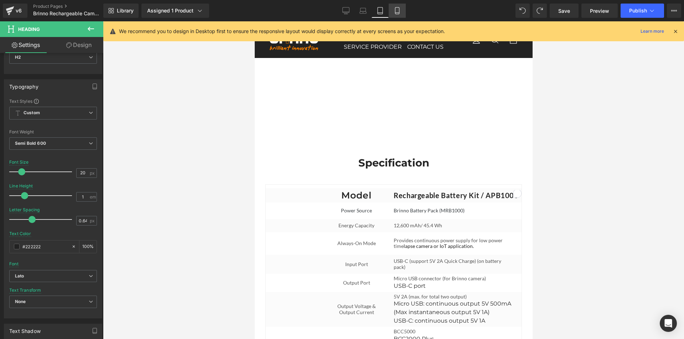
click at [399, 12] on icon at bounding box center [396, 10] width 7 height 7
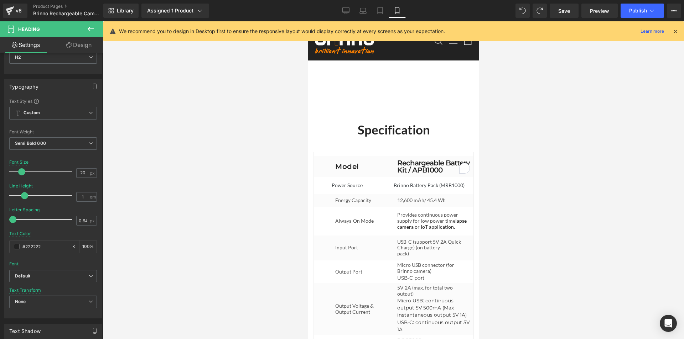
scroll to position [2652, 0]
click at [347, 12] on icon at bounding box center [345, 10] width 7 height 7
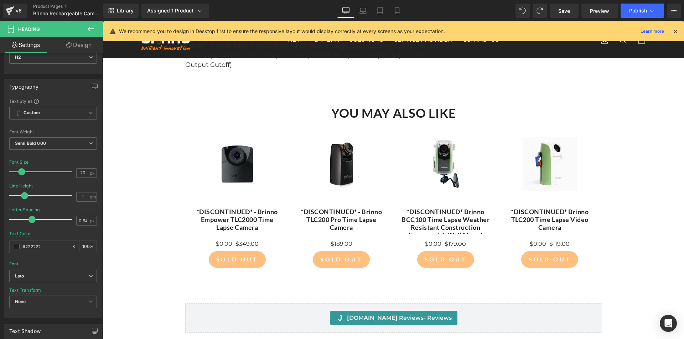
scroll to position [2196, 0]
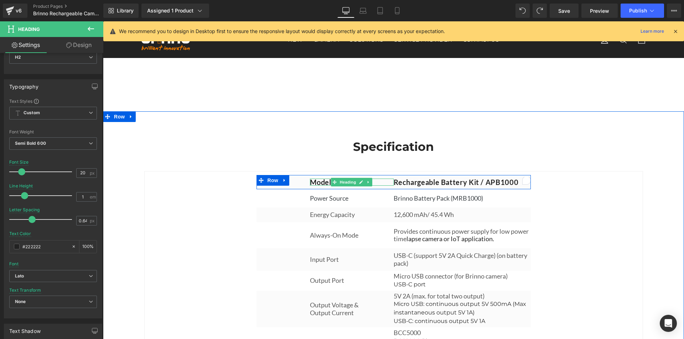
click at [320, 186] on h2 "Model" at bounding box center [352, 182] width 84 height 7
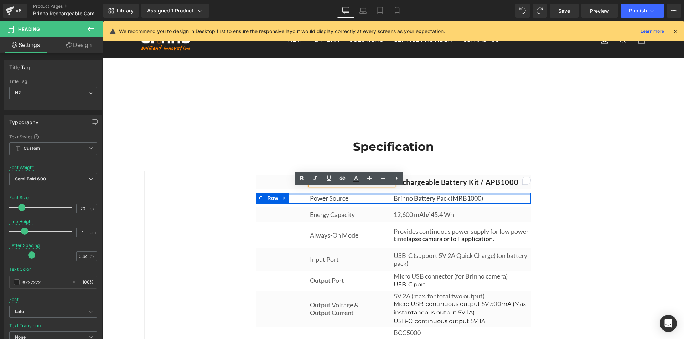
click at [297, 195] on div at bounding box center [393, 194] width 274 height 2
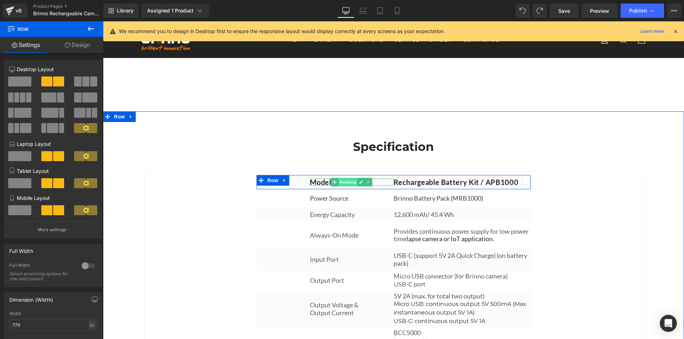
click at [340, 187] on span "Heading" at bounding box center [347, 182] width 19 height 9
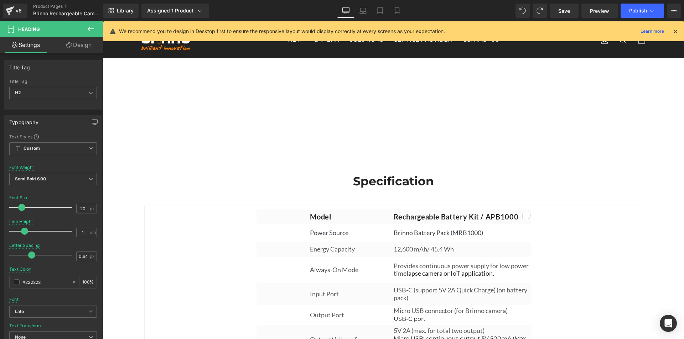
scroll to position [2160, 0]
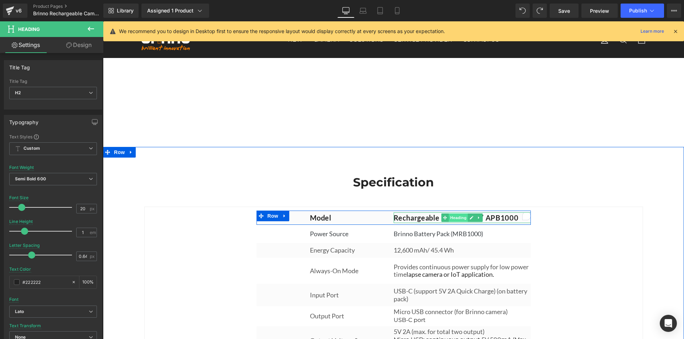
click at [455, 222] on span "Heading" at bounding box center [458, 218] width 19 height 9
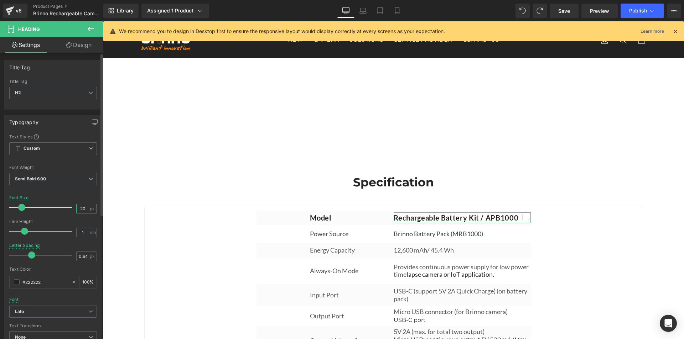
click at [80, 209] on input "20" at bounding box center [83, 208] width 12 height 9
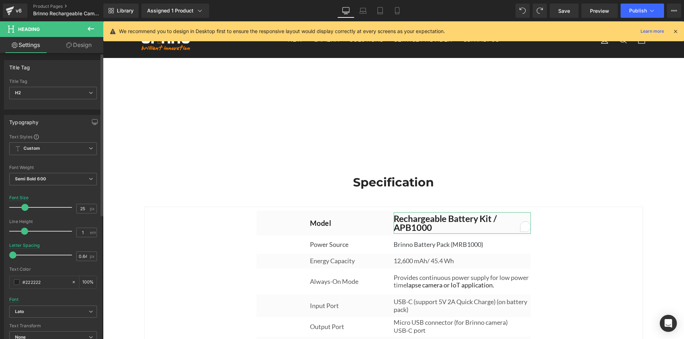
drag, startPoint x: 30, startPoint y: 256, endPoint x: 0, endPoint y: 255, distance: 30.3
click at [0, 255] on div "Typography Text Styles Custom Custom Setup Global Style Custom Setup Global Sty…" at bounding box center [53, 232] width 106 height 245
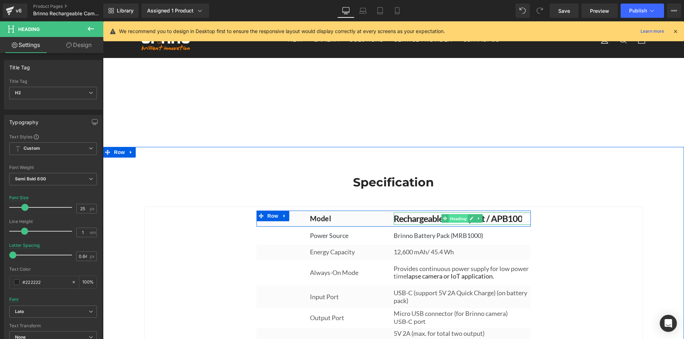
click at [454, 223] on span "Heading" at bounding box center [458, 219] width 19 height 9
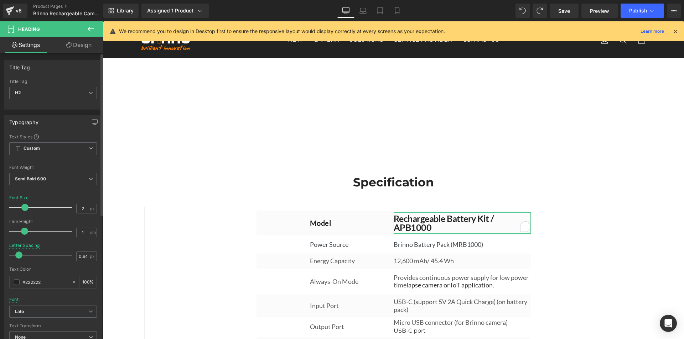
drag, startPoint x: 30, startPoint y: 255, endPoint x: 17, endPoint y: 257, distance: 12.6
click at [17, 257] on span at bounding box center [18, 255] width 7 height 7
click at [79, 205] on input "2" at bounding box center [83, 208] width 12 height 9
click at [79, 204] on div "2 px" at bounding box center [86, 209] width 21 height 10
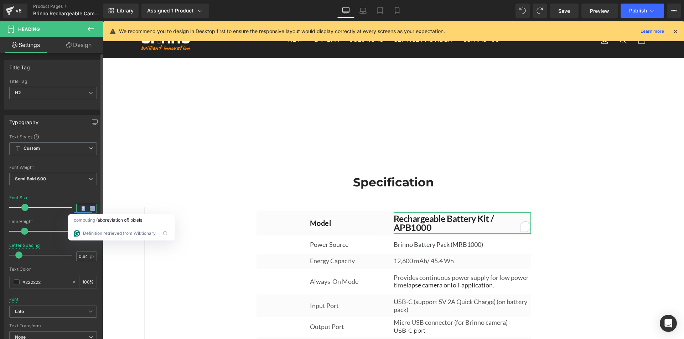
click at [83, 206] on input "2" at bounding box center [83, 208] width 12 height 9
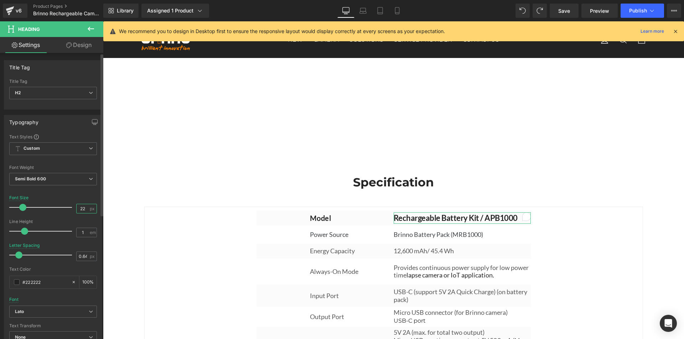
type input "22"
click at [80, 195] on div "Font Default Montserrat Alternates Montserrat Lato Montserrat Subrayada Lato De…" at bounding box center [53, 220] width 88 height 172
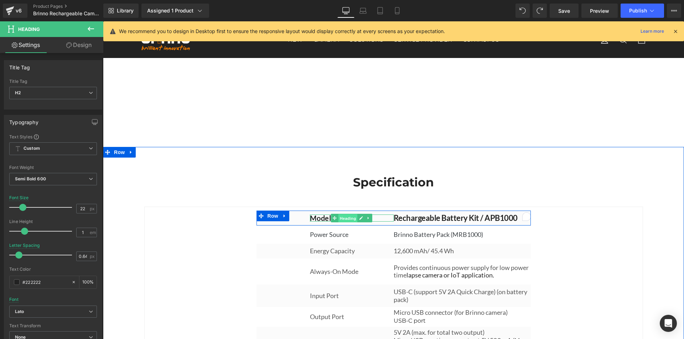
click at [340, 223] on span "Heading" at bounding box center [347, 218] width 19 height 9
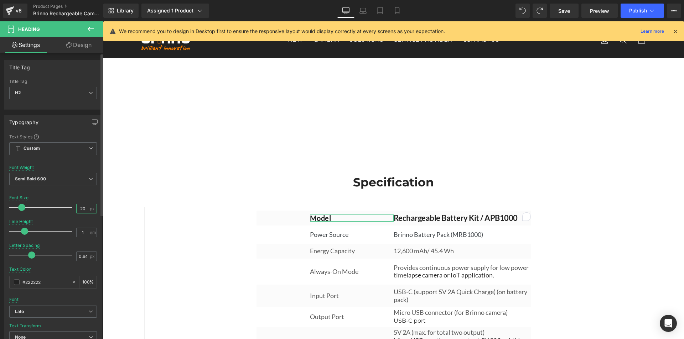
click at [79, 208] on input "20" at bounding box center [83, 208] width 12 height 9
type input "22"
click at [79, 194] on div "Font Default Montserrat Alternates Montserrat Lato Montserrat Subrayada Lato De…" at bounding box center [53, 220] width 88 height 172
click at [570, 7] on link "Save" at bounding box center [563, 11] width 29 height 14
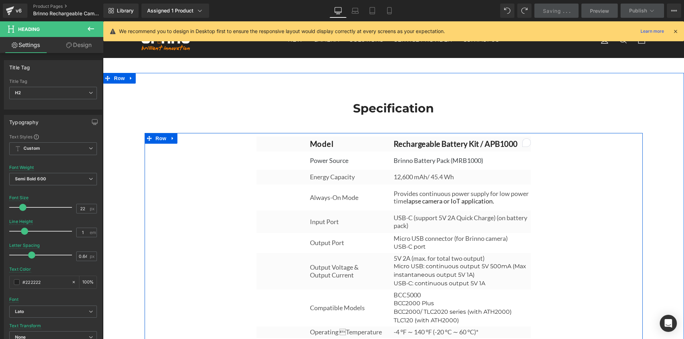
scroll to position [2231, 0]
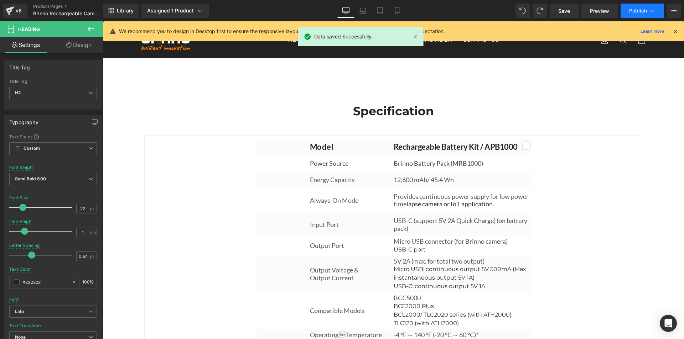
click at [642, 10] on span "Publish" at bounding box center [638, 11] width 18 height 6
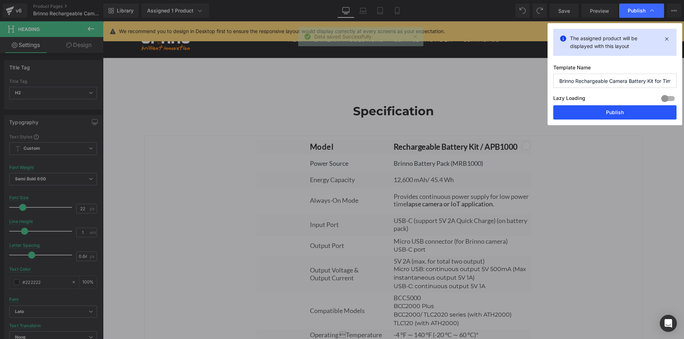
click at [620, 112] on button "Publish" at bounding box center [614, 112] width 123 height 14
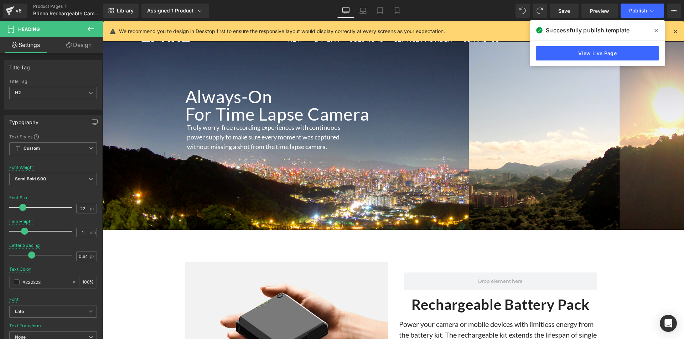
scroll to position [1139, 0]
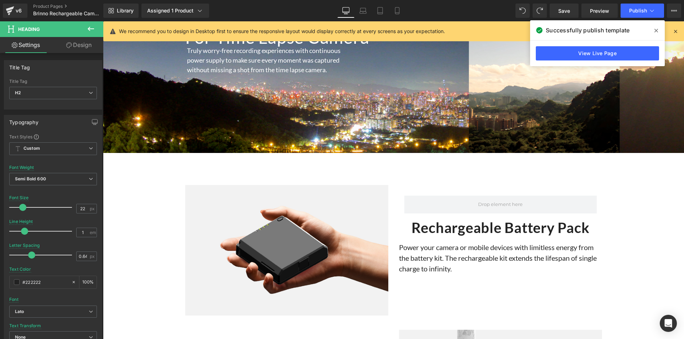
click at [657, 29] on icon at bounding box center [656, 31] width 4 height 6
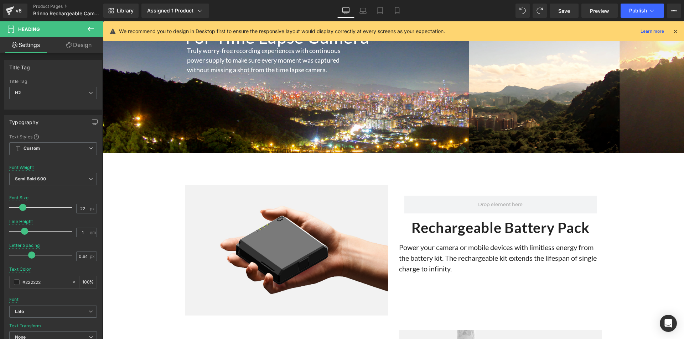
drag, startPoint x: 676, startPoint y: 28, endPoint x: 368, endPoint y: 117, distance: 320.7
click at [676, 28] on icon at bounding box center [675, 31] width 6 height 6
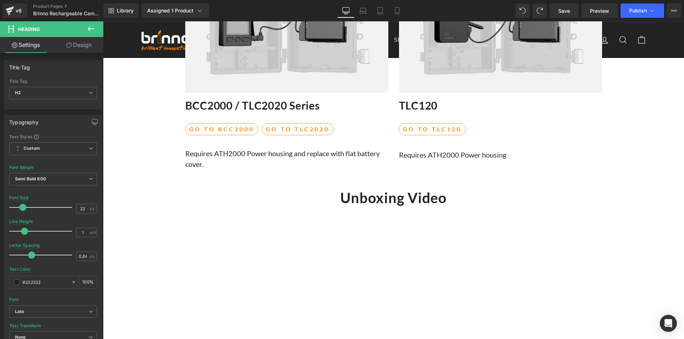
scroll to position [1780, 0]
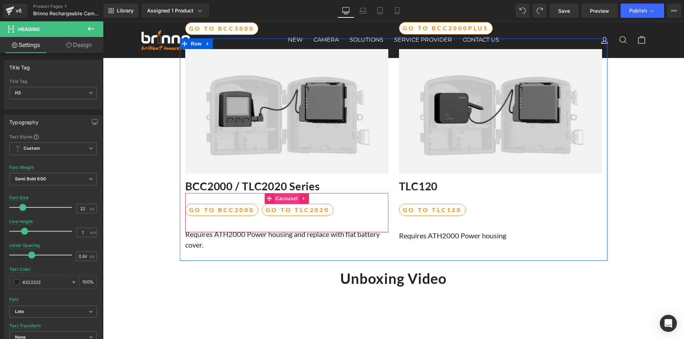
click at [280, 204] on span "Carousel" at bounding box center [286, 198] width 26 height 11
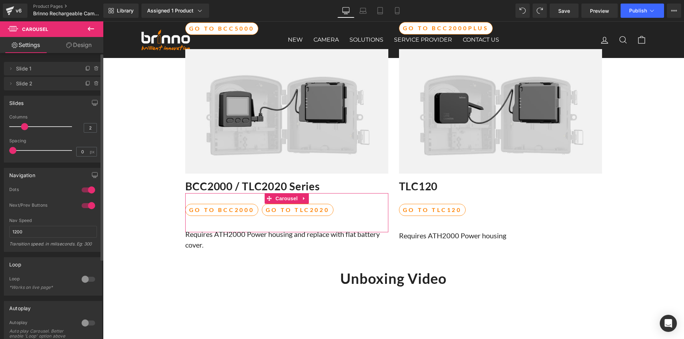
click at [87, 203] on div at bounding box center [88, 205] width 17 height 11
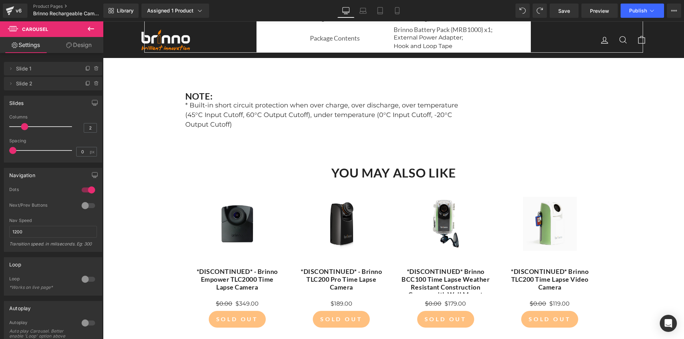
scroll to position [2528, 0]
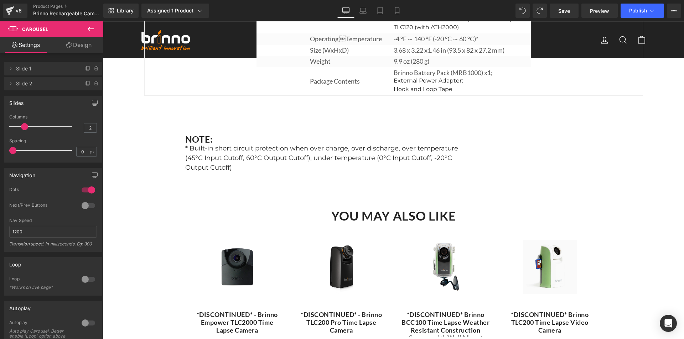
click at [215, 172] on p "* Built-in short circuit protection when over charge, over discharge, over temp…" at bounding box center [393, 158] width 417 height 29
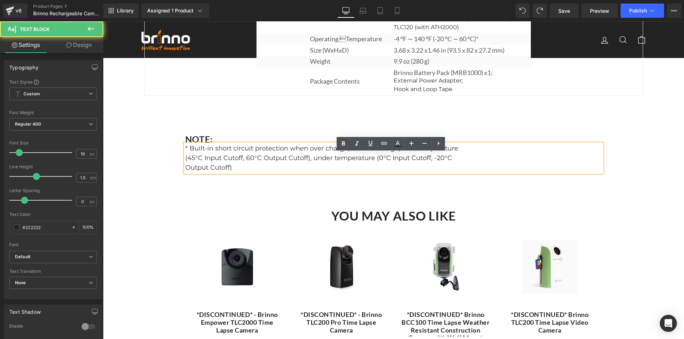
click at [216, 171] on span "* Built-in short circuit protection when over charge, over discharge, over temp…" at bounding box center [321, 158] width 273 height 27
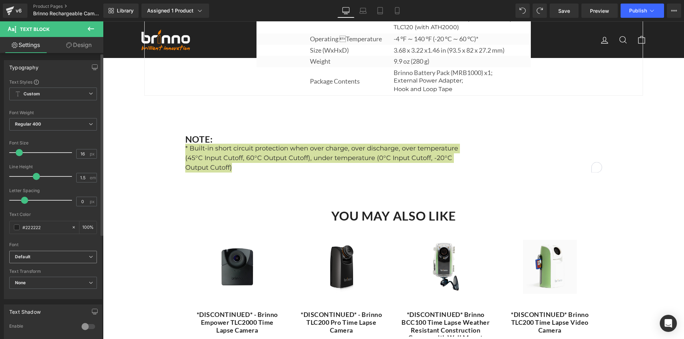
click at [46, 256] on b "Default" at bounding box center [52, 257] width 74 height 6
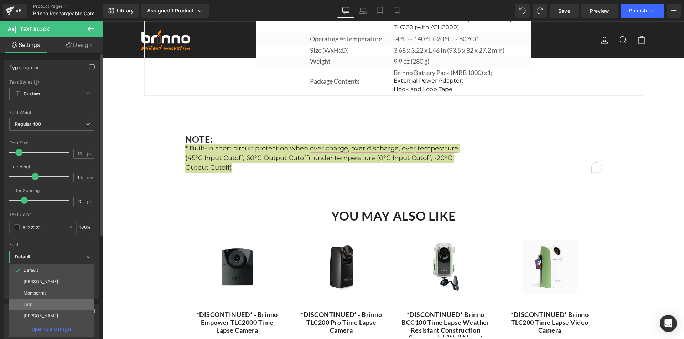
click at [45, 305] on li "Lato" at bounding box center [51, 304] width 85 height 11
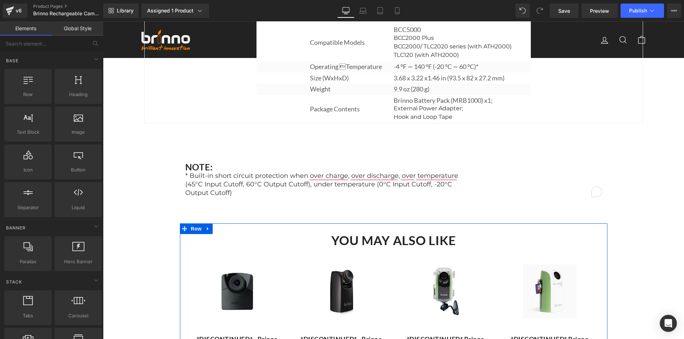
scroll to position [2492, 0]
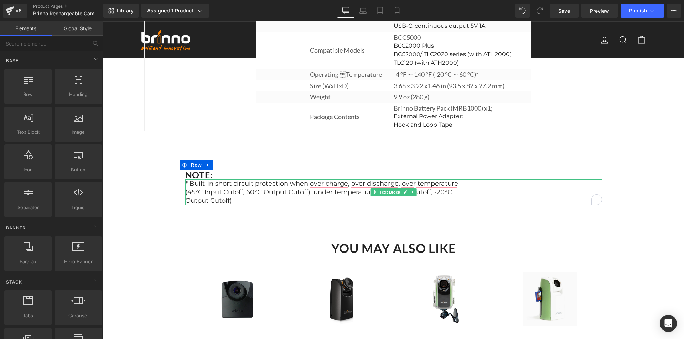
click at [211, 200] on span "* Built-in short circuit protection when over charge, over discharge, over temp…" at bounding box center [321, 192] width 273 height 25
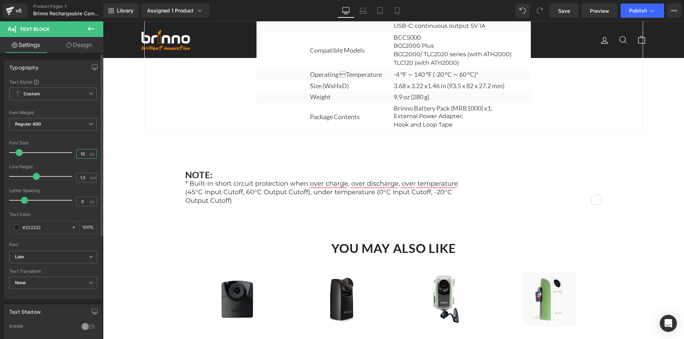
click at [83, 151] on input "16" at bounding box center [83, 154] width 12 height 9
type input "18"
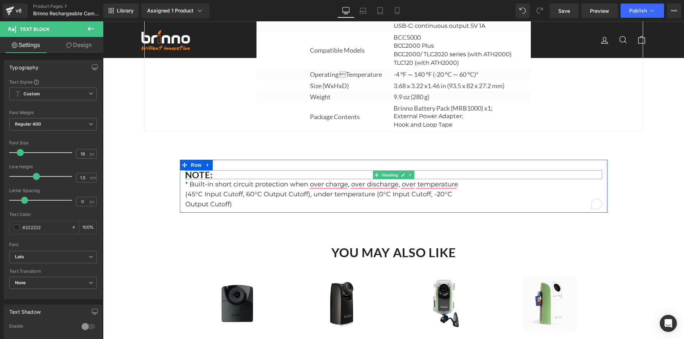
click at [194, 179] on h1 "NOTE:" at bounding box center [393, 175] width 417 height 9
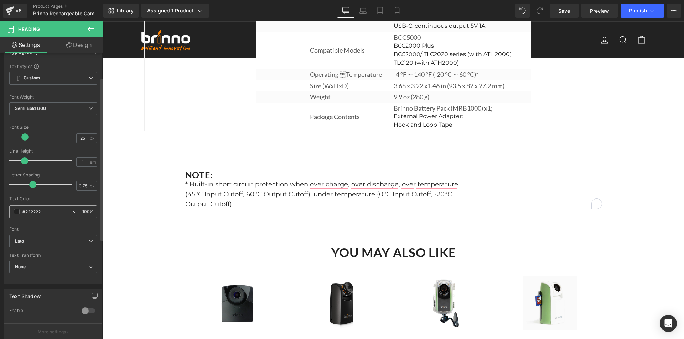
scroll to position [71, 0]
click at [642, 14] on button "Publish" at bounding box center [641, 11] width 43 height 14
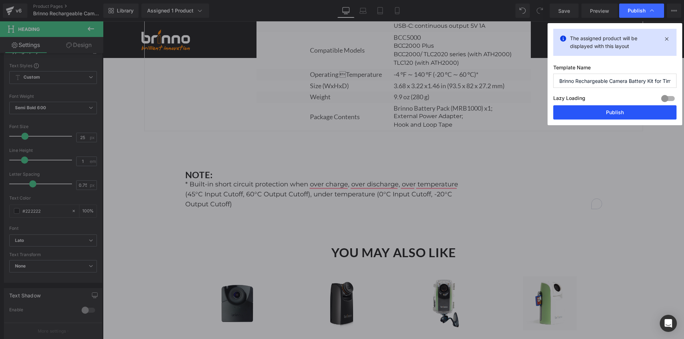
drag, startPoint x: 609, startPoint y: 110, endPoint x: 269, endPoint y: 183, distance: 348.5
click at [609, 110] on button "Publish" at bounding box center [614, 112] width 123 height 14
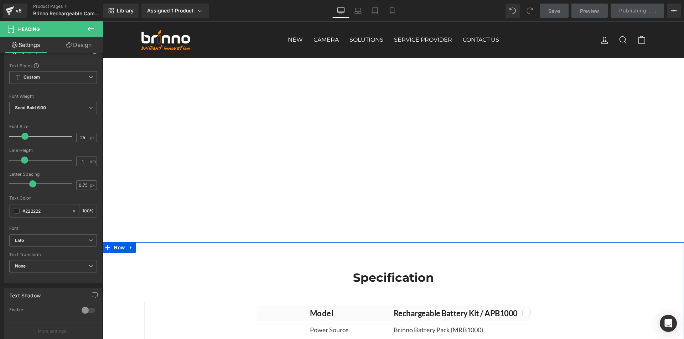
scroll to position [2136, 0]
